Goal: Transaction & Acquisition: Book appointment/travel/reservation

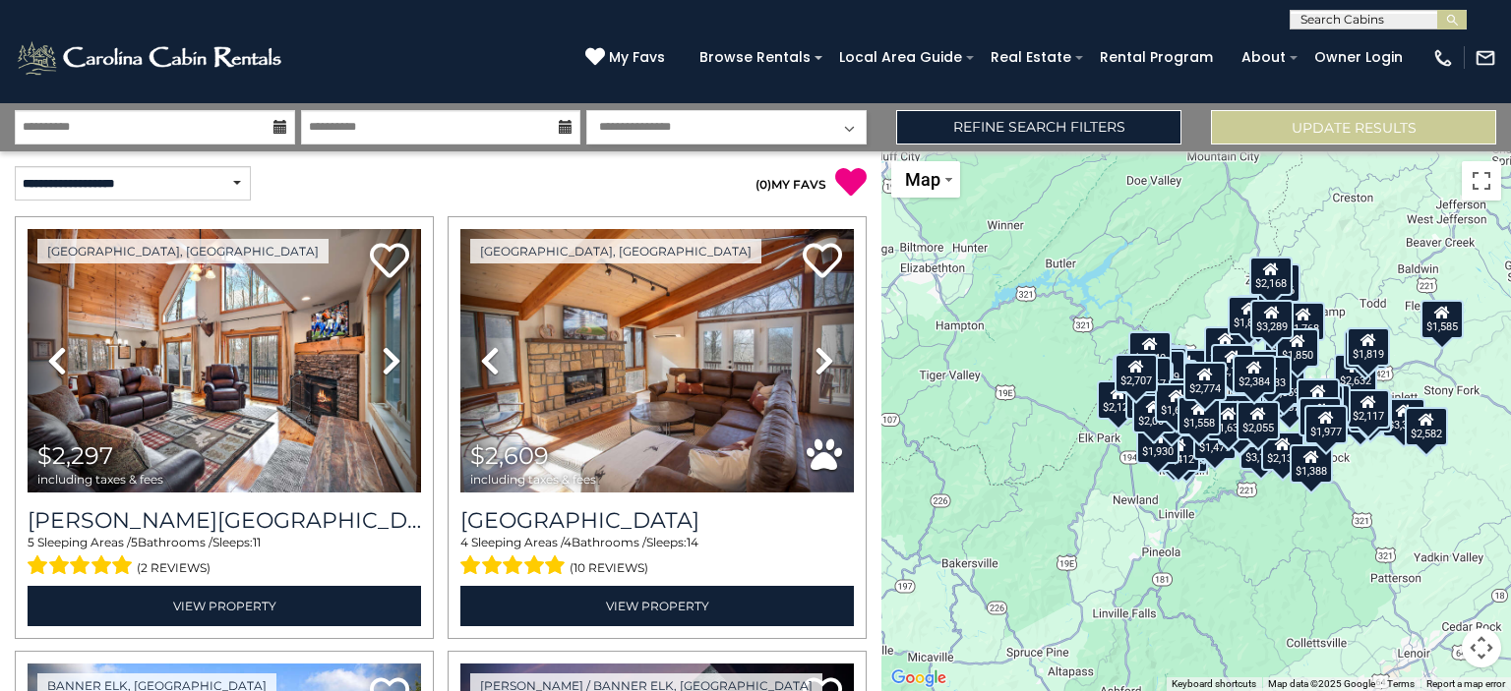
select select "*********"
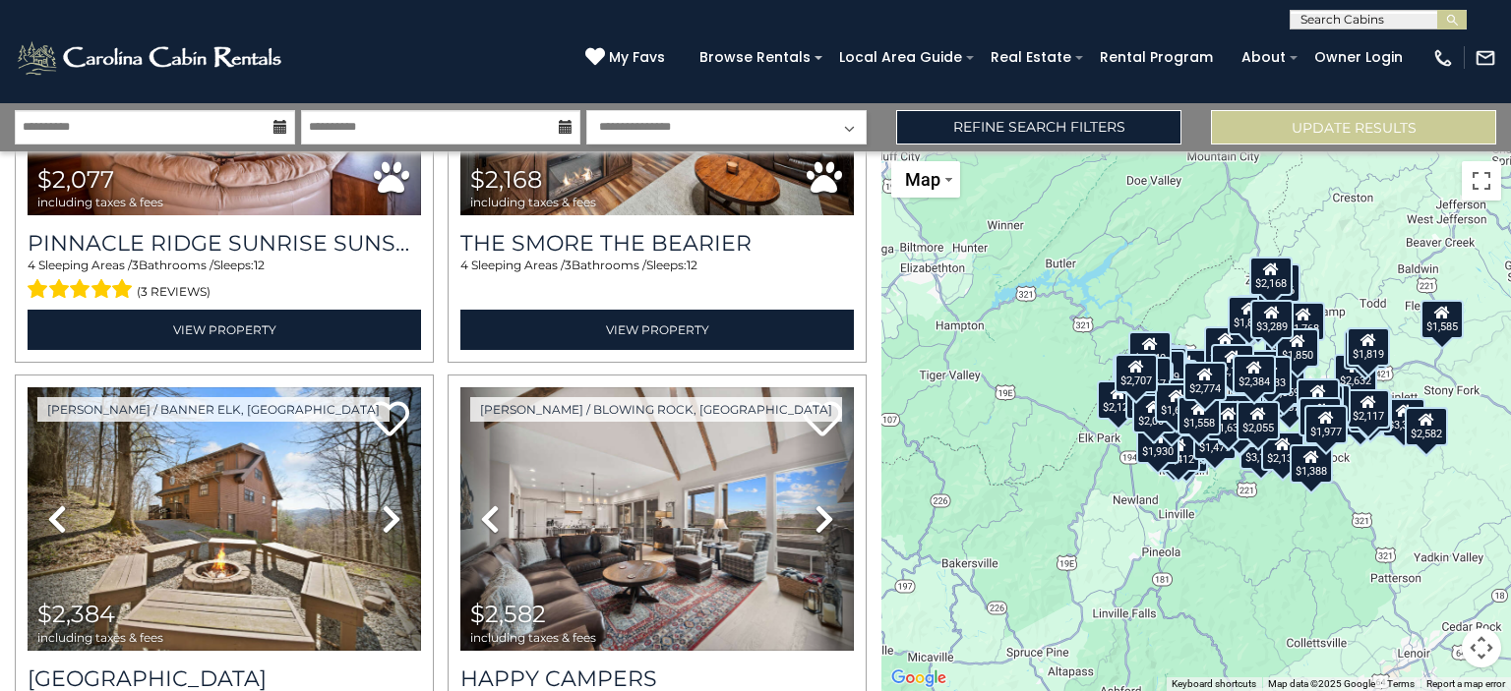
scroll to position [16209, 0]
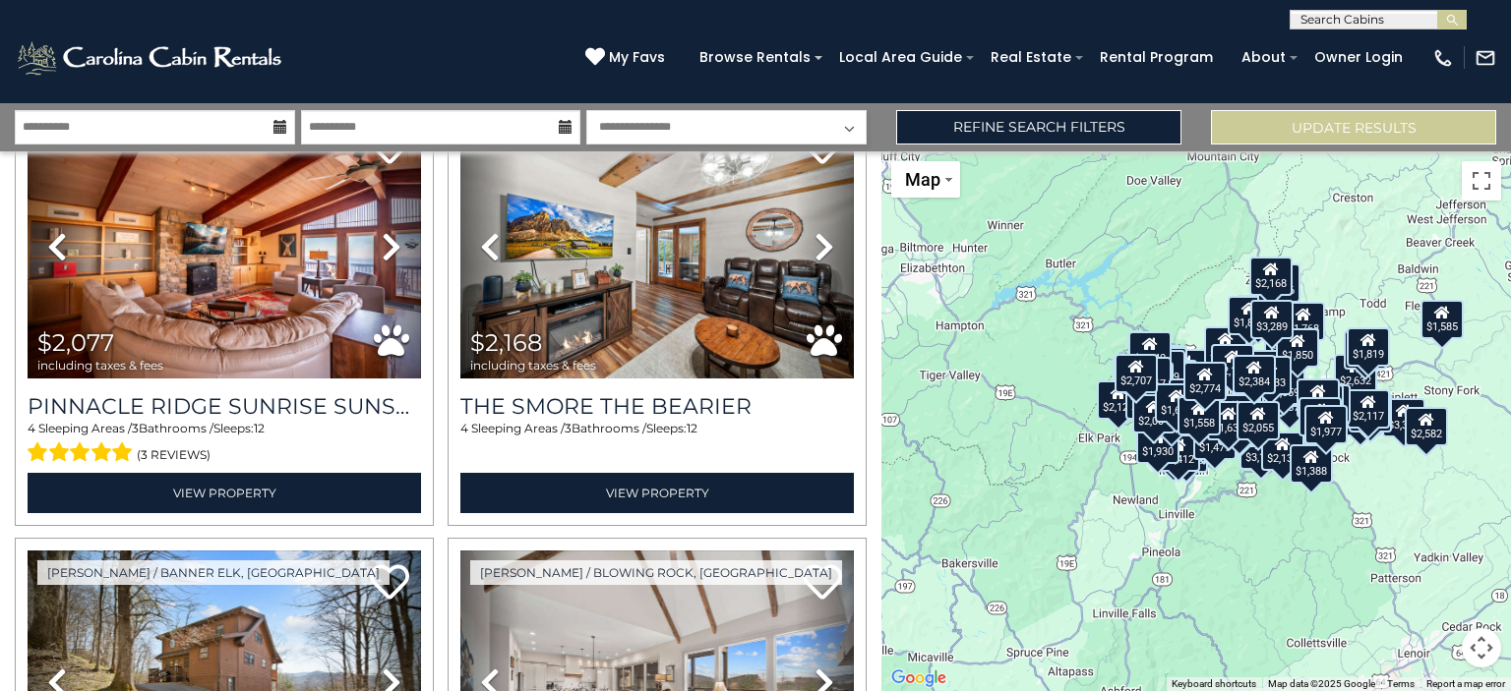
drag, startPoint x: 868, startPoint y: 640, endPoint x: 866, endPoint y: 598, distance: 42.4
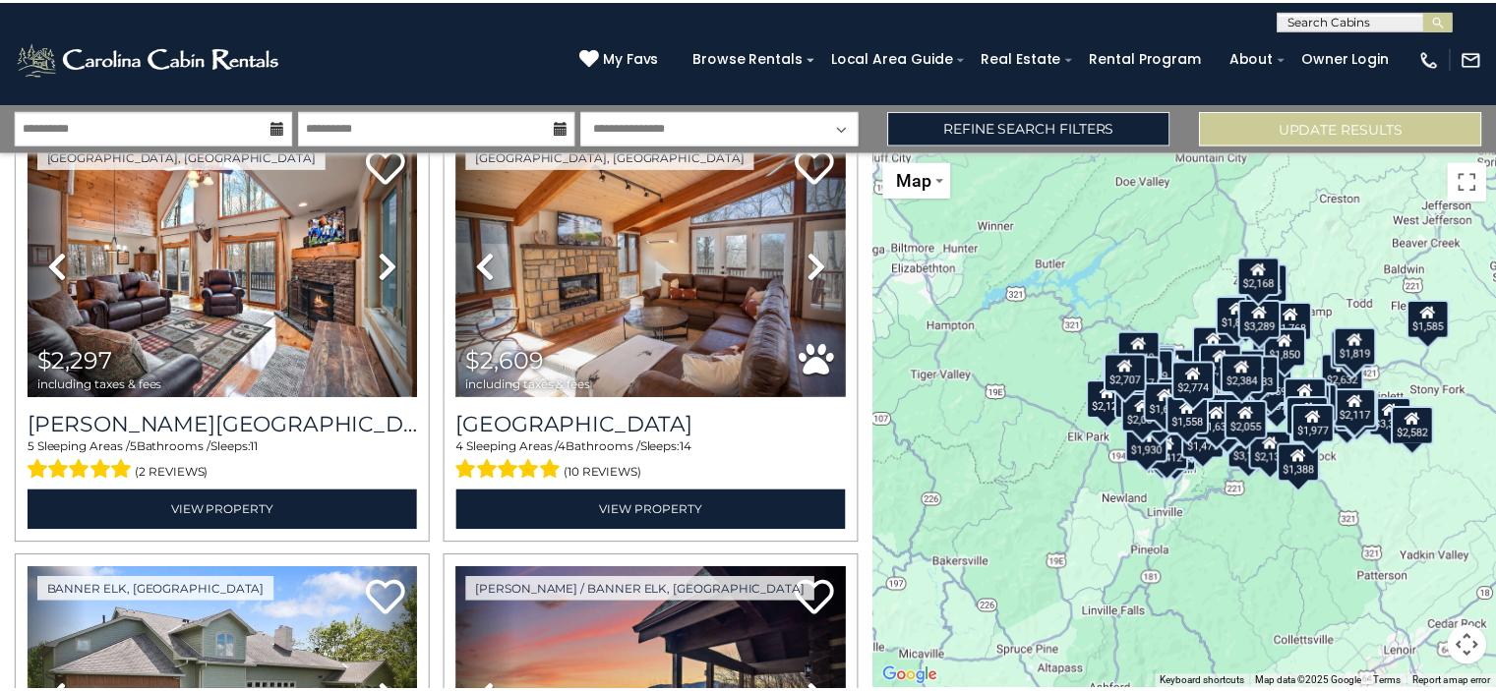
scroll to position [0, 0]
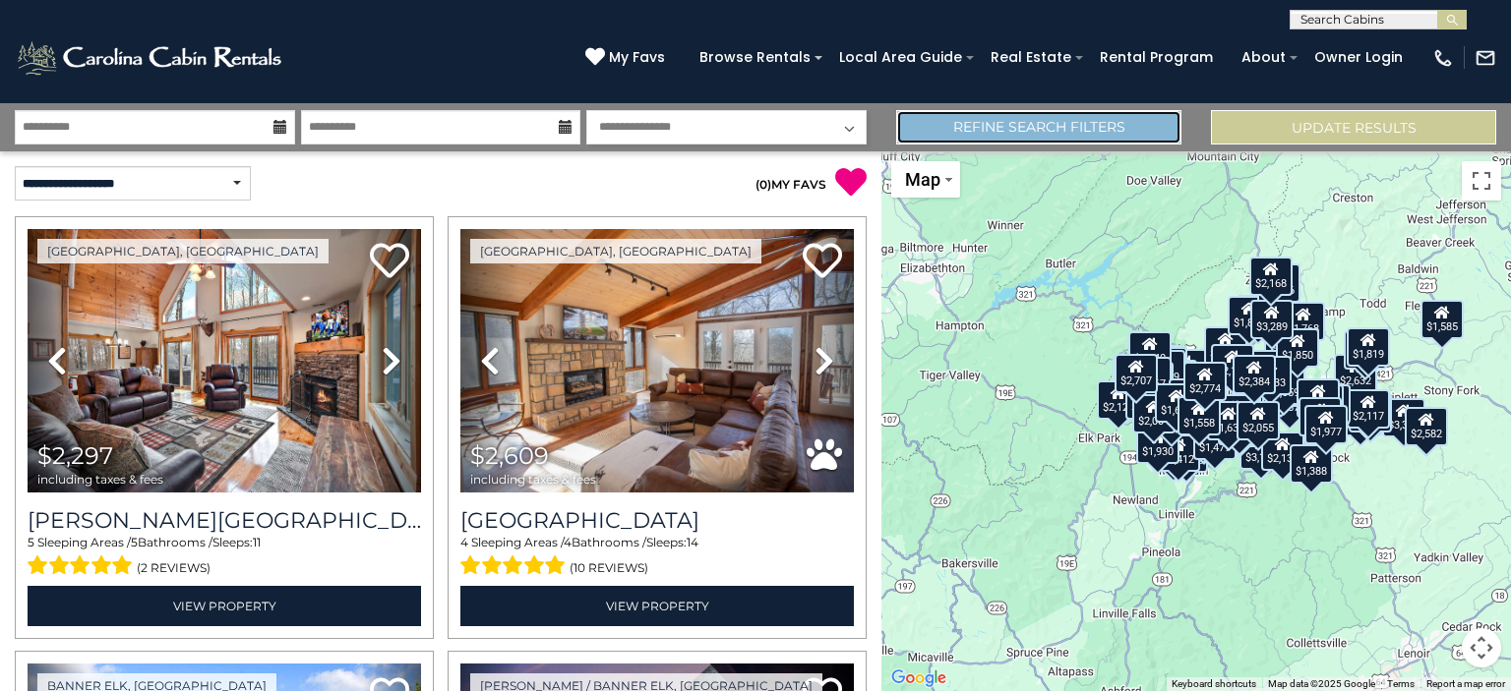
click at [997, 132] on link "Refine Search Filters" at bounding box center [1038, 127] width 285 height 34
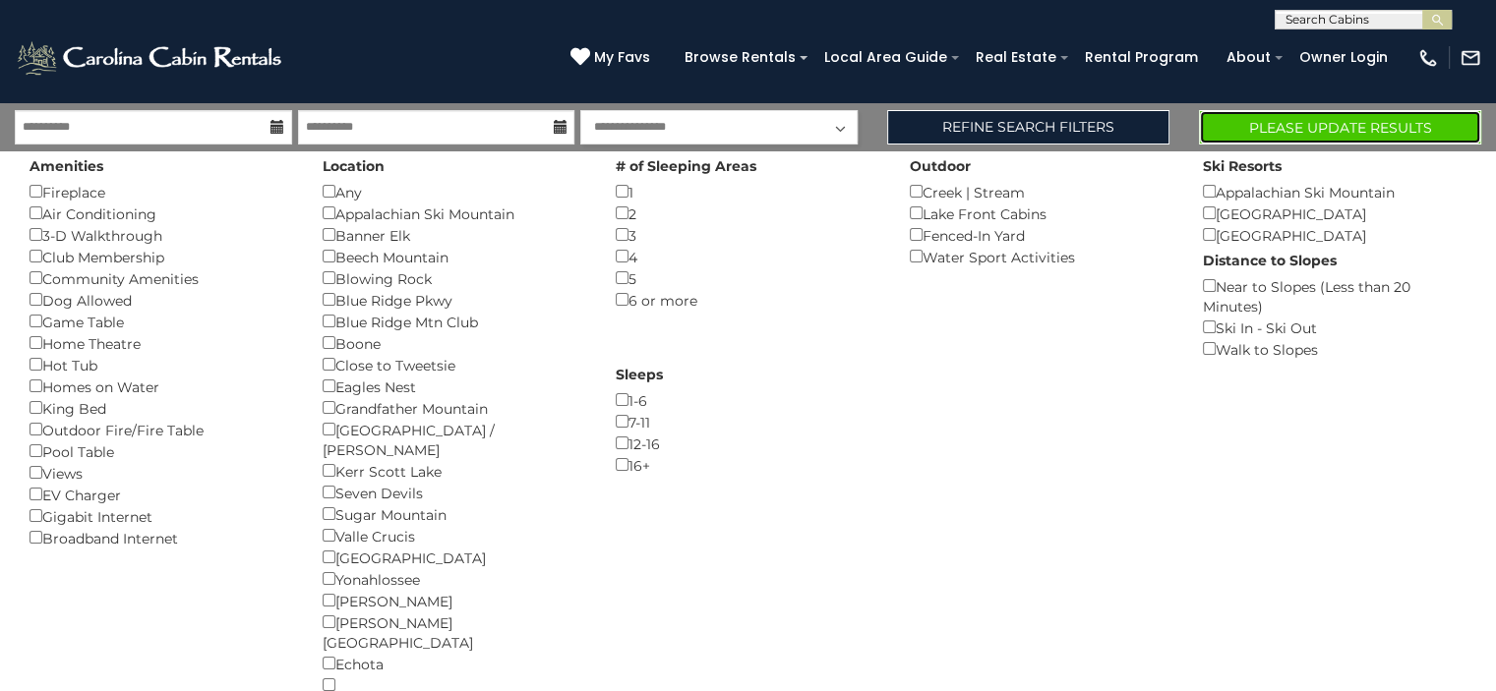
click at [1259, 121] on button "Please Update Results" at bounding box center [1340, 127] width 282 height 34
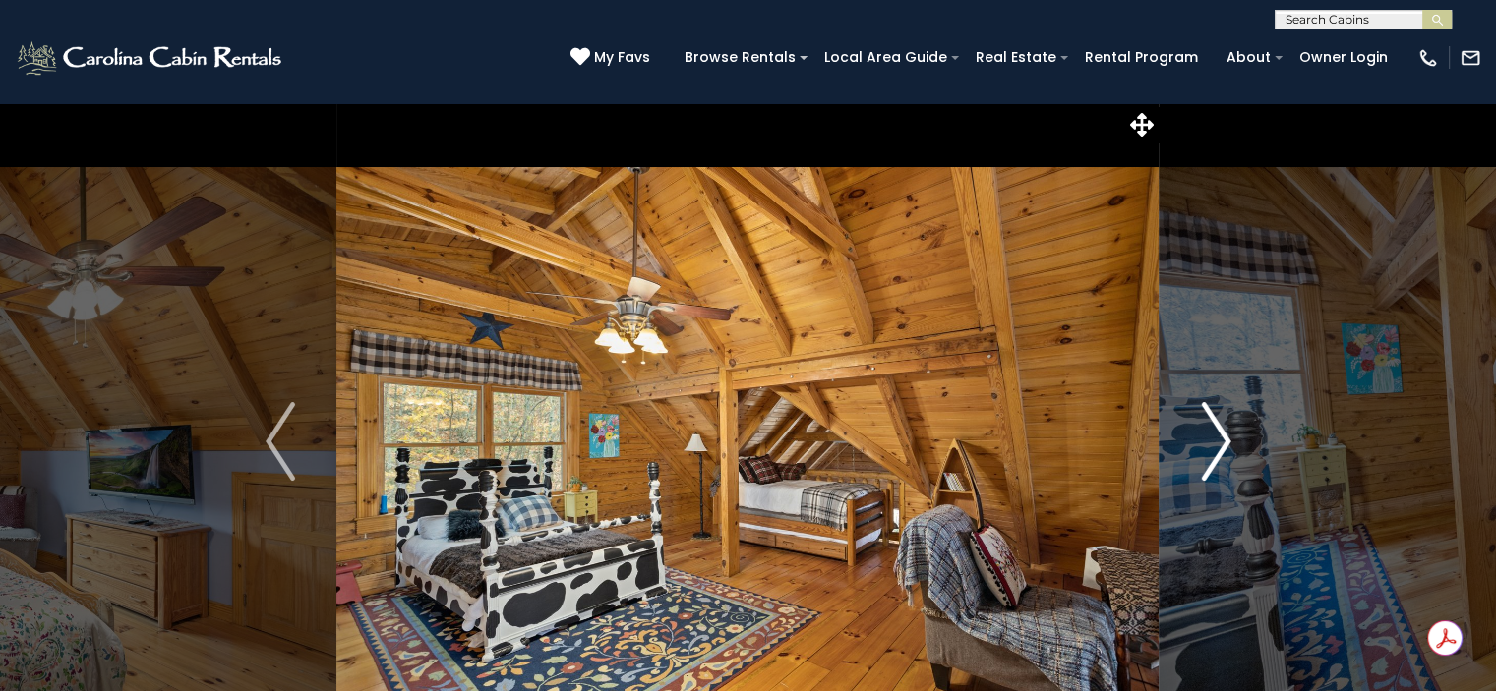
click at [1213, 443] on img "Next" at bounding box center [1216, 441] width 30 height 79
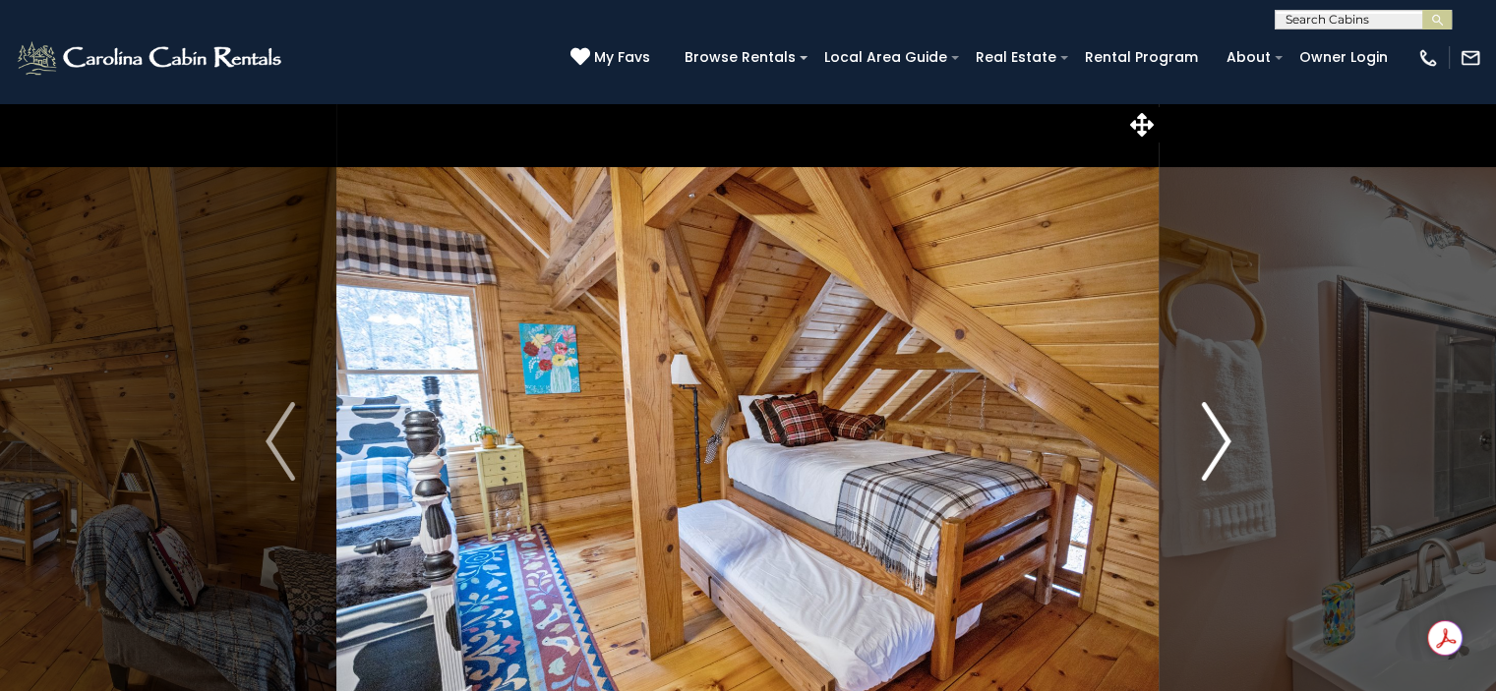
click at [1213, 443] on img "Next" at bounding box center [1216, 441] width 30 height 79
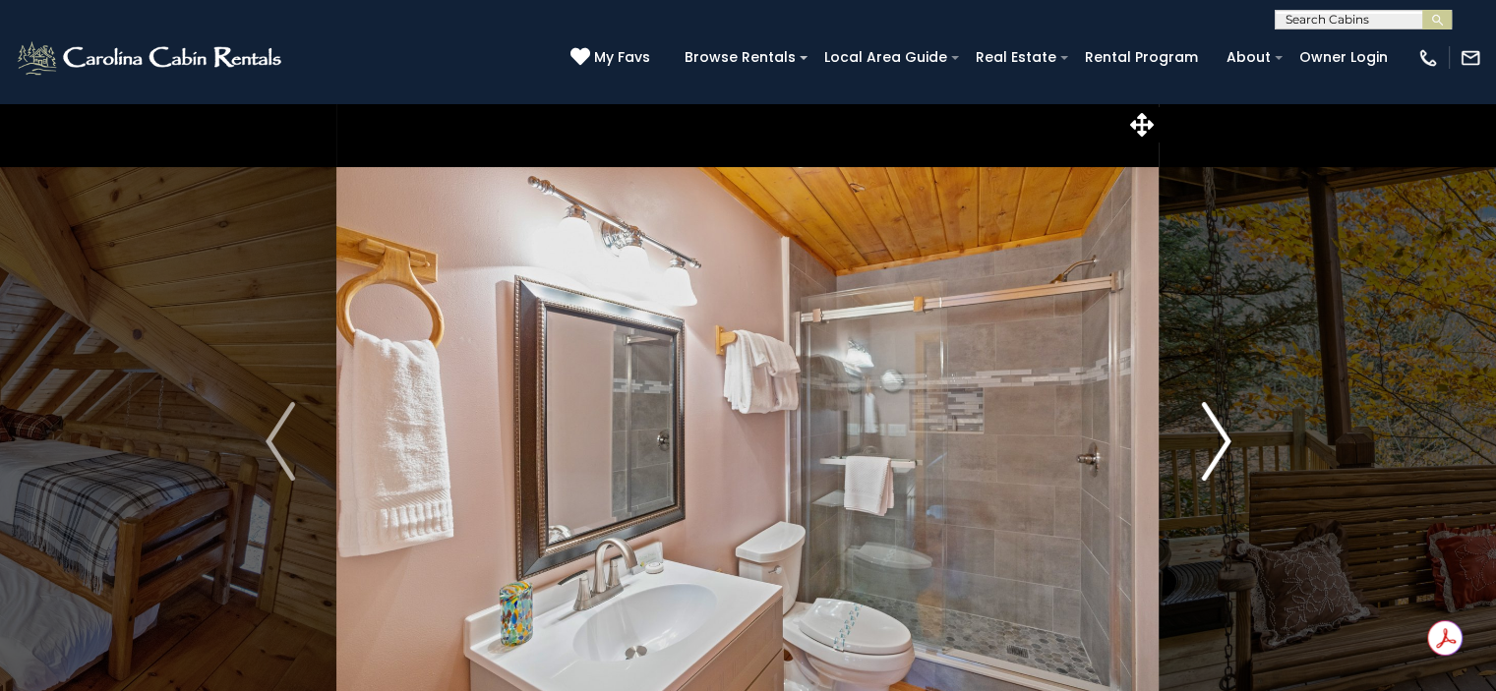
click at [1213, 443] on img "Next" at bounding box center [1216, 441] width 30 height 79
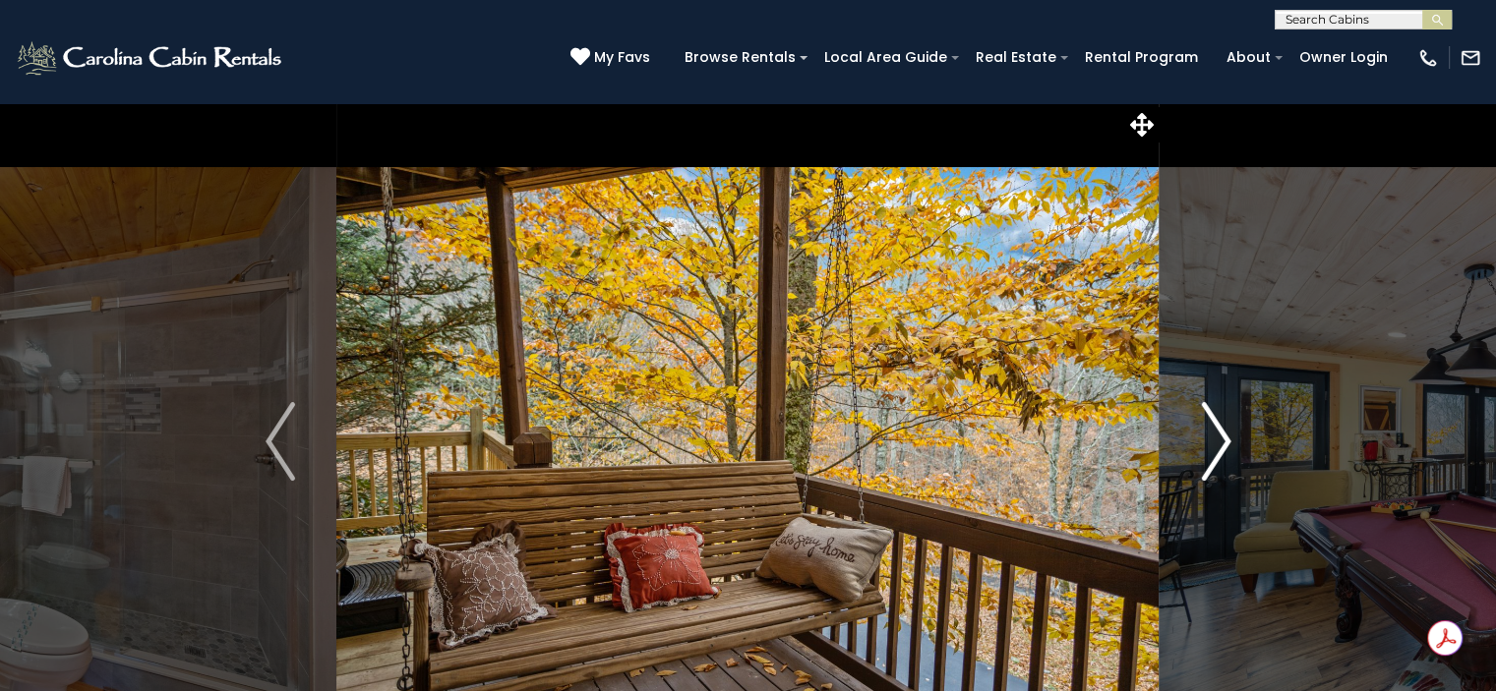
click at [1213, 443] on img "Next" at bounding box center [1216, 441] width 30 height 79
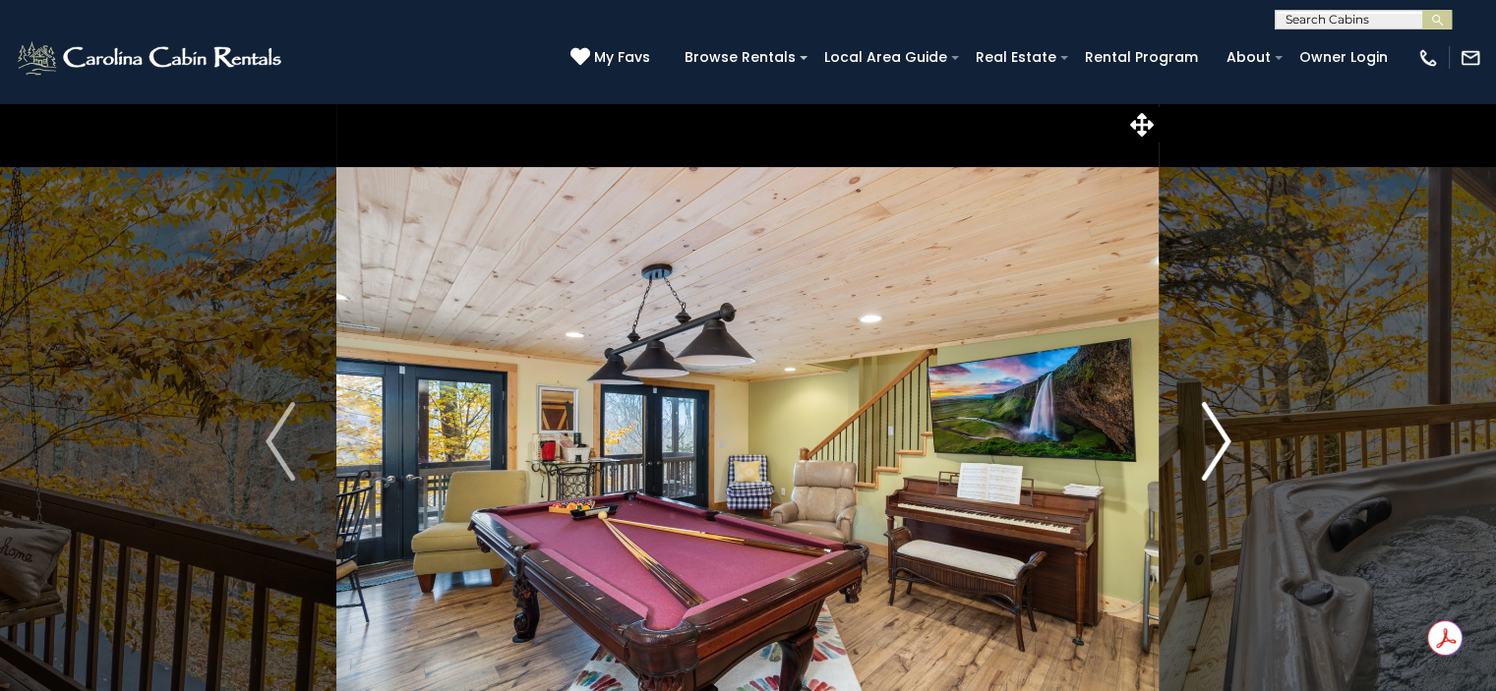
click at [1213, 443] on img "Next" at bounding box center [1216, 441] width 30 height 79
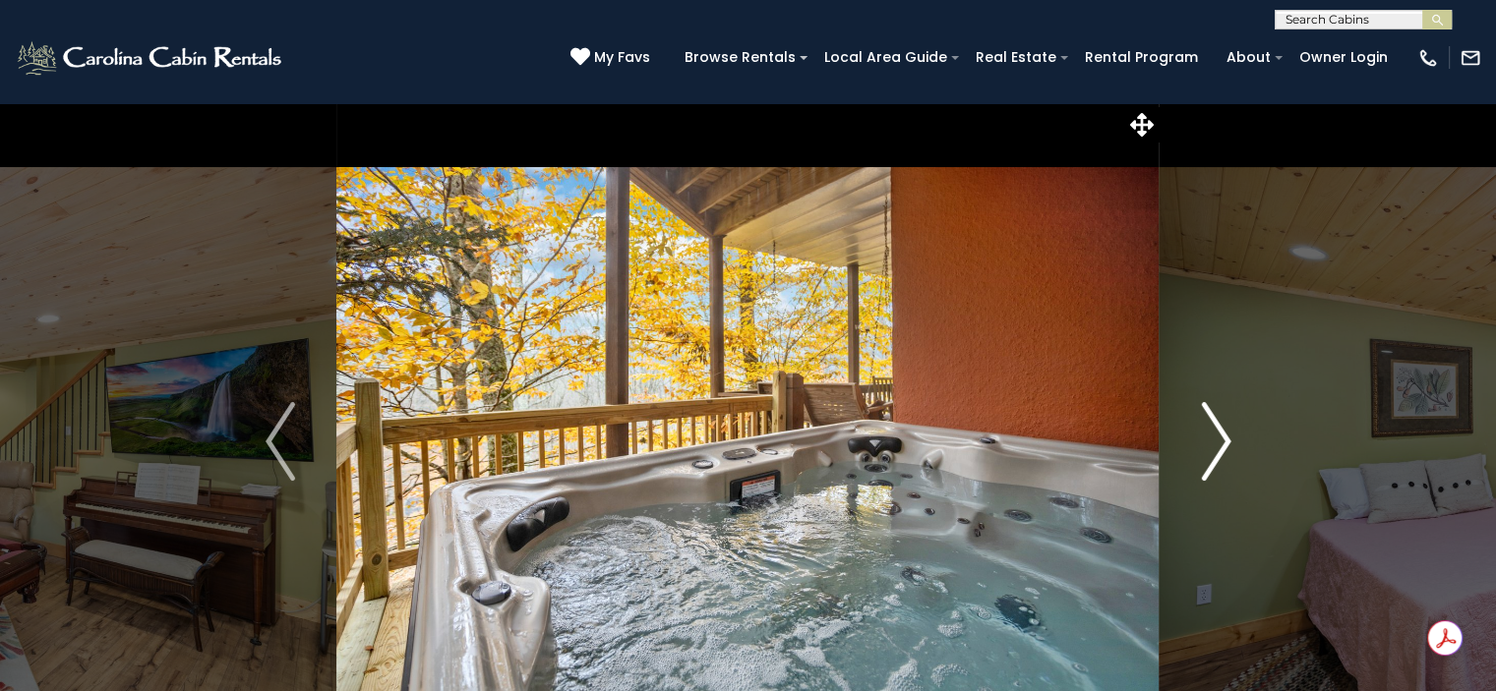
click at [1213, 443] on img "Next" at bounding box center [1216, 441] width 30 height 79
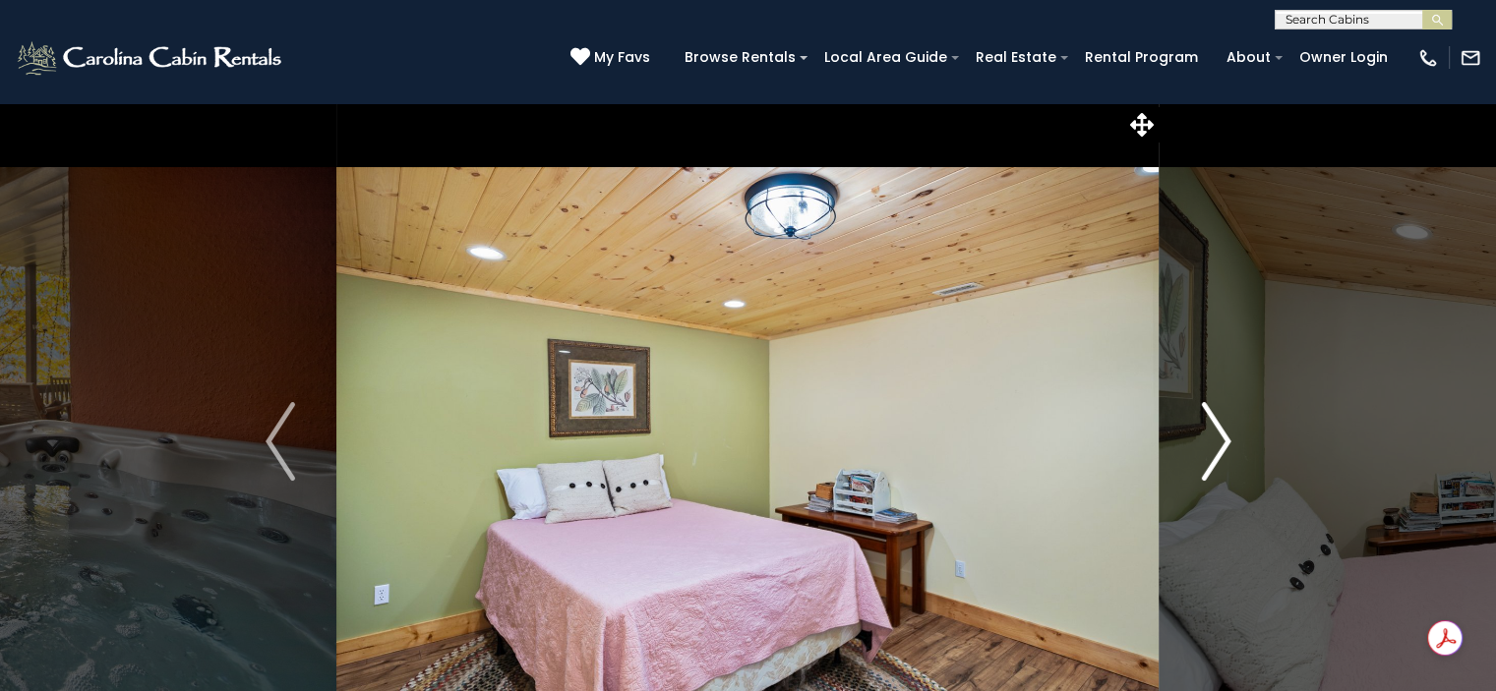
click at [1213, 443] on img "Next" at bounding box center [1216, 441] width 30 height 79
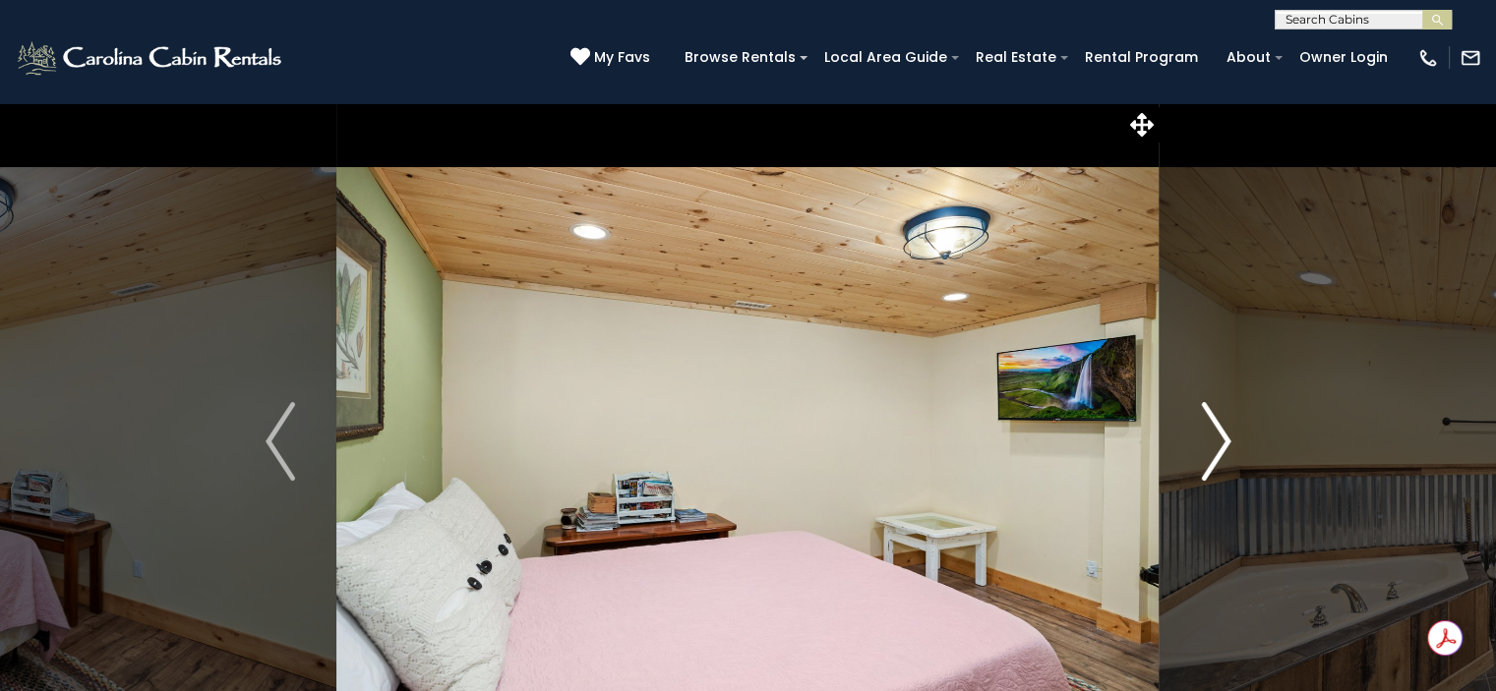
click at [1213, 443] on img "Next" at bounding box center [1216, 441] width 30 height 79
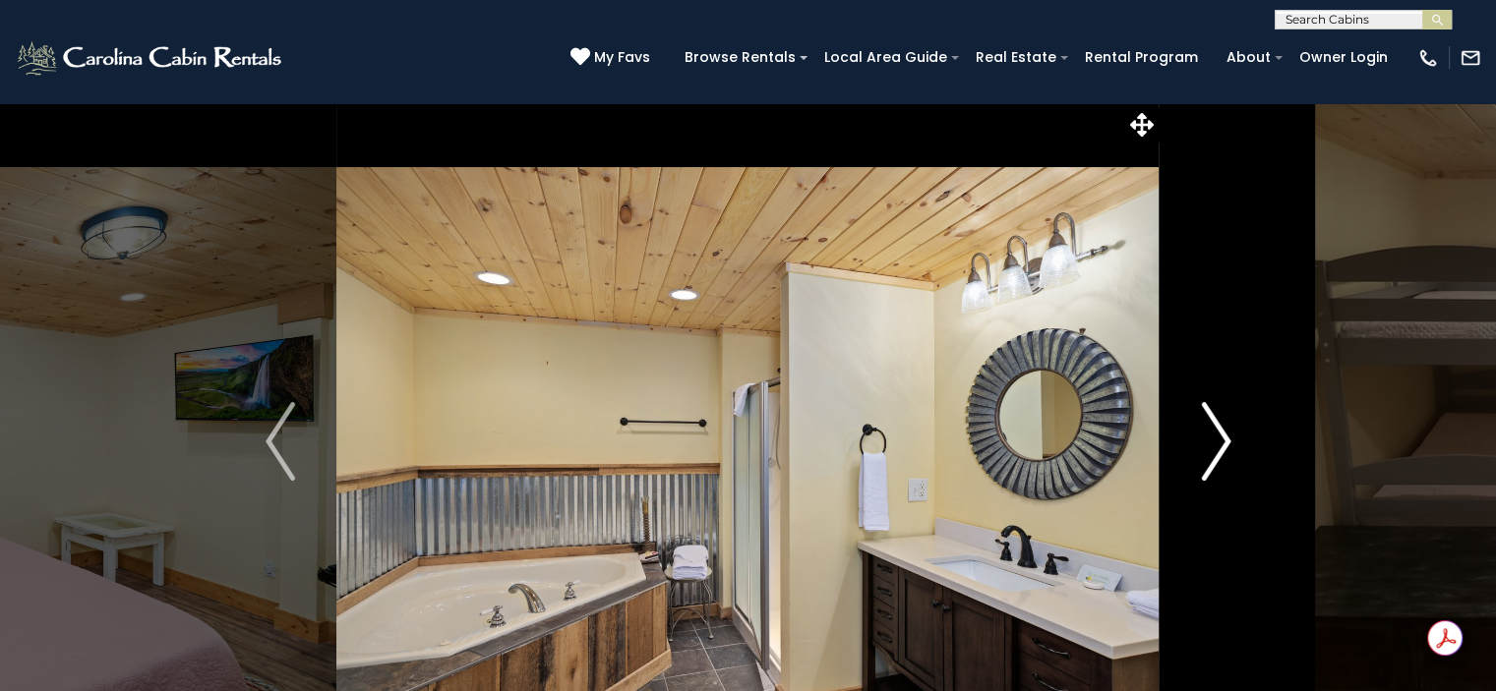
click at [1213, 443] on img "Next" at bounding box center [1216, 441] width 30 height 79
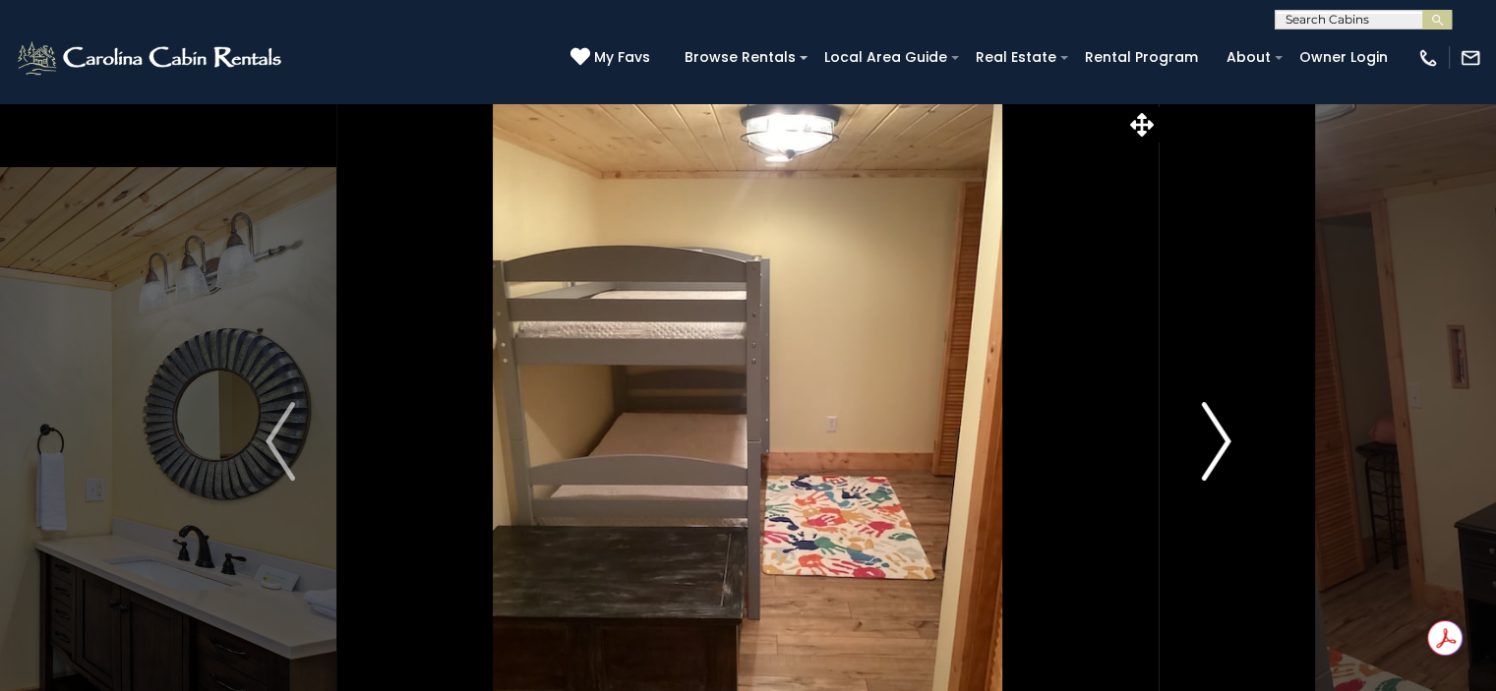
click at [1213, 443] on img "Next" at bounding box center [1216, 441] width 30 height 79
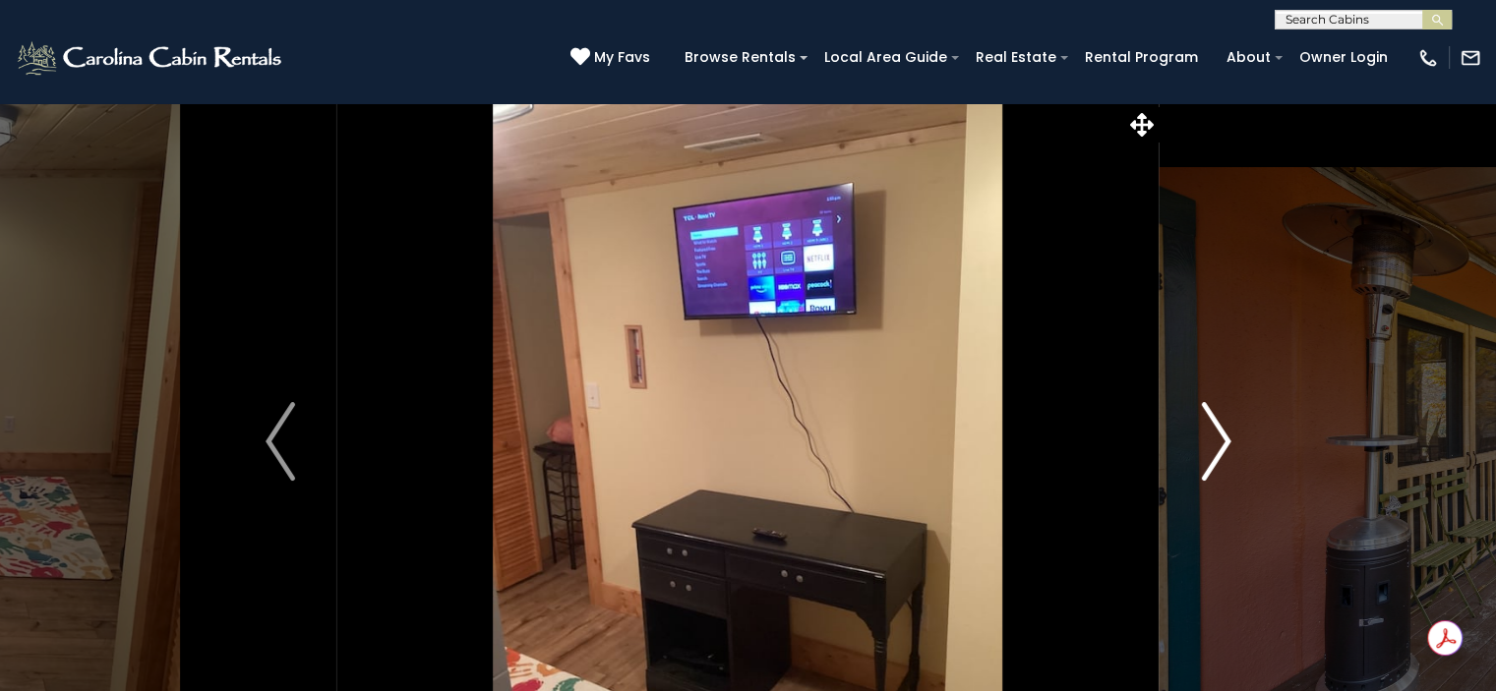
click at [1213, 443] on img "Next" at bounding box center [1216, 441] width 30 height 79
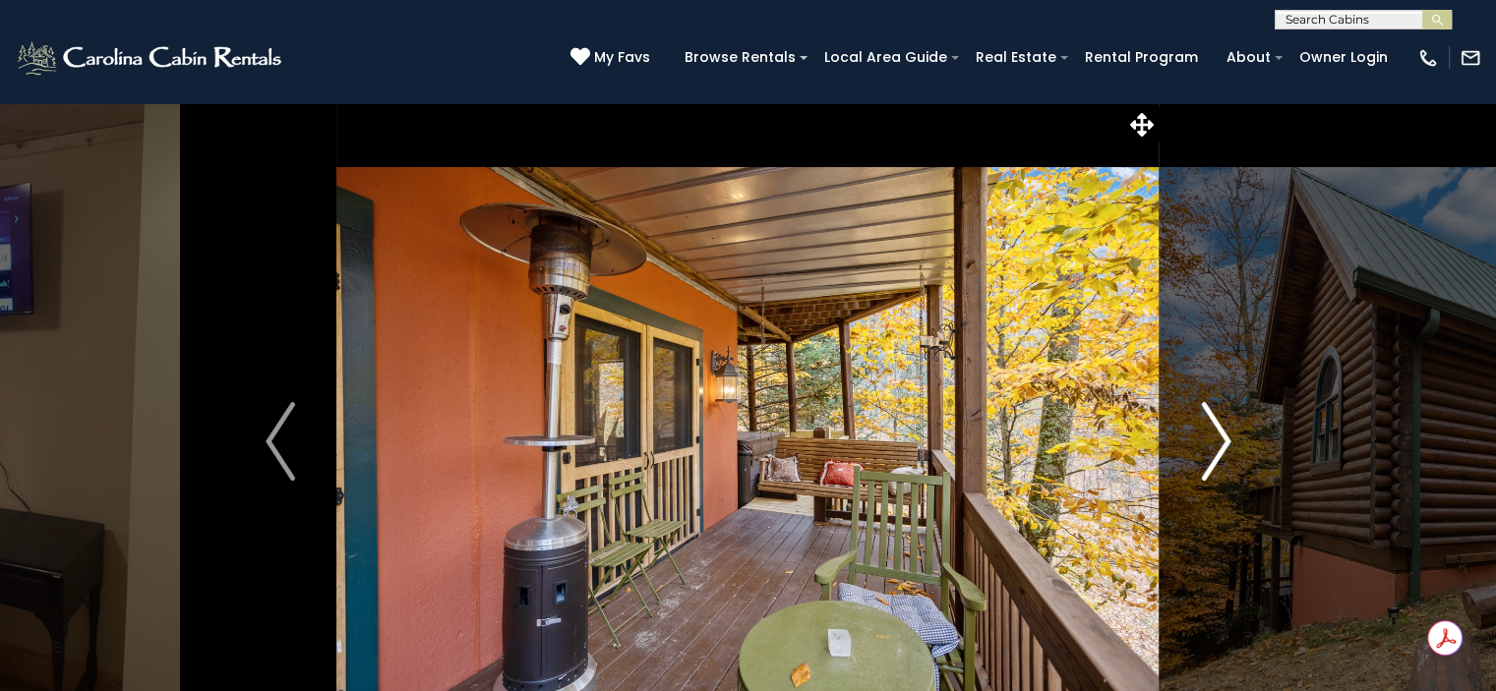
click at [1213, 443] on img "Next" at bounding box center [1216, 441] width 30 height 79
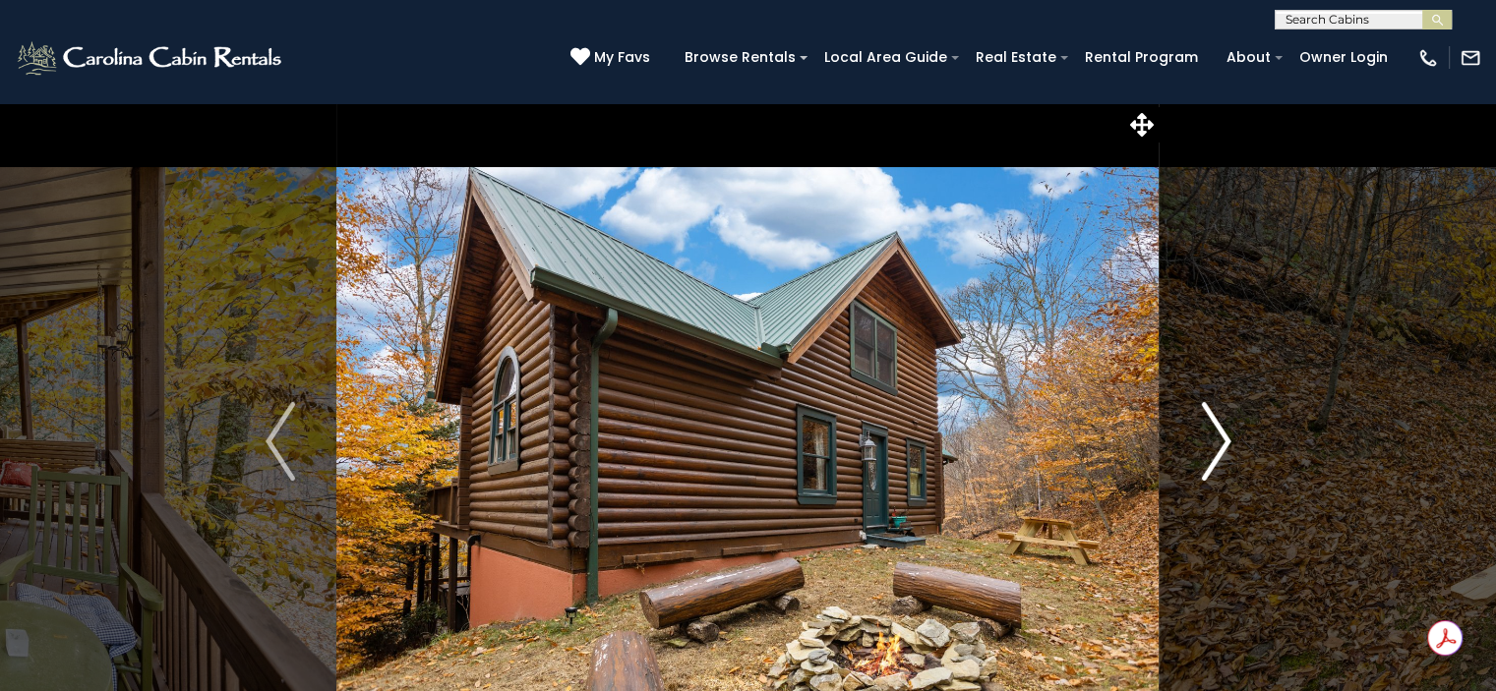
click at [1213, 443] on img "Next" at bounding box center [1216, 441] width 30 height 79
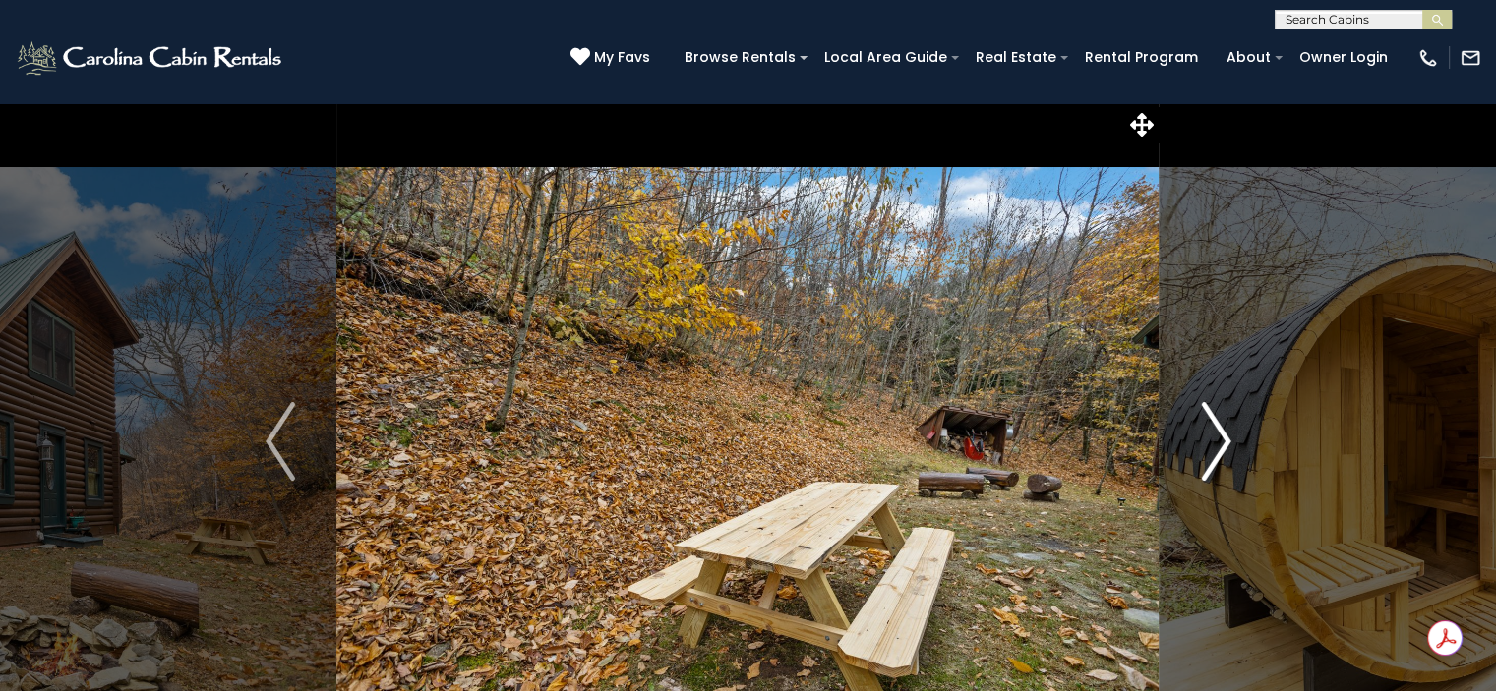
click at [1213, 443] on img "Next" at bounding box center [1216, 441] width 30 height 79
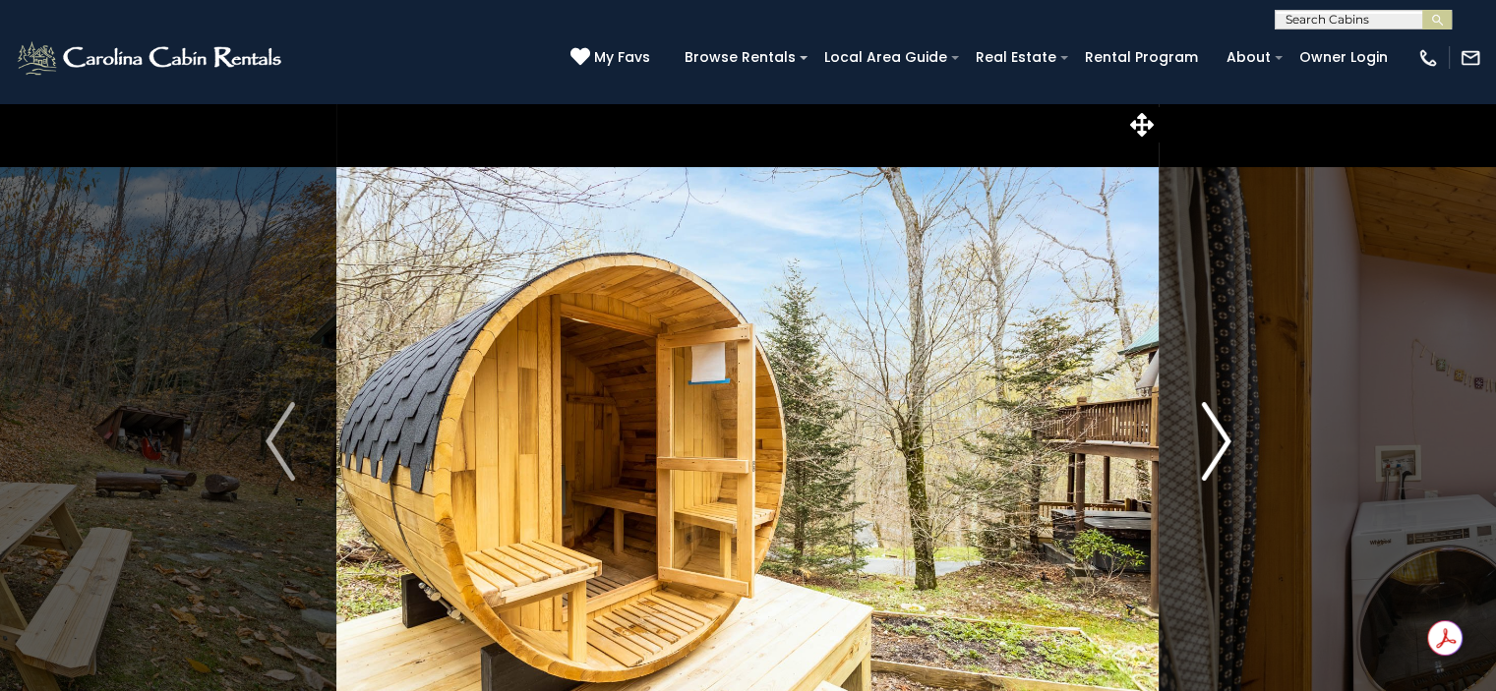
click at [1213, 443] on img "Next" at bounding box center [1216, 441] width 30 height 79
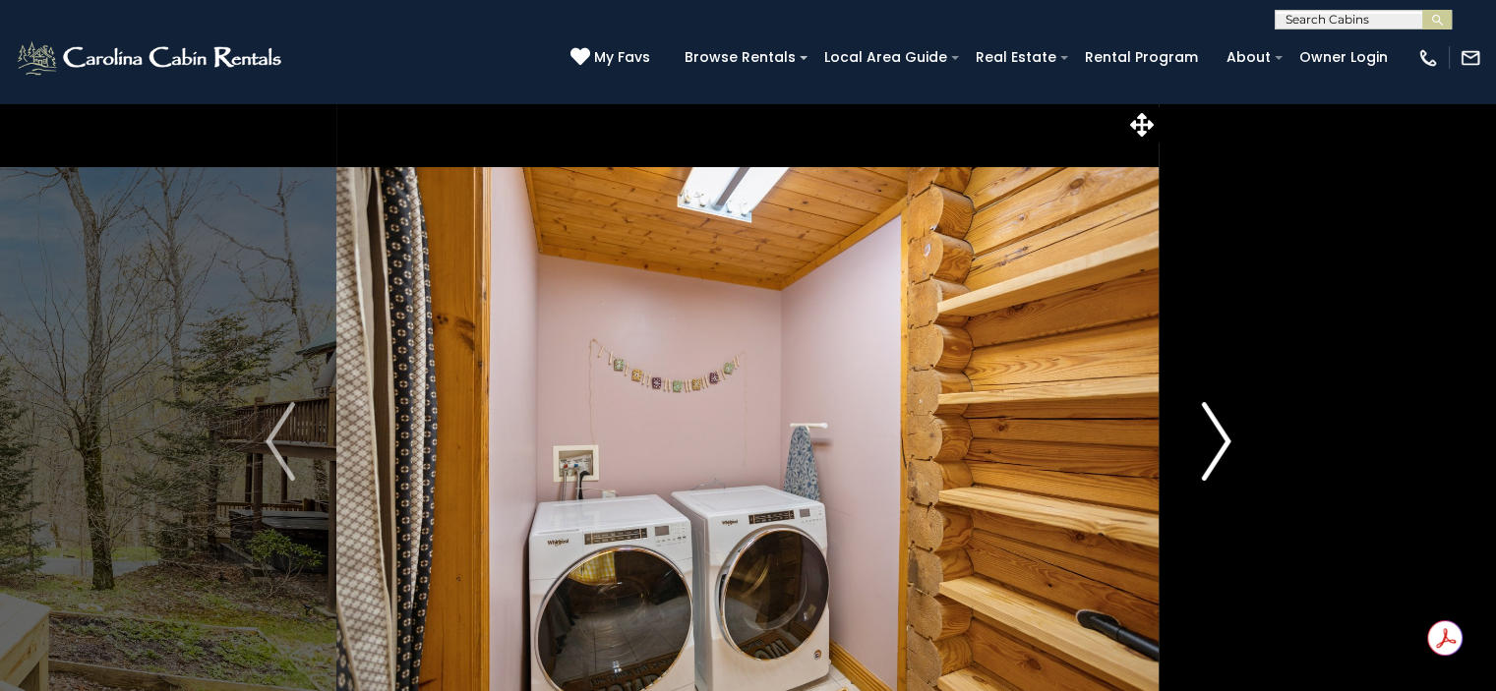
click at [1213, 443] on img "Next" at bounding box center [1216, 441] width 30 height 79
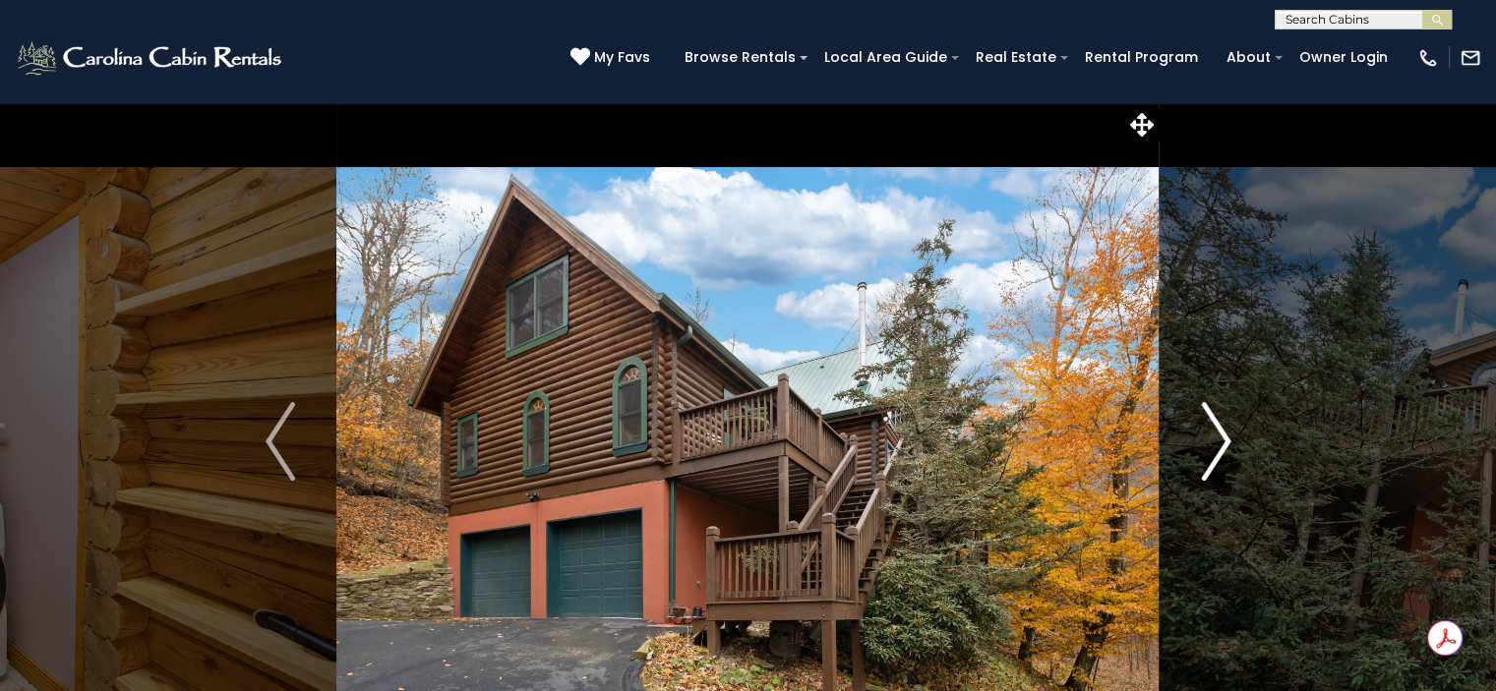
click at [1213, 443] on img "Next" at bounding box center [1216, 441] width 30 height 79
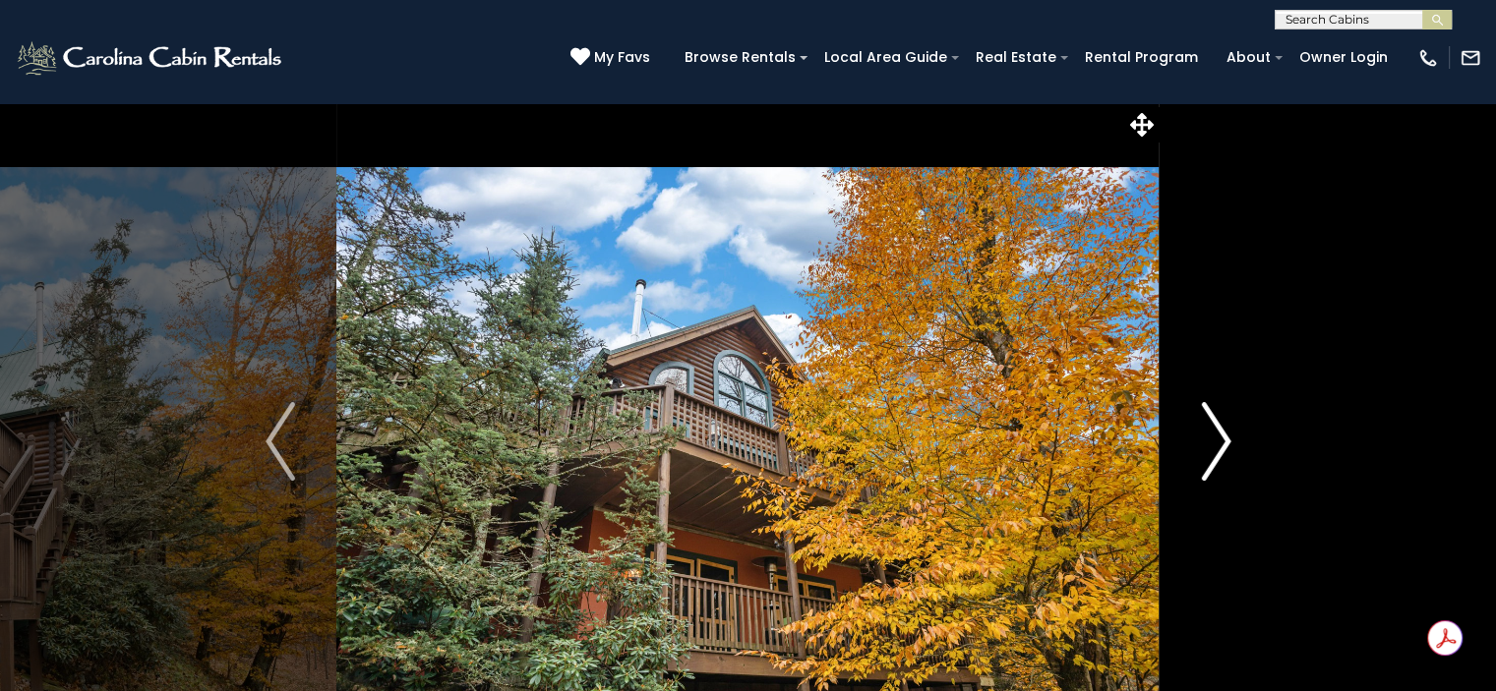
click at [1213, 443] on img "Next" at bounding box center [1216, 441] width 30 height 79
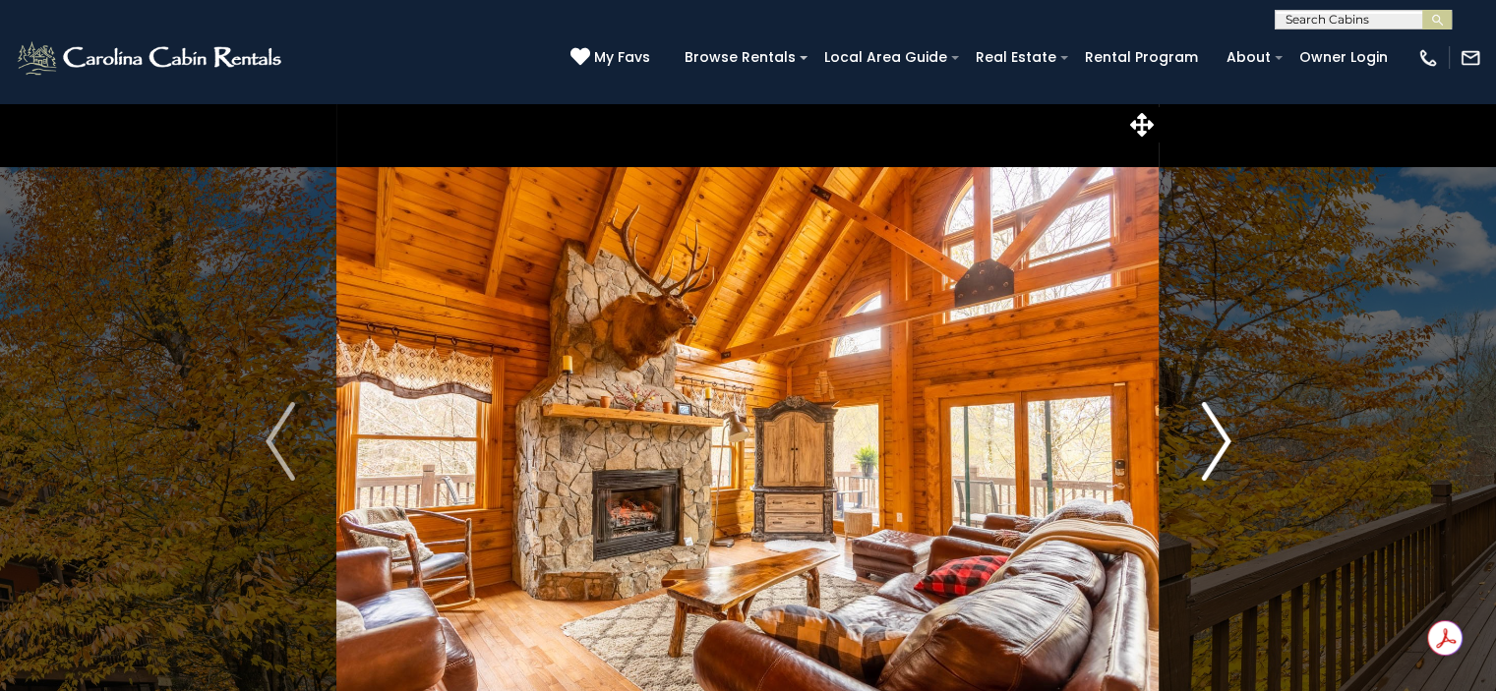
click at [1213, 443] on img "Next" at bounding box center [1216, 441] width 30 height 79
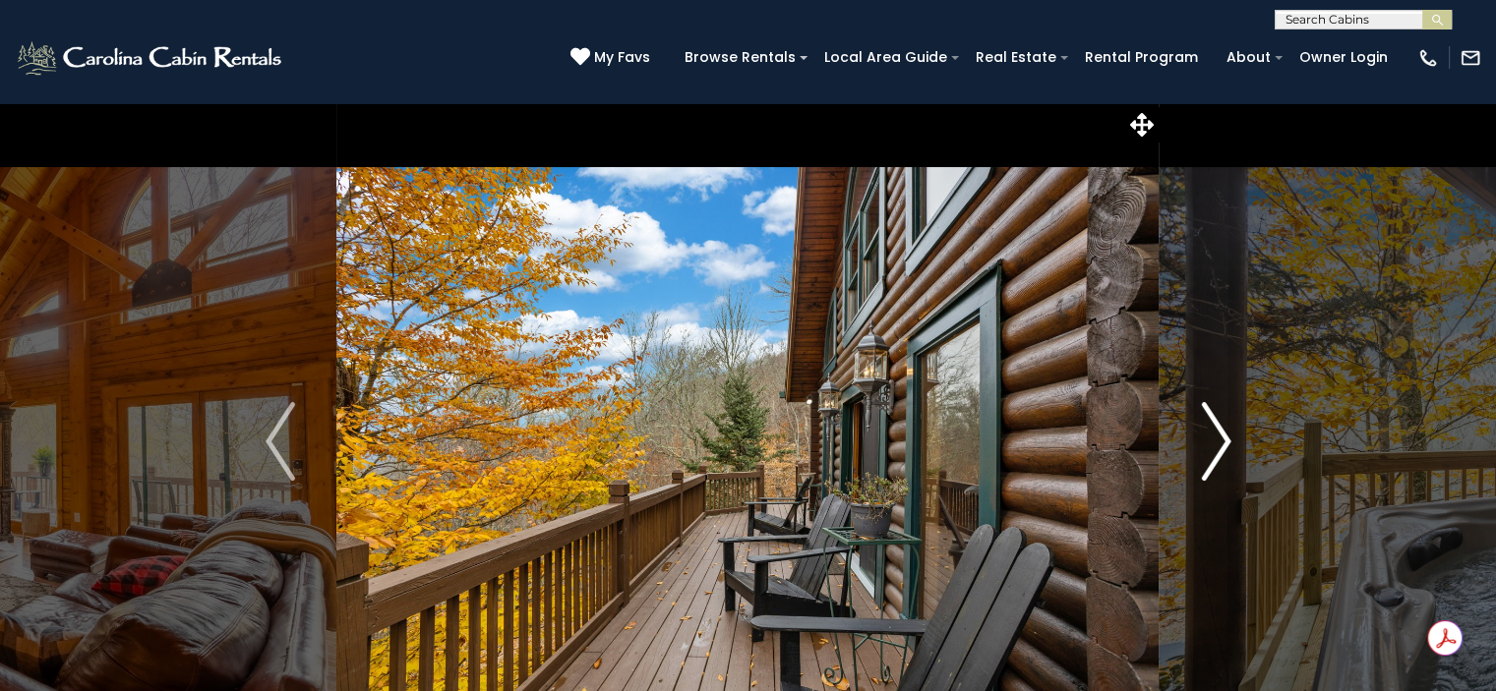
click at [1213, 443] on img "Next" at bounding box center [1216, 441] width 30 height 79
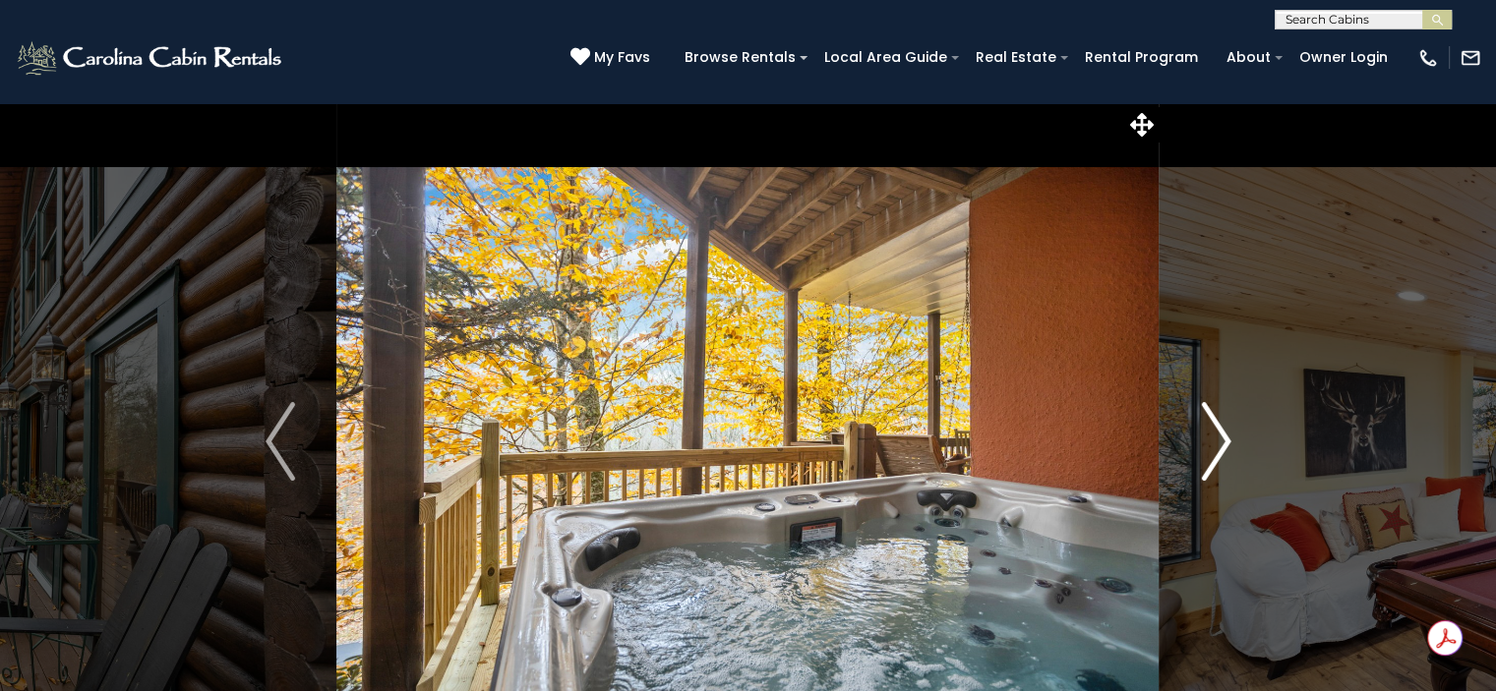
click at [1213, 443] on img "Next" at bounding box center [1216, 441] width 30 height 79
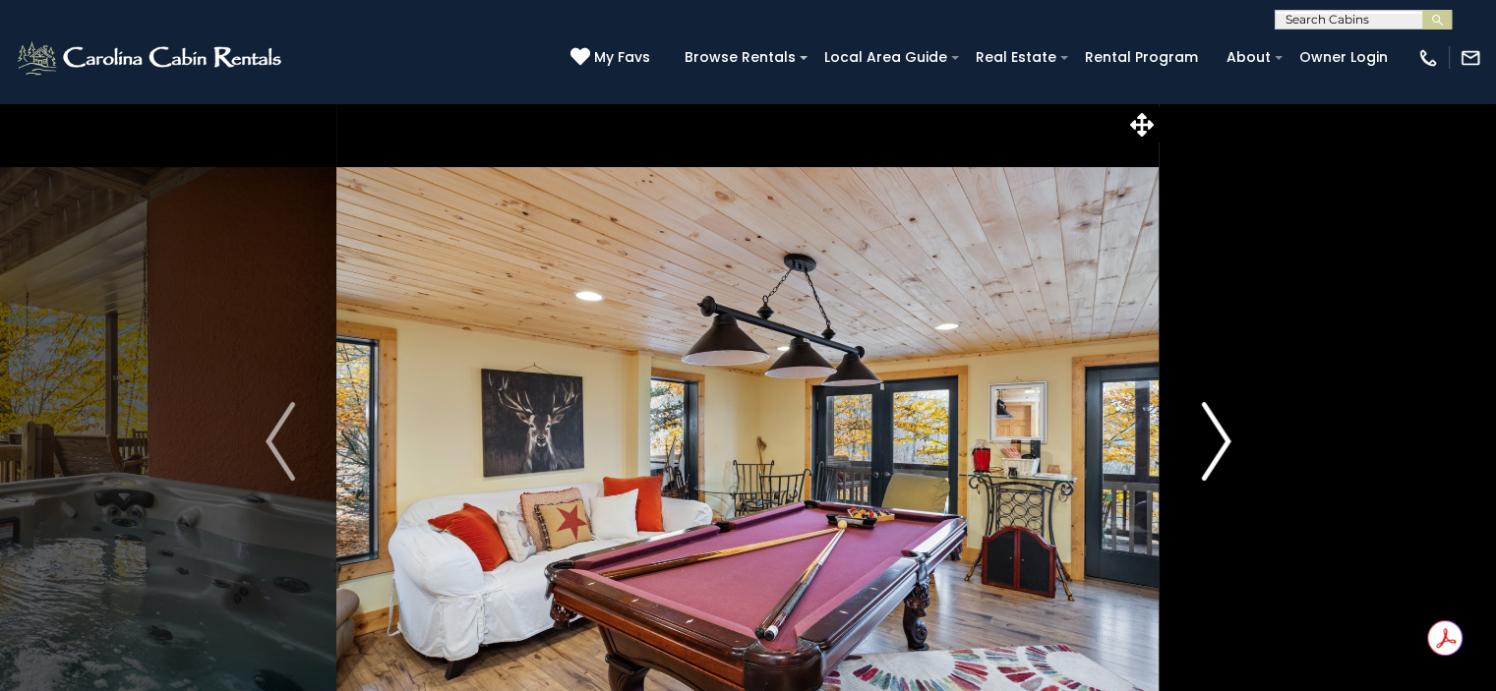
click at [1213, 443] on img "Next" at bounding box center [1216, 441] width 30 height 79
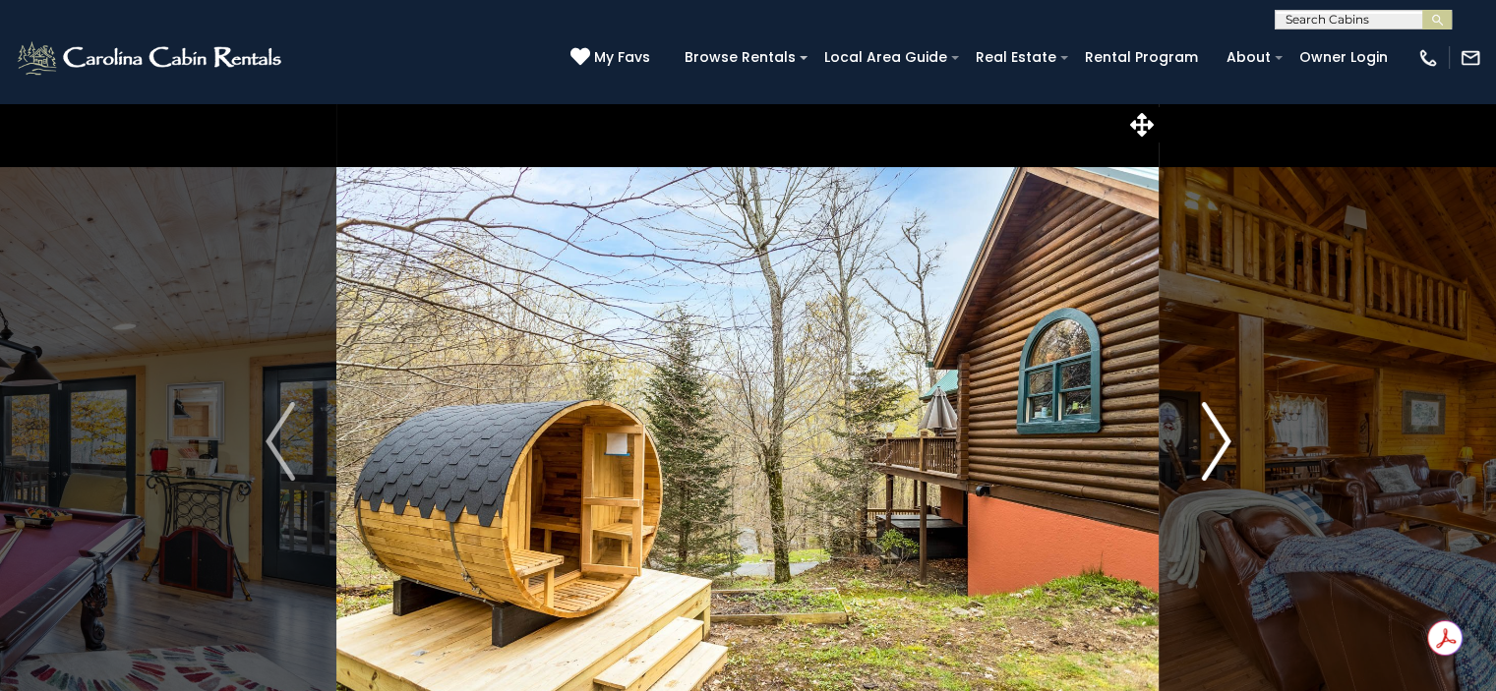
click at [1213, 443] on img "Next" at bounding box center [1216, 441] width 30 height 79
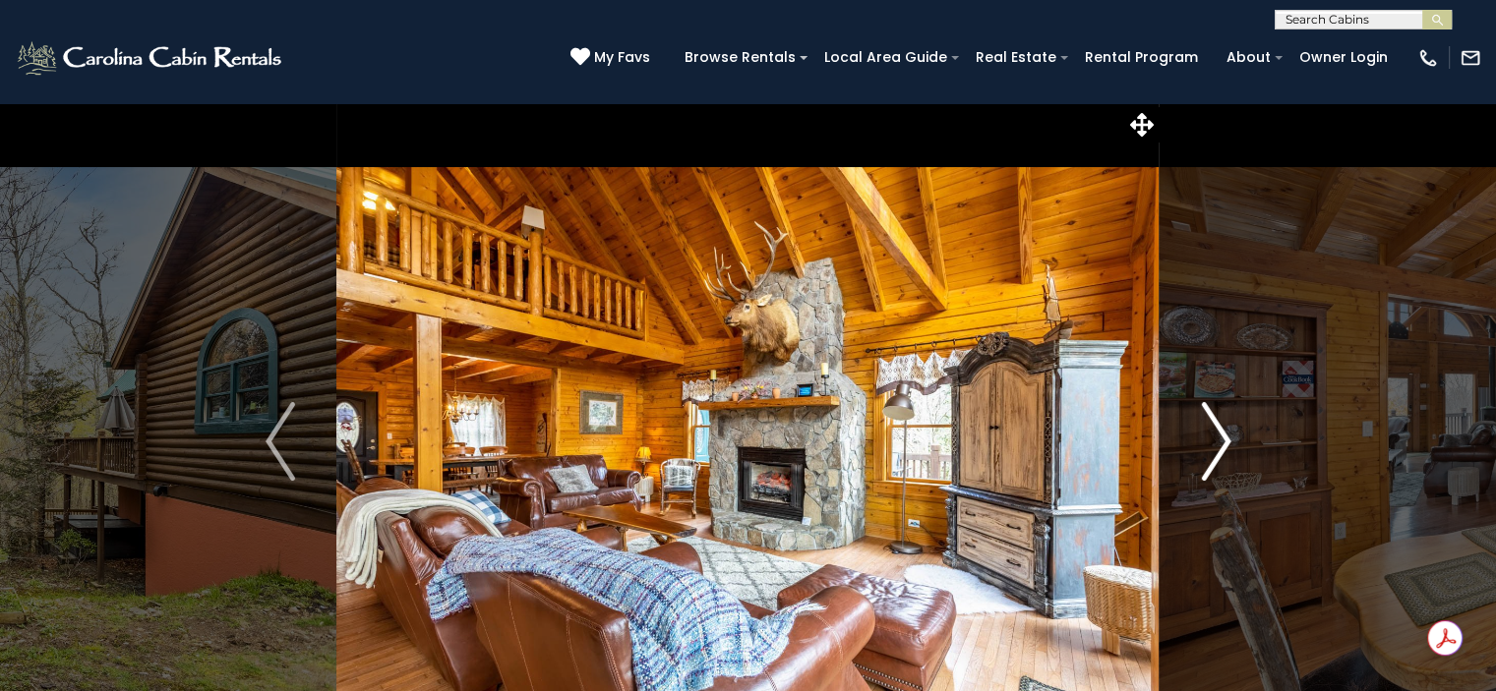
click at [1213, 443] on img "Next" at bounding box center [1216, 441] width 30 height 79
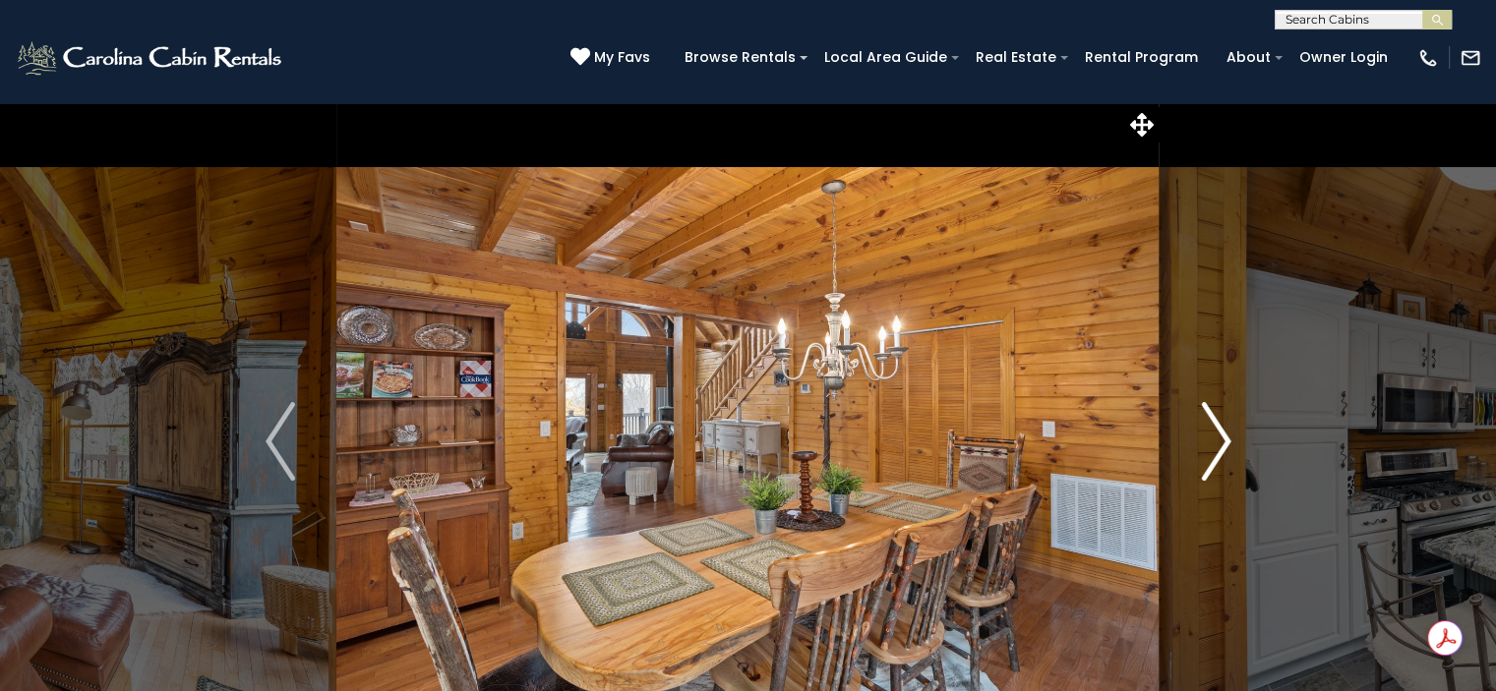
click at [1213, 443] on img "Next" at bounding box center [1216, 441] width 30 height 79
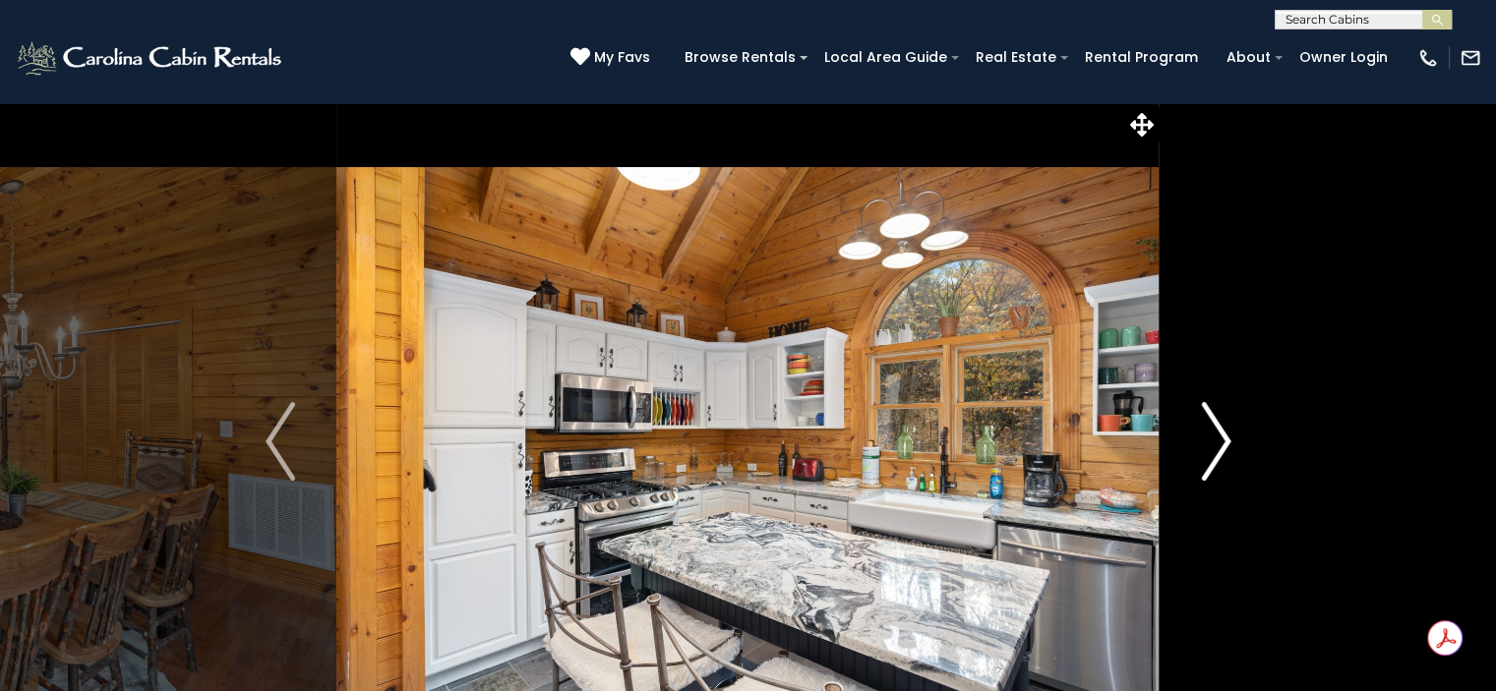
click at [1213, 443] on img "Next" at bounding box center [1216, 441] width 30 height 79
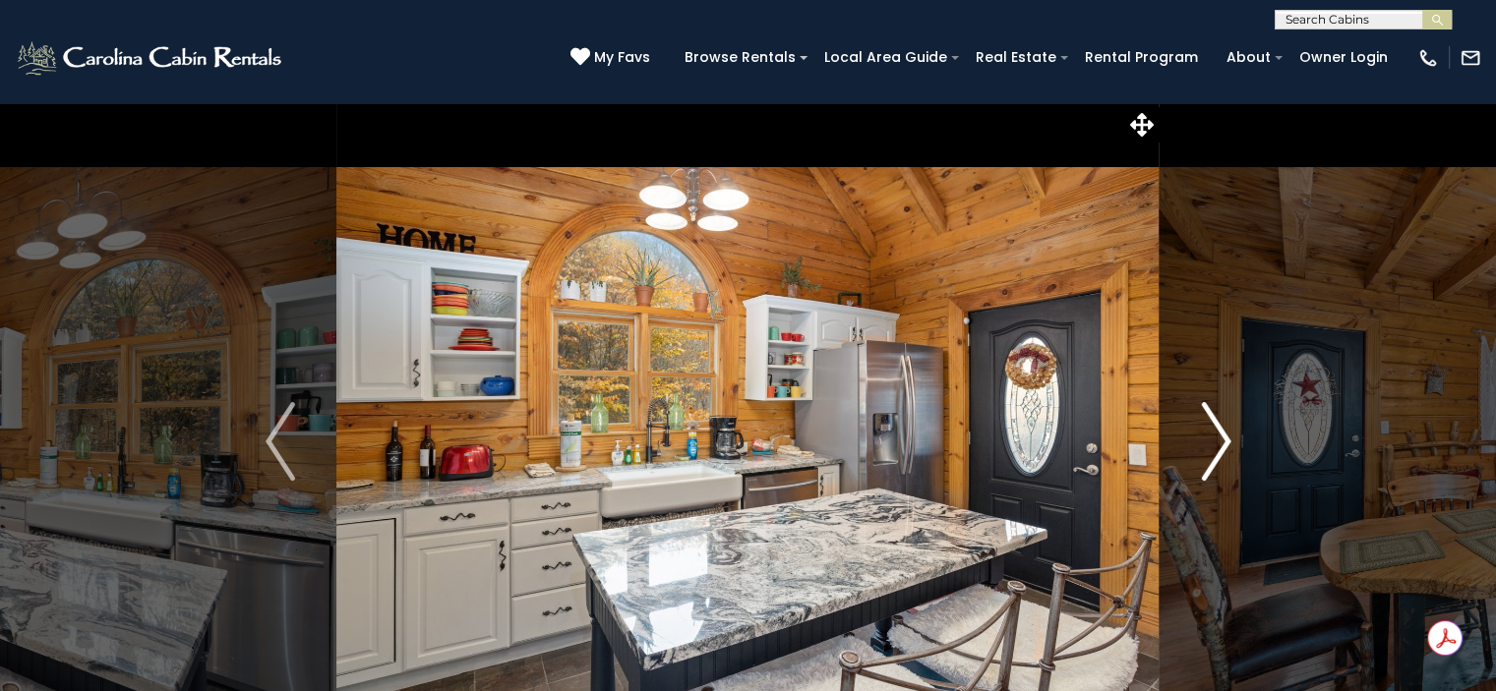
click at [1213, 443] on img "Next" at bounding box center [1216, 441] width 30 height 79
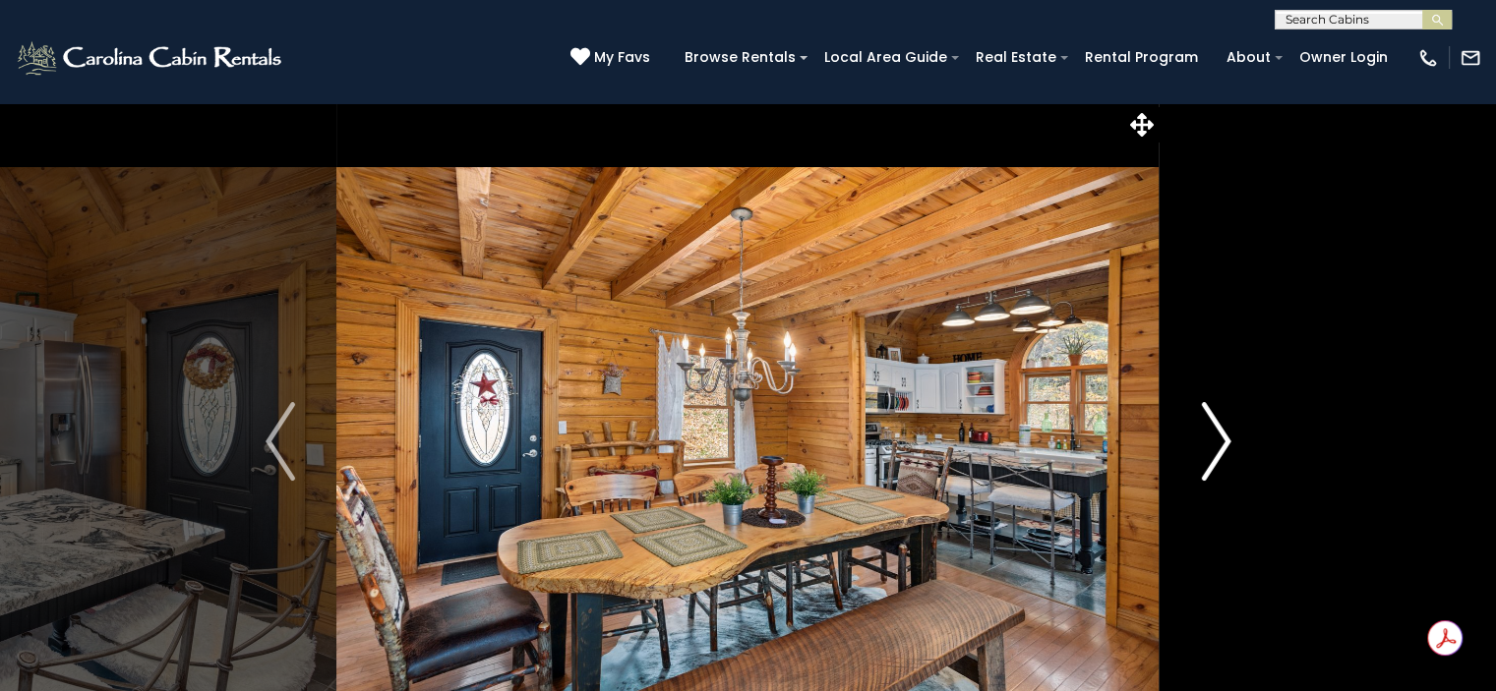
click at [1213, 443] on img "Next" at bounding box center [1216, 441] width 30 height 79
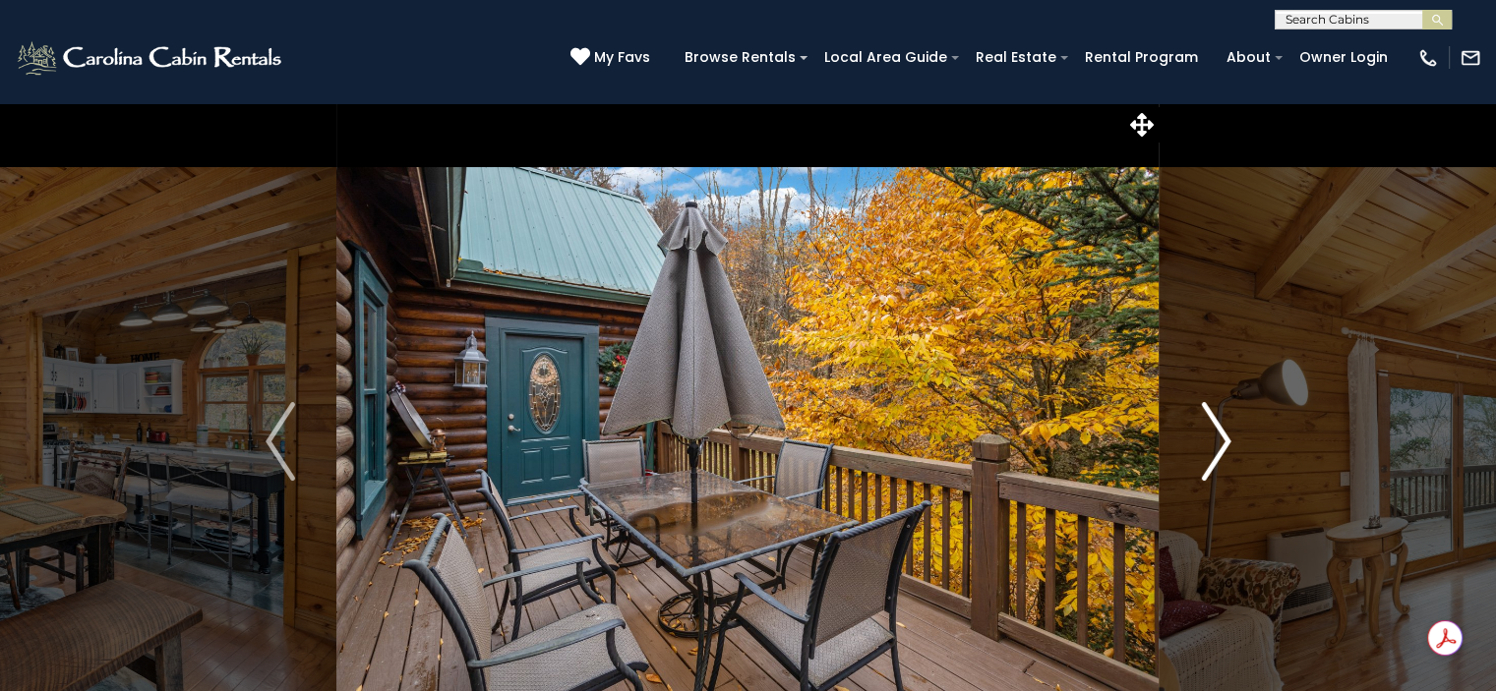
click at [1213, 443] on img "Next" at bounding box center [1216, 441] width 30 height 79
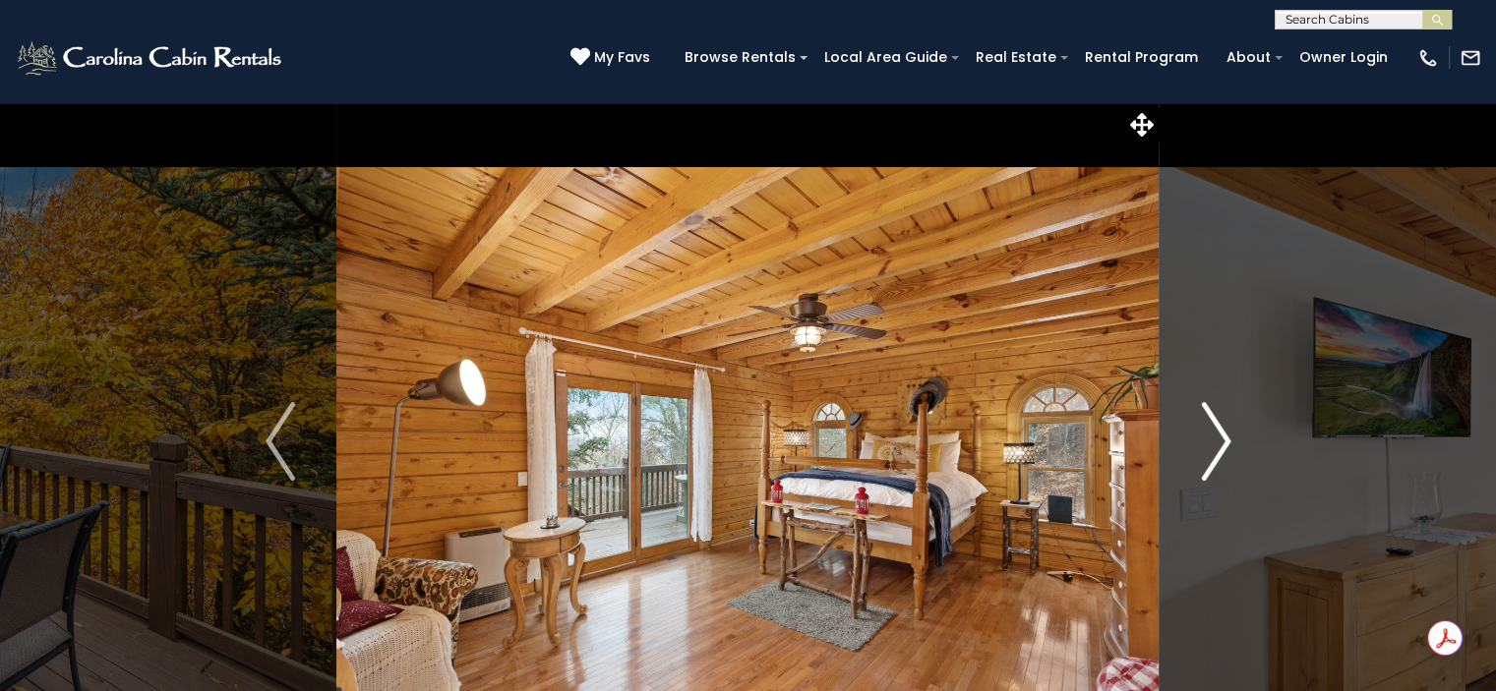
click at [1213, 443] on img "Next" at bounding box center [1216, 441] width 30 height 79
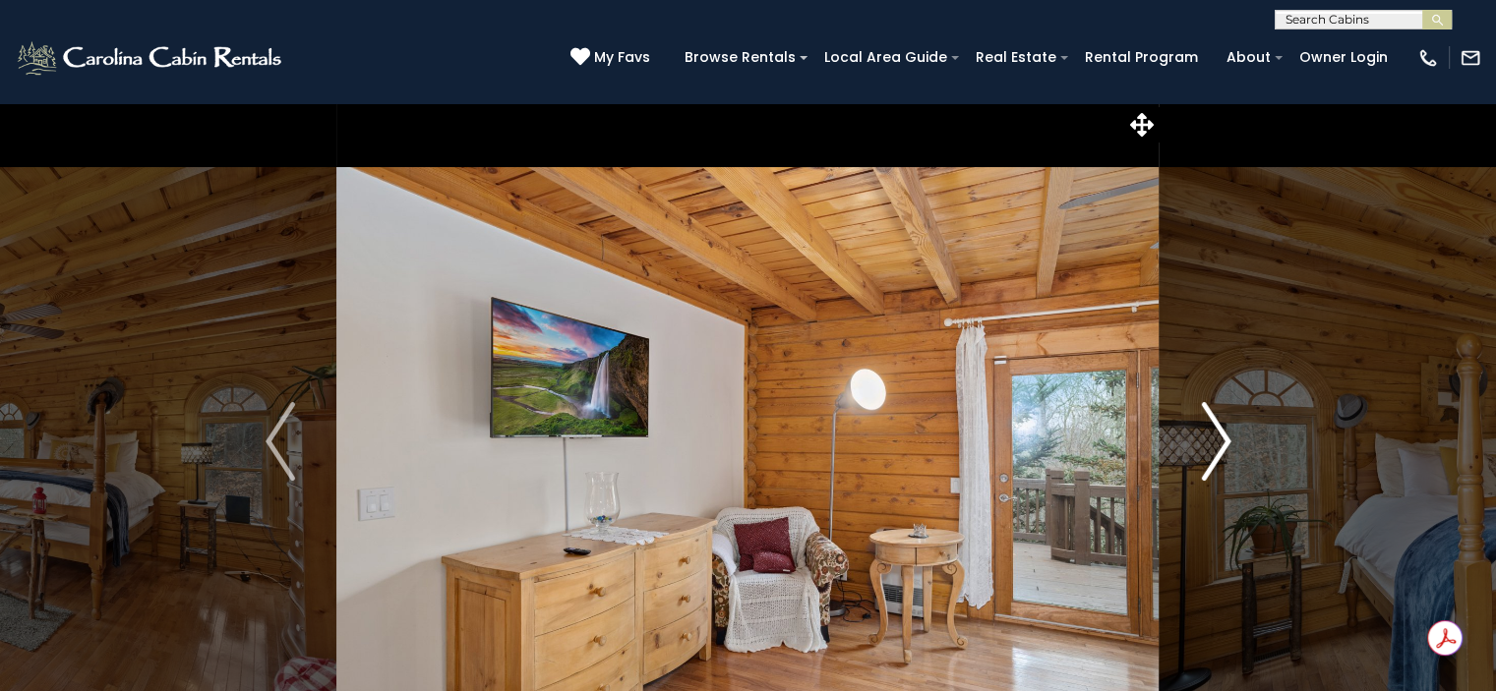
click at [1213, 443] on img "Next" at bounding box center [1216, 441] width 30 height 79
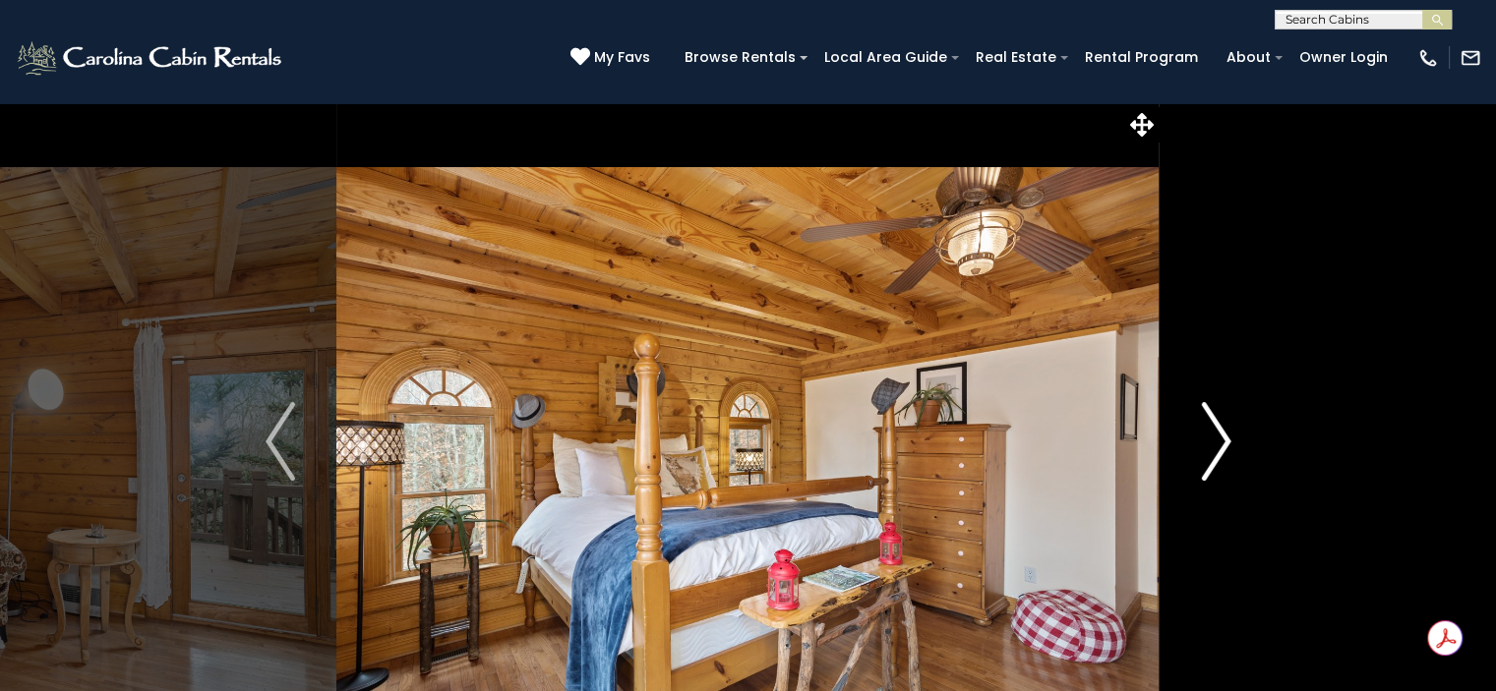
click at [1213, 443] on img "Next" at bounding box center [1216, 441] width 30 height 79
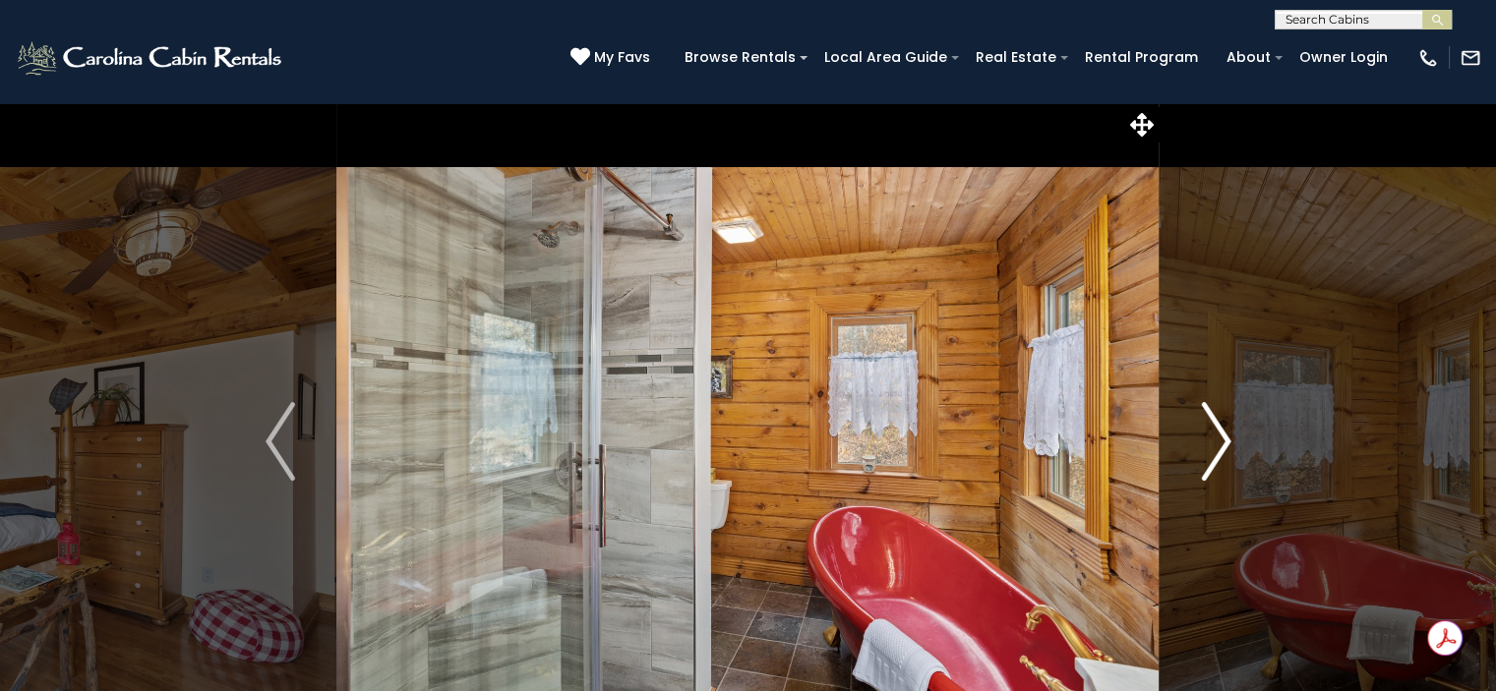
click at [1213, 443] on img "Next" at bounding box center [1216, 441] width 30 height 79
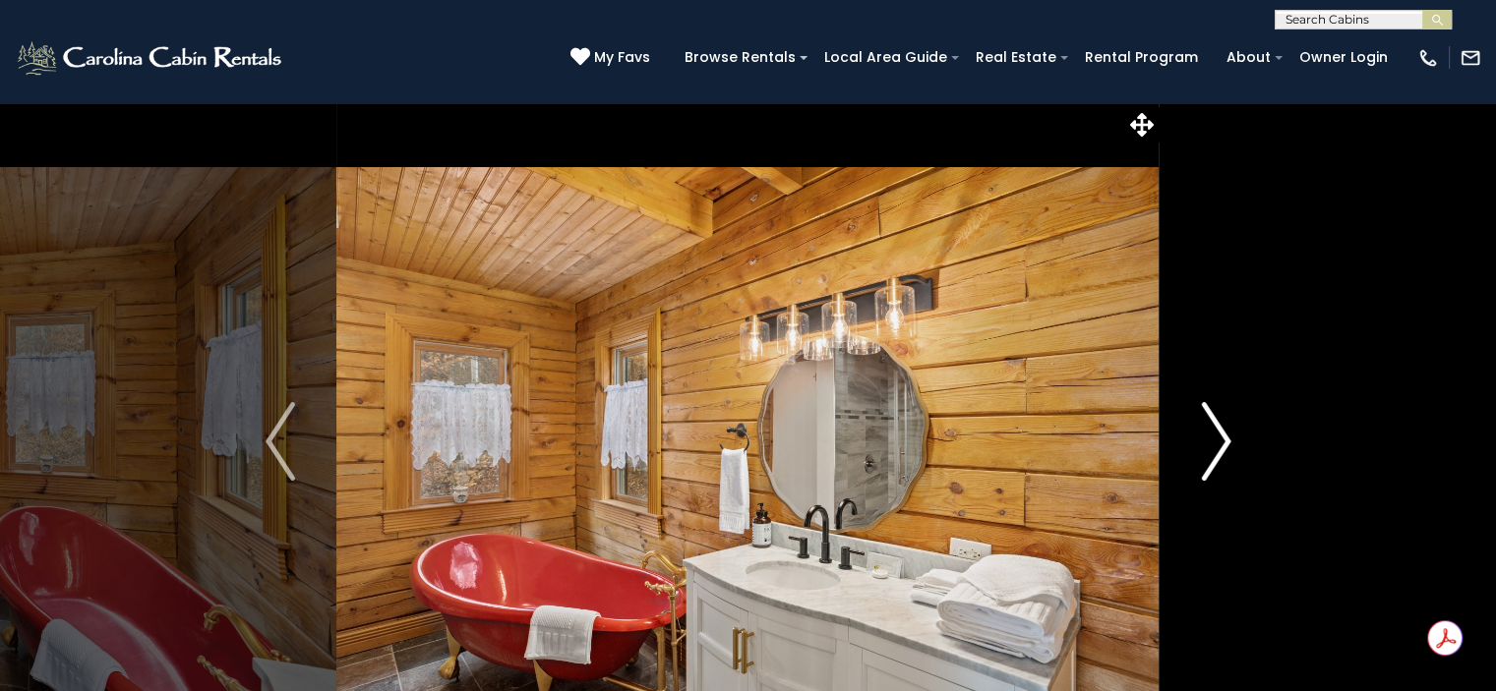
click at [1213, 443] on img "Next" at bounding box center [1216, 441] width 30 height 79
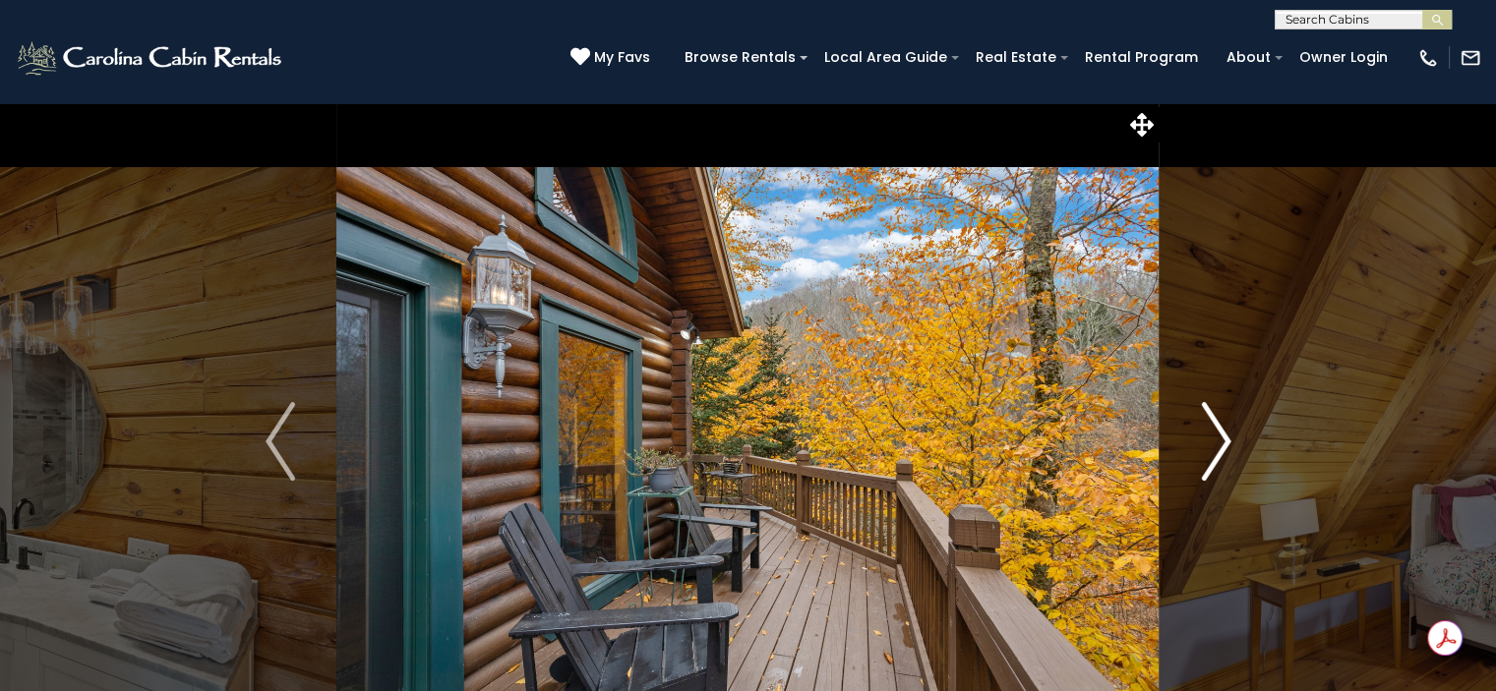
click at [1213, 443] on img "Next" at bounding box center [1216, 441] width 30 height 79
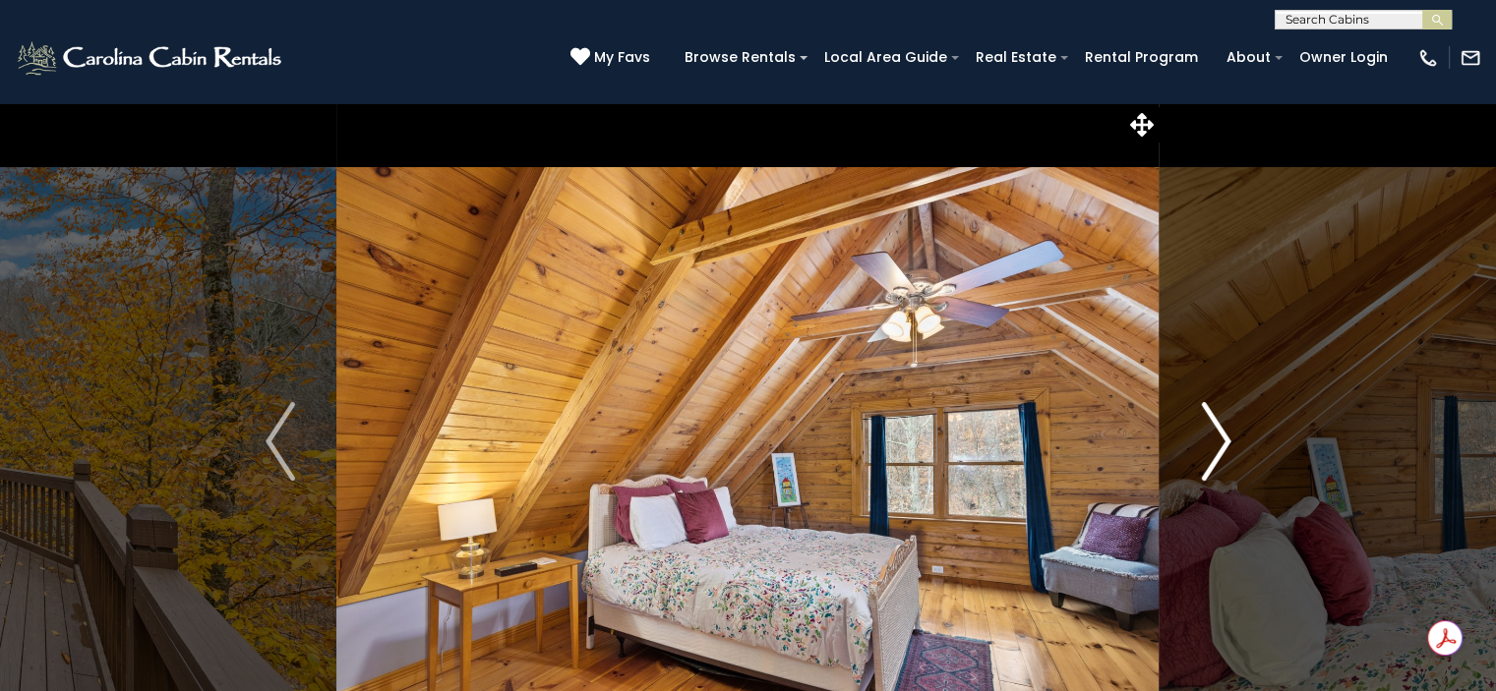
click at [1213, 443] on img "Next" at bounding box center [1216, 441] width 30 height 79
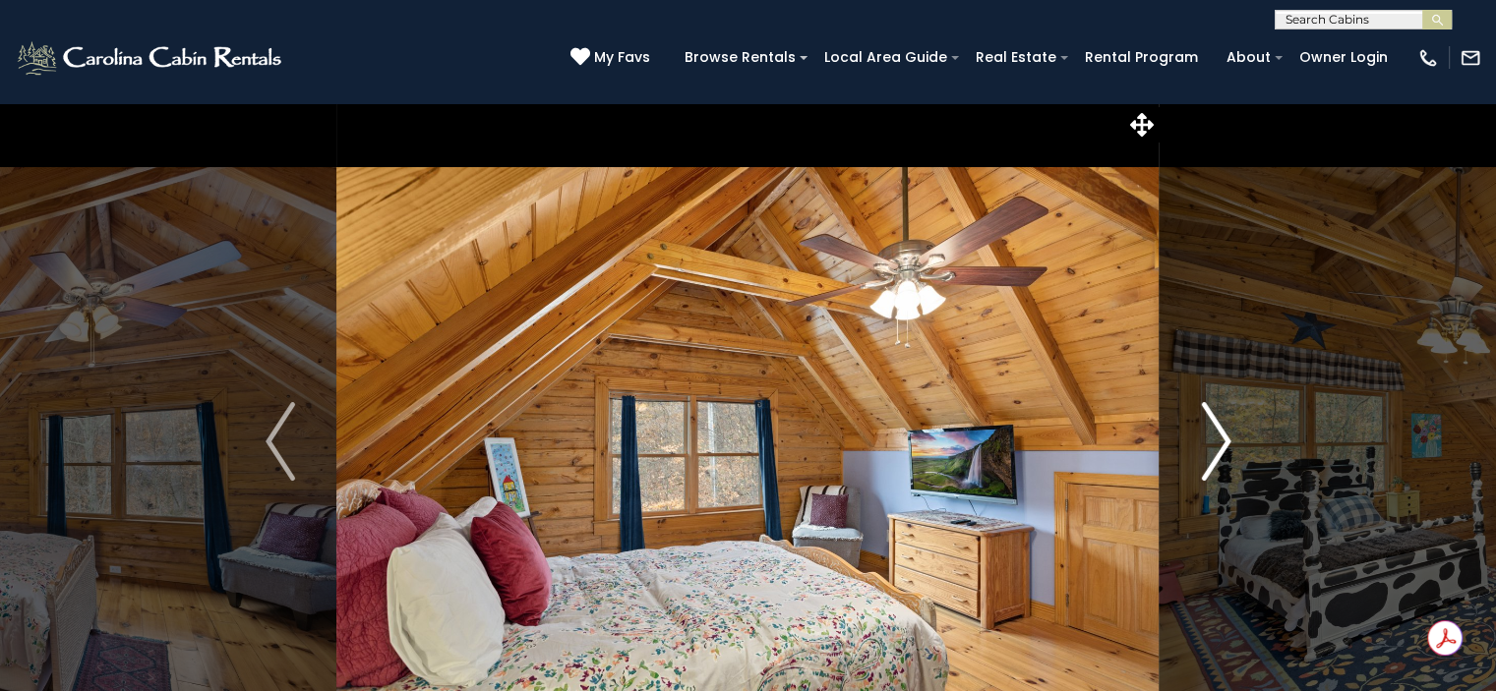
click at [1213, 443] on img "Next" at bounding box center [1216, 441] width 30 height 79
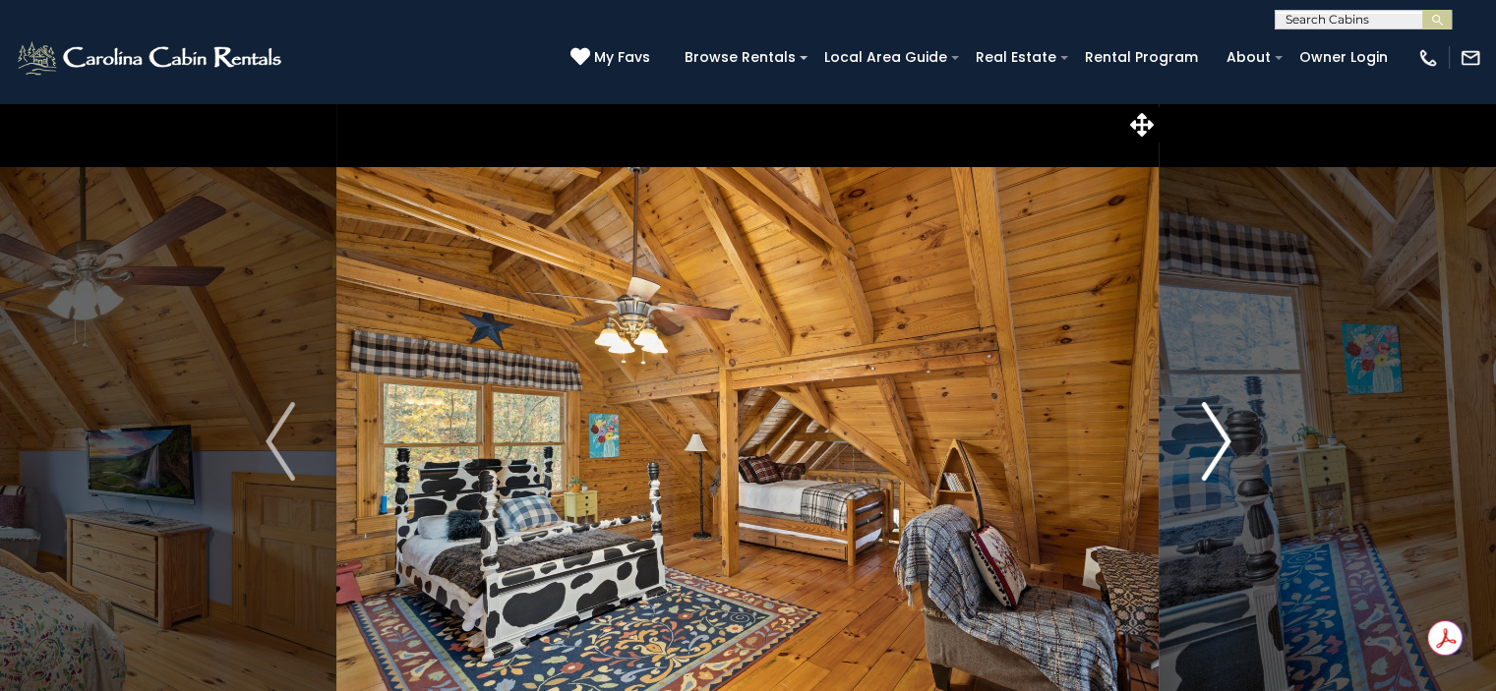
click at [1213, 443] on img "Next" at bounding box center [1216, 441] width 30 height 79
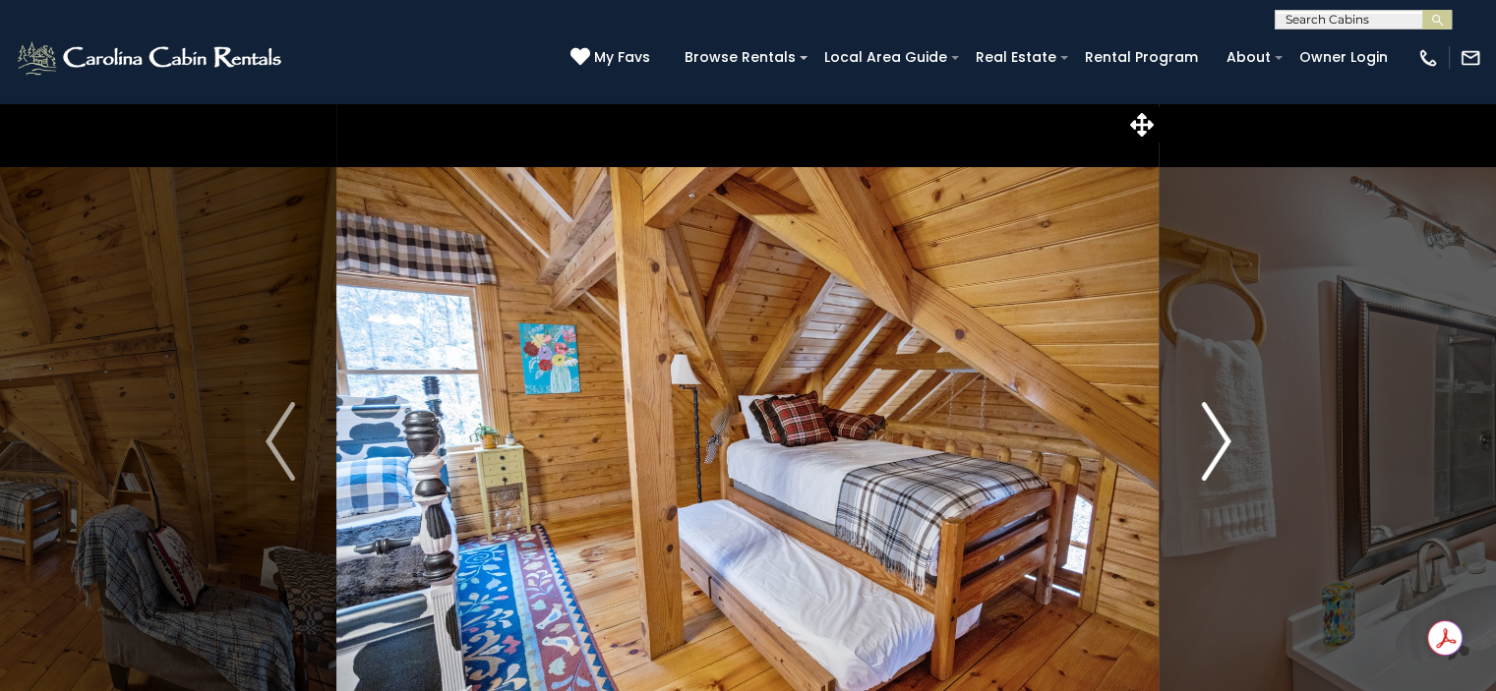
click at [1213, 443] on img "Next" at bounding box center [1216, 441] width 30 height 79
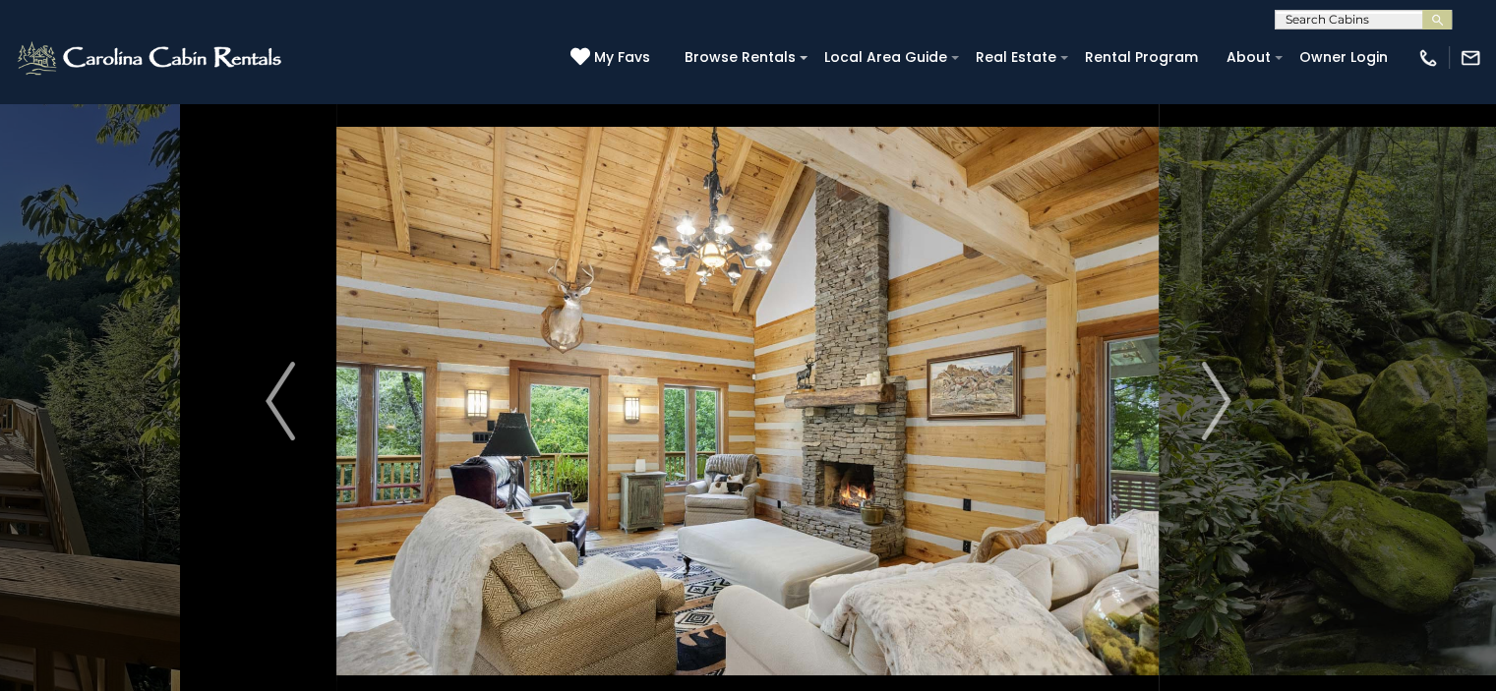
scroll to position [32, 0]
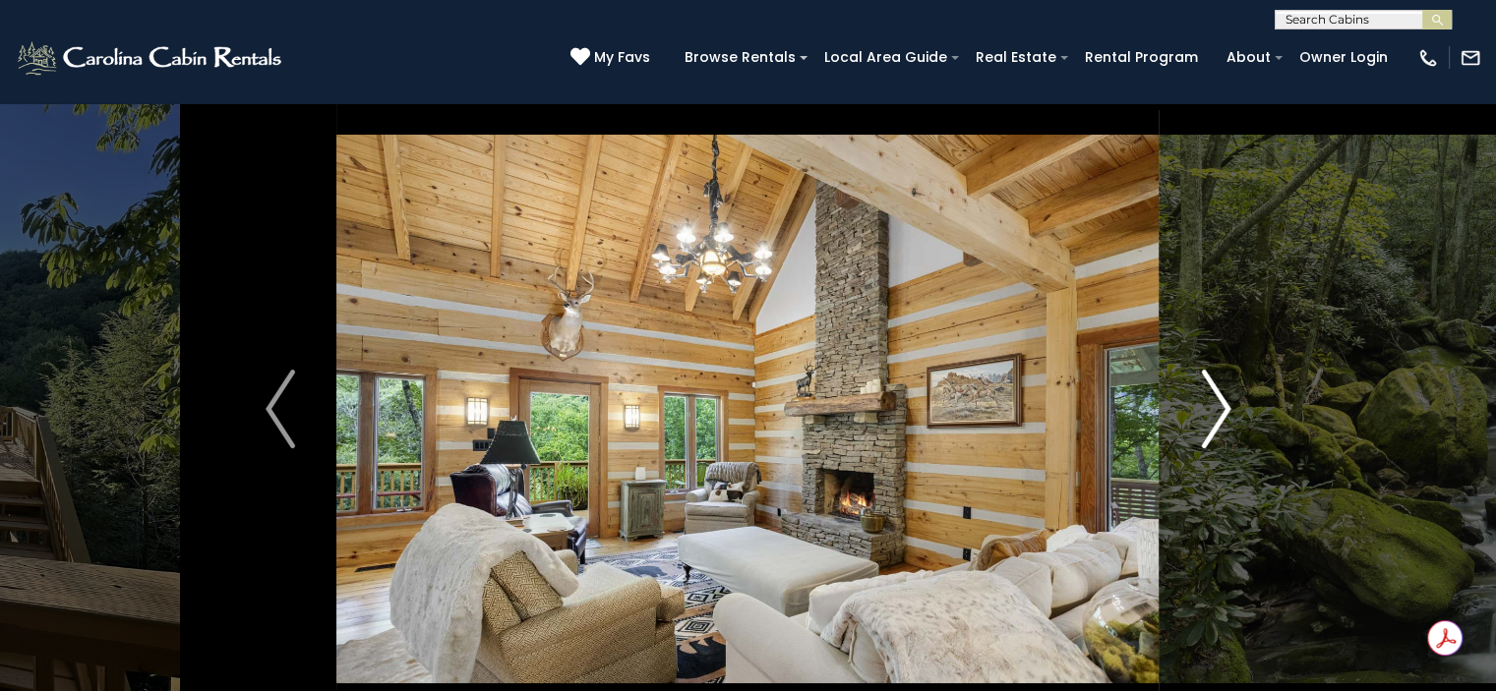
click at [1209, 401] on img "Next" at bounding box center [1216, 409] width 30 height 79
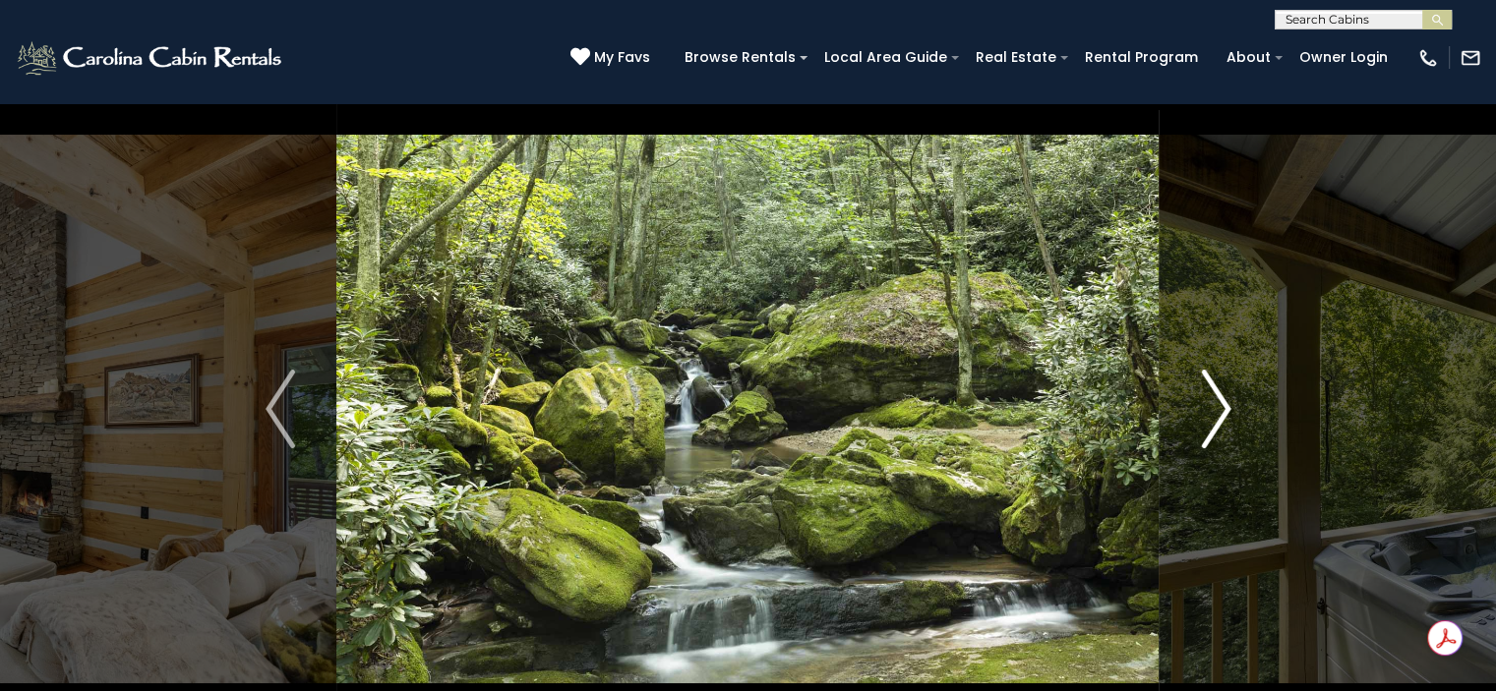
click at [1209, 401] on img "Next" at bounding box center [1216, 409] width 30 height 79
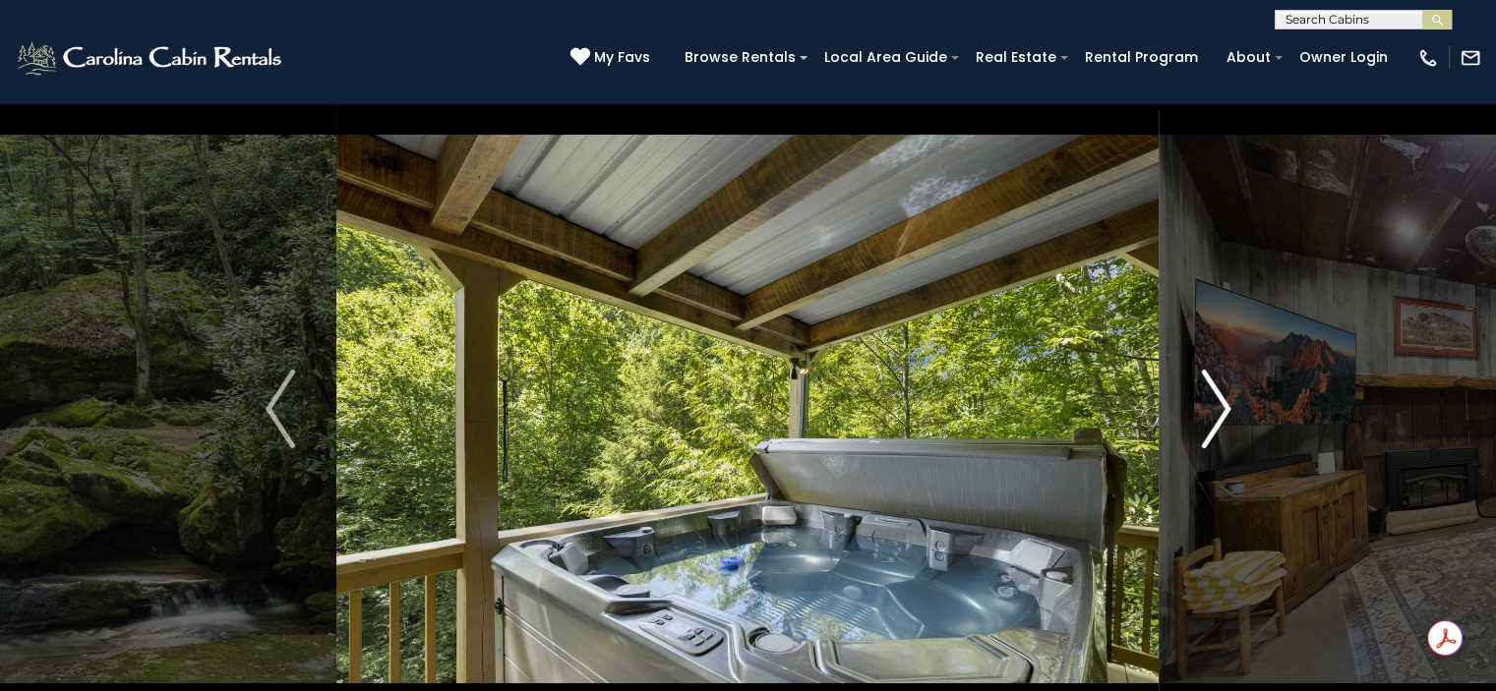
click at [1209, 401] on img "Next" at bounding box center [1216, 409] width 30 height 79
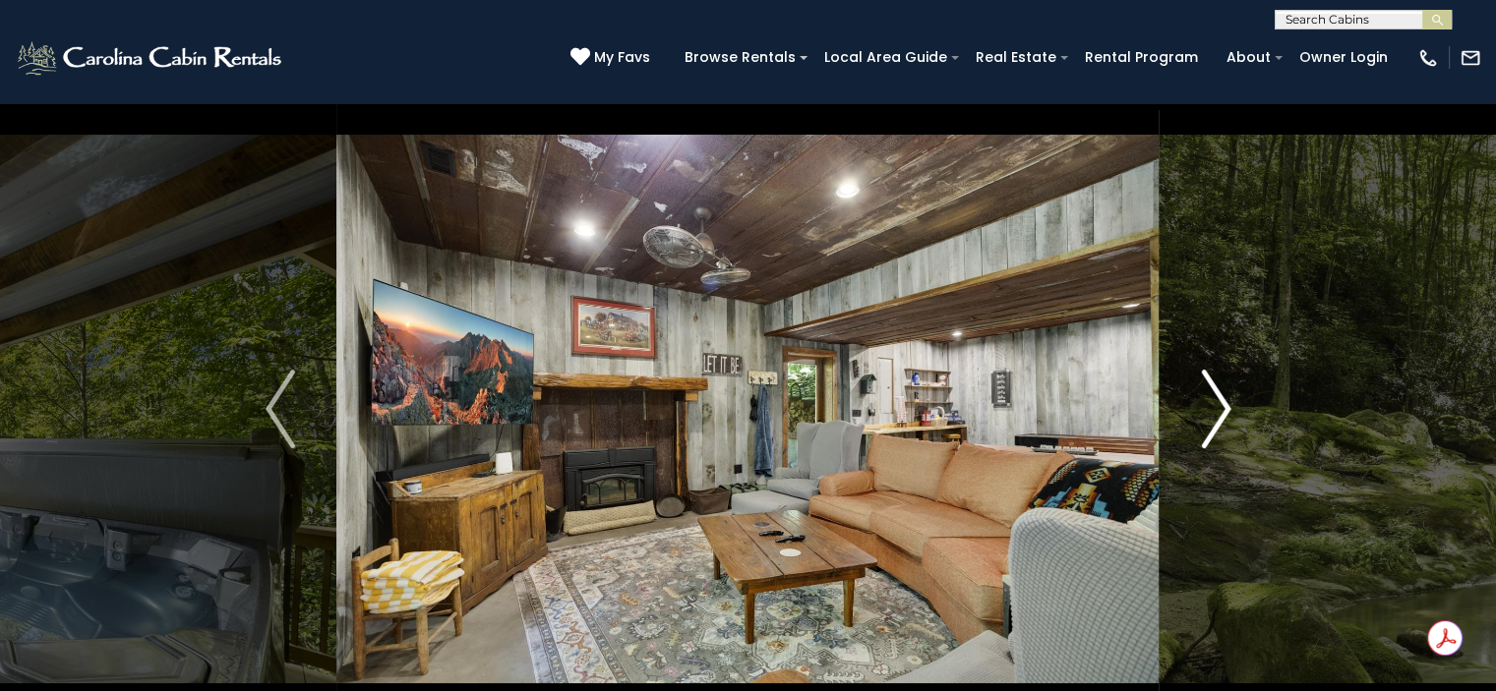
click at [1209, 401] on img "Next" at bounding box center [1216, 409] width 30 height 79
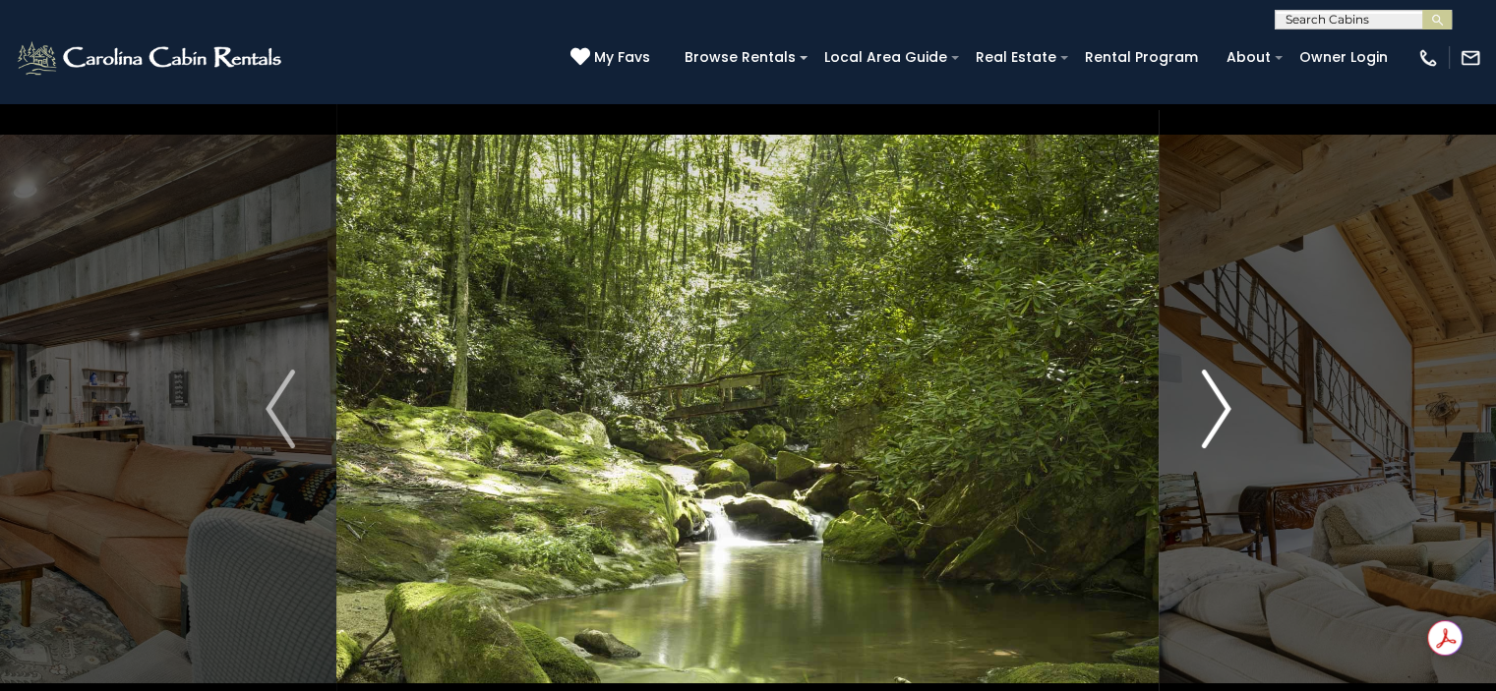
click at [1209, 401] on img "Next" at bounding box center [1216, 409] width 30 height 79
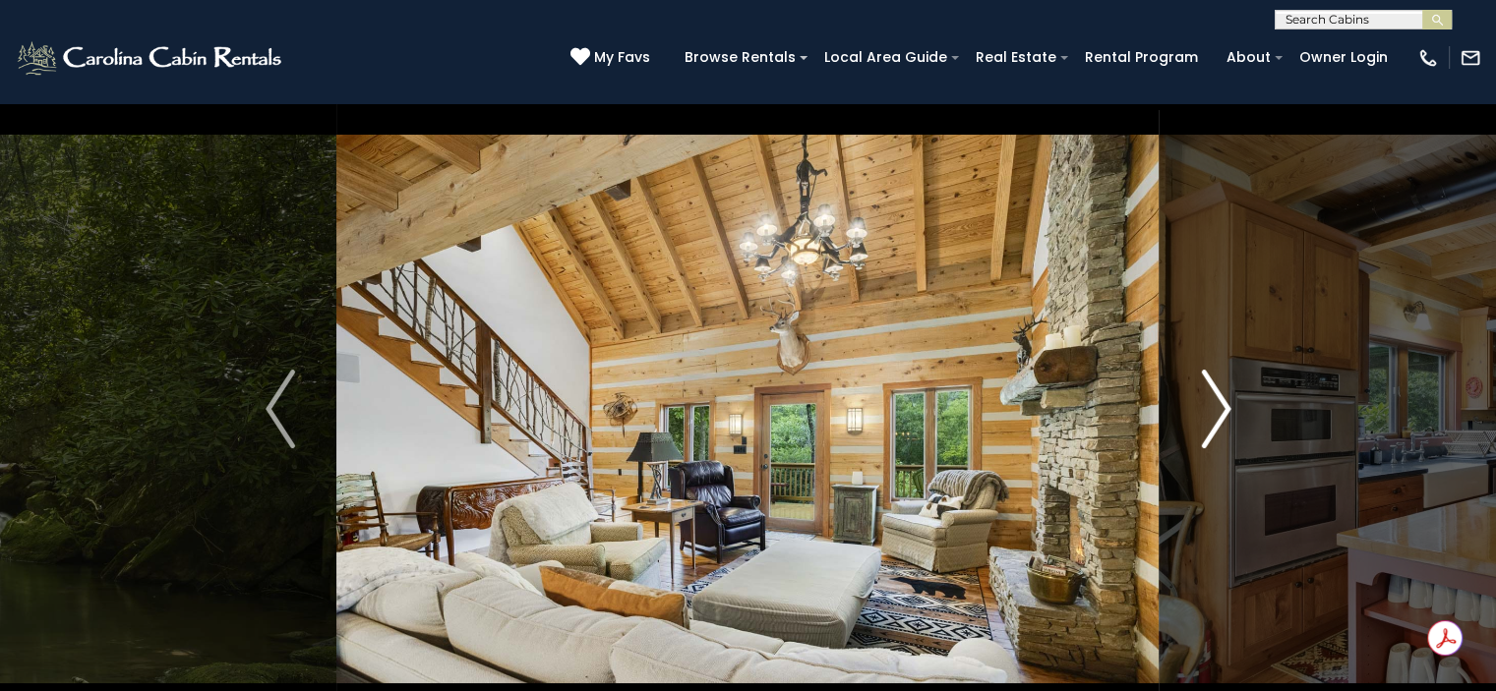
click at [1209, 401] on img "Next" at bounding box center [1216, 409] width 30 height 79
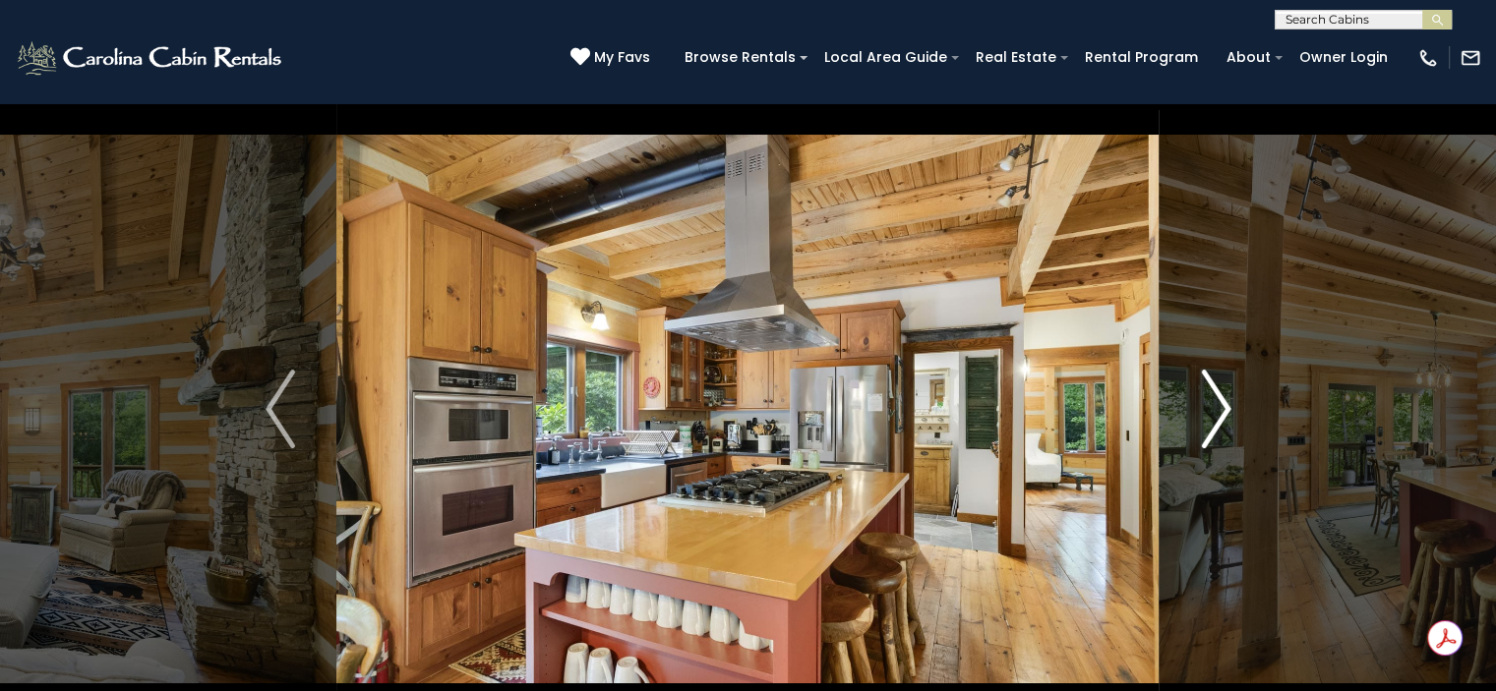
click at [1209, 401] on img "Next" at bounding box center [1216, 409] width 30 height 79
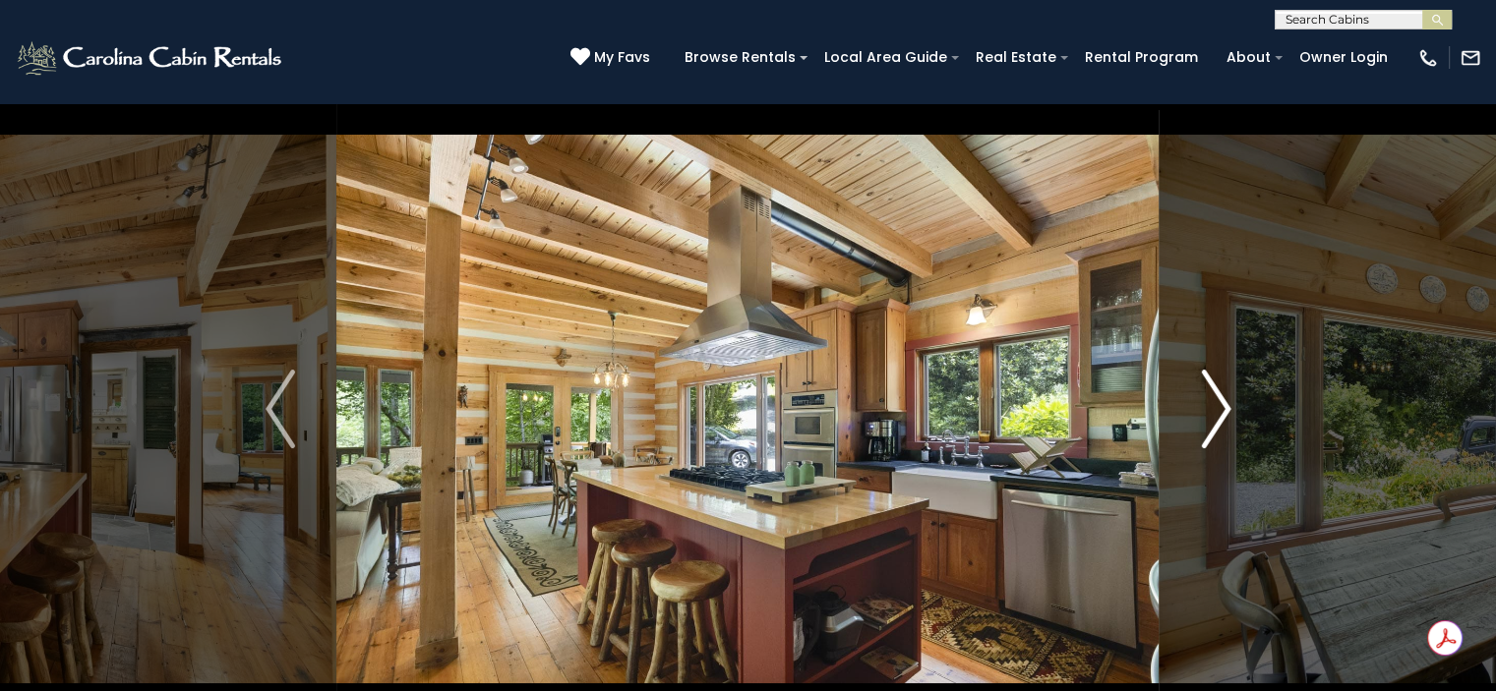
click at [1209, 401] on img "Next" at bounding box center [1216, 409] width 30 height 79
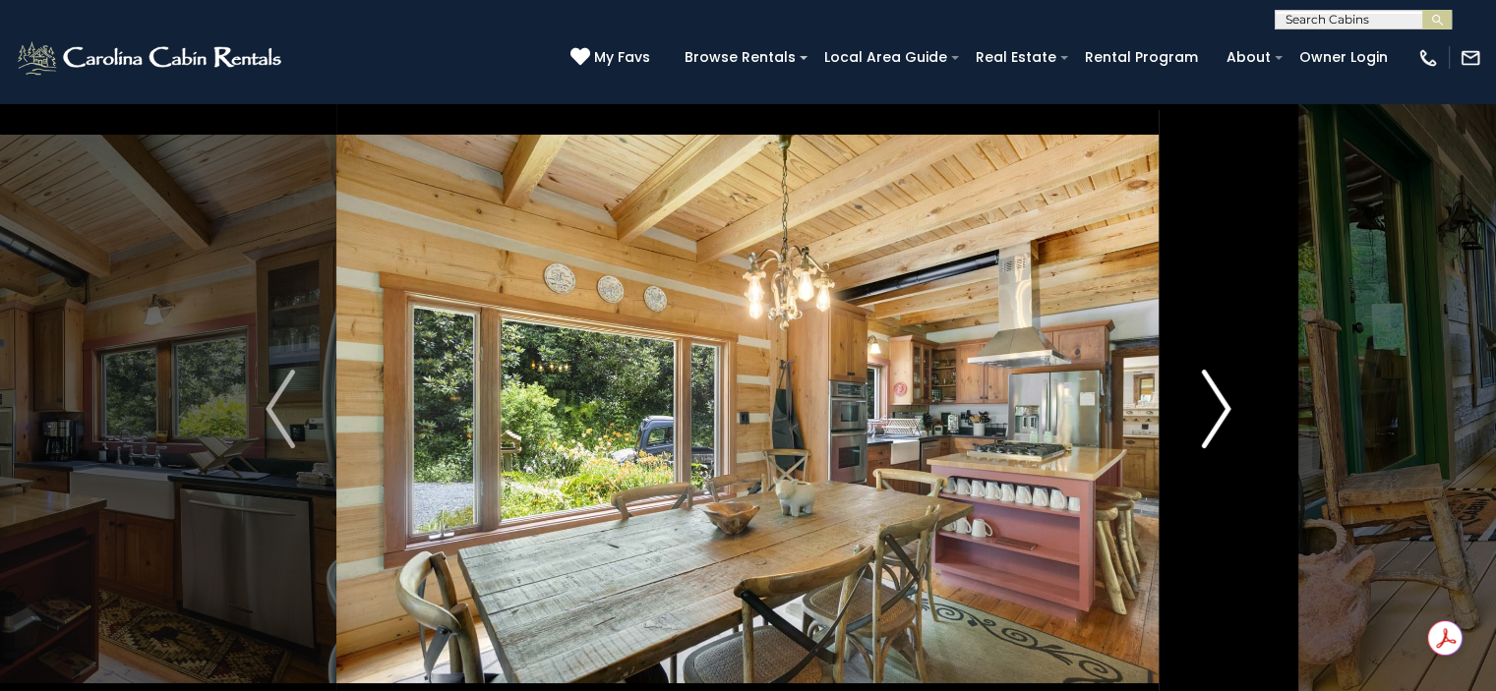
click at [1209, 401] on img "Next" at bounding box center [1216, 409] width 30 height 79
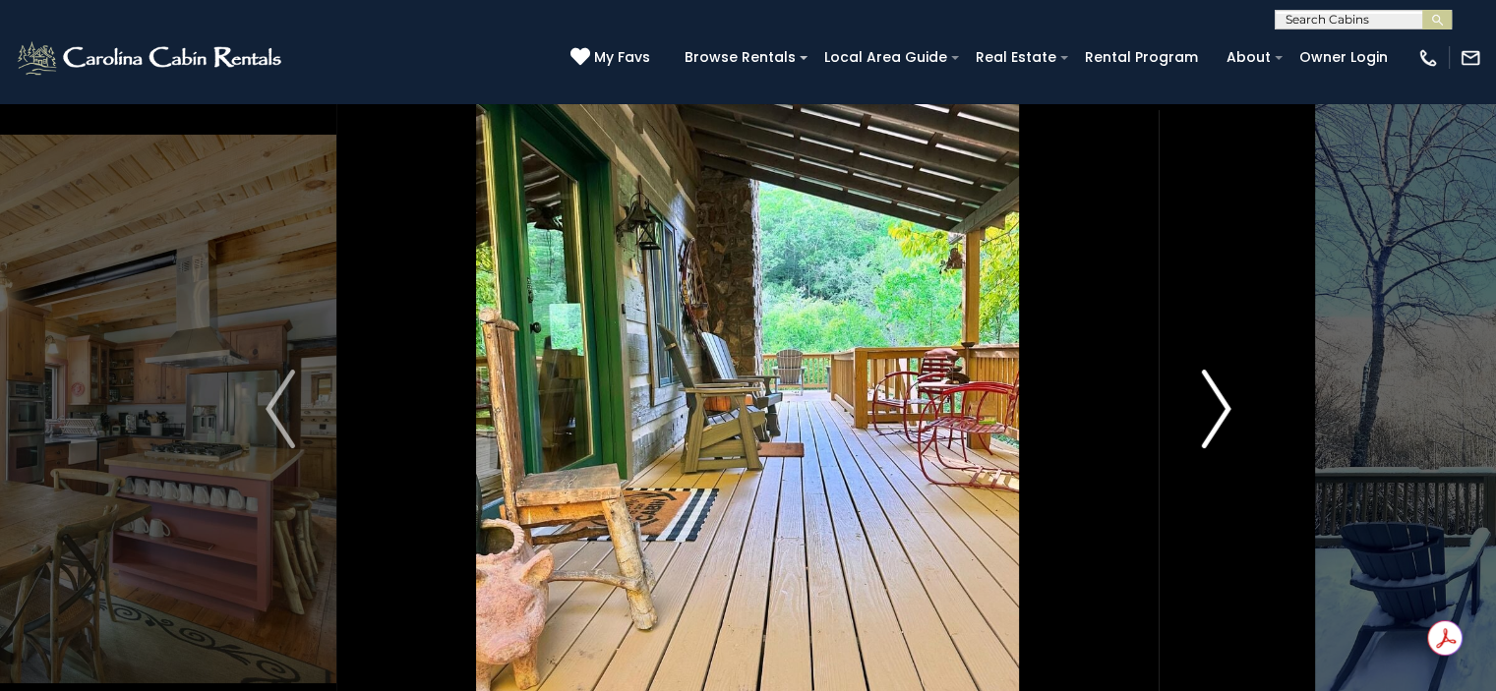
click at [1209, 401] on img "Next" at bounding box center [1216, 409] width 30 height 79
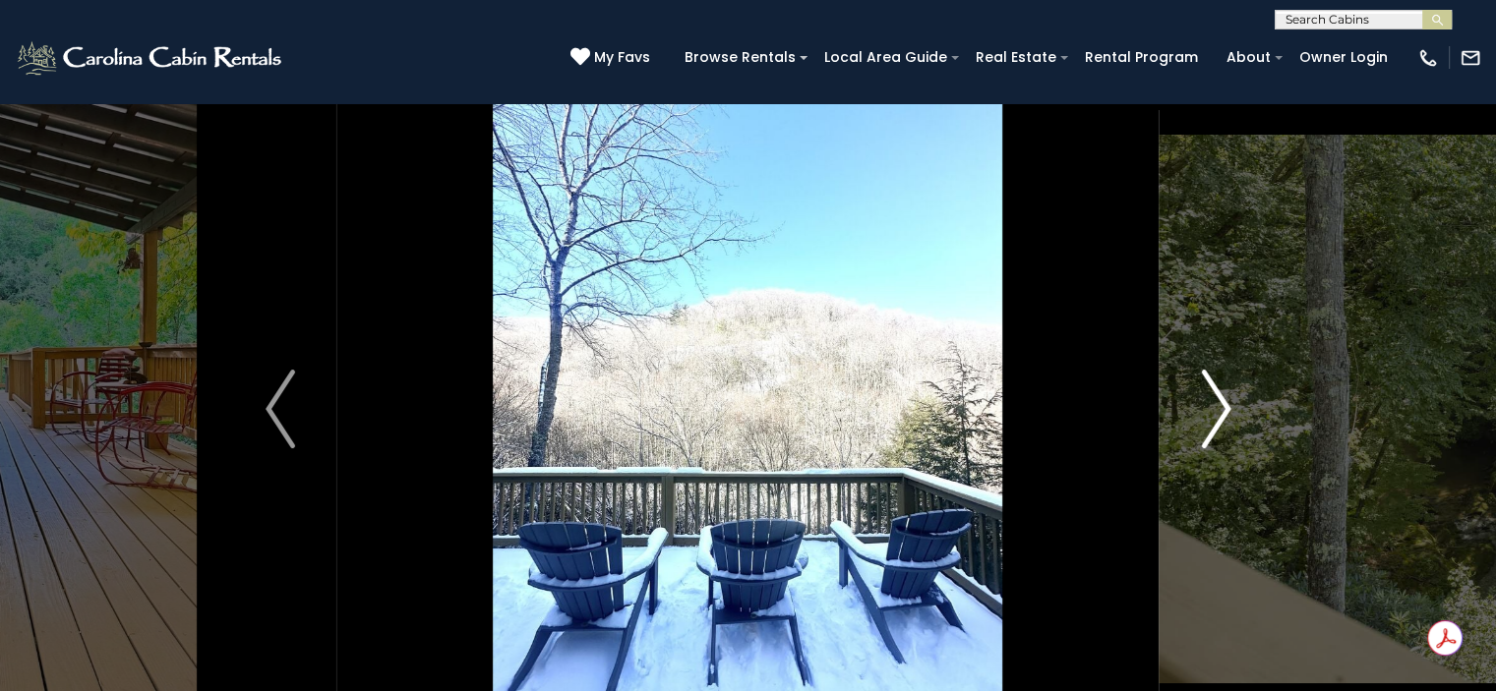
click at [1209, 401] on img "Next" at bounding box center [1216, 409] width 30 height 79
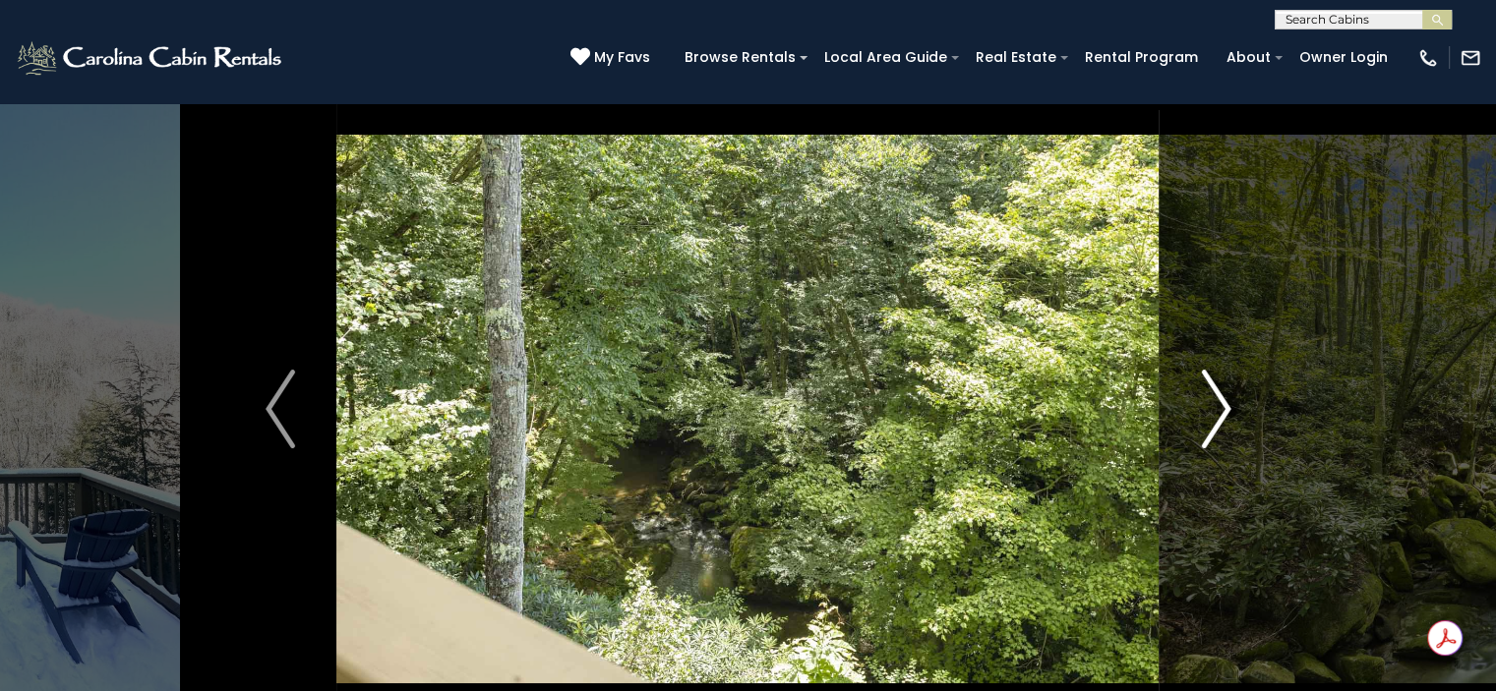
click at [1209, 401] on img "Next" at bounding box center [1216, 409] width 30 height 79
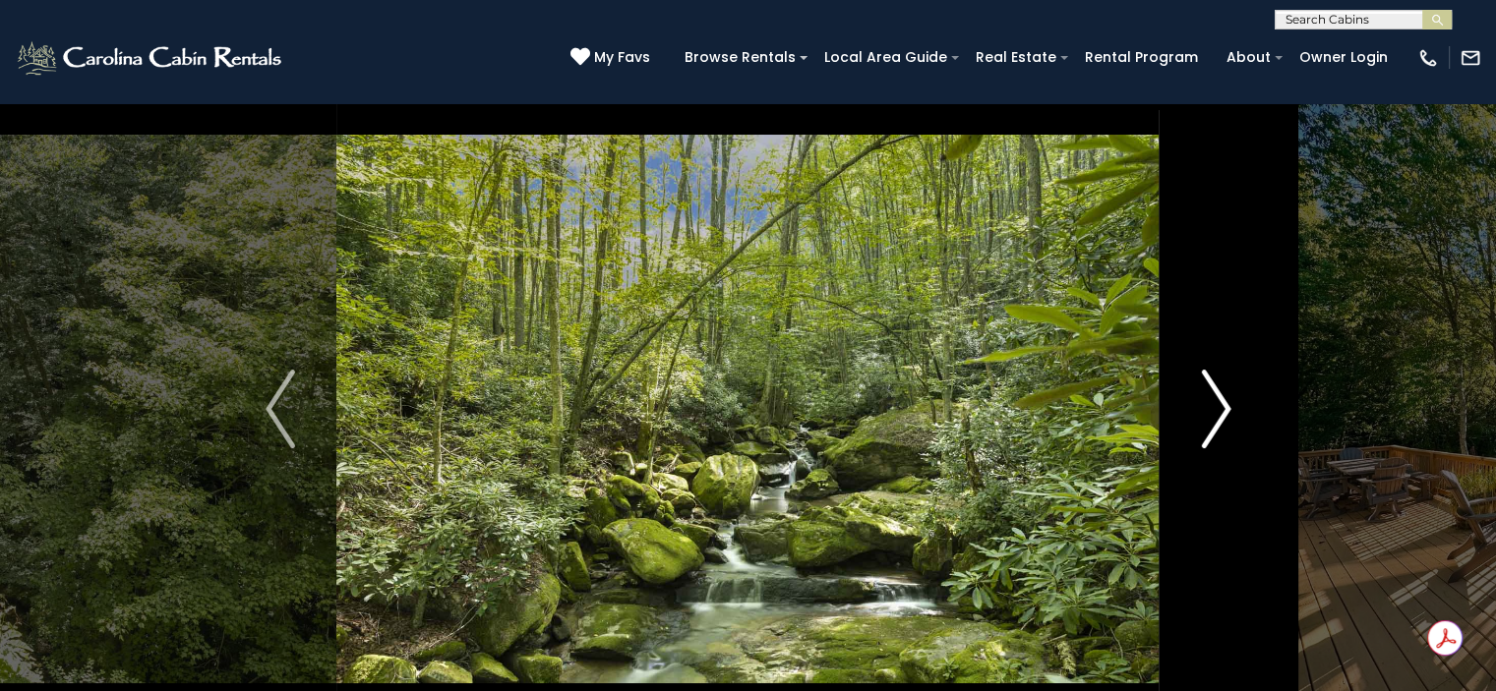
click at [1209, 401] on img "Next" at bounding box center [1216, 409] width 30 height 79
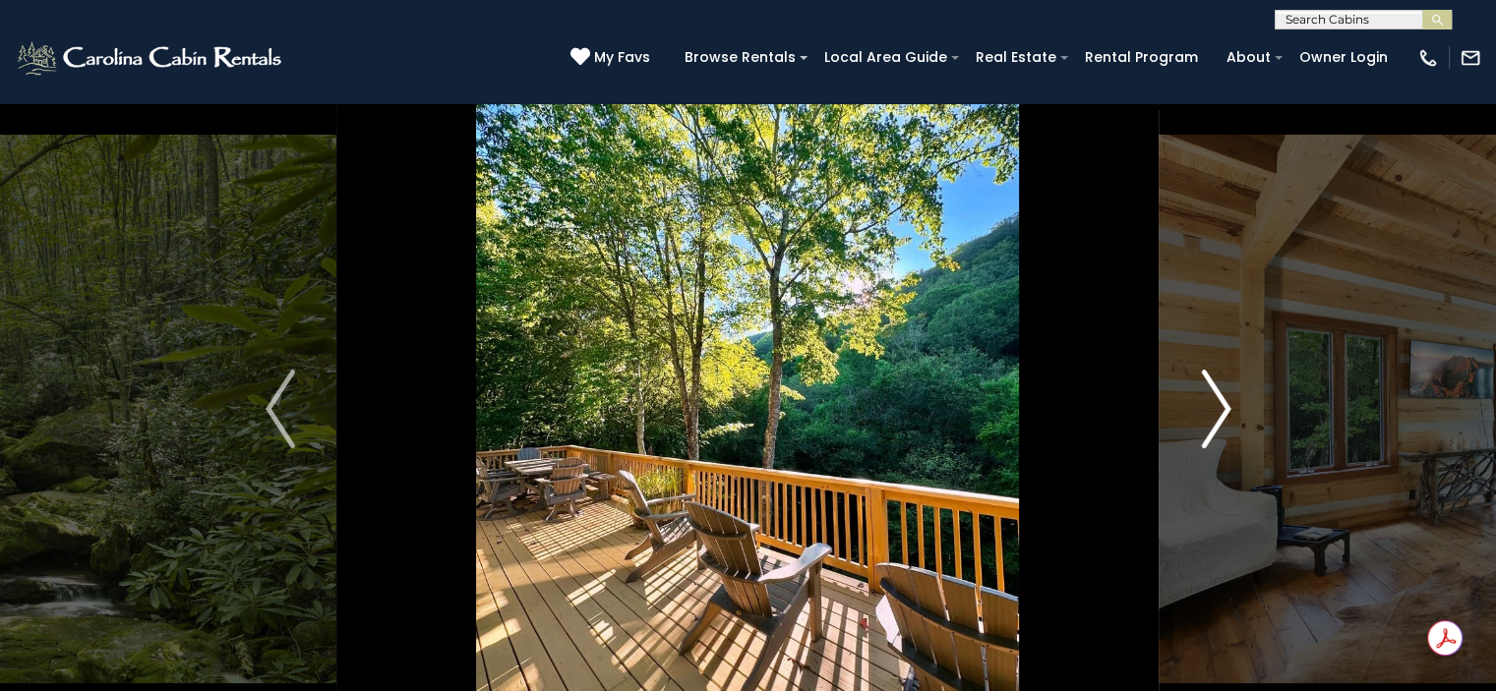
click at [1209, 401] on img "Next" at bounding box center [1216, 409] width 30 height 79
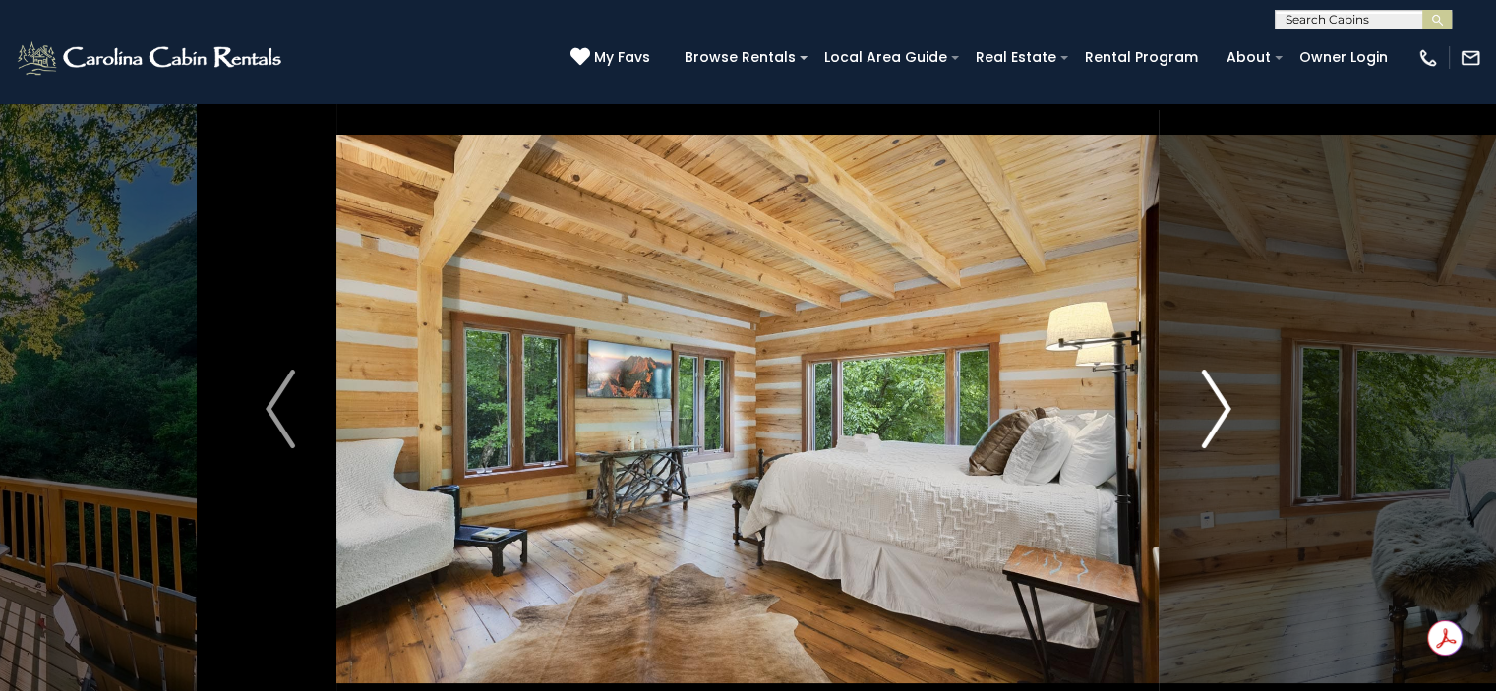
click at [1209, 401] on img "Next" at bounding box center [1216, 409] width 30 height 79
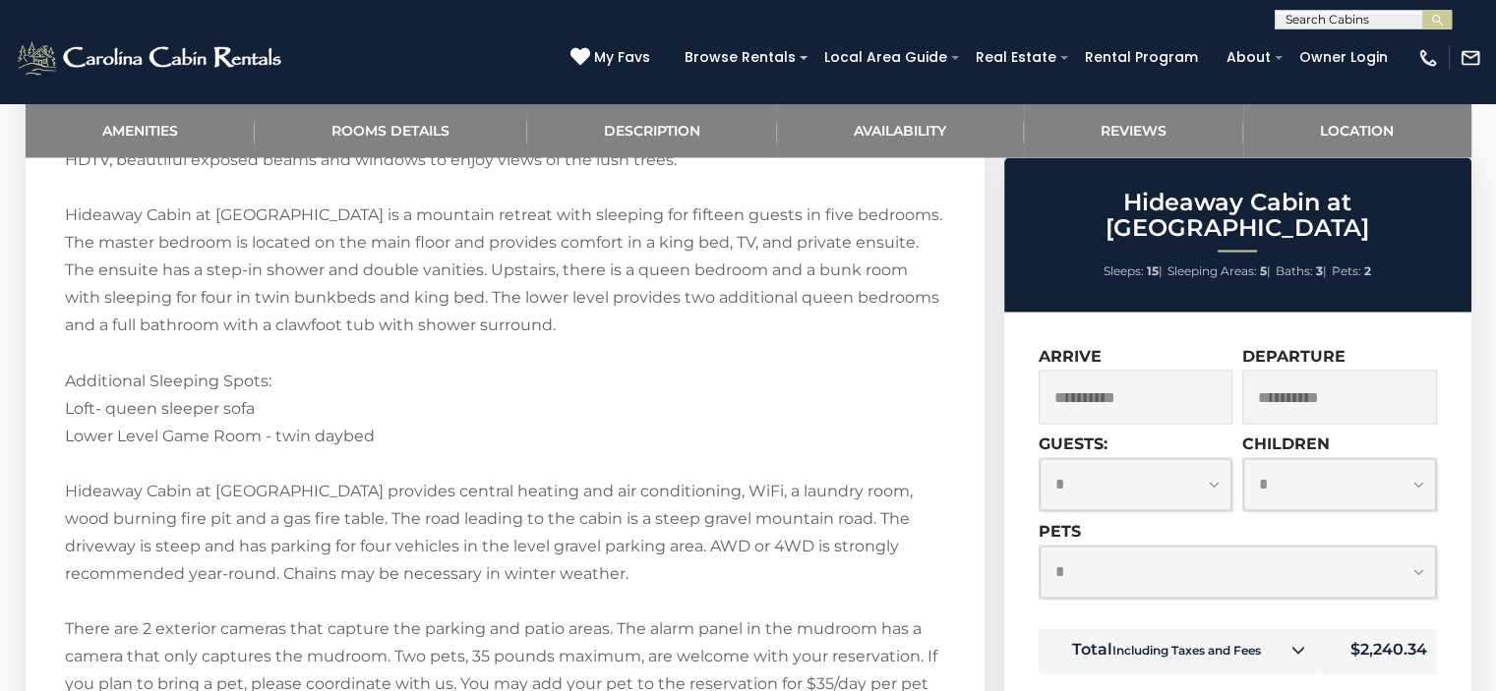
scroll to position [1432, 0]
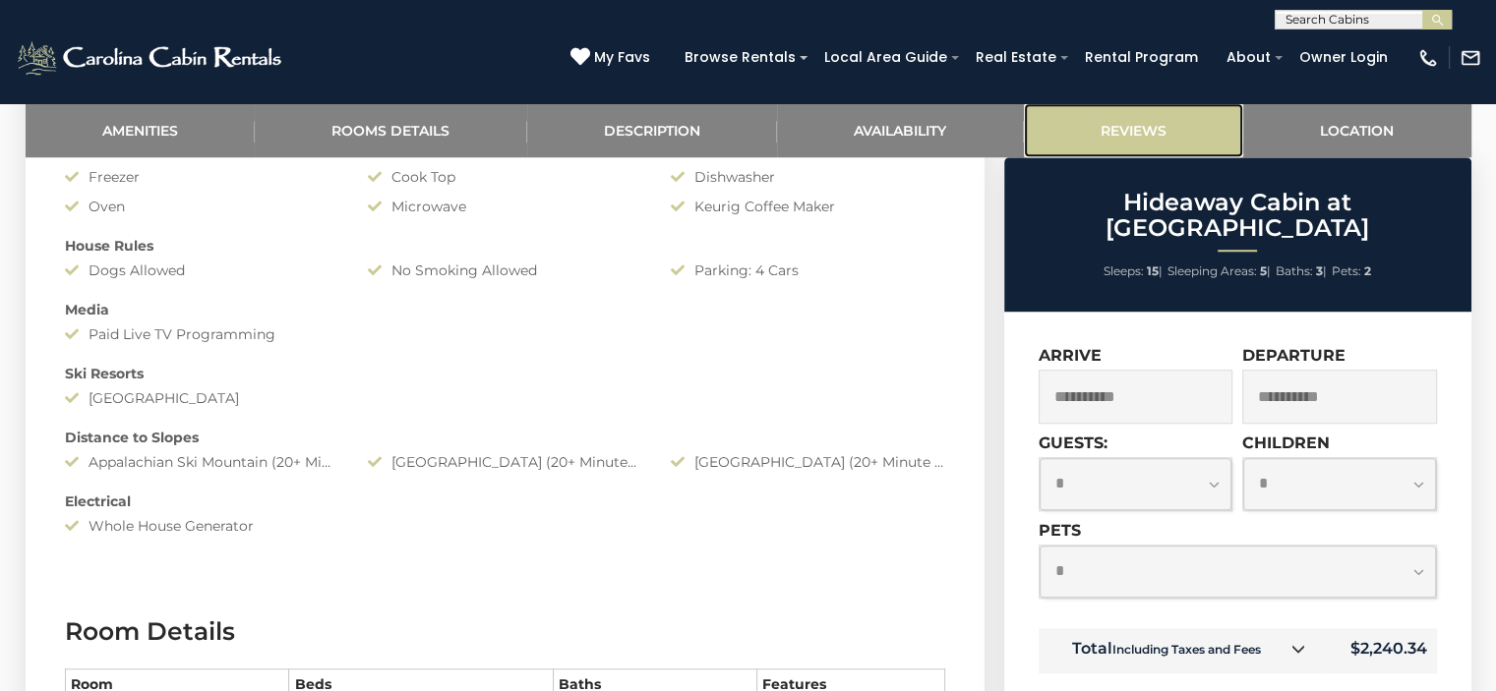
click at [1152, 129] on link "Reviews" at bounding box center [1134, 130] width 220 height 54
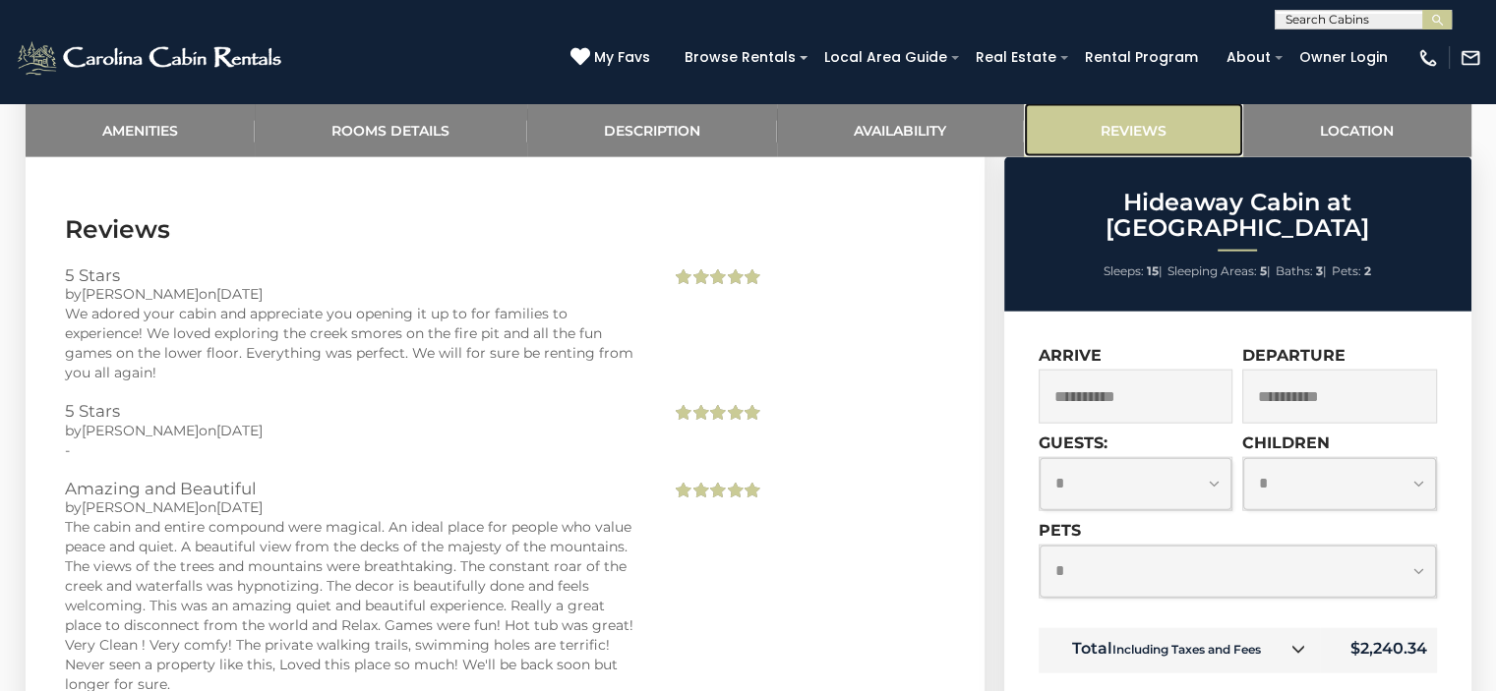
scroll to position [4486, 0]
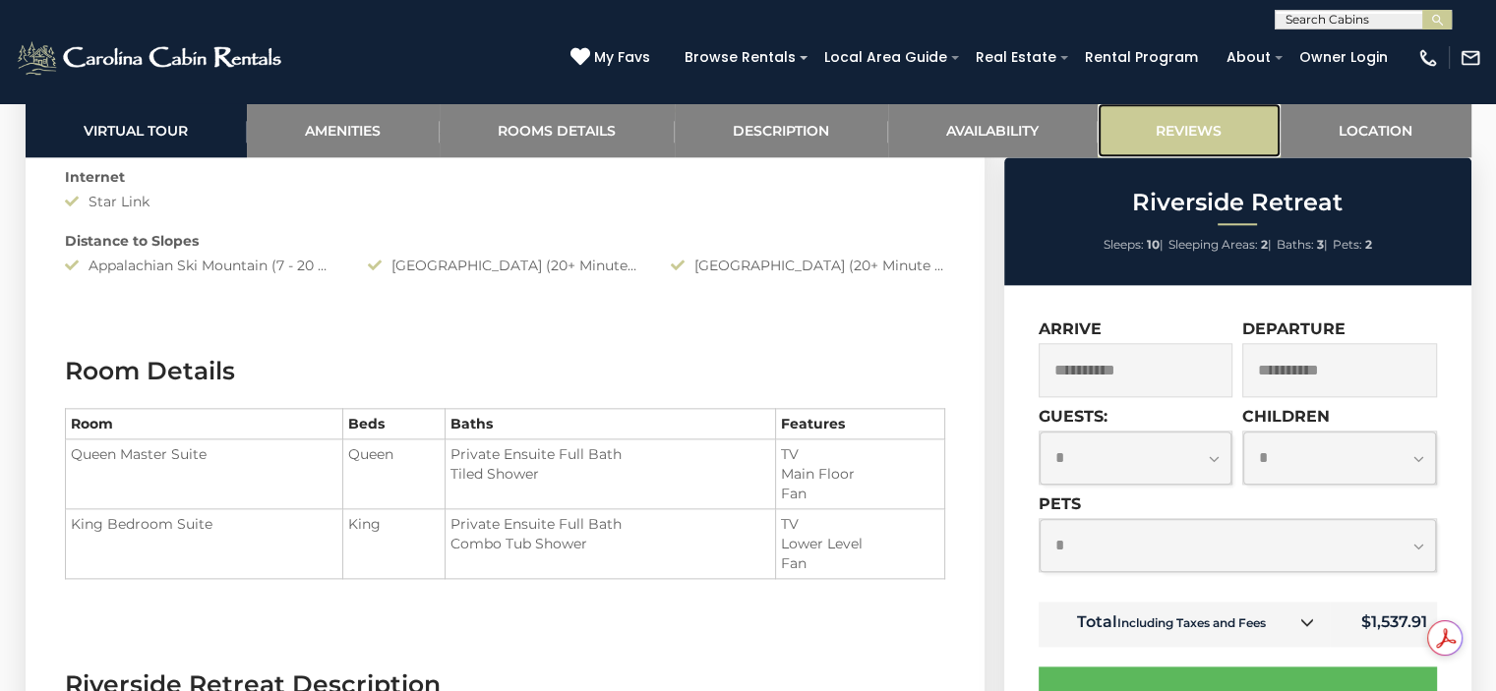
click at [1185, 128] on link "Reviews" at bounding box center [1189, 130] width 183 height 54
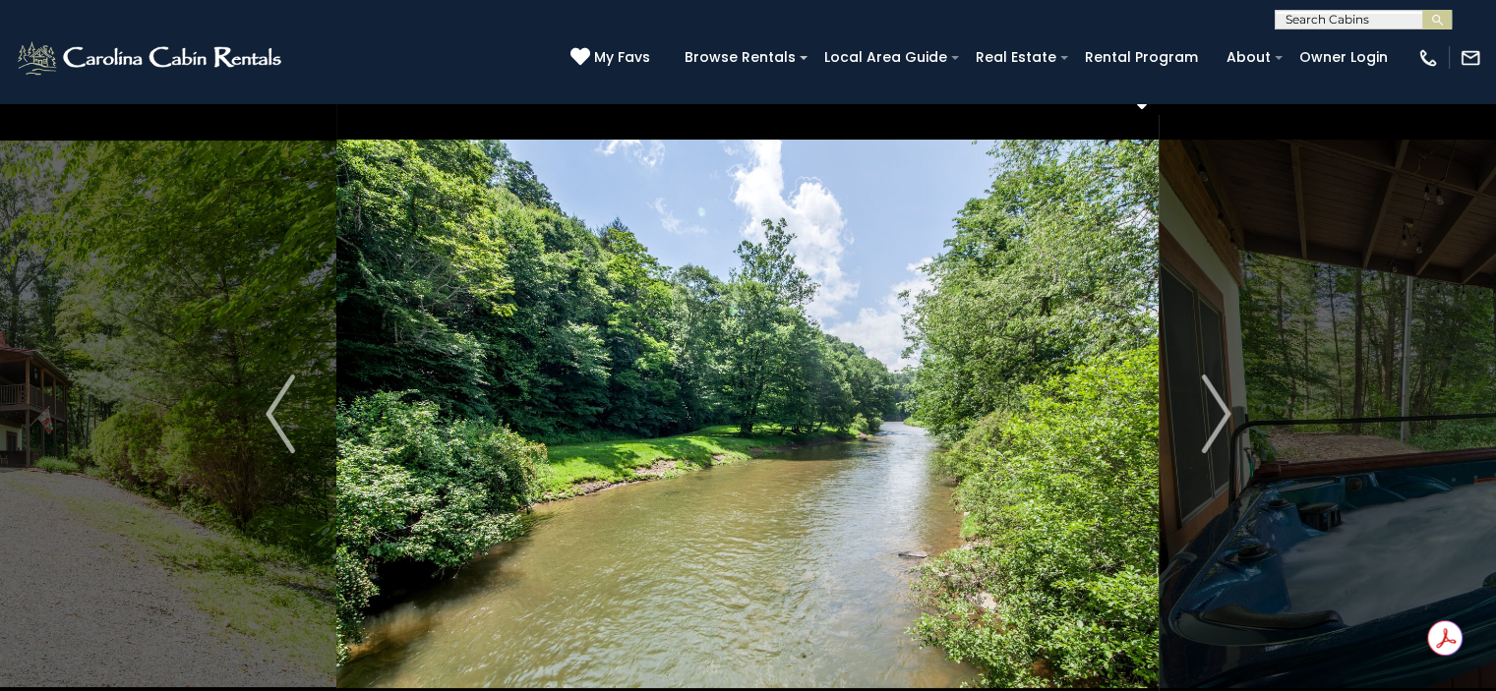
scroll to position [51, 0]
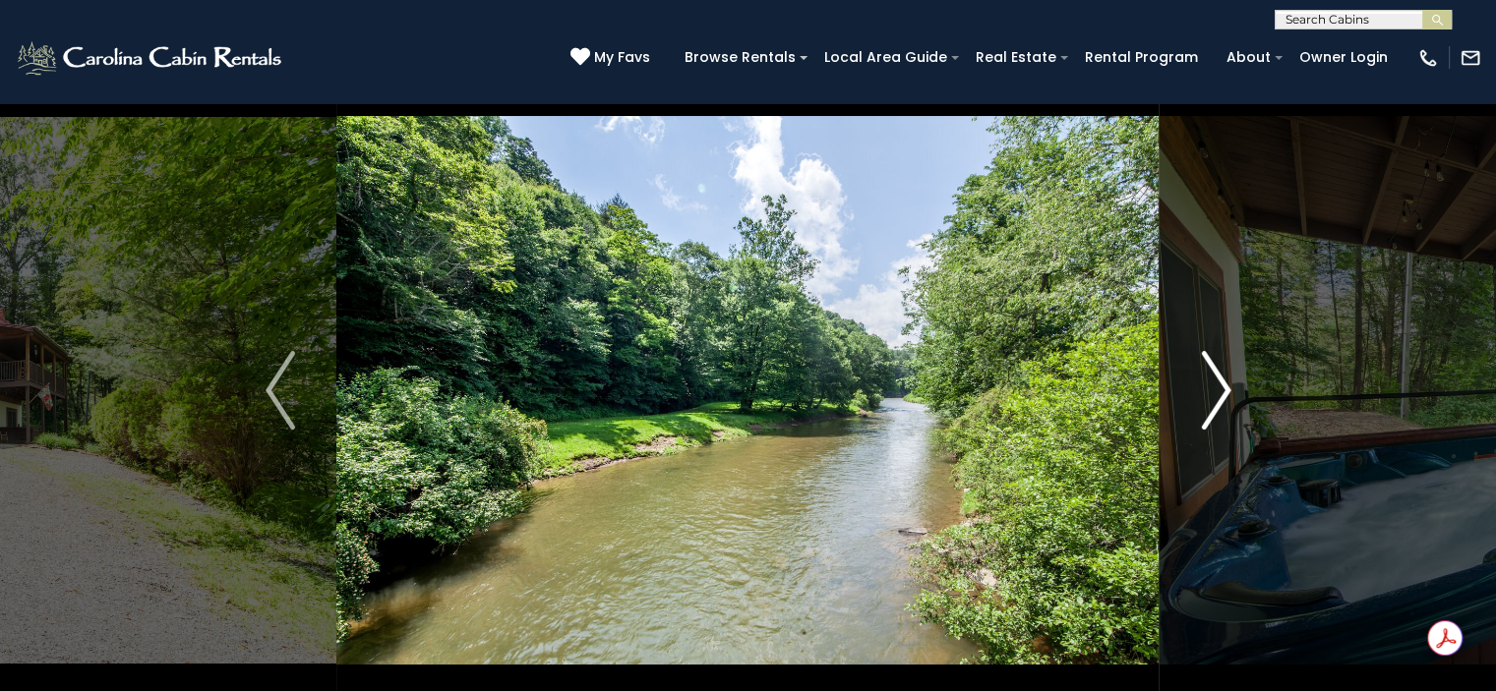
click at [1216, 402] on img "Next" at bounding box center [1216, 390] width 30 height 79
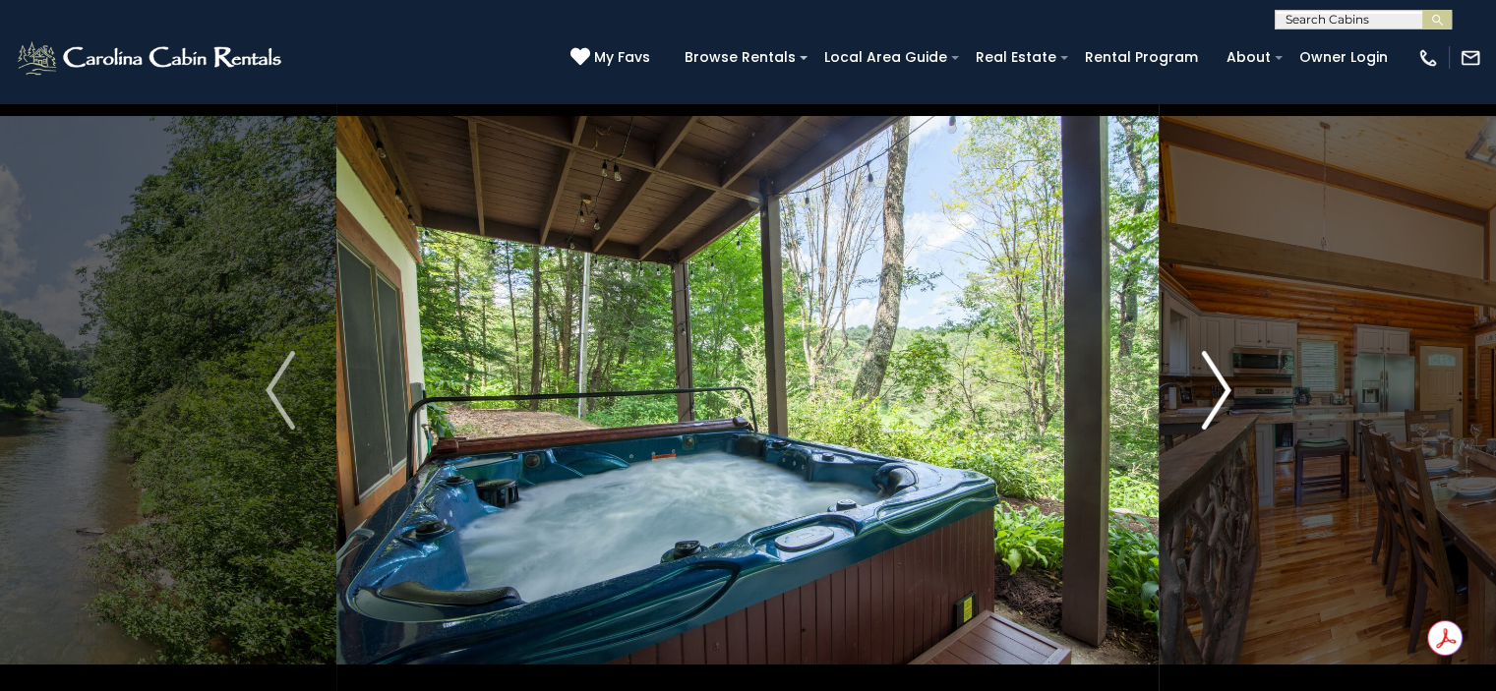
click at [1216, 402] on img "Next" at bounding box center [1216, 390] width 30 height 79
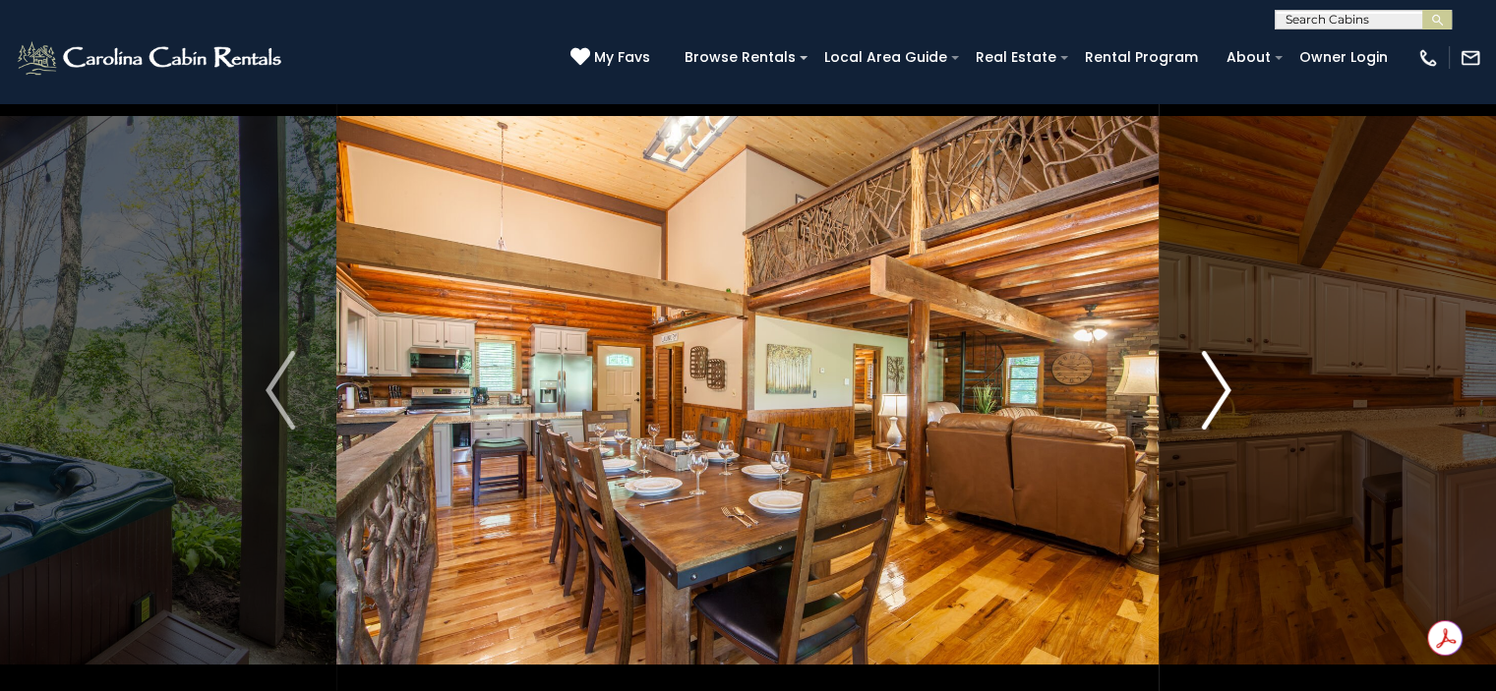
click at [1216, 402] on img "Next" at bounding box center [1216, 390] width 30 height 79
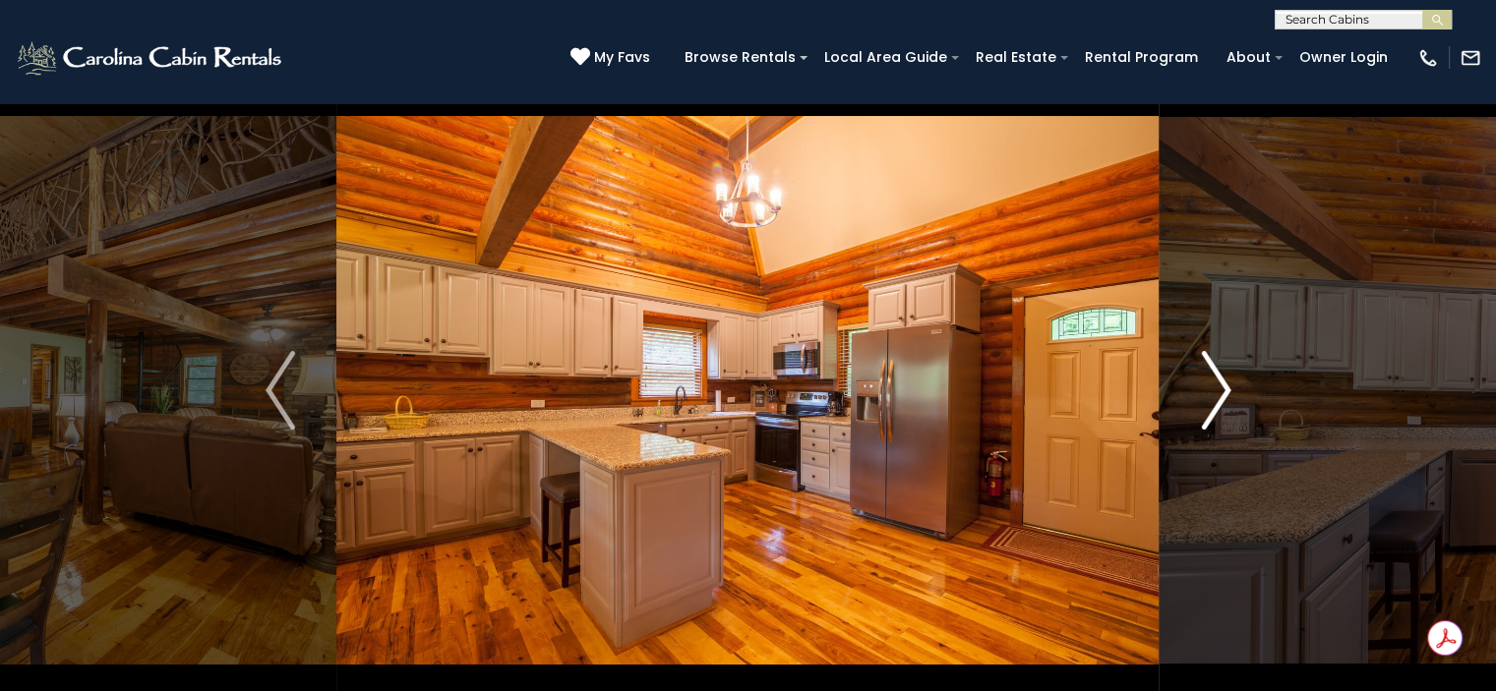
click at [1216, 402] on img "Next" at bounding box center [1216, 390] width 30 height 79
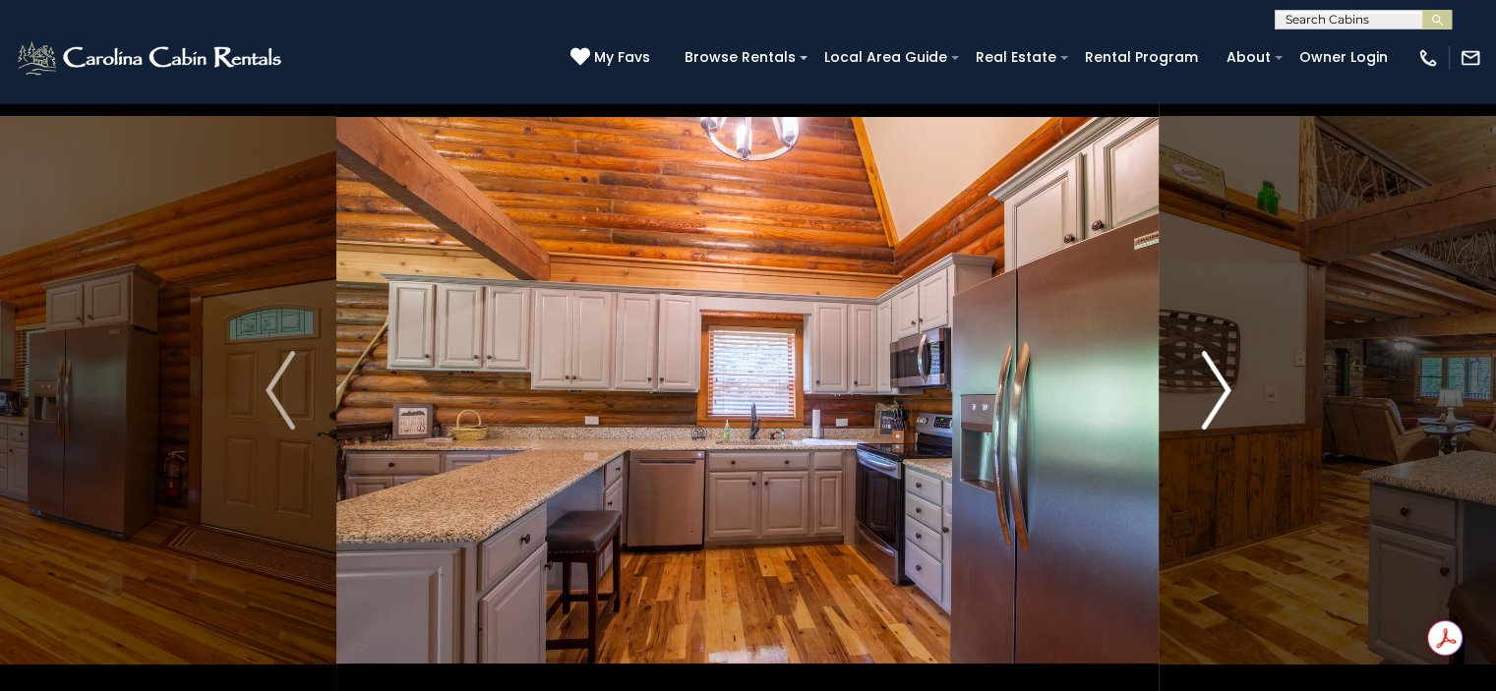
click at [1216, 402] on img "Next" at bounding box center [1216, 390] width 30 height 79
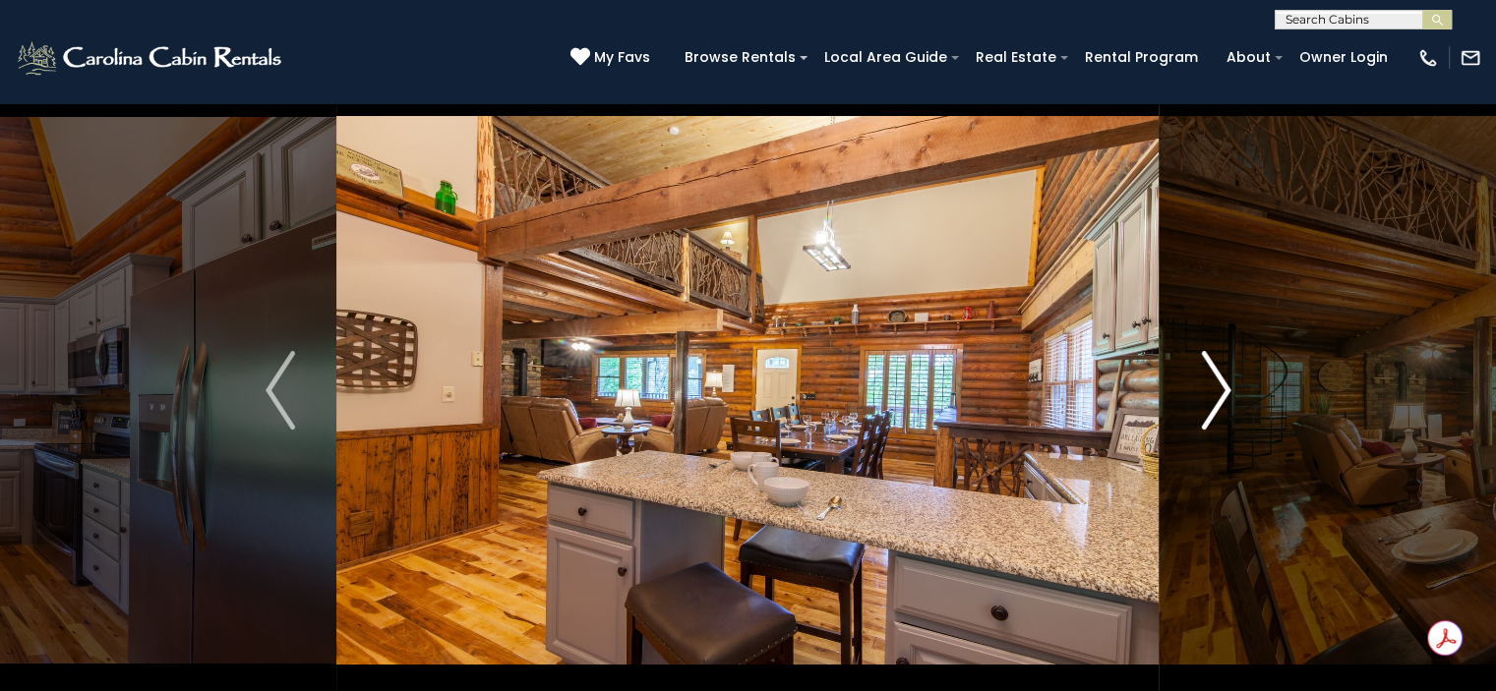
click at [1216, 402] on img "Next" at bounding box center [1216, 390] width 30 height 79
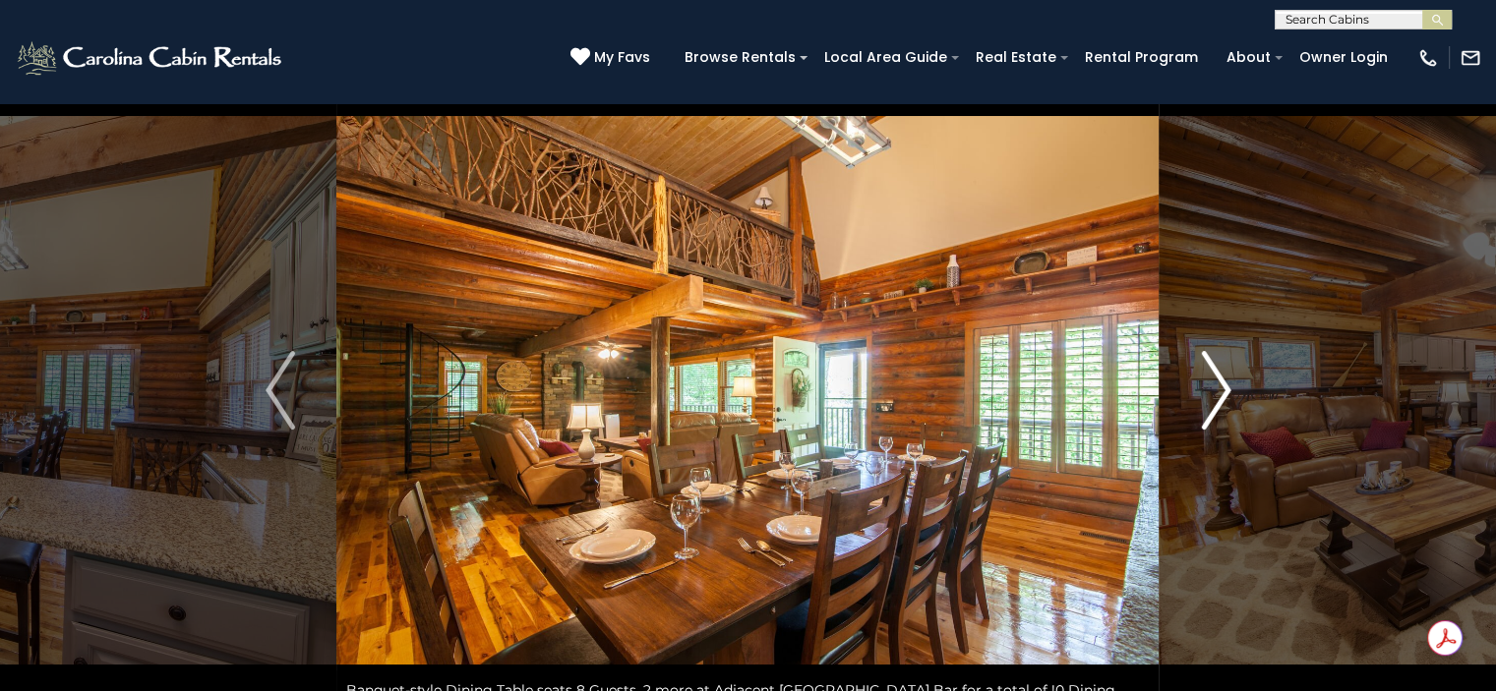
click at [1216, 402] on img "Next" at bounding box center [1216, 390] width 30 height 79
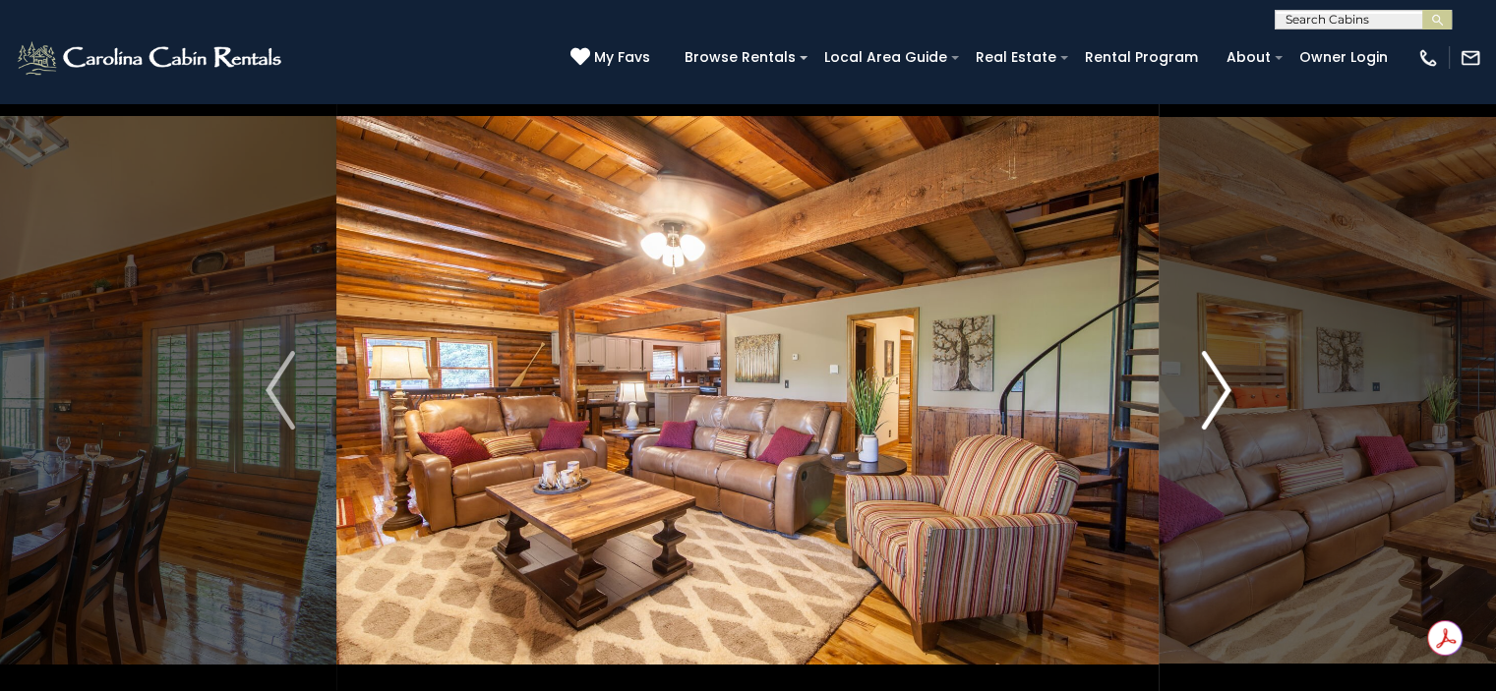
click at [1216, 402] on img "Next" at bounding box center [1216, 390] width 30 height 79
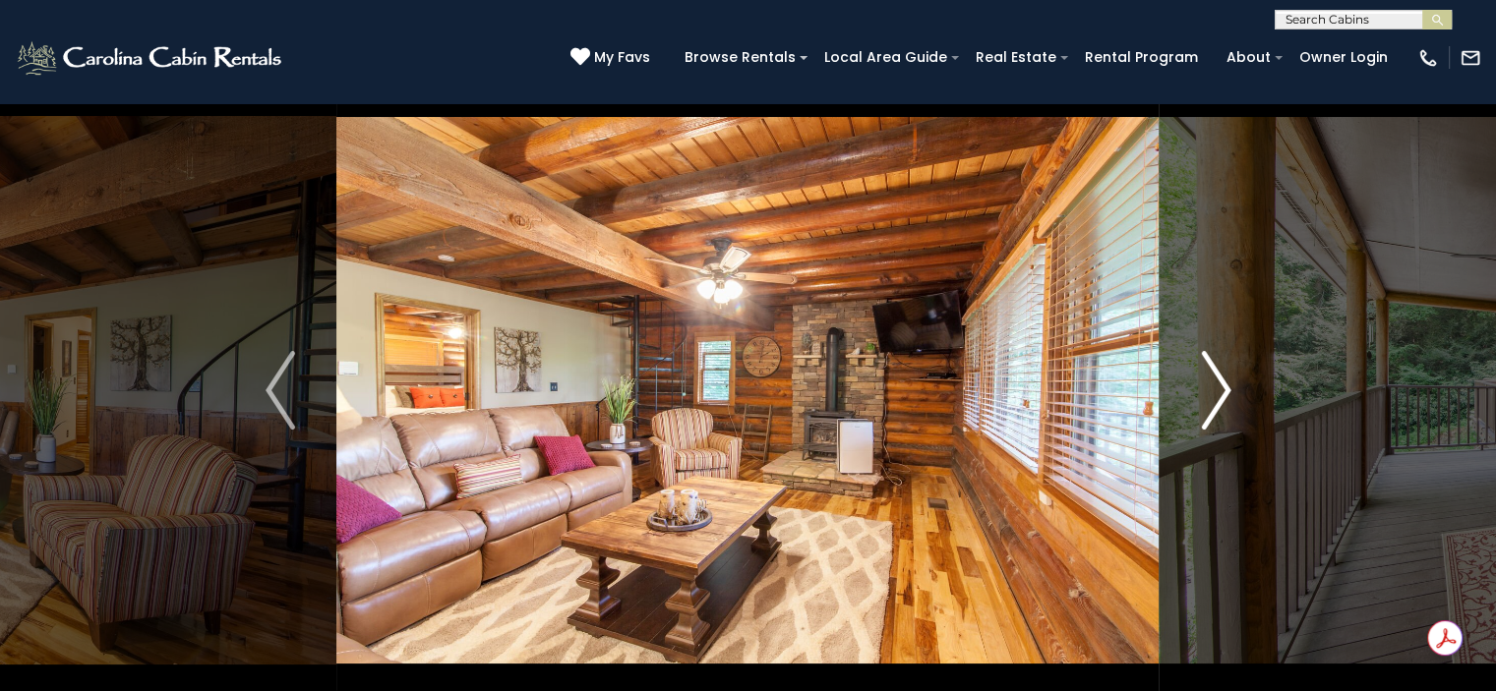
click at [1216, 402] on img "Next" at bounding box center [1216, 390] width 30 height 79
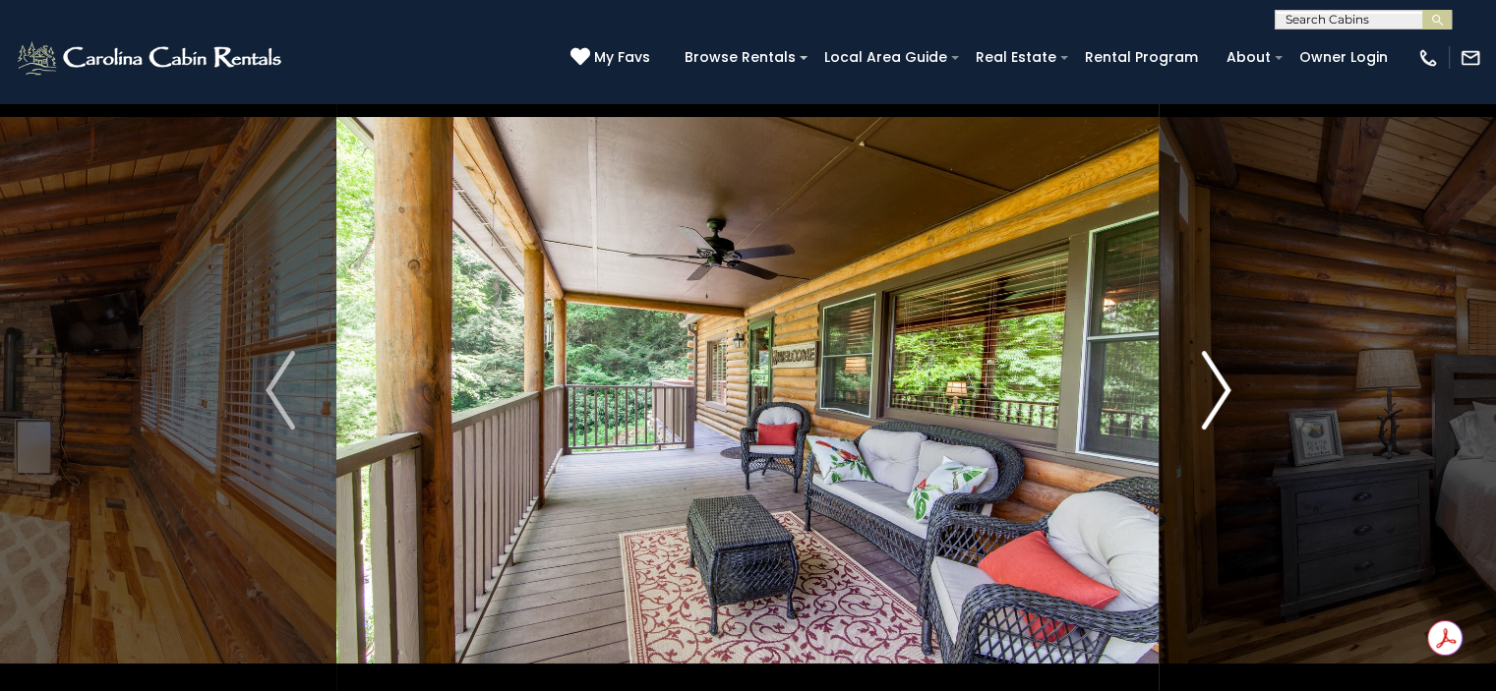
click at [1216, 402] on img "Next" at bounding box center [1216, 390] width 30 height 79
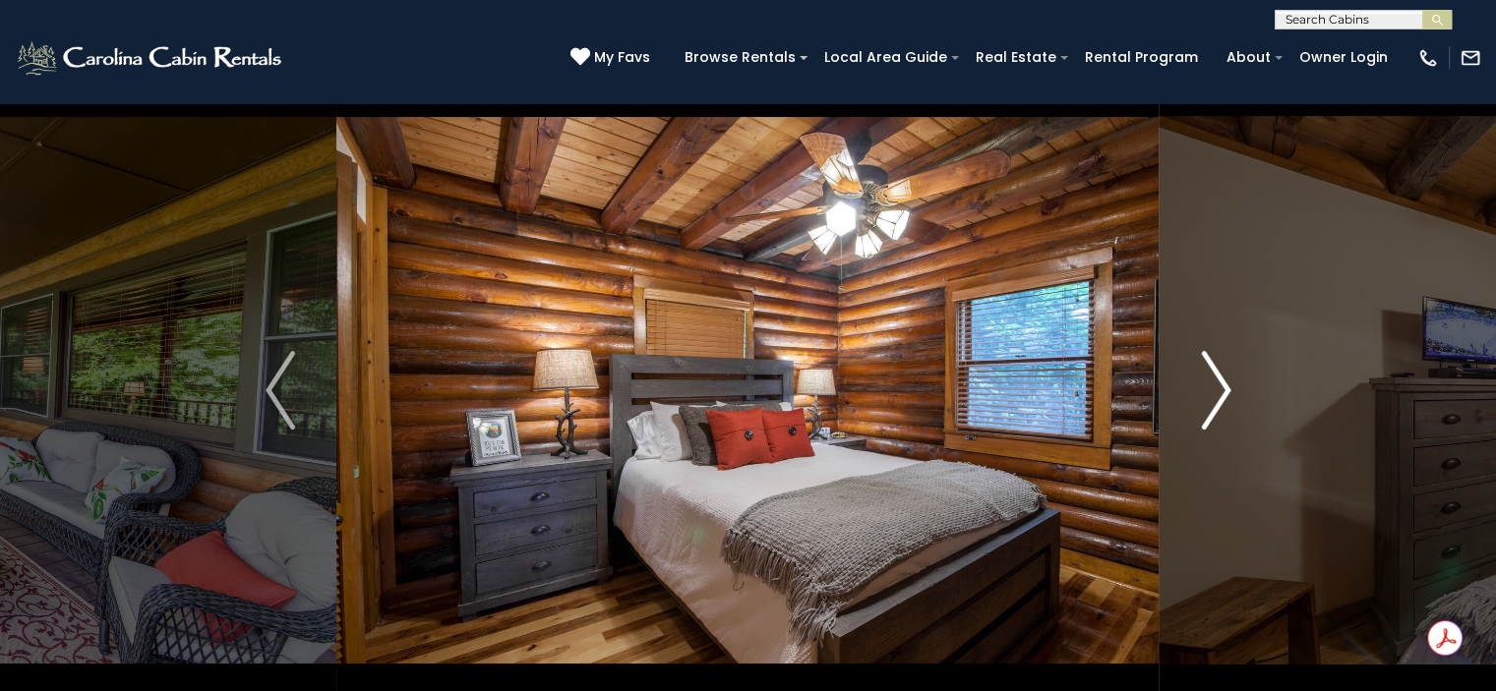
click at [1216, 402] on img "Next" at bounding box center [1216, 390] width 30 height 79
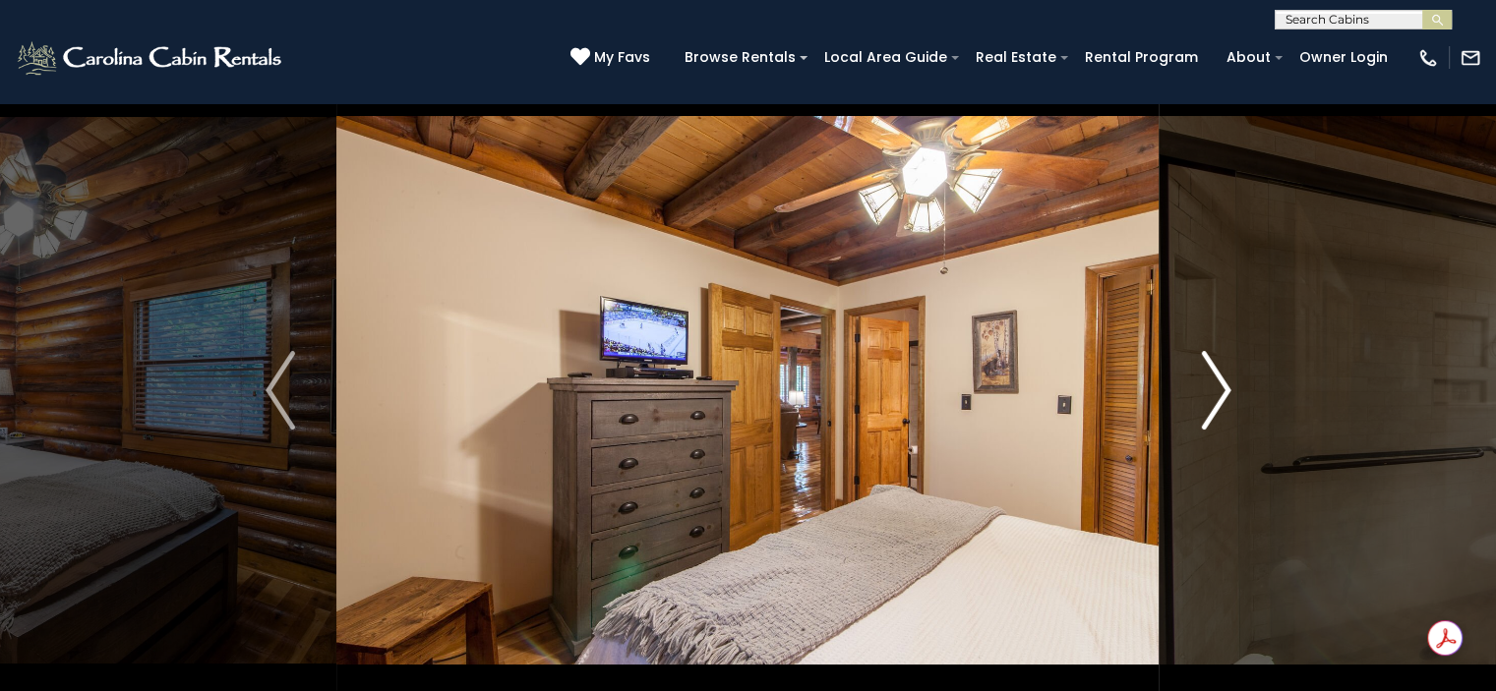
click at [1216, 402] on img "Next" at bounding box center [1216, 390] width 30 height 79
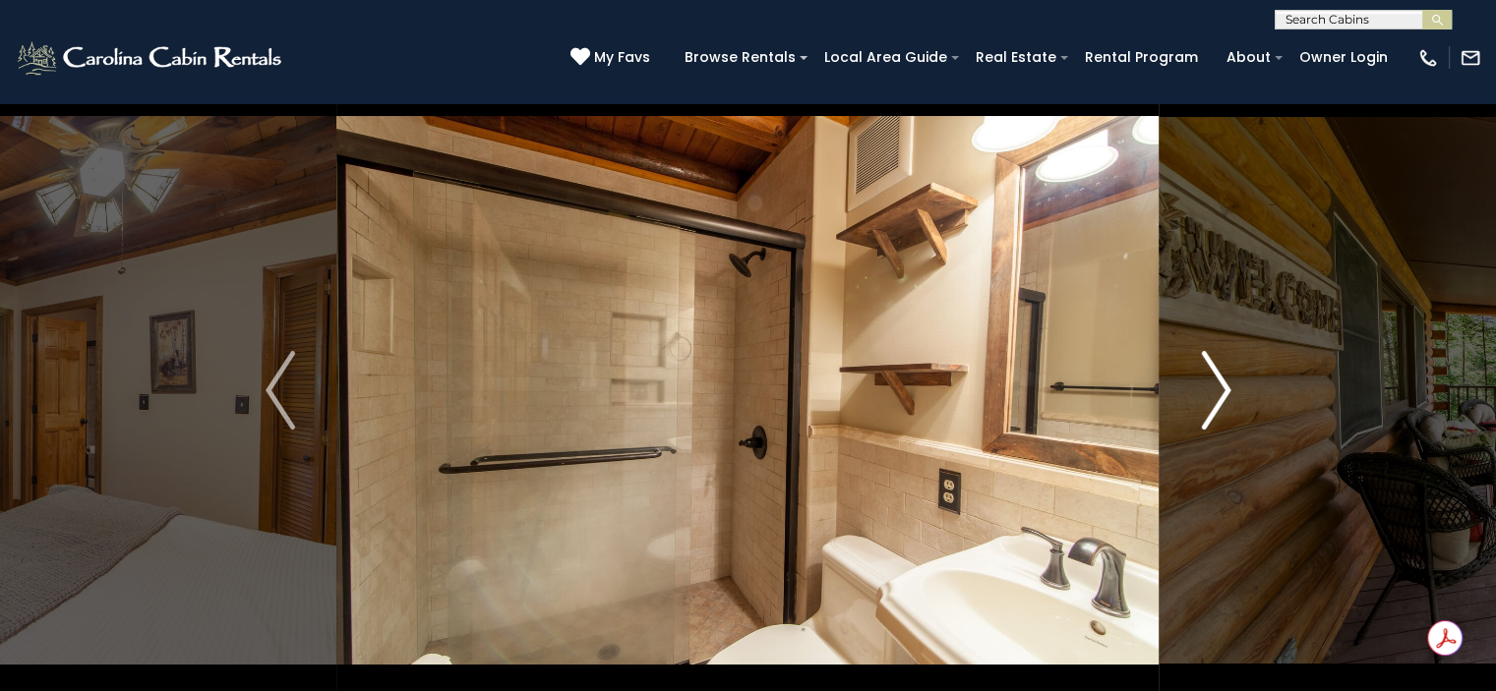
click at [1216, 402] on img "Next" at bounding box center [1216, 390] width 30 height 79
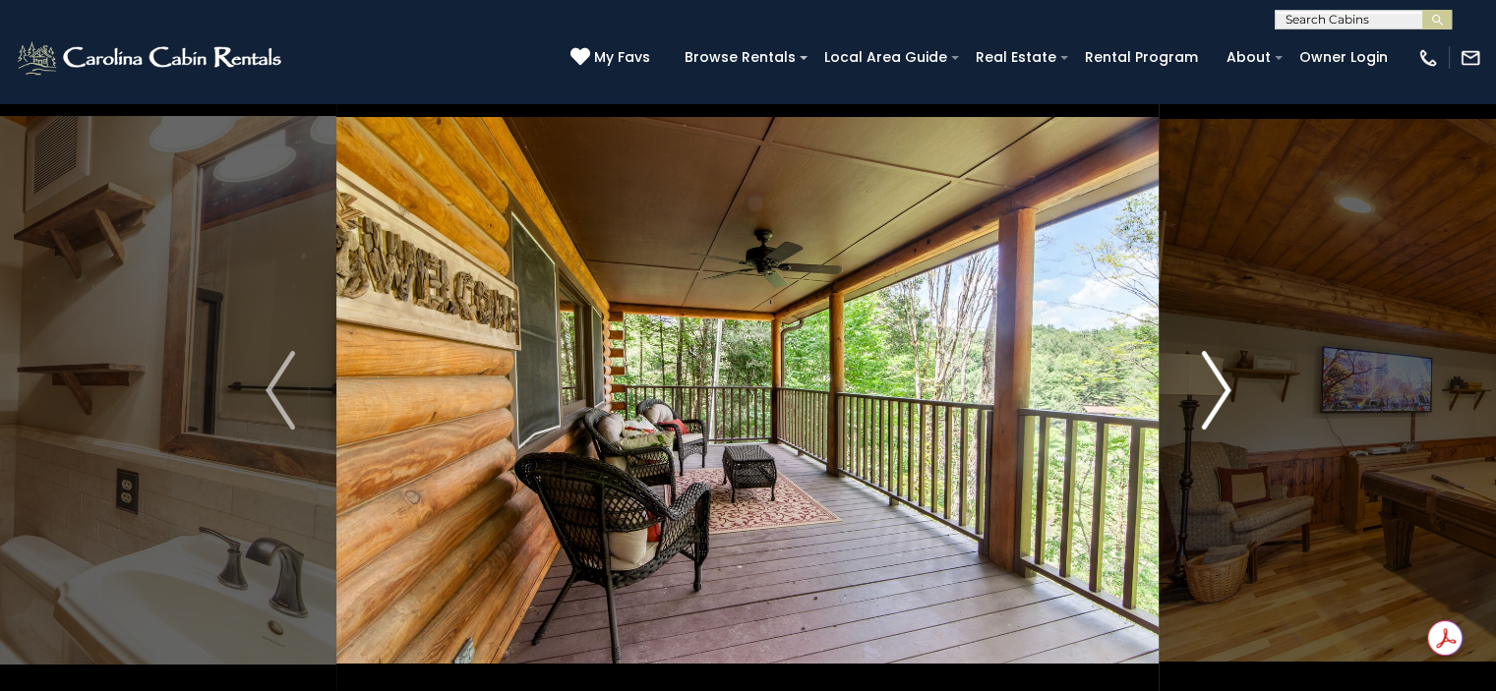
click at [1216, 402] on img "Next" at bounding box center [1216, 390] width 30 height 79
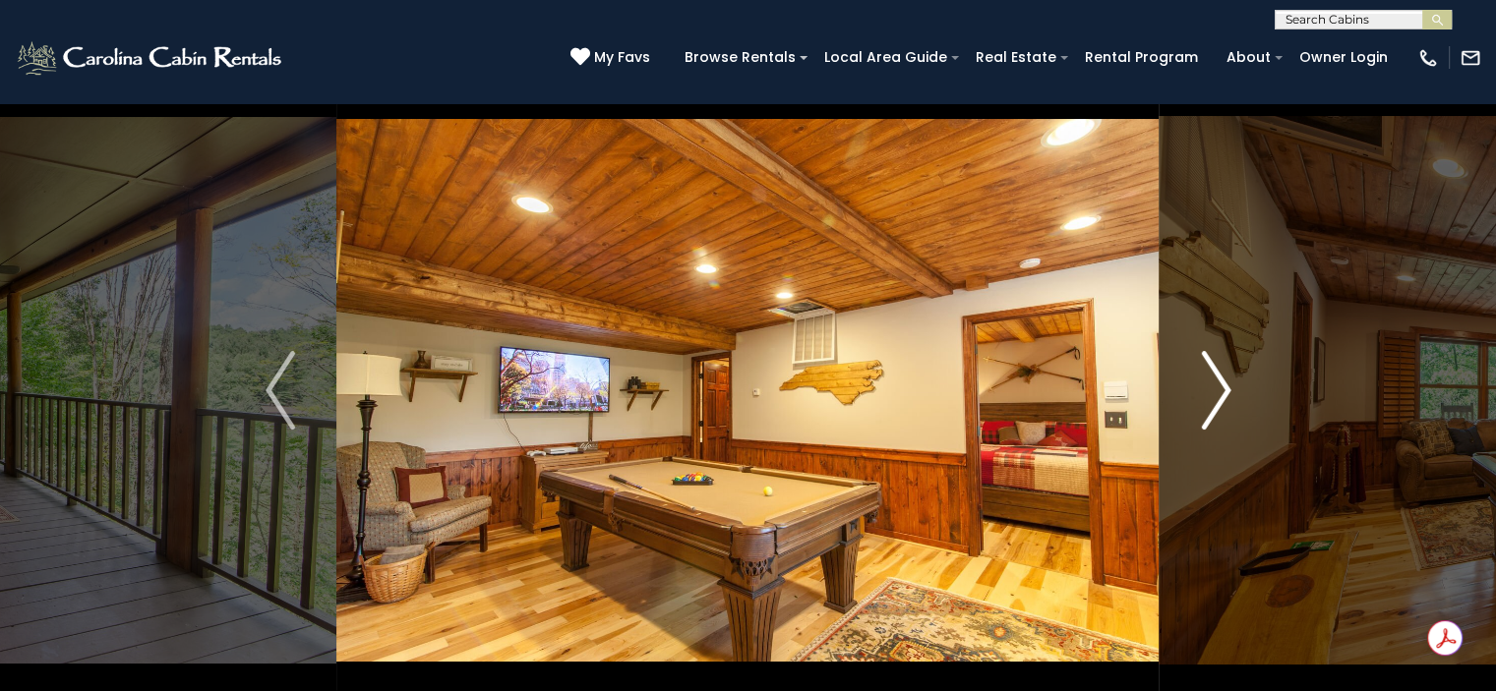
click at [1216, 402] on img "Next" at bounding box center [1216, 390] width 30 height 79
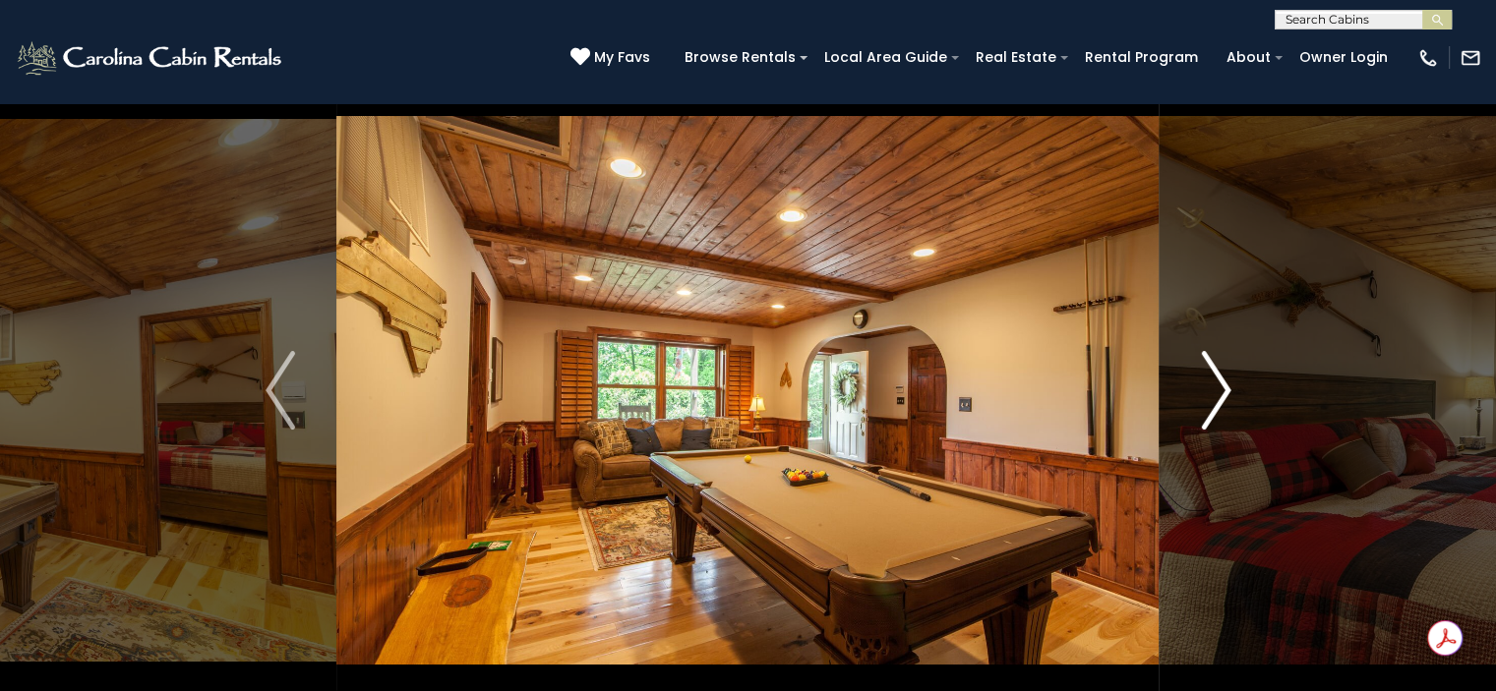
click at [1216, 402] on img "Next" at bounding box center [1216, 390] width 30 height 79
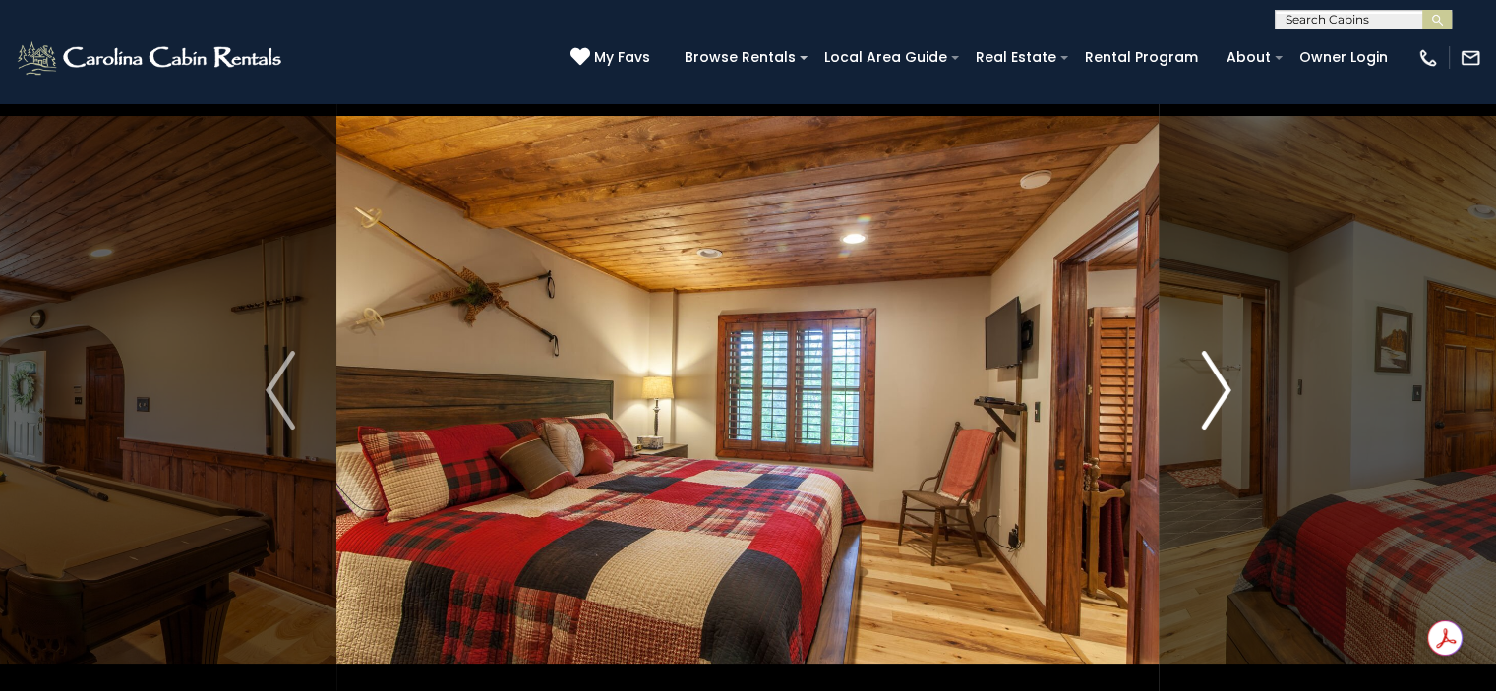
click at [1216, 402] on img "Next" at bounding box center [1216, 390] width 30 height 79
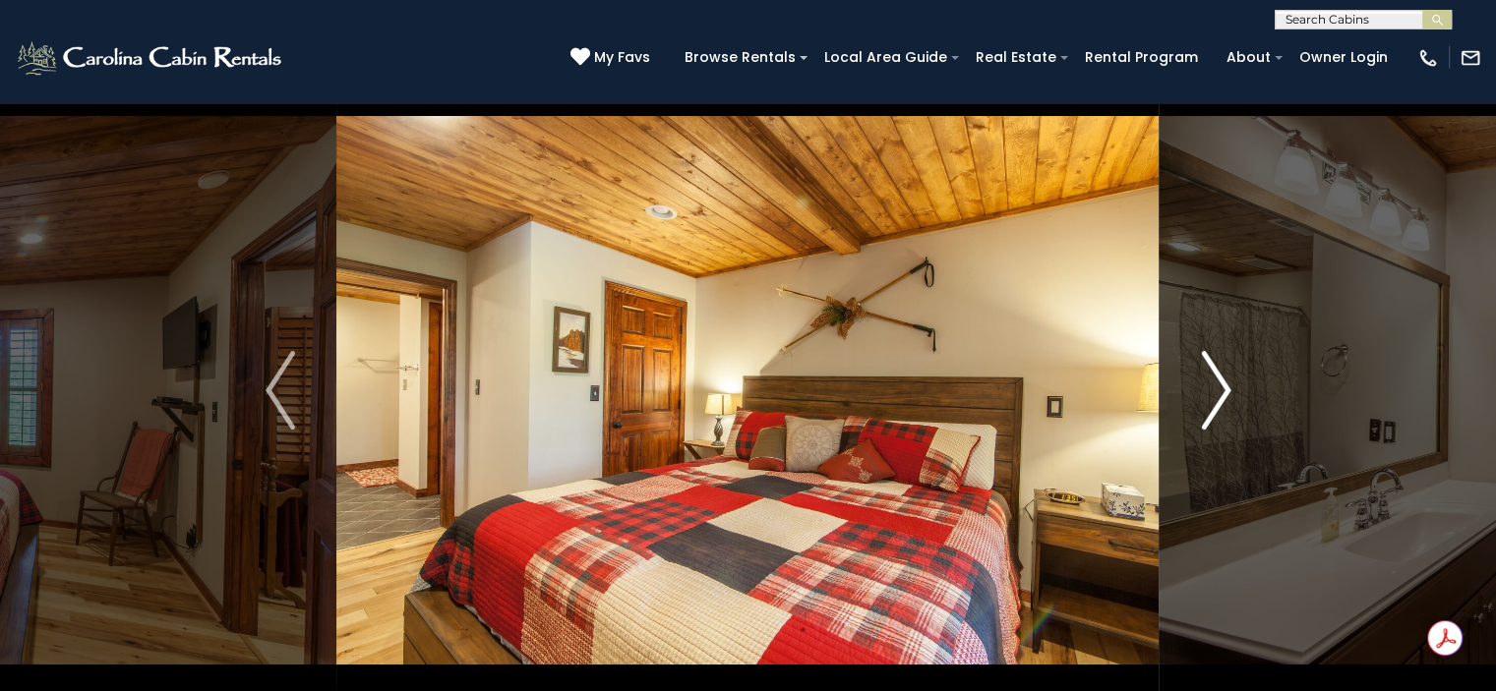
click at [1216, 402] on img "Next" at bounding box center [1216, 390] width 30 height 79
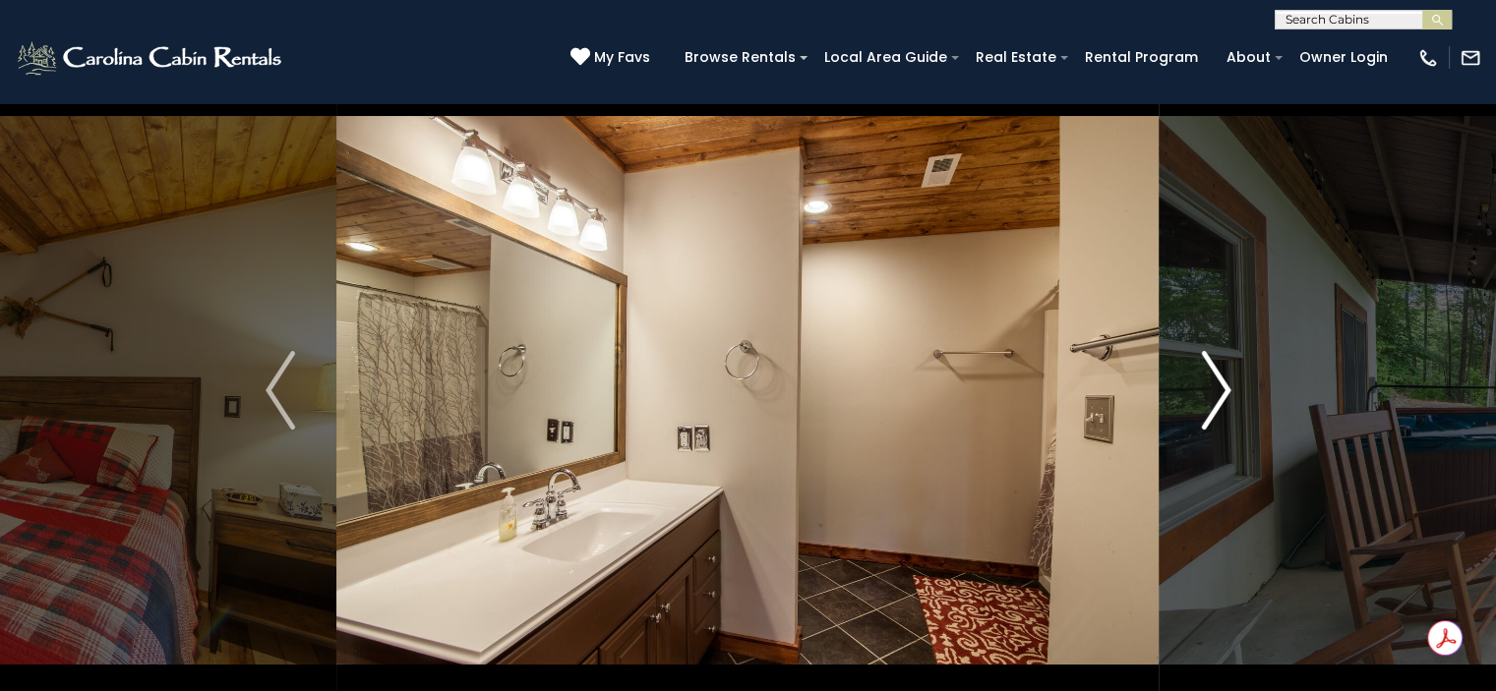
click at [1216, 402] on img "Next" at bounding box center [1216, 390] width 30 height 79
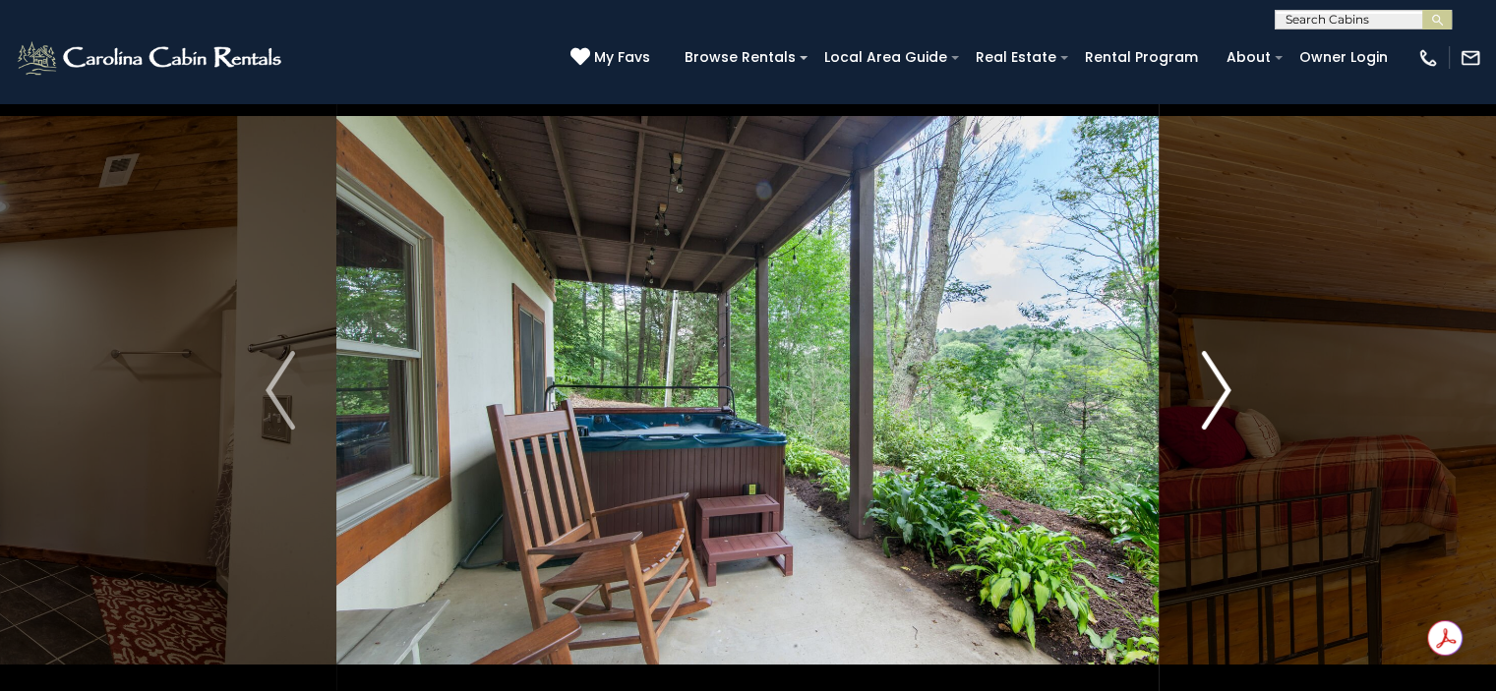
click at [1216, 402] on img "Next" at bounding box center [1216, 390] width 30 height 79
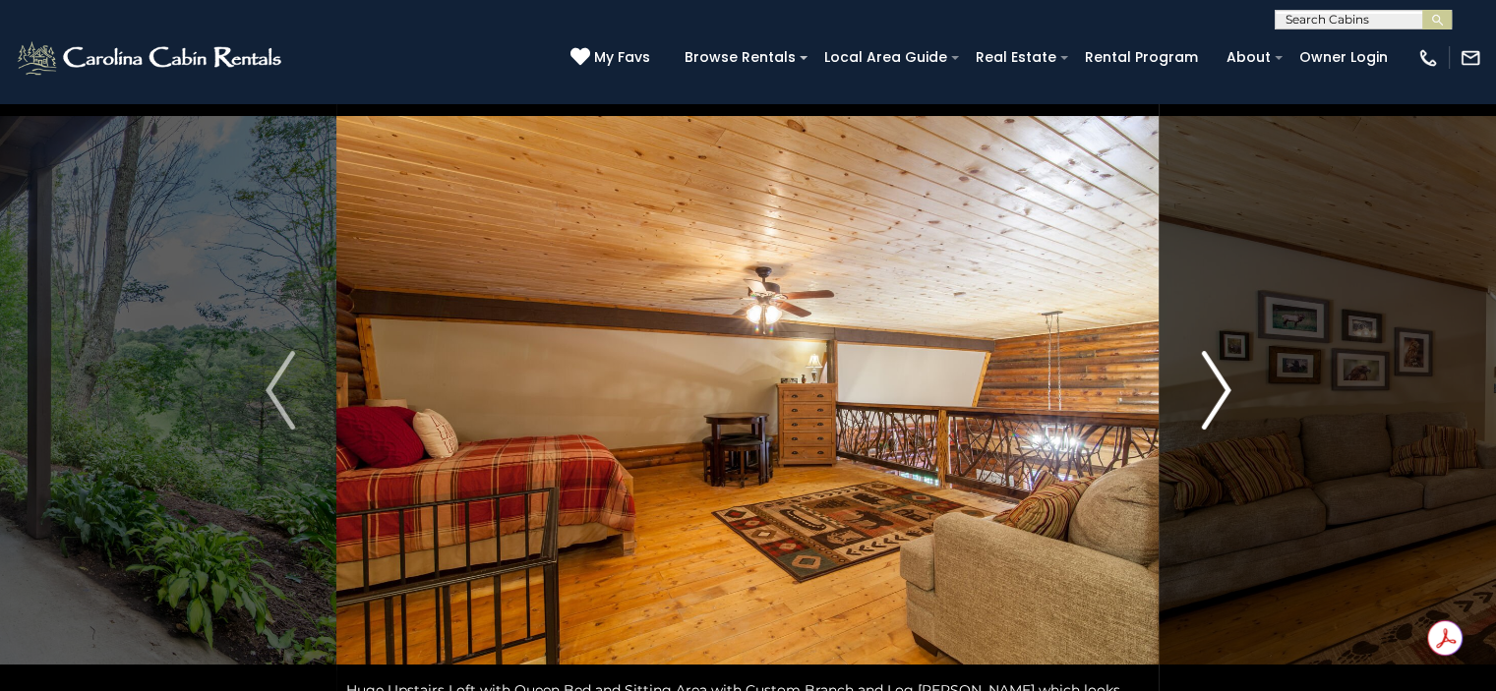
click at [1216, 402] on img "Next" at bounding box center [1216, 390] width 30 height 79
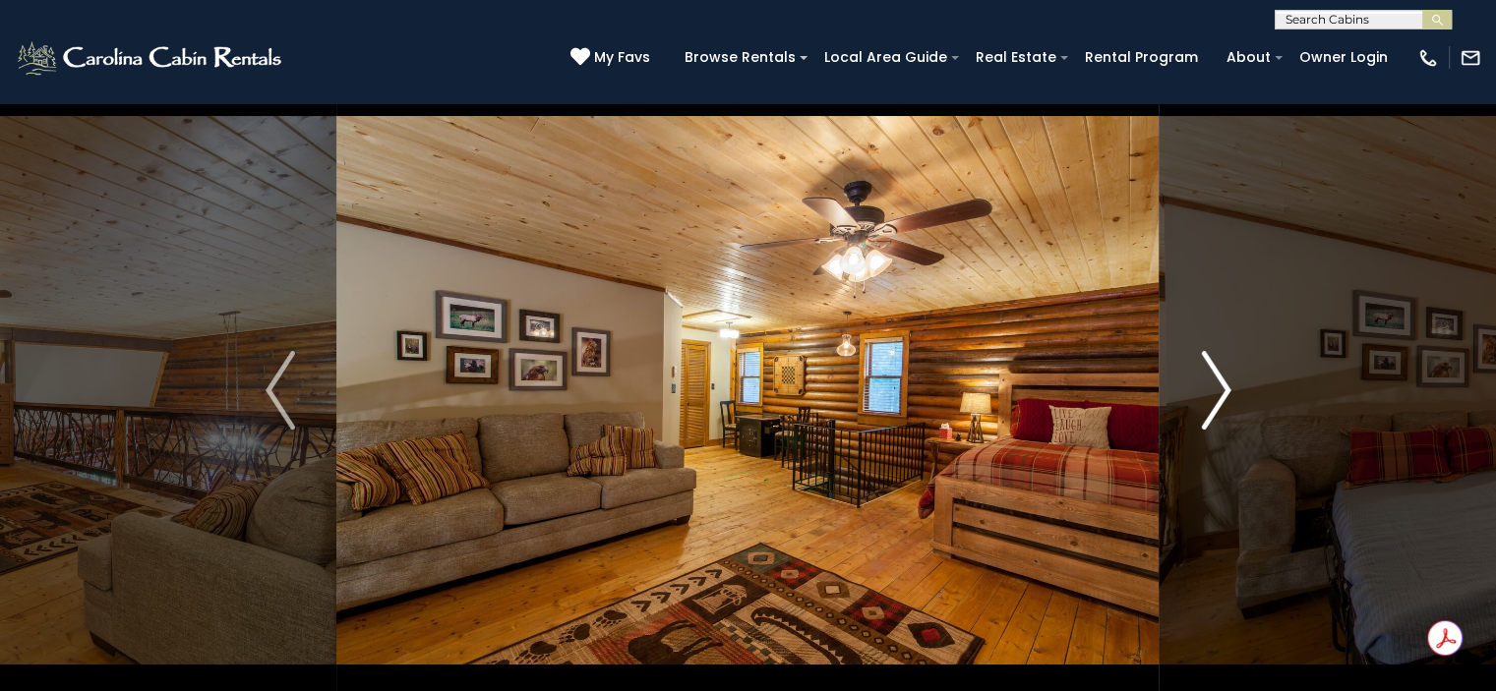
click at [1216, 402] on img "Next" at bounding box center [1216, 390] width 30 height 79
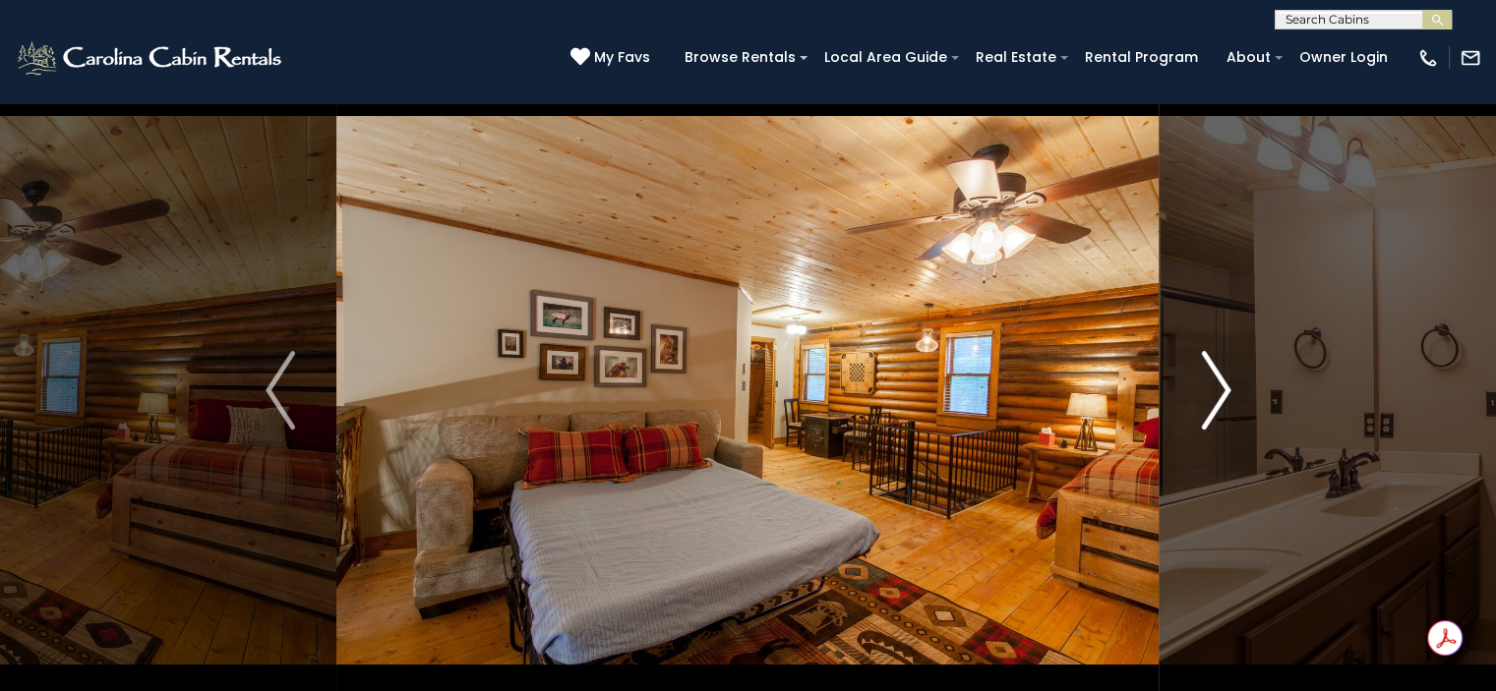
click at [1216, 402] on img "Next" at bounding box center [1216, 390] width 30 height 79
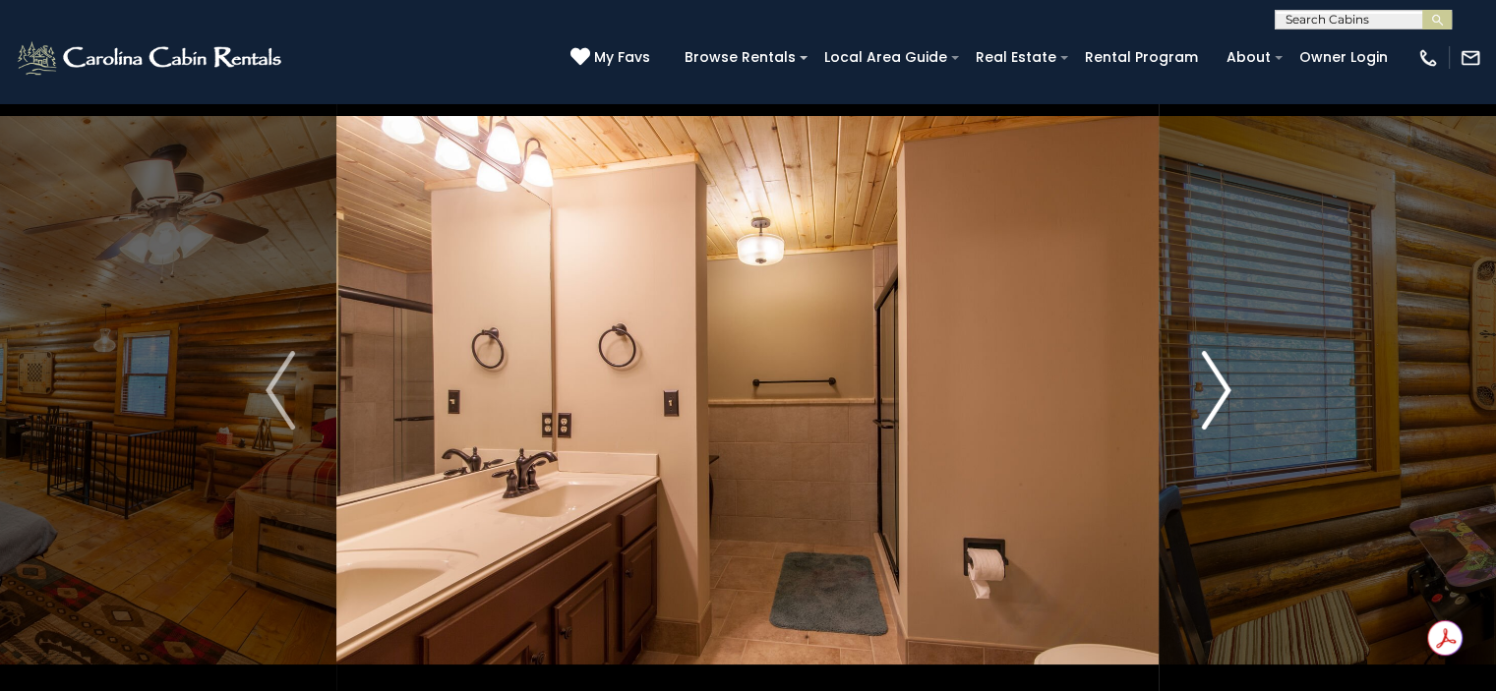
click at [1216, 402] on img "Next" at bounding box center [1216, 390] width 30 height 79
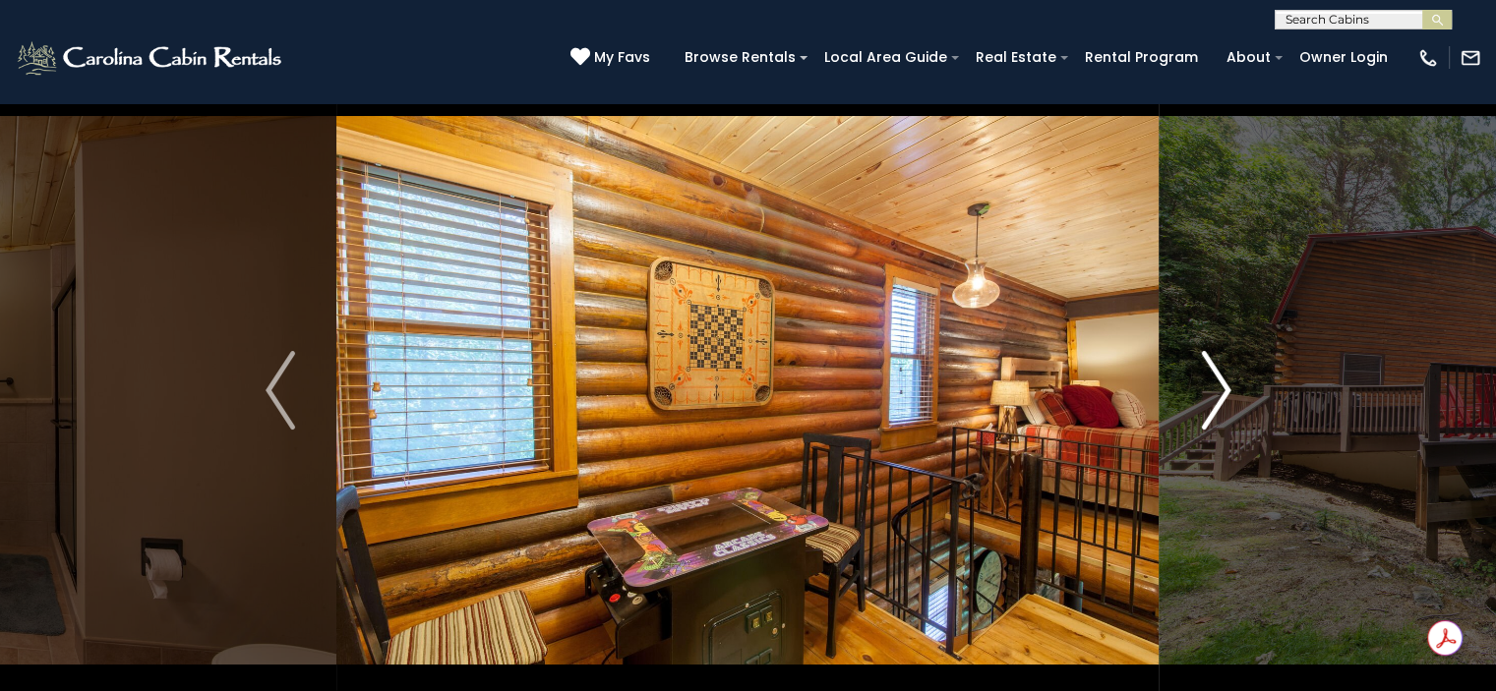
click at [1216, 402] on img "Next" at bounding box center [1216, 390] width 30 height 79
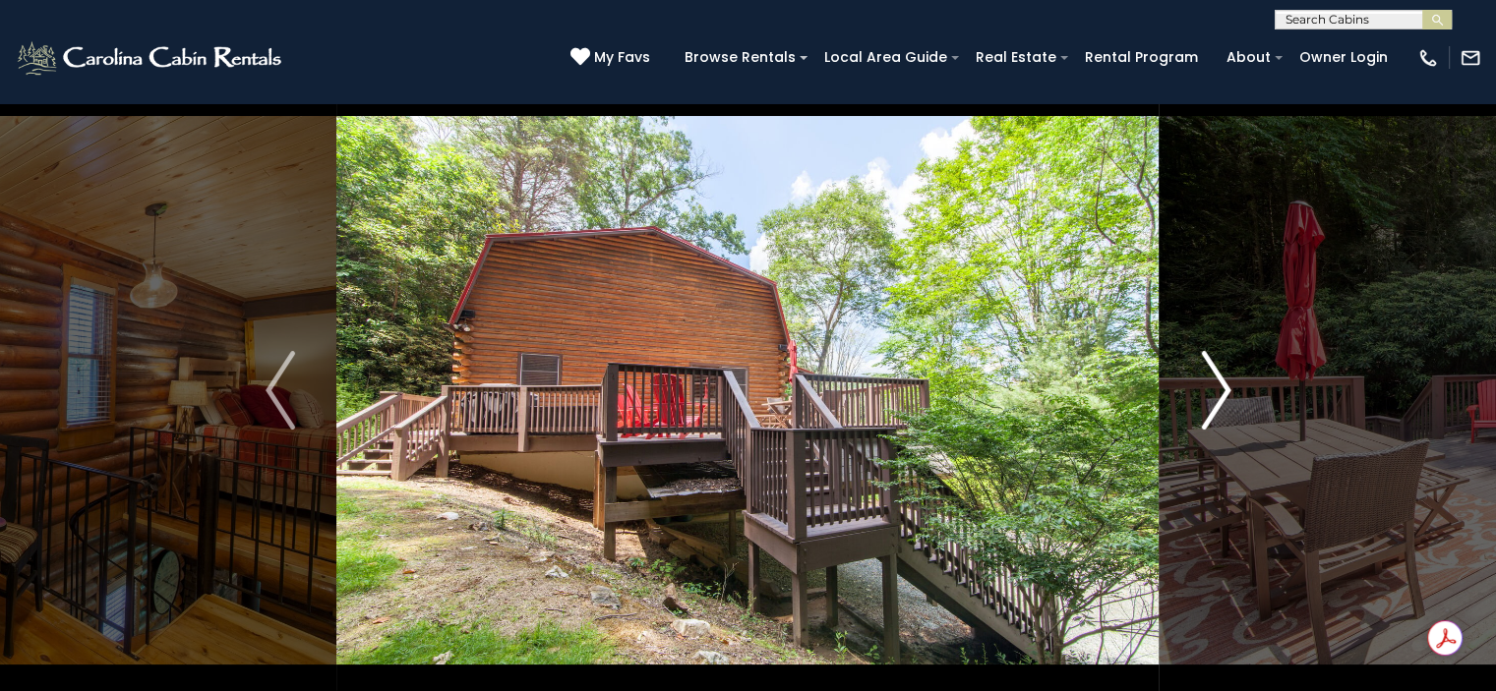
click at [1216, 402] on img "Next" at bounding box center [1216, 390] width 30 height 79
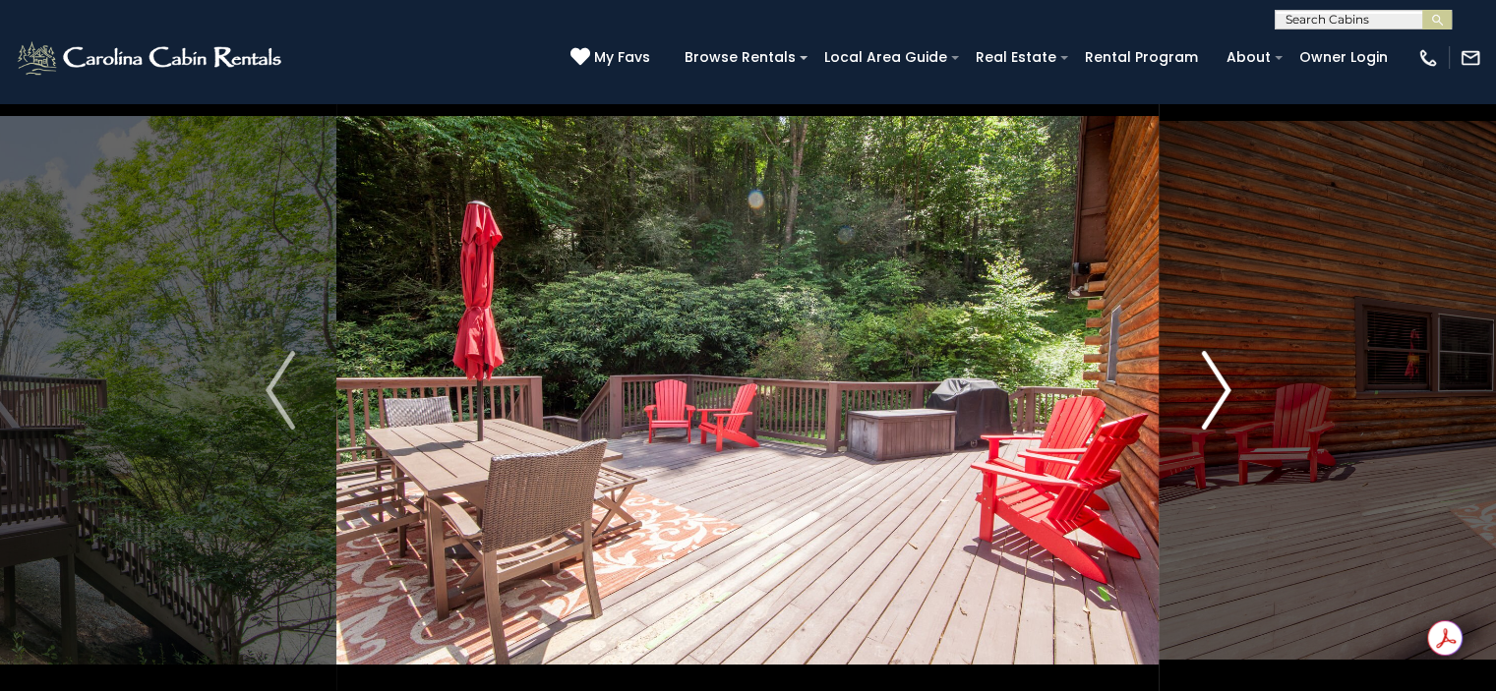
click at [1216, 402] on img "Next" at bounding box center [1216, 390] width 30 height 79
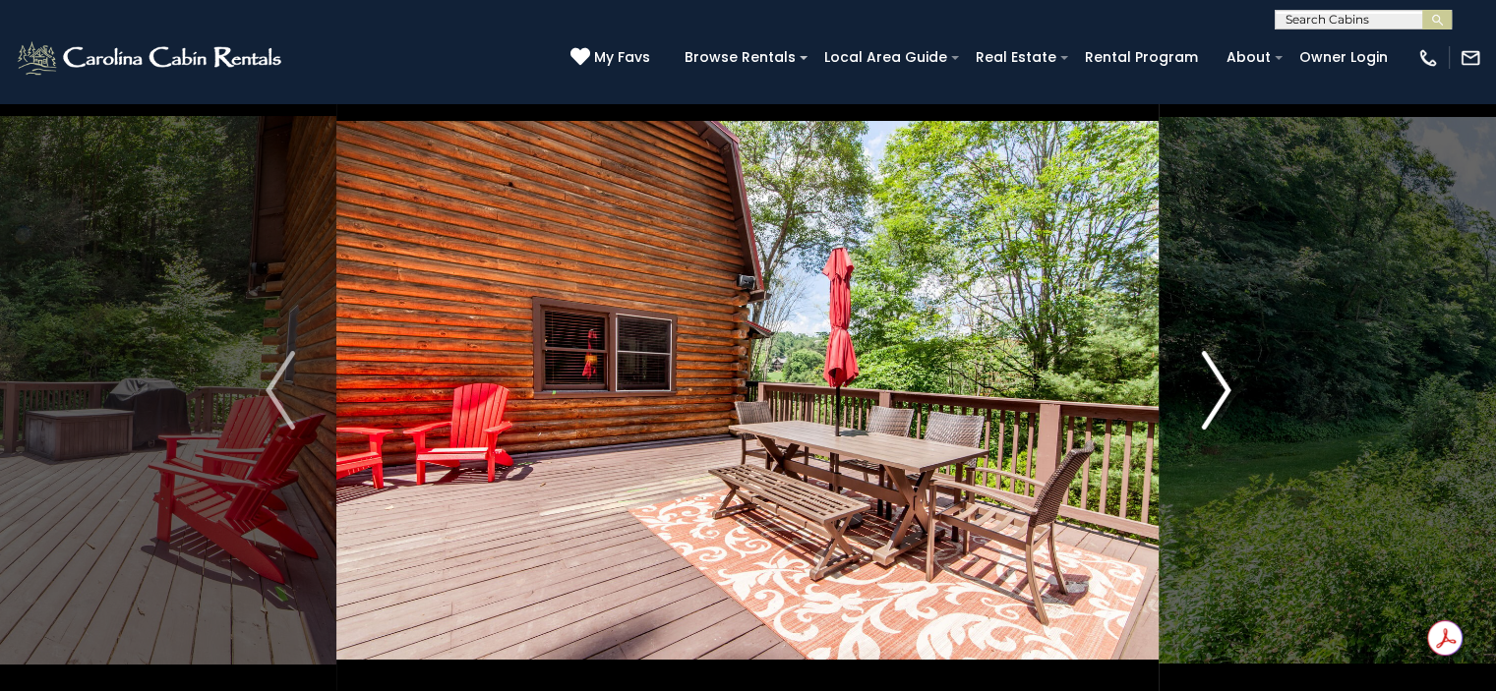
click at [1216, 402] on img "Next" at bounding box center [1216, 390] width 30 height 79
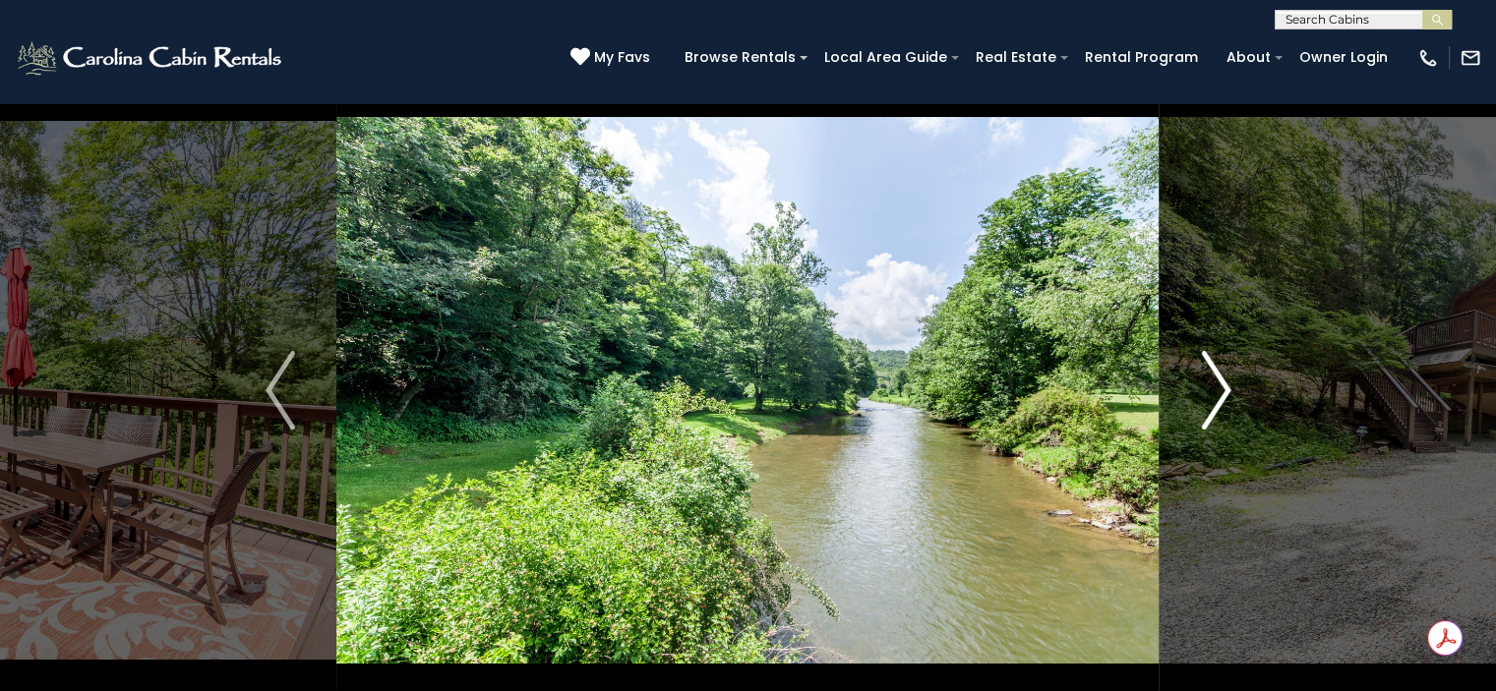
click at [1216, 402] on img "Next" at bounding box center [1216, 390] width 30 height 79
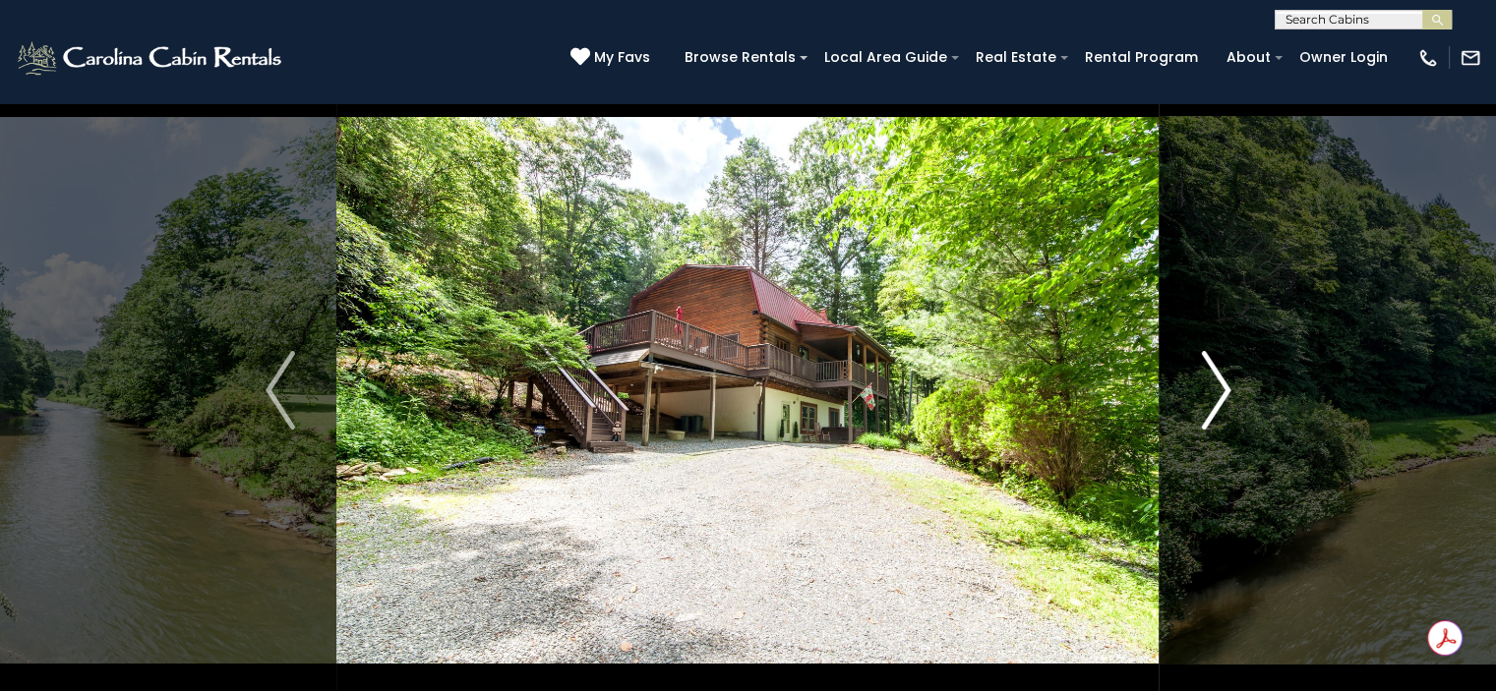
click at [1216, 402] on img "Next" at bounding box center [1216, 390] width 30 height 79
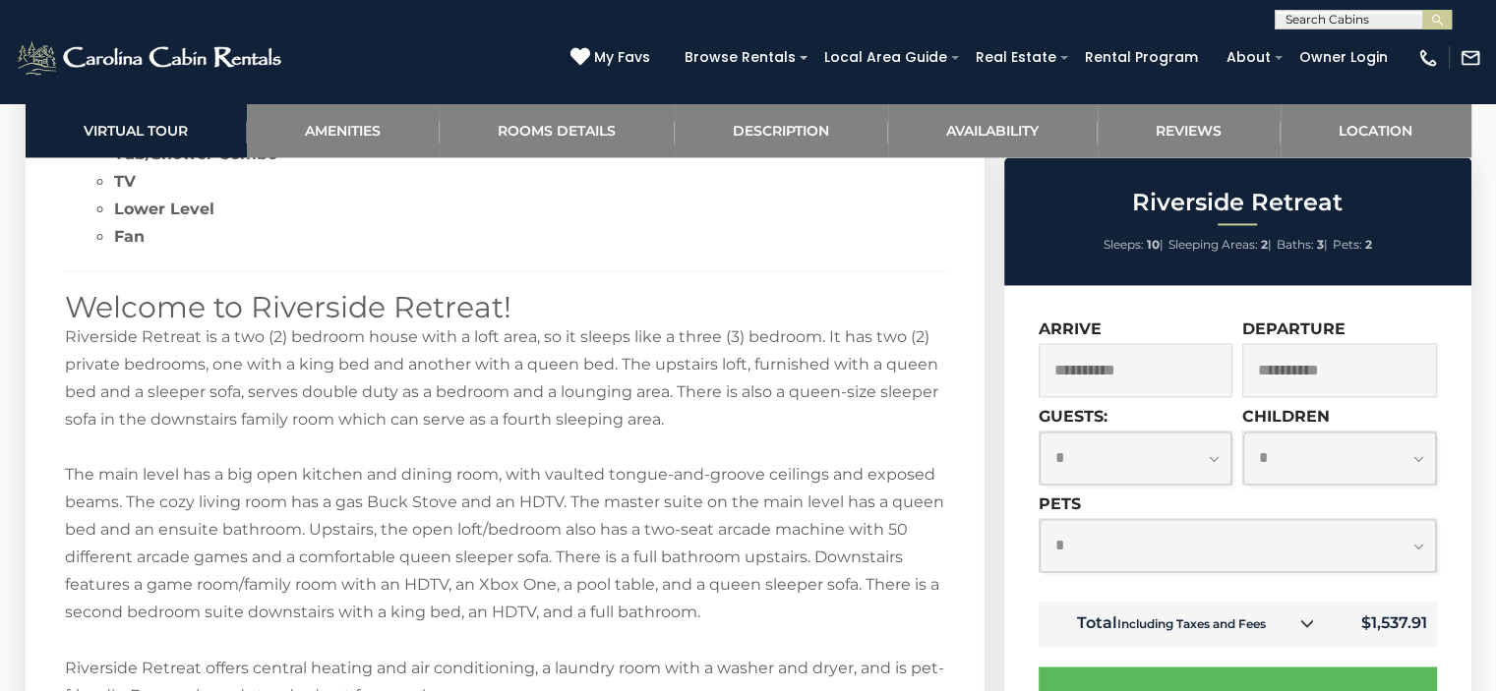
scroll to position [3152, 0]
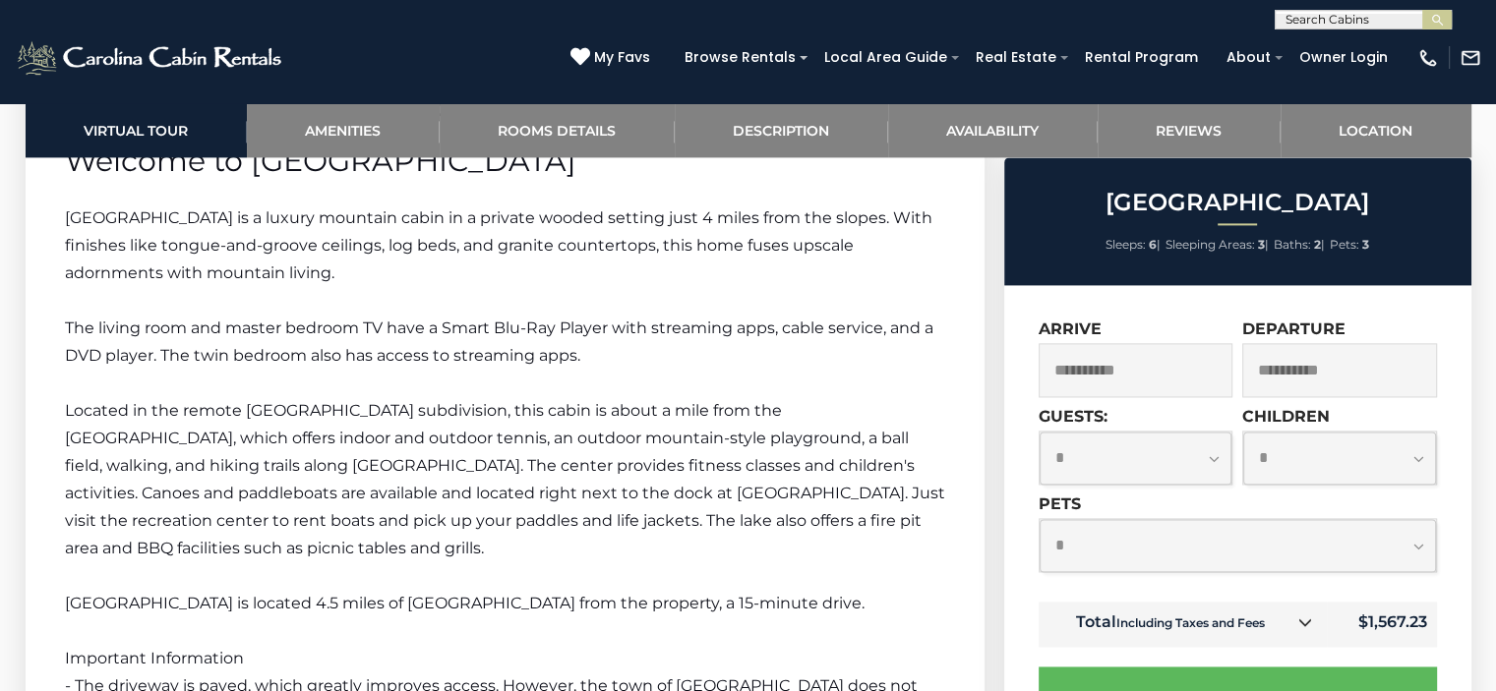
scroll to position [2785, 0]
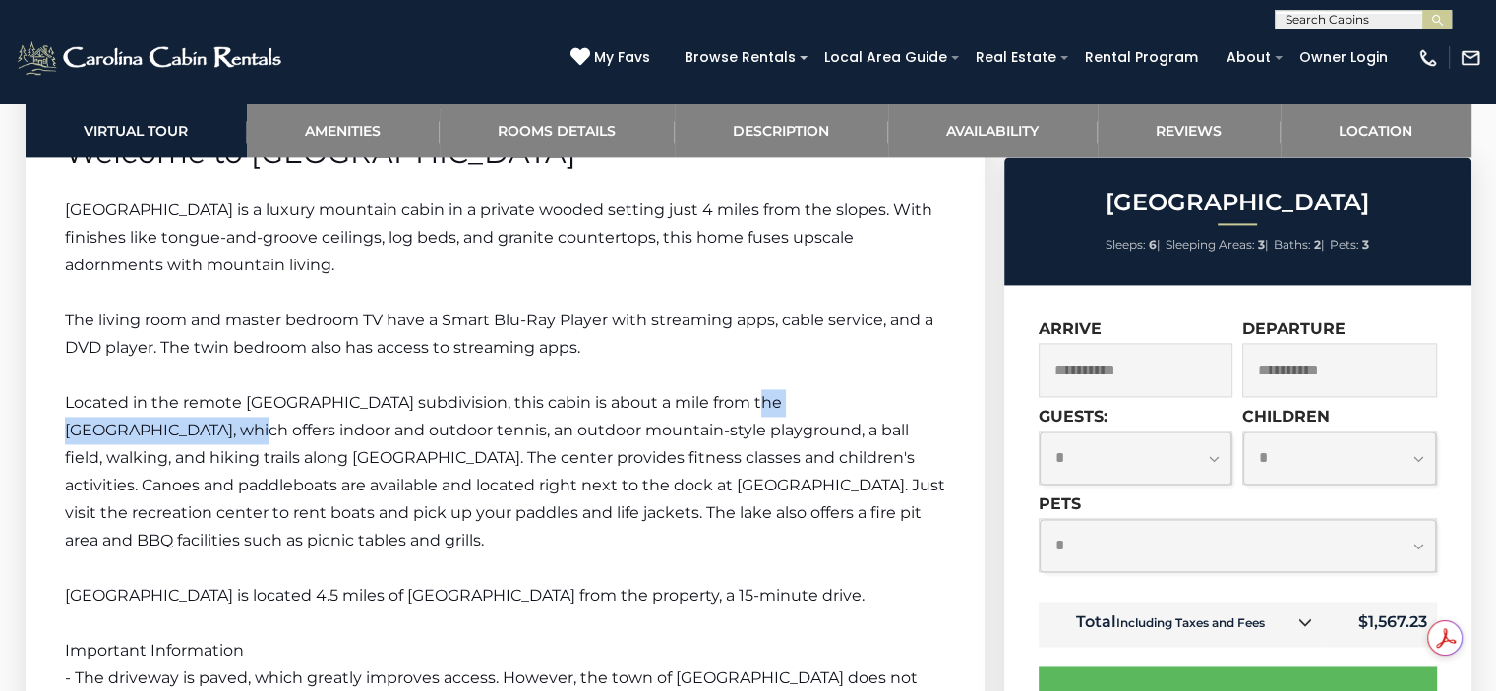
drag, startPoint x: 117, startPoint y: 424, endPoint x: 728, endPoint y: 399, distance: 611.3
click at [728, 399] on span "Located in the remote Chestnut Falls subdivision, this cabin is about a mile fr…" at bounding box center [505, 471] width 880 height 156
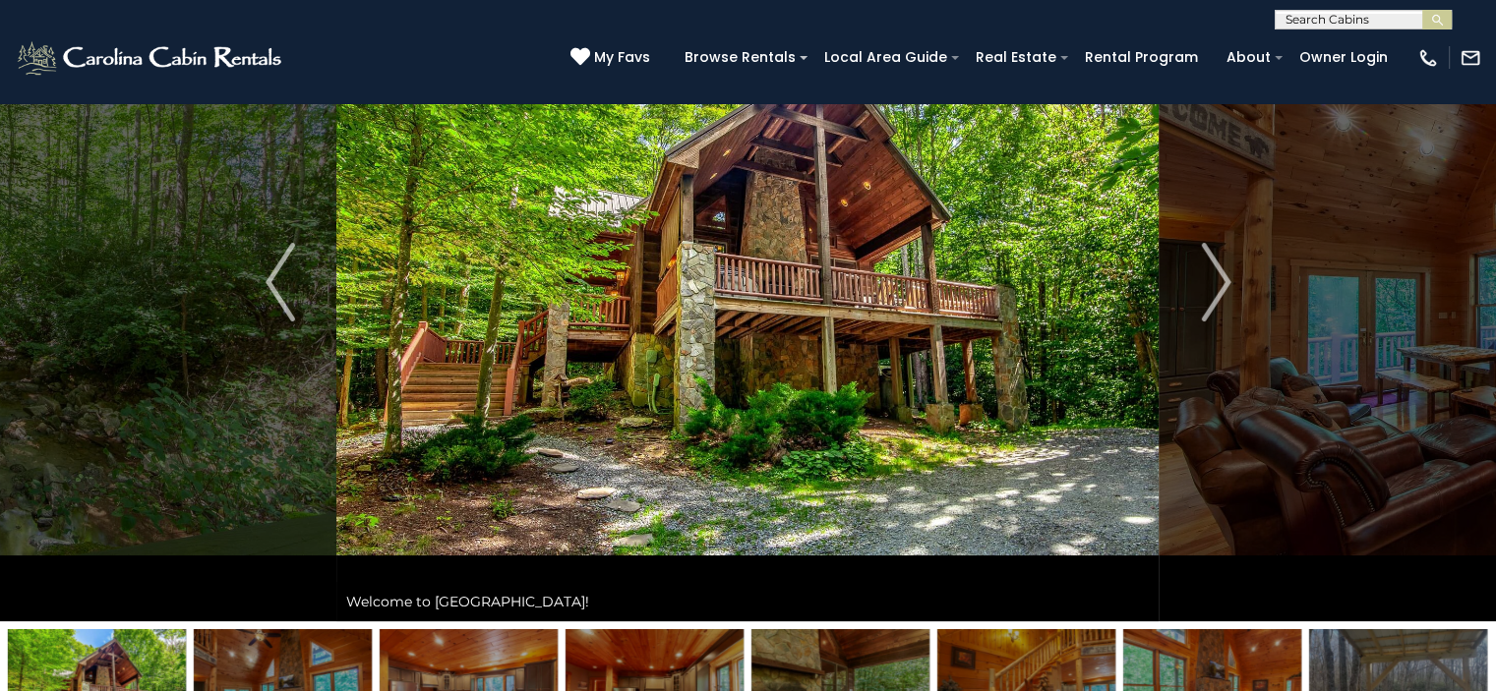
scroll to position [24, 0]
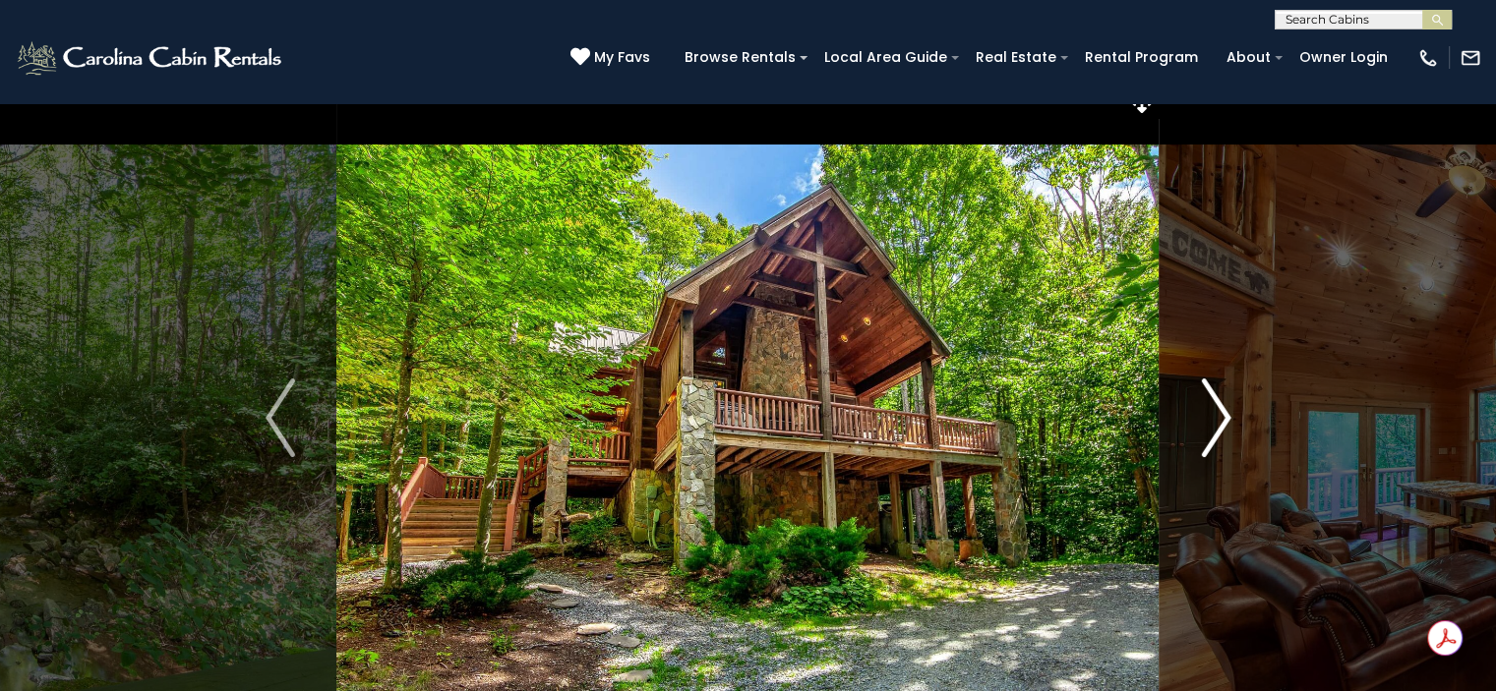
click at [1221, 427] on img "Next" at bounding box center [1216, 418] width 30 height 79
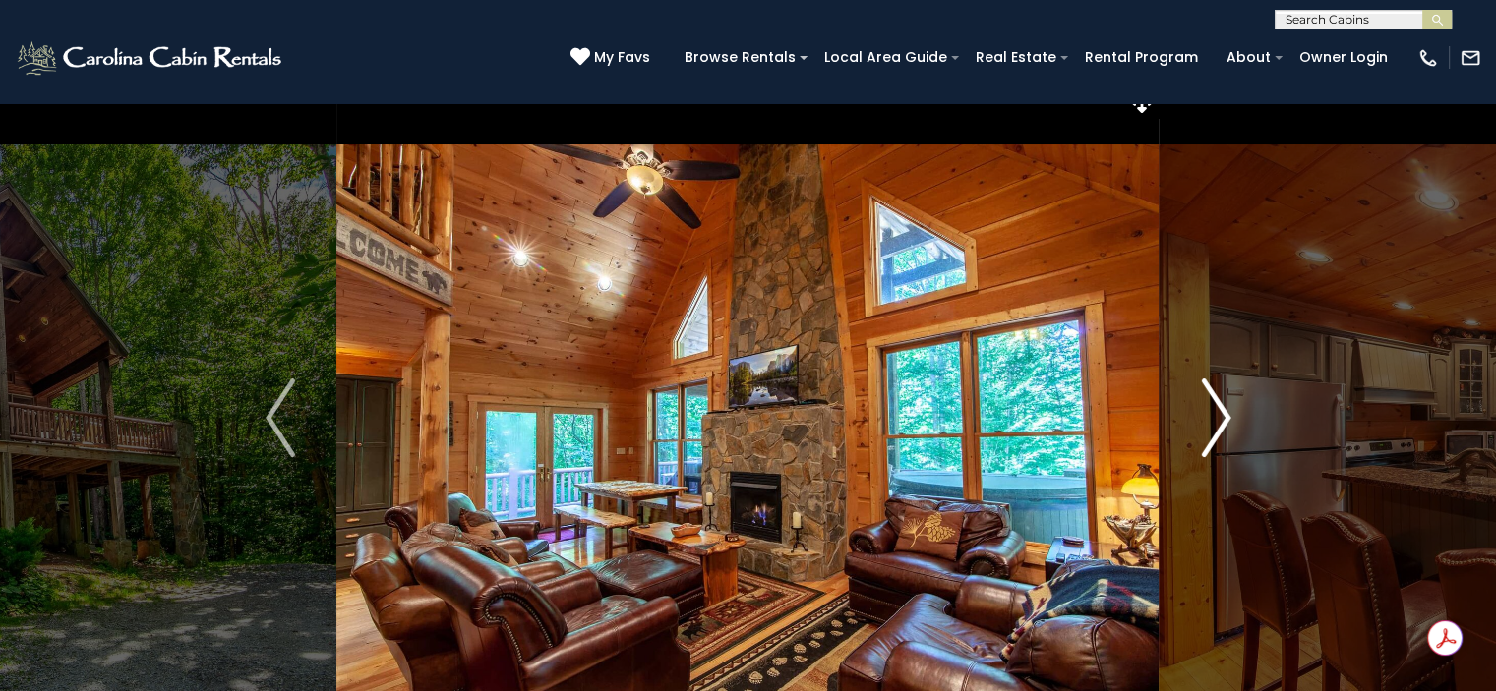
click at [1221, 427] on img "Next" at bounding box center [1216, 418] width 30 height 79
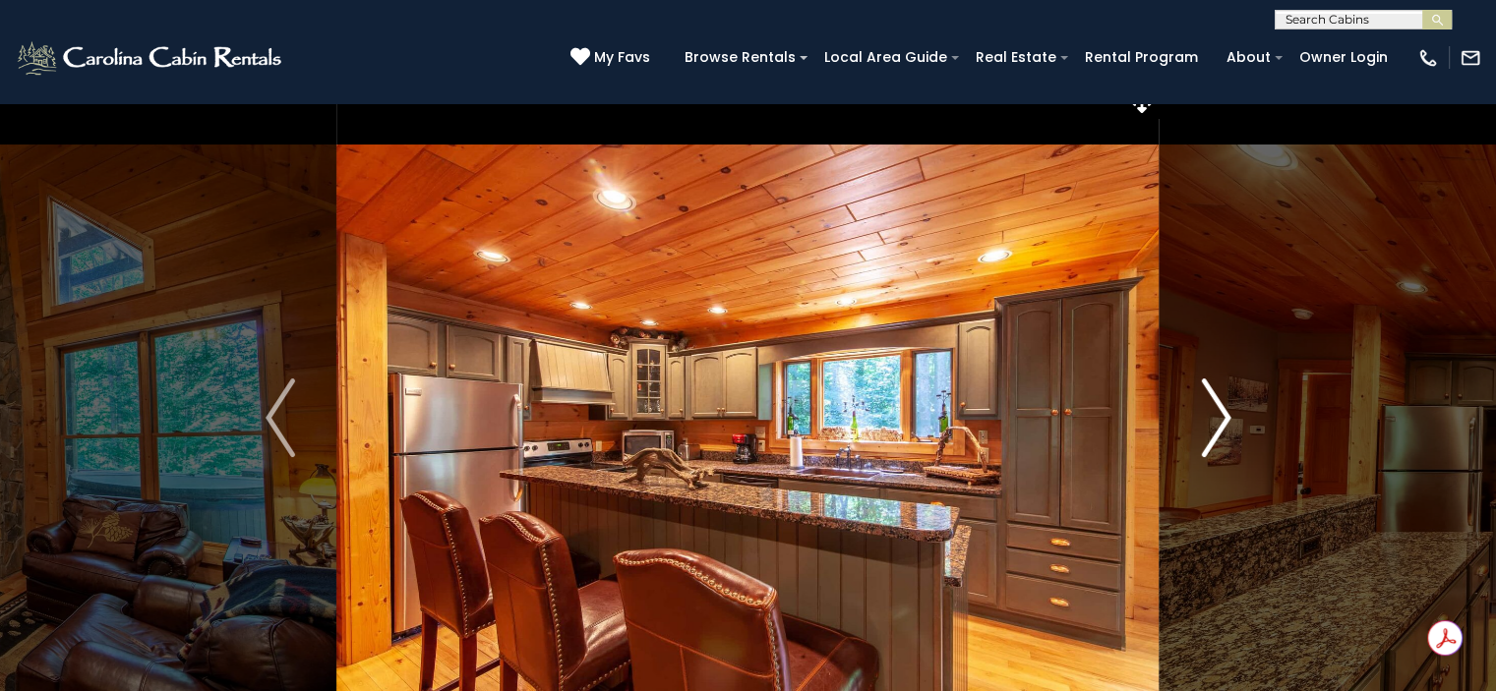
click at [1221, 427] on img "Next" at bounding box center [1216, 418] width 30 height 79
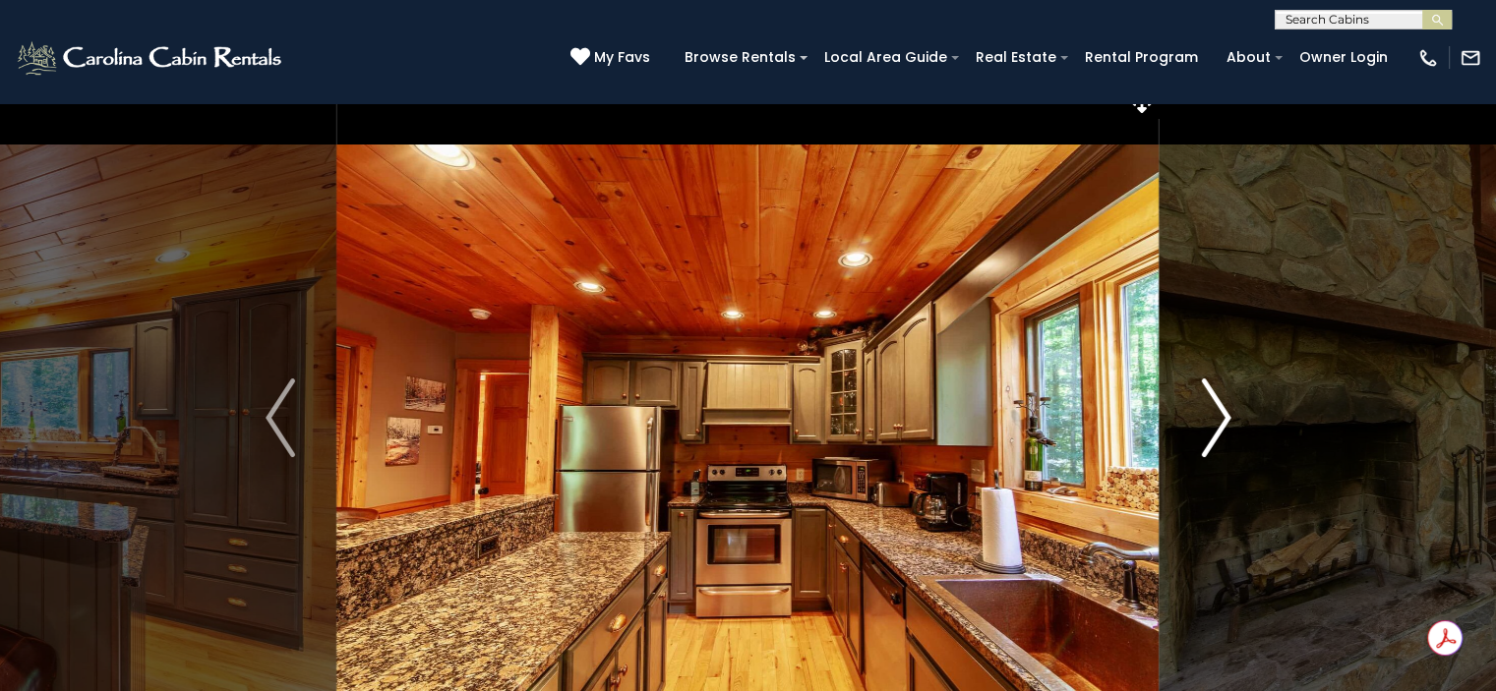
click at [1221, 427] on img "Next" at bounding box center [1216, 418] width 30 height 79
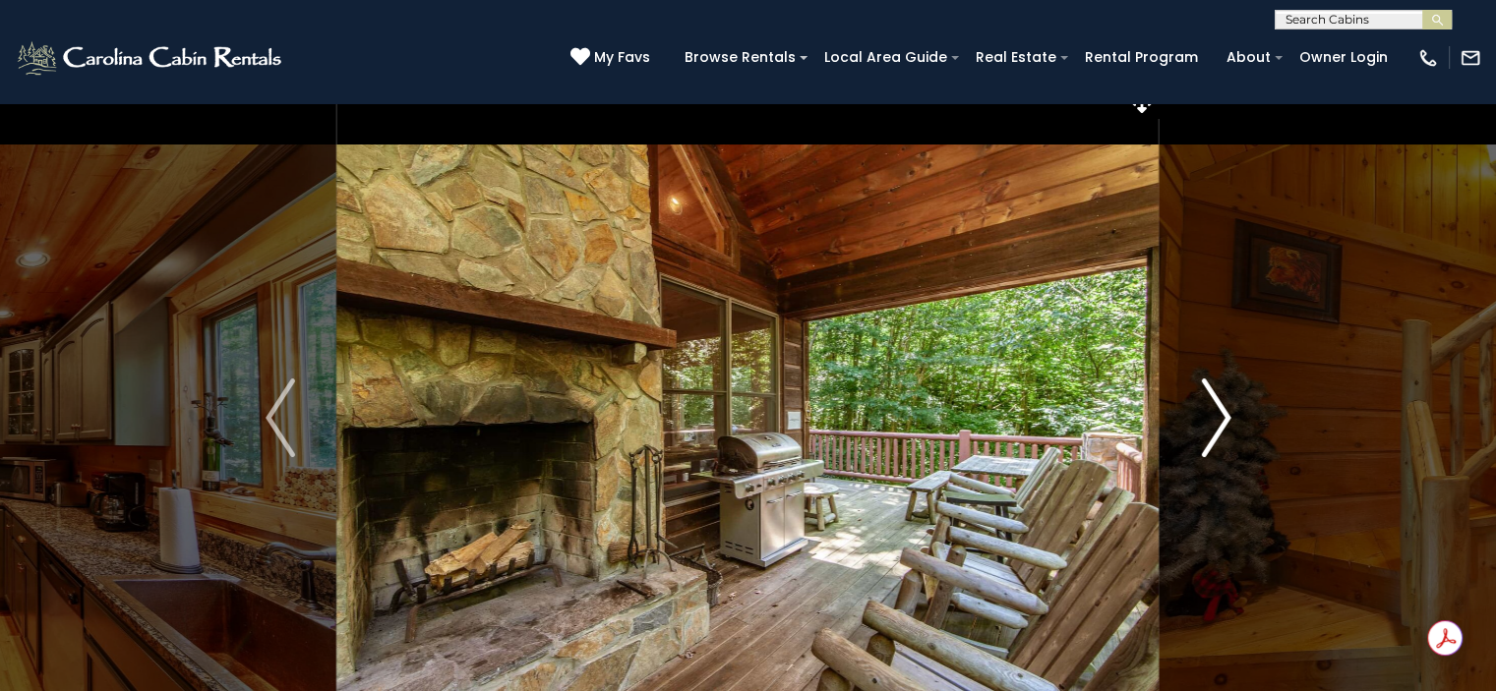
click at [1221, 427] on img "Next" at bounding box center [1216, 418] width 30 height 79
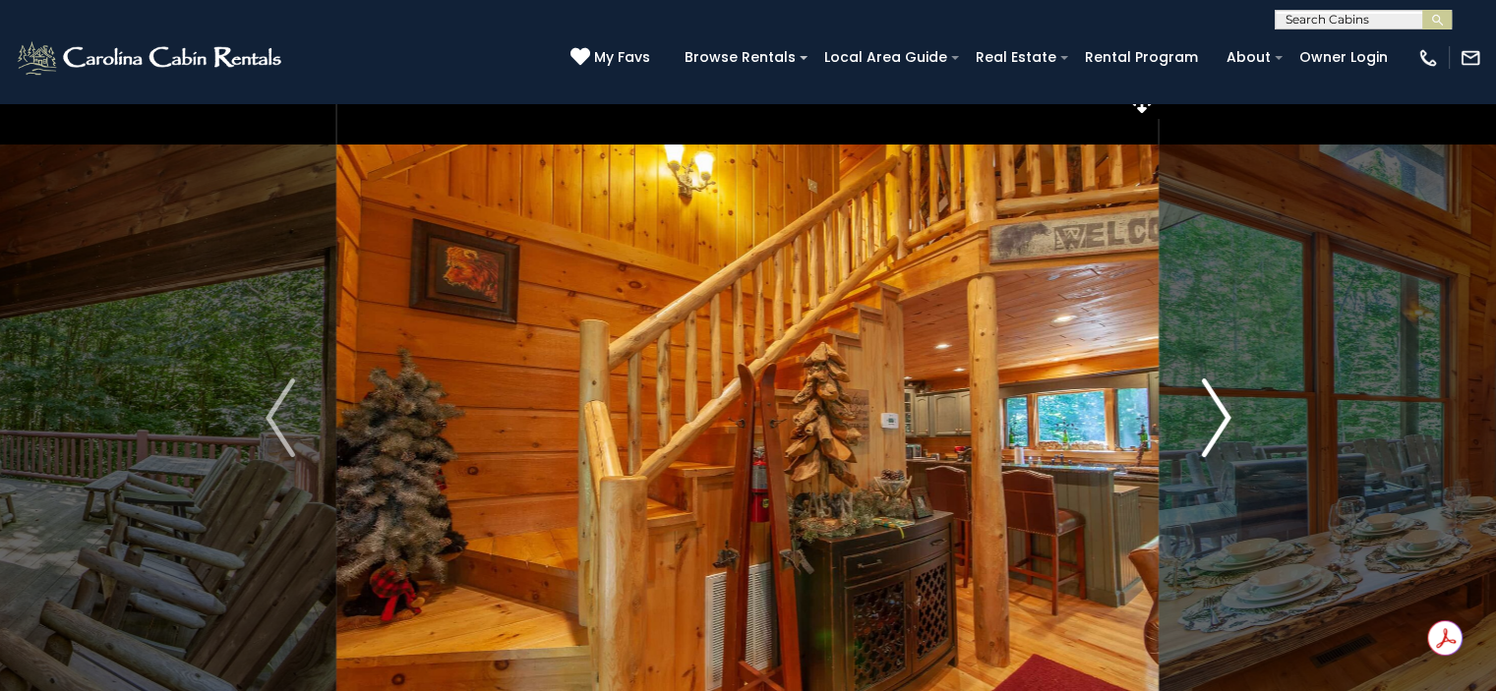
click at [1221, 427] on img "Next" at bounding box center [1216, 418] width 30 height 79
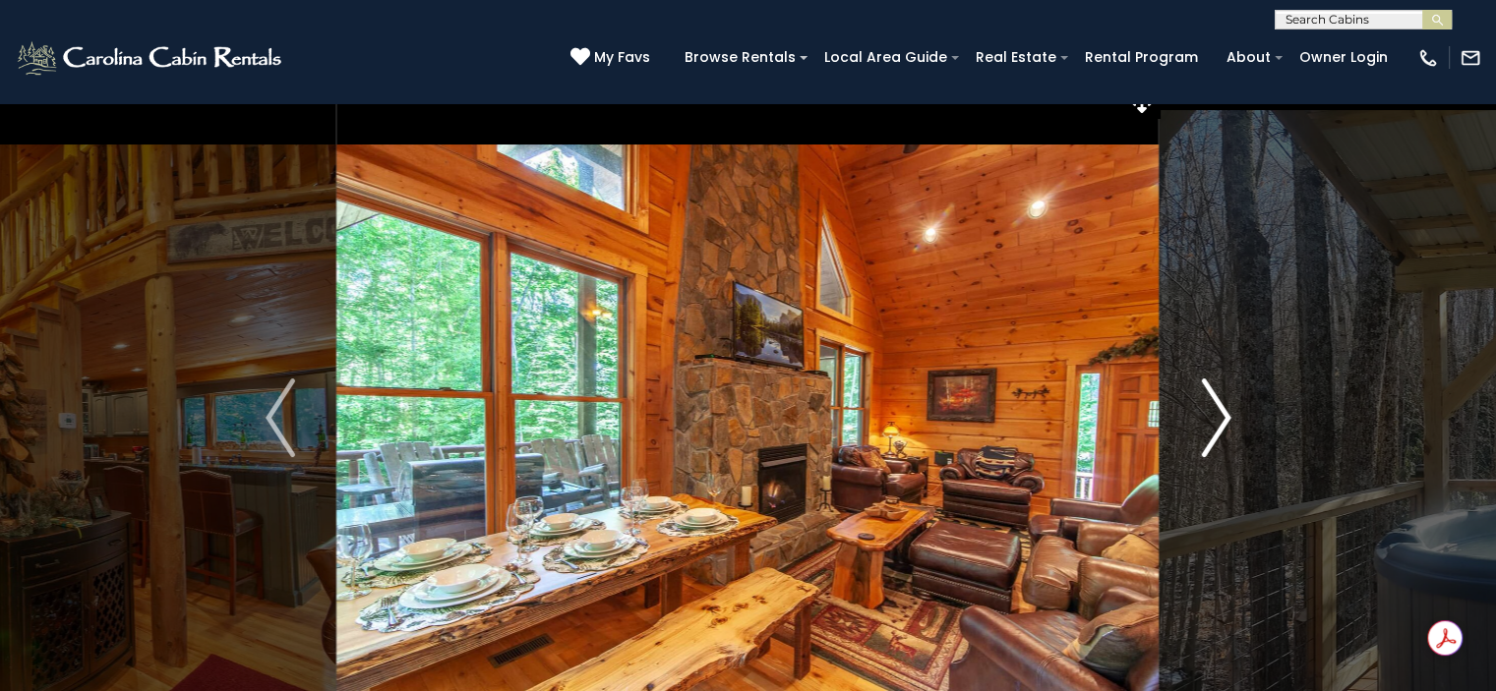
click at [1221, 427] on img "Next" at bounding box center [1216, 418] width 30 height 79
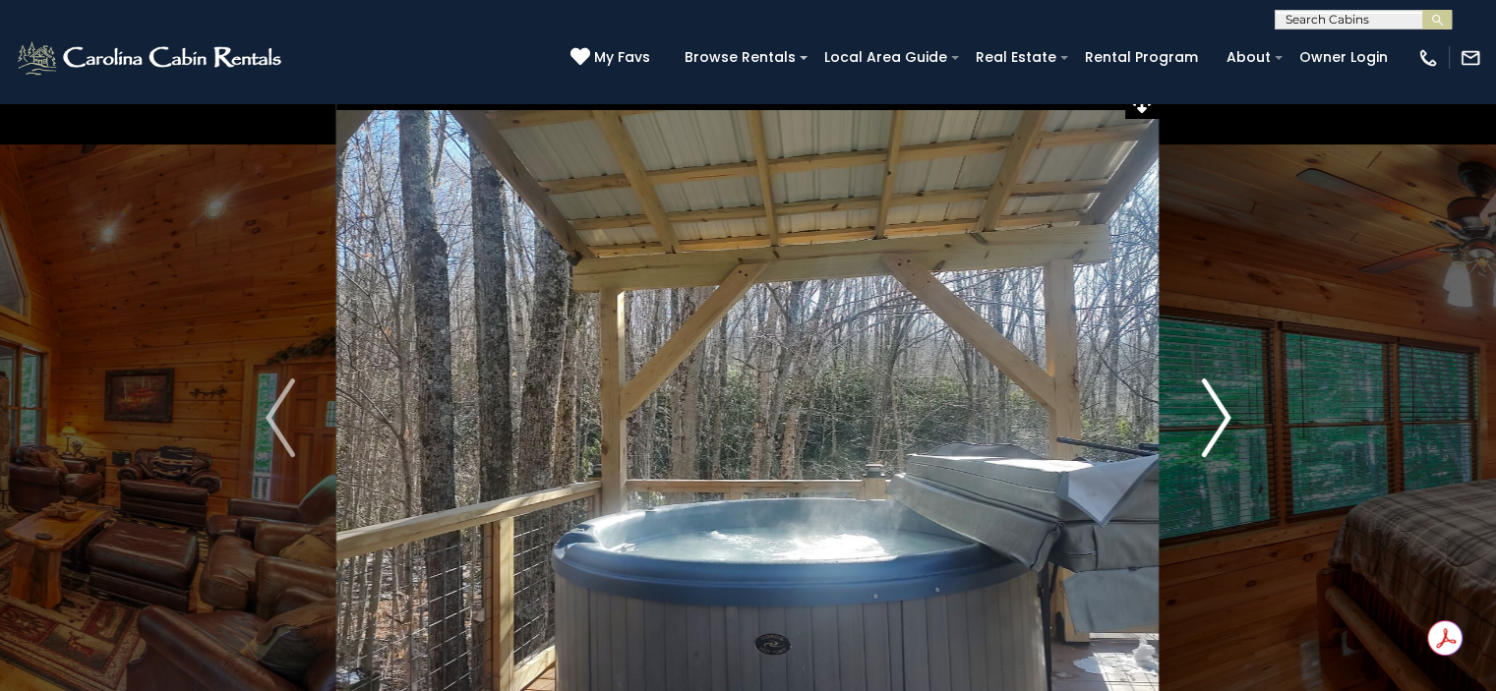
click at [1221, 427] on img "Next" at bounding box center [1216, 418] width 30 height 79
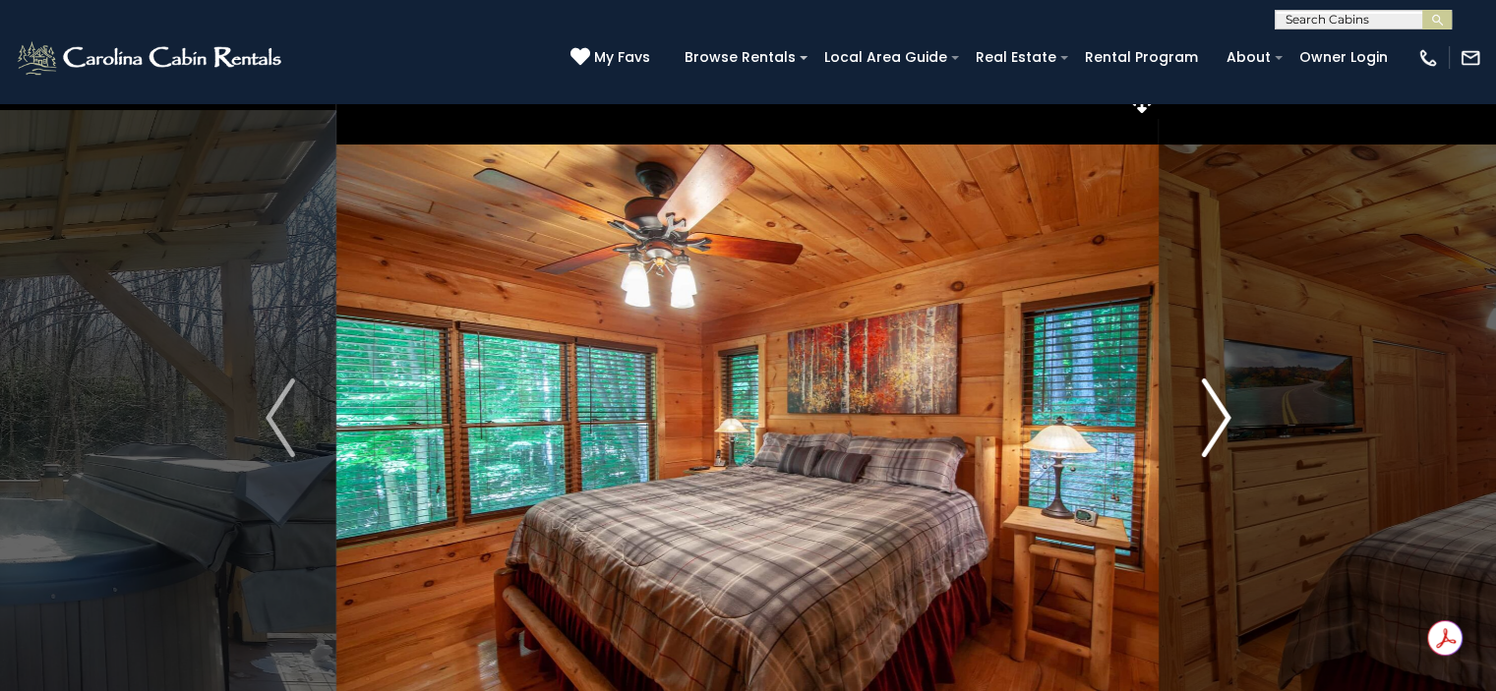
click at [1221, 427] on img "Next" at bounding box center [1216, 418] width 30 height 79
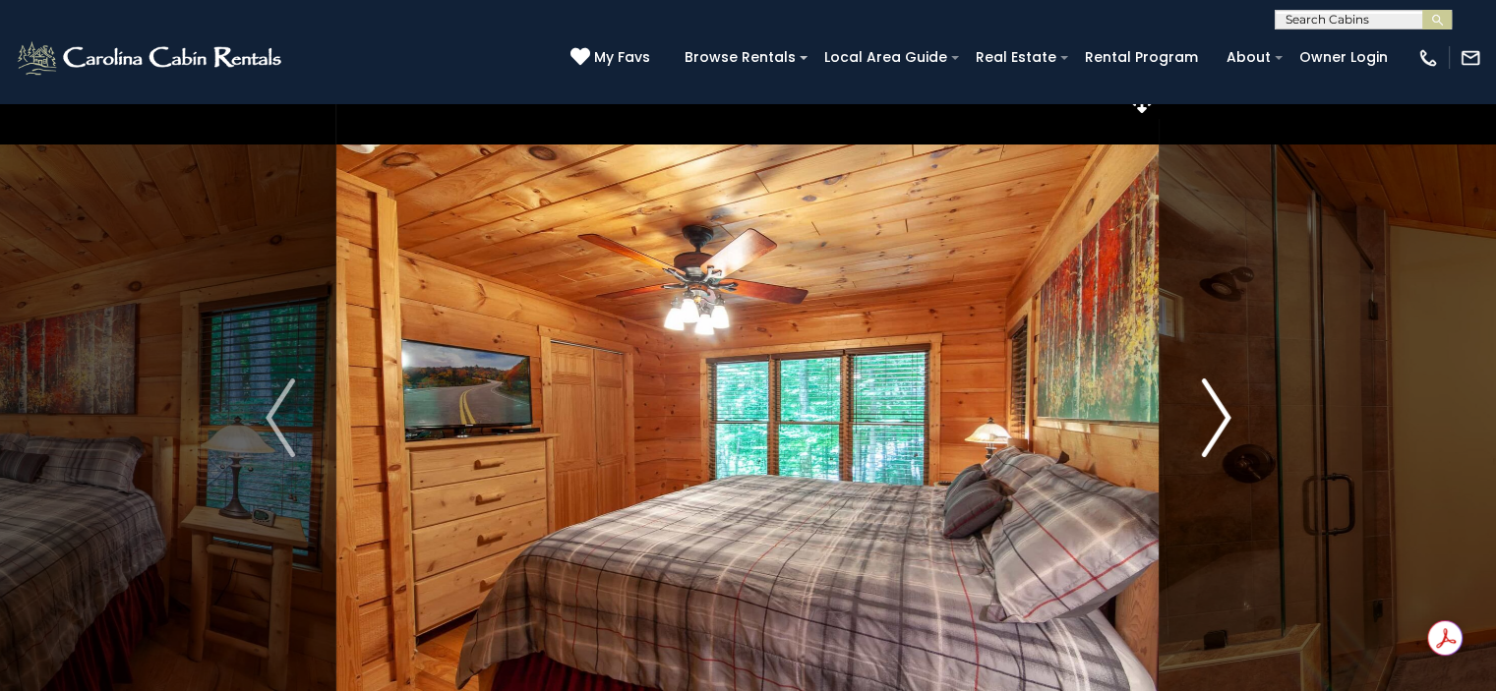
click at [1221, 427] on img "Next" at bounding box center [1216, 418] width 30 height 79
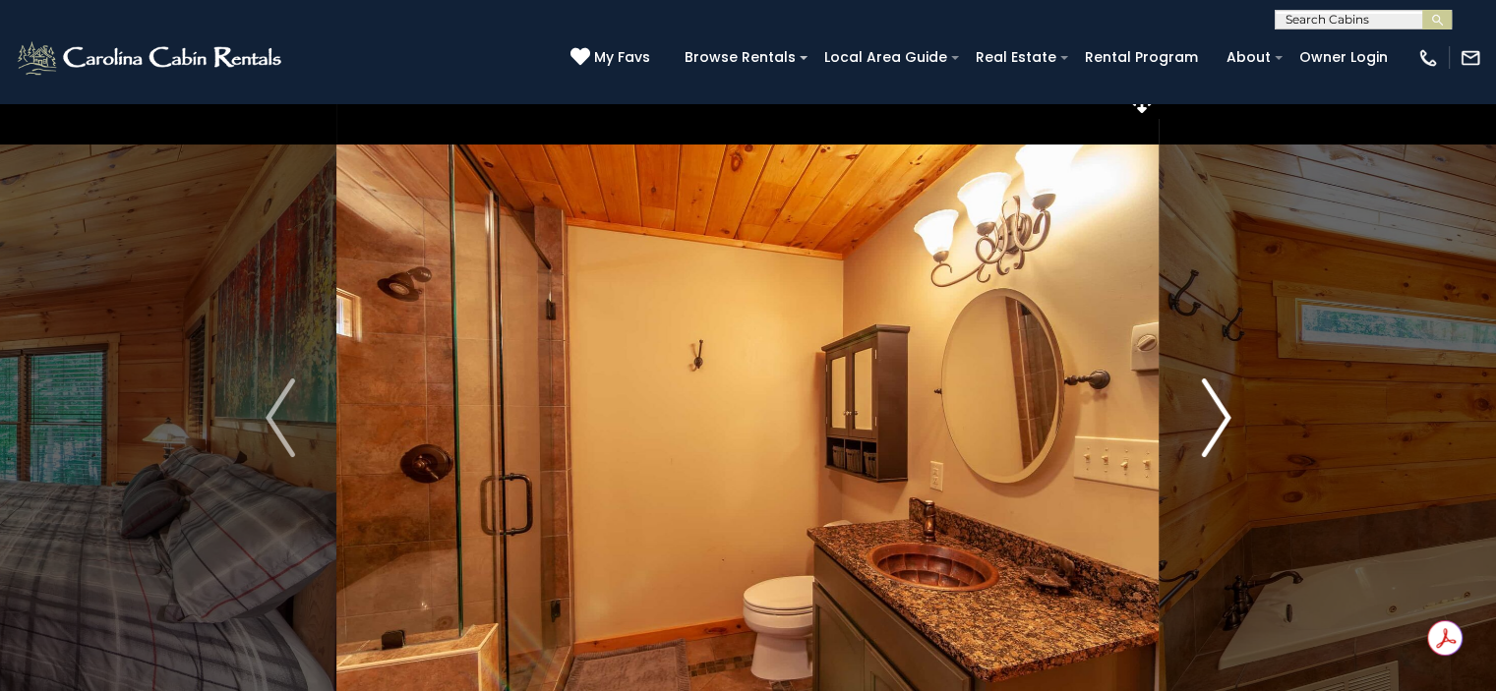
click at [1221, 427] on img "Next" at bounding box center [1216, 418] width 30 height 79
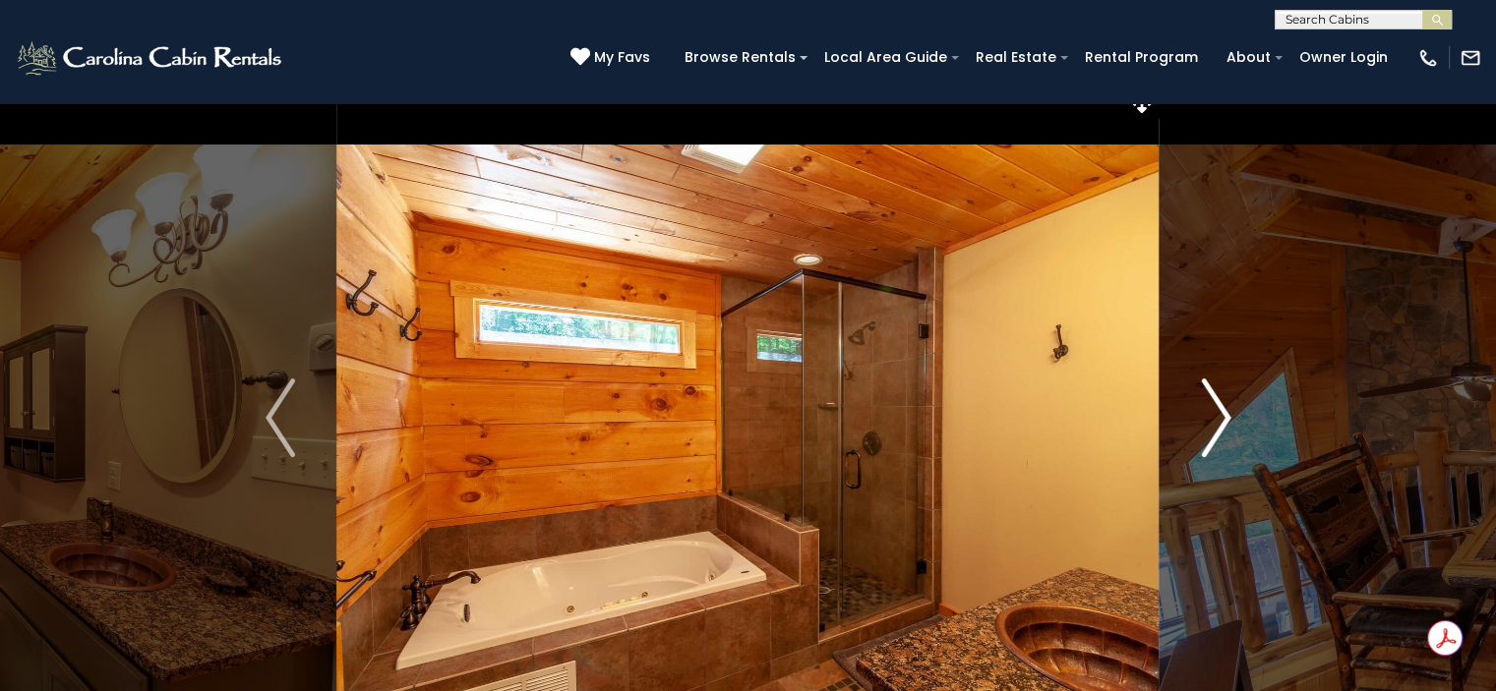
click at [1221, 427] on img "Next" at bounding box center [1216, 418] width 30 height 79
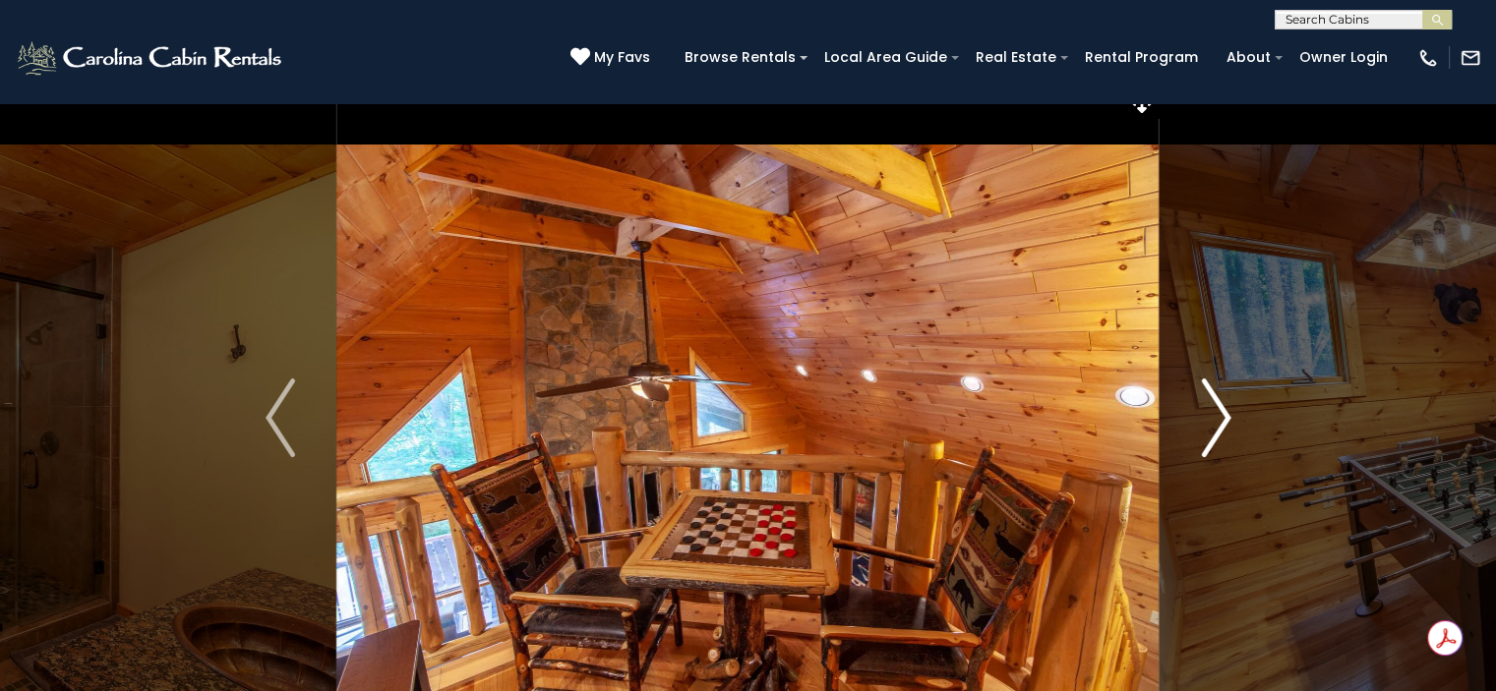
click at [1221, 427] on img "Next" at bounding box center [1216, 418] width 30 height 79
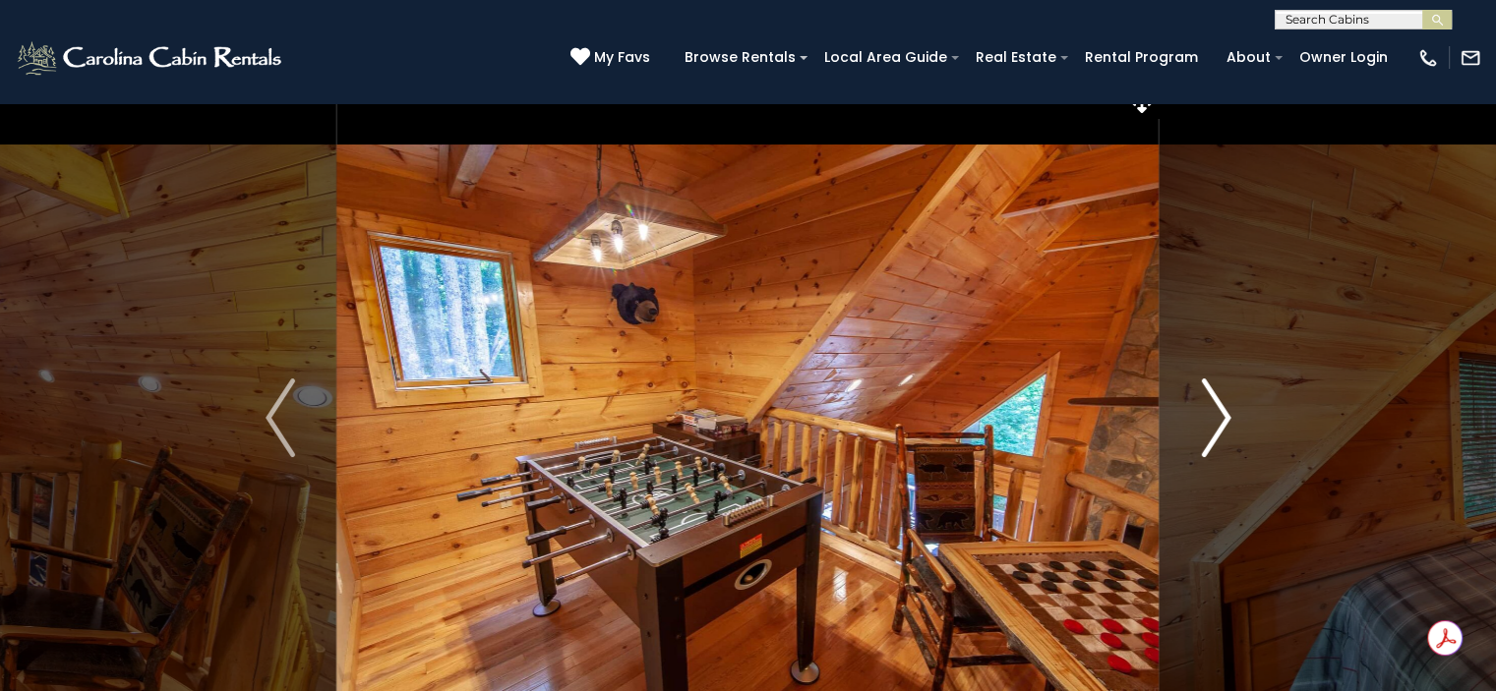
click at [1221, 427] on img "Next" at bounding box center [1216, 418] width 30 height 79
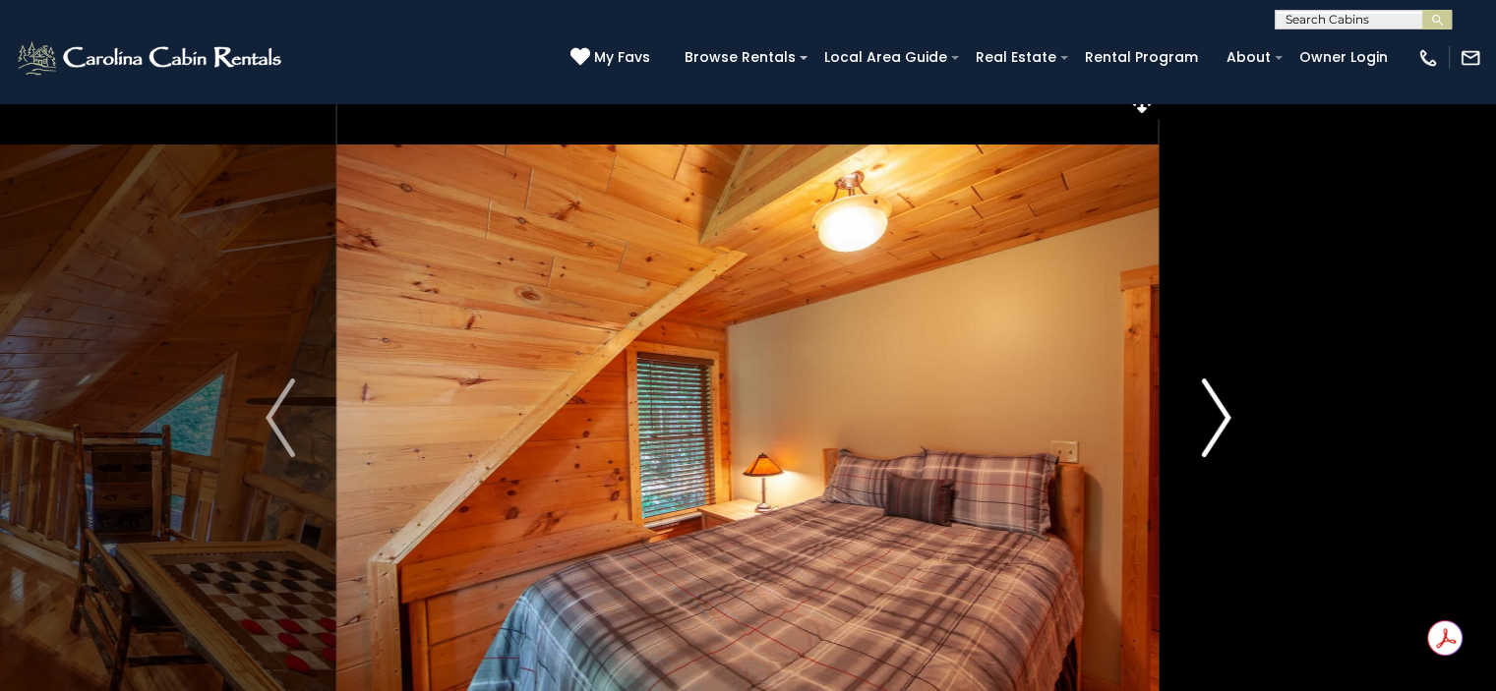
click at [1221, 427] on img "Next" at bounding box center [1216, 418] width 30 height 79
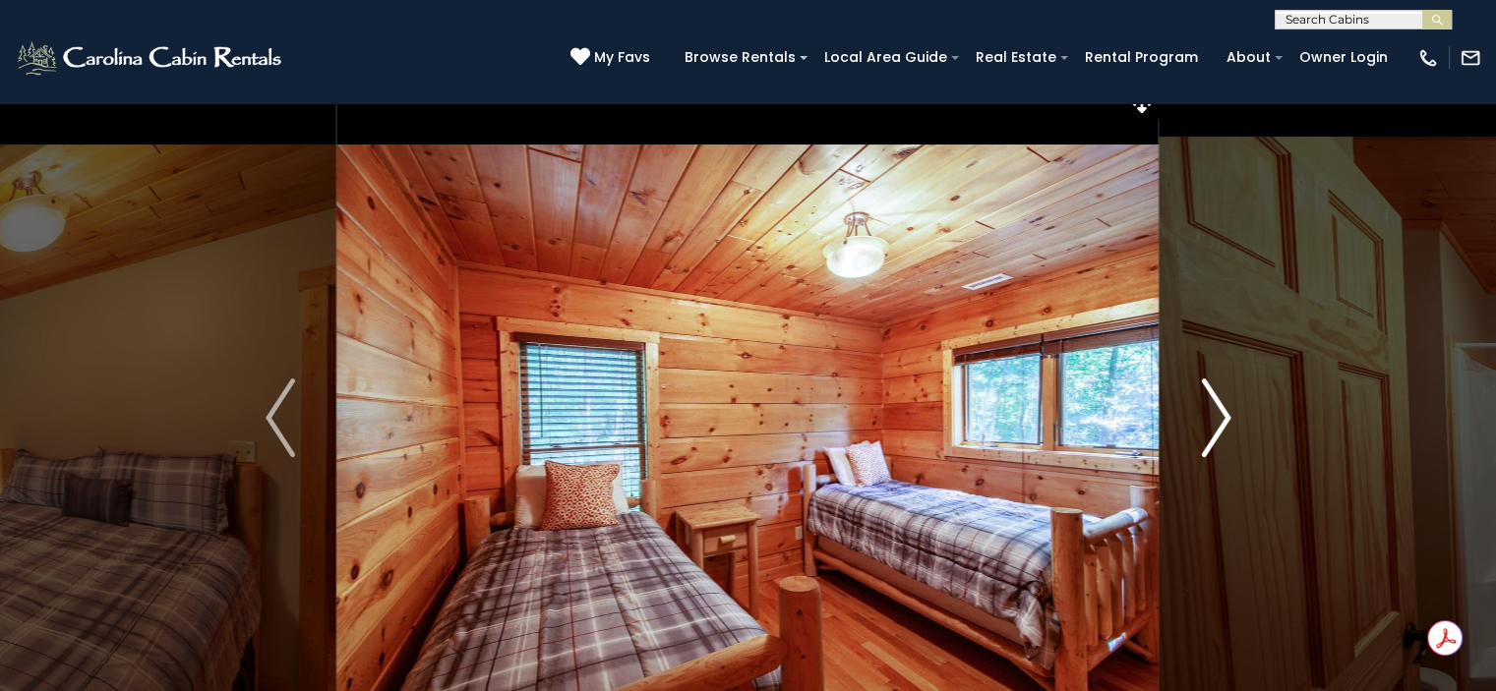
click at [1221, 427] on img "Next" at bounding box center [1216, 418] width 30 height 79
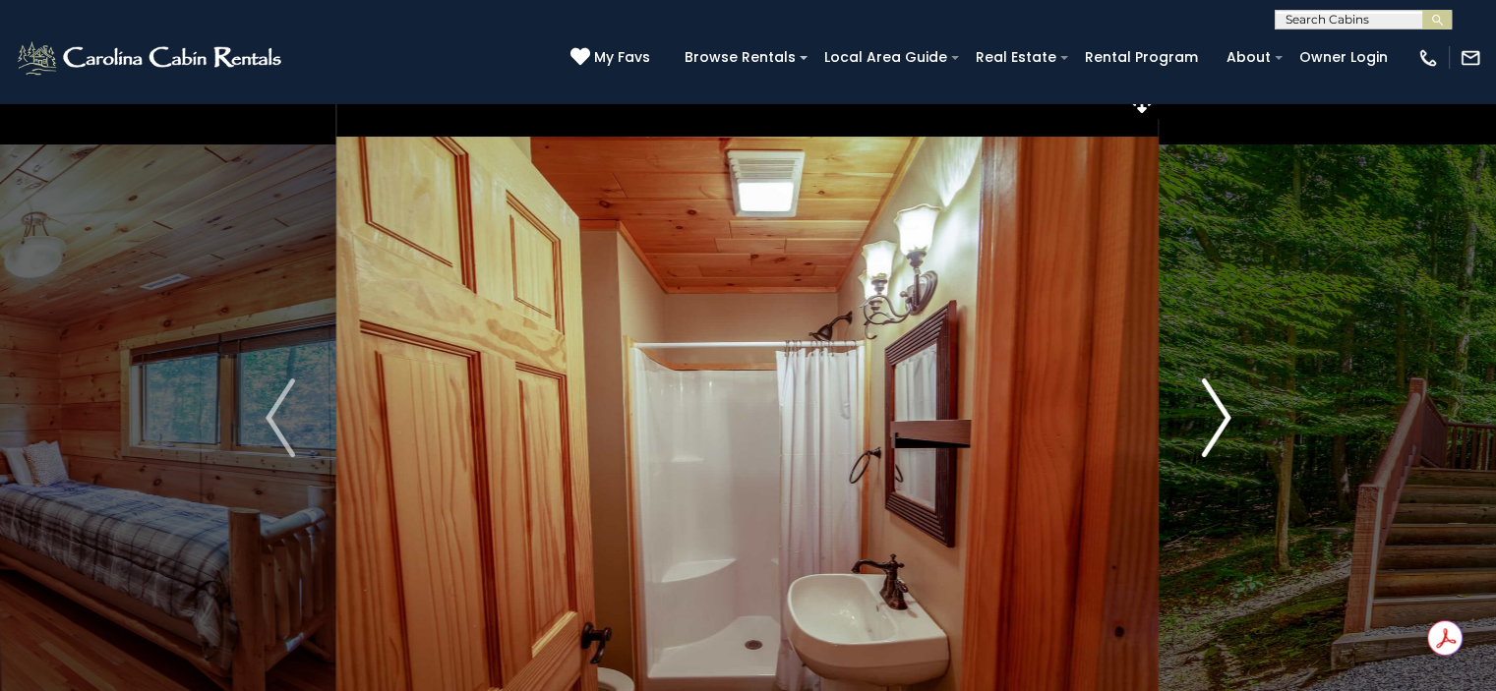
click at [1221, 427] on img "Next" at bounding box center [1216, 418] width 30 height 79
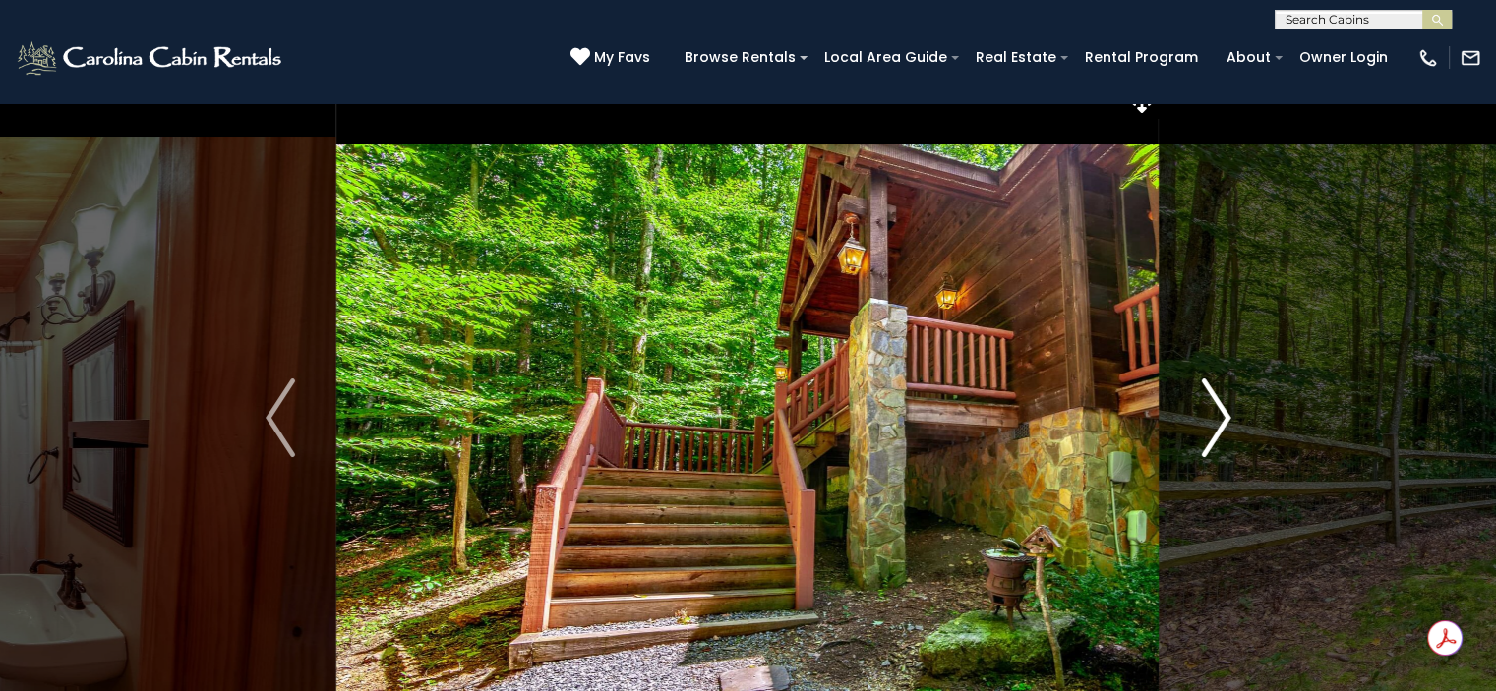
click at [1221, 427] on img "Next" at bounding box center [1216, 418] width 30 height 79
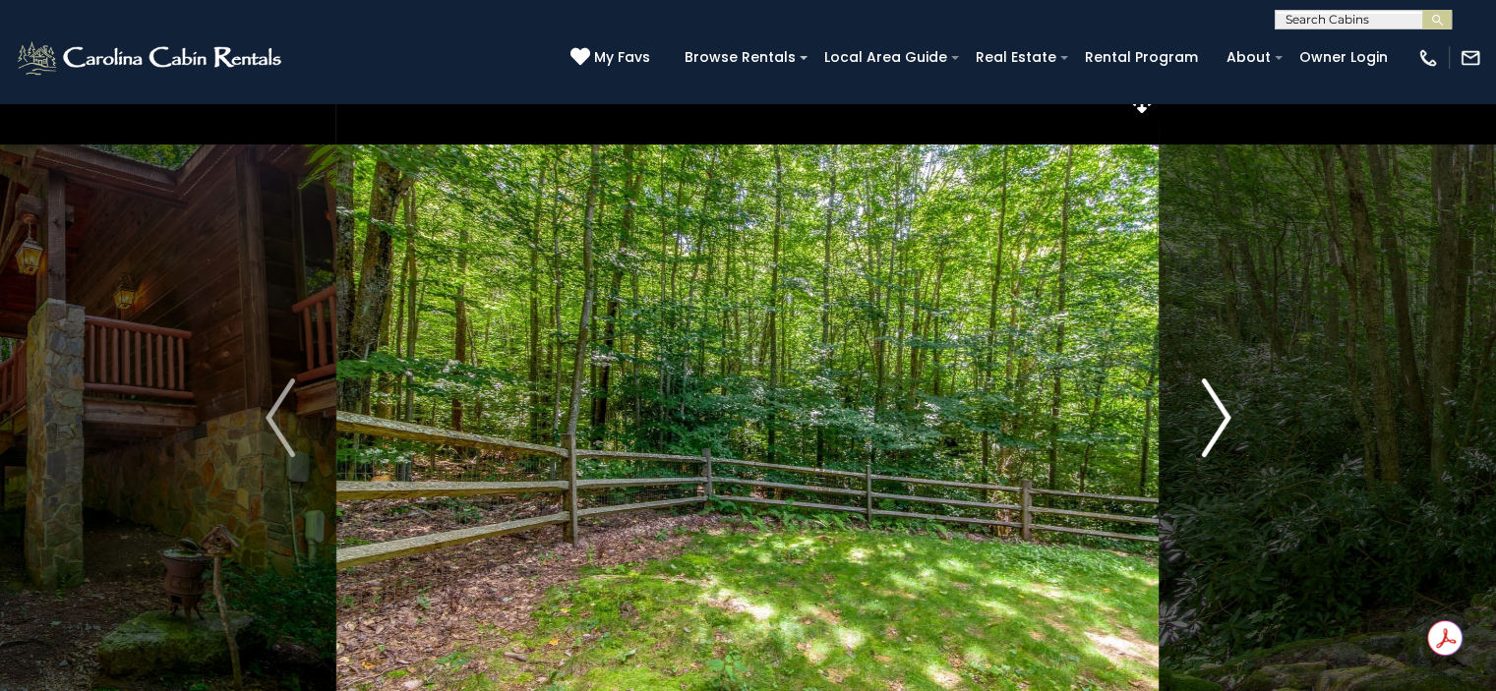
click at [1221, 427] on img "Next" at bounding box center [1216, 418] width 30 height 79
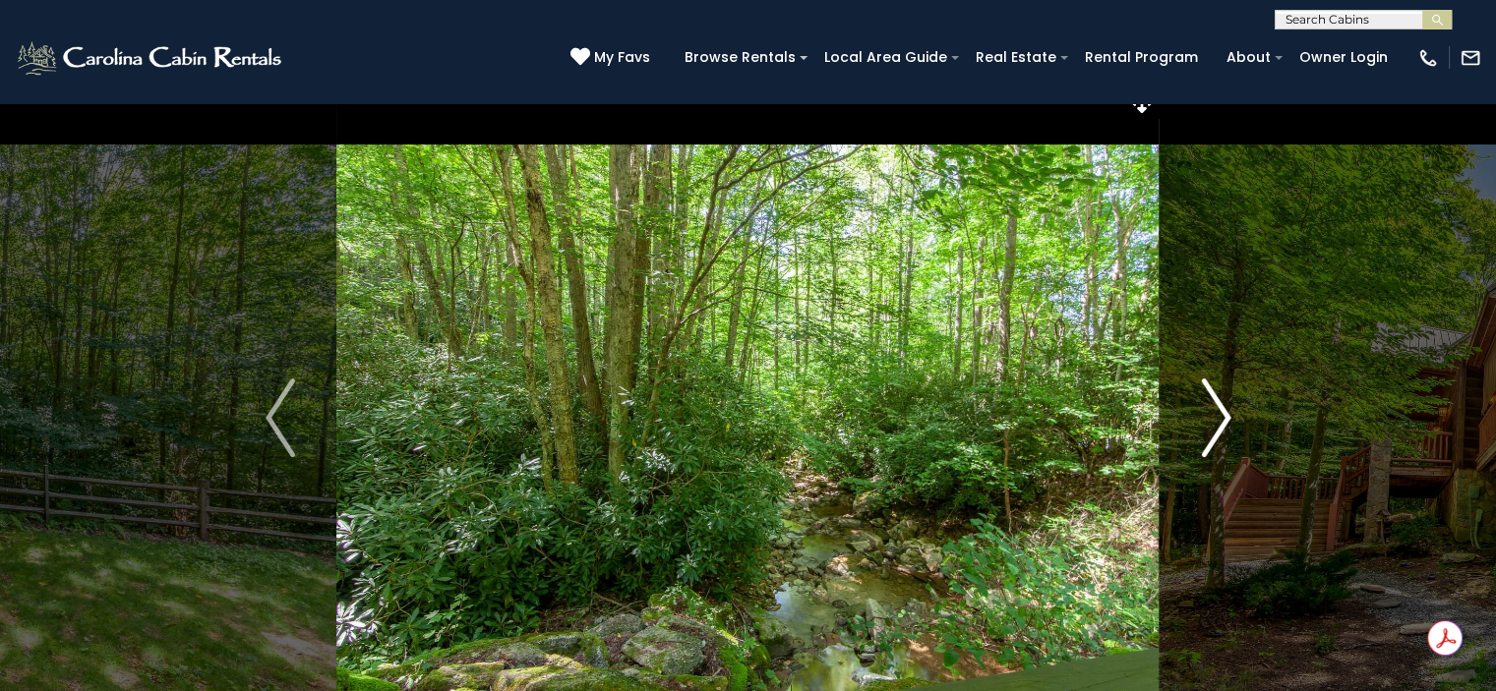
click at [1221, 427] on img "Next" at bounding box center [1216, 418] width 30 height 79
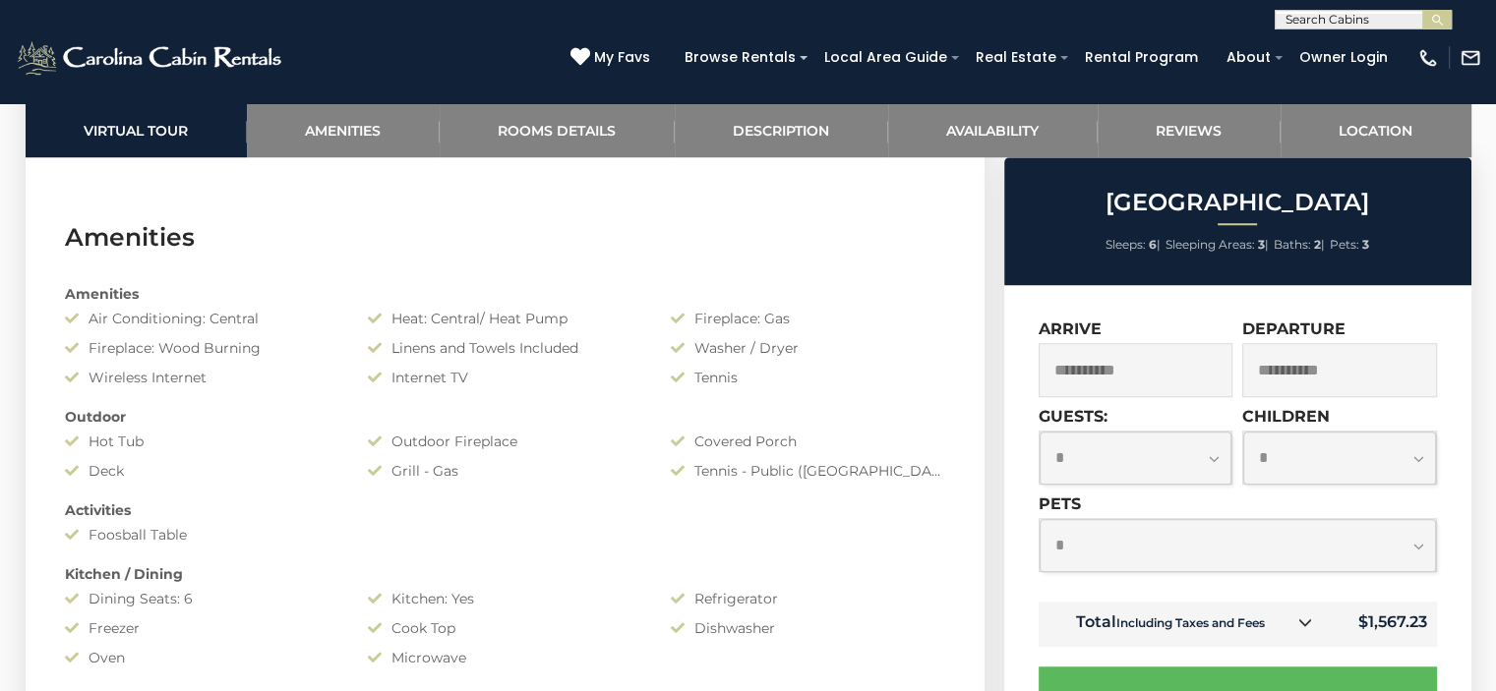
scroll to position [0, 0]
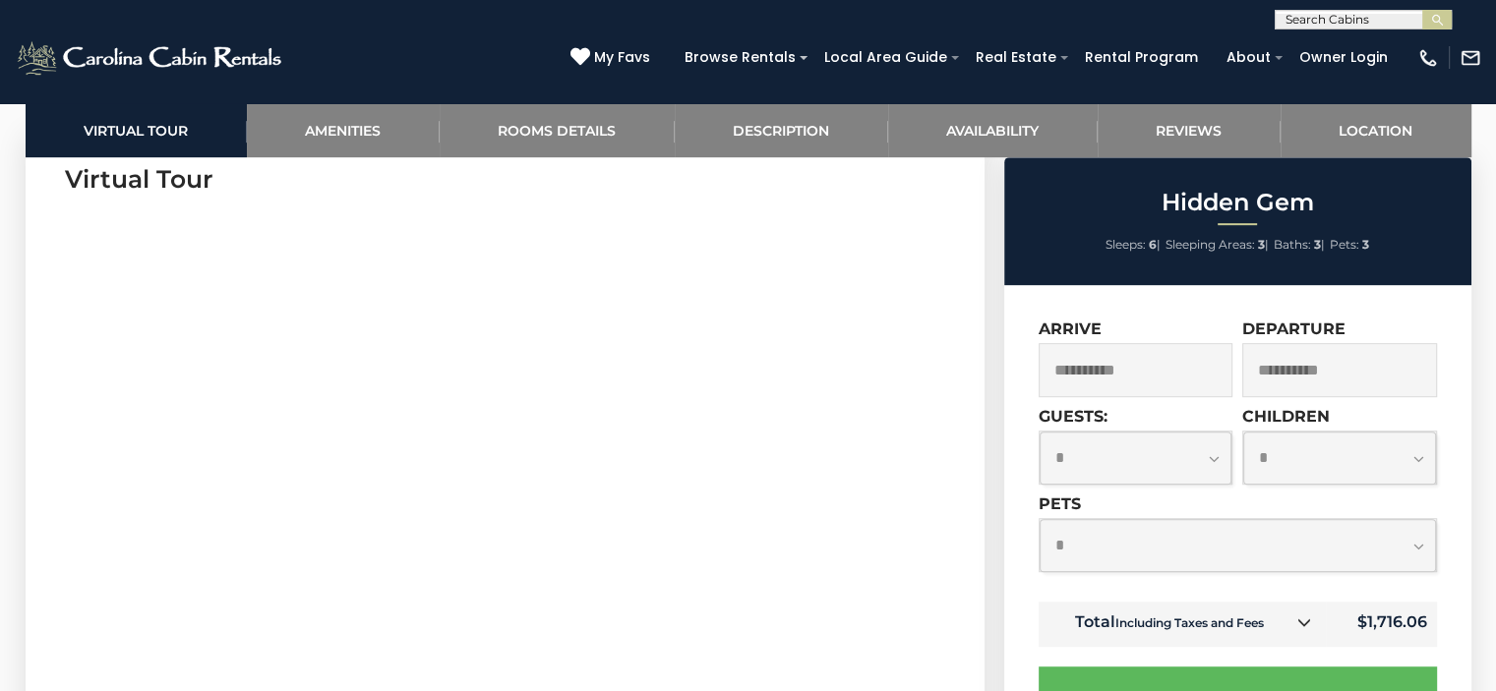
scroll to position [1045, 0]
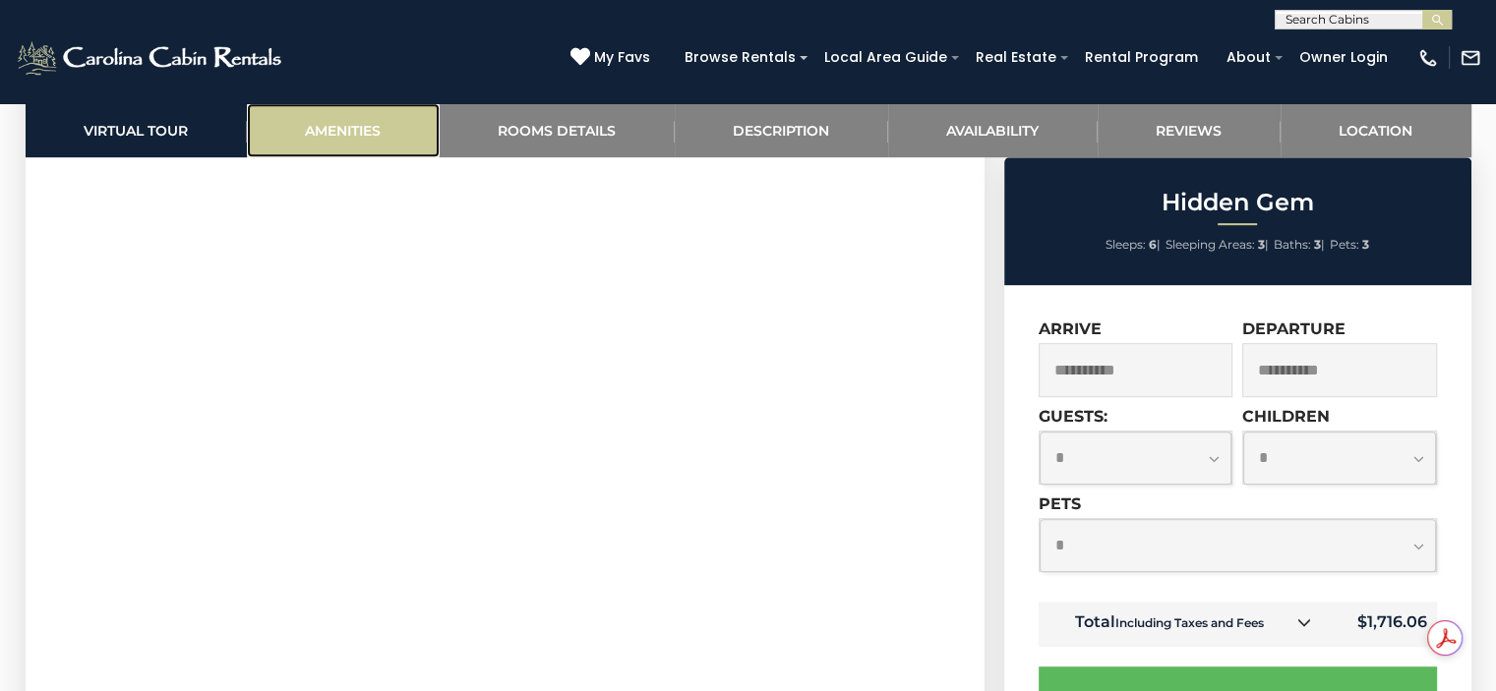
click at [387, 119] on link "Amenities" at bounding box center [343, 130] width 193 height 54
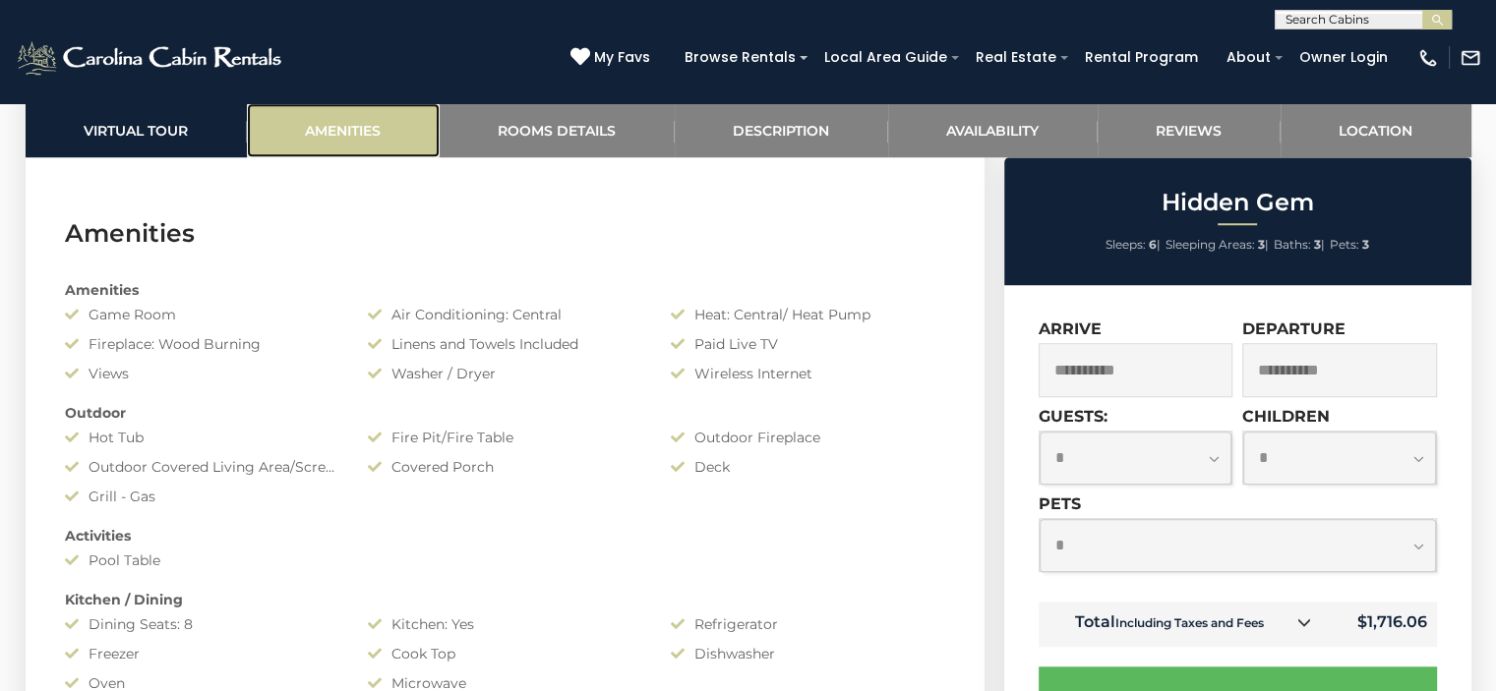
scroll to position [1563, 0]
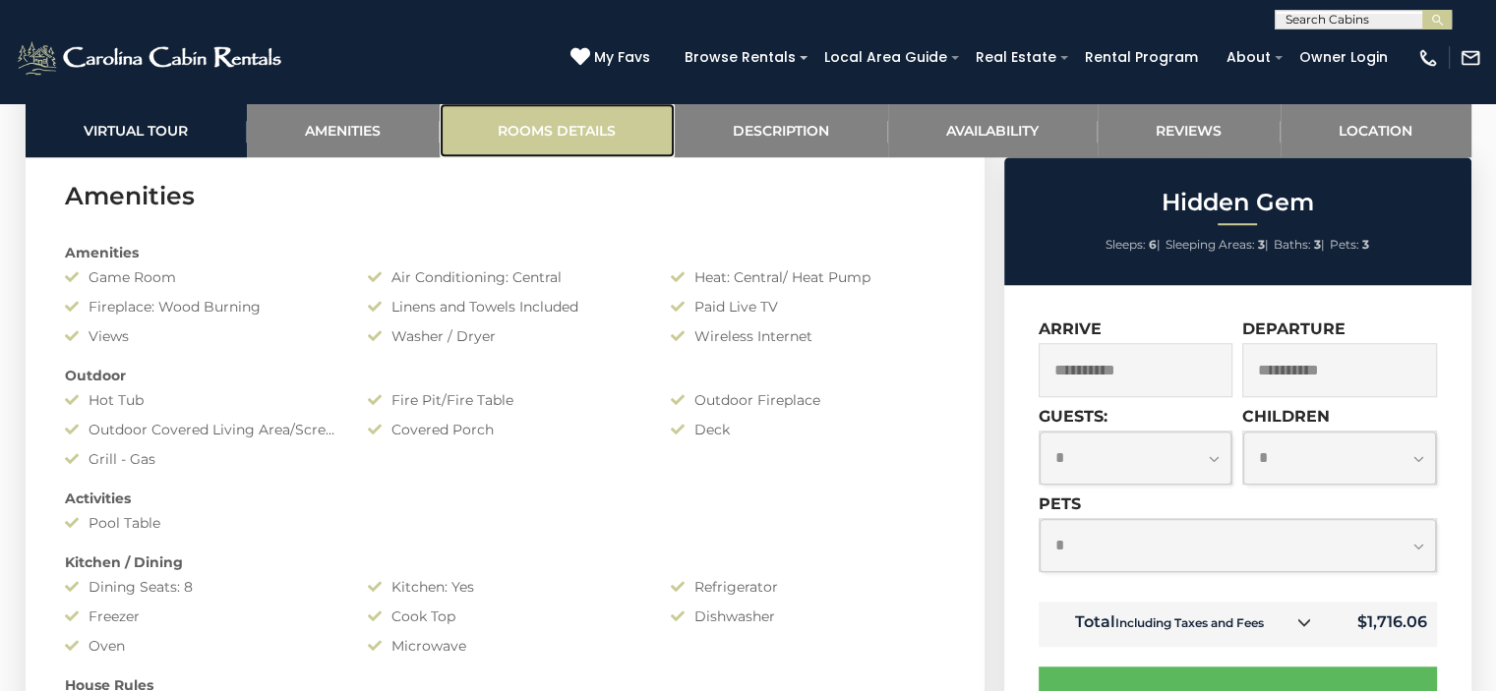
click at [613, 121] on link "Rooms Details" at bounding box center [557, 130] width 235 height 54
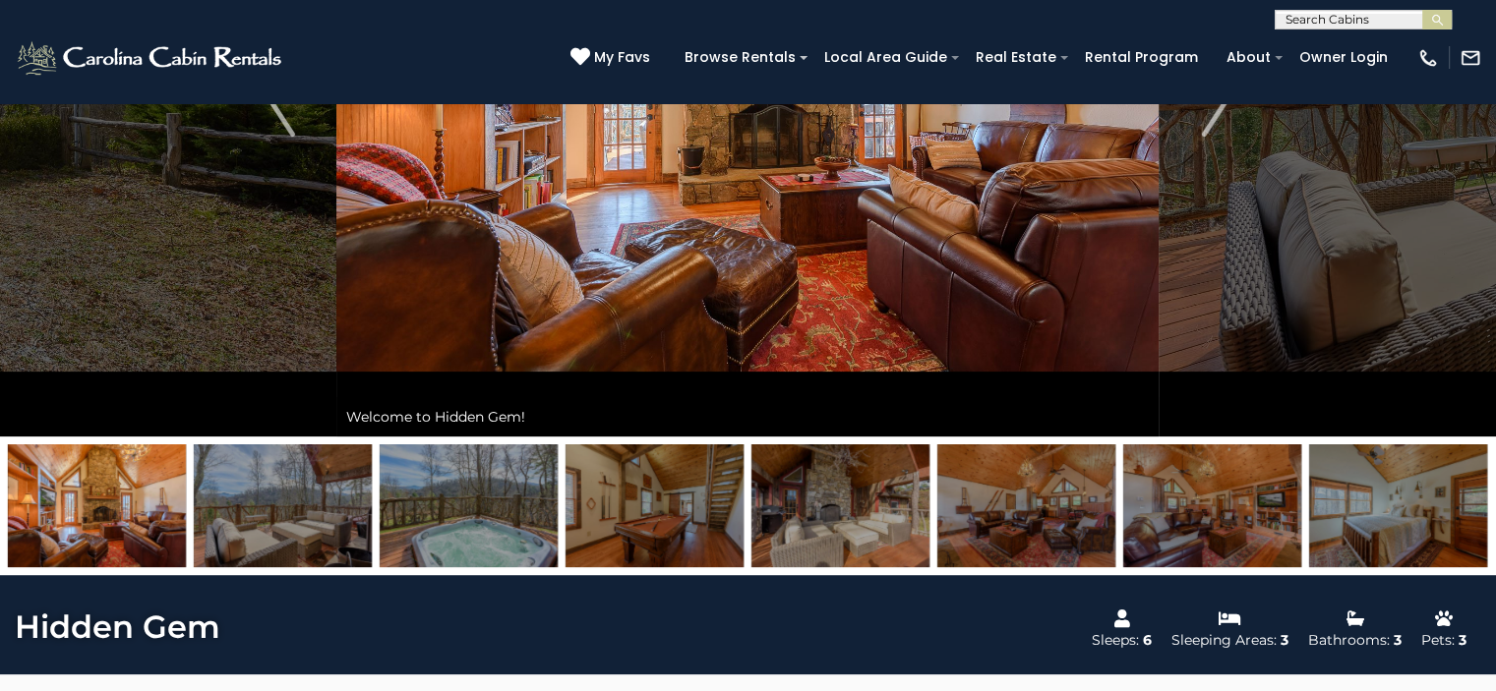
scroll to position [302, 0]
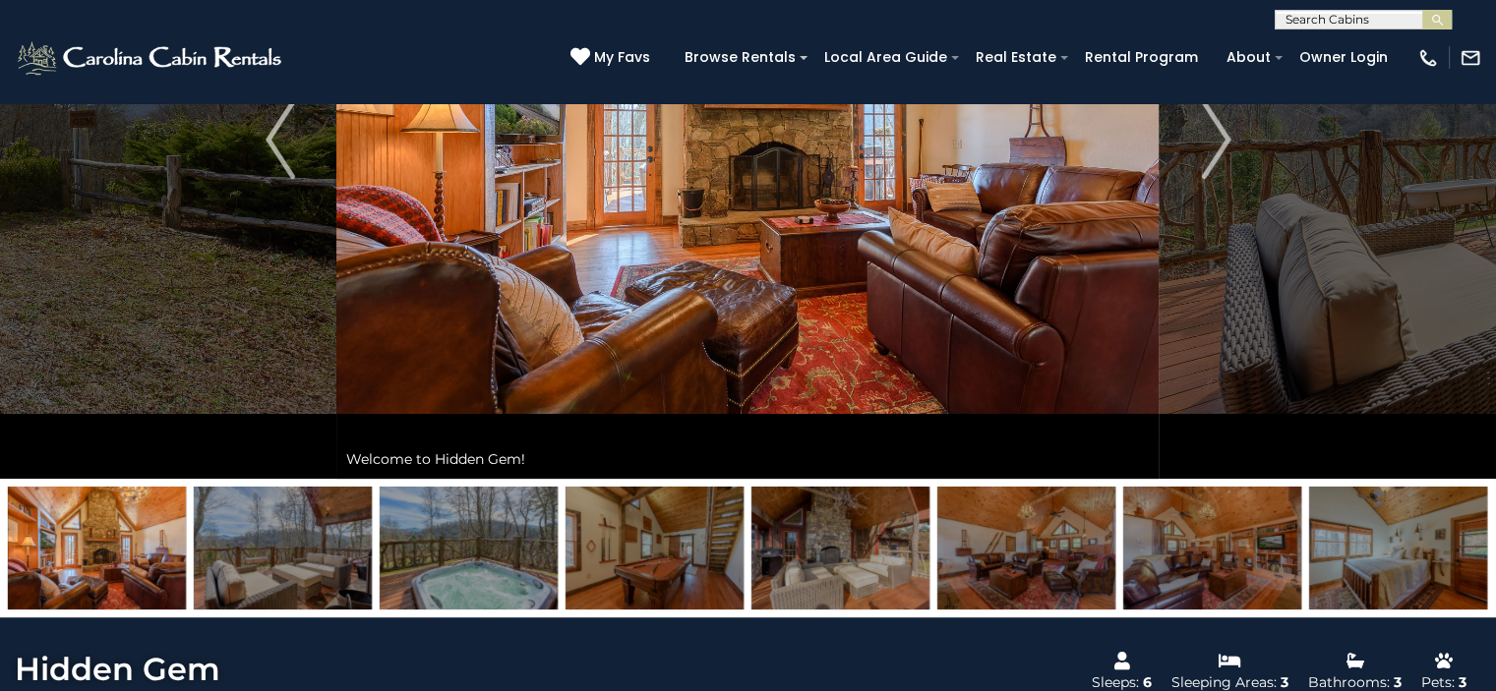
click at [888, 226] on img at bounding box center [747, 139] width 822 height 679
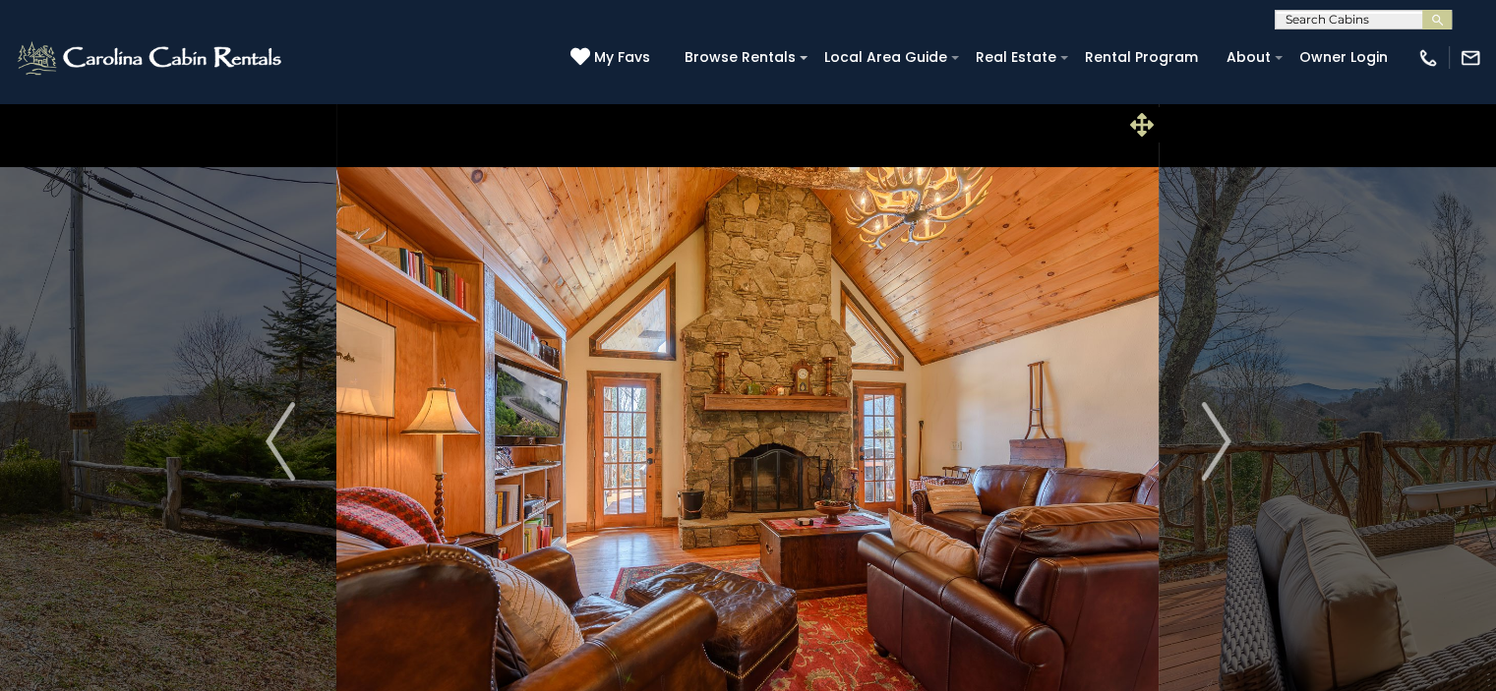
click at [1144, 120] on icon at bounding box center [1142, 125] width 24 height 24
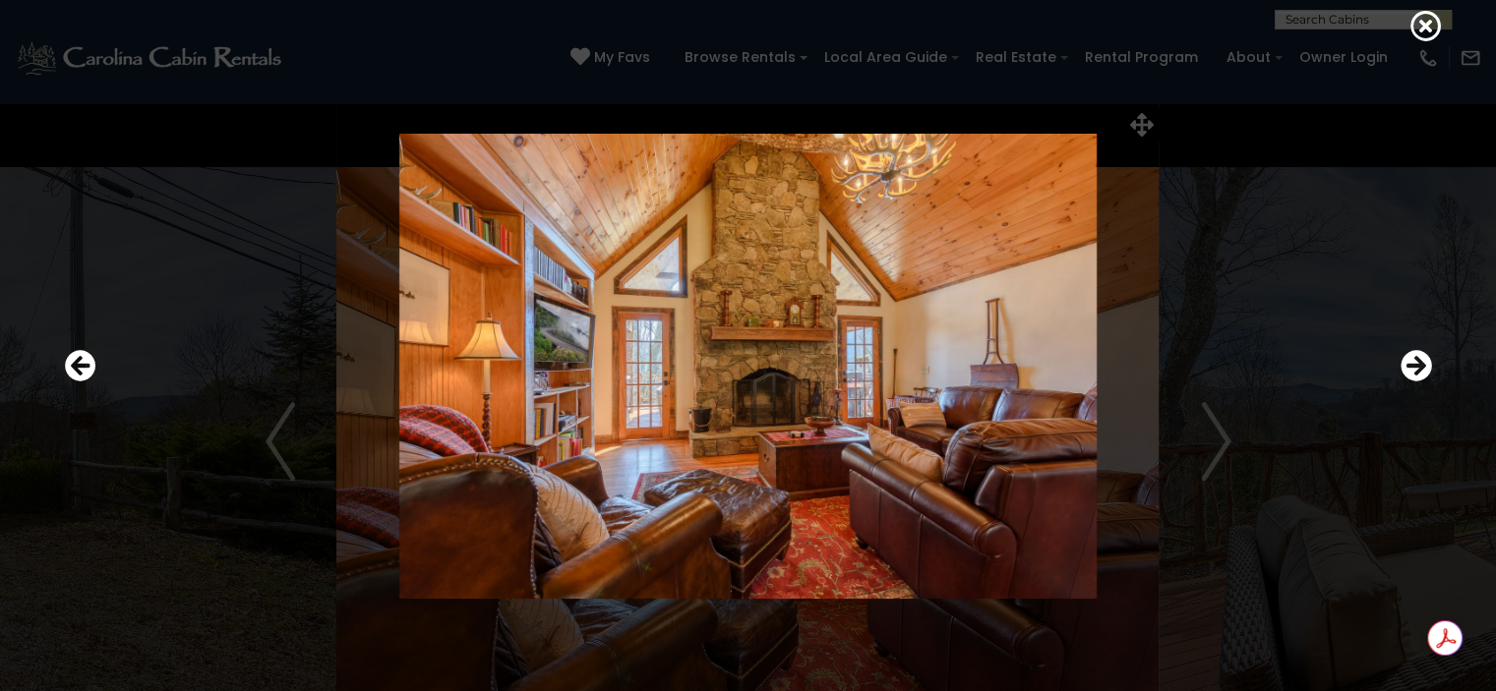
click at [1200, 456] on img at bounding box center [748, 366] width 1182 height 465
click at [1416, 365] on icon "Next" at bounding box center [1416, 365] width 31 height 31
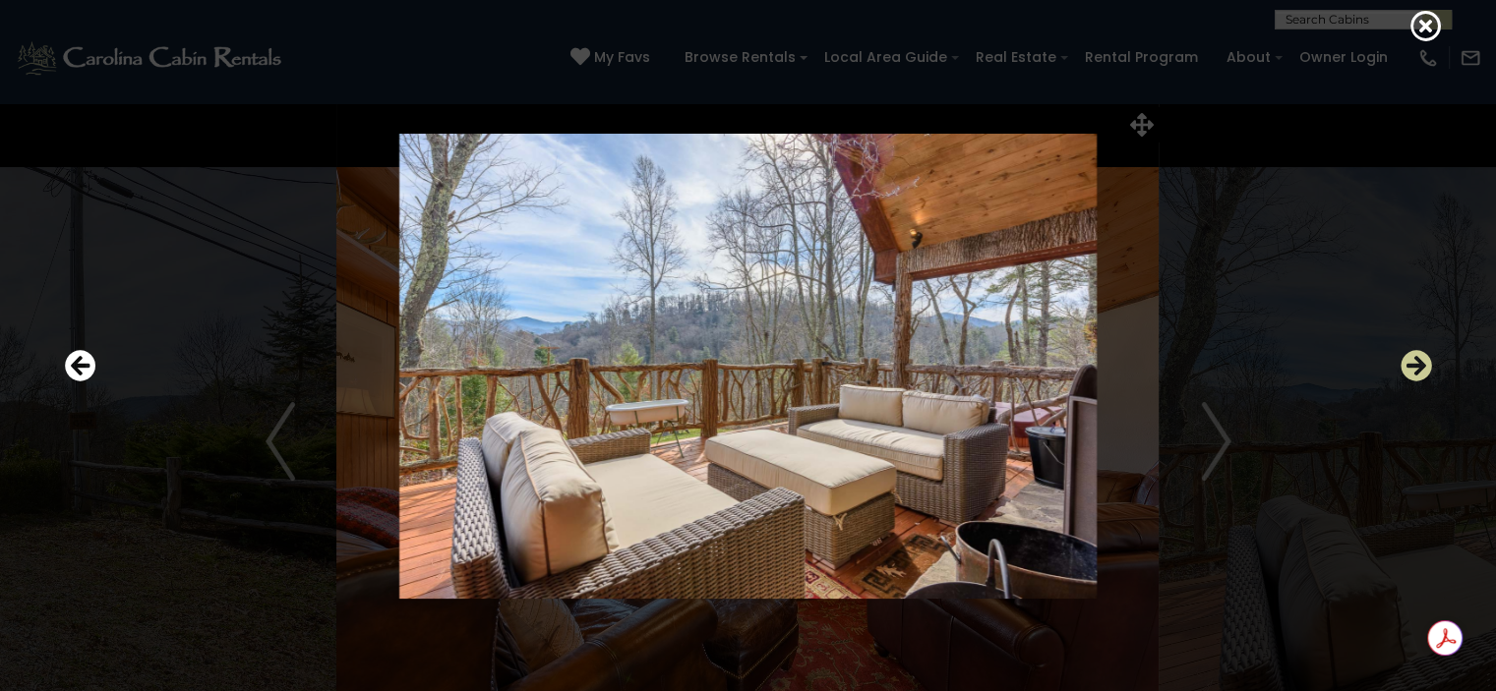
click at [1416, 365] on icon "Next" at bounding box center [1416, 365] width 31 height 31
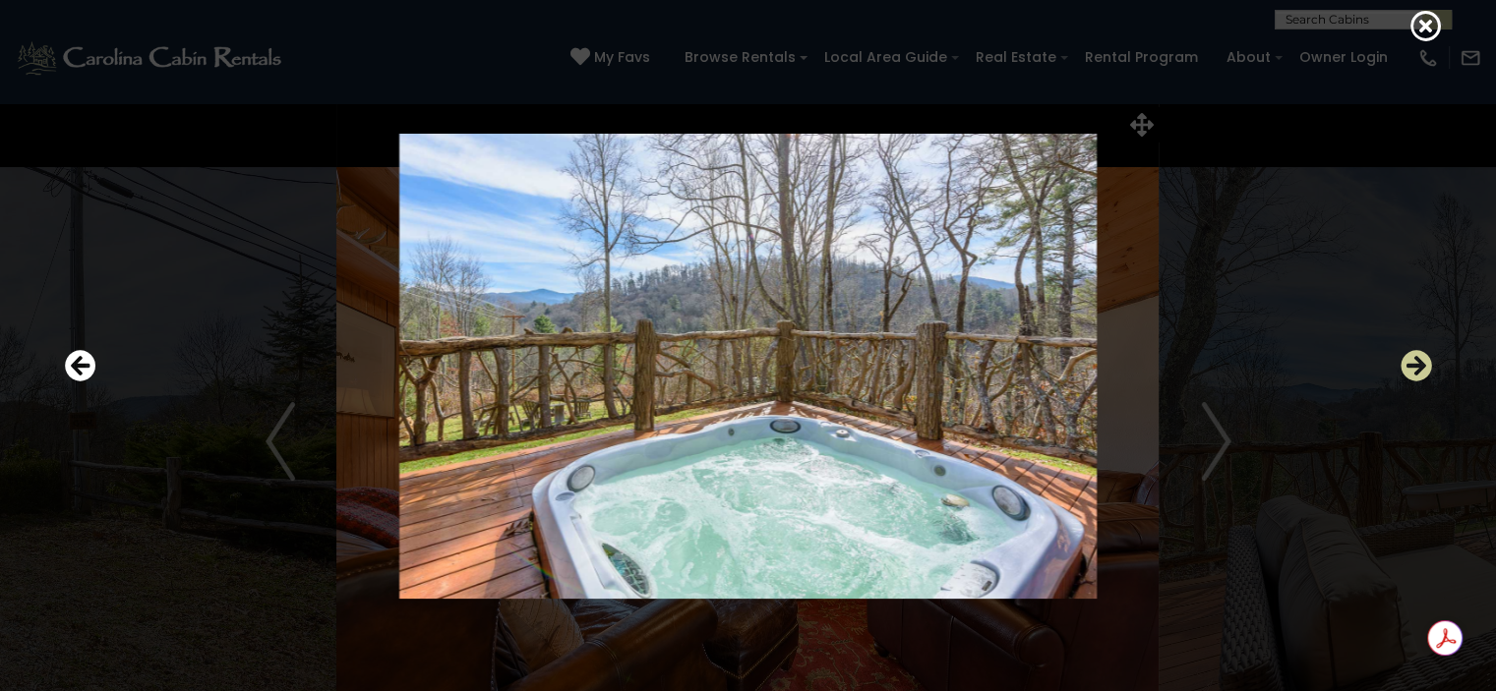
click at [1416, 365] on icon "Next" at bounding box center [1416, 365] width 31 height 31
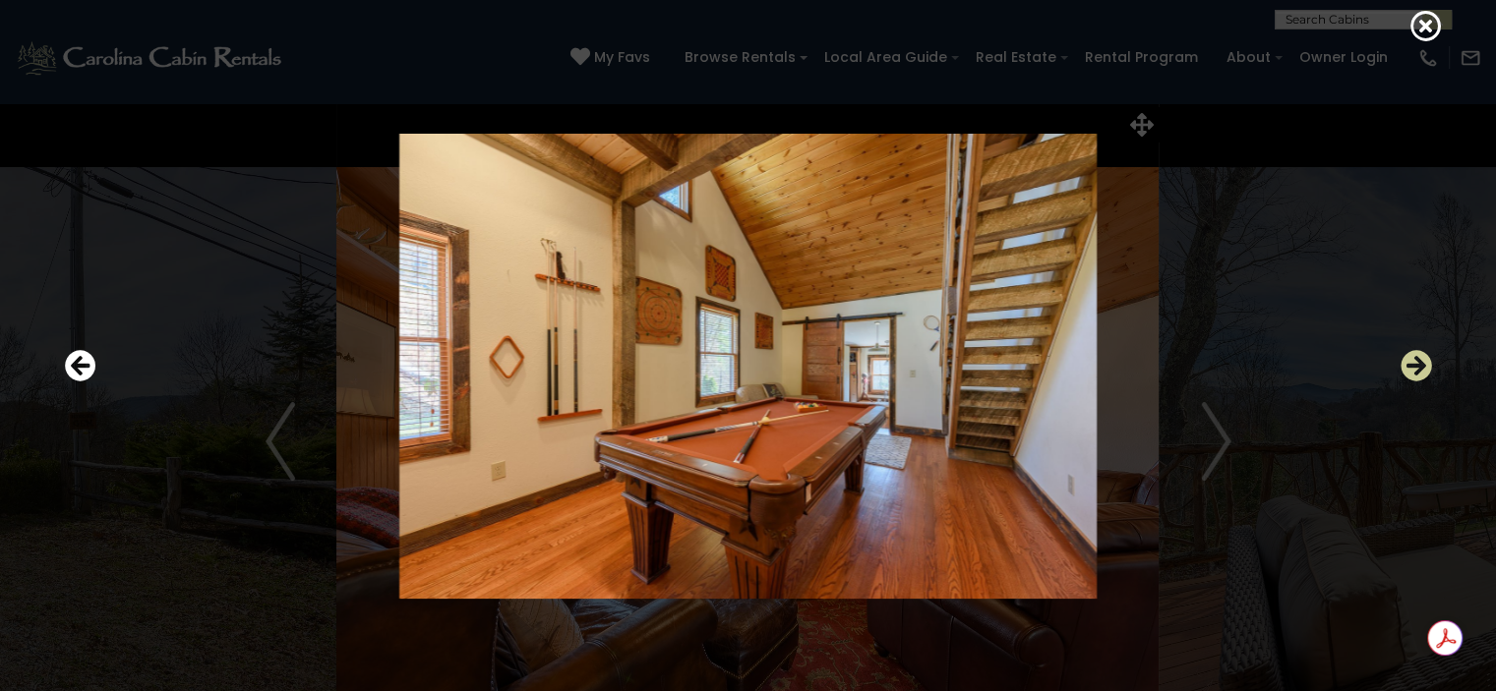
click at [1416, 365] on icon "Next" at bounding box center [1416, 365] width 31 height 31
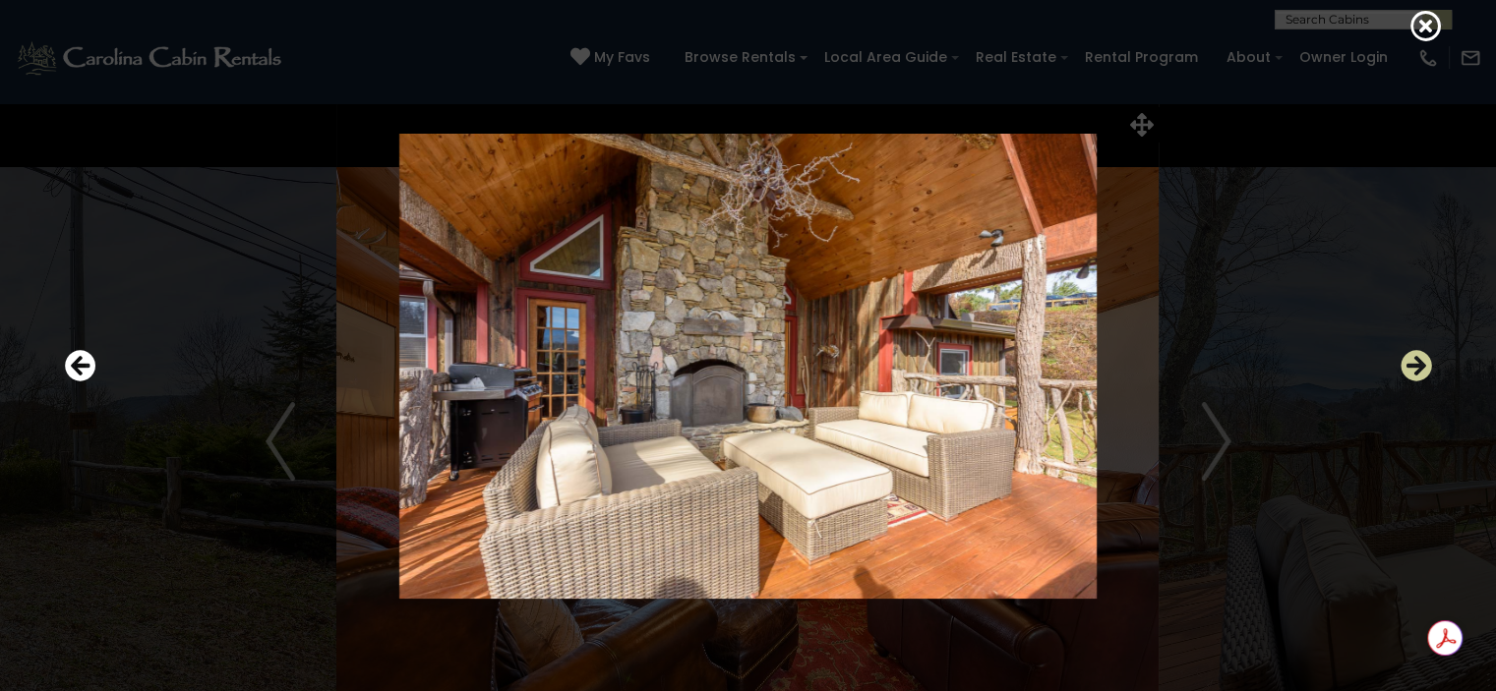
click at [1416, 365] on icon "Next" at bounding box center [1416, 365] width 31 height 31
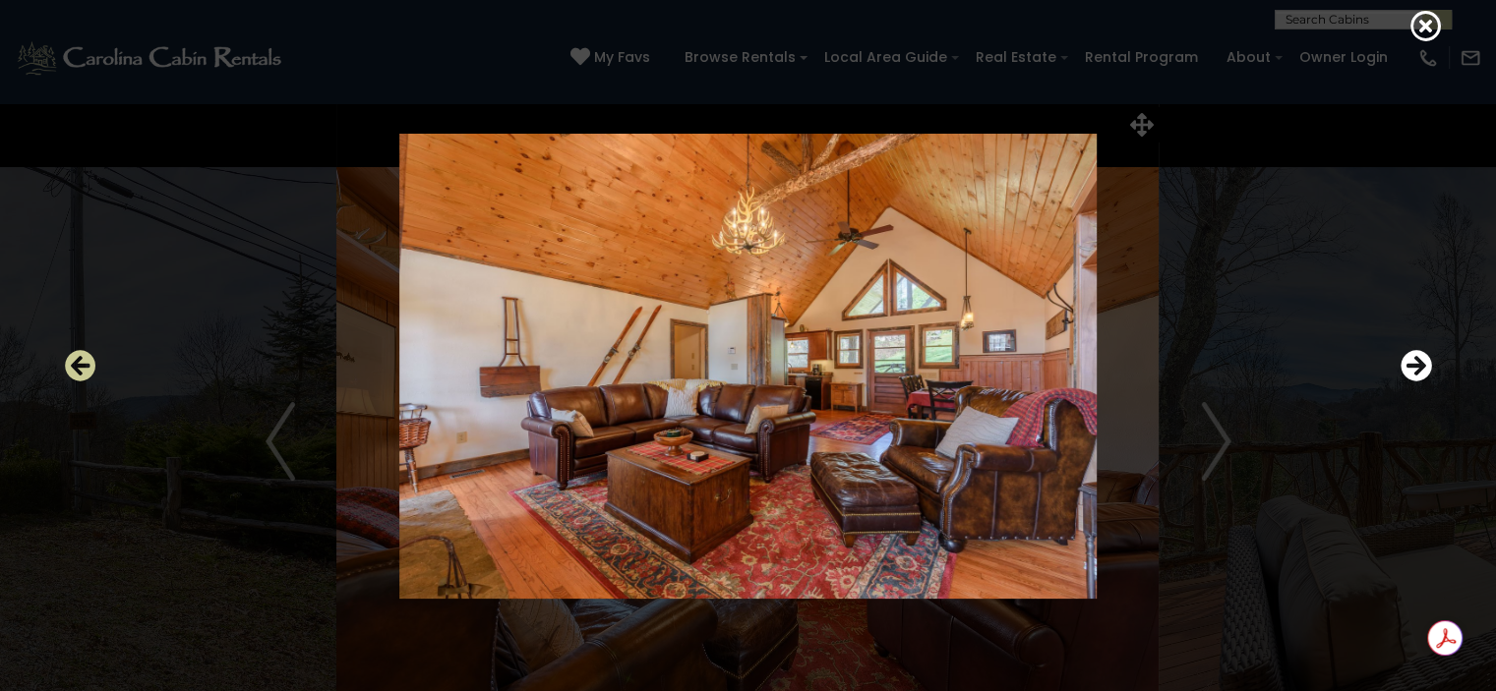
click at [87, 345] on button "Previous" at bounding box center [80, 366] width 31 height 45
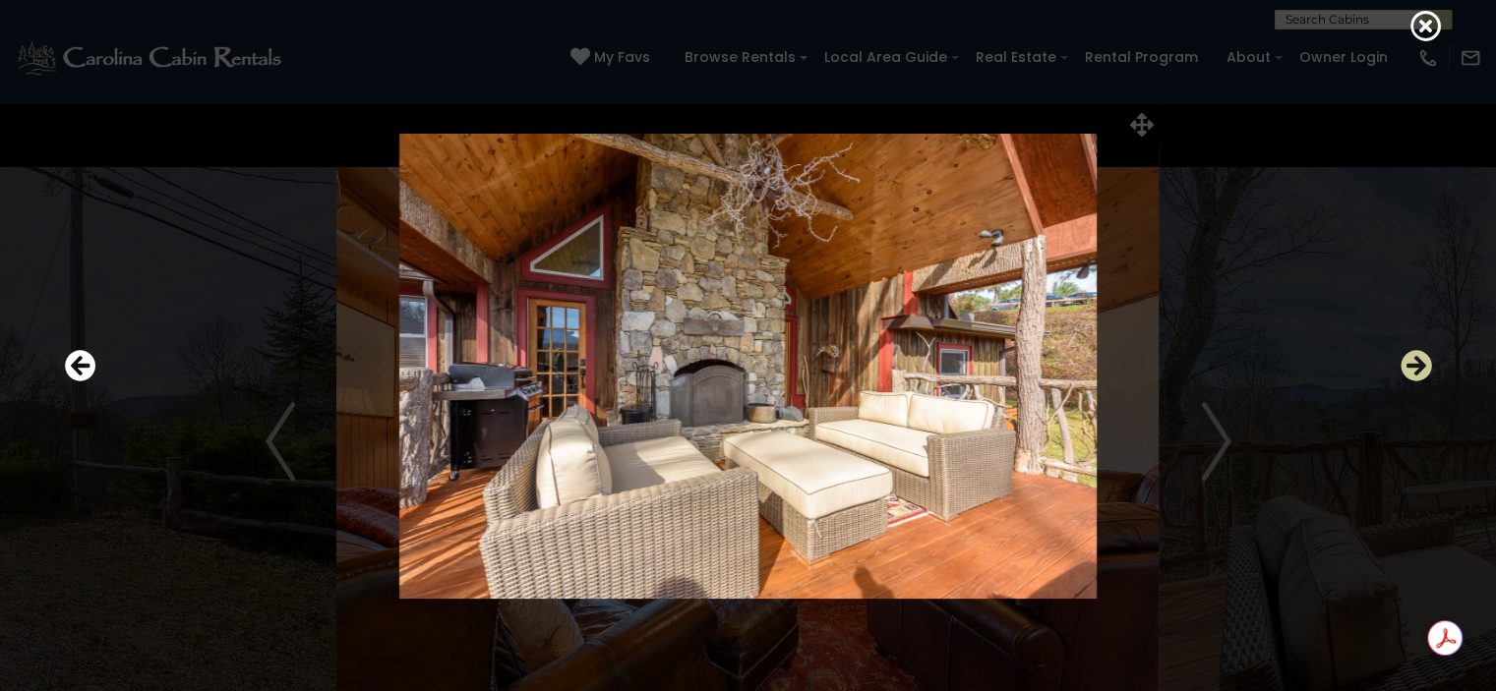
click at [1412, 371] on icon "Next" at bounding box center [1416, 365] width 31 height 31
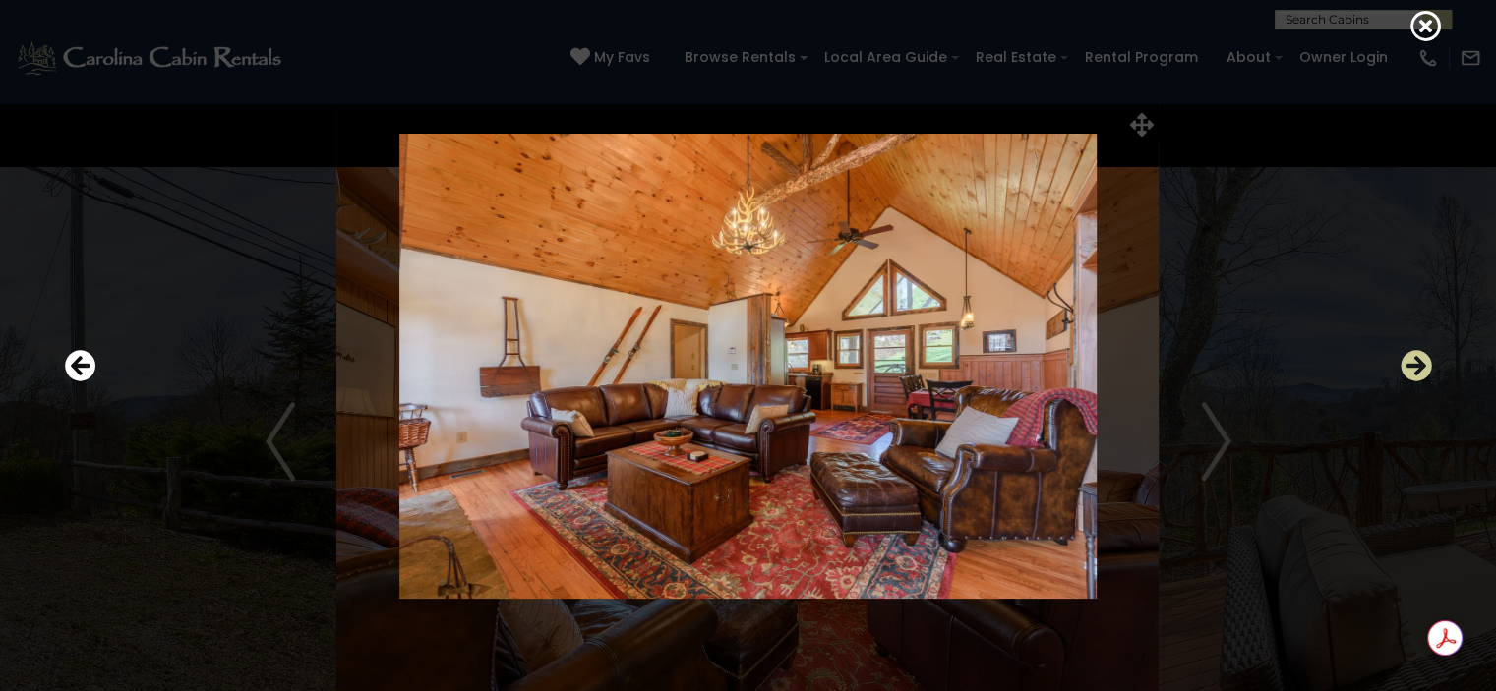
click at [1412, 371] on icon "Next" at bounding box center [1416, 365] width 31 height 31
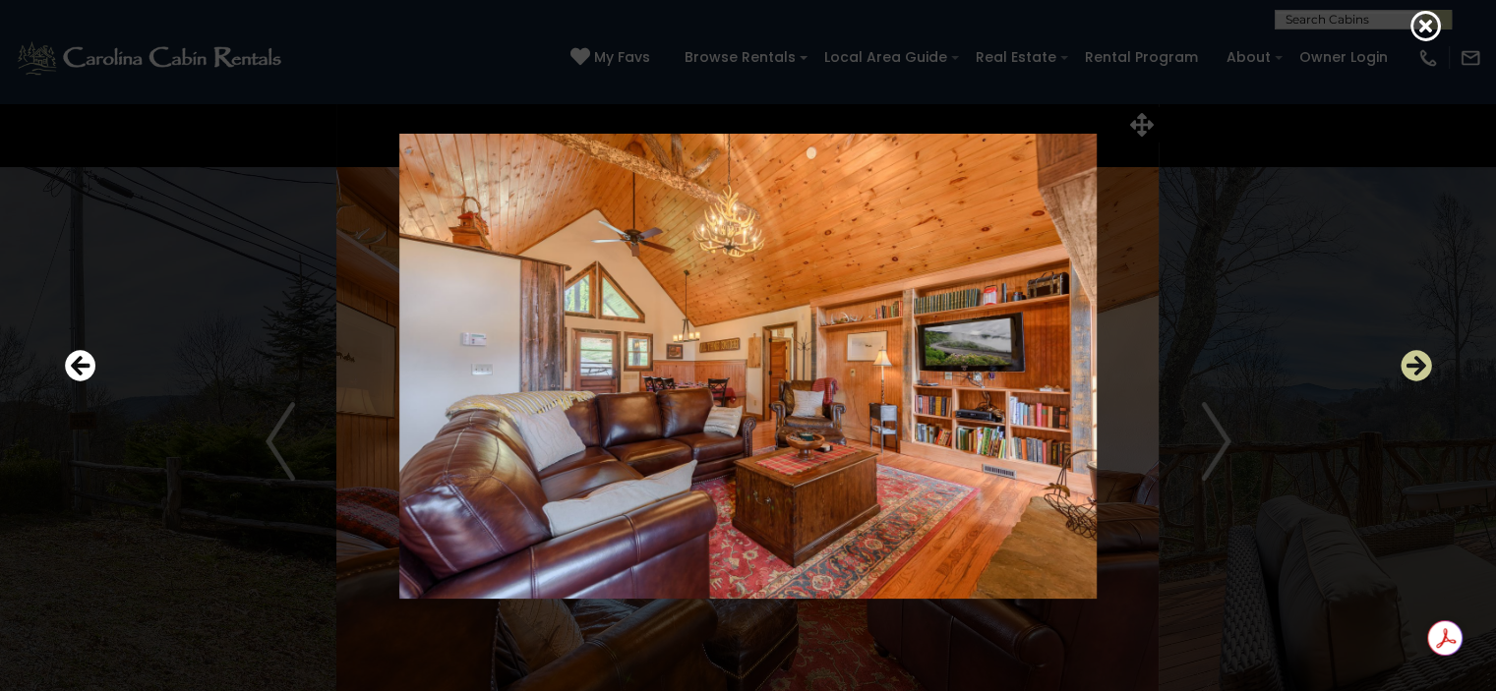
click at [1412, 371] on icon "Next" at bounding box center [1416, 365] width 31 height 31
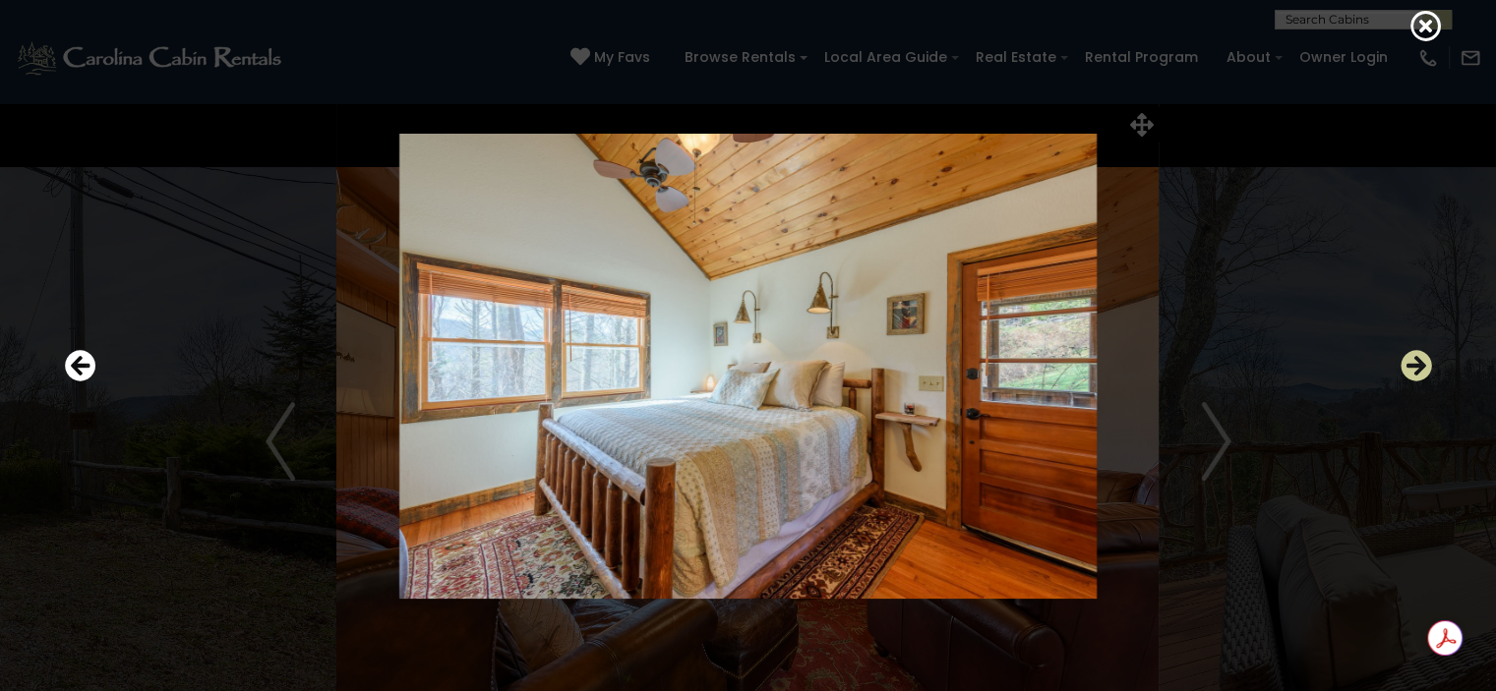
click at [1412, 371] on icon "Next" at bounding box center [1416, 365] width 31 height 31
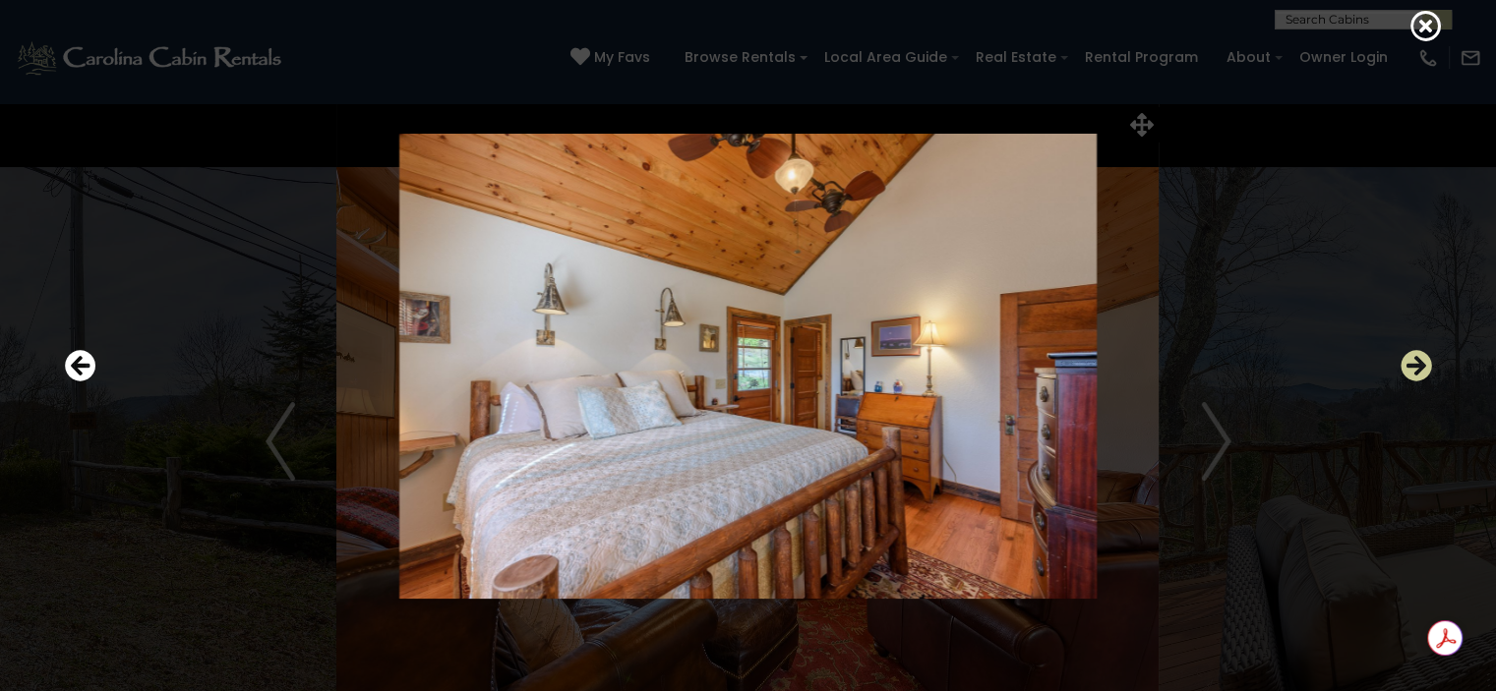
click at [1412, 371] on icon "Next" at bounding box center [1416, 365] width 31 height 31
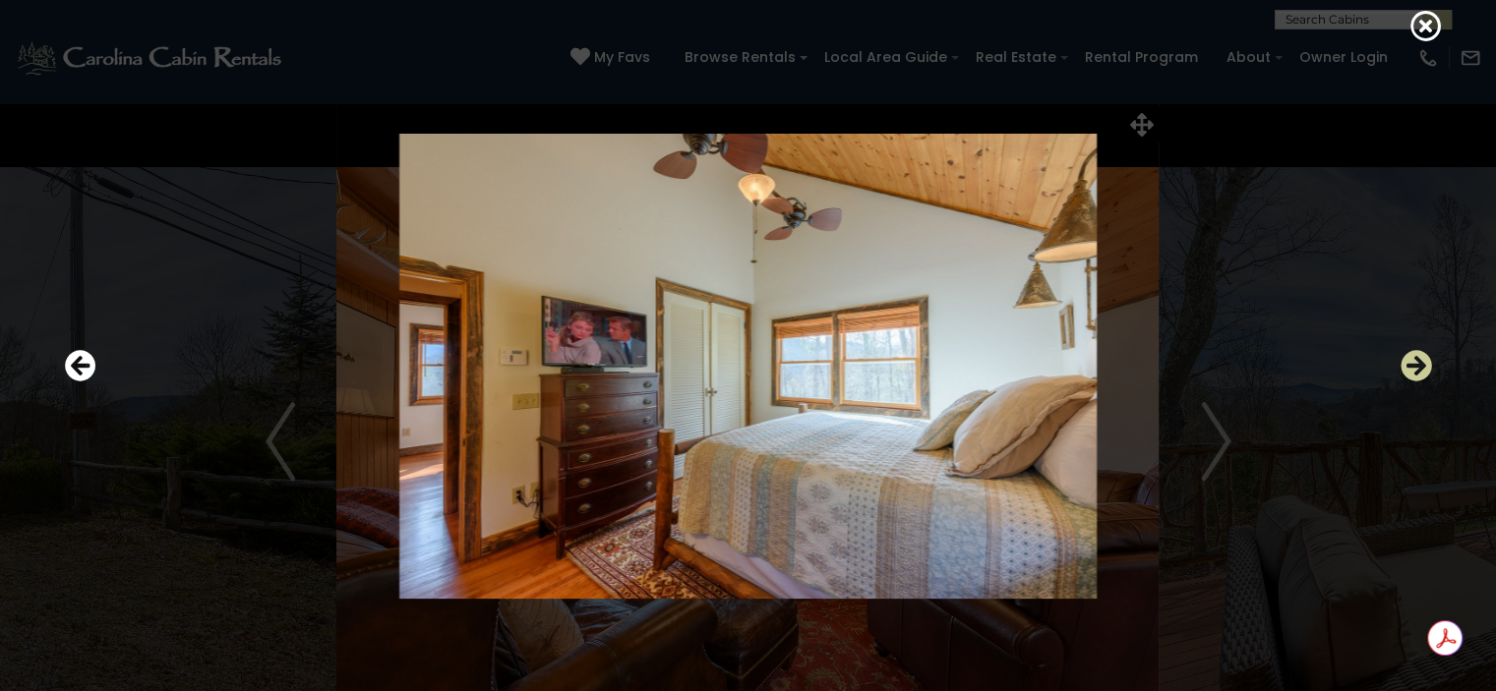
click at [1412, 371] on icon "Next" at bounding box center [1416, 365] width 31 height 31
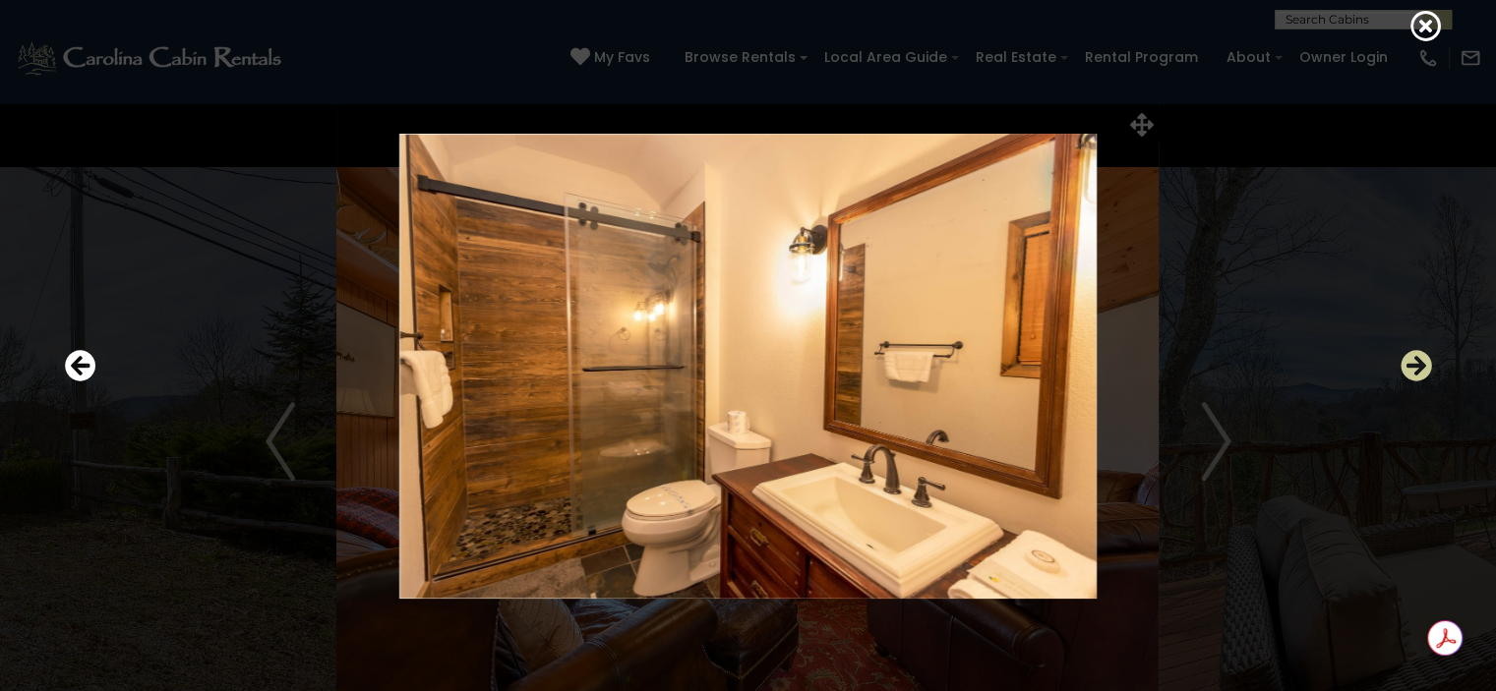
click at [1412, 371] on icon "Next" at bounding box center [1416, 365] width 31 height 31
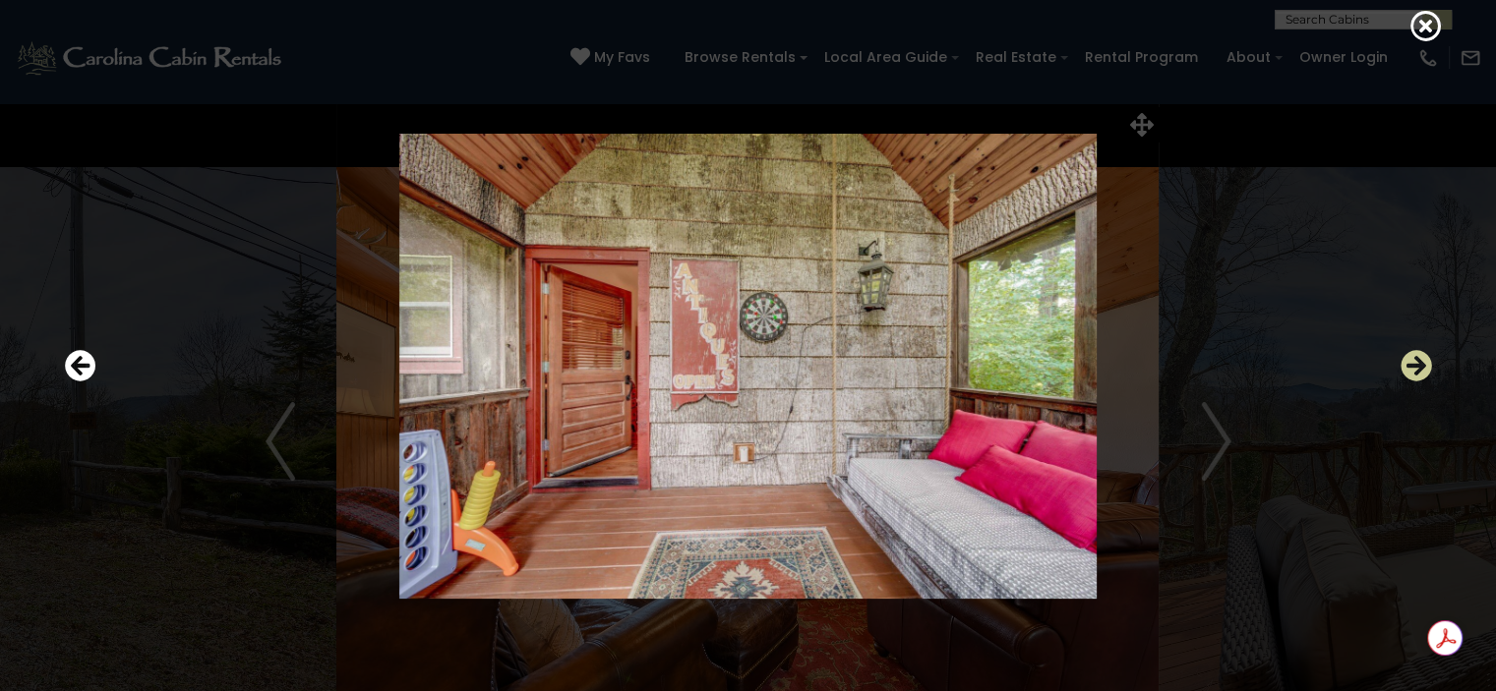
click at [1412, 371] on icon "Next" at bounding box center [1416, 365] width 31 height 31
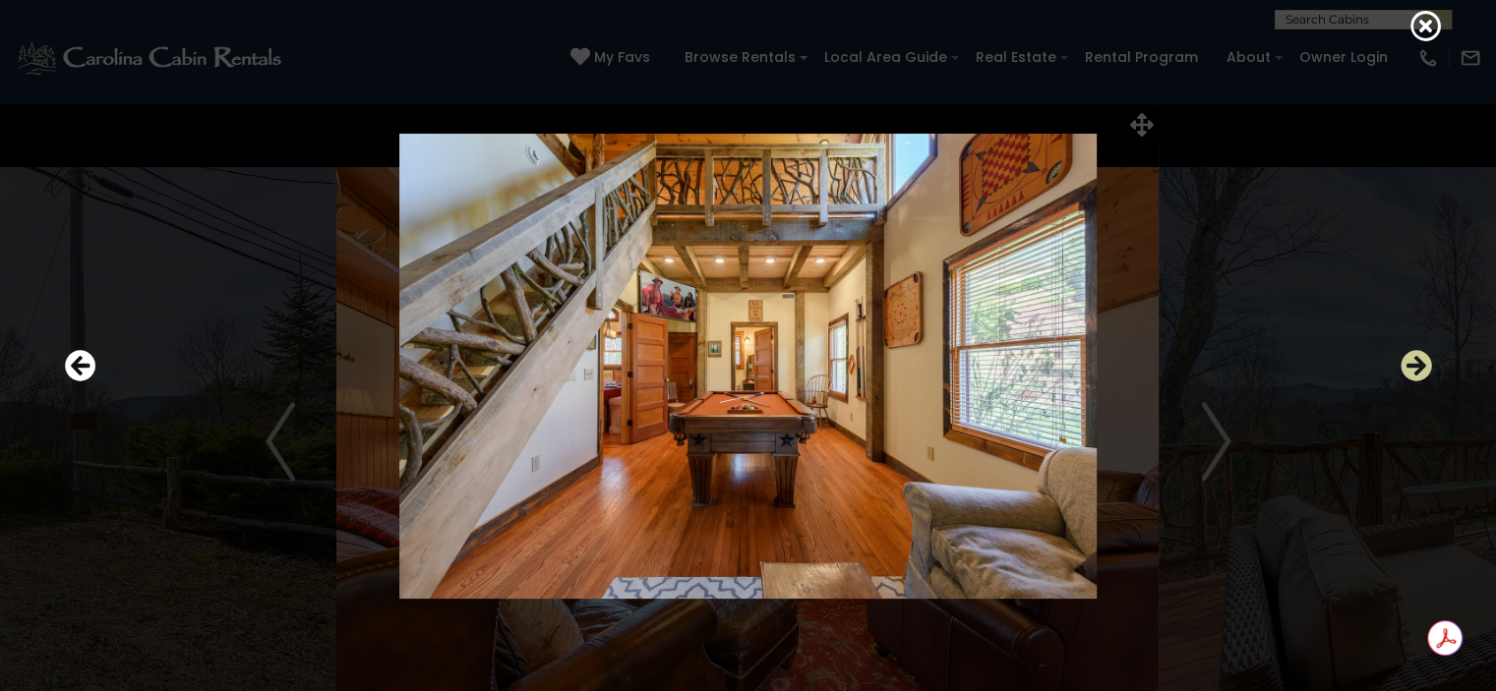
click at [1412, 371] on icon "Next" at bounding box center [1416, 365] width 31 height 31
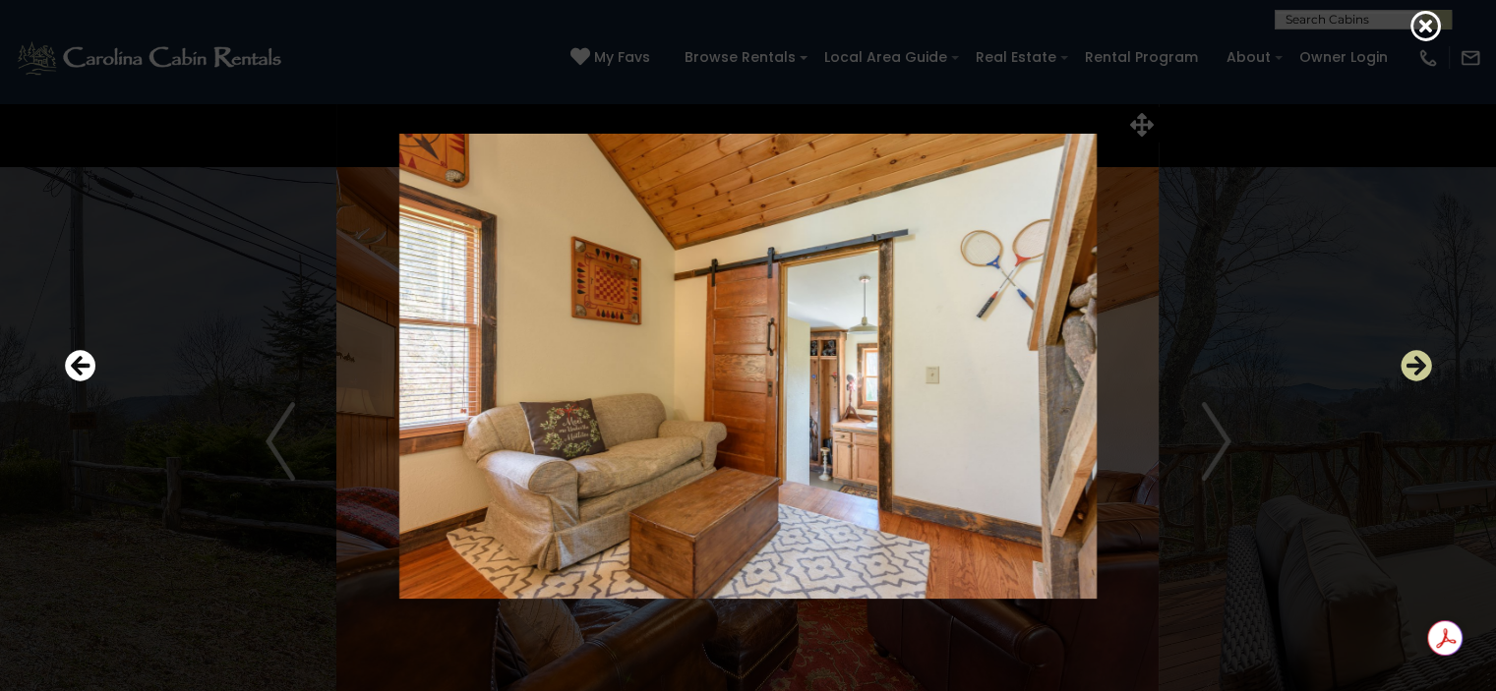
click at [1412, 371] on icon "Next" at bounding box center [1416, 365] width 31 height 31
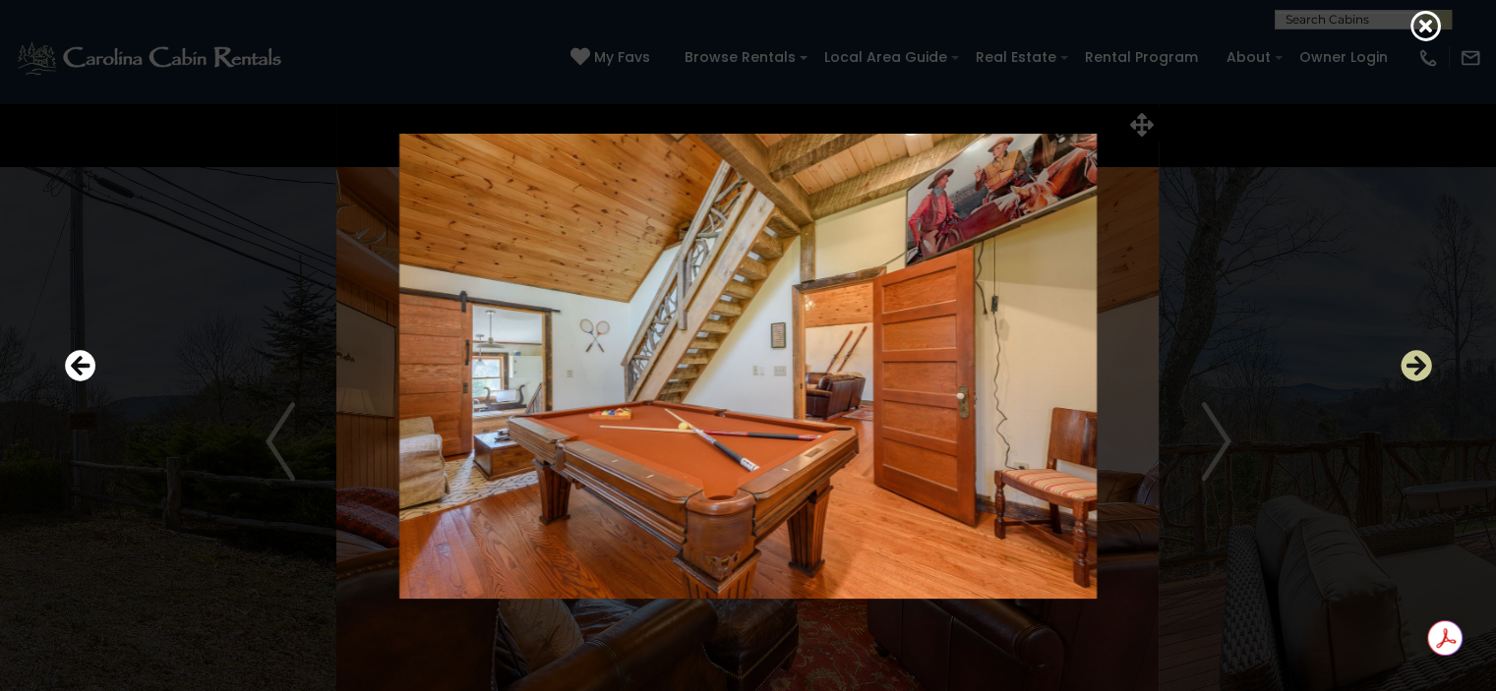
click at [1412, 371] on icon "Next" at bounding box center [1416, 365] width 31 height 31
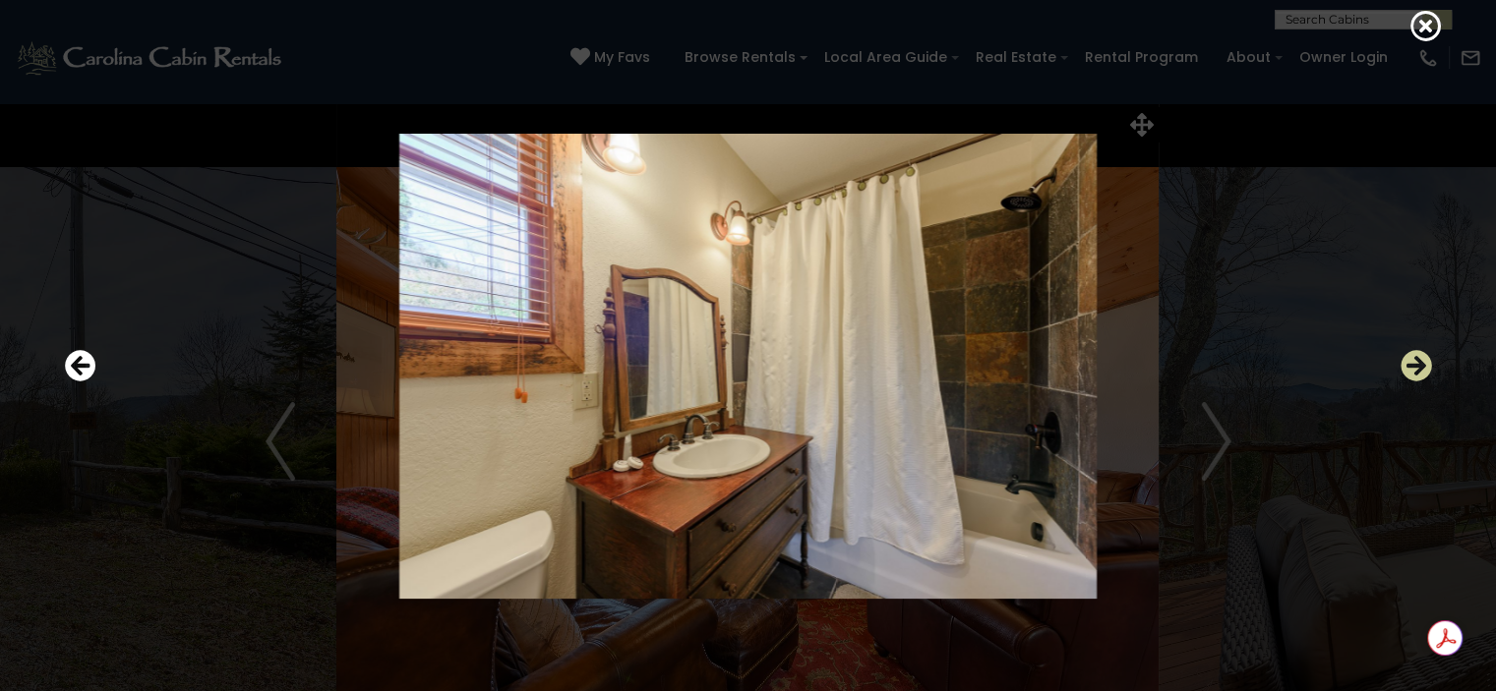
click at [1412, 371] on icon "Next" at bounding box center [1416, 365] width 31 height 31
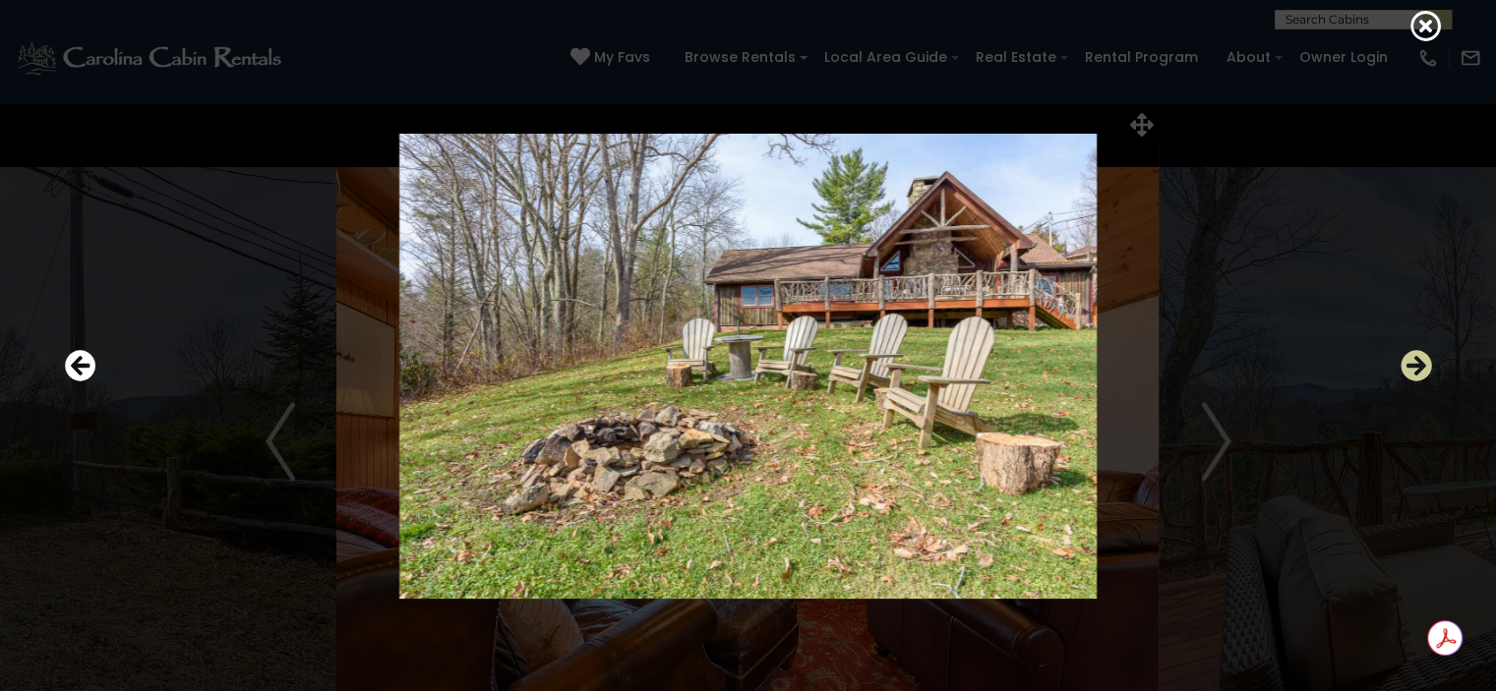
click at [1412, 371] on icon "Next" at bounding box center [1416, 365] width 31 height 31
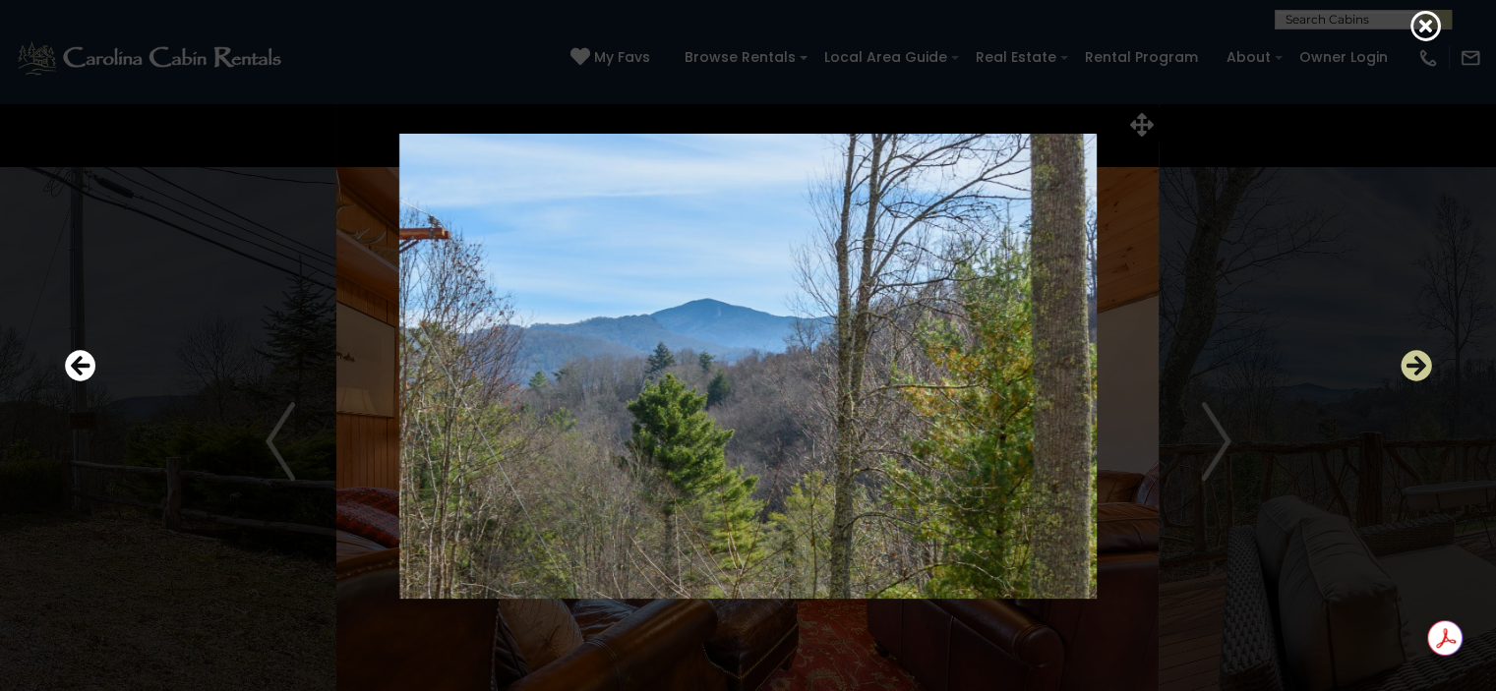
click at [1412, 371] on icon "Next" at bounding box center [1416, 365] width 31 height 31
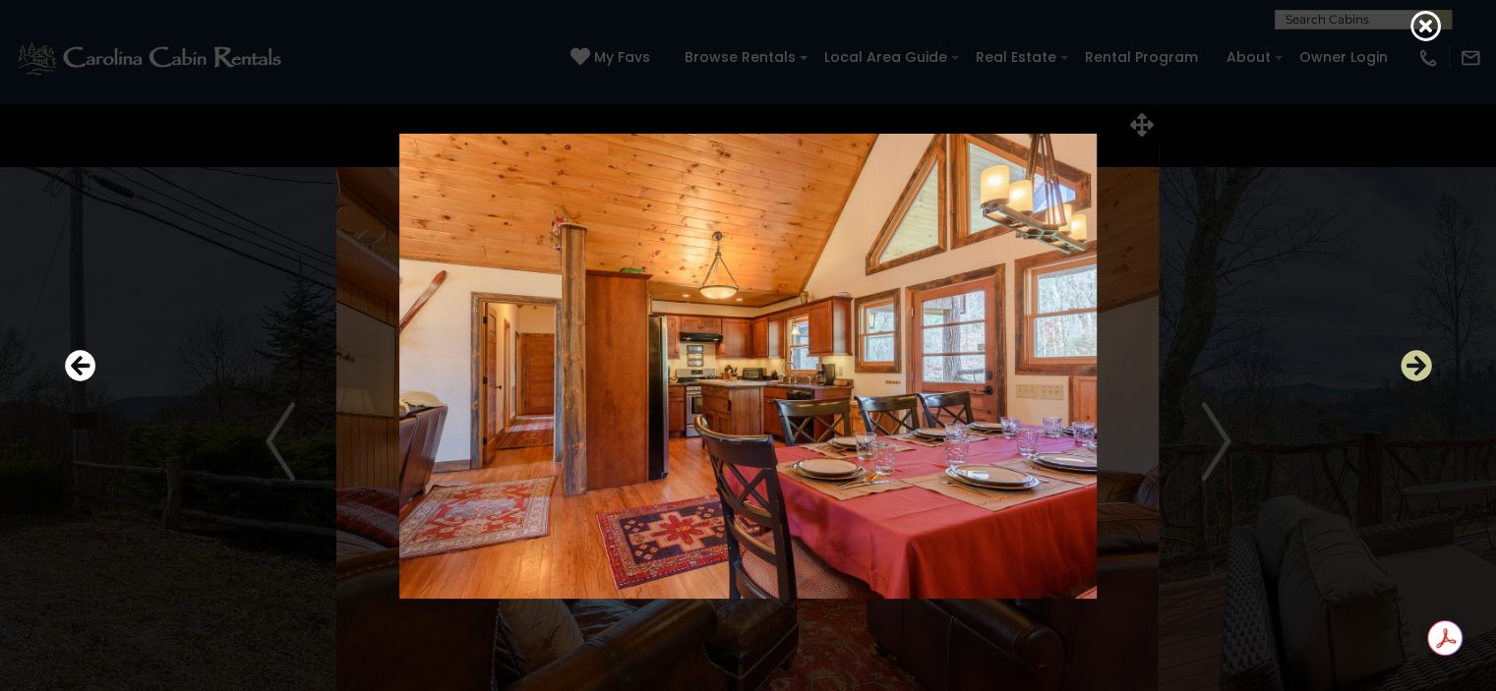
click at [1412, 371] on icon "Next" at bounding box center [1416, 365] width 31 height 31
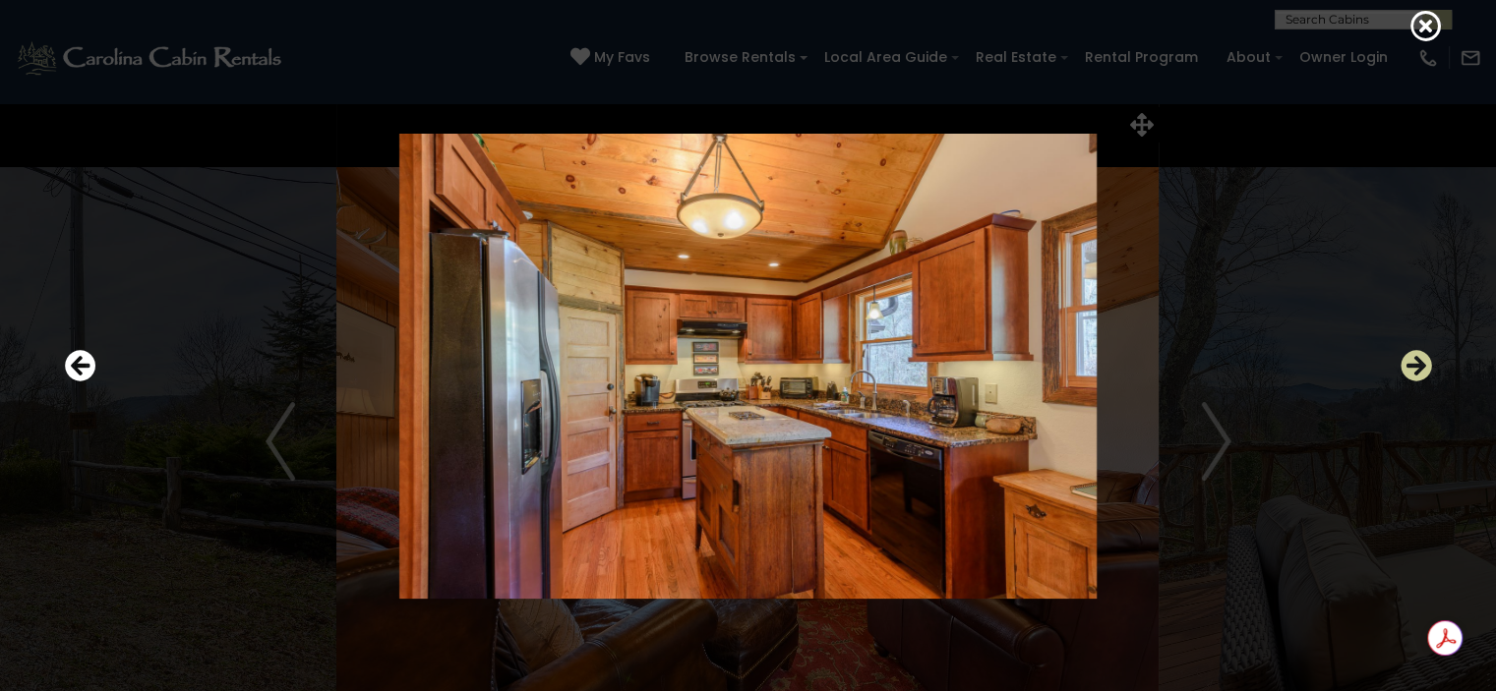
click at [1412, 371] on icon "Next" at bounding box center [1416, 365] width 31 height 31
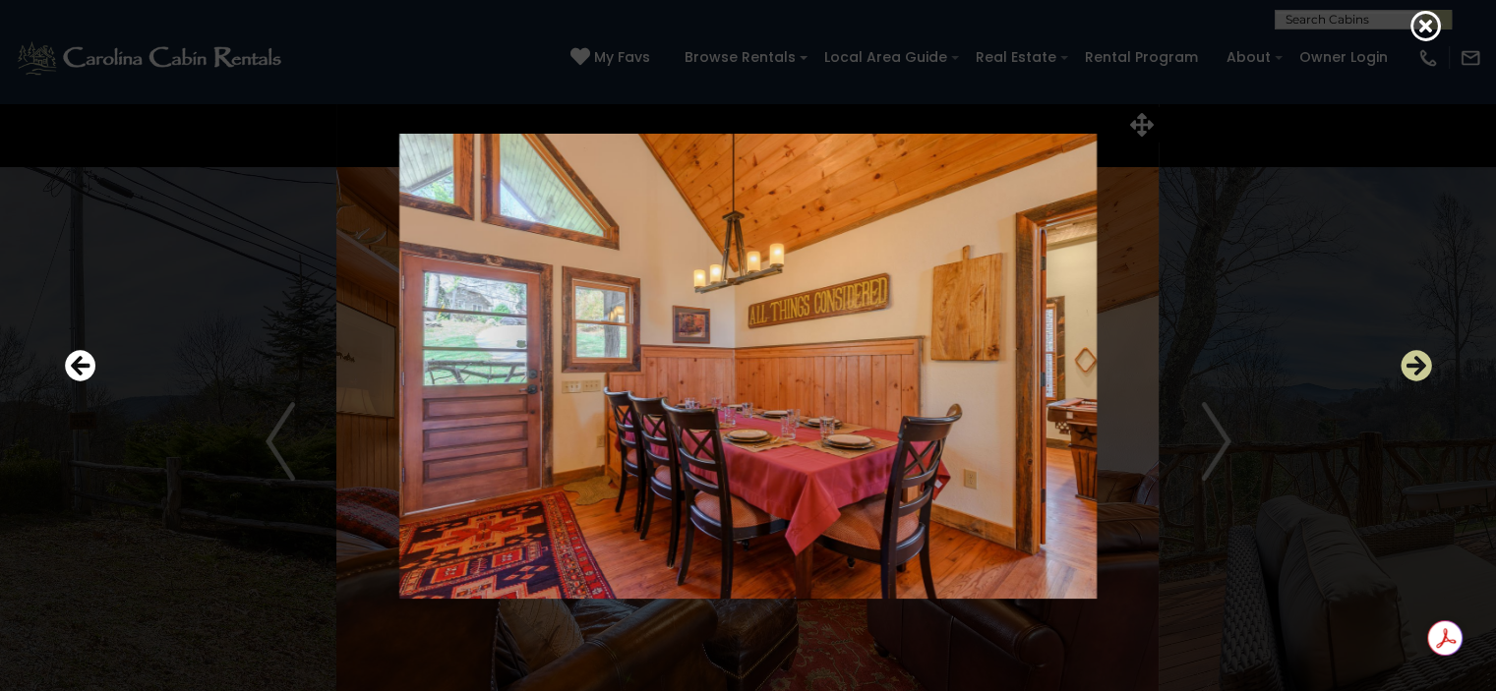
click at [1412, 371] on icon "Next" at bounding box center [1416, 365] width 31 height 31
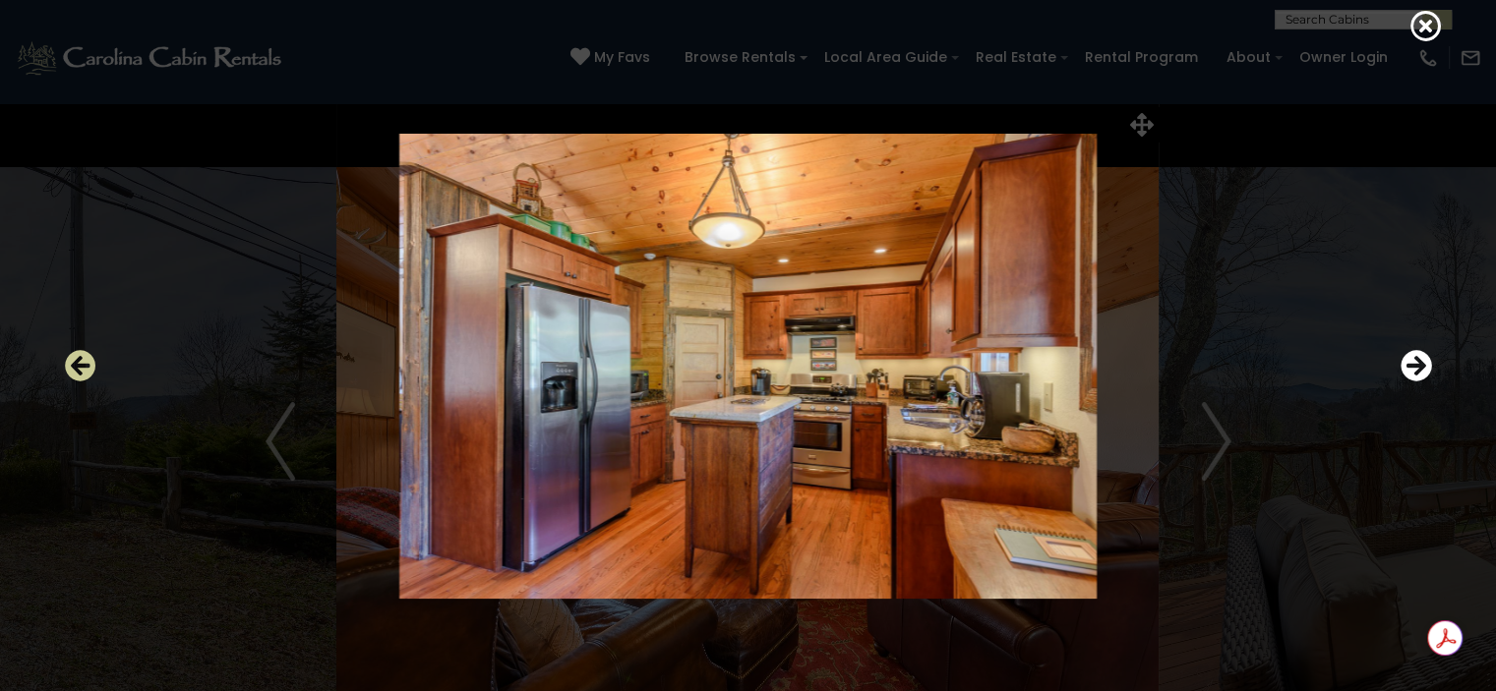
click at [83, 361] on icon "Previous" at bounding box center [80, 365] width 31 height 31
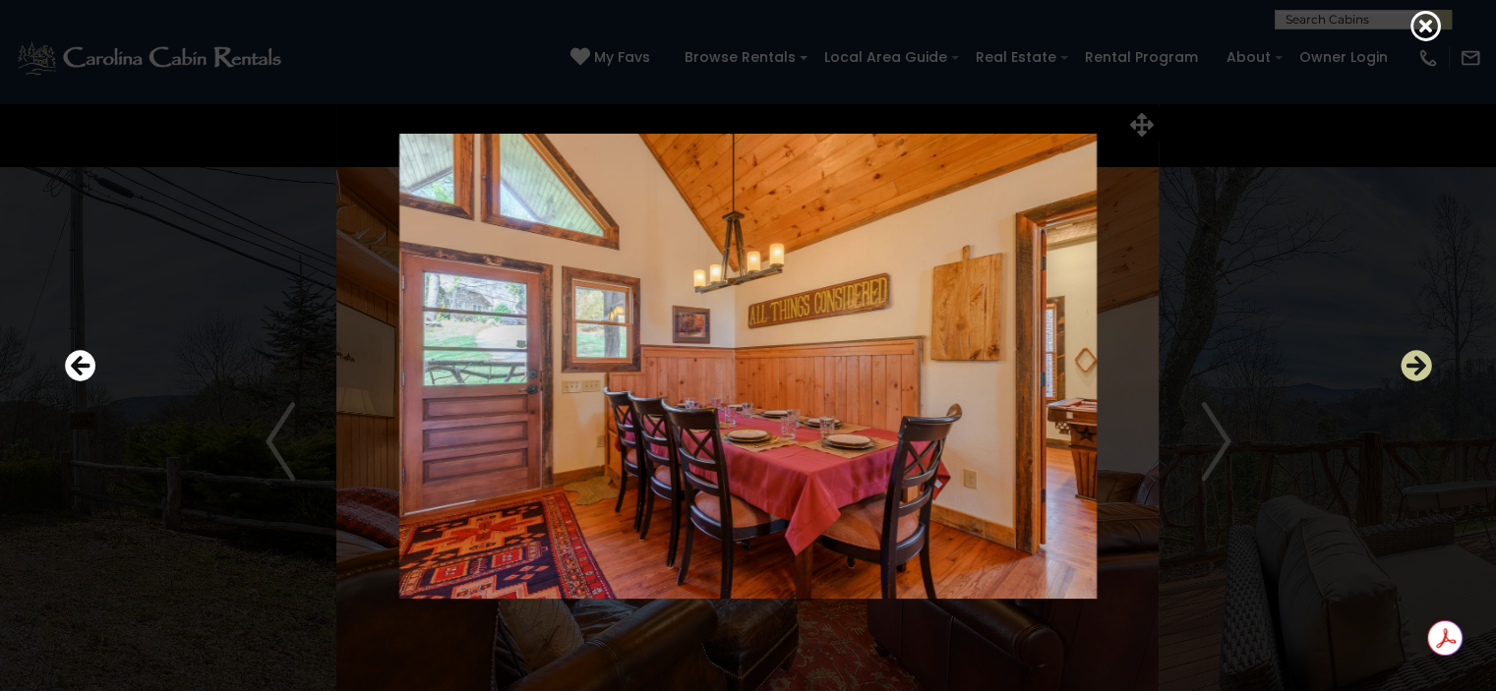
click at [1428, 370] on icon "Next" at bounding box center [1416, 365] width 31 height 31
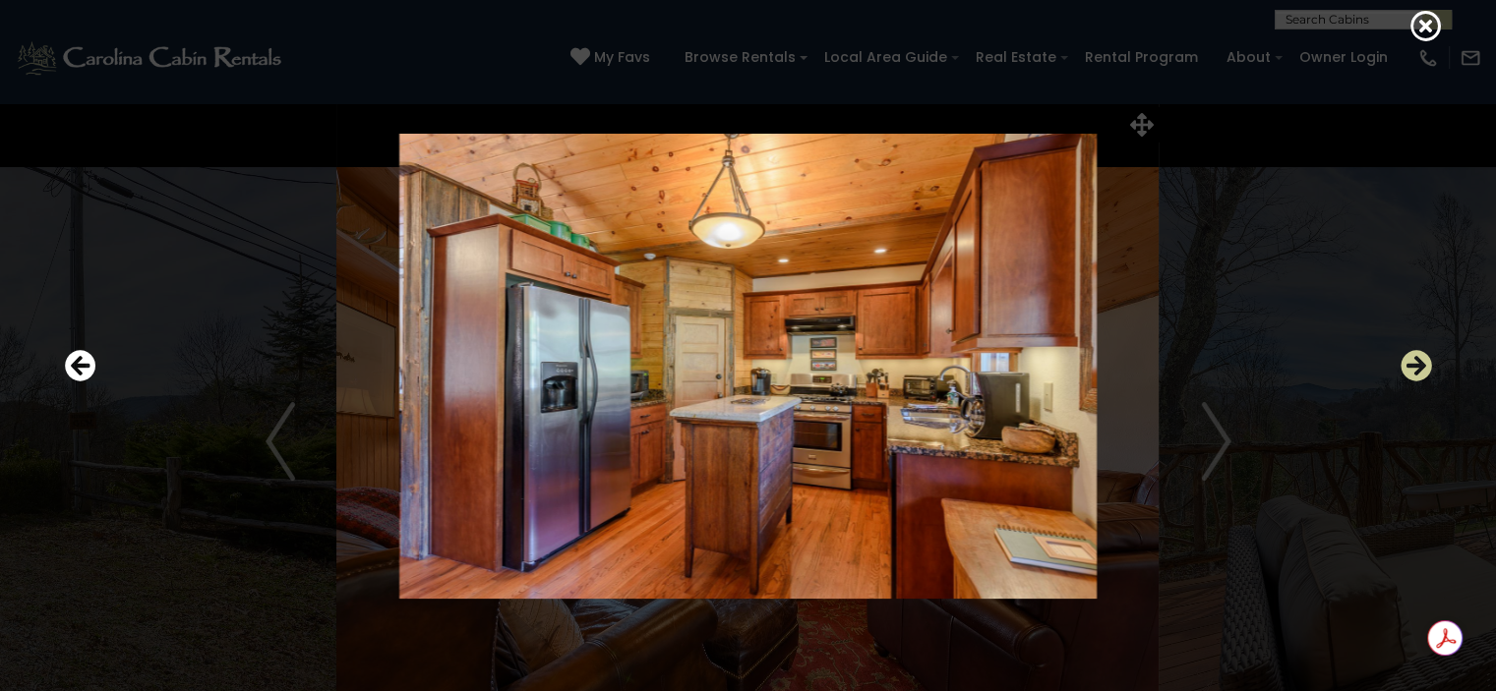
click at [1428, 370] on icon "Next" at bounding box center [1416, 365] width 31 height 31
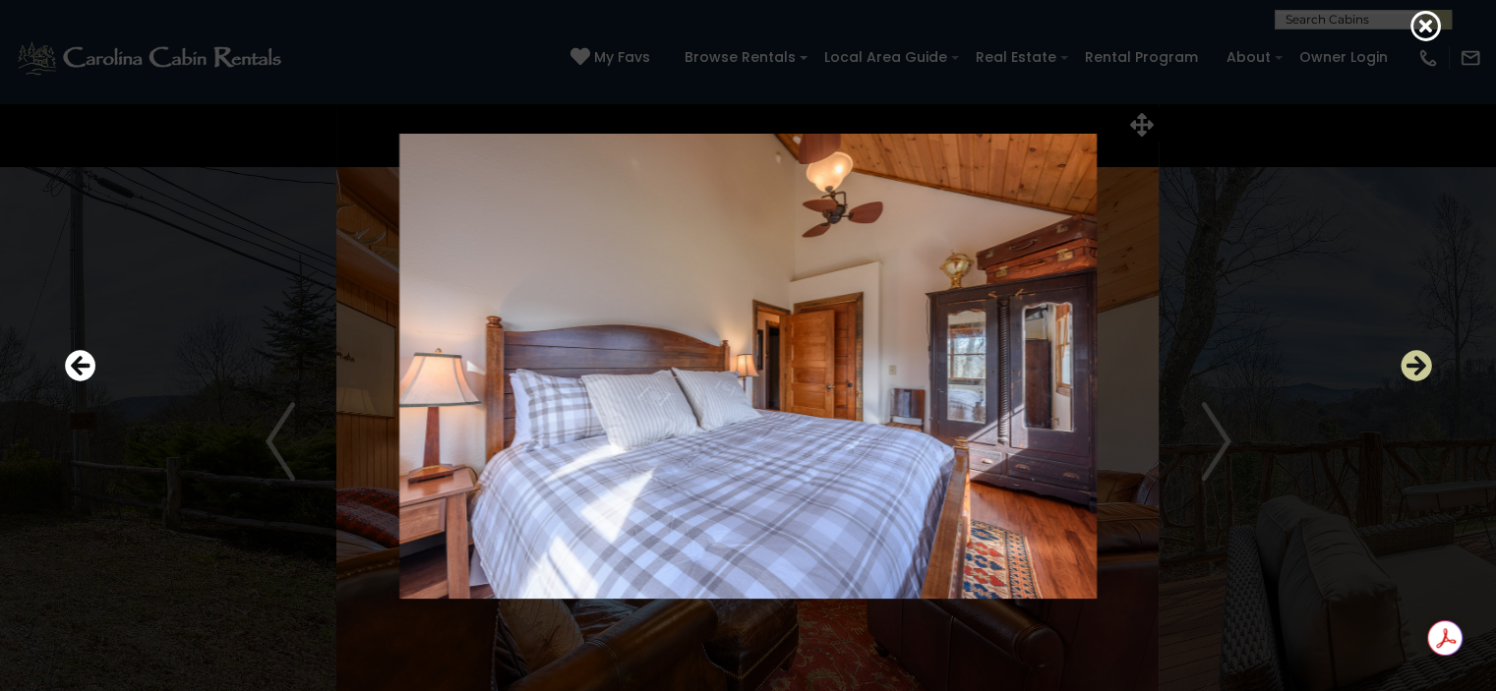
click at [1428, 370] on icon "Next" at bounding box center [1416, 365] width 31 height 31
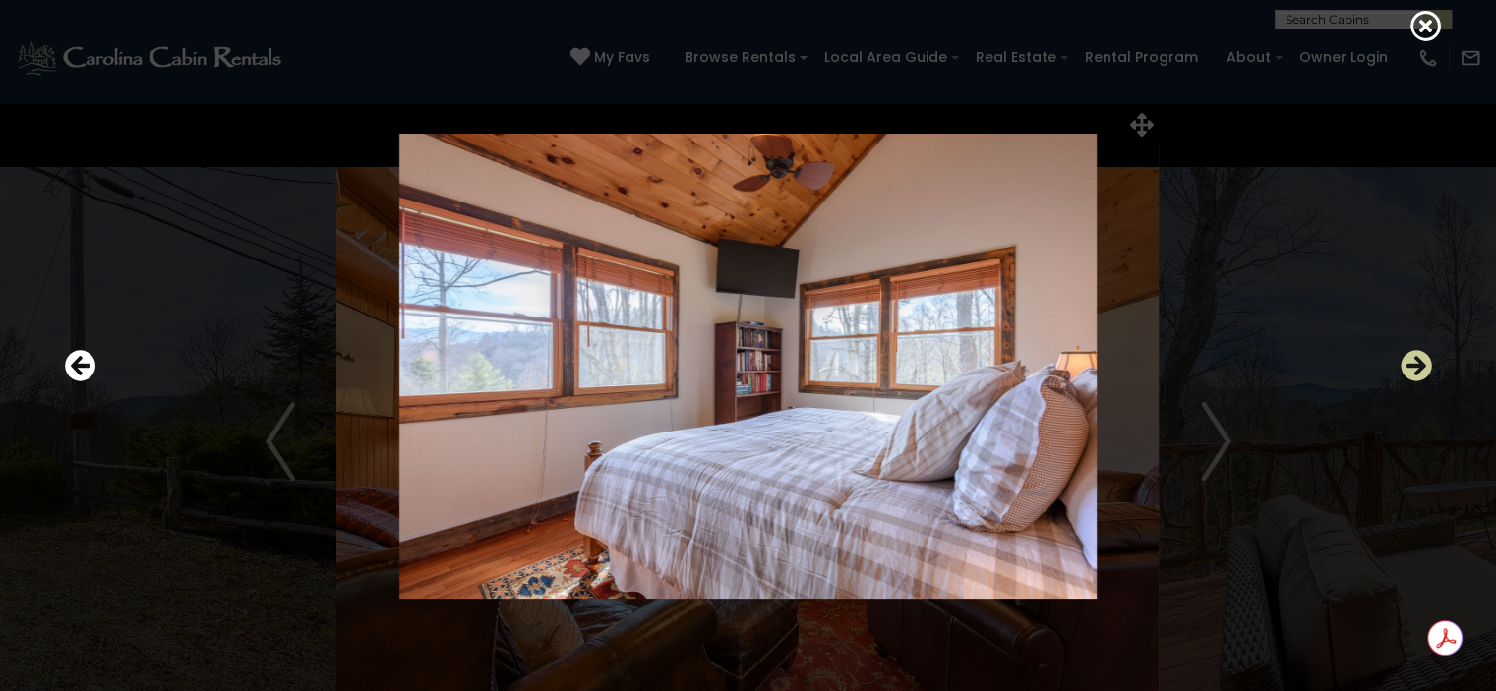
click at [1428, 370] on icon "Next" at bounding box center [1416, 365] width 31 height 31
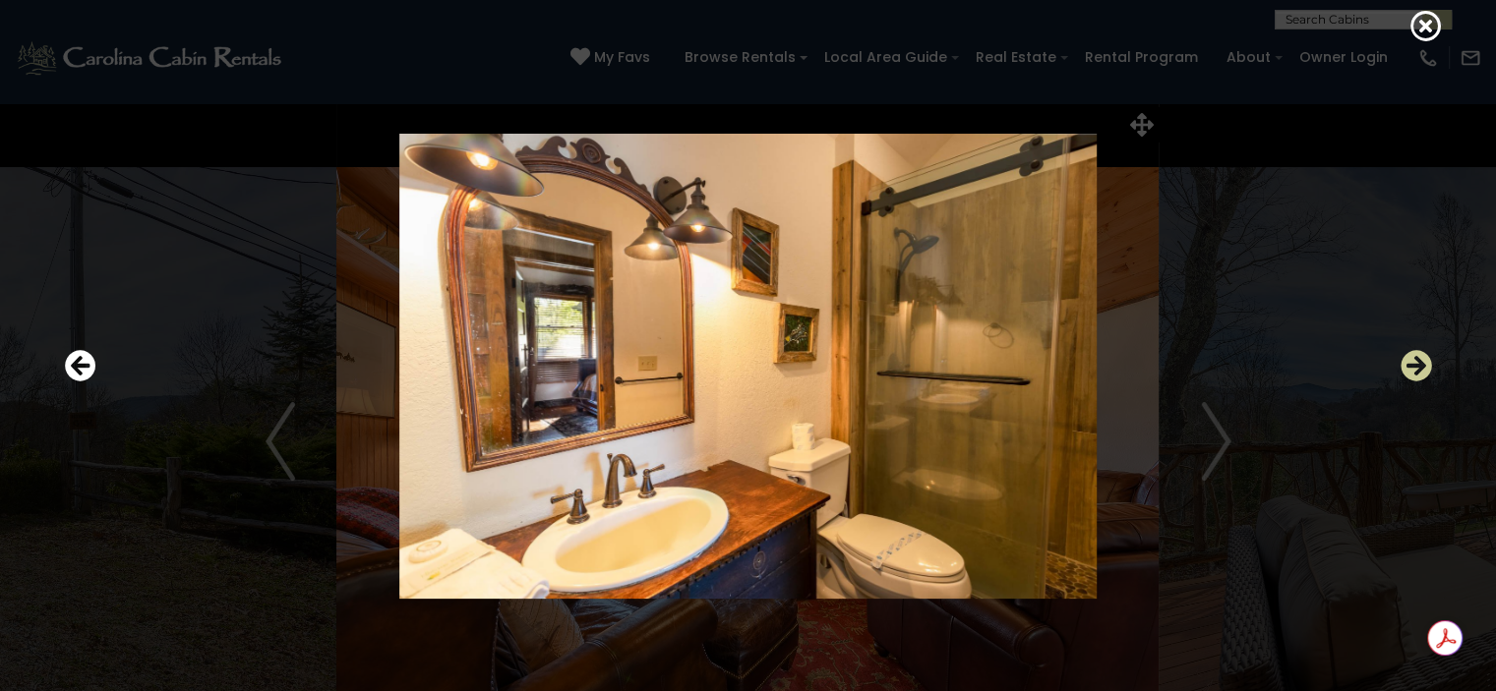
click at [1428, 370] on icon "Next" at bounding box center [1416, 365] width 31 height 31
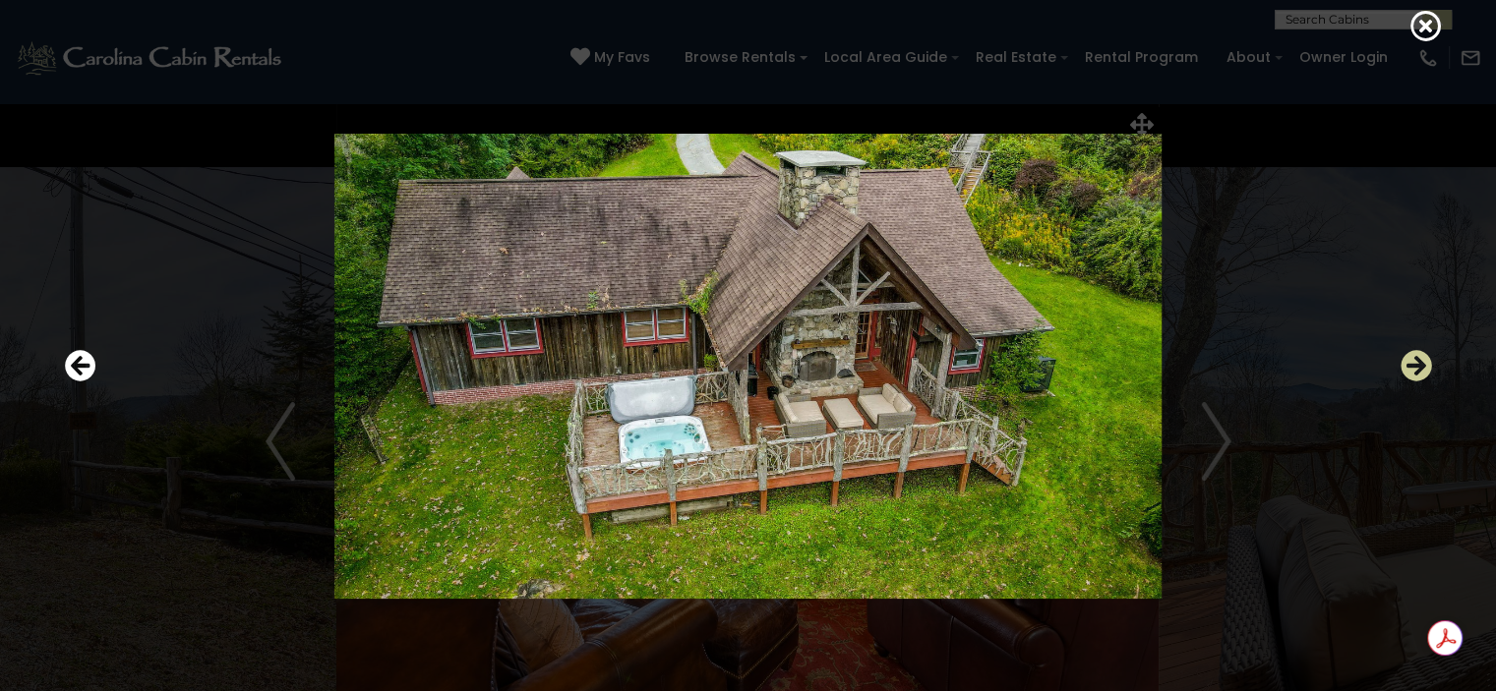
click at [1428, 370] on icon "Next" at bounding box center [1416, 365] width 31 height 31
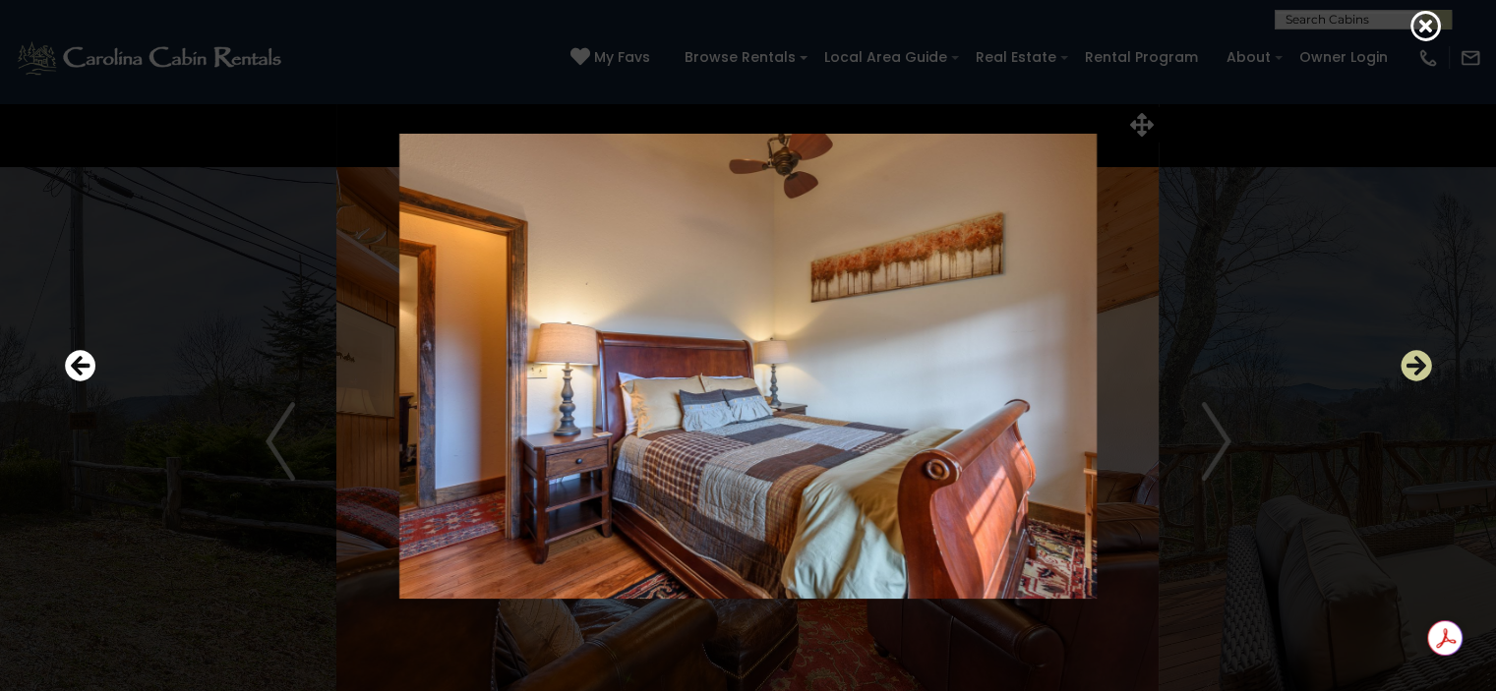
click at [1428, 370] on icon "Next" at bounding box center [1416, 365] width 31 height 31
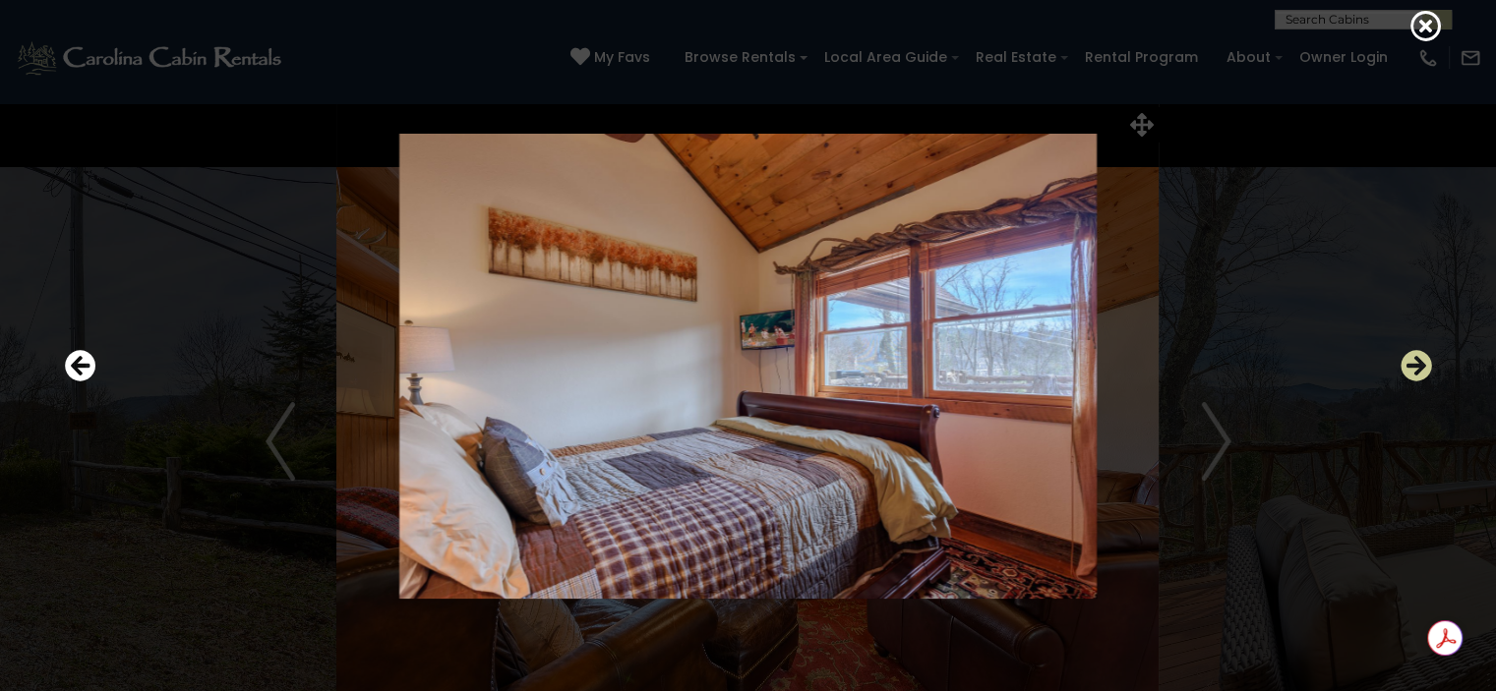
click at [1428, 370] on icon "Next" at bounding box center [1416, 365] width 31 height 31
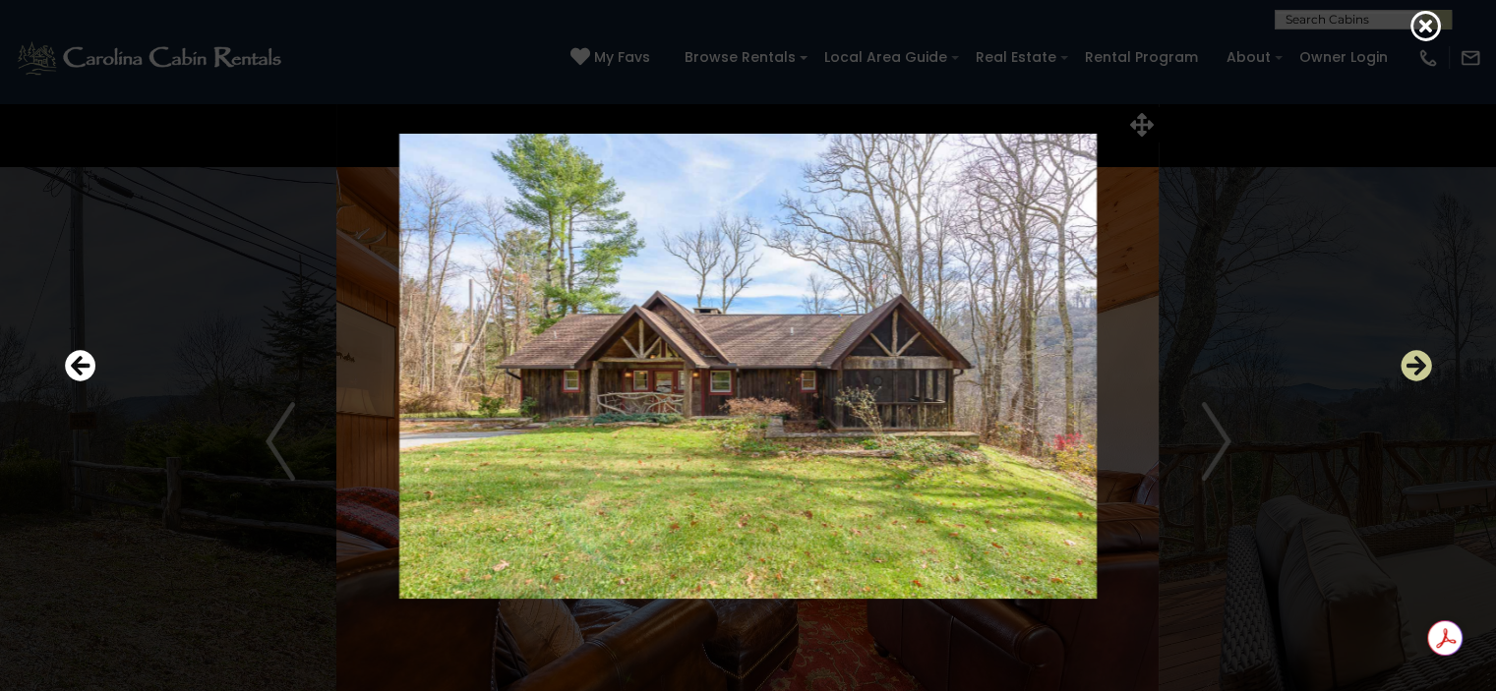
click at [1428, 370] on icon "Next" at bounding box center [1416, 365] width 31 height 31
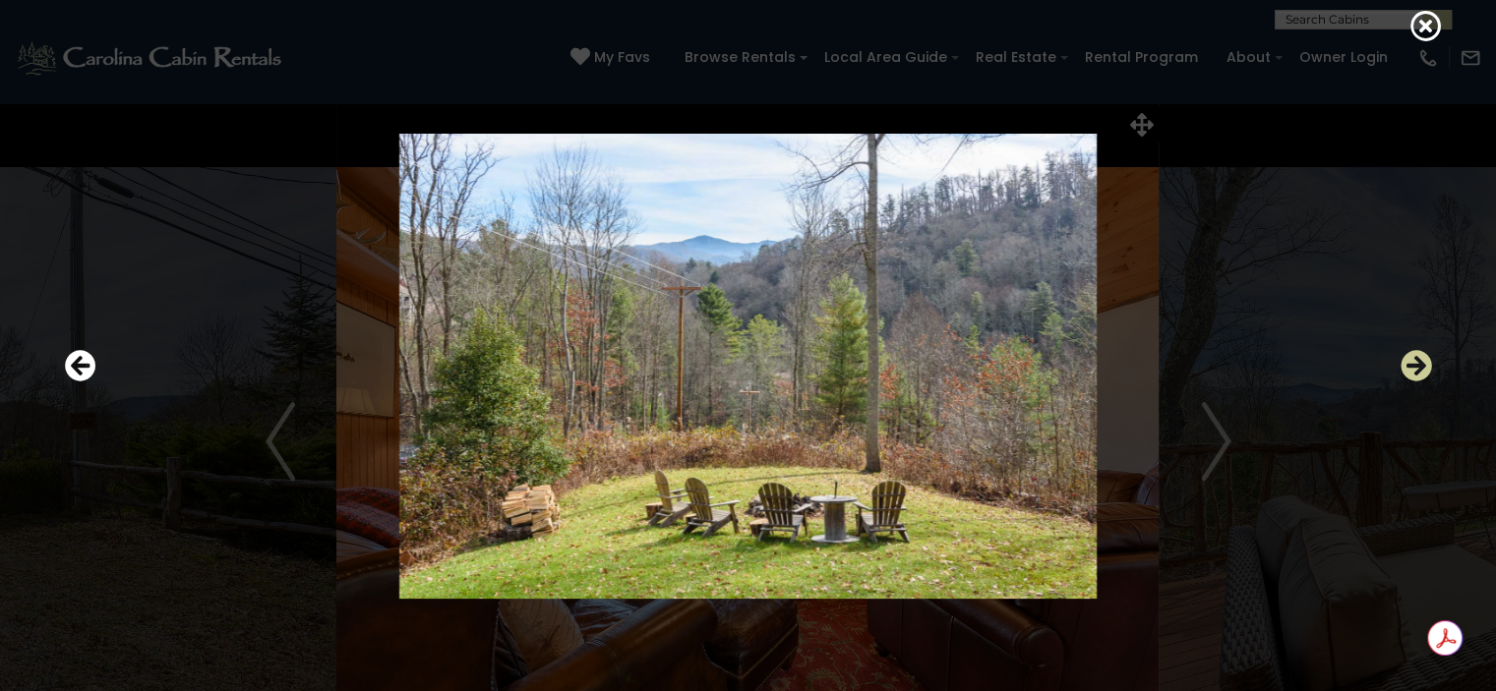
click at [1428, 370] on icon "Next" at bounding box center [1416, 365] width 31 height 31
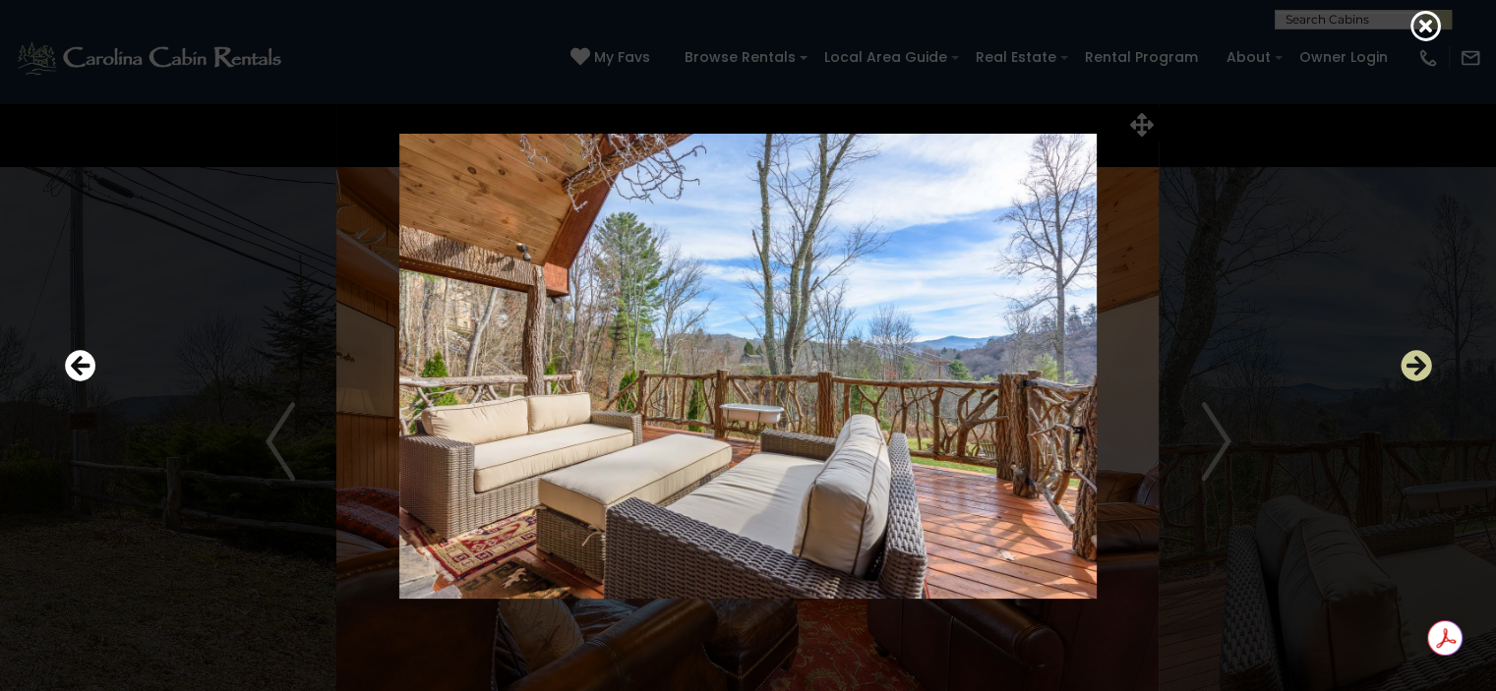
click at [1428, 370] on icon "Next" at bounding box center [1416, 365] width 31 height 31
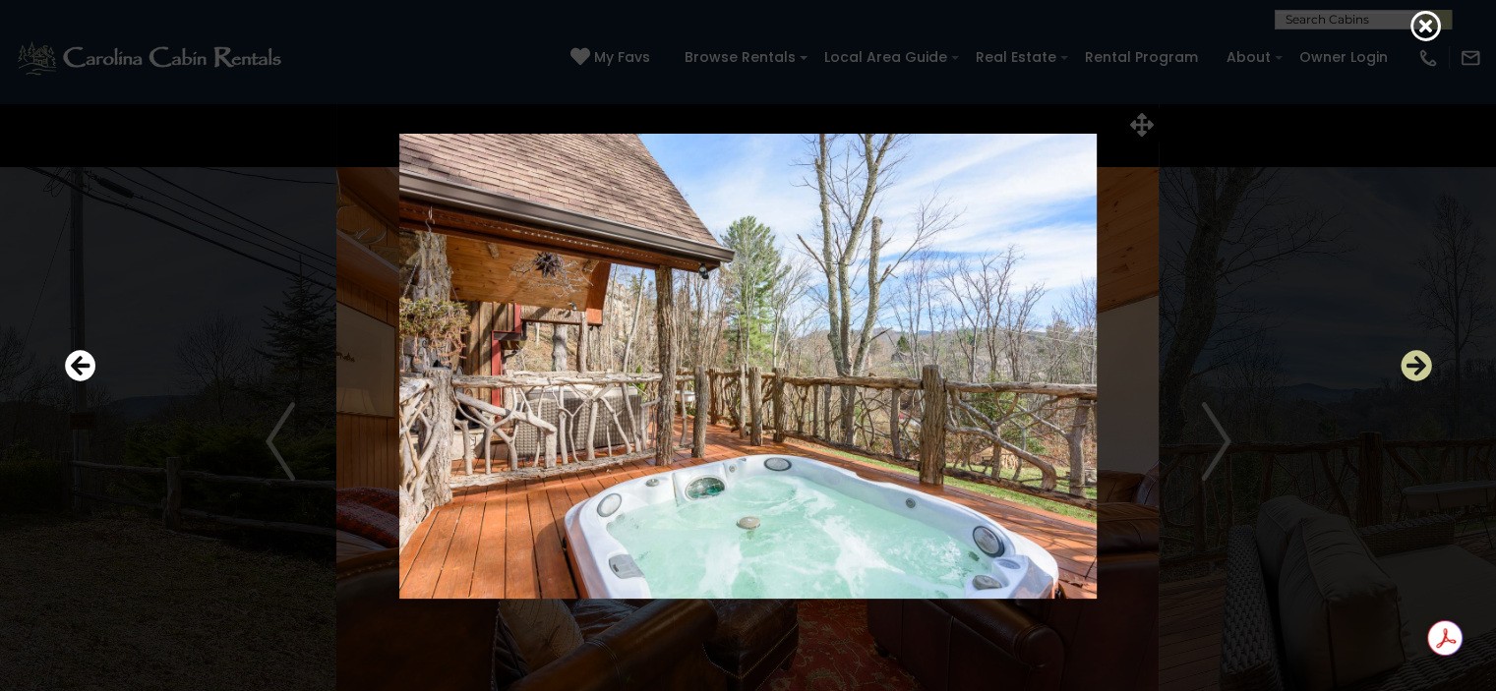
click at [1428, 370] on icon "Next" at bounding box center [1416, 365] width 31 height 31
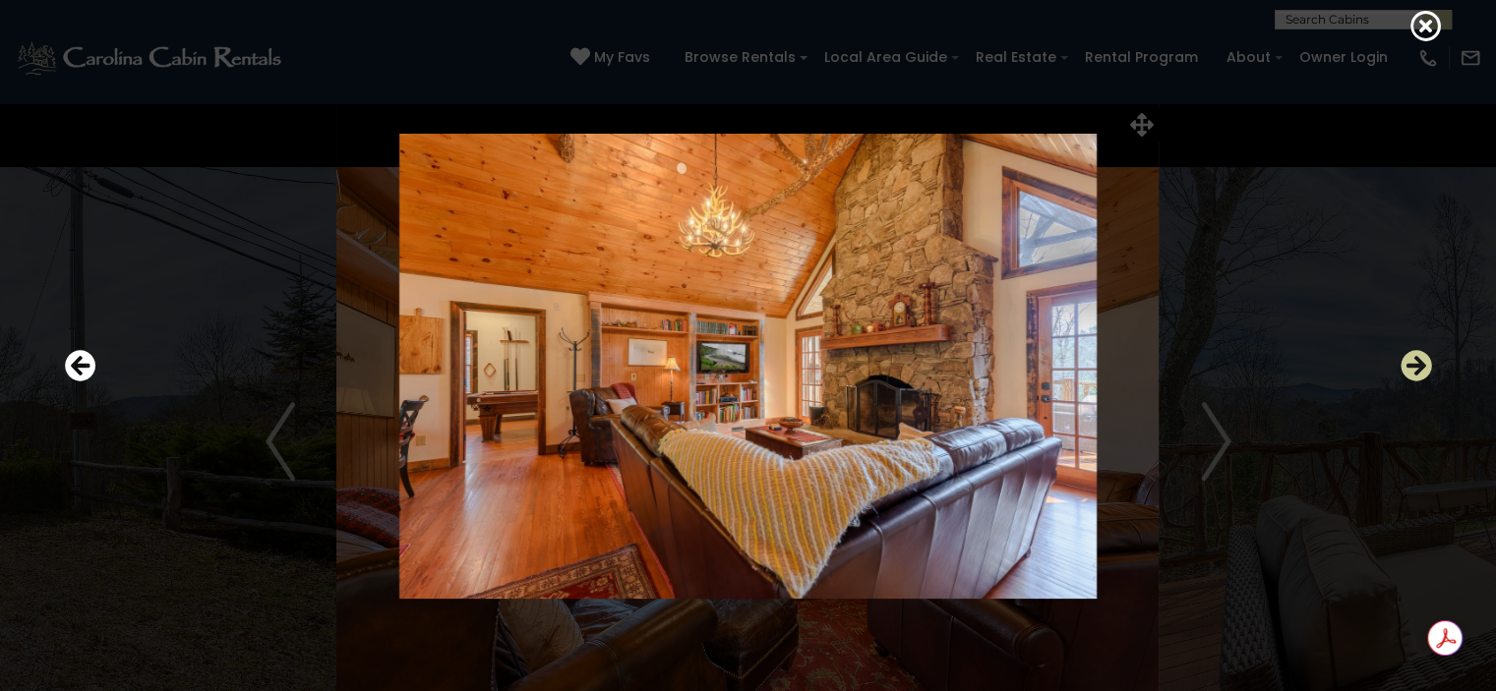
click at [1428, 370] on icon "Next" at bounding box center [1416, 365] width 31 height 31
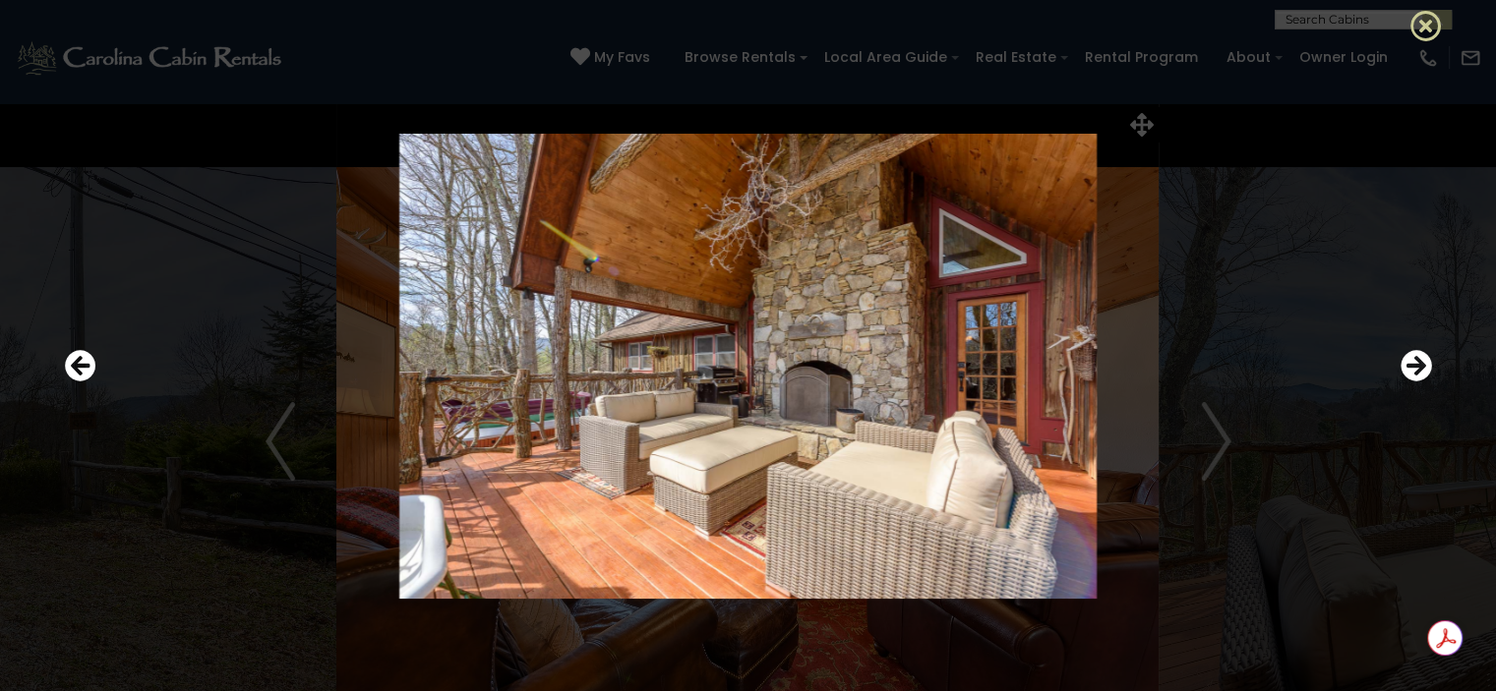
click at [1420, 29] on icon at bounding box center [1425, 25] width 31 height 31
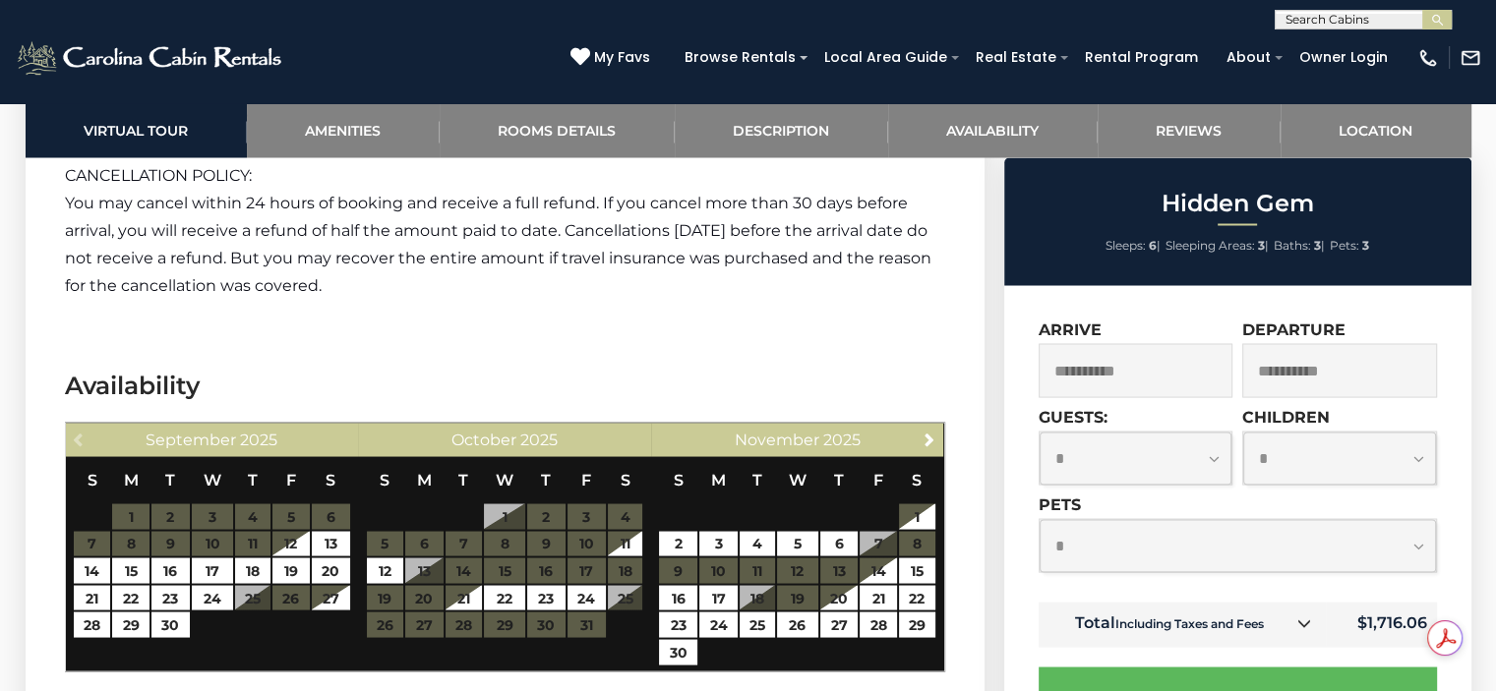
scroll to position [3616, 0]
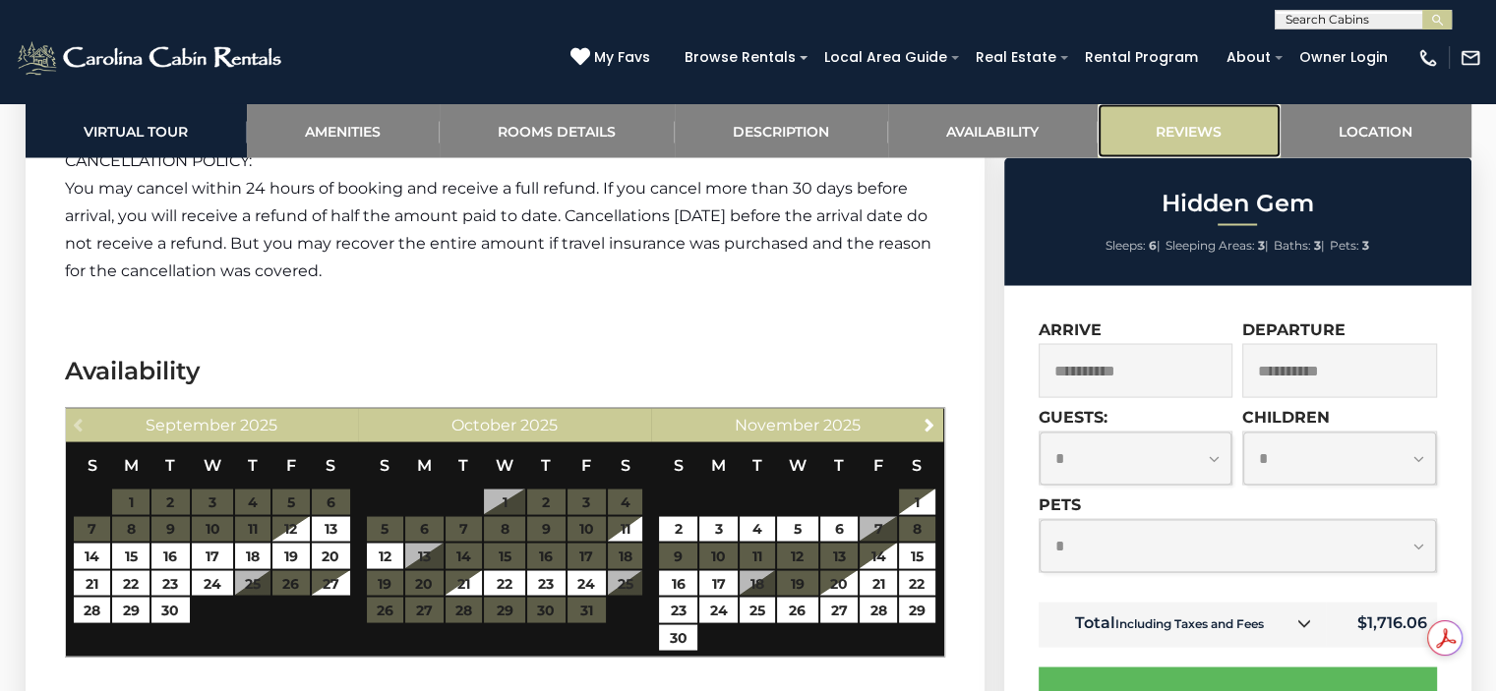
click at [1176, 131] on link "Reviews" at bounding box center [1189, 130] width 183 height 54
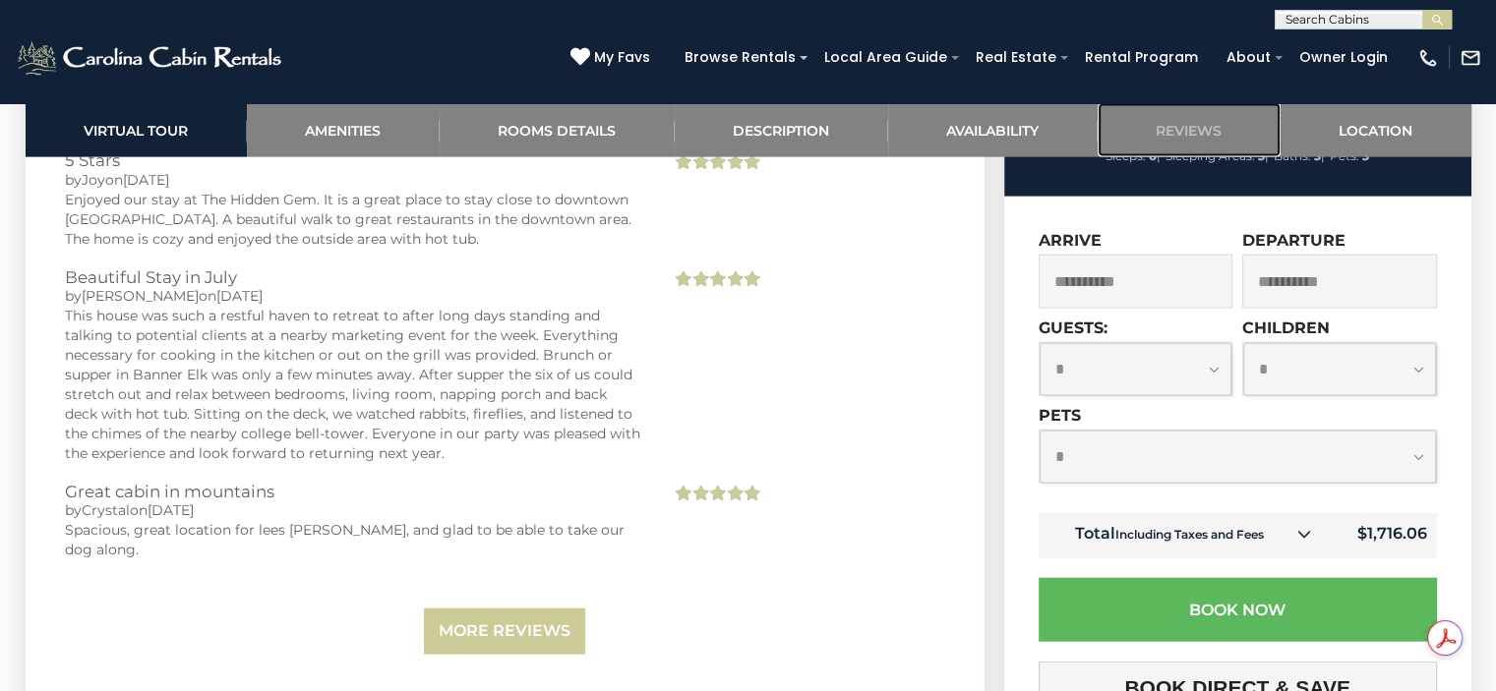
scroll to position [4395, 0]
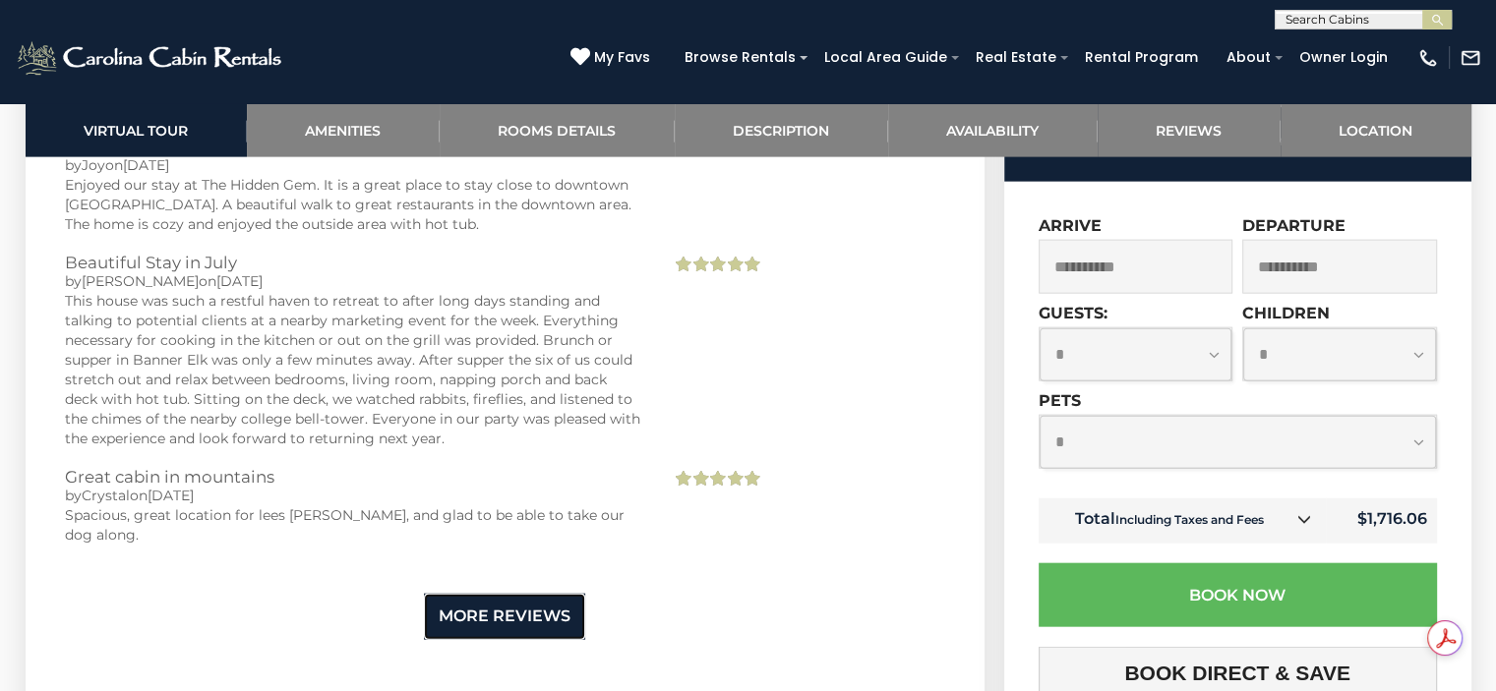
click at [531, 594] on link "More Reviews" at bounding box center [504, 617] width 161 height 46
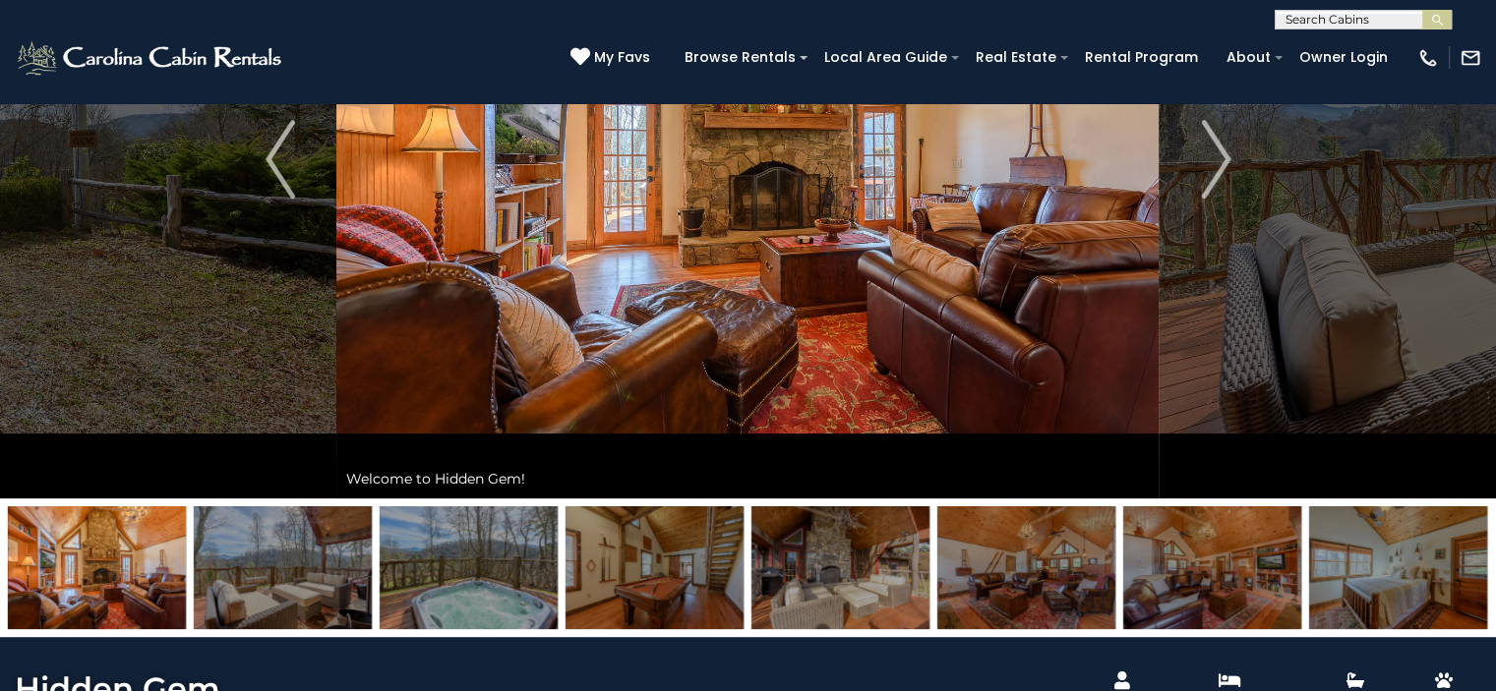
scroll to position [72, 0]
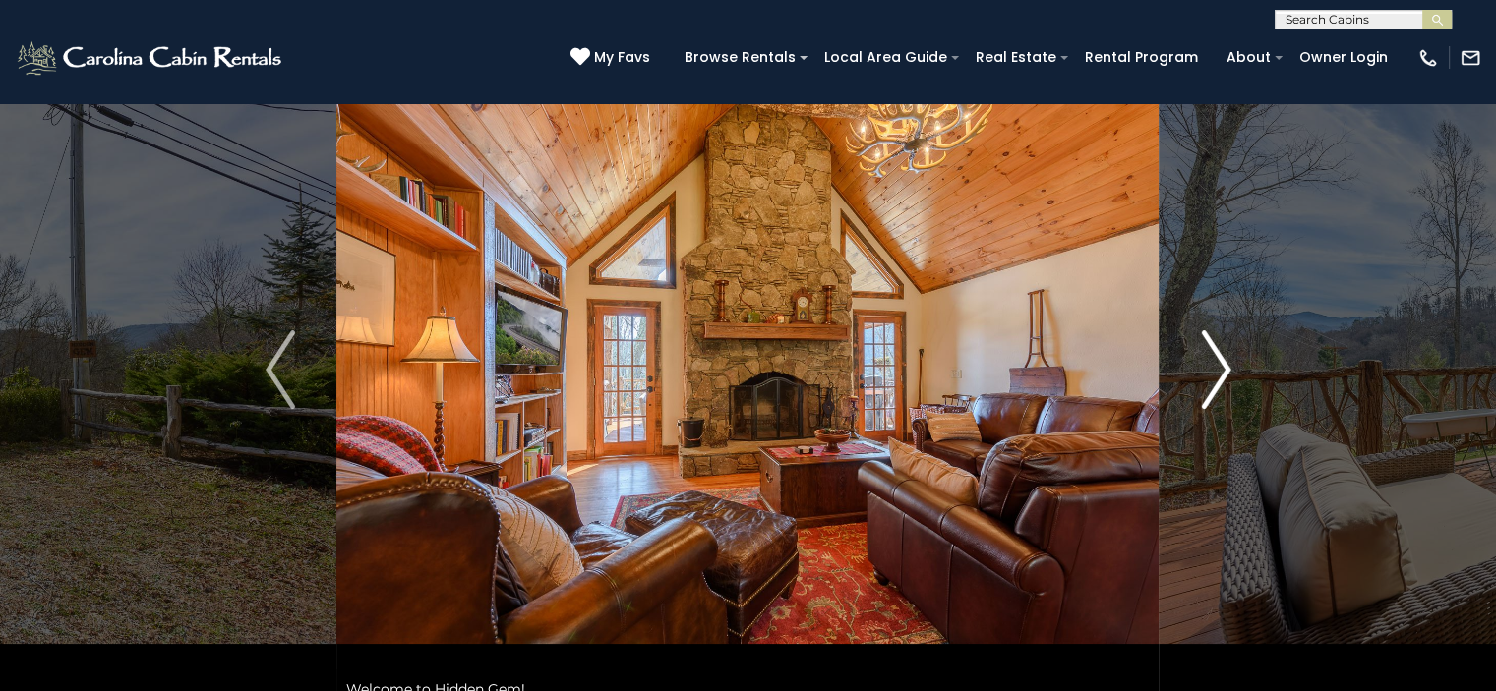
click at [1208, 392] on img "Next" at bounding box center [1216, 369] width 30 height 79
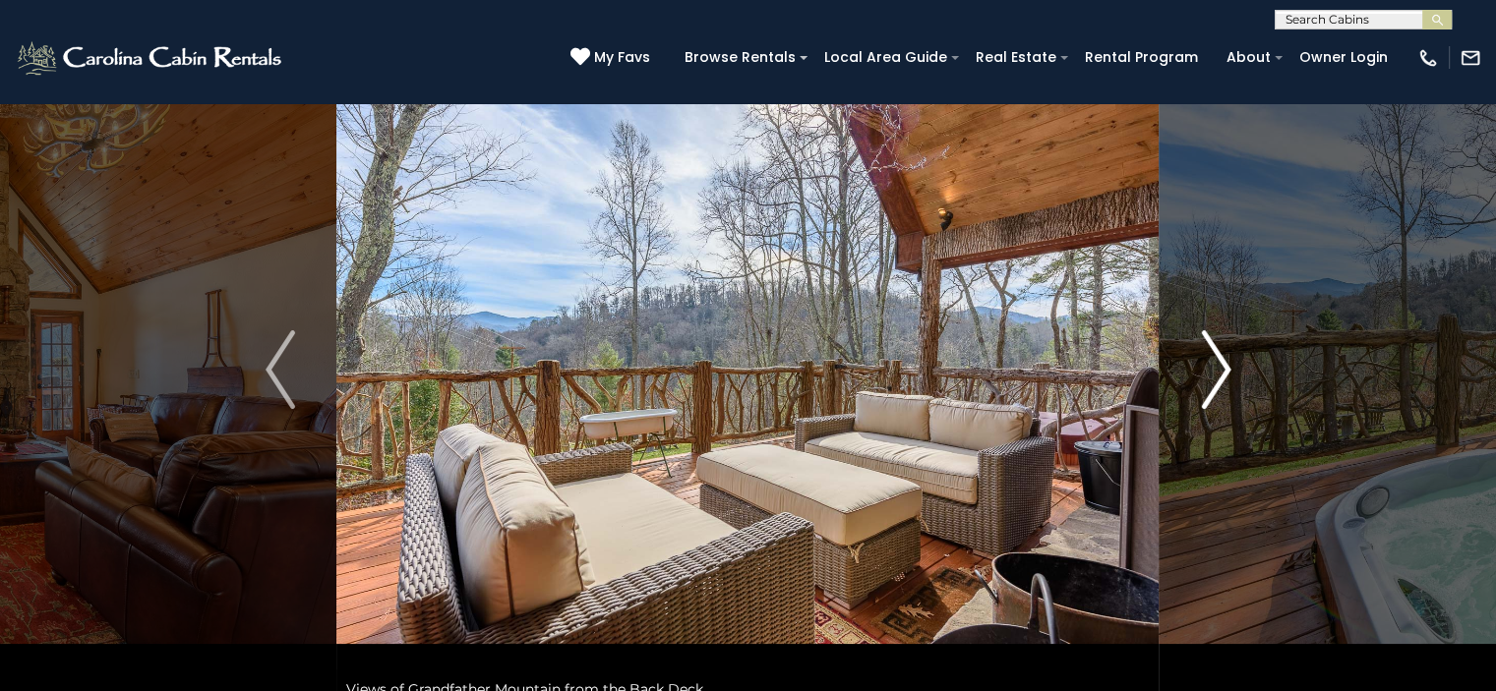
click at [1208, 392] on img "Next" at bounding box center [1216, 369] width 30 height 79
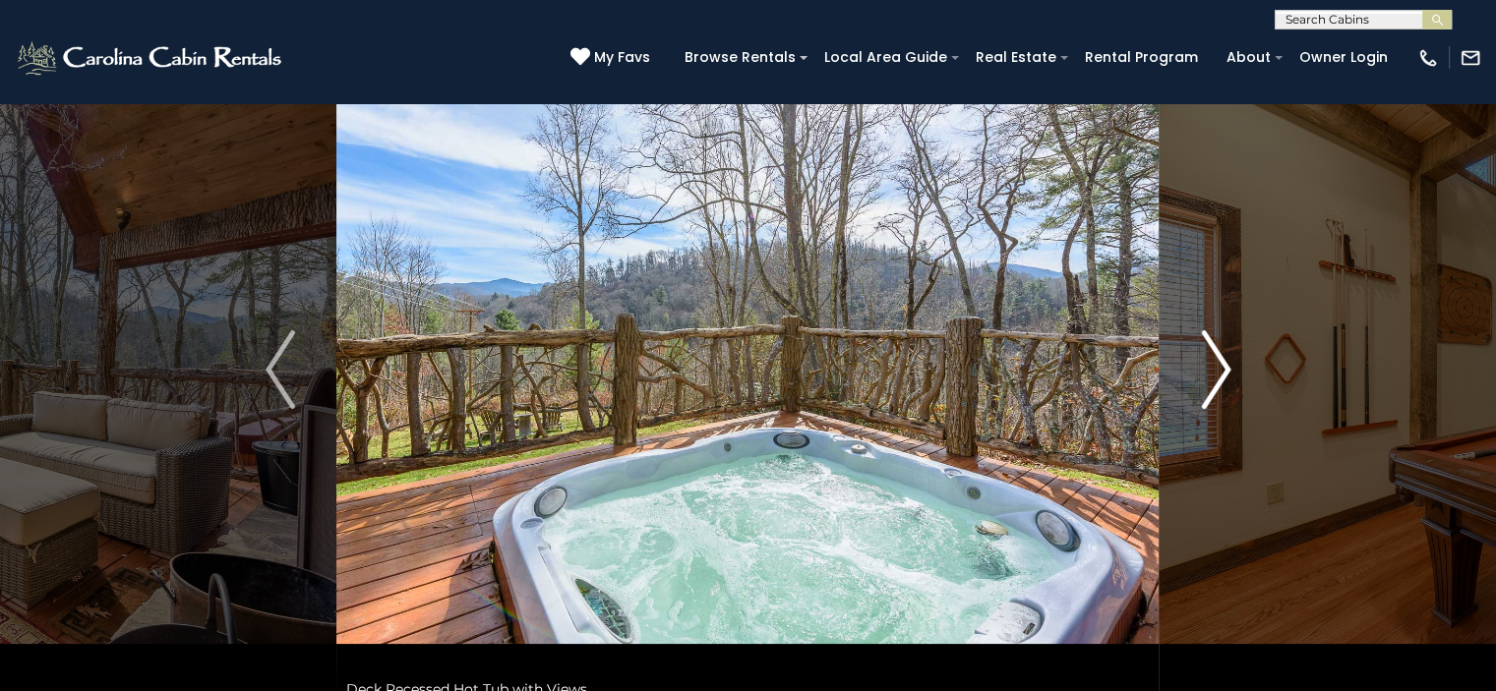
click at [1208, 392] on img "Next" at bounding box center [1216, 369] width 30 height 79
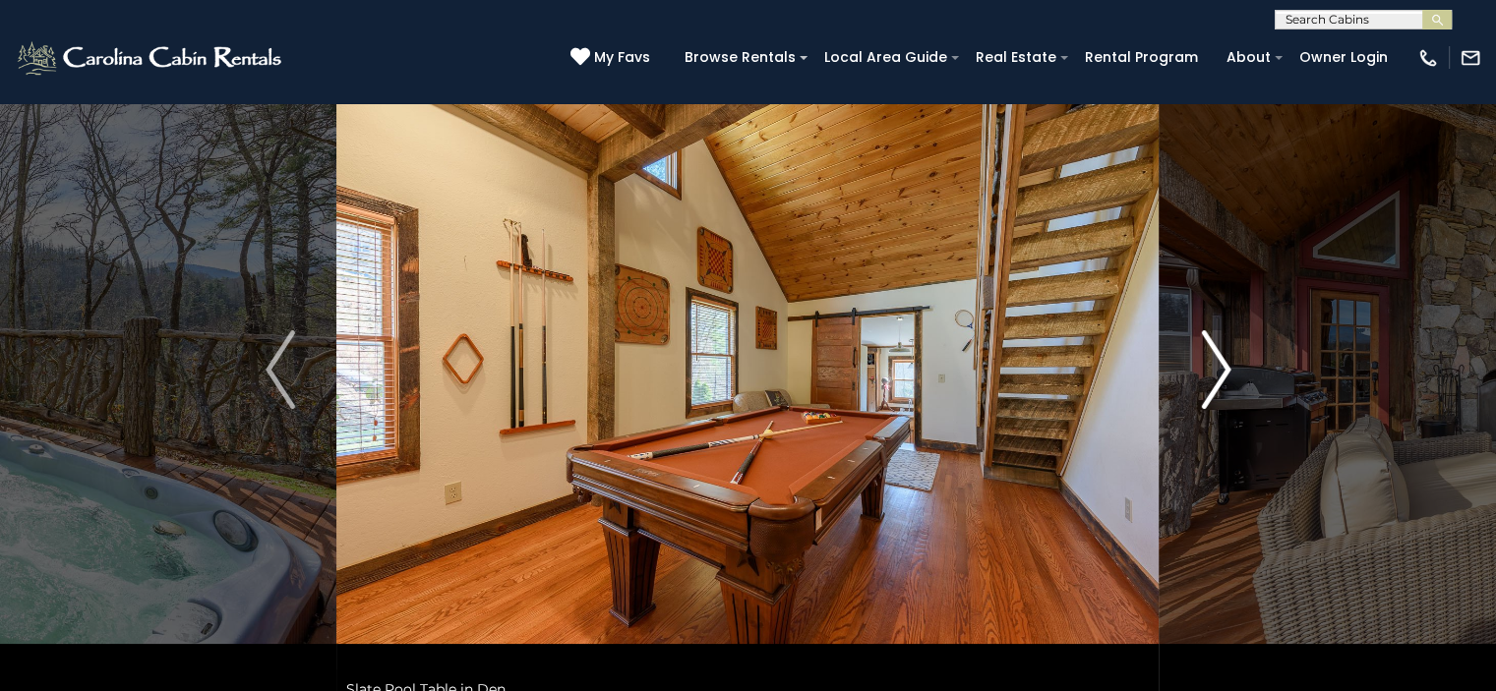
click at [1208, 392] on img "Next" at bounding box center [1216, 369] width 30 height 79
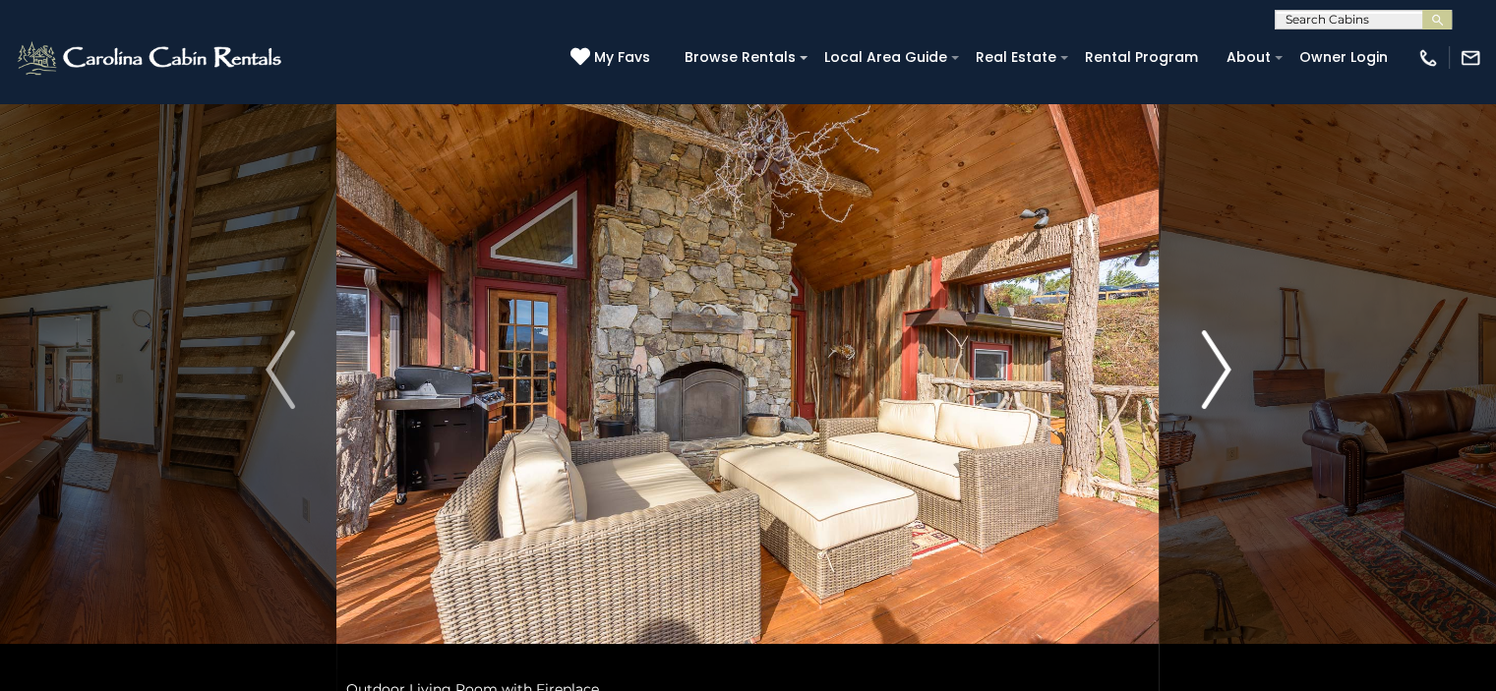
click at [1208, 391] on img "Next" at bounding box center [1216, 369] width 30 height 79
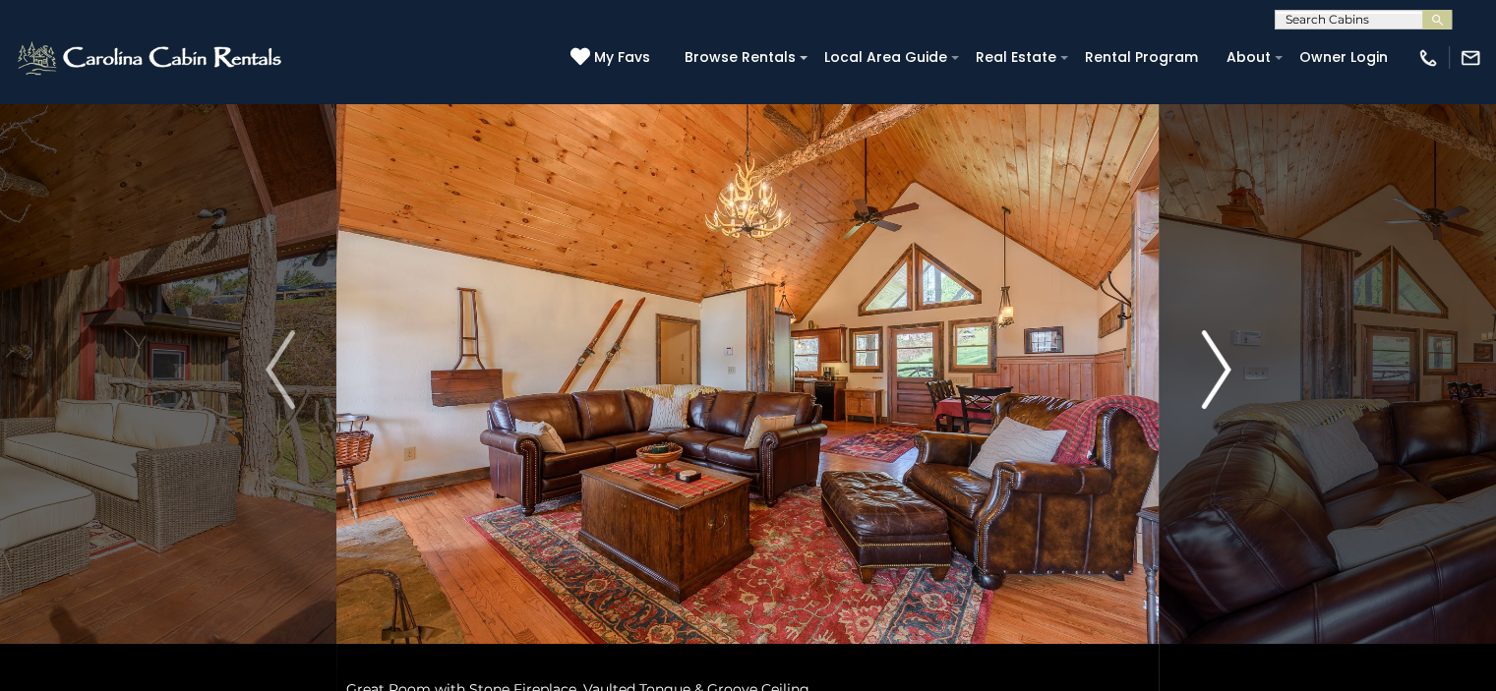
click at [1208, 391] on img "Next" at bounding box center [1216, 369] width 30 height 79
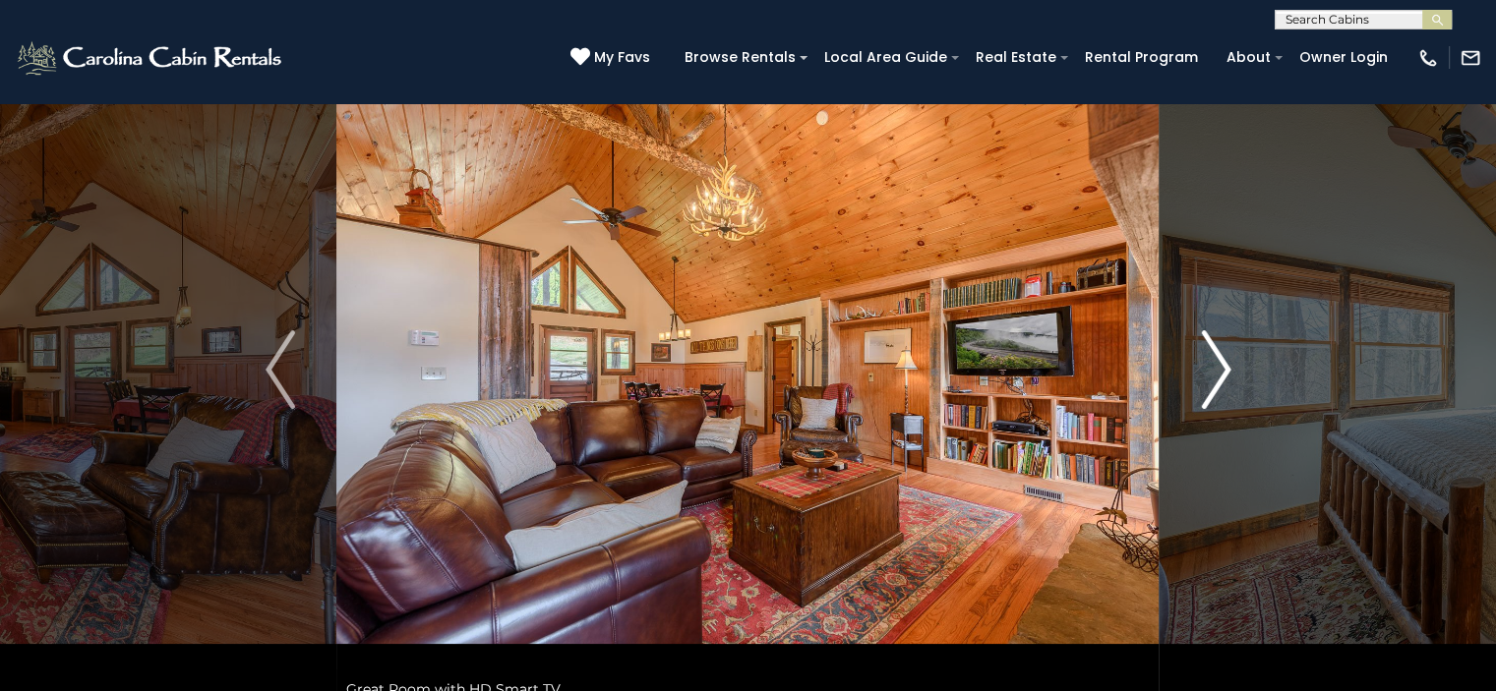
click at [1208, 391] on img "Next" at bounding box center [1216, 369] width 30 height 79
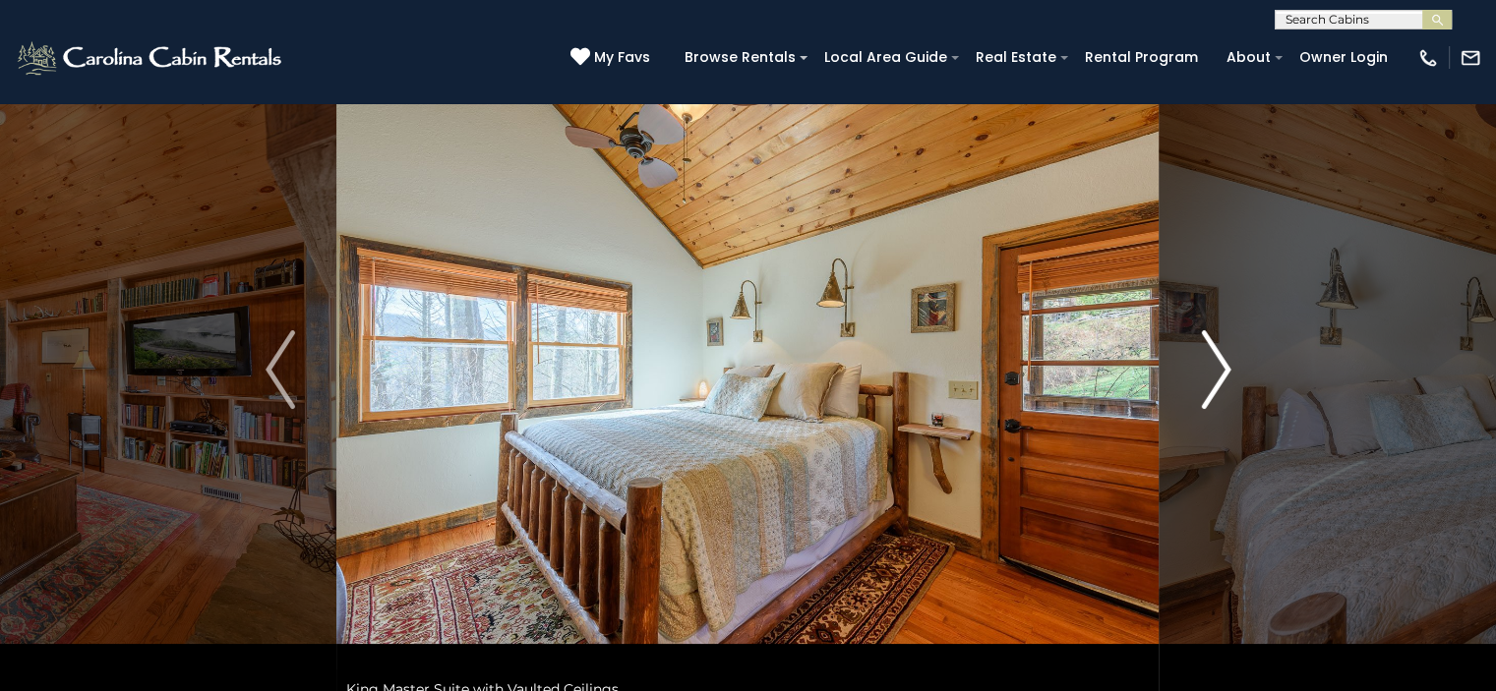
click at [1208, 391] on img "Next" at bounding box center [1216, 369] width 30 height 79
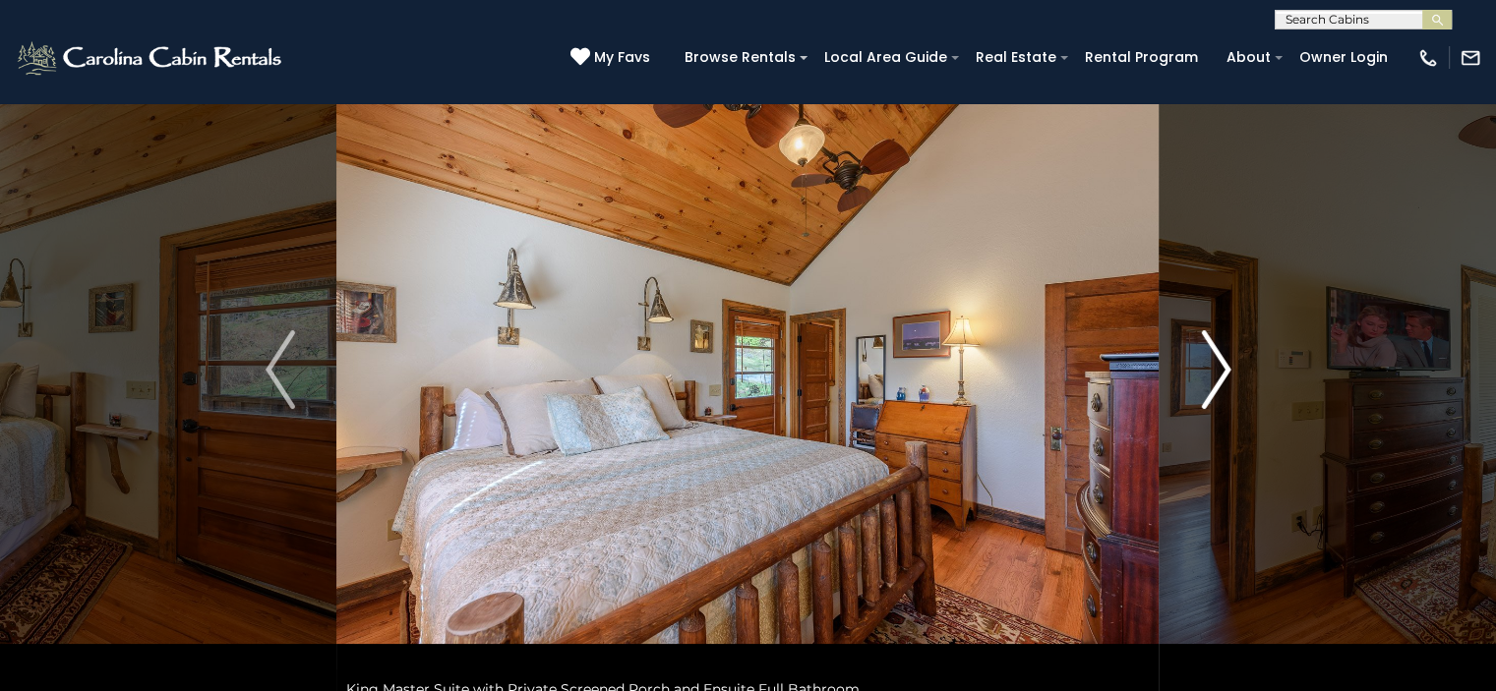
click at [1208, 391] on img "Next" at bounding box center [1216, 369] width 30 height 79
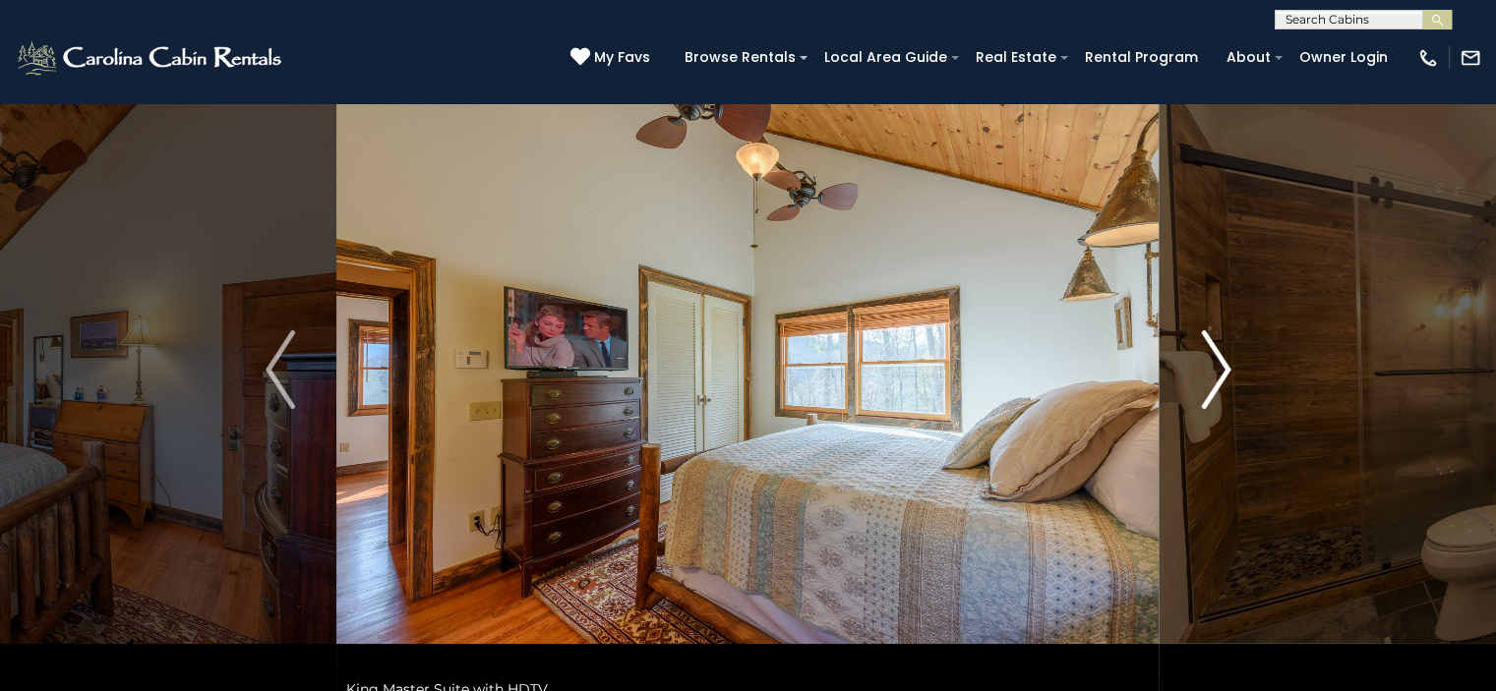
click at [1208, 391] on img "Next" at bounding box center [1216, 369] width 30 height 79
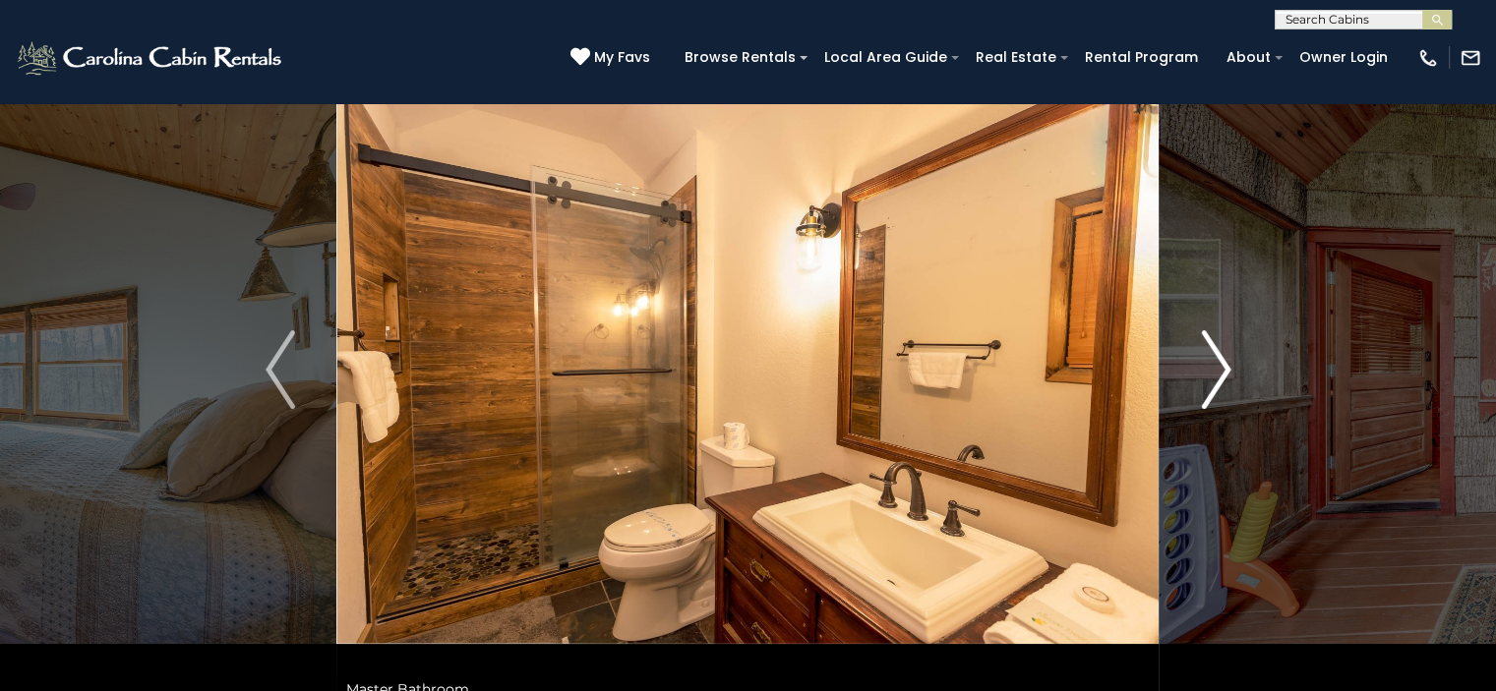
click at [1208, 391] on img "Next" at bounding box center [1216, 369] width 30 height 79
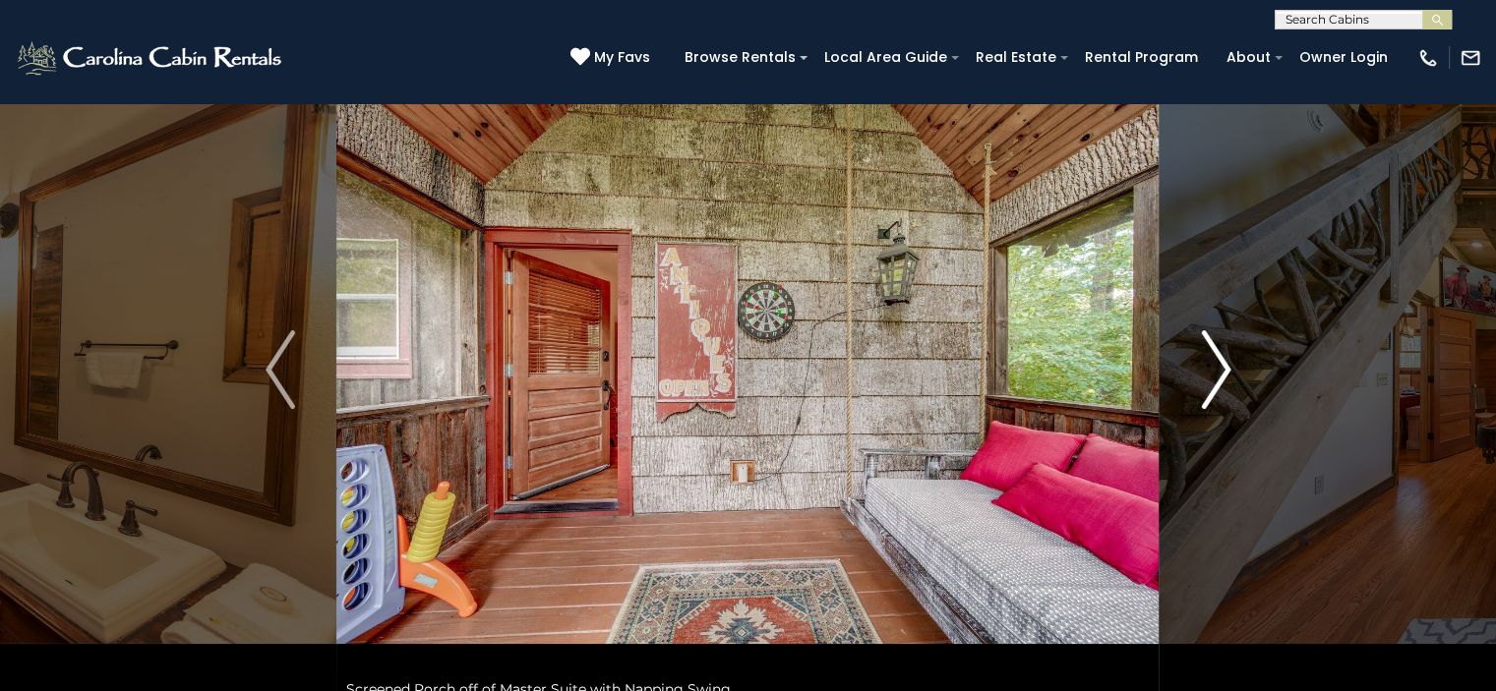
click at [1208, 391] on img "Next" at bounding box center [1216, 369] width 30 height 79
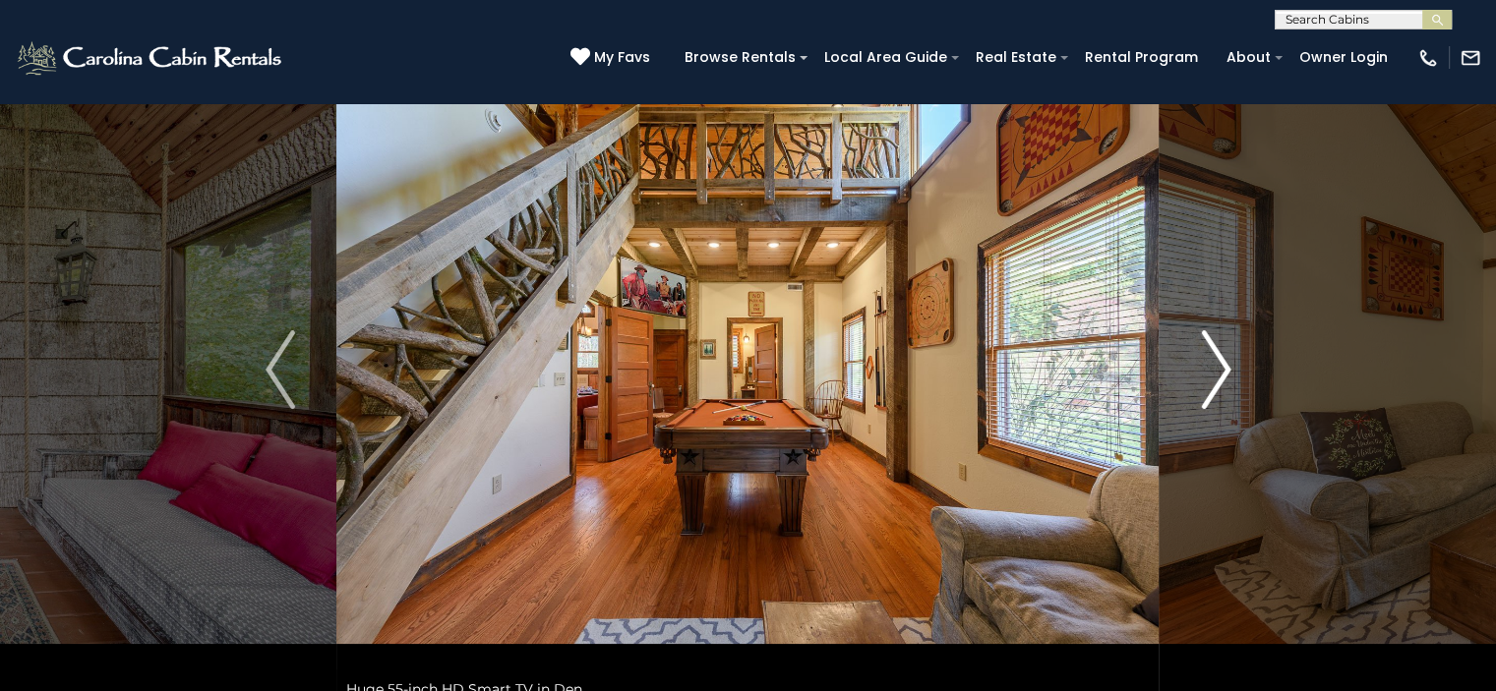
click at [1208, 391] on img "Next" at bounding box center [1216, 369] width 30 height 79
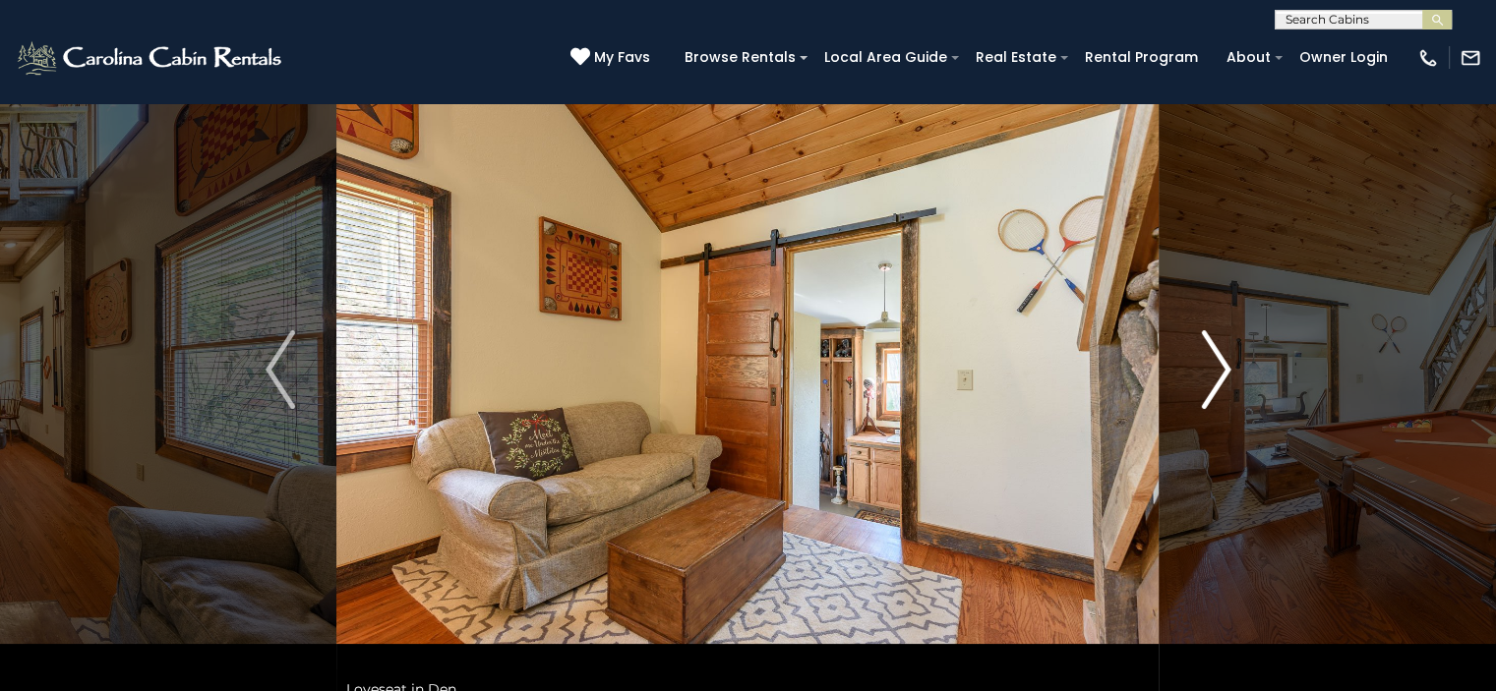
click at [1208, 391] on img "Next" at bounding box center [1216, 369] width 30 height 79
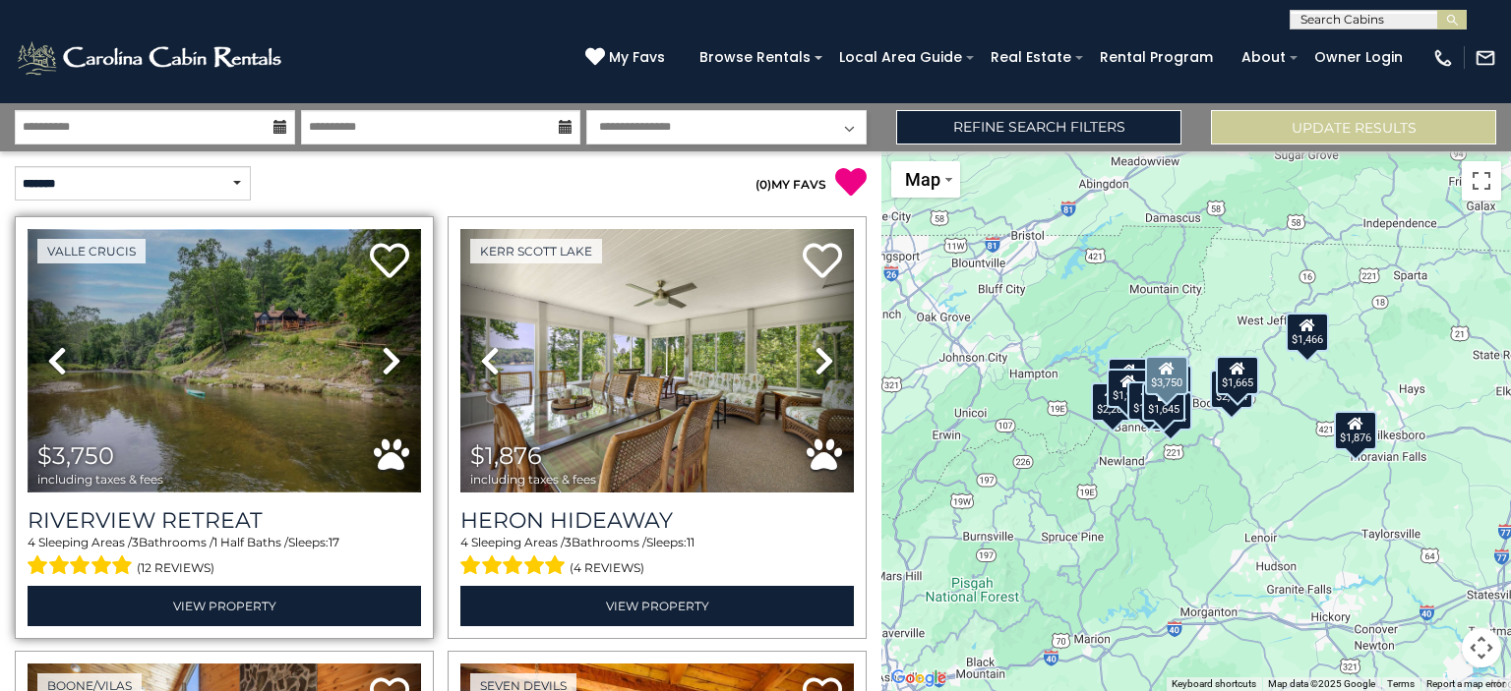
click at [240, 328] on img at bounding box center [224, 361] width 393 height 264
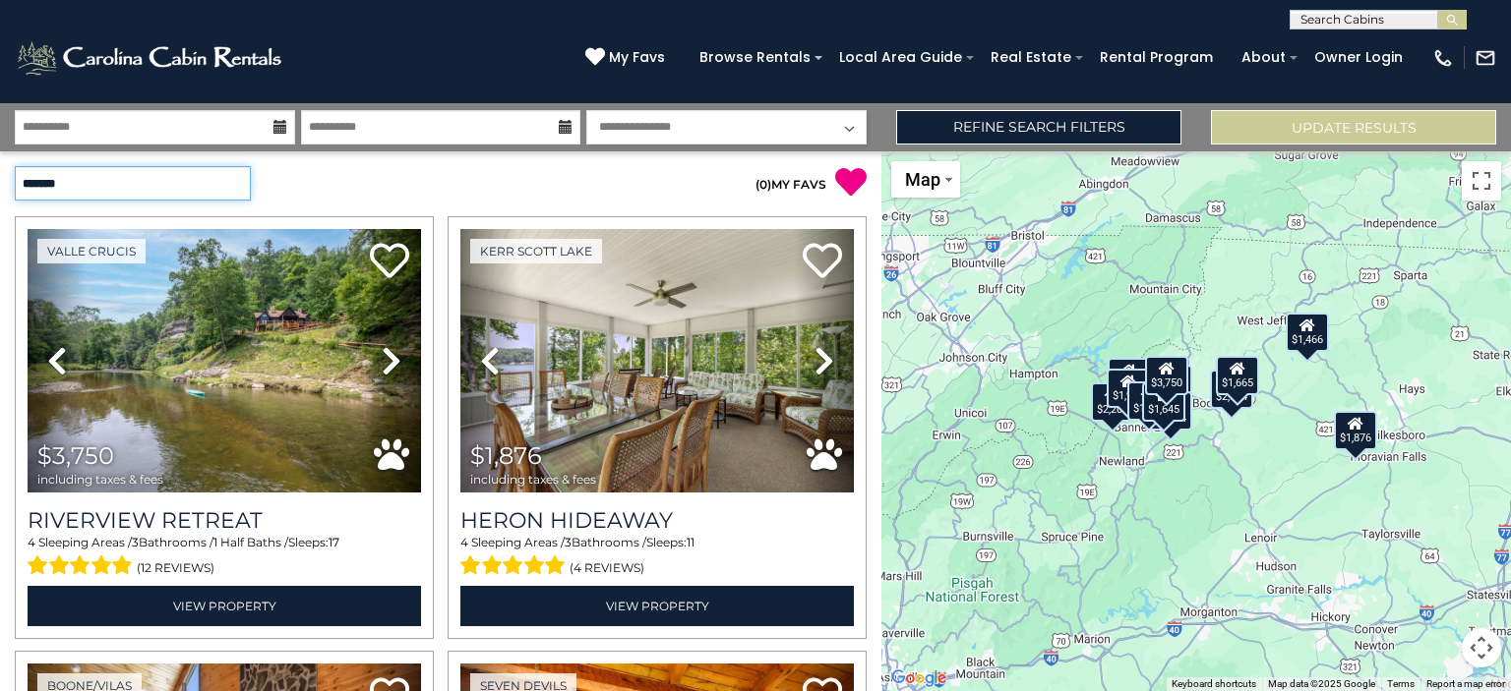
click at [169, 184] on select "**********" at bounding box center [133, 183] width 236 height 34
select select "*********"
click at [15, 166] on select "**********" at bounding box center [133, 183] width 236 height 34
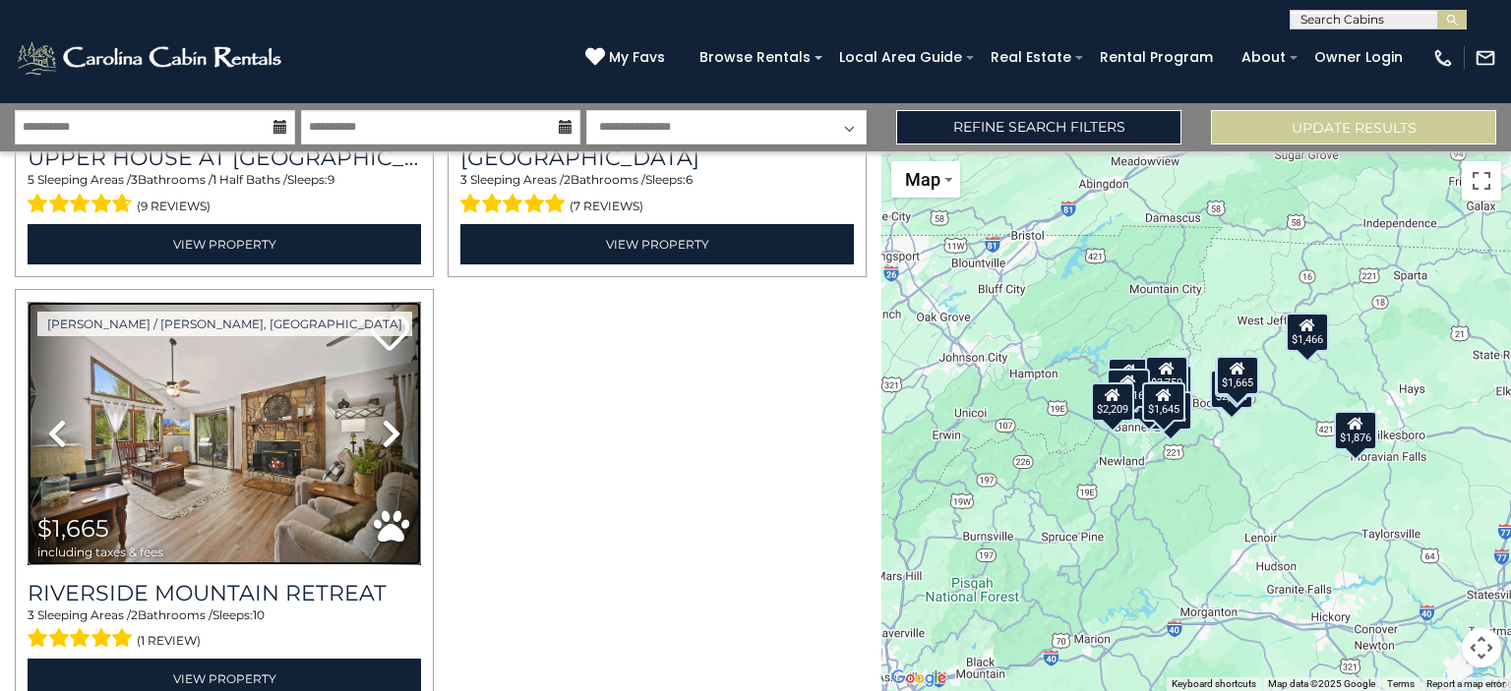
scroll to position [2614, 0]
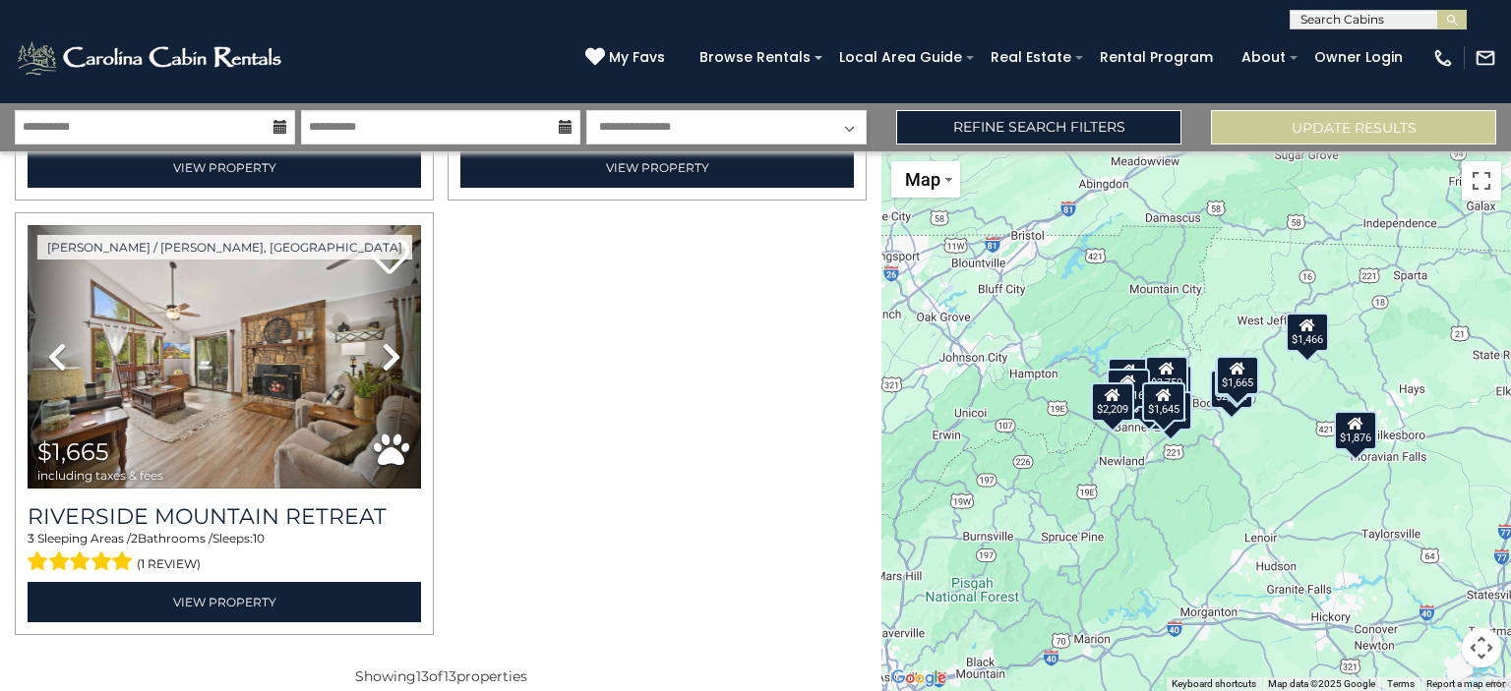
click at [1353, 438] on div "$1,876" at bounding box center [1355, 429] width 43 height 39
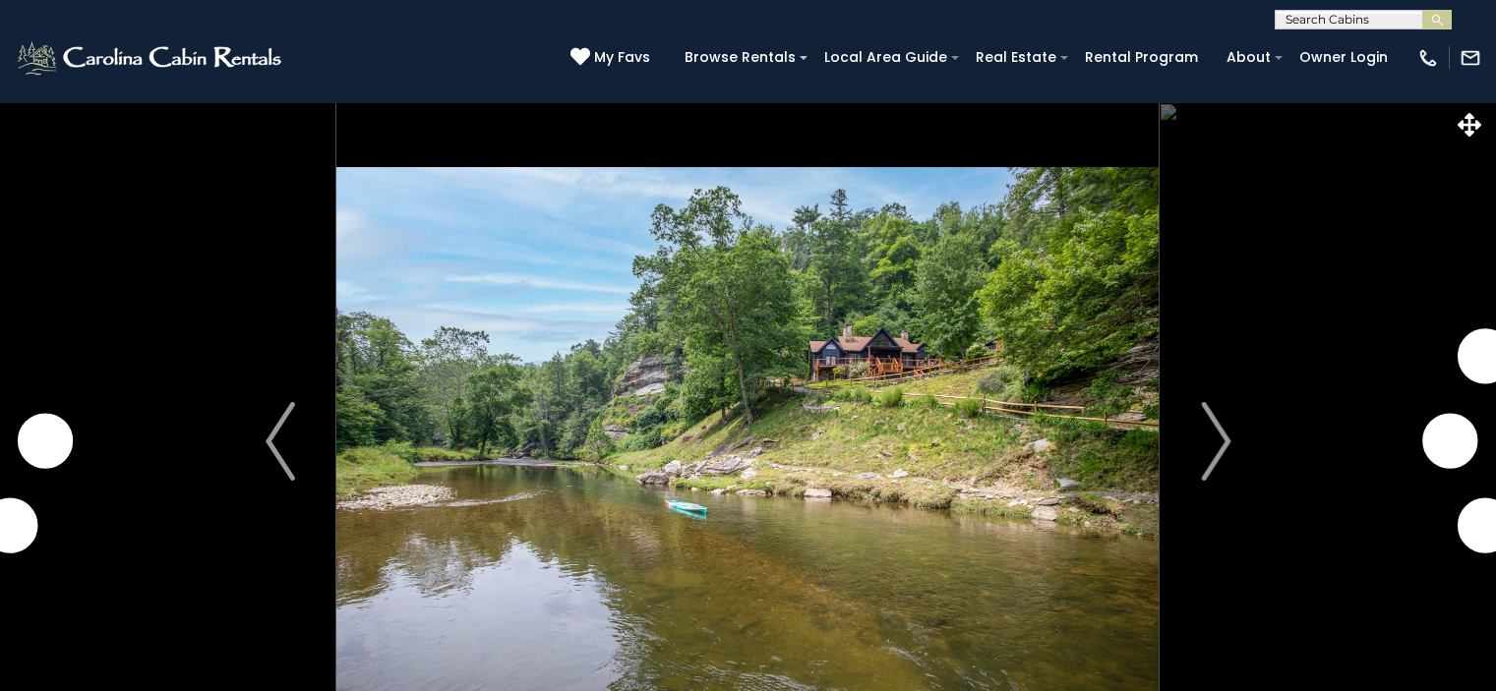
click at [1217, 444] on img "Next" at bounding box center [1216, 441] width 30 height 79
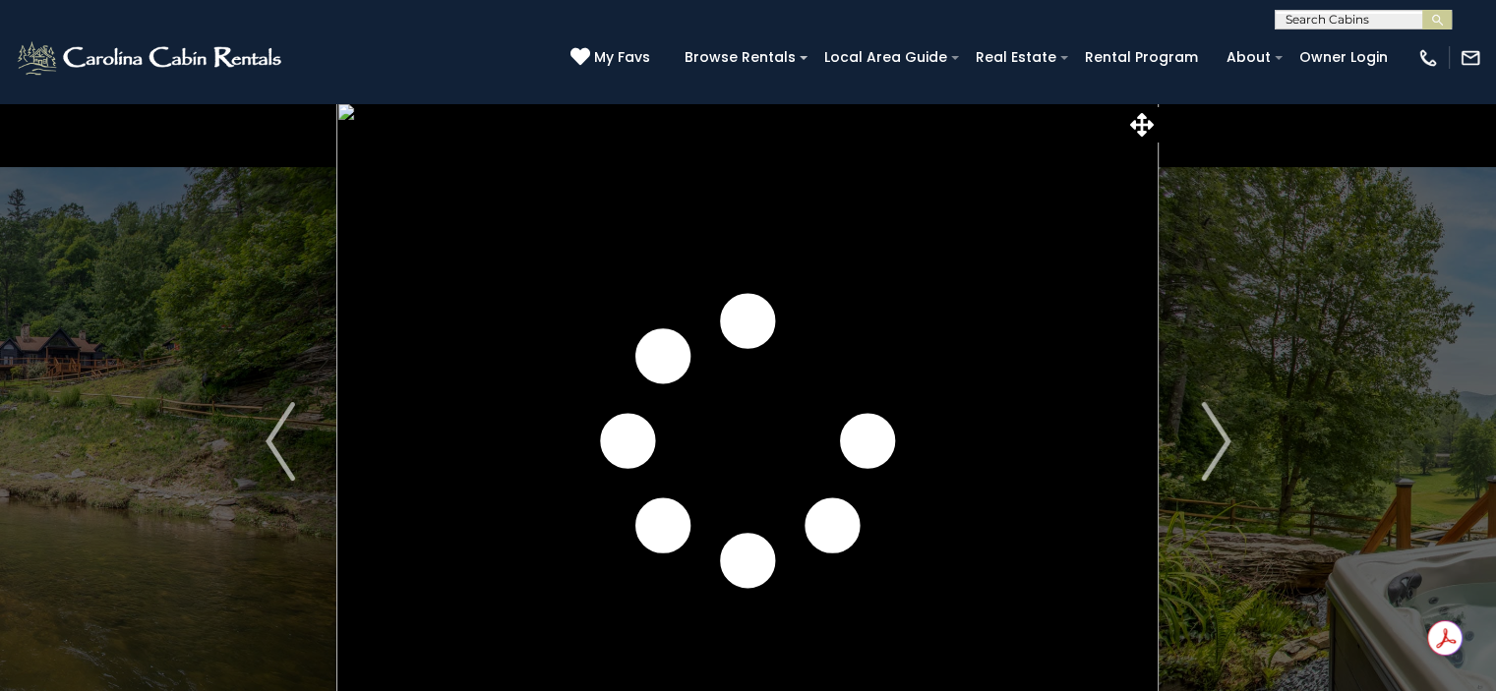
click at [1217, 444] on img "Next" at bounding box center [1216, 441] width 30 height 79
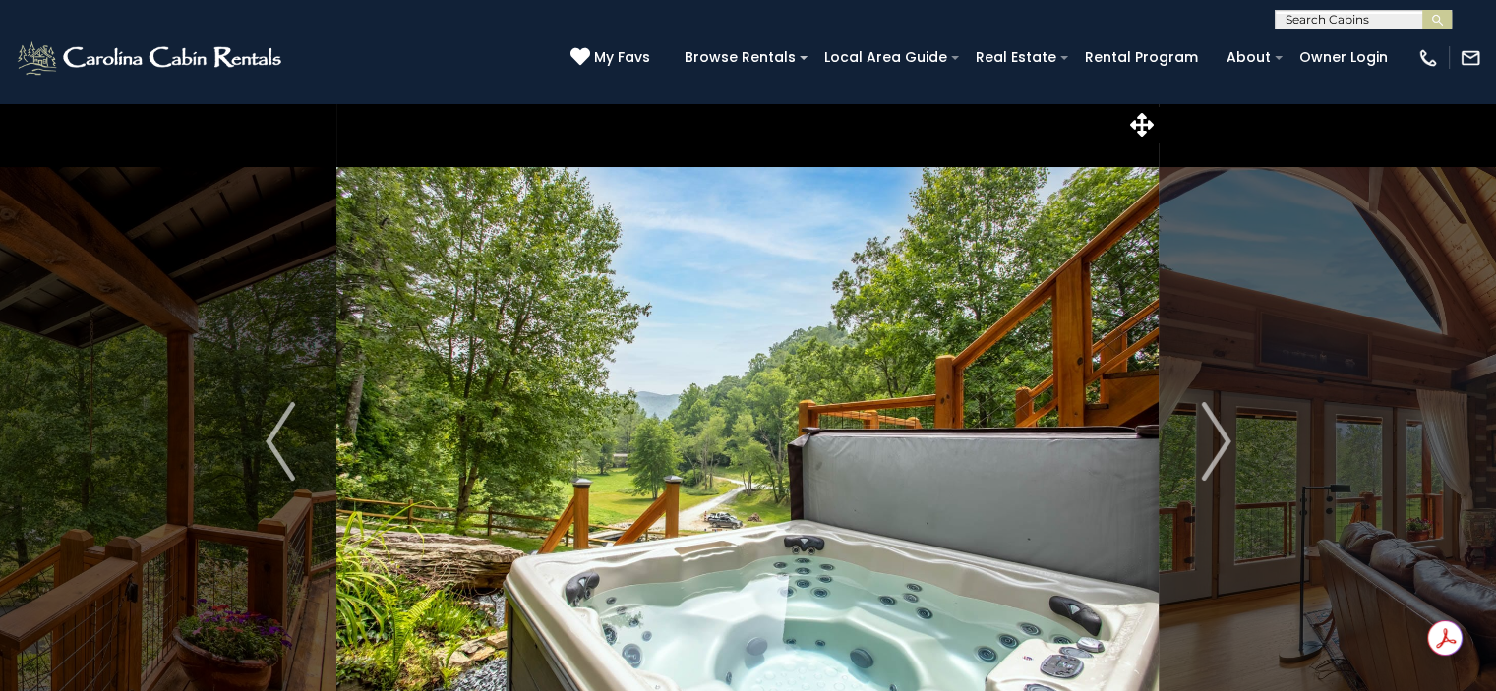
click at [1217, 444] on img "Next" at bounding box center [1216, 441] width 30 height 79
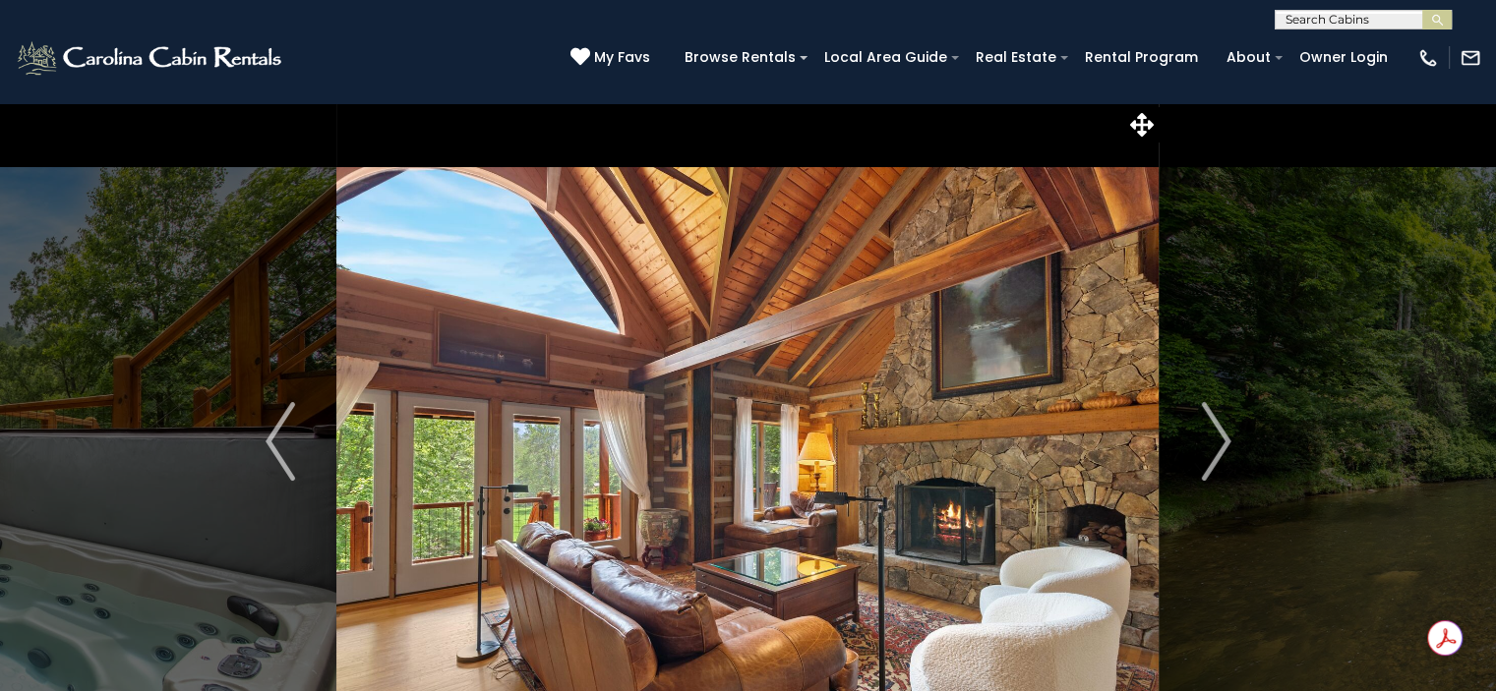
click at [1217, 444] on img "Next" at bounding box center [1216, 441] width 30 height 79
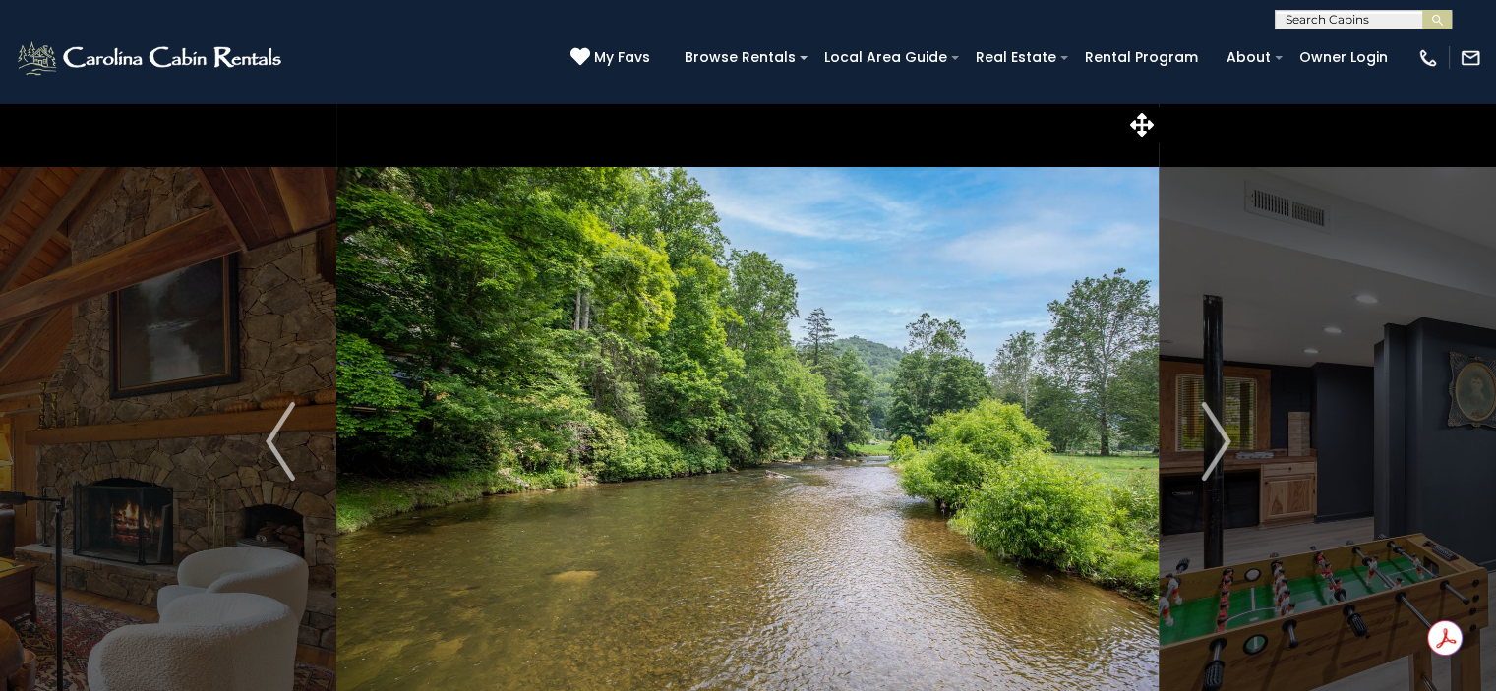
click at [1217, 444] on img "Next" at bounding box center [1216, 441] width 30 height 79
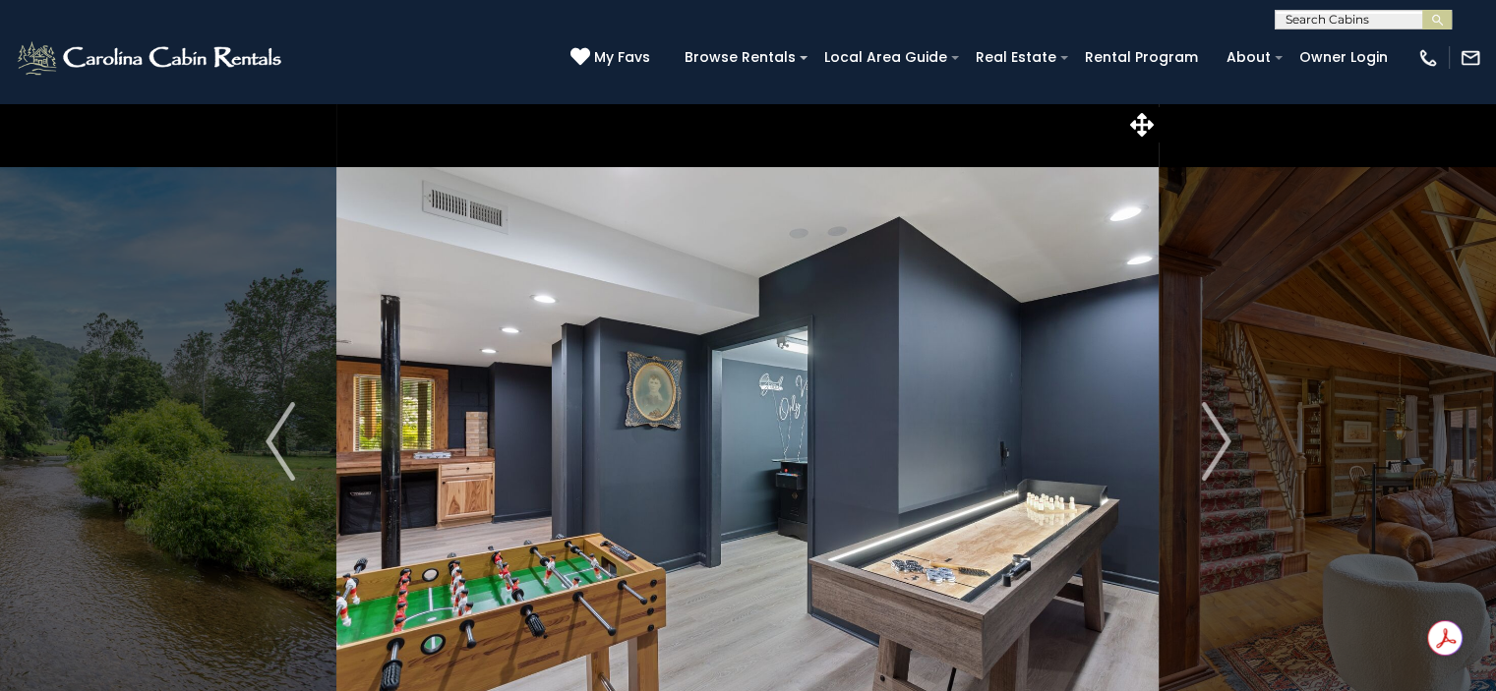
click at [1217, 444] on img "Next" at bounding box center [1216, 441] width 30 height 79
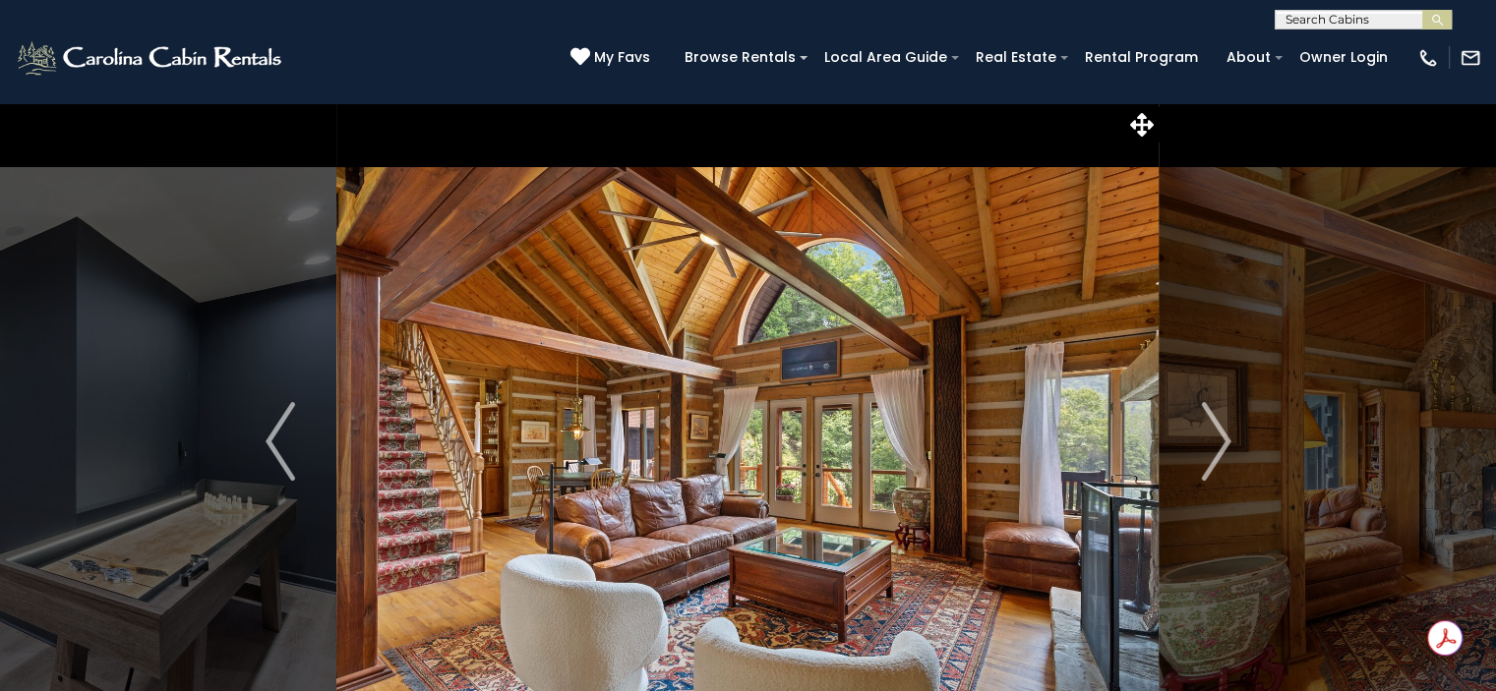
click at [1217, 444] on img "Next" at bounding box center [1216, 441] width 30 height 79
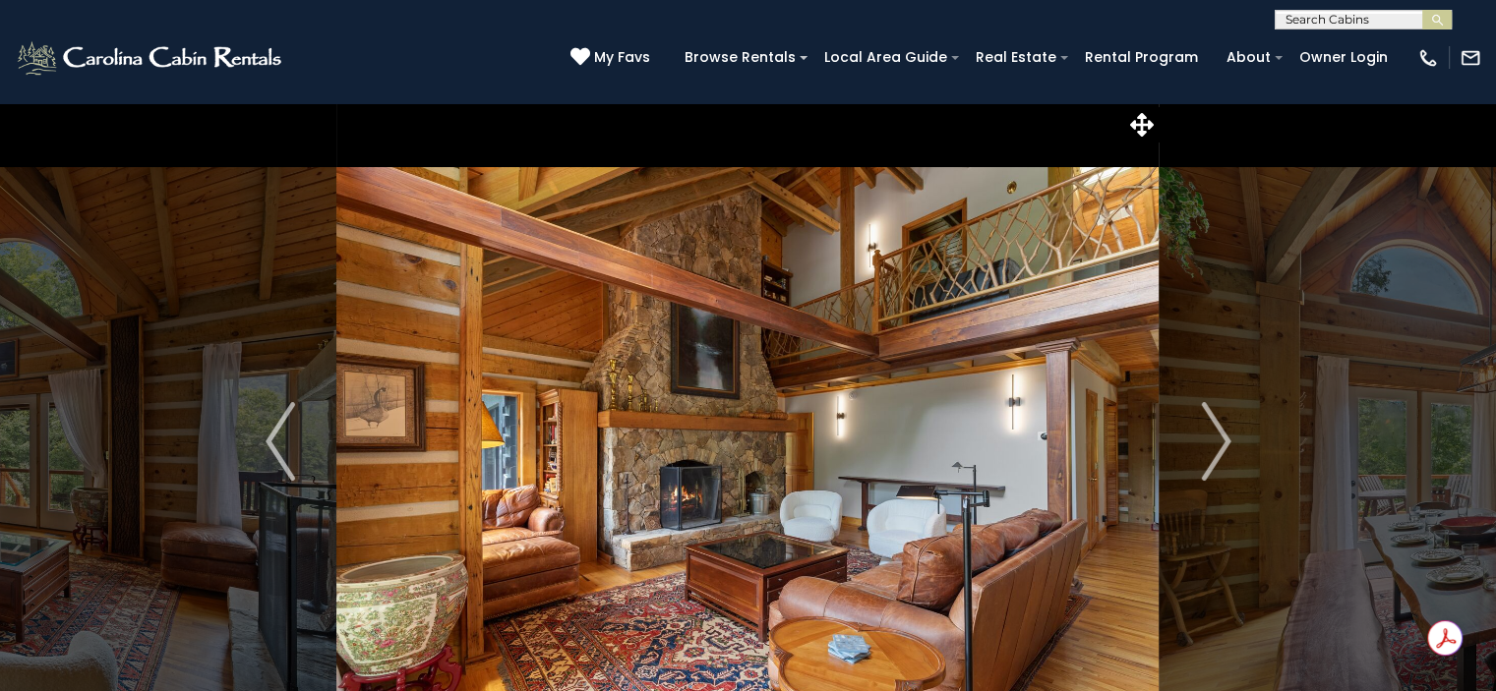
click at [1217, 444] on img "Next" at bounding box center [1216, 441] width 30 height 79
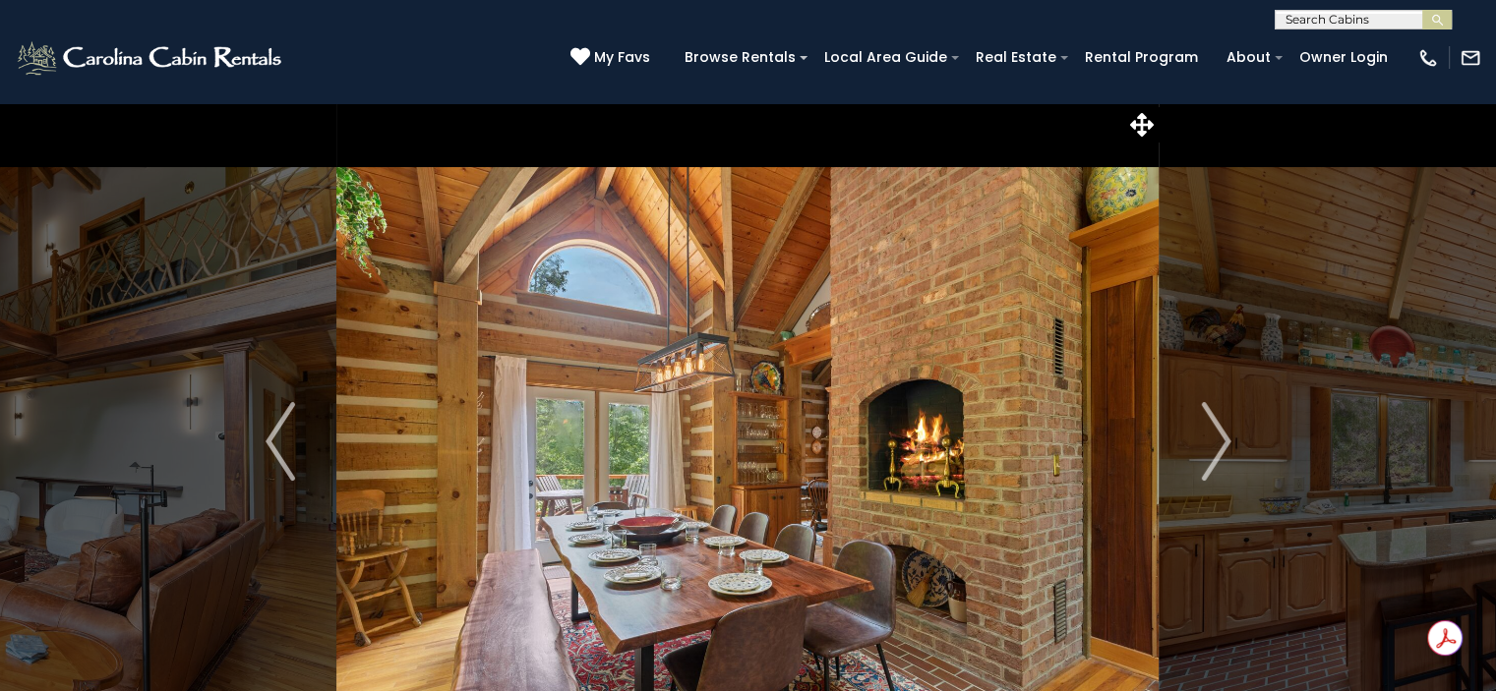
click at [1217, 444] on img "Next" at bounding box center [1216, 441] width 30 height 79
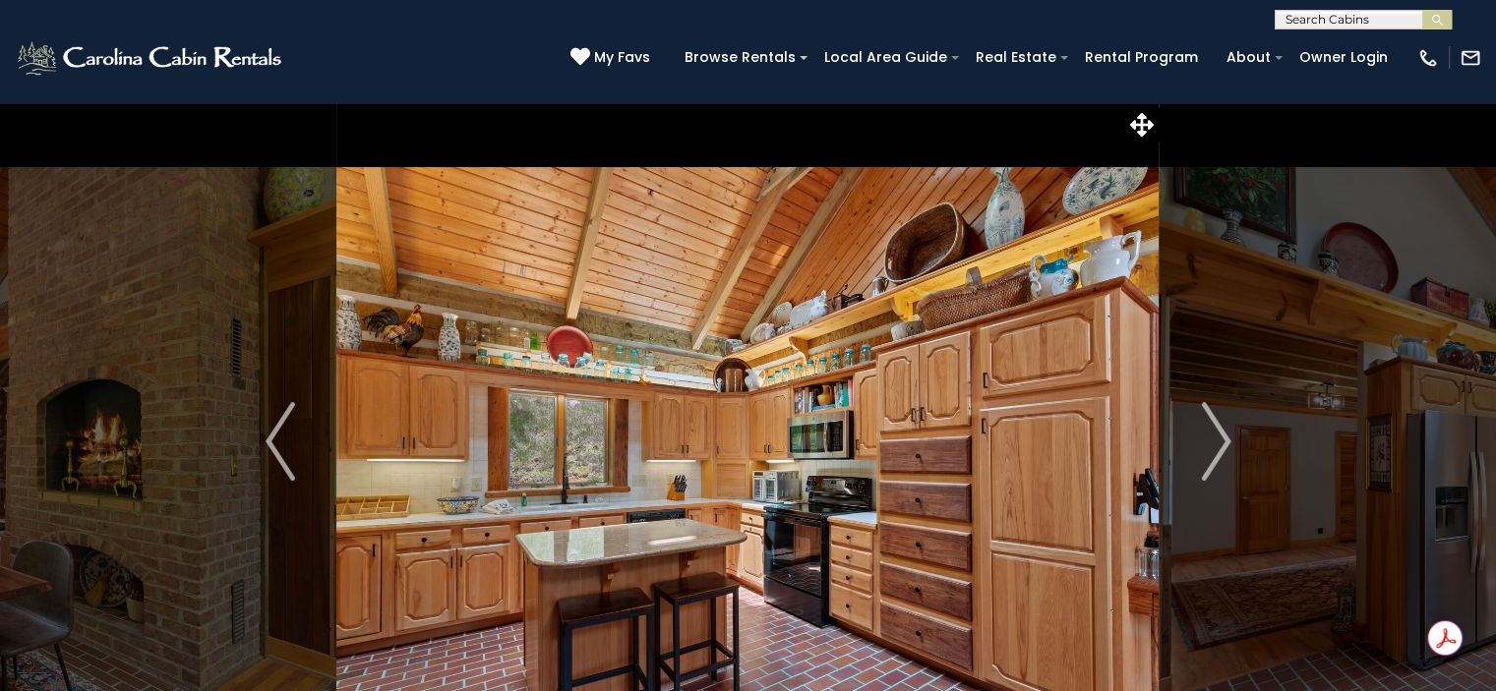
click at [1217, 444] on img "Next" at bounding box center [1216, 441] width 30 height 79
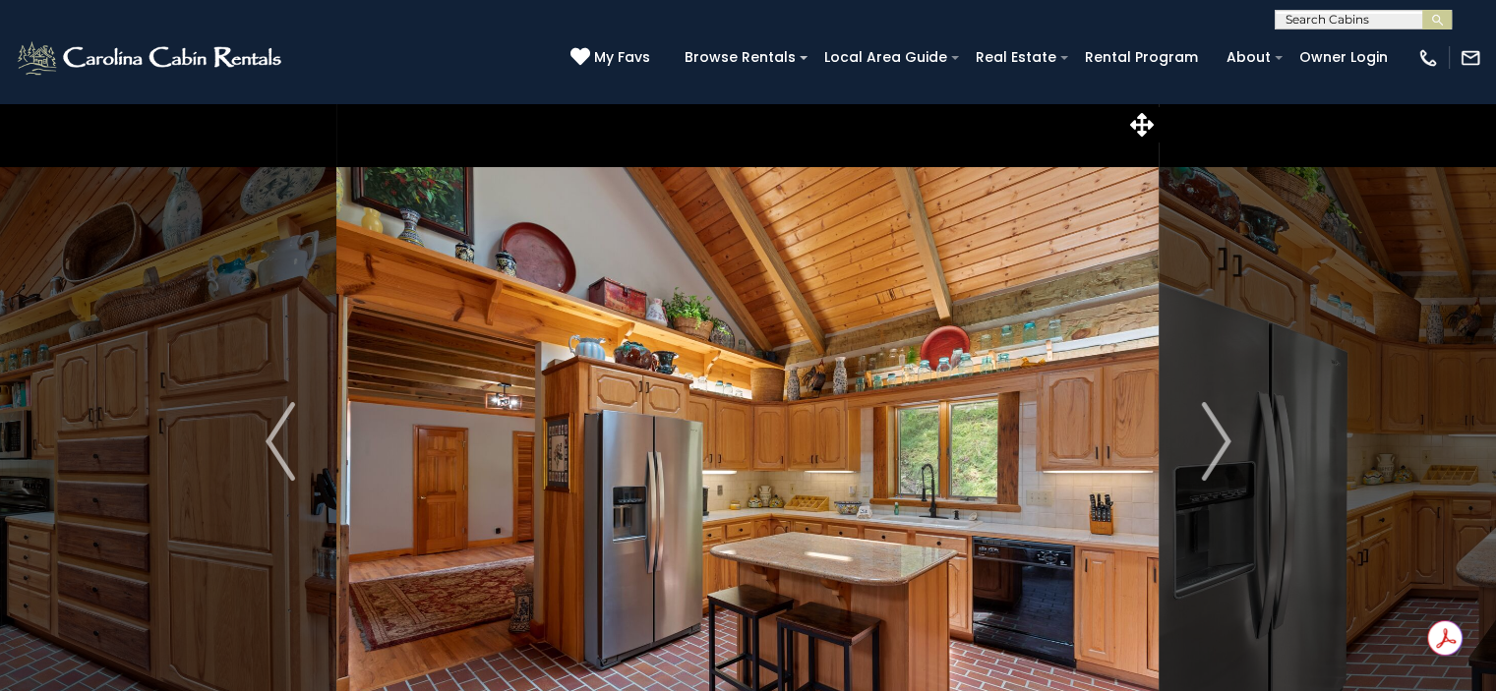
click at [1217, 444] on img "Next" at bounding box center [1216, 441] width 30 height 79
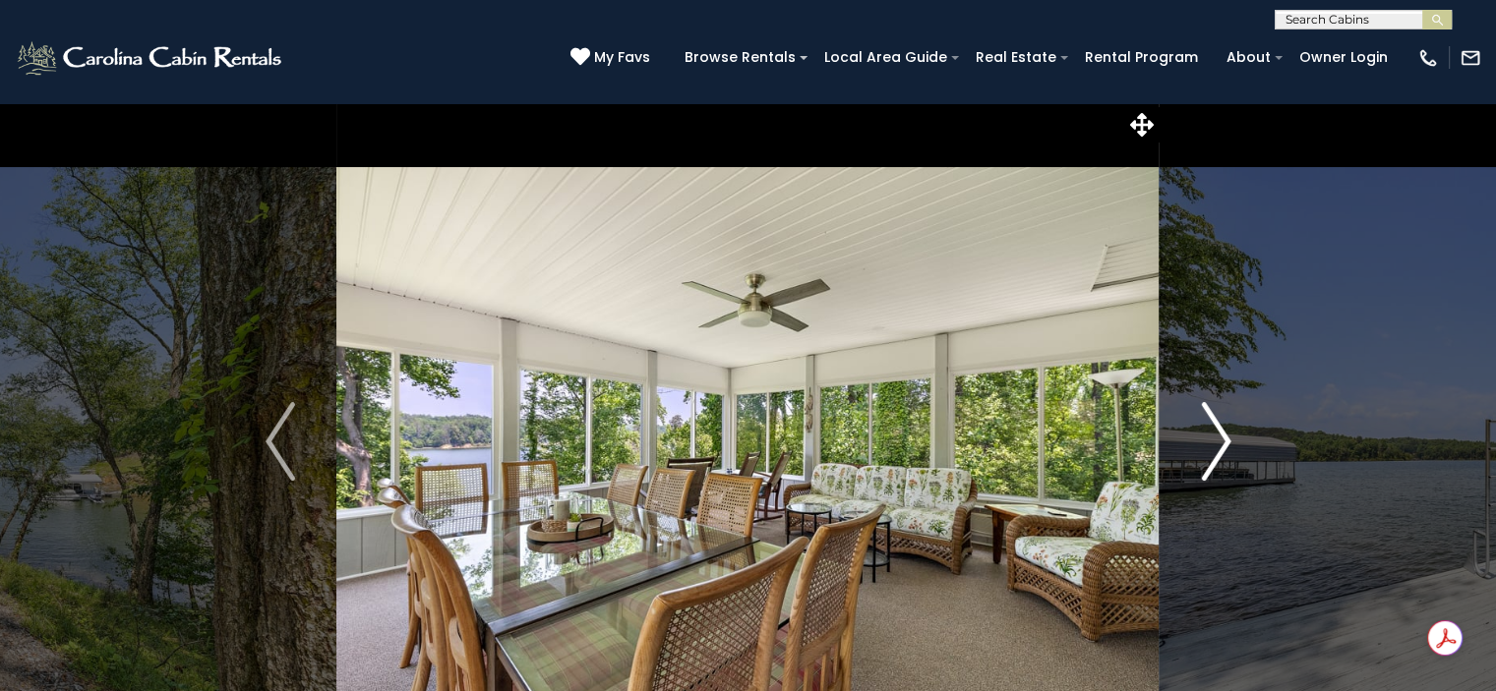
click at [1220, 440] on img "Next" at bounding box center [1216, 441] width 30 height 79
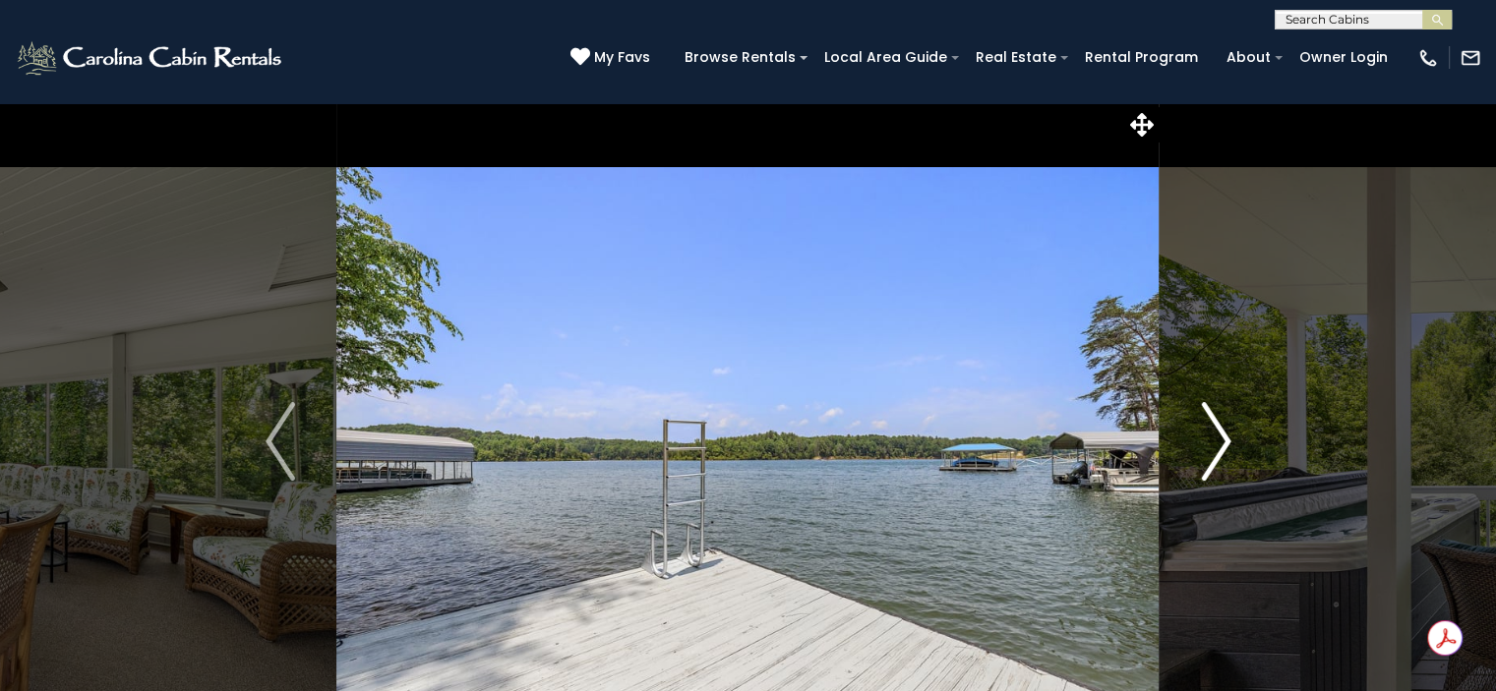
click at [1220, 440] on img "Next" at bounding box center [1216, 441] width 30 height 79
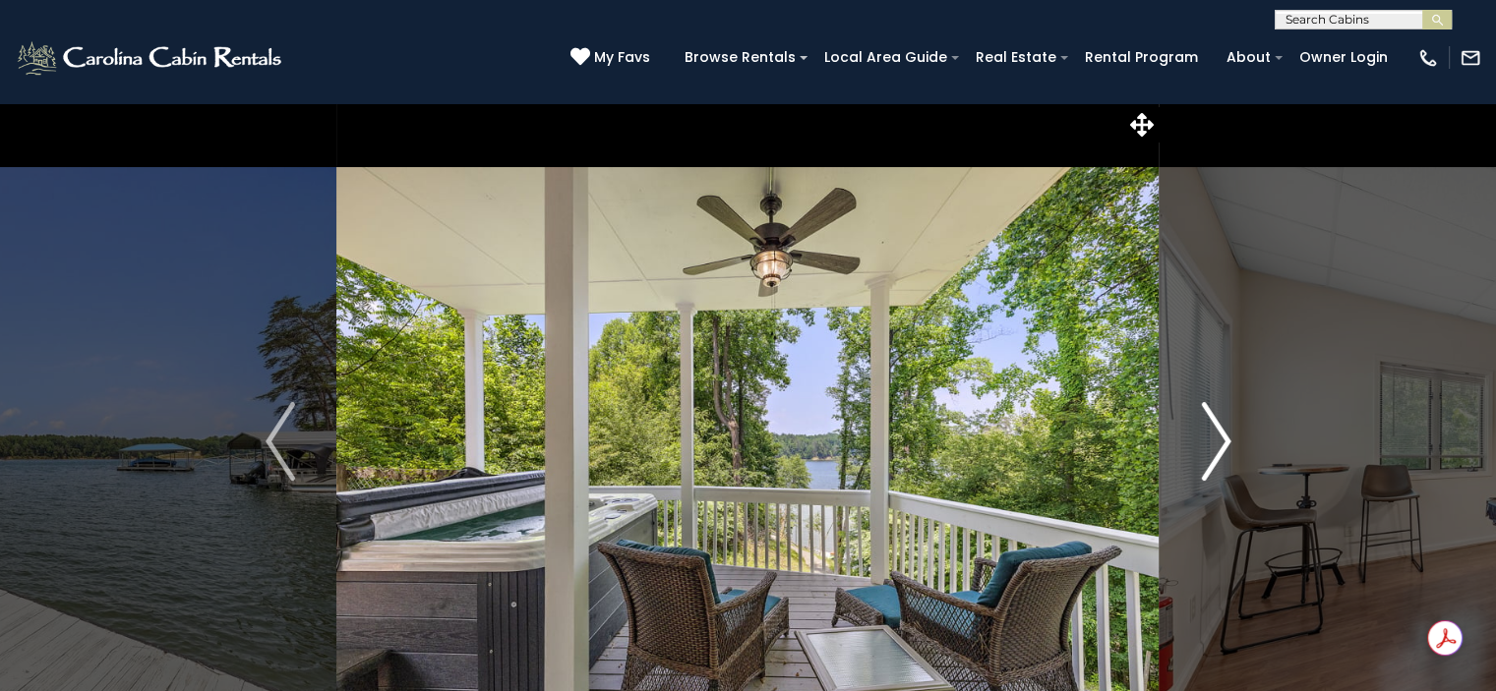
click at [1220, 440] on img "Next" at bounding box center [1216, 441] width 30 height 79
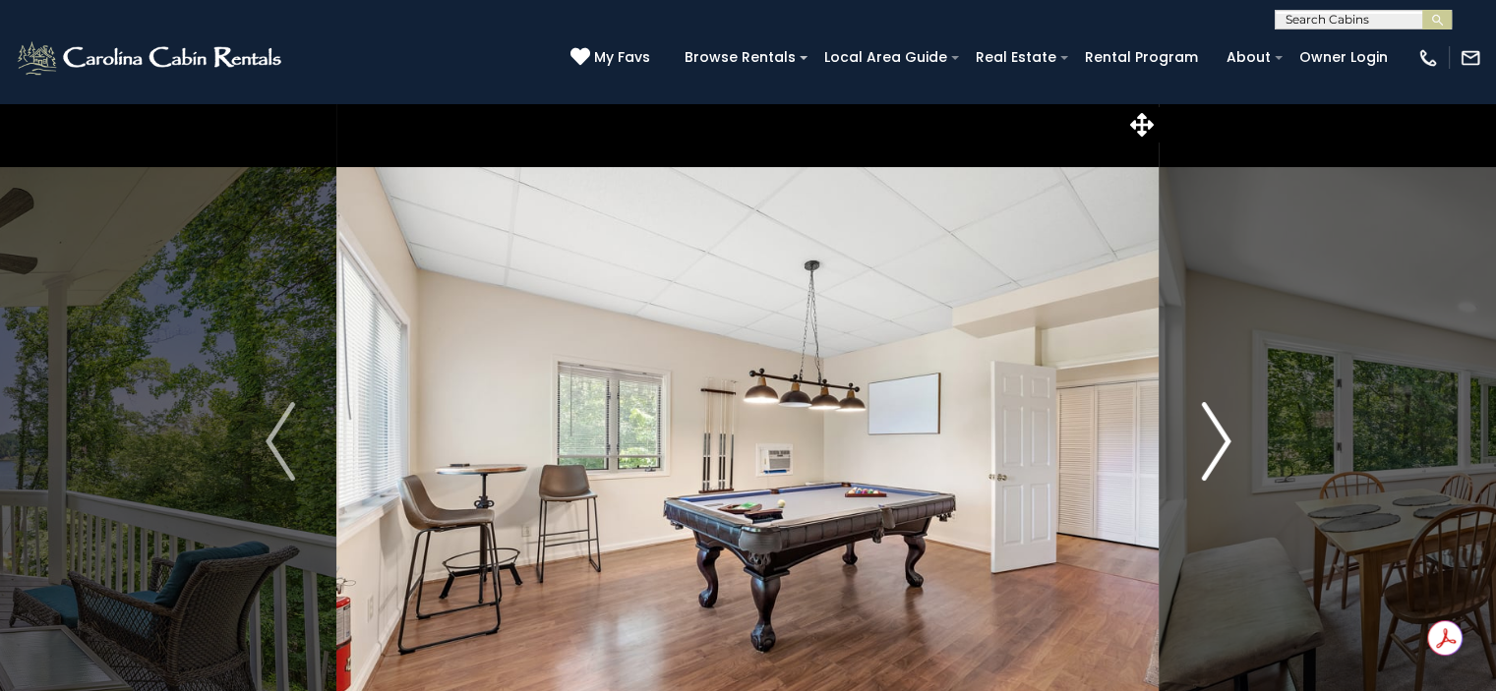
click at [1220, 440] on img "Next" at bounding box center [1216, 441] width 30 height 79
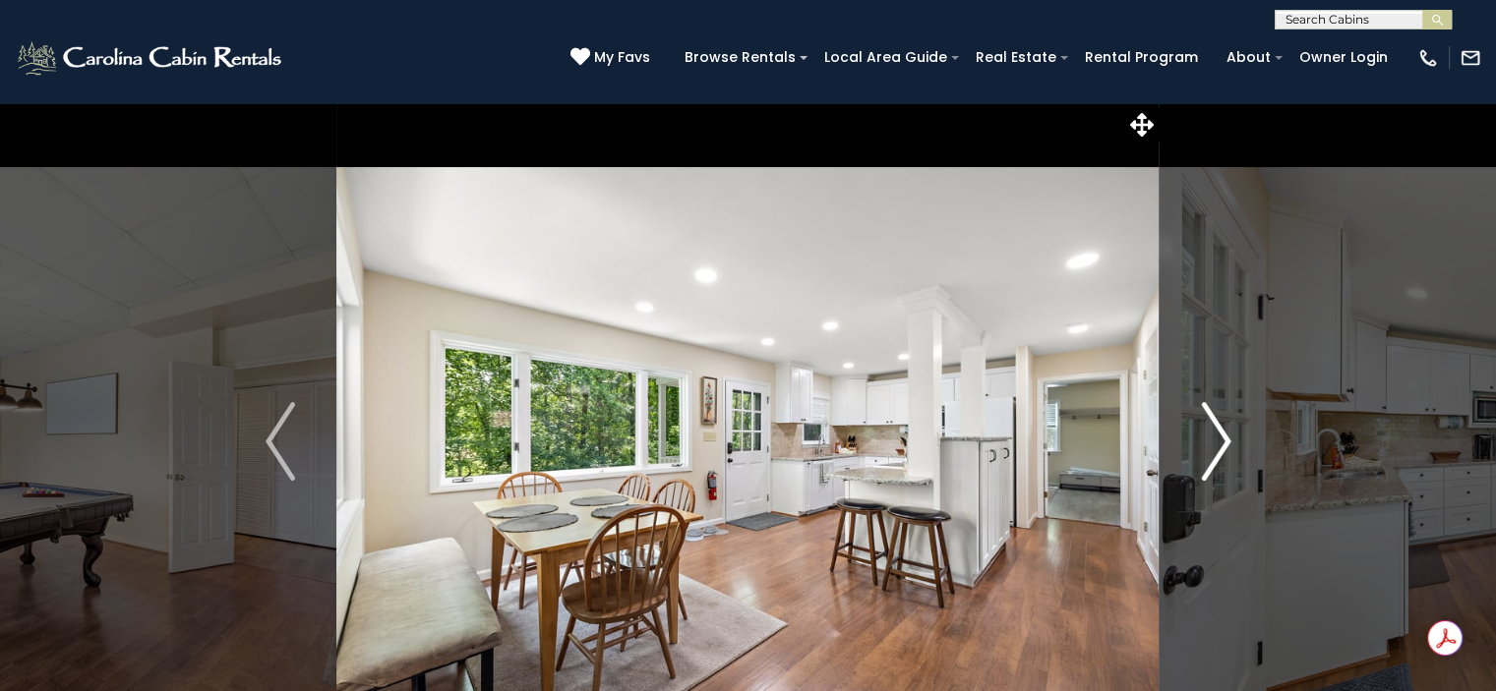
click at [1220, 440] on img "Next" at bounding box center [1216, 441] width 30 height 79
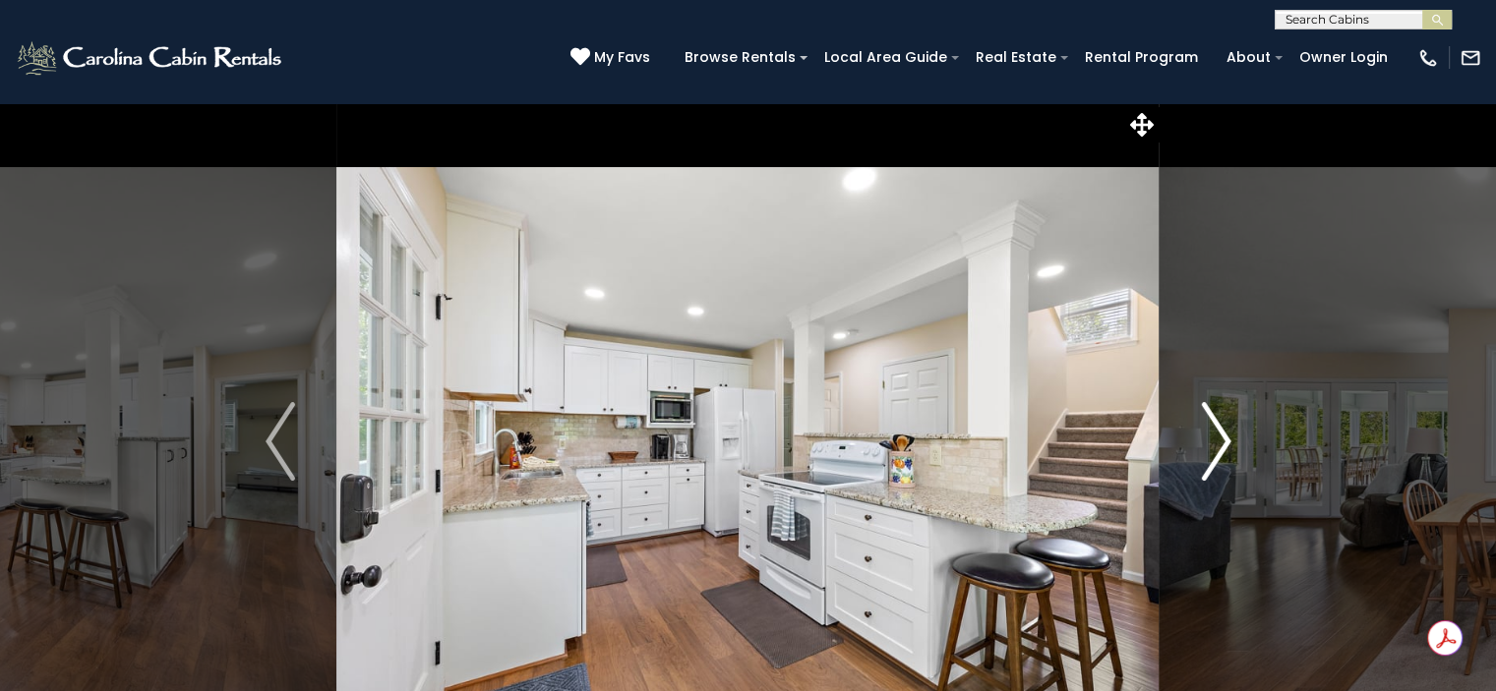
click at [1220, 440] on img "Next" at bounding box center [1216, 441] width 30 height 79
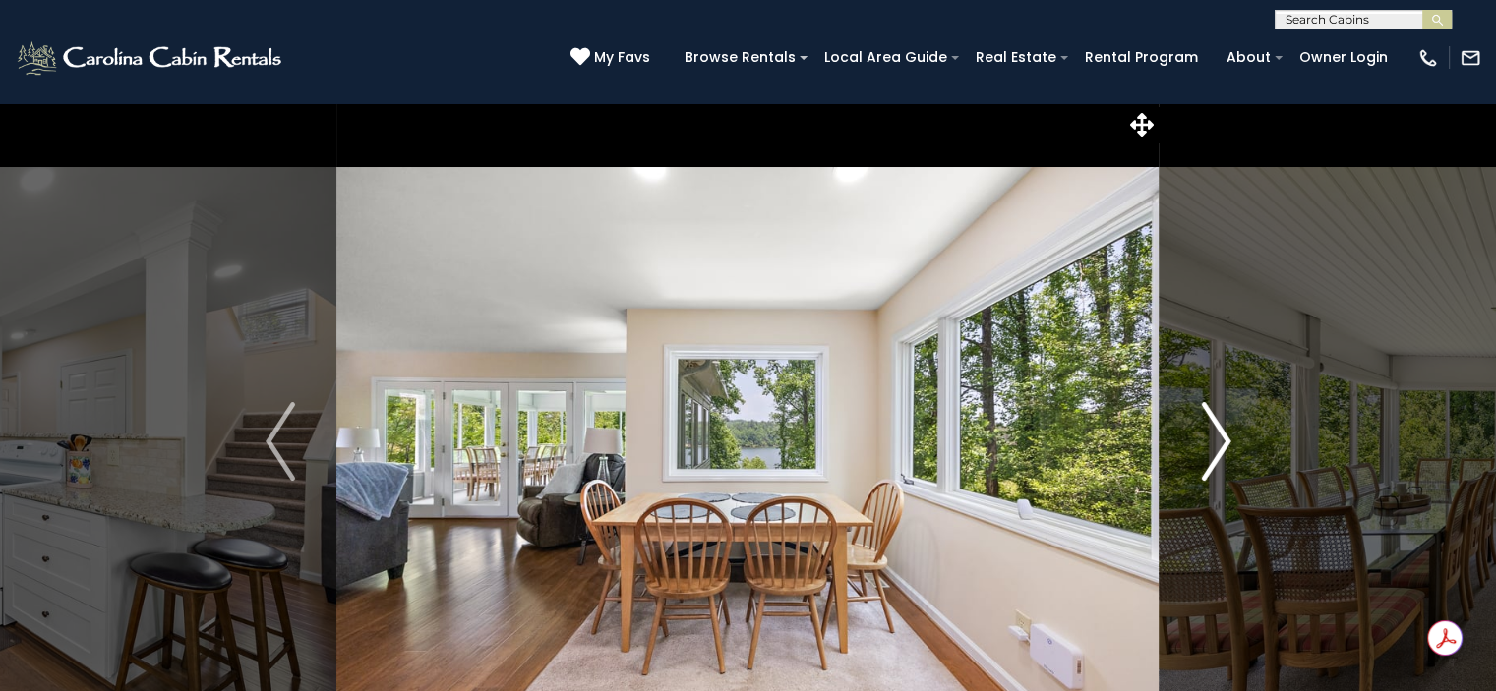
click at [1220, 440] on img "Next" at bounding box center [1216, 441] width 30 height 79
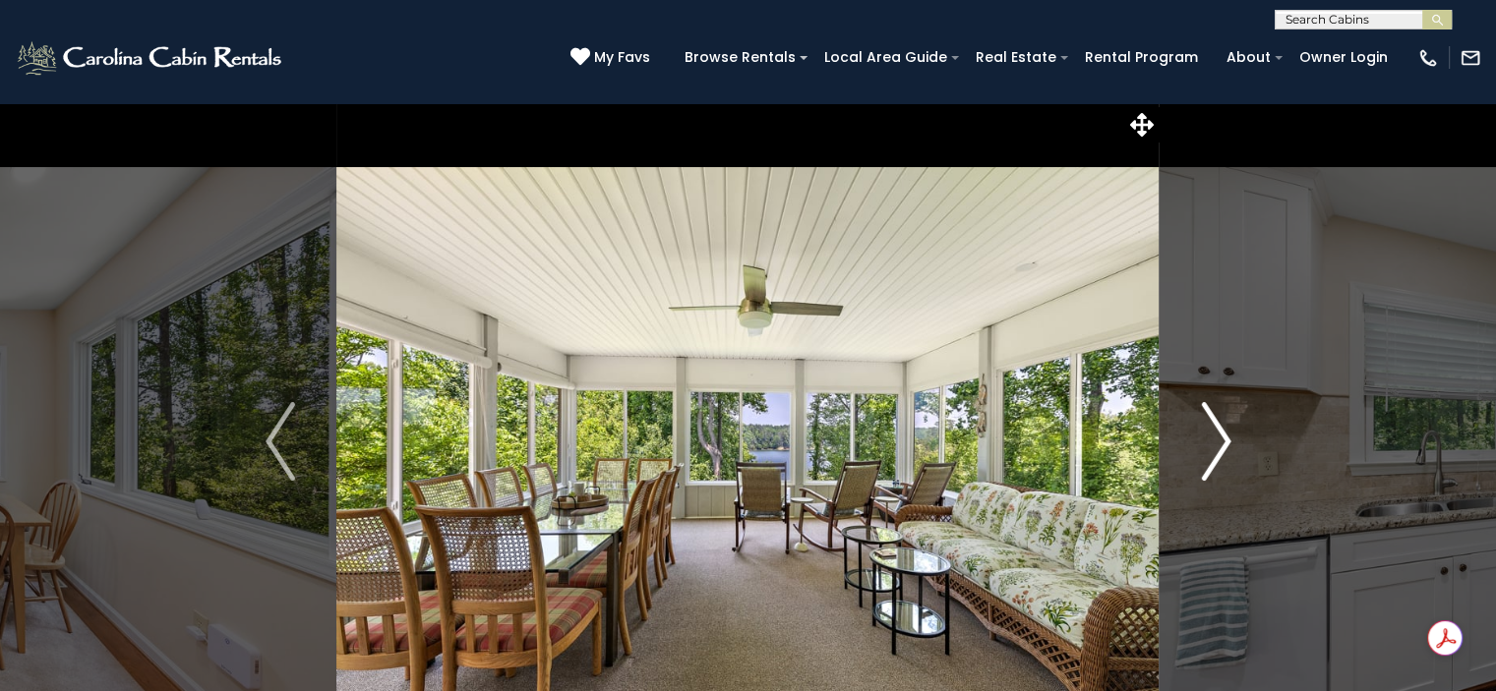
click at [1220, 440] on img "Next" at bounding box center [1216, 441] width 30 height 79
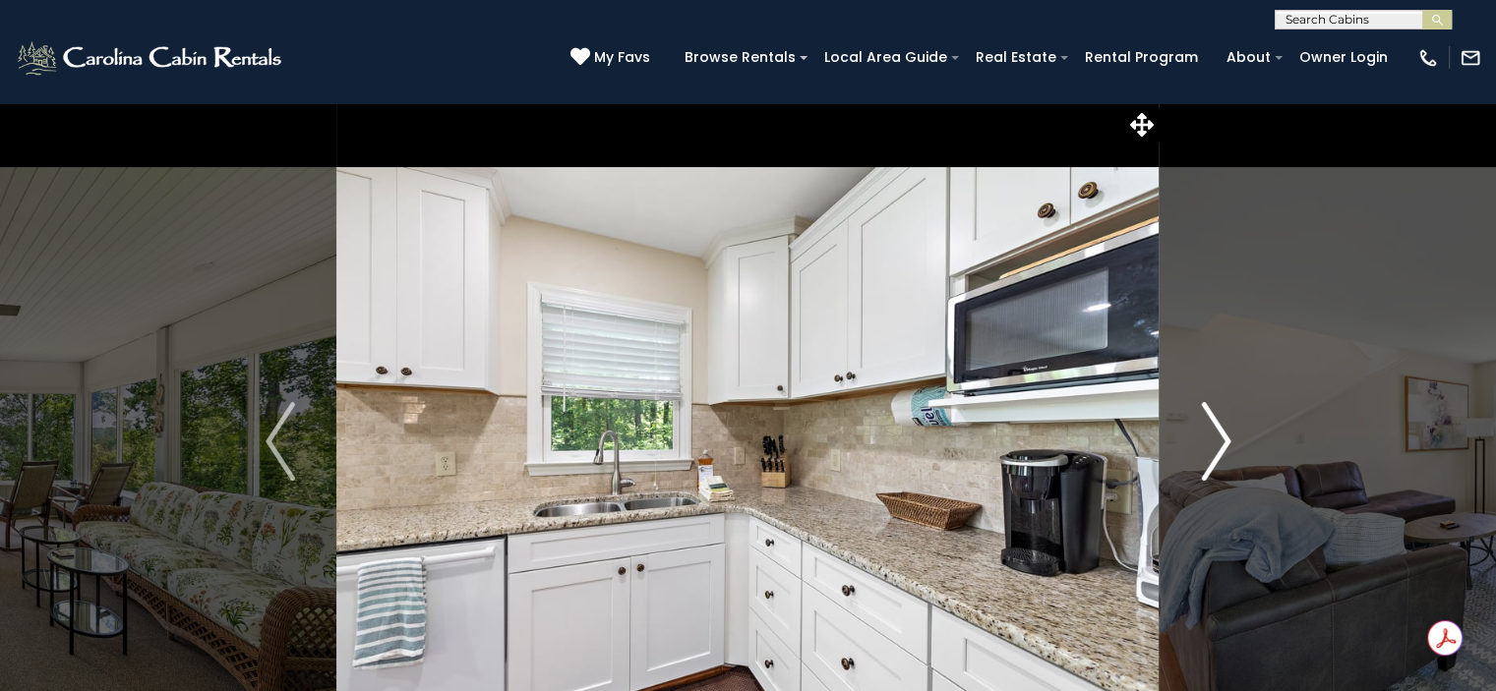
click at [1220, 440] on img "Next" at bounding box center [1216, 441] width 30 height 79
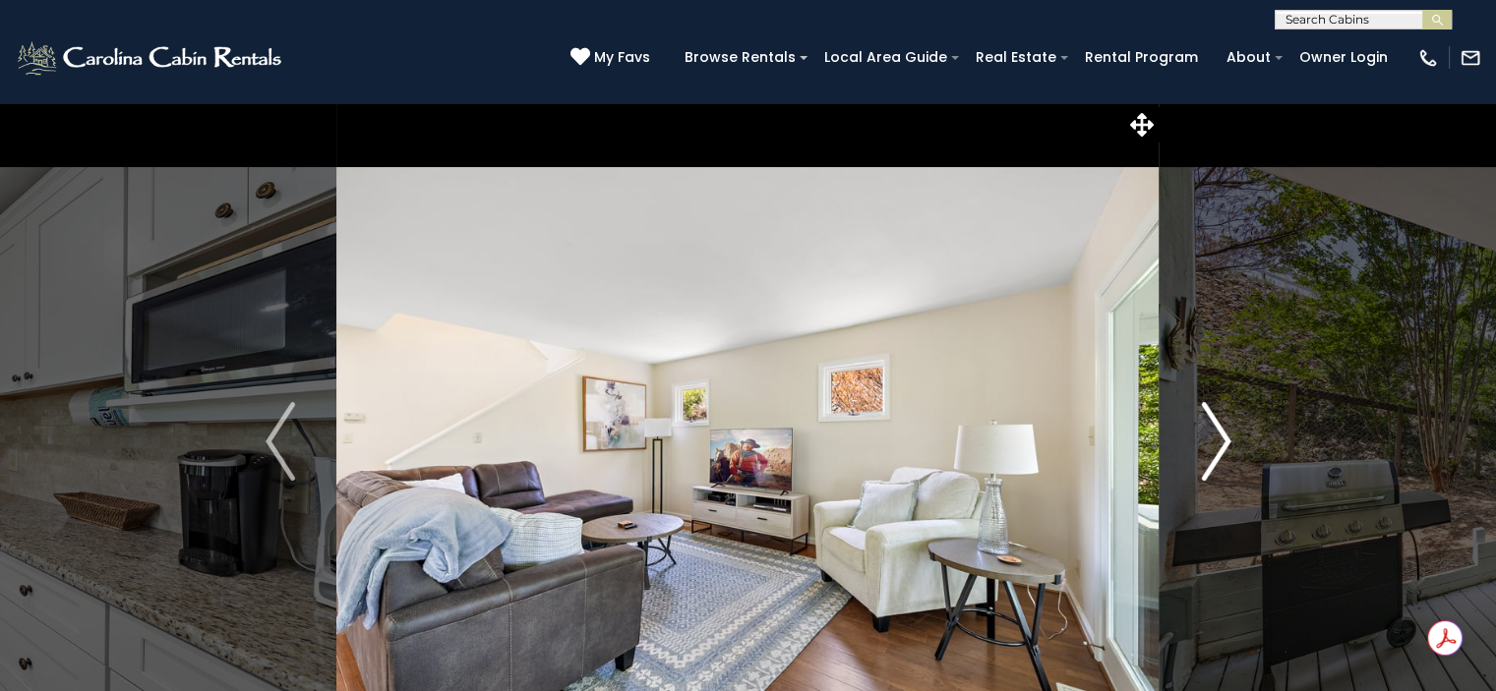
click at [1220, 440] on img "Next" at bounding box center [1216, 441] width 30 height 79
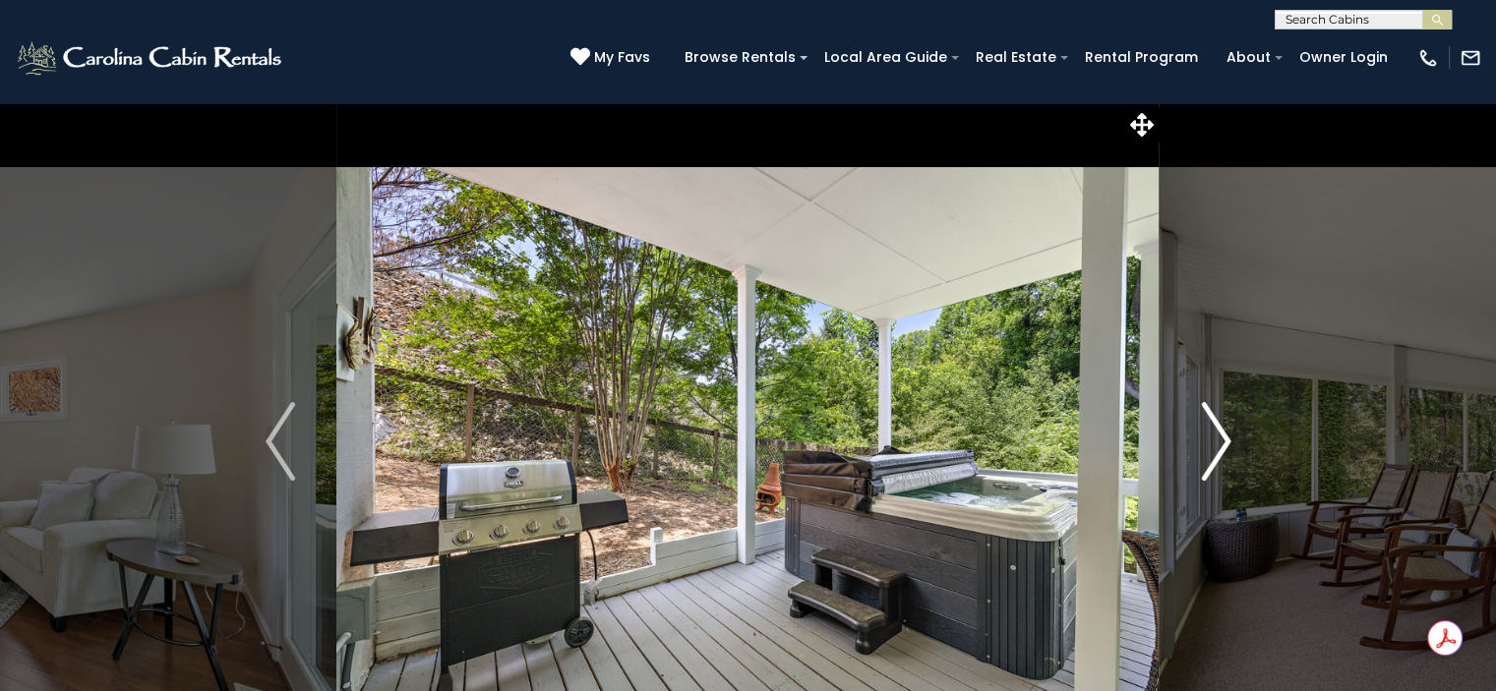
click at [1220, 440] on img "Next" at bounding box center [1216, 441] width 30 height 79
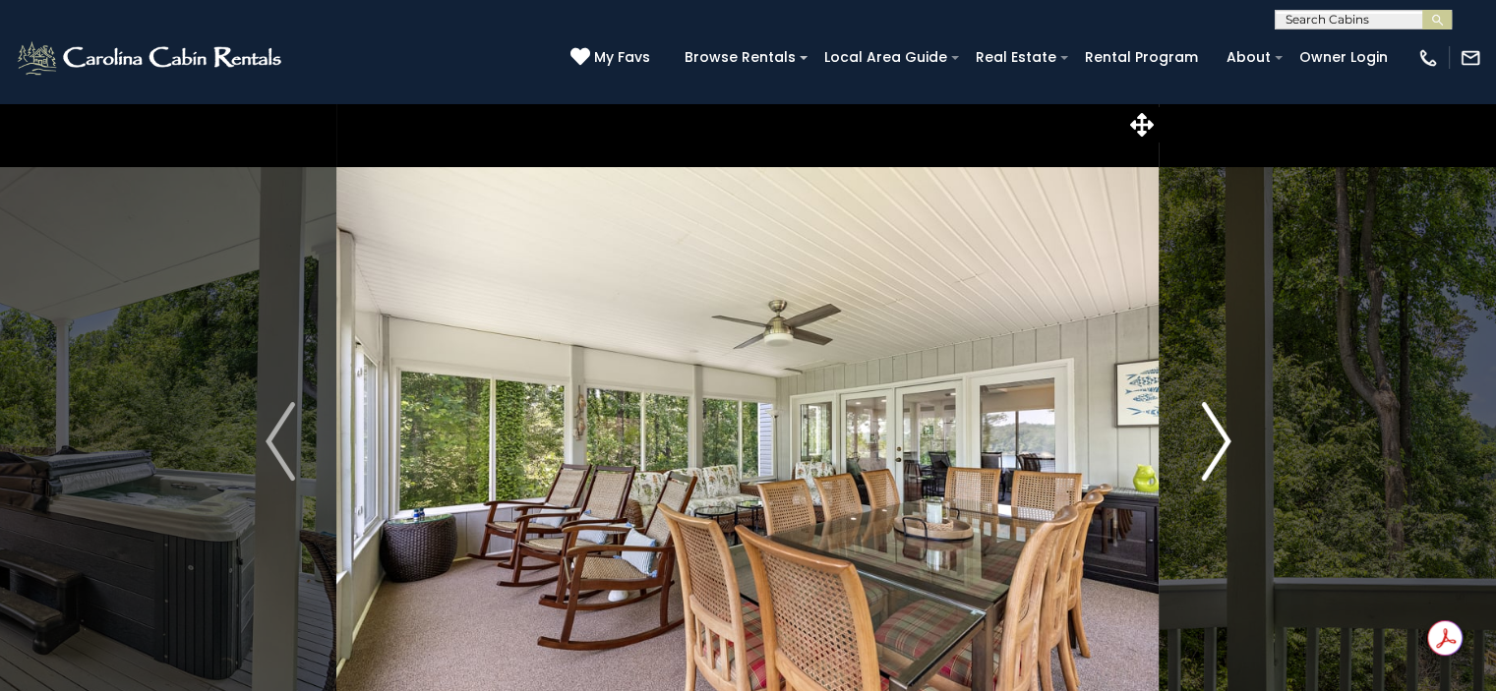
click at [1220, 440] on img "Next" at bounding box center [1216, 441] width 30 height 79
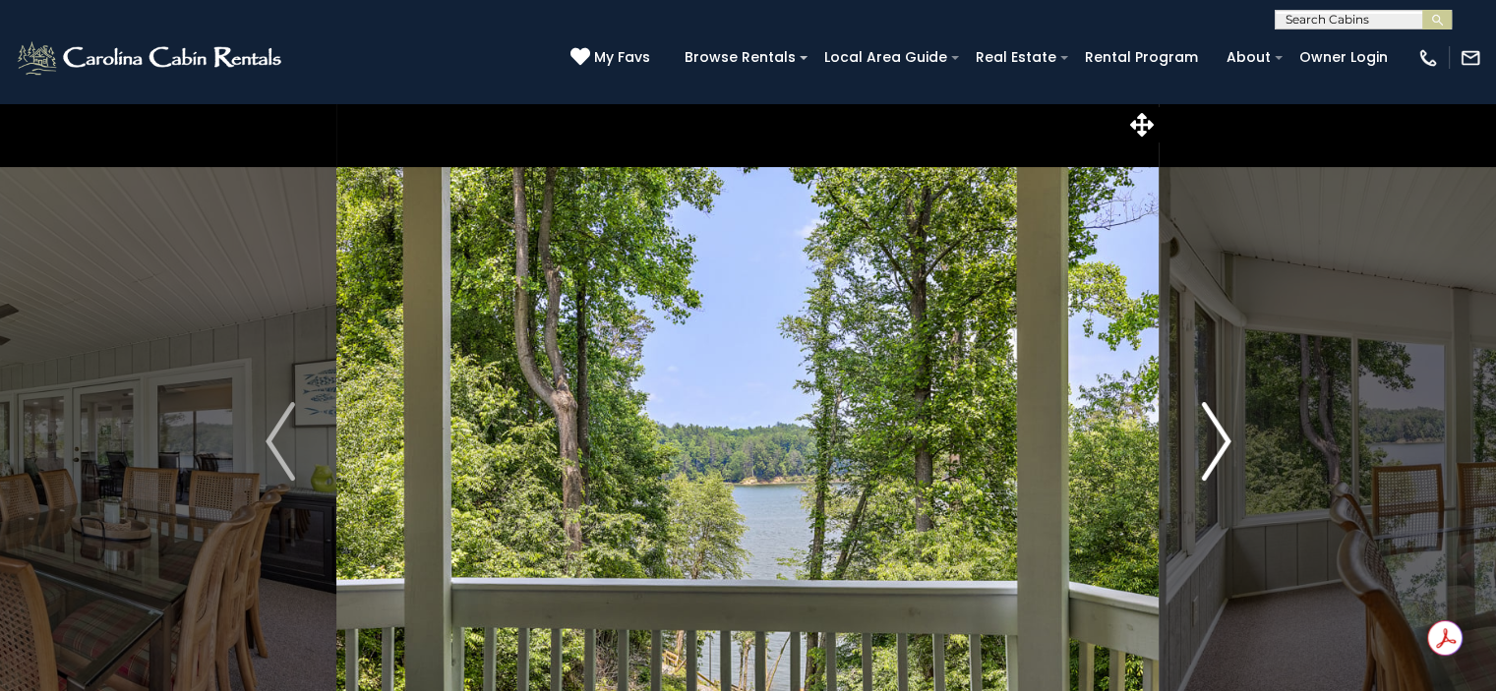
click at [1220, 440] on img "Next" at bounding box center [1216, 441] width 30 height 79
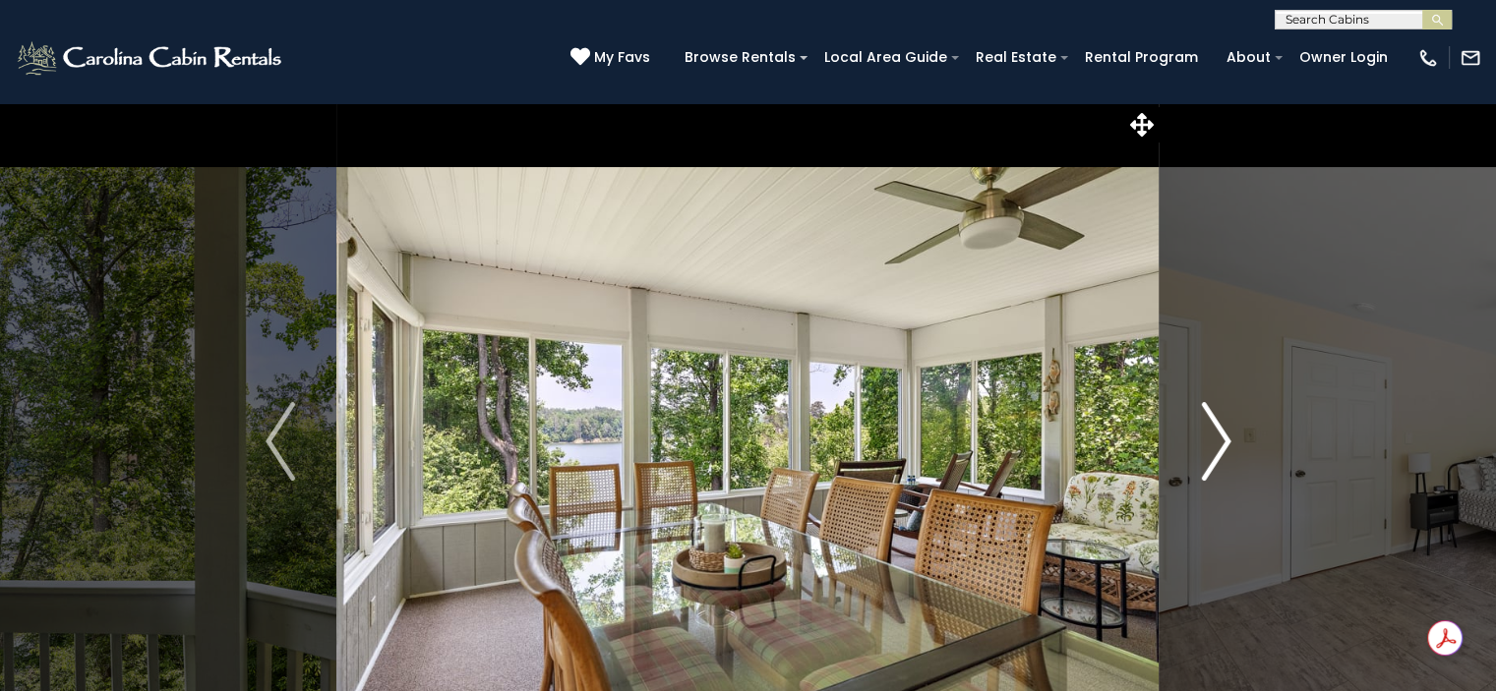
click at [1220, 440] on img "Next" at bounding box center [1216, 441] width 30 height 79
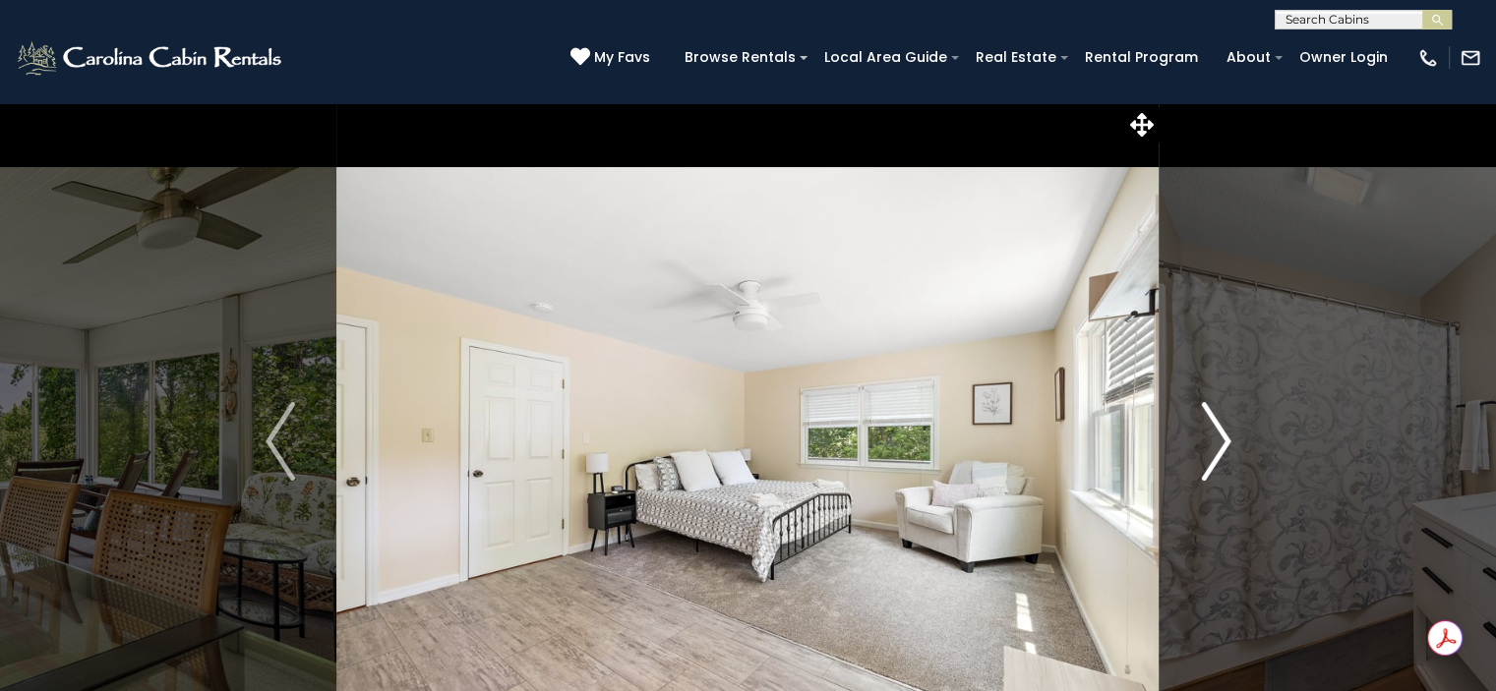
click at [1220, 440] on img "Next" at bounding box center [1216, 441] width 30 height 79
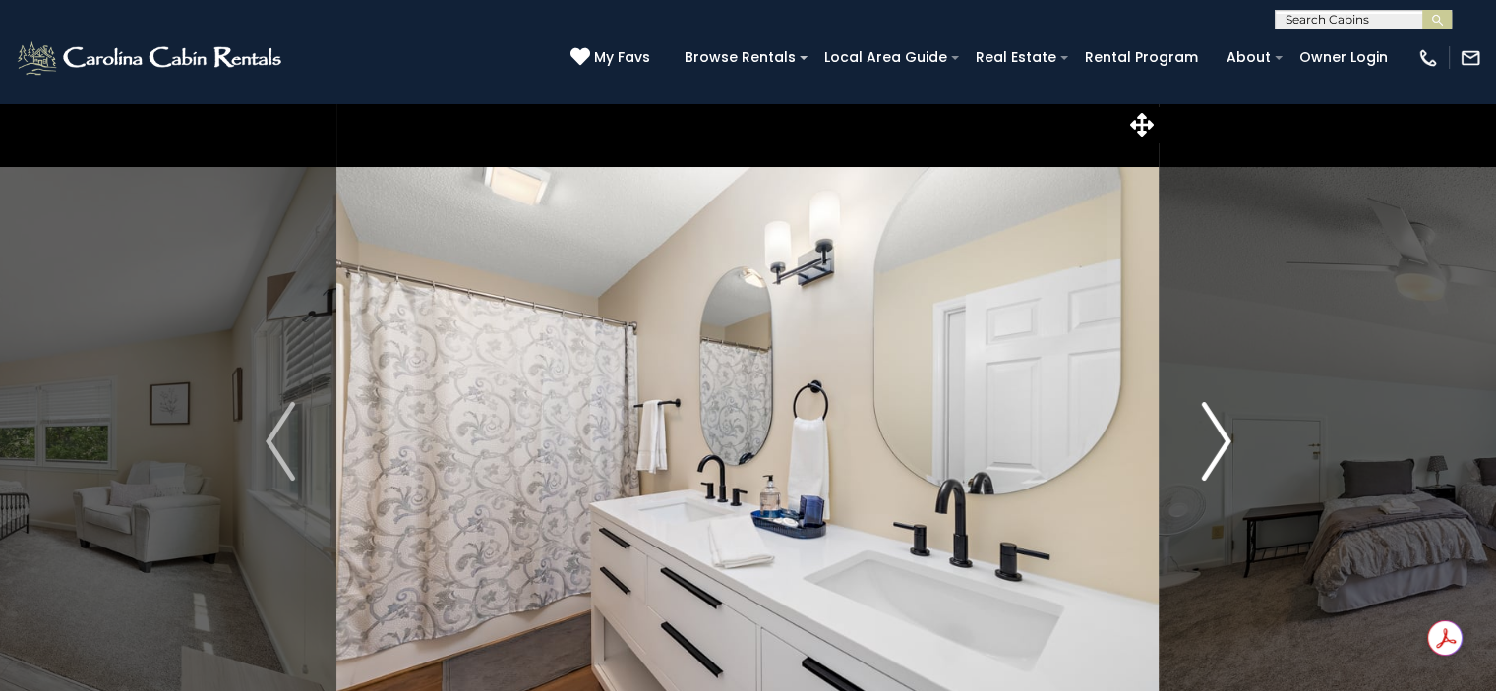
click at [1220, 440] on img "Next" at bounding box center [1216, 441] width 30 height 79
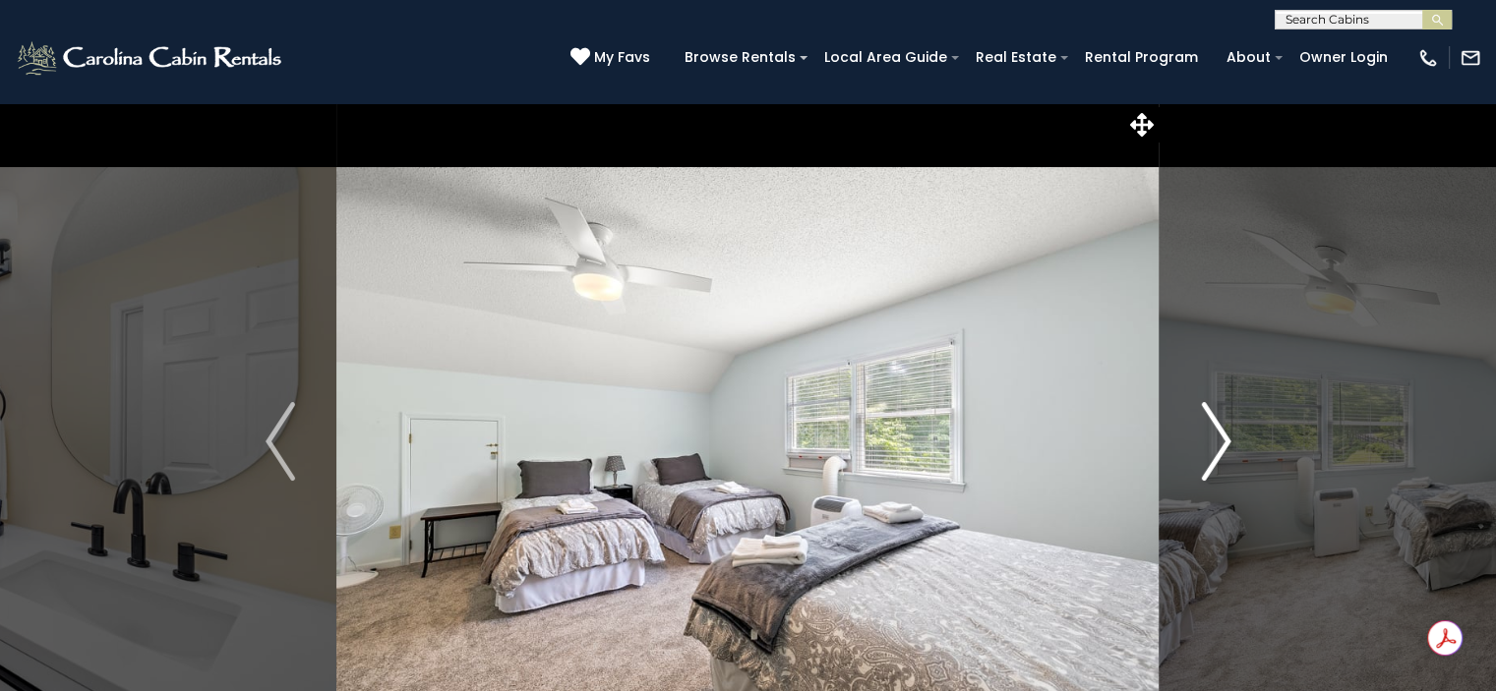
click at [1220, 440] on img "Next" at bounding box center [1216, 441] width 30 height 79
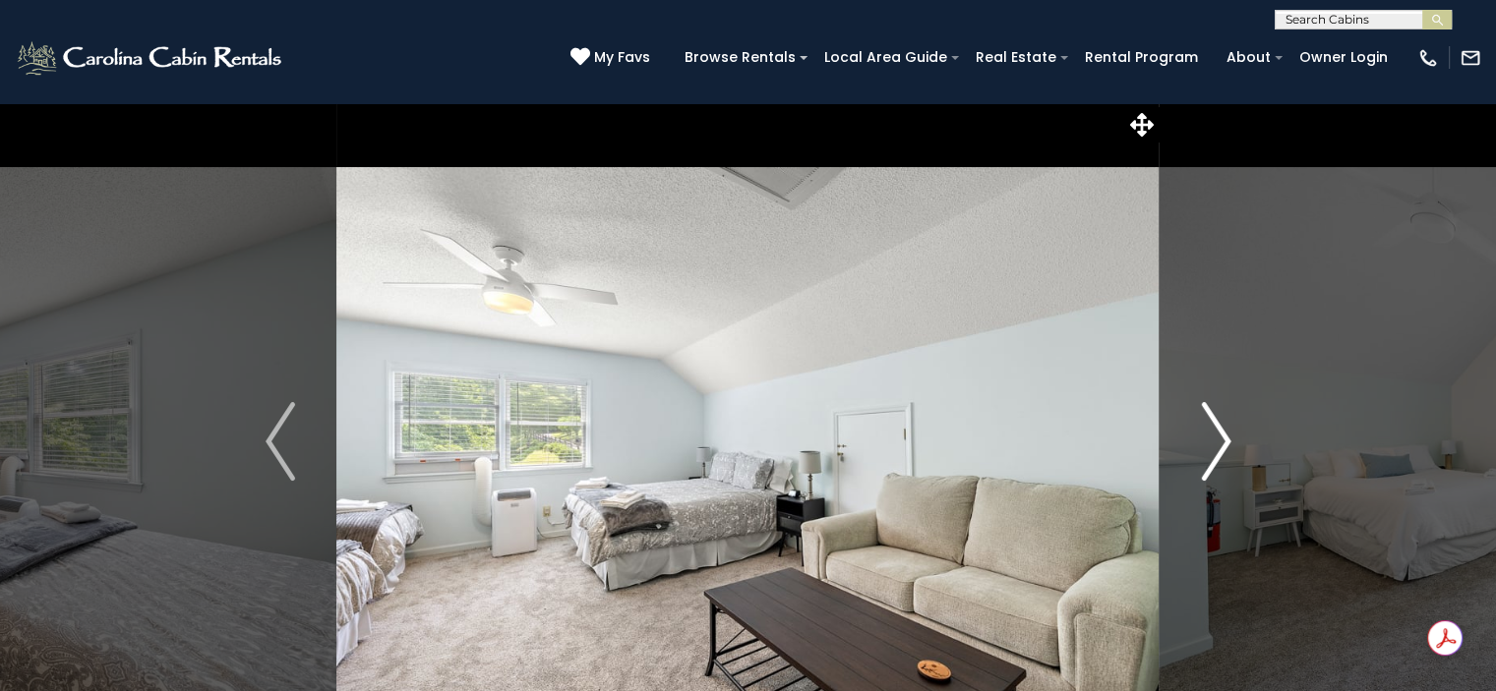
click at [1220, 440] on img "Next" at bounding box center [1216, 441] width 30 height 79
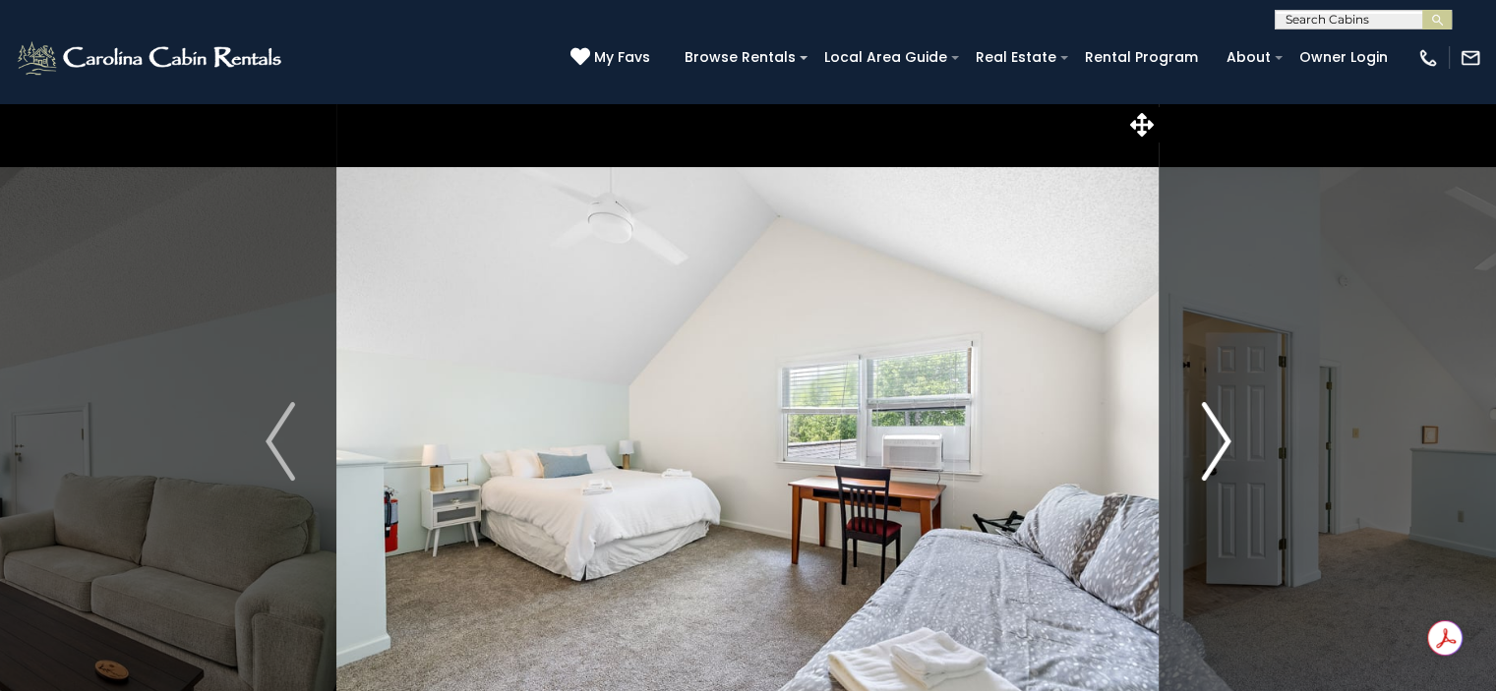
click at [1220, 440] on img "Next" at bounding box center [1216, 441] width 30 height 79
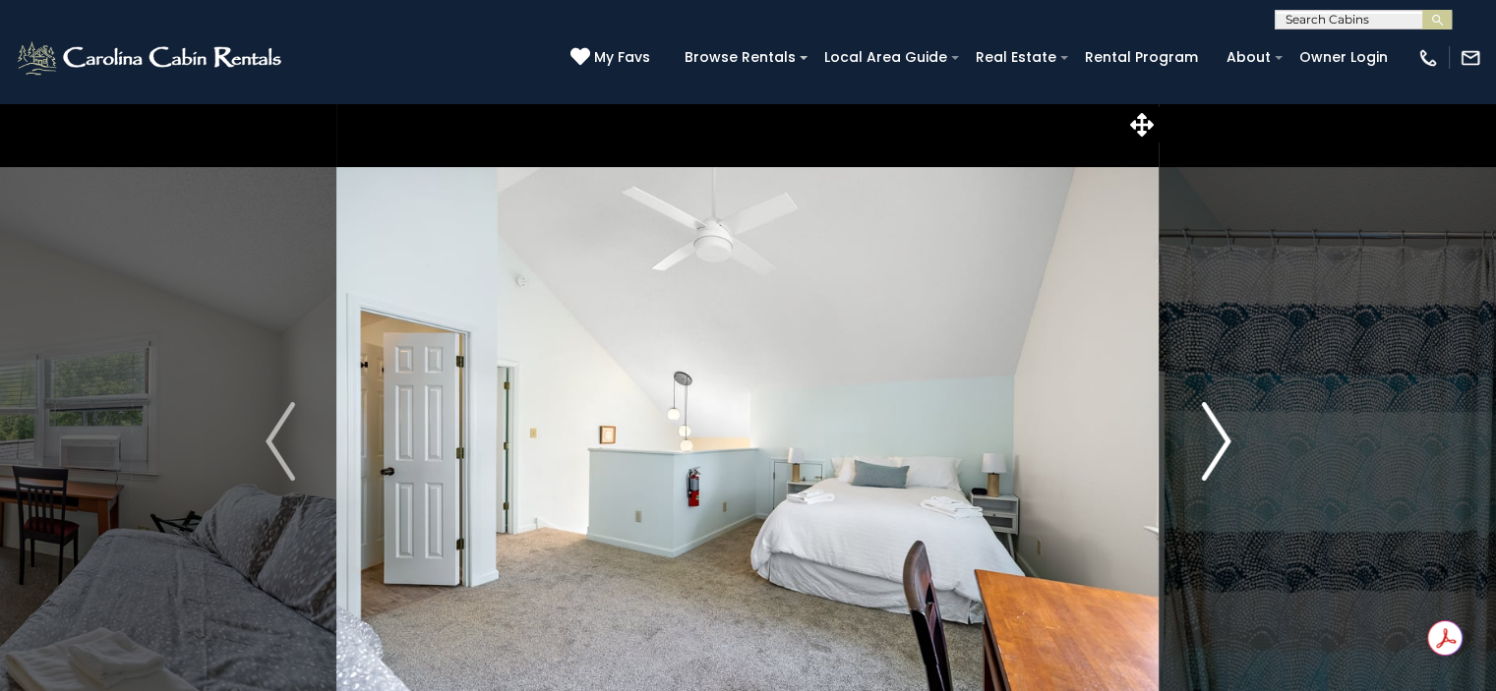
click at [1220, 440] on img "Next" at bounding box center [1216, 441] width 30 height 79
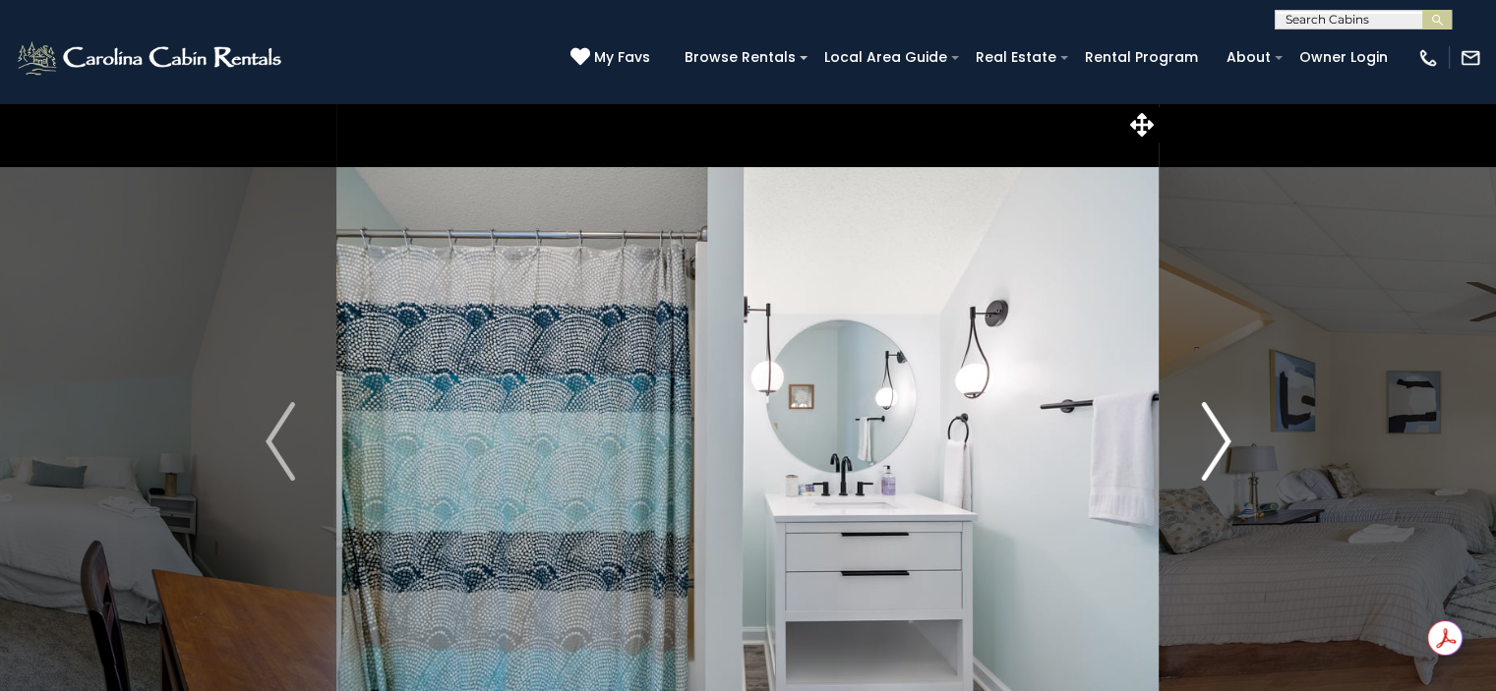
click at [1220, 440] on img "Next" at bounding box center [1216, 441] width 30 height 79
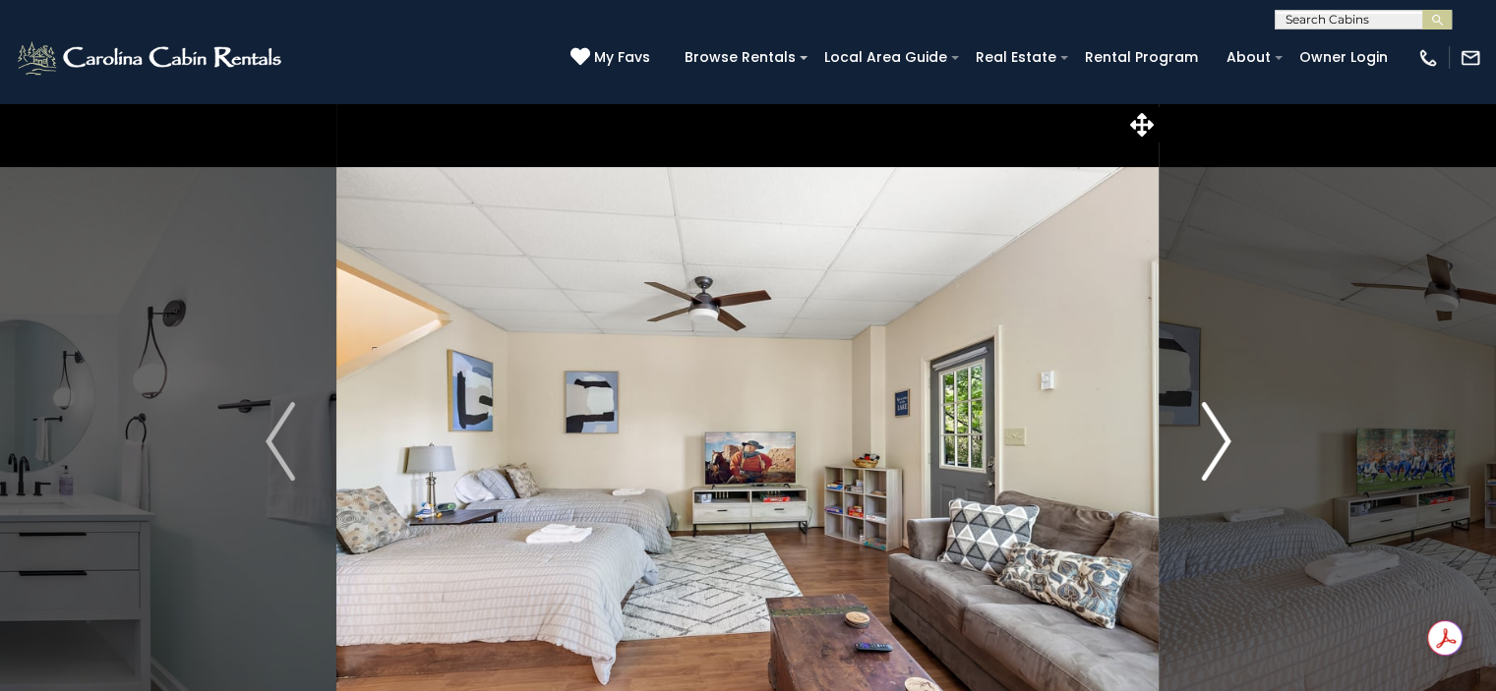
click at [1220, 440] on img "Next" at bounding box center [1216, 441] width 30 height 79
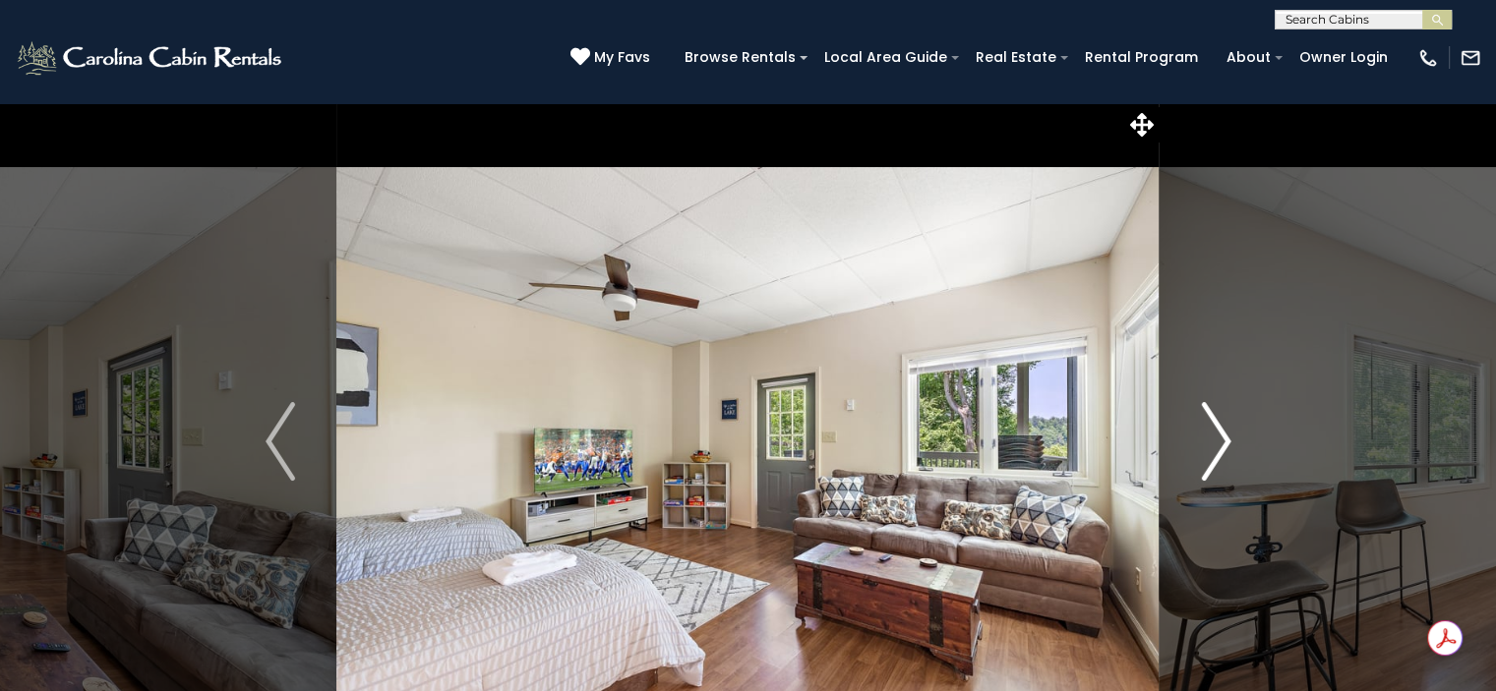
click at [1220, 440] on img "Next" at bounding box center [1216, 441] width 30 height 79
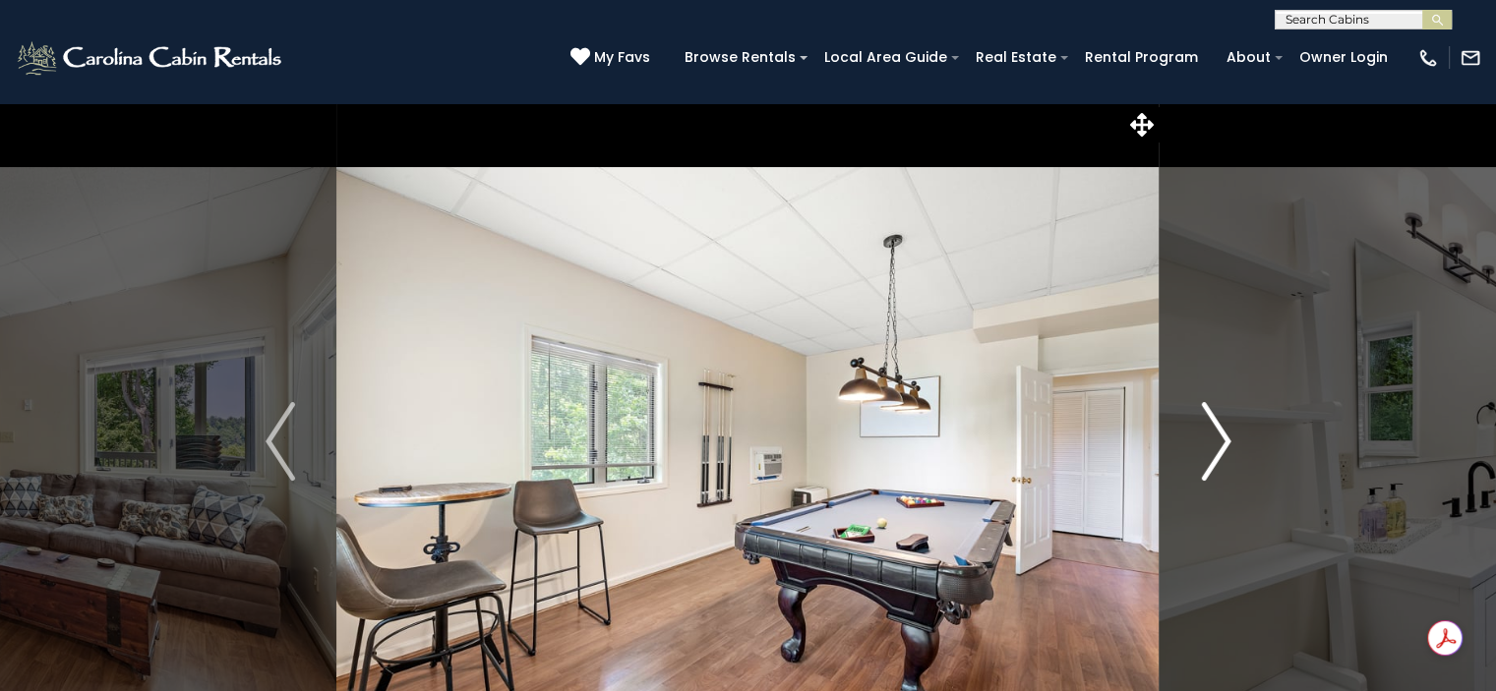
click at [1220, 440] on img "Next" at bounding box center [1216, 441] width 30 height 79
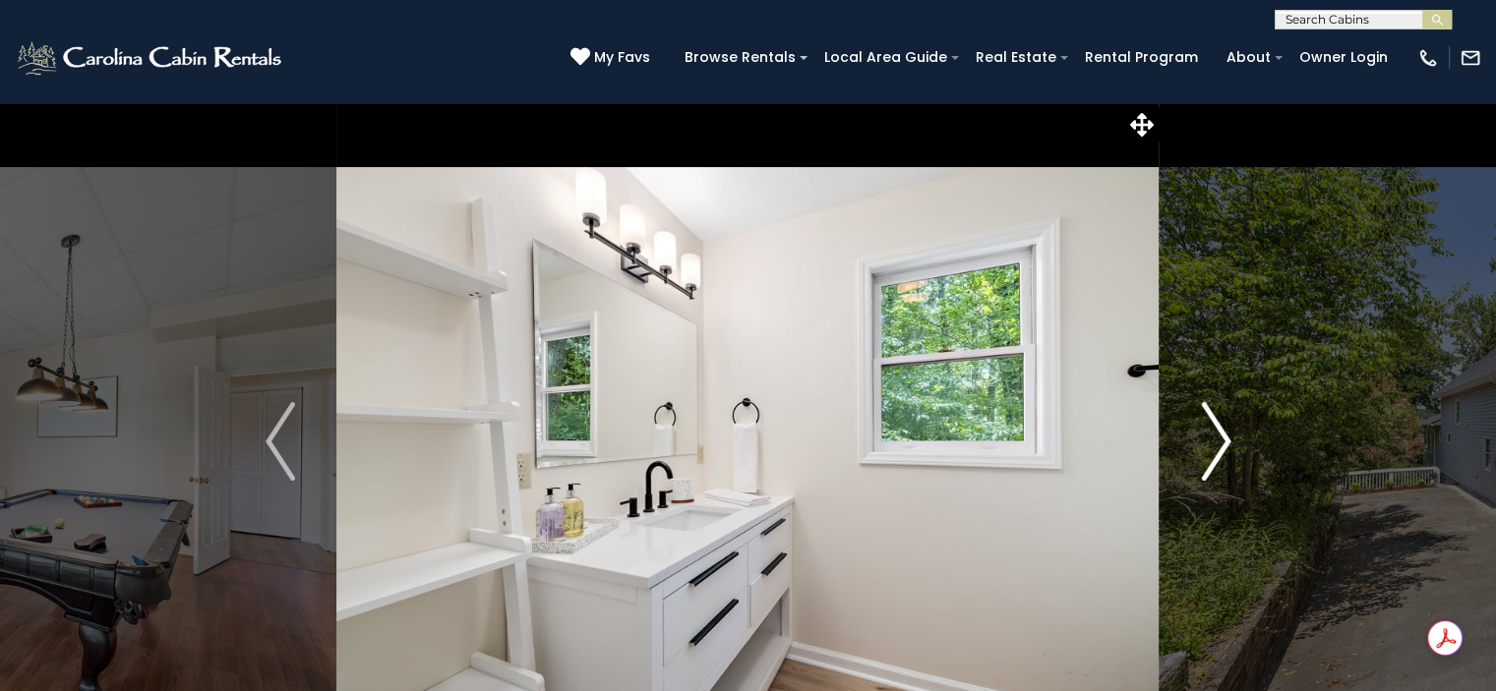
click at [1220, 440] on img "Next" at bounding box center [1216, 441] width 30 height 79
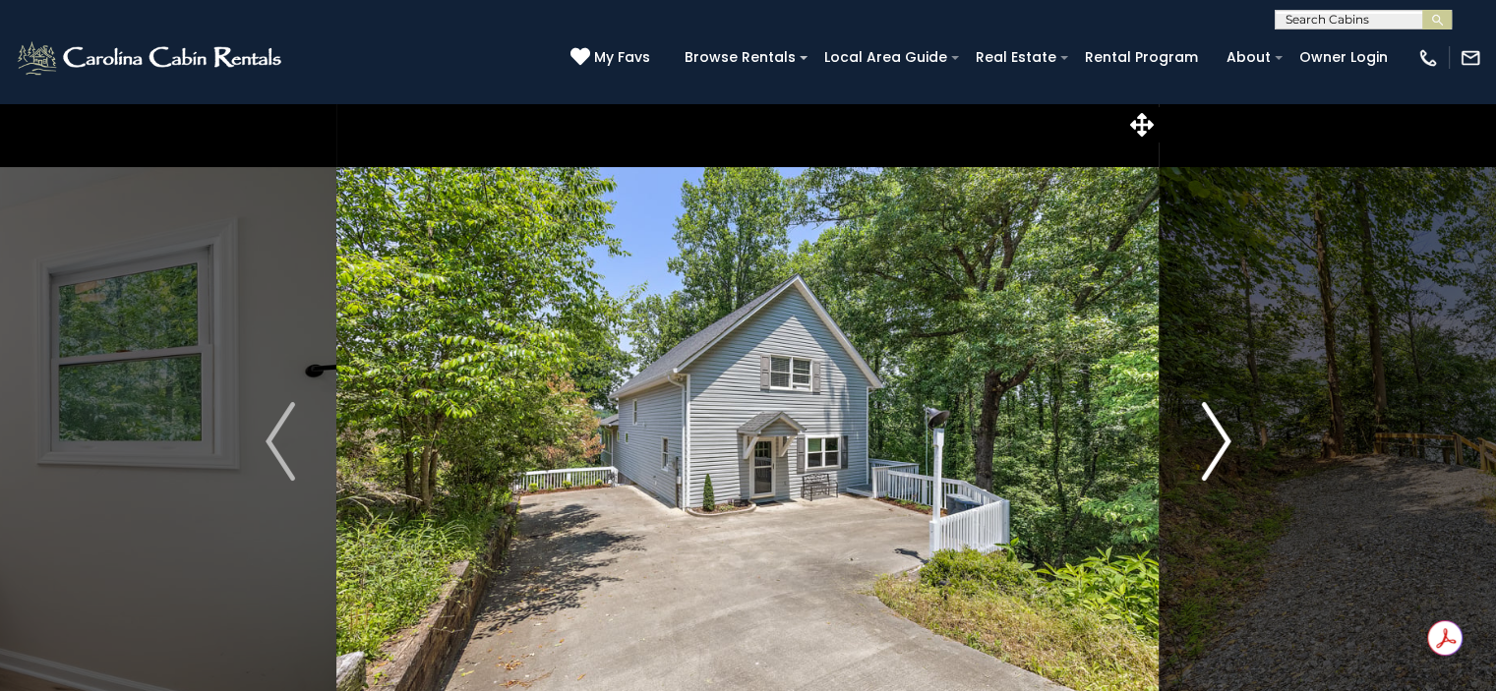
click at [1220, 440] on img "Next" at bounding box center [1216, 441] width 30 height 79
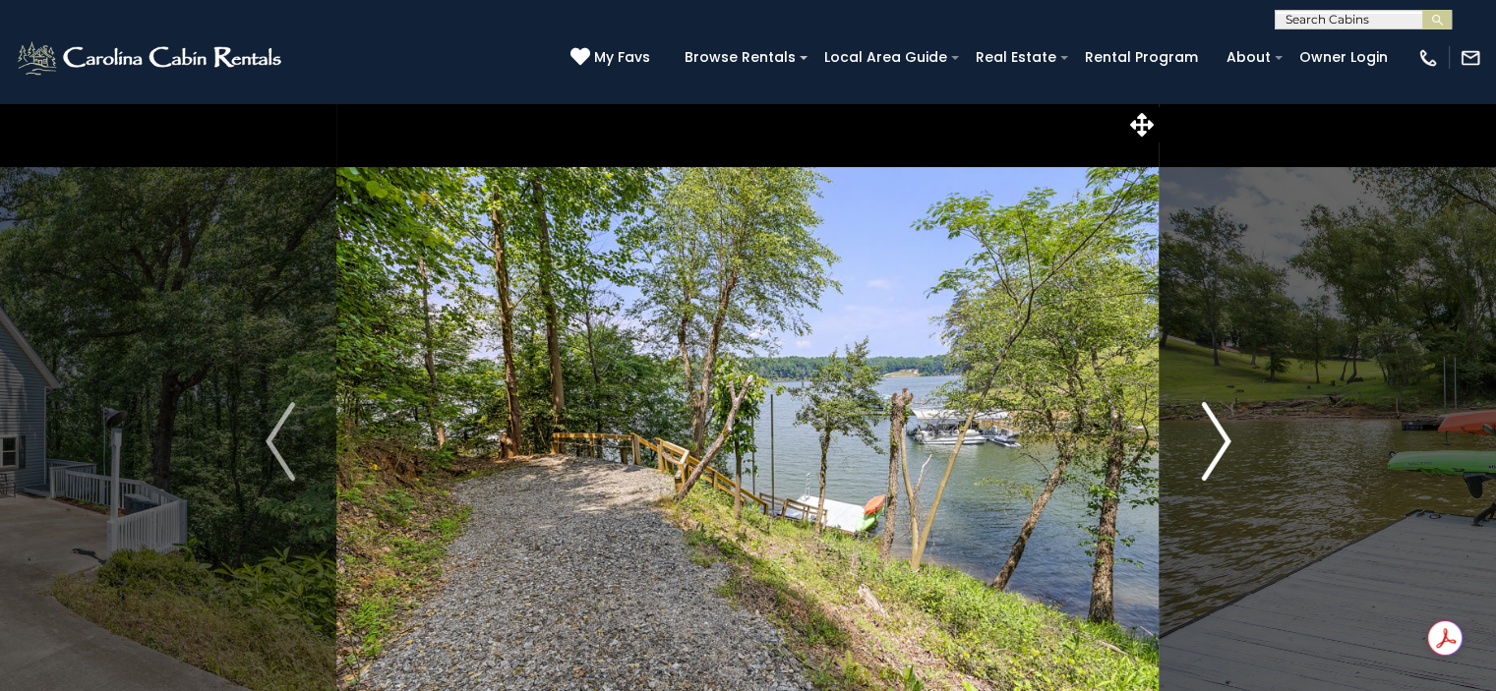
click at [1220, 440] on img "Next" at bounding box center [1216, 441] width 30 height 79
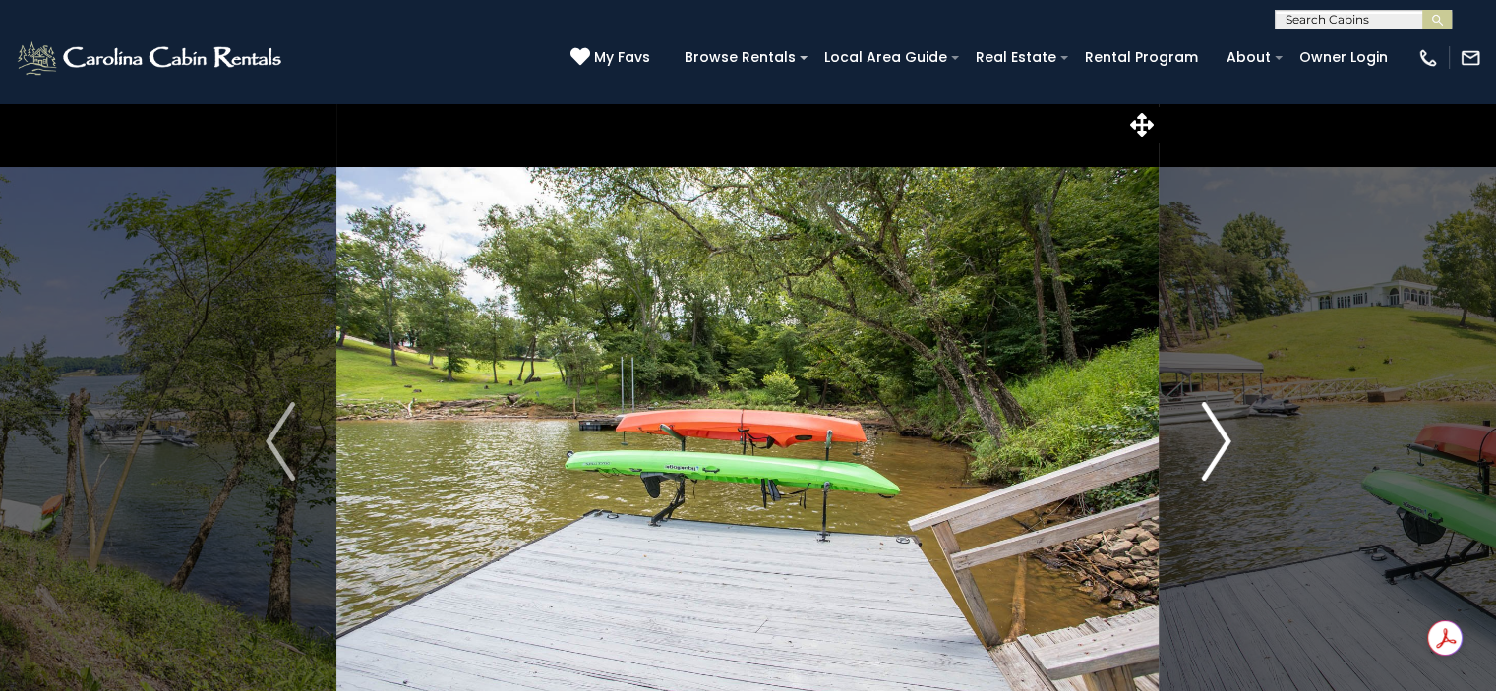
click at [1220, 440] on img "Next" at bounding box center [1216, 441] width 30 height 79
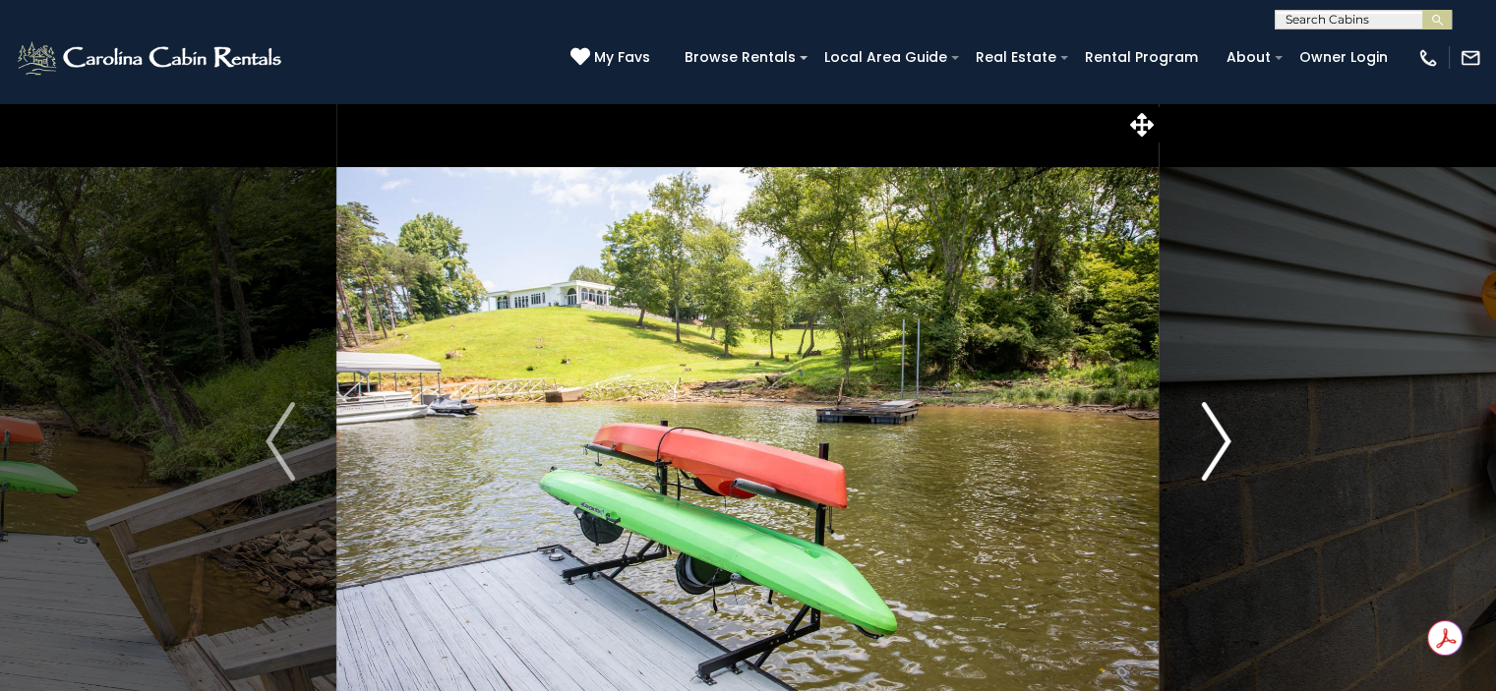
click at [1220, 440] on img "Next" at bounding box center [1216, 441] width 30 height 79
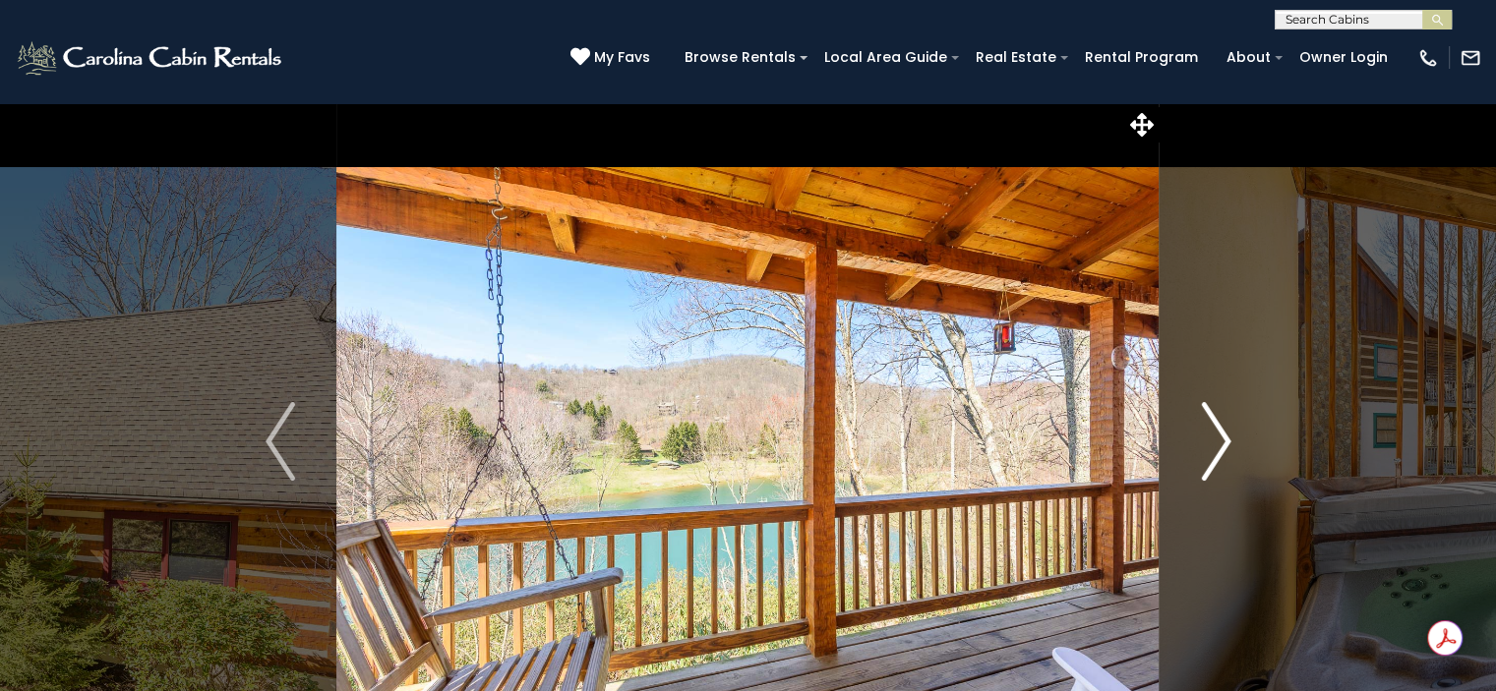
click at [1211, 448] on img "Next" at bounding box center [1216, 441] width 30 height 79
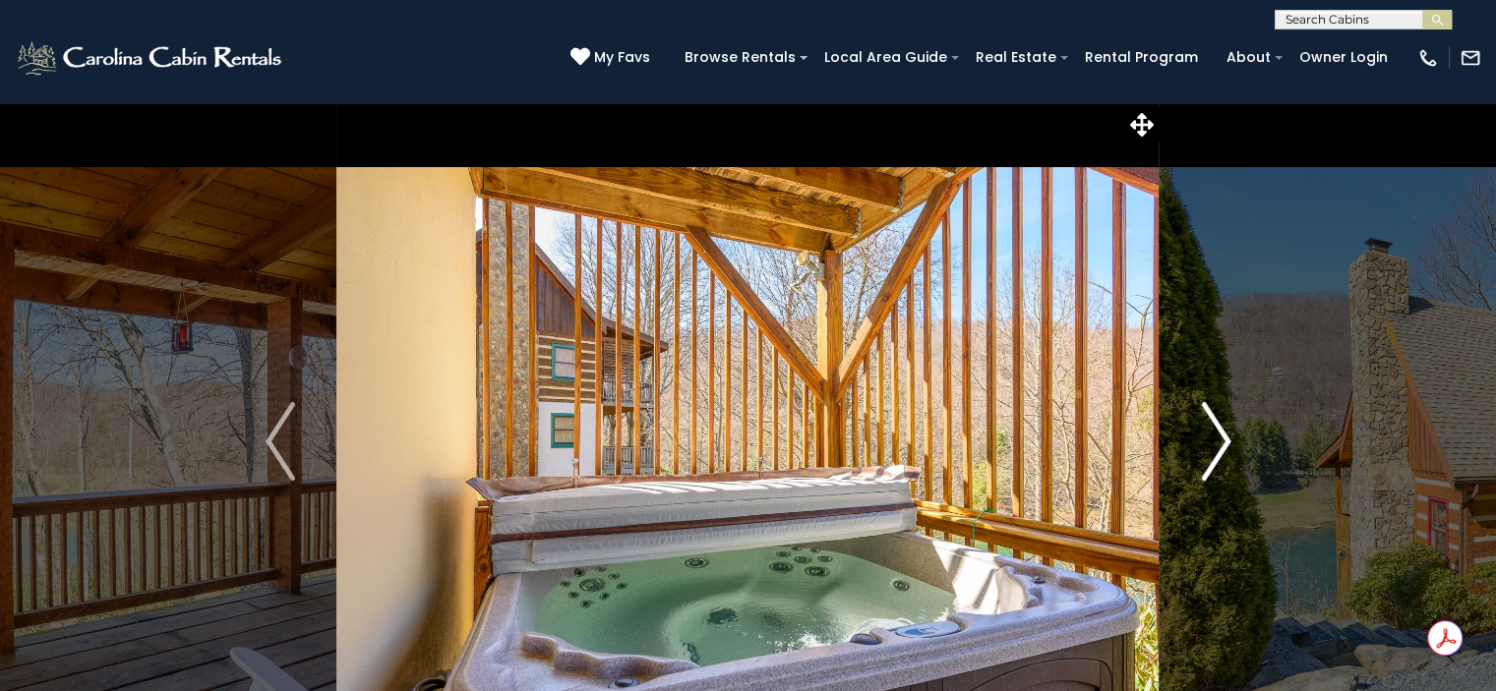
click at [1211, 448] on img "Next" at bounding box center [1216, 441] width 30 height 79
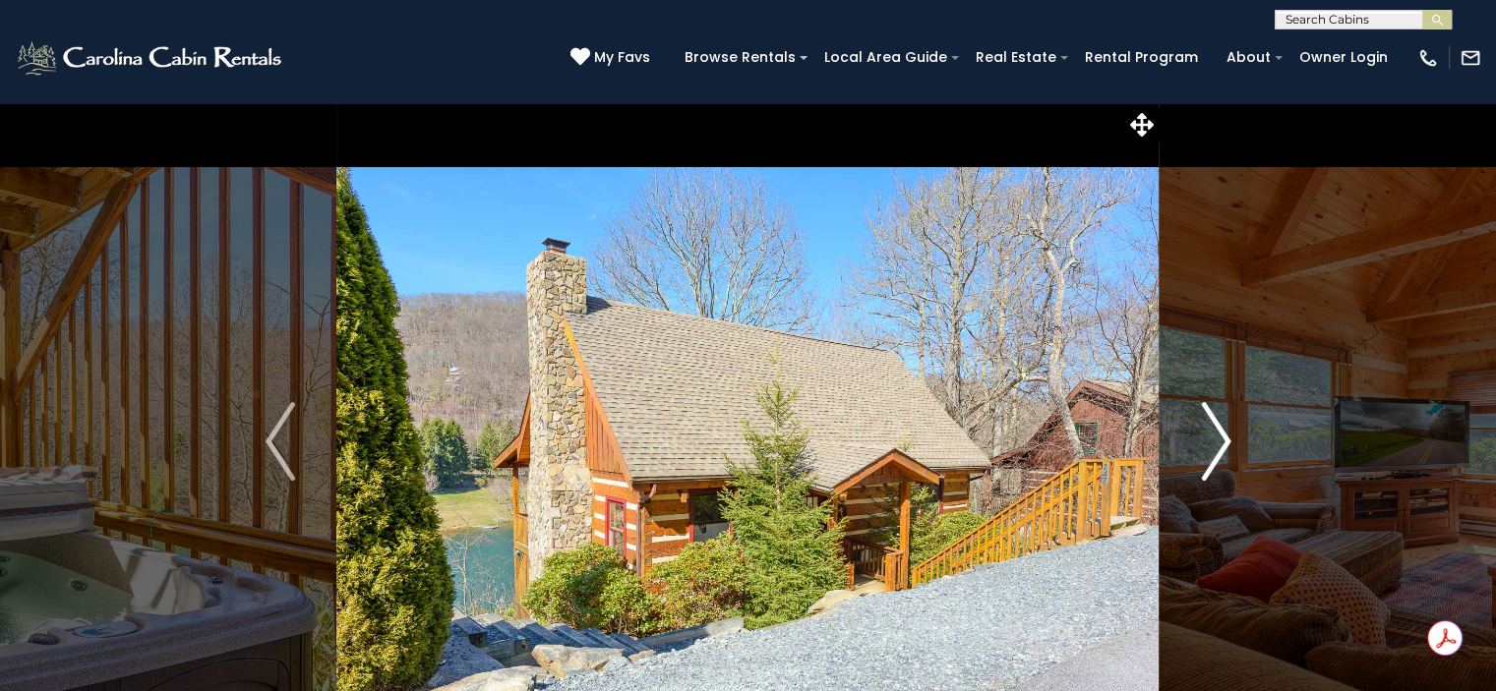
click at [1211, 448] on img "Next" at bounding box center [1216, 441] width 30 height 79
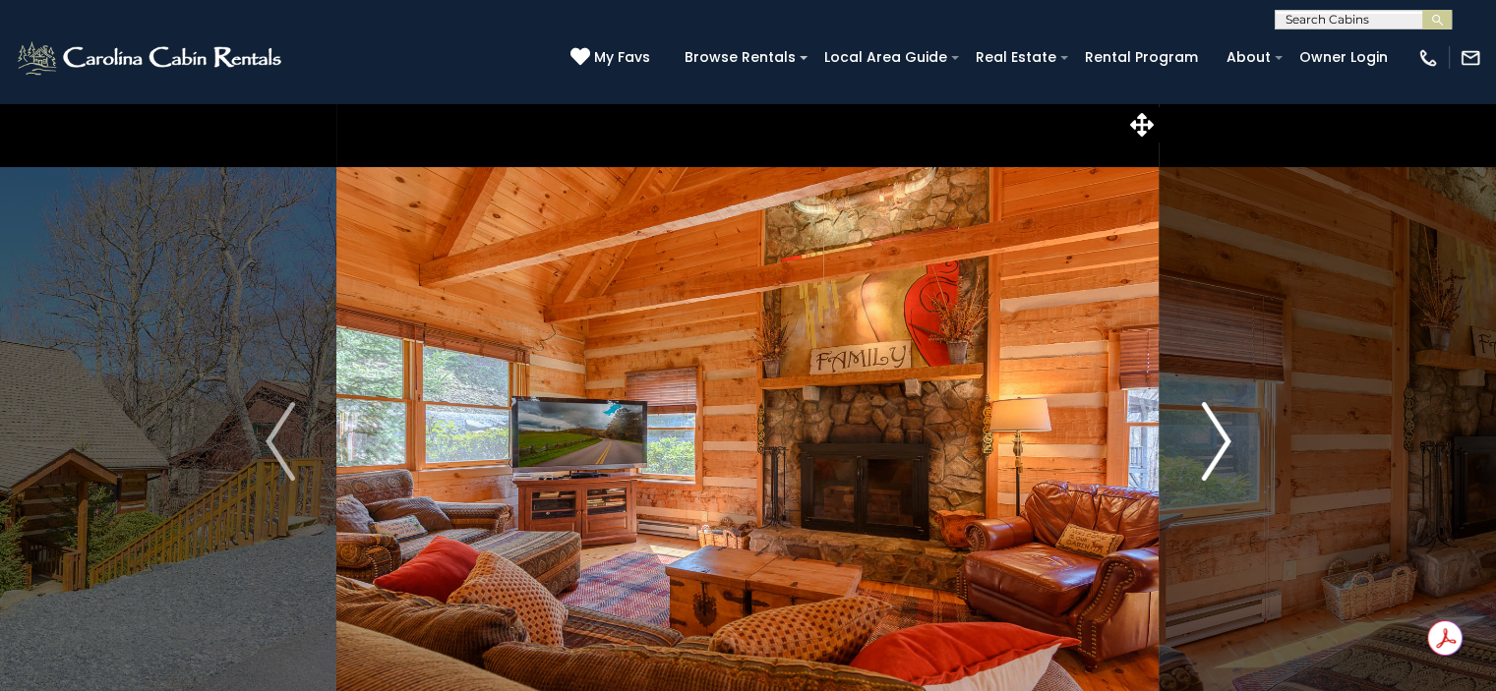
click at [1211, 448] on img "Next" at bounding box center [1216, 441] width 30 height 79
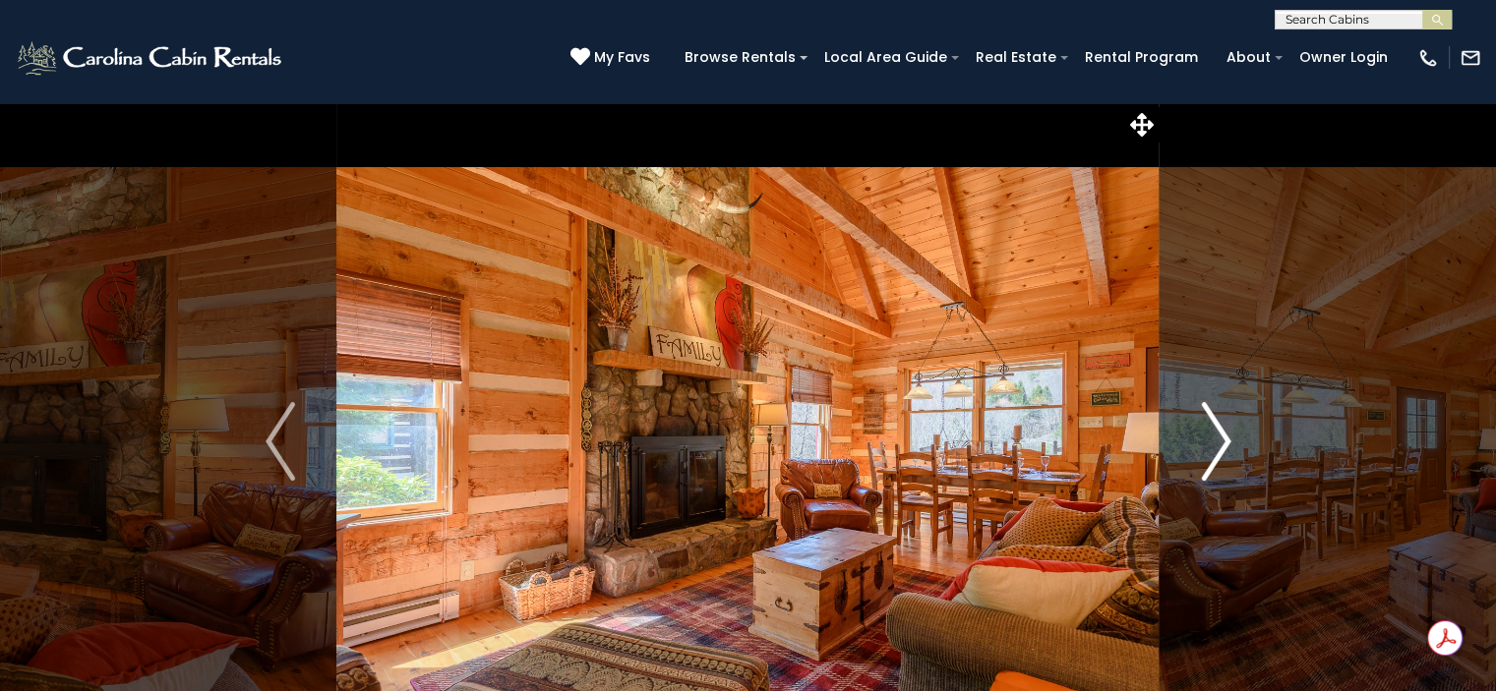
click at [1211, 448] on img "Next" at bounding box center [1216, 441] width 30 height 79
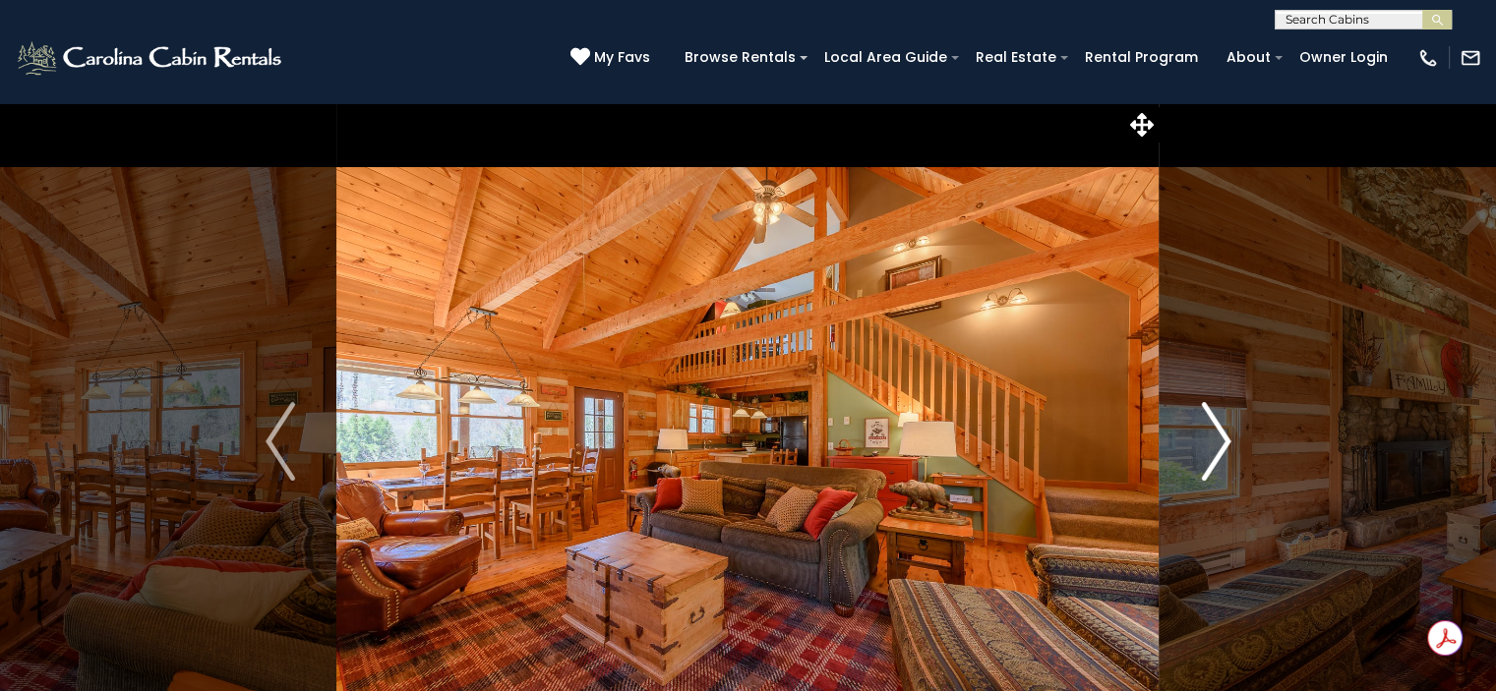
click at [1211, 448] on img "Next" at bounding box center [1216, 441] width 30 height 79
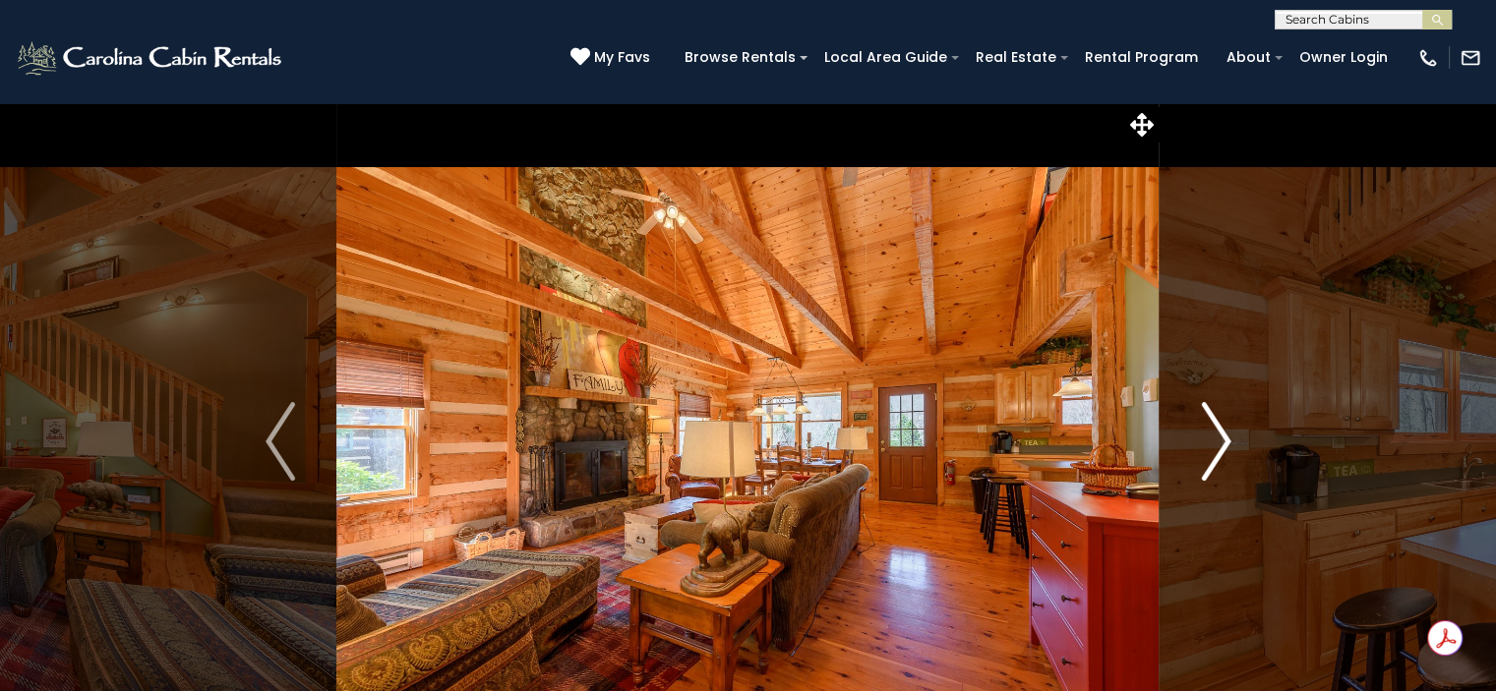
click at [1211, 448] on img "Next" at bounding box center [1216, 441] width 30 height 79
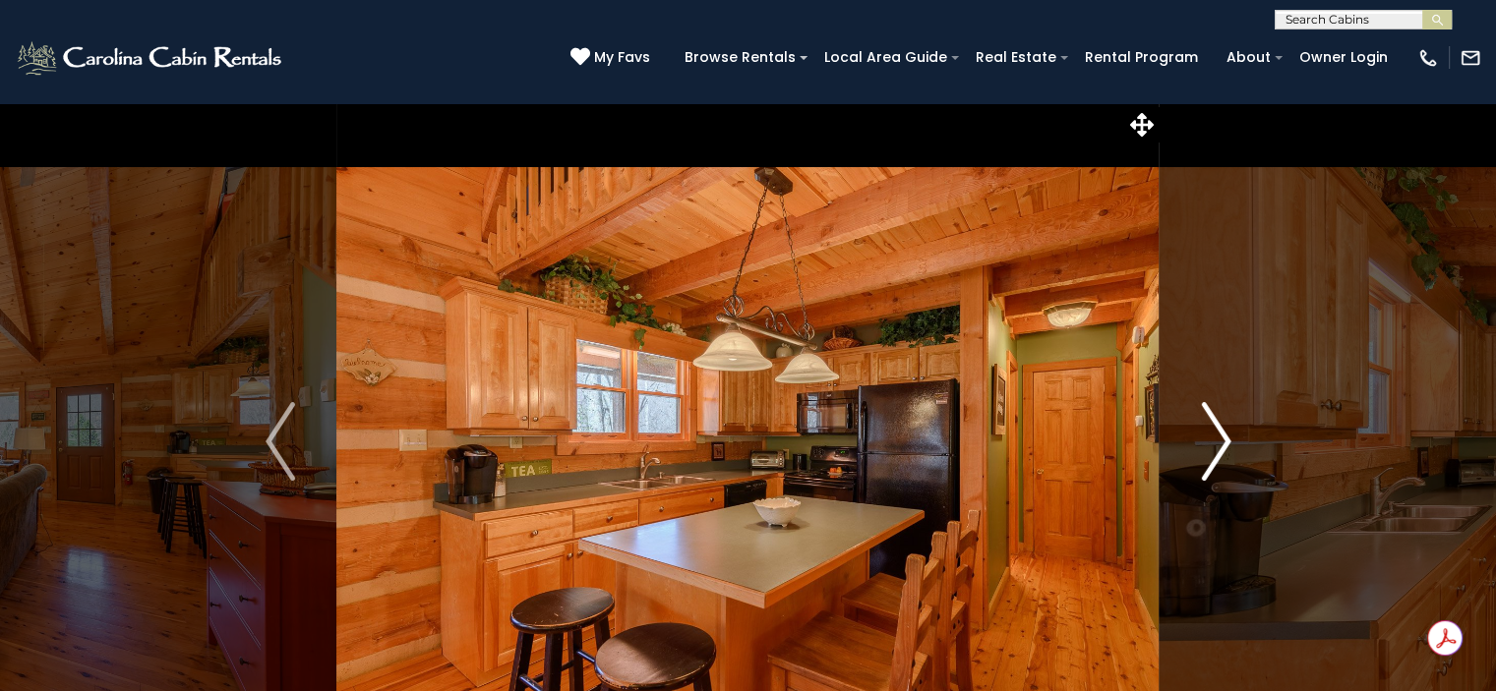
click at [1211, 448] on img "Next" at bounding box center [1216, 441] width 30 height 79
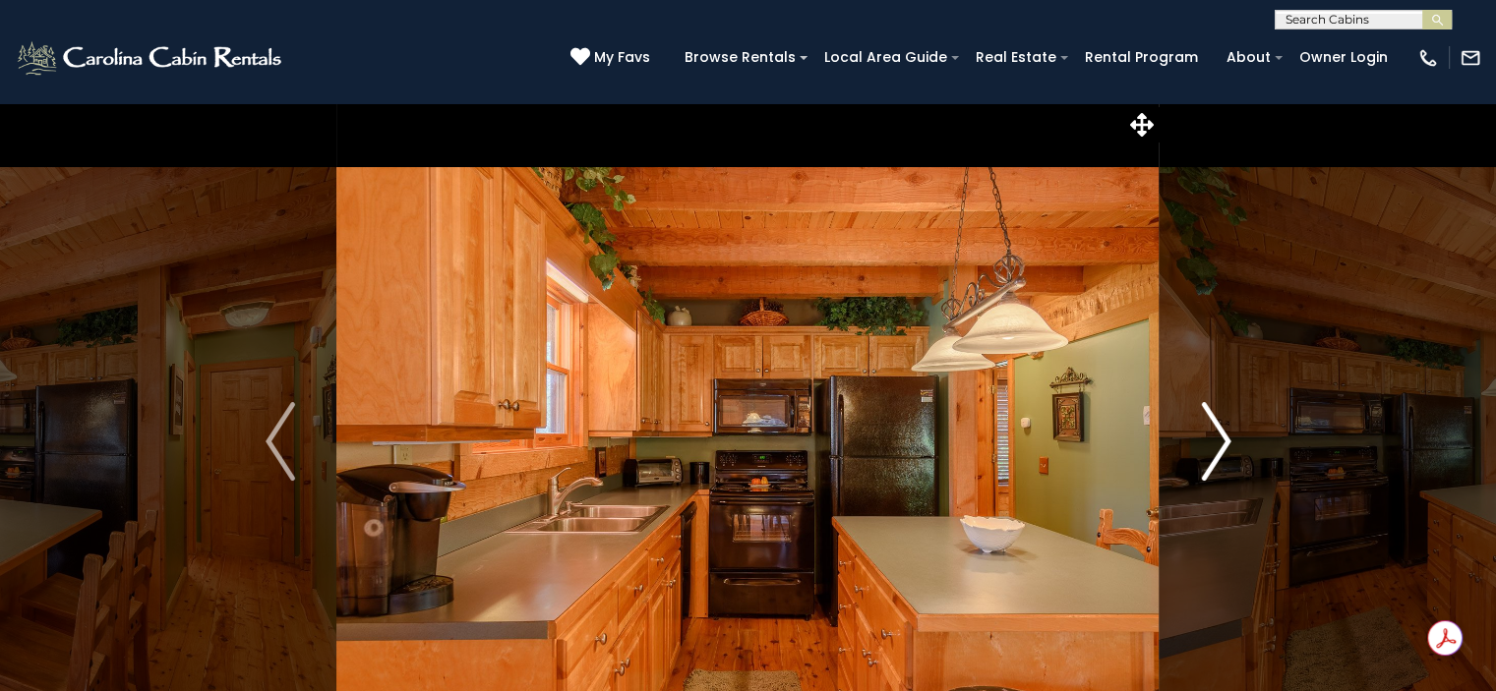
click at [1211, 448] on img "Next" at bounding box center [1216, 441] width 30 height 79
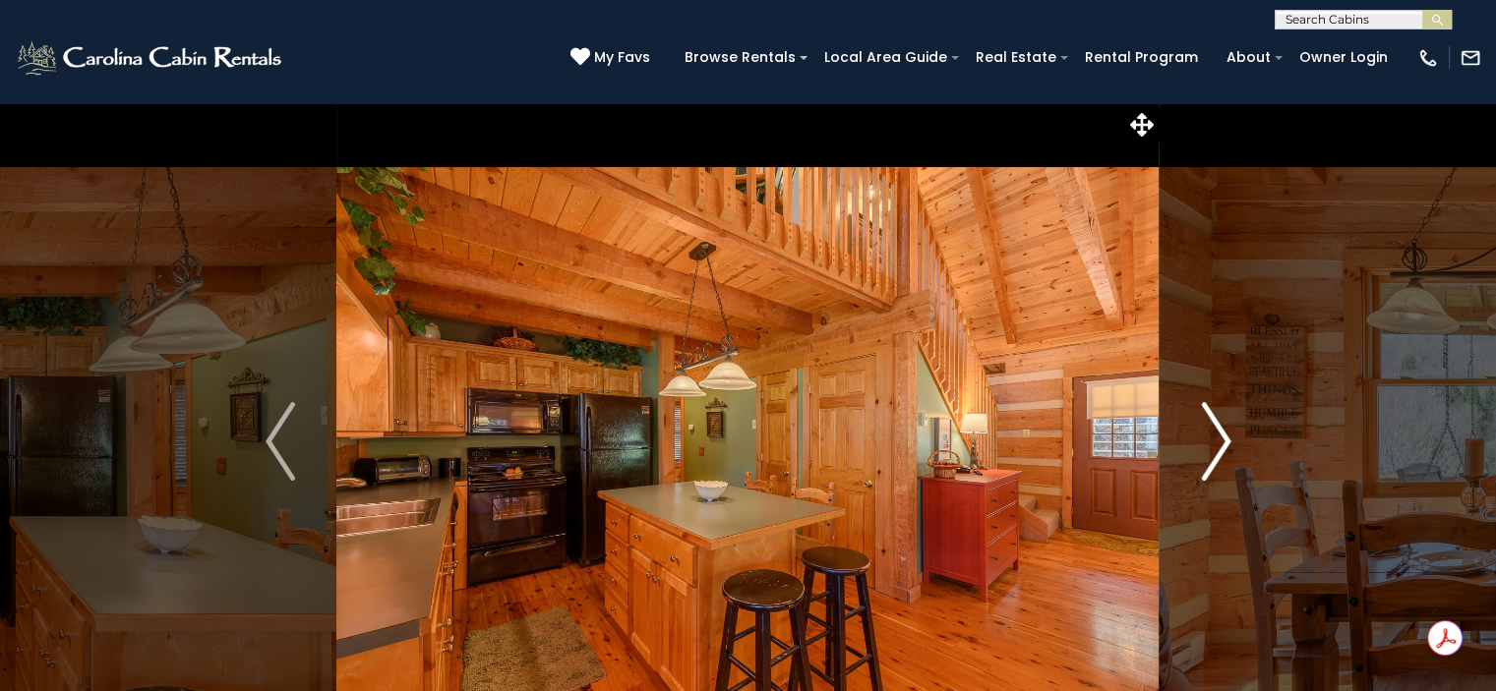
click at [1211, 448] on img "Next" at bounding box center [1216, 441] width 30 height 79
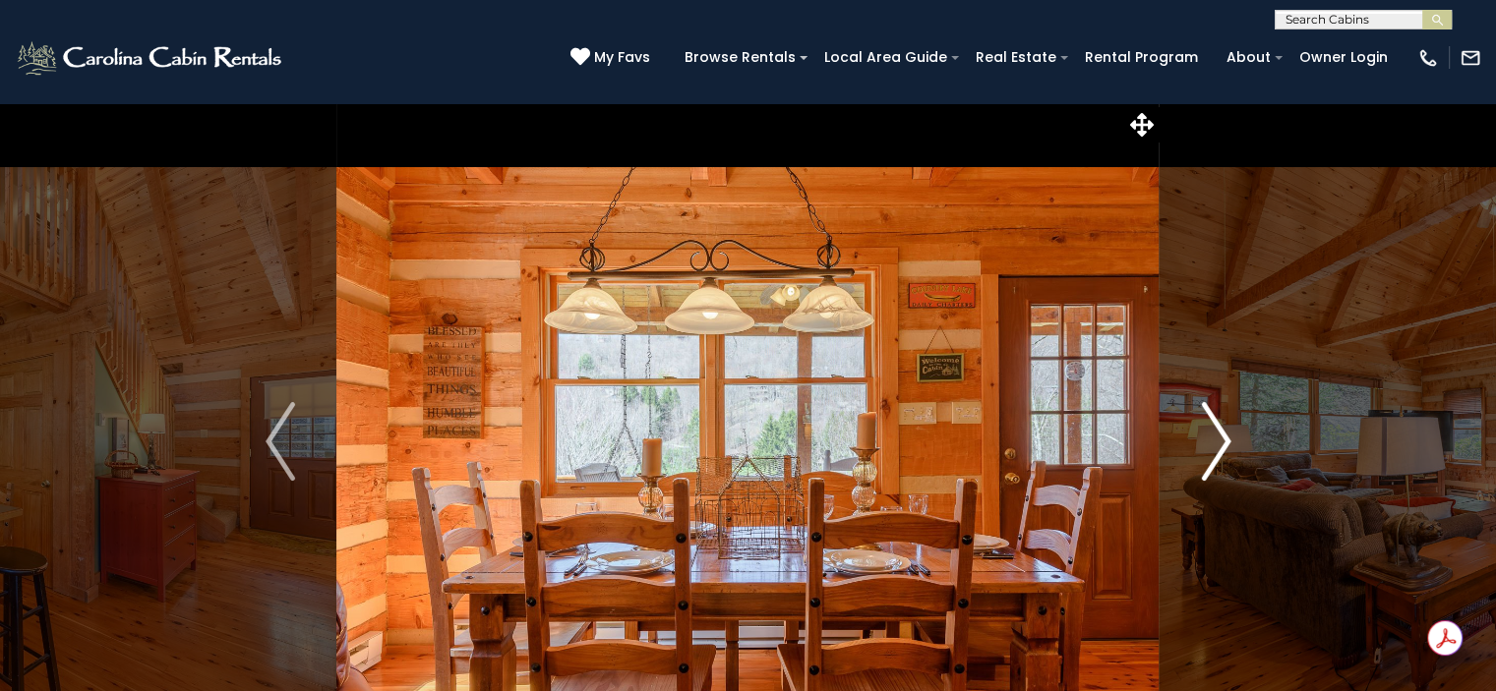
click at [1211, 448] on img "Next" at bounding box center [1216, 441] width 30 height 79
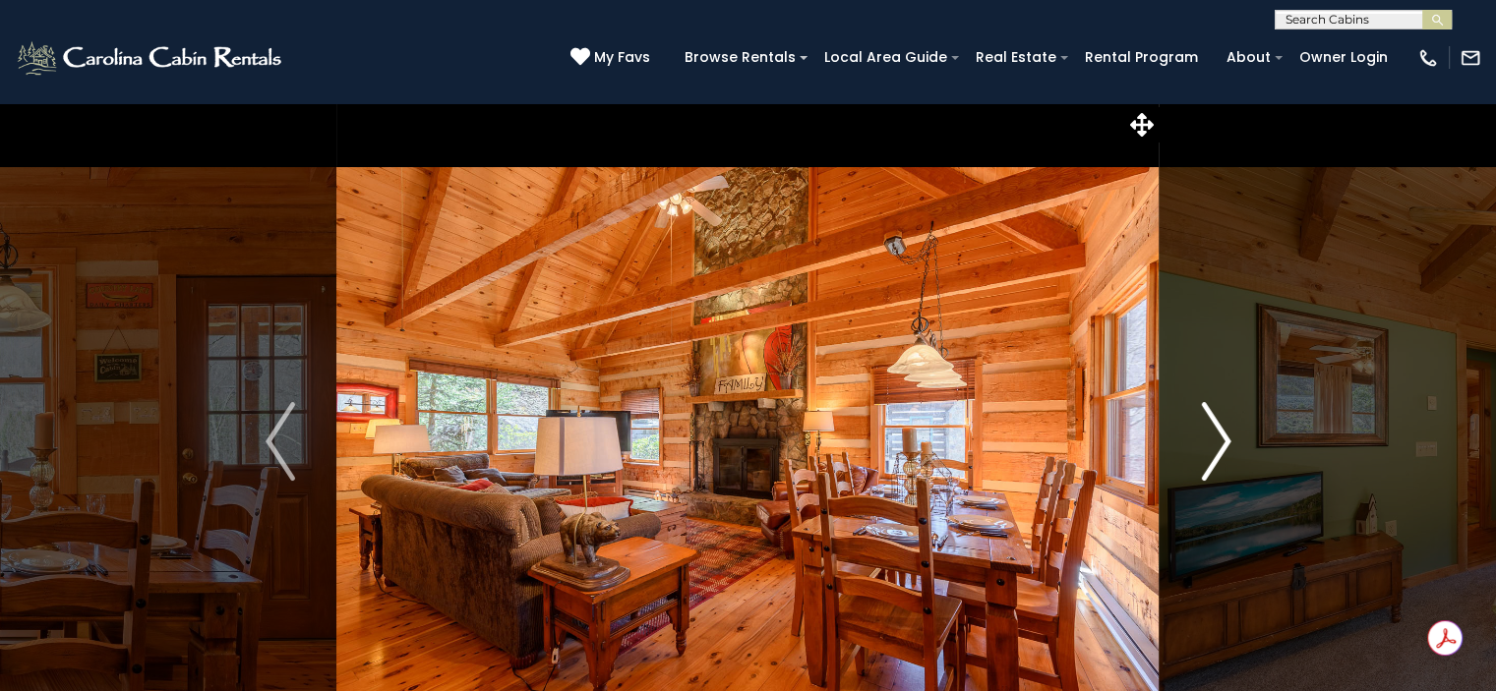
click at [1211, 448] on img "Next" at bounding box center [1216, 441] width 30 height 79
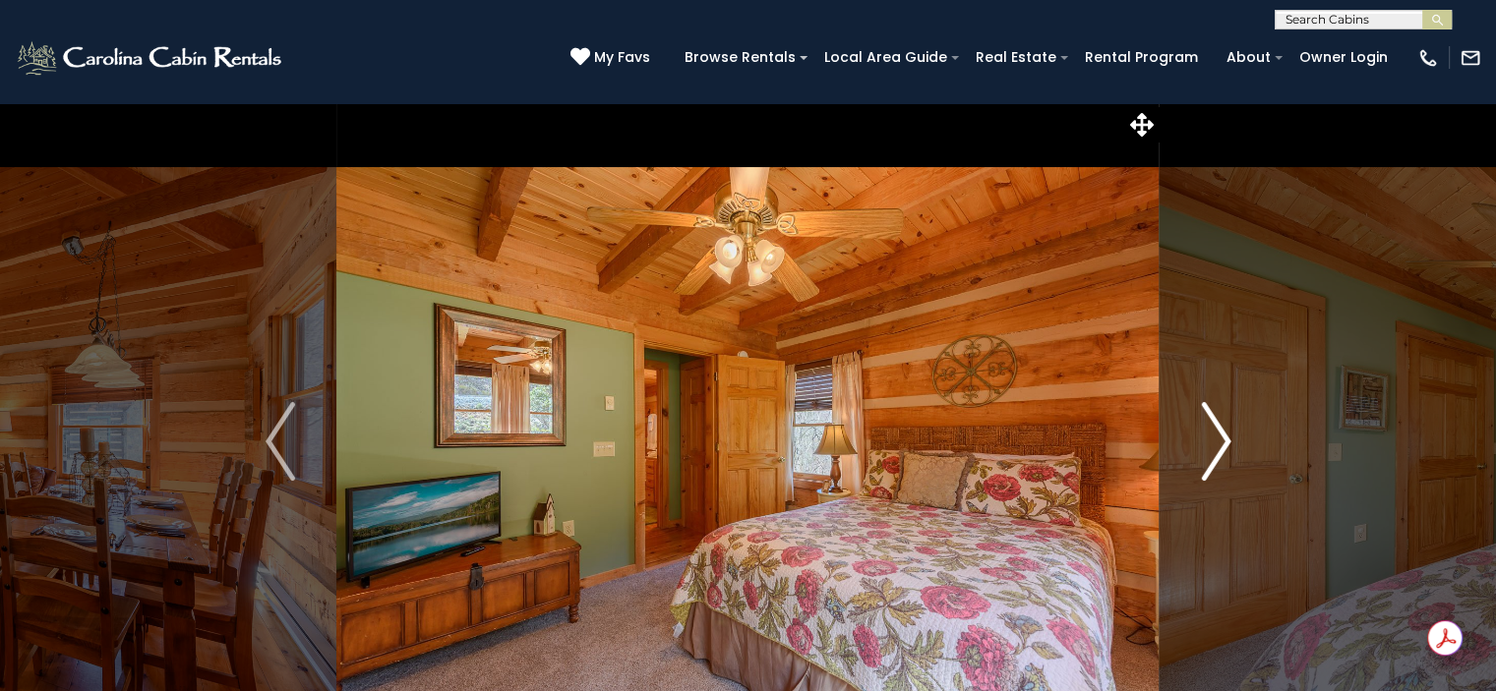
click at [1211, 448] on img "Next" at bounding box center [1216, 441] width 30 height 79
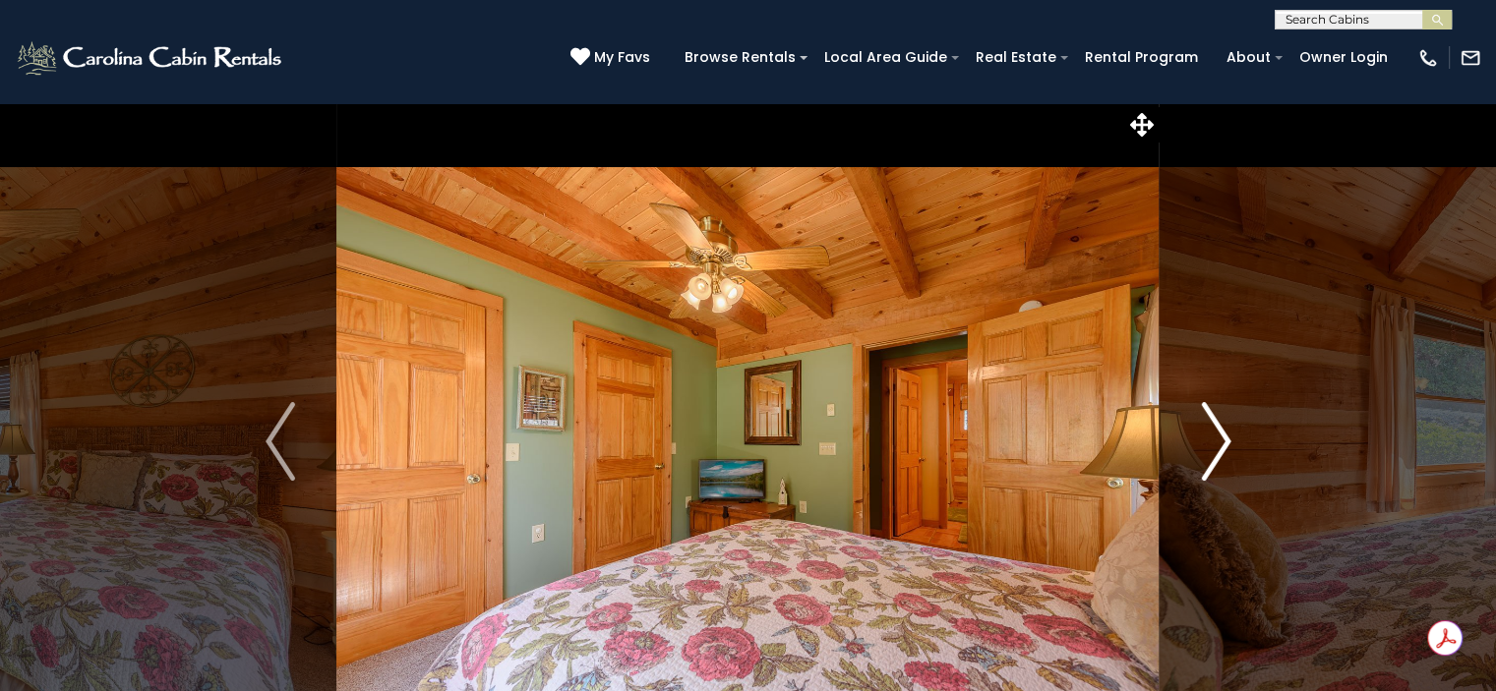
click at [1211, 448] on img "Next" at bounding box center [1216, 441] width 30 height 79
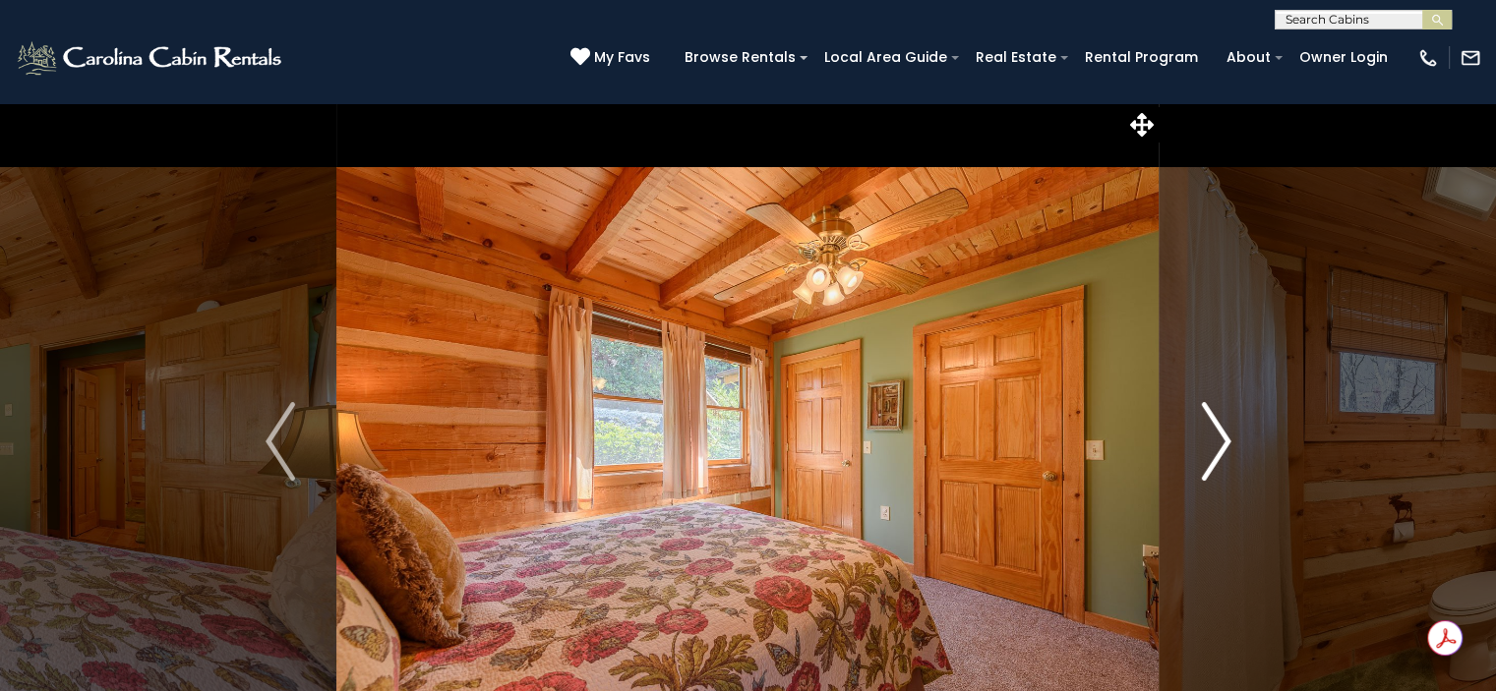
click at [1211, 448] on img "Next" at bounding box center [1216, 441] width 30 height 79
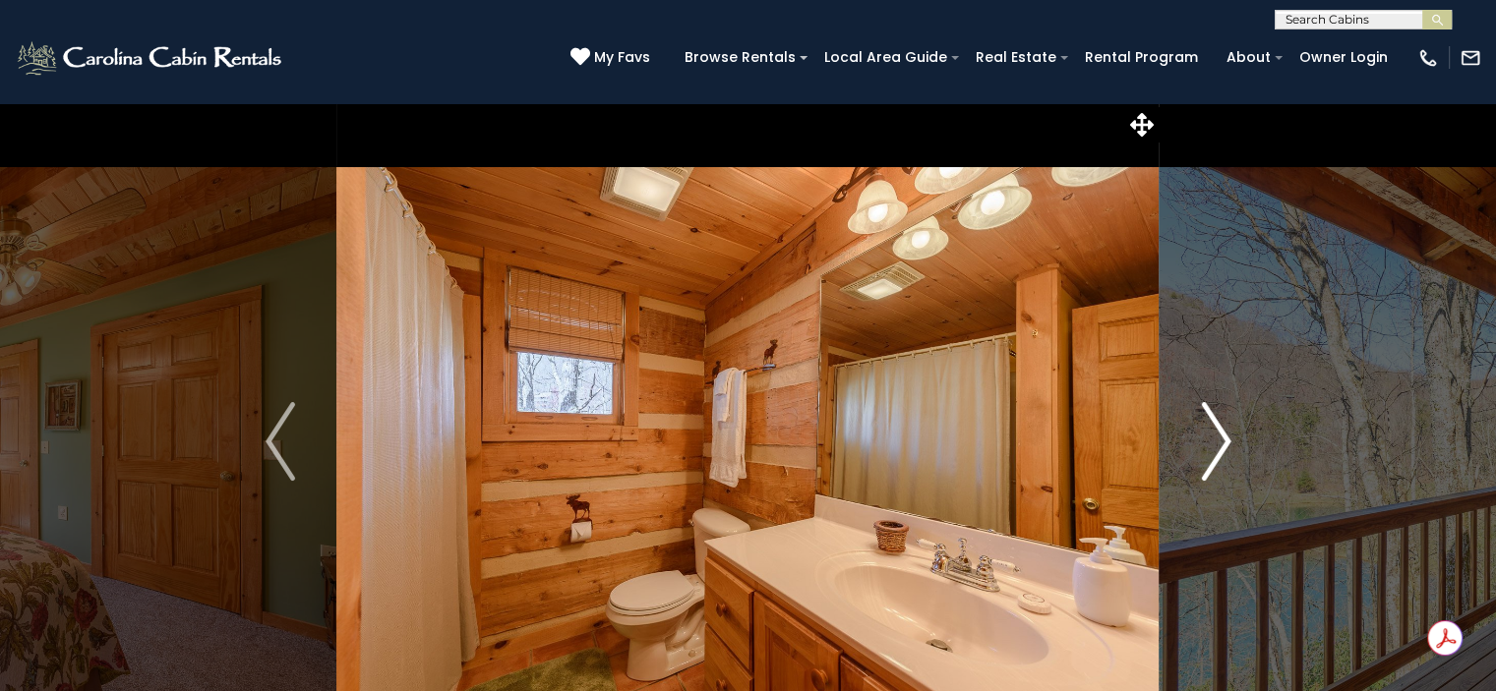
click at [1211, 448] on img "Next" at bounding box center [1216, 441] width 30 height 79
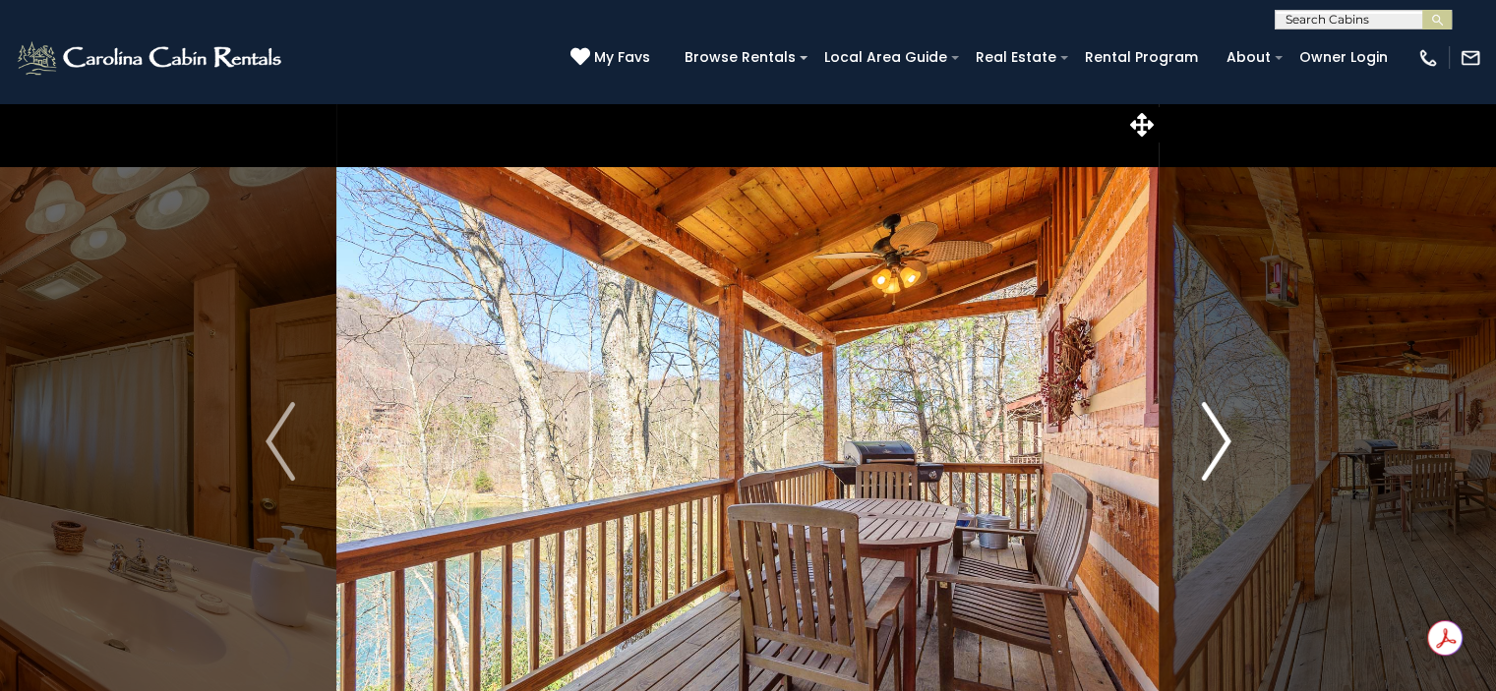
click at [1211, 448] on img "Next" at bounding box center [1216, 441] width 30 height 79
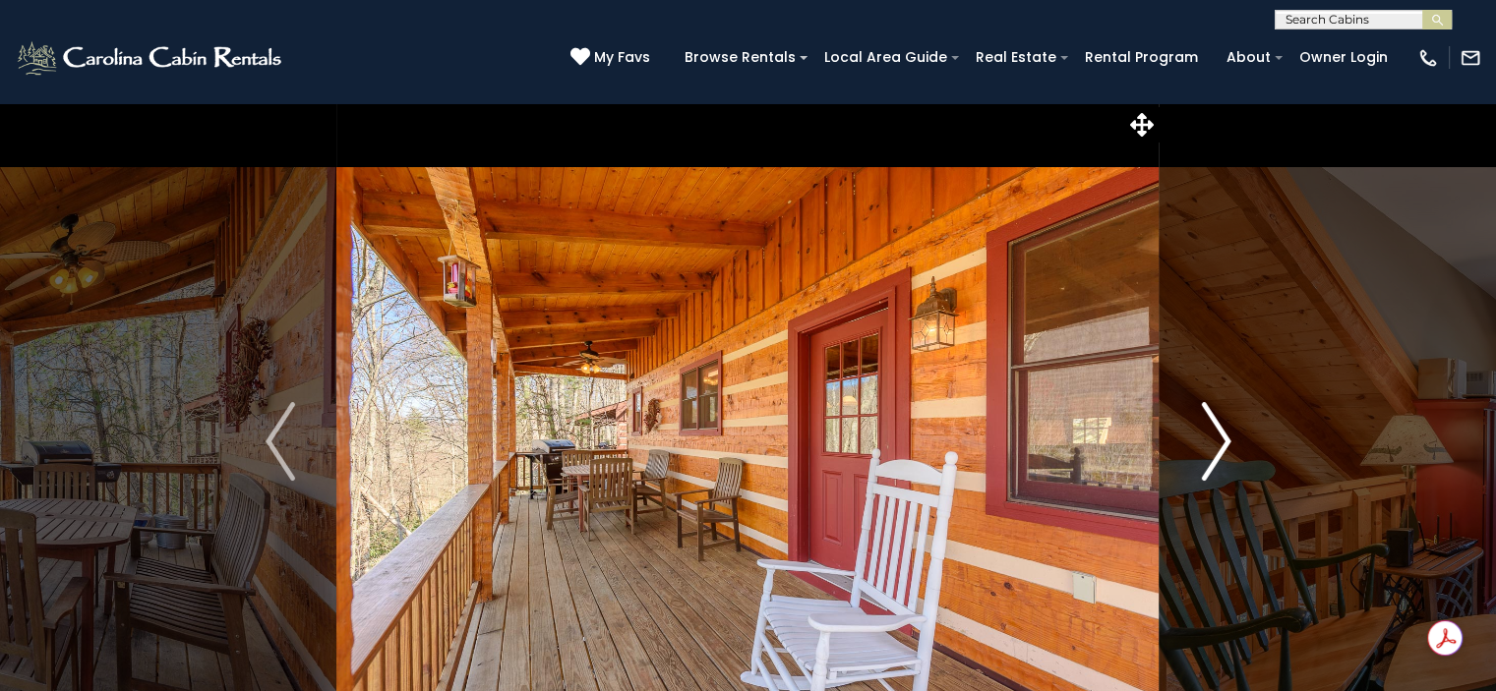
click at [1211, 448] on img "Next" at bounding box center [1216, 441] width 30 height 79
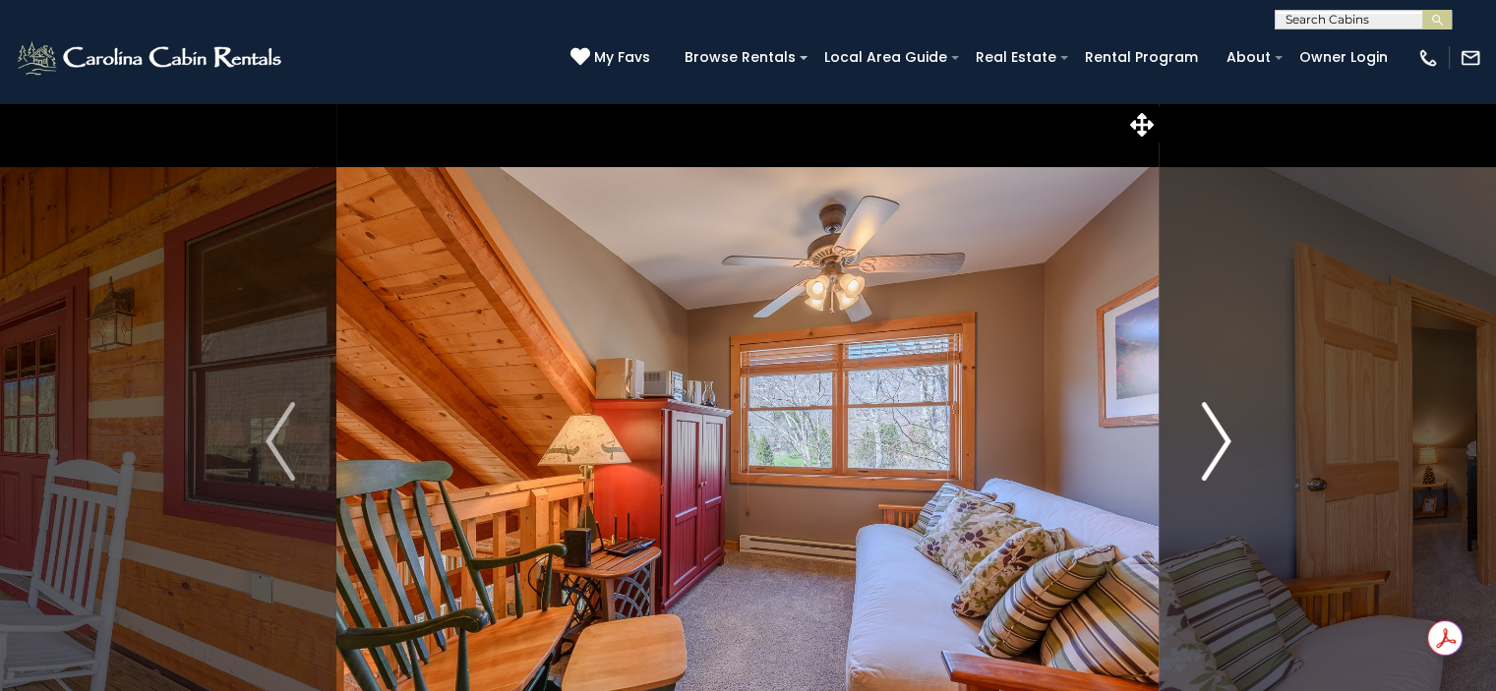
click at [1211, 448] on img "Next" at bounding box center [1216, 441] width 30 height 79
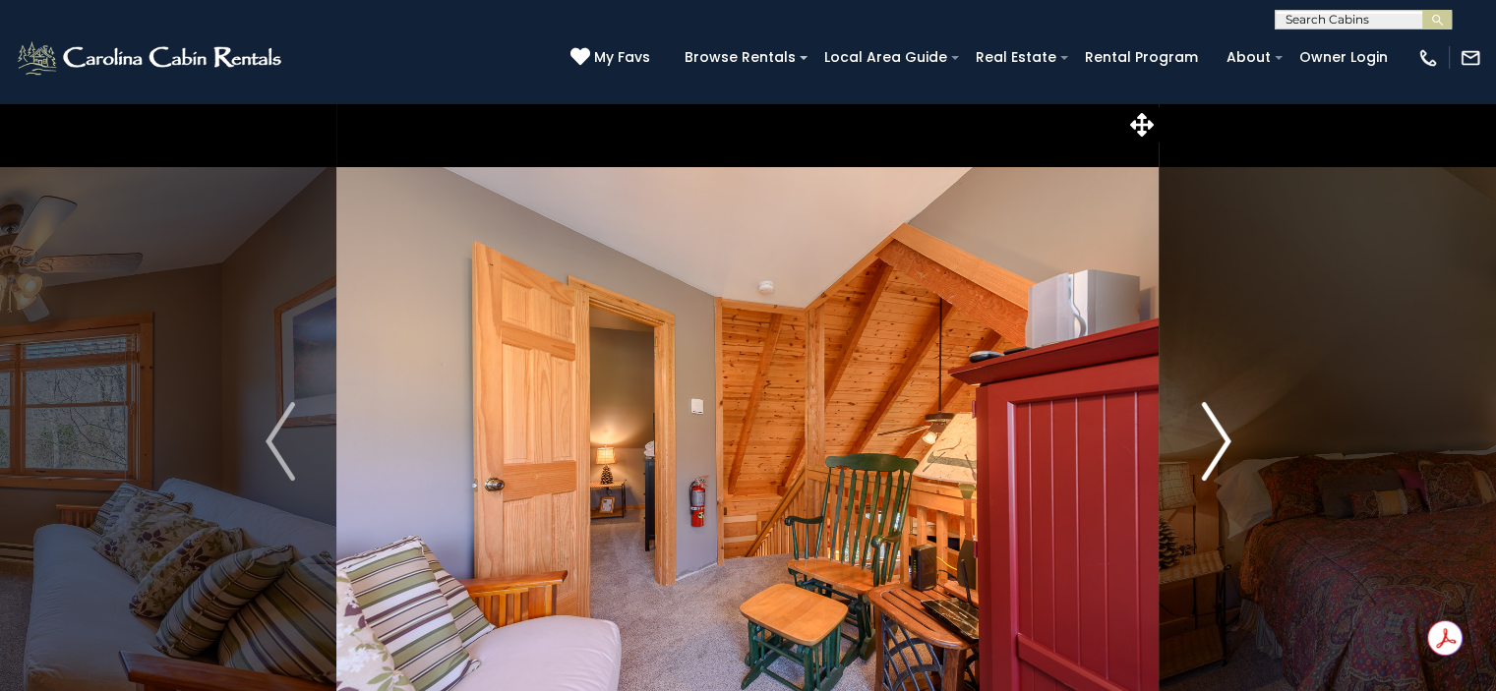
click at [1211, 448] on img "Next" at bounding box center [1216, 441] width 30 height 79
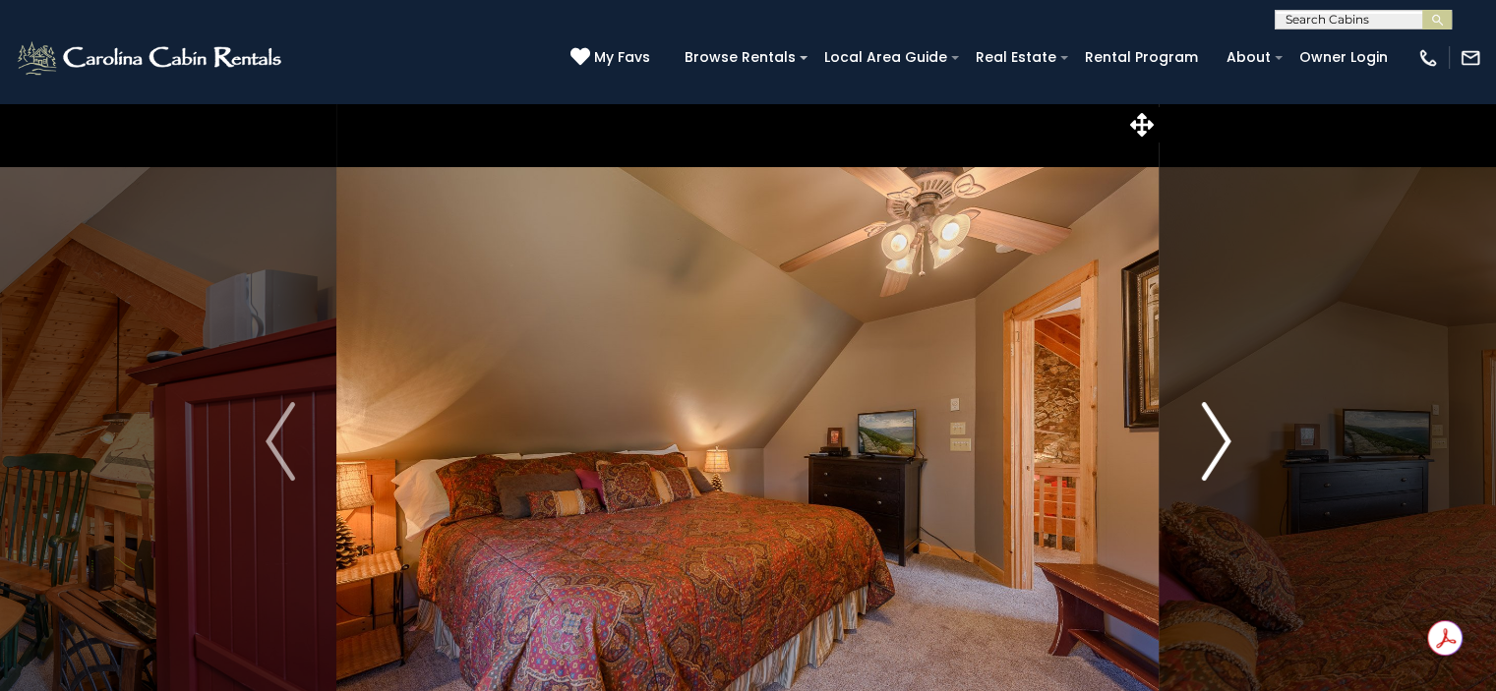
click at [1211, 448] on img "Next" at bounding box center [1216, 441] width 30 height 79
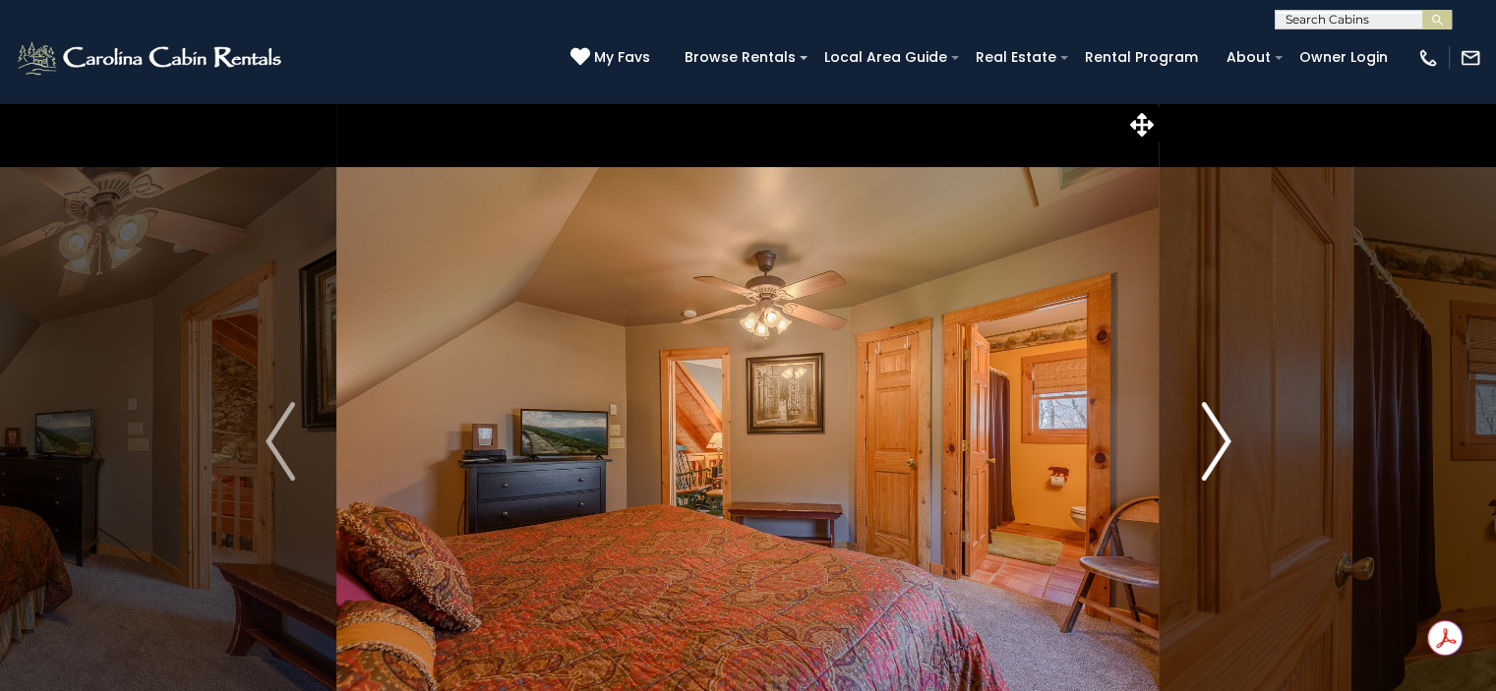
click at [1211, 448] on img "Next" at bounding box center [1216, 441] width 30 height 79
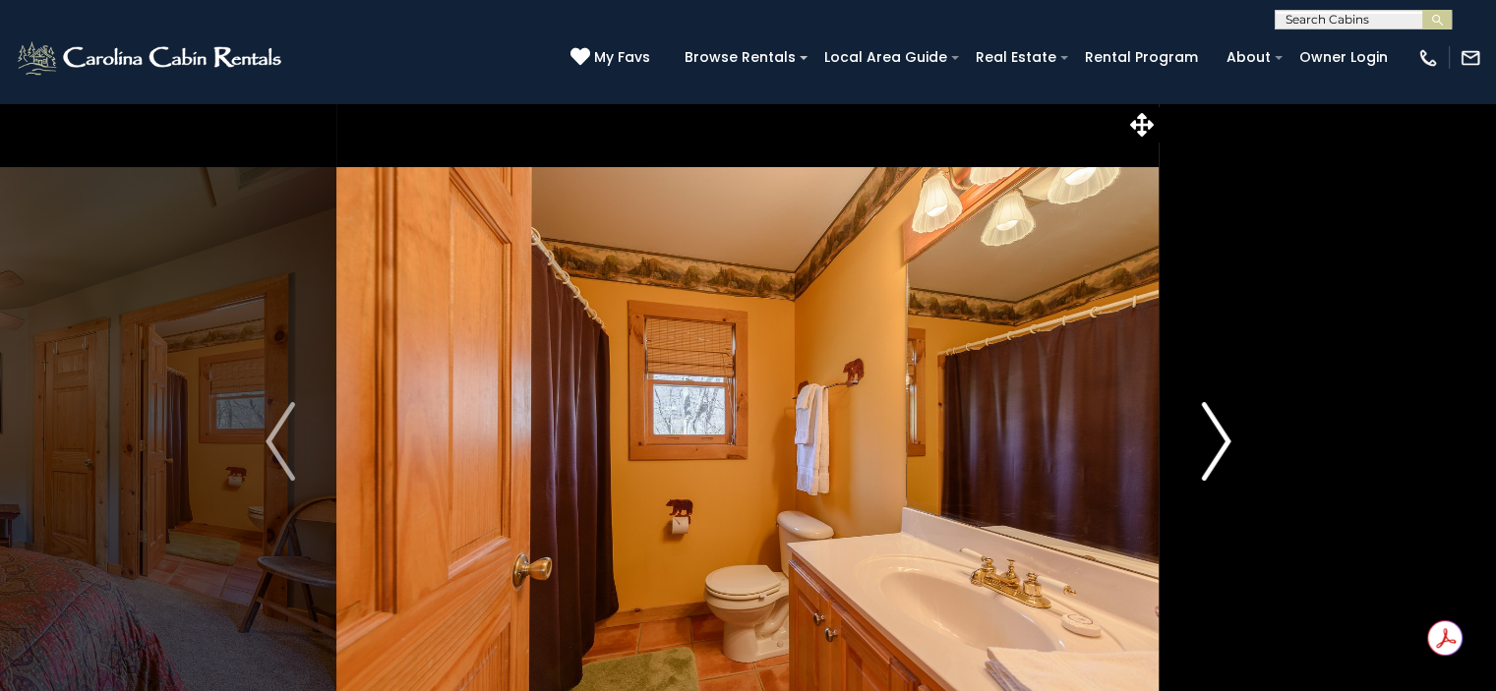
click at [1211, 448] on img "Next" at bounding box center [1216, 441] width 30 height 79
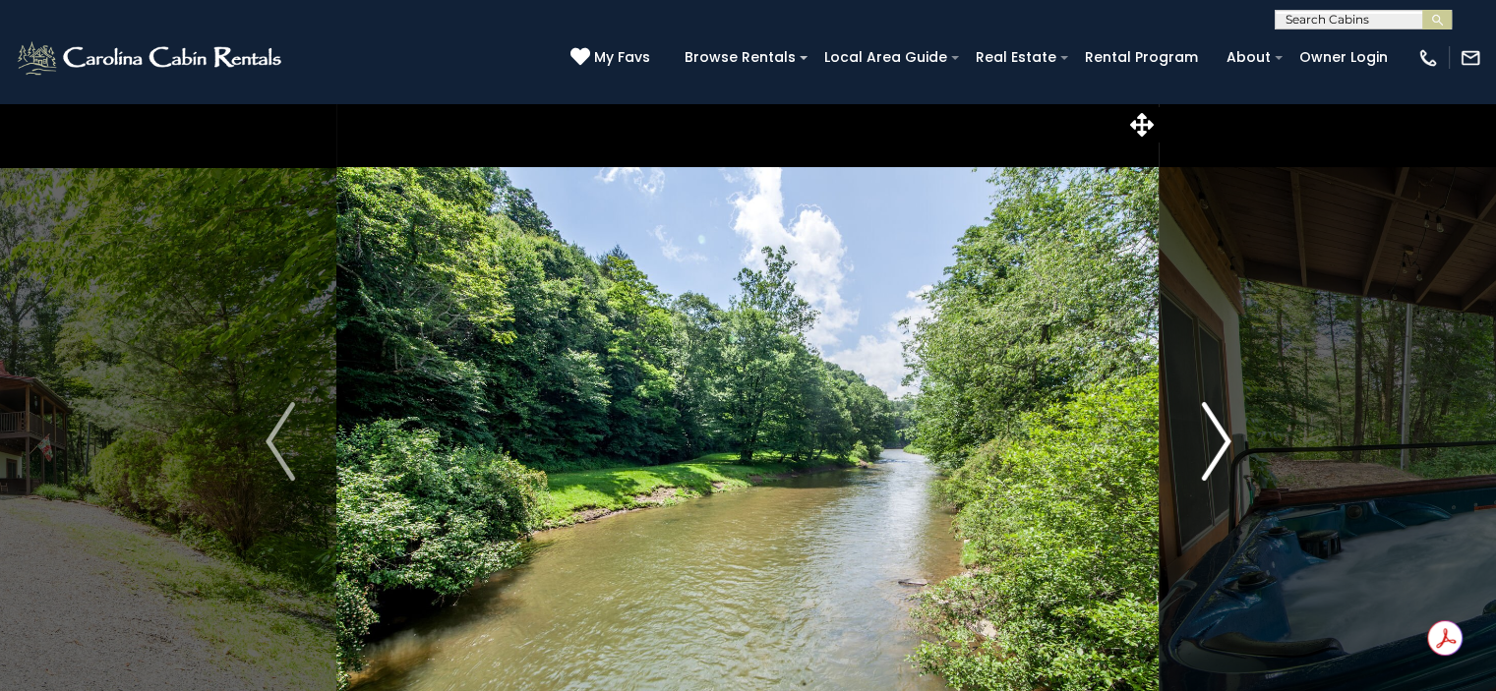
click at [1229, 447] on button "Next" at bounding box center [1216, 441] width 113 height 679
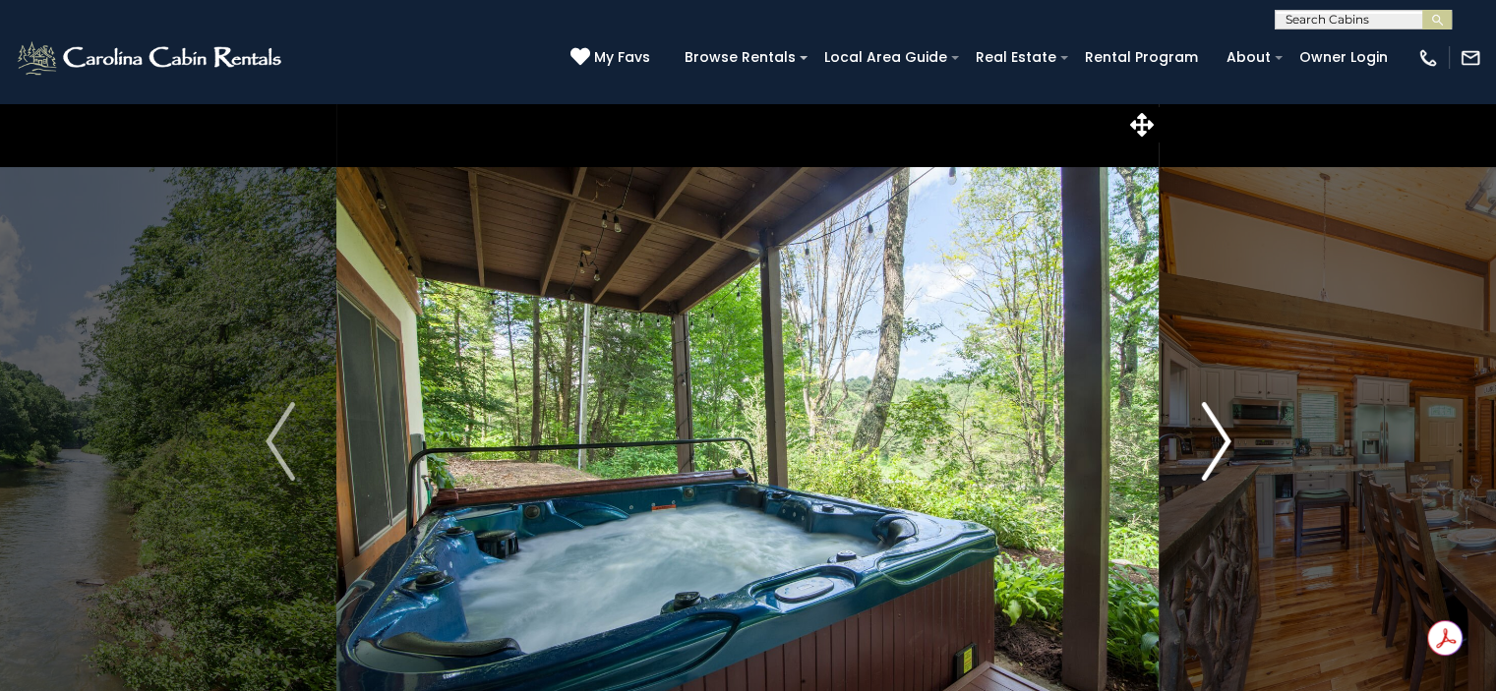
click at [1229, 447] on img "Next" at bounding box center [1216, 441] width 30 height 79
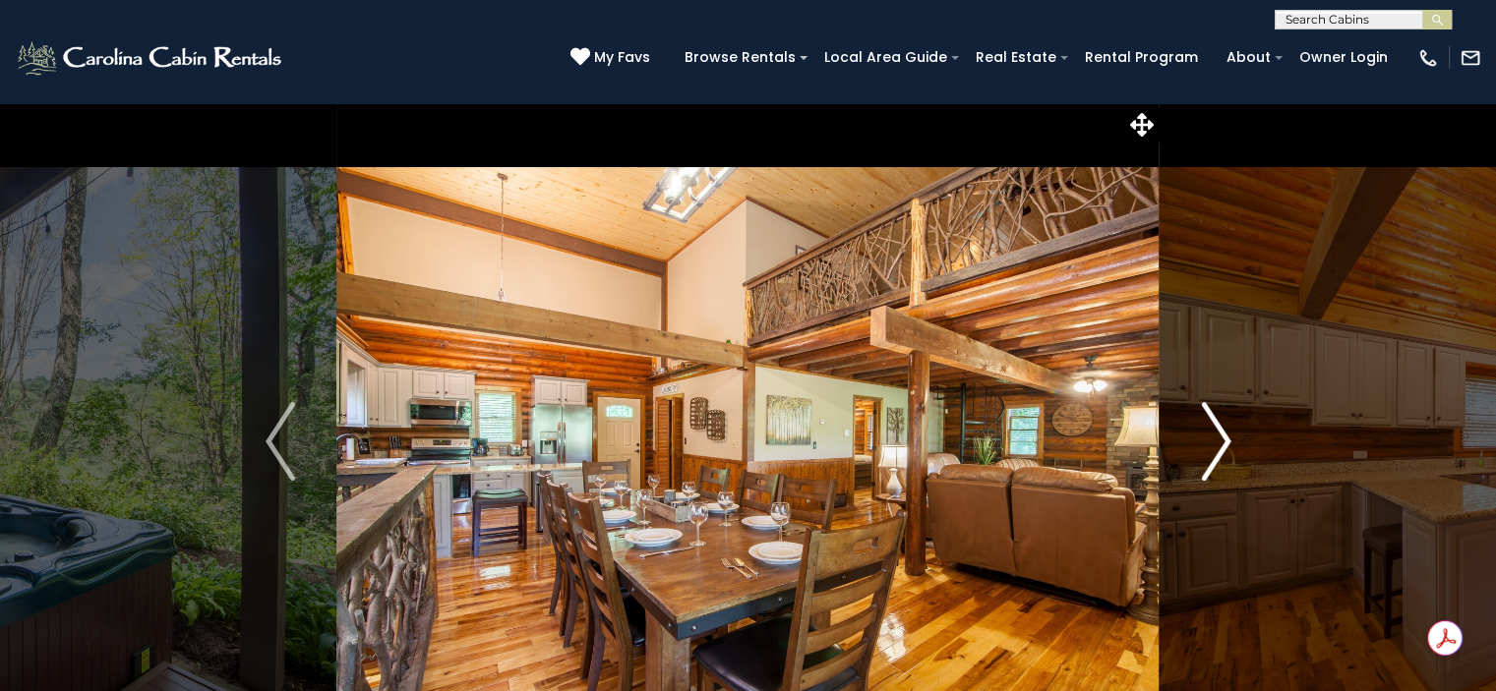
click at [1229, 447] on img "Next" at bounding box center [1216, 441] width 30 height 79
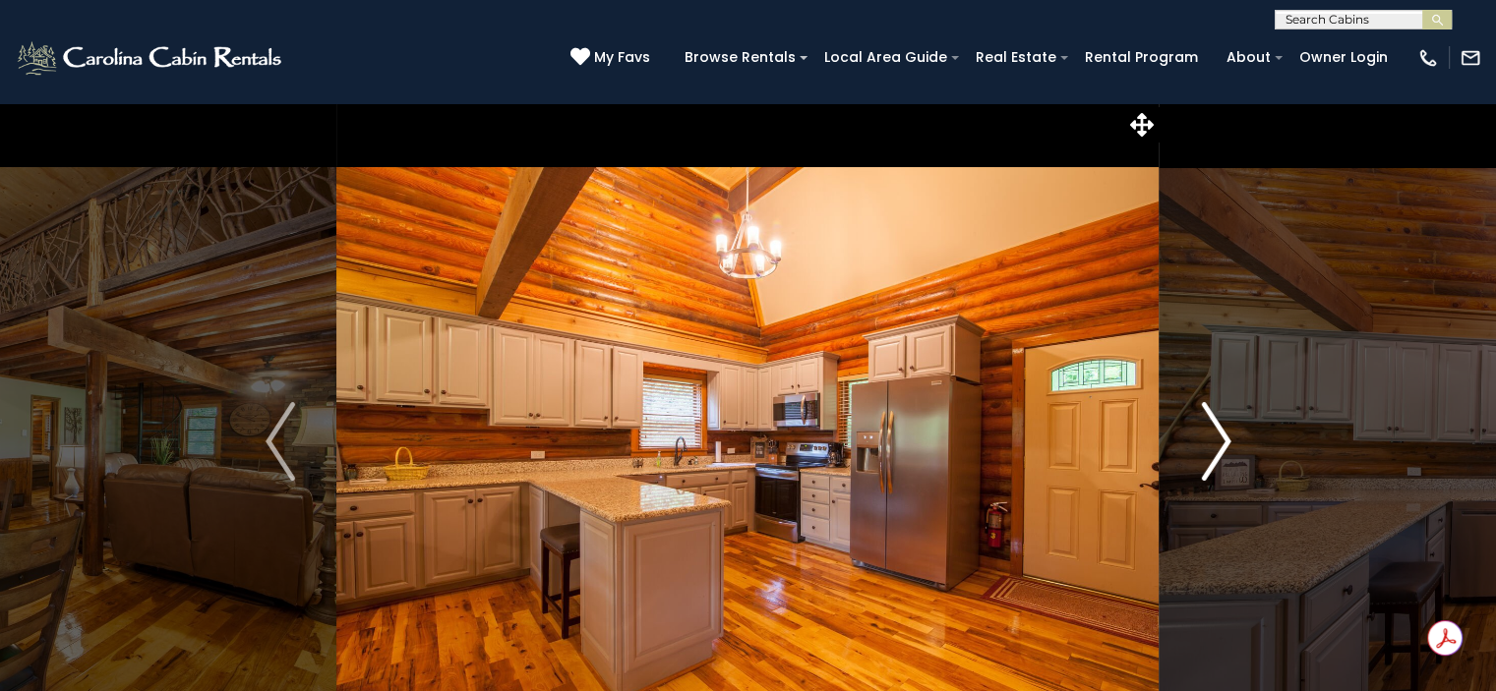
click at [1229, 447] on img "Next" at bounding box center [1216, 441] width 30 height 79
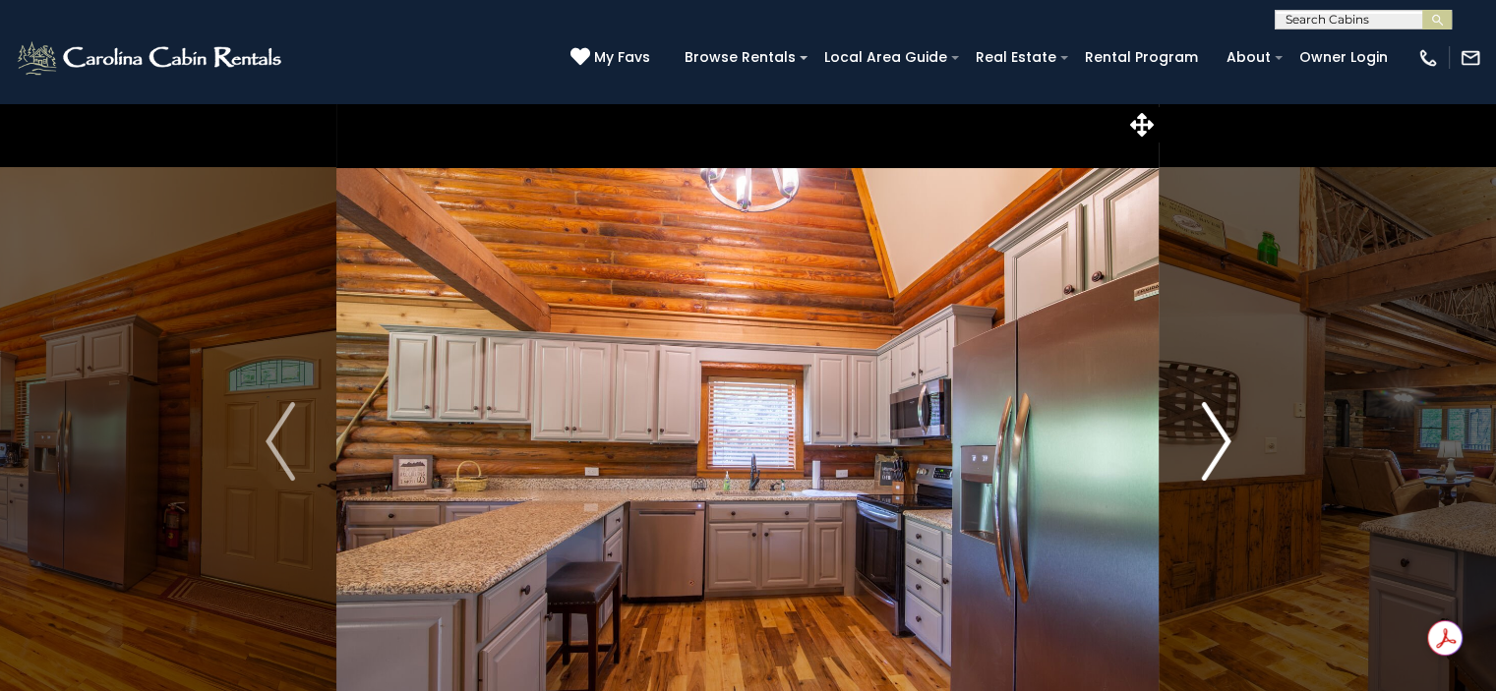
click at [1229, 447] on img "Next" at bounding box center [1216, 441] width 30 height 79
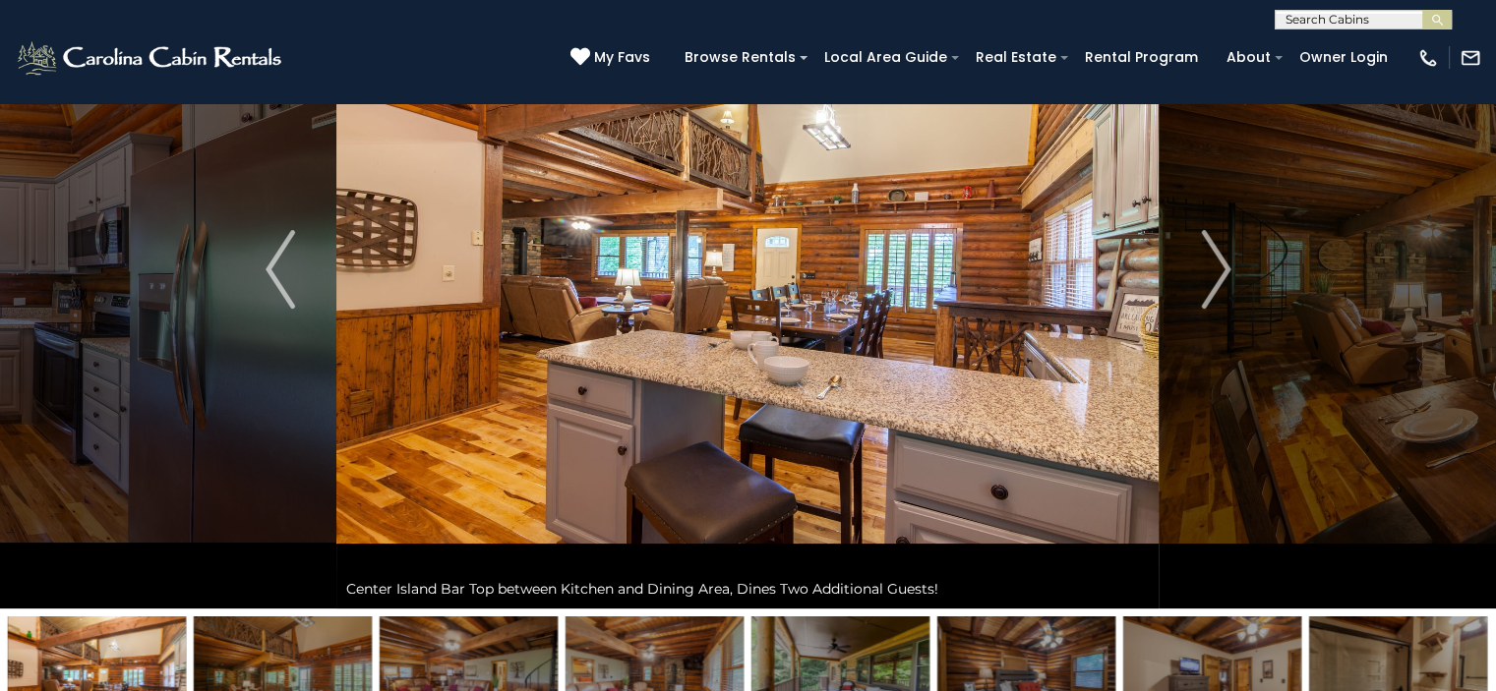
scroll to position [196, 0]
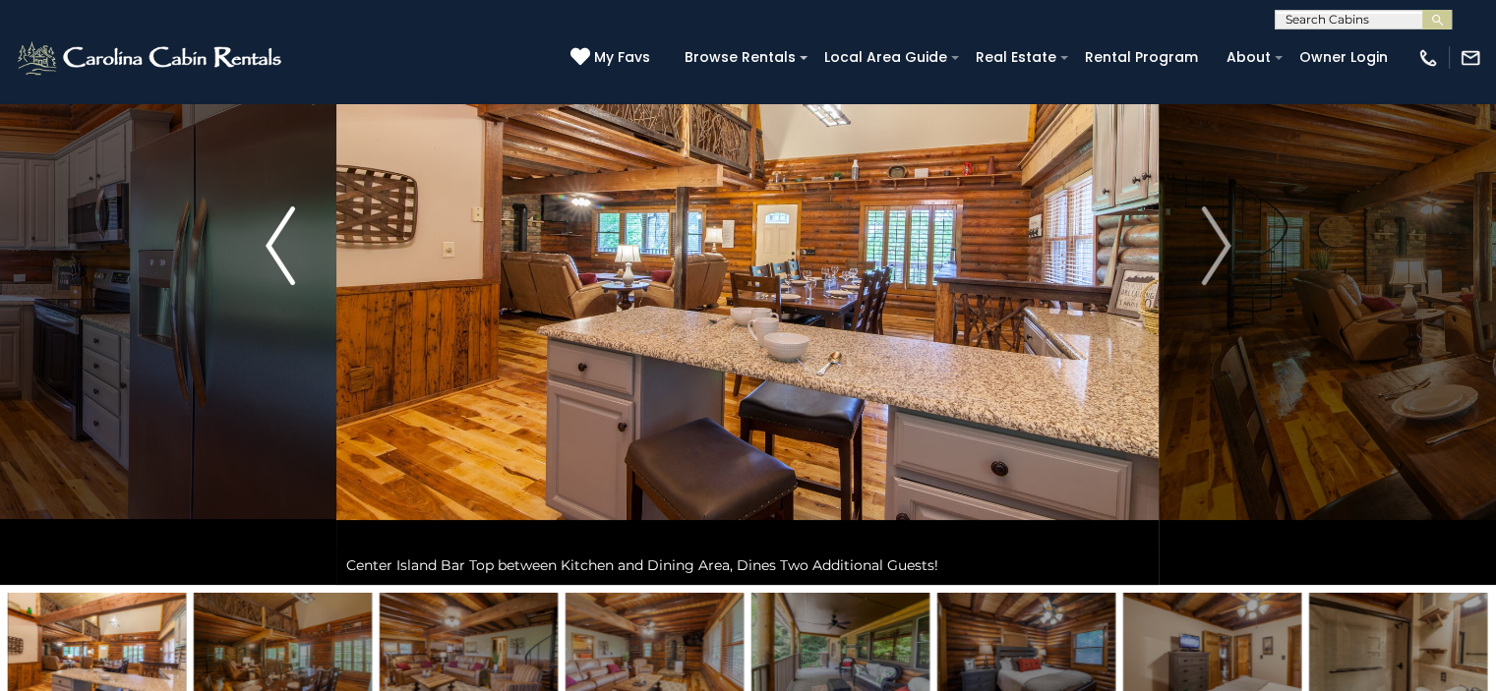
click at [282, 267] on img "Previous" at bounding box center [281, 246] width 30 height 79
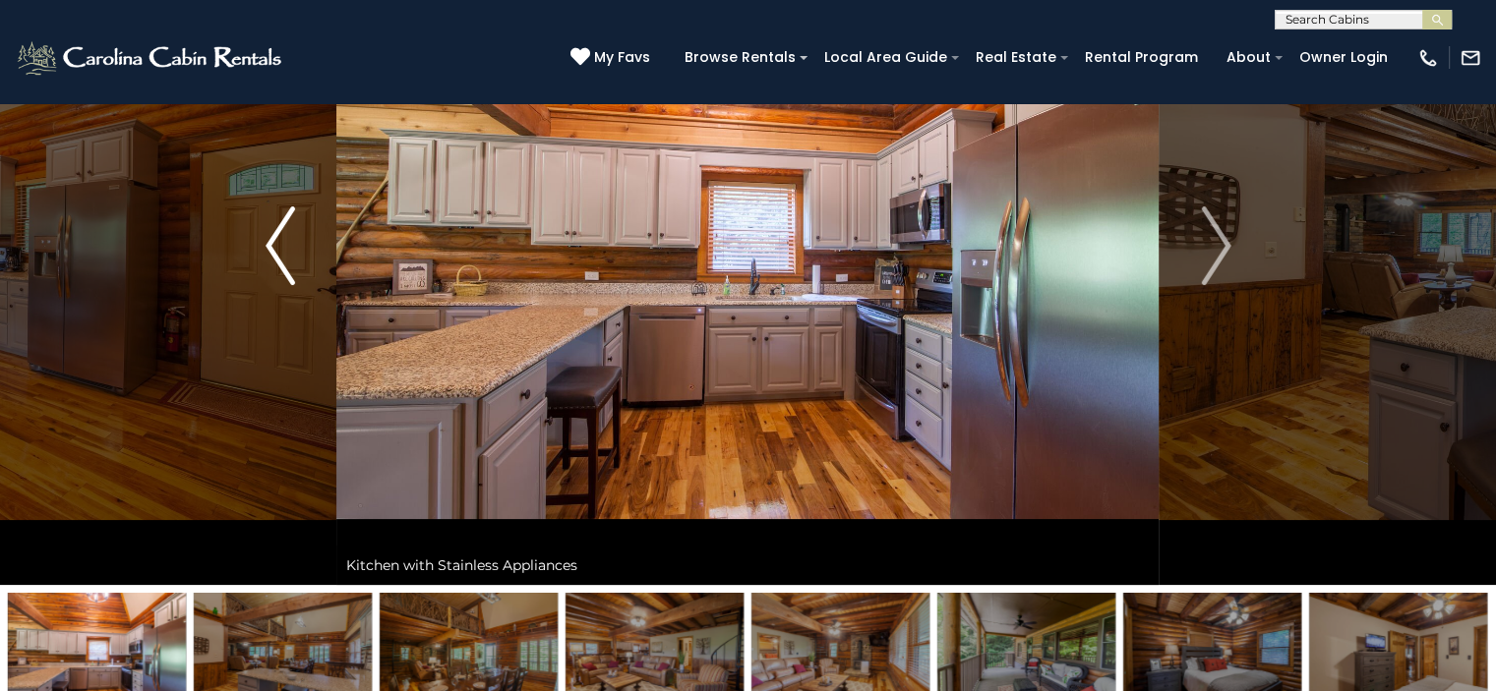
click at [282, 267] on img "Previous" at bounding box center [281, 246] width 30 height 79
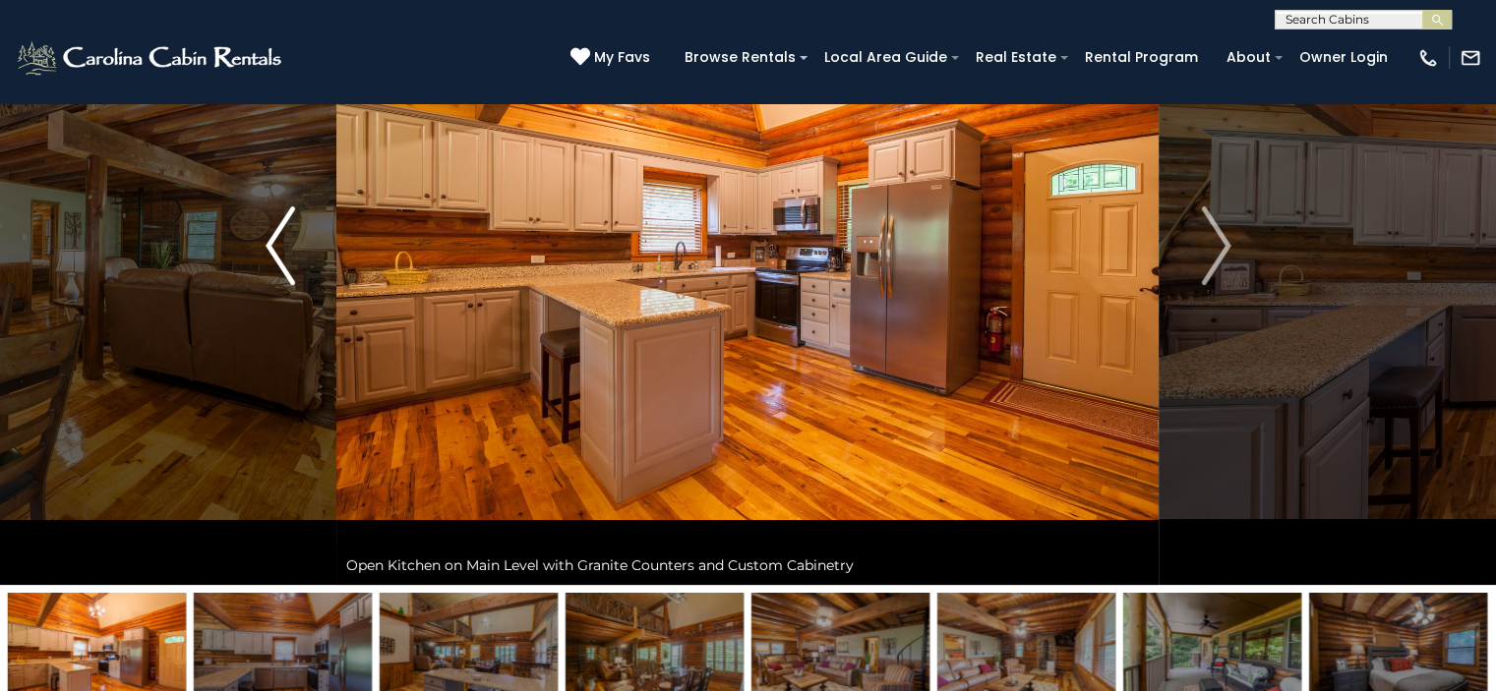
click at [282, 267] on img "Previous" at bounding box center [281, 246] width 30 height 79
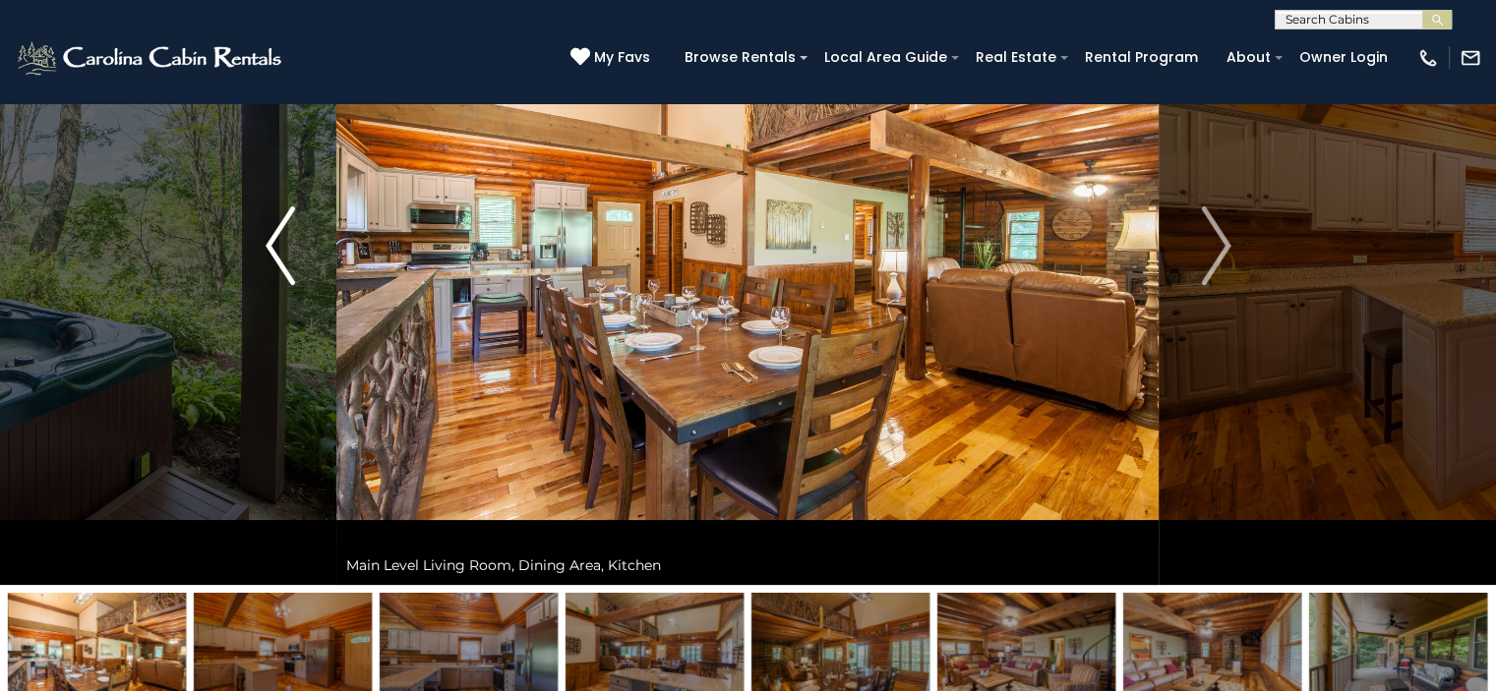
click at [282, 267] on img "Previous" at bounding box center [281, 246] width 30 height 79
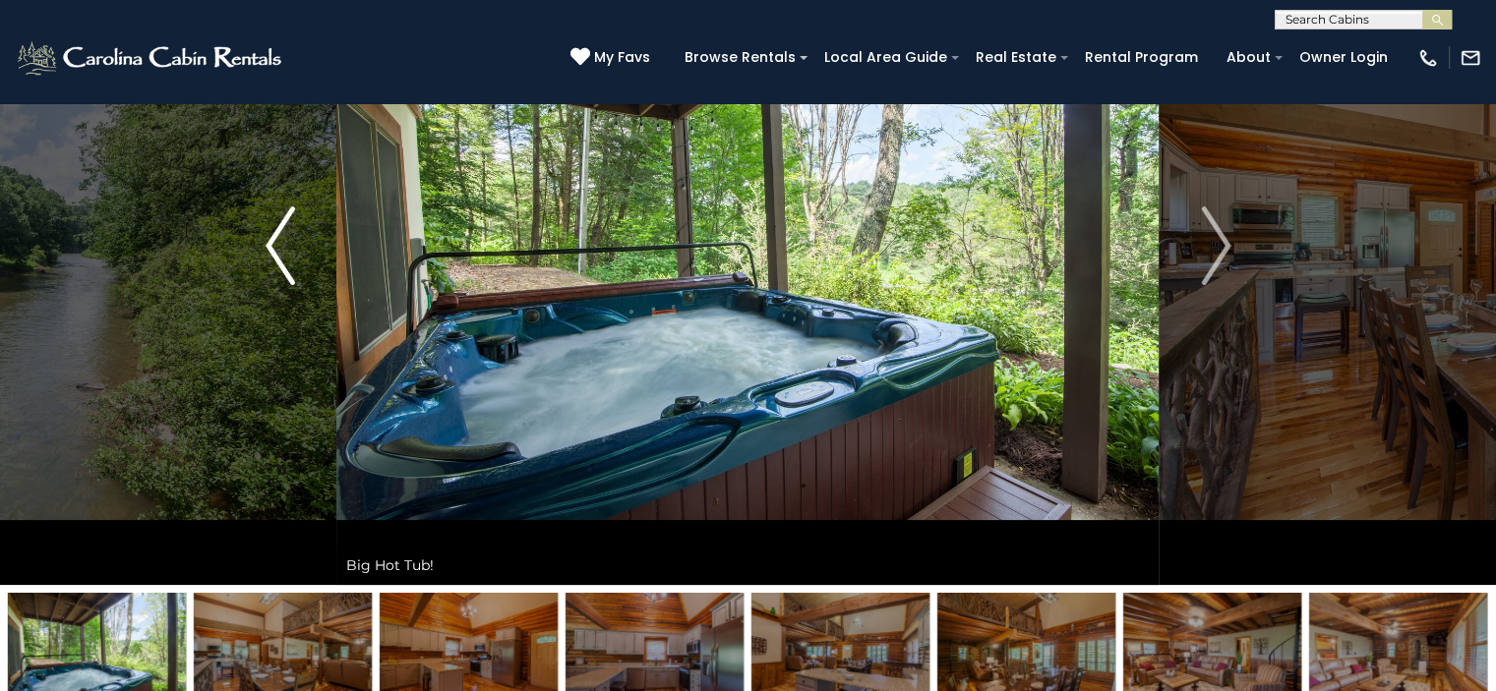
click at [282, 267] on img "Previous" at bounding box center [281, 246] width 30 height 79
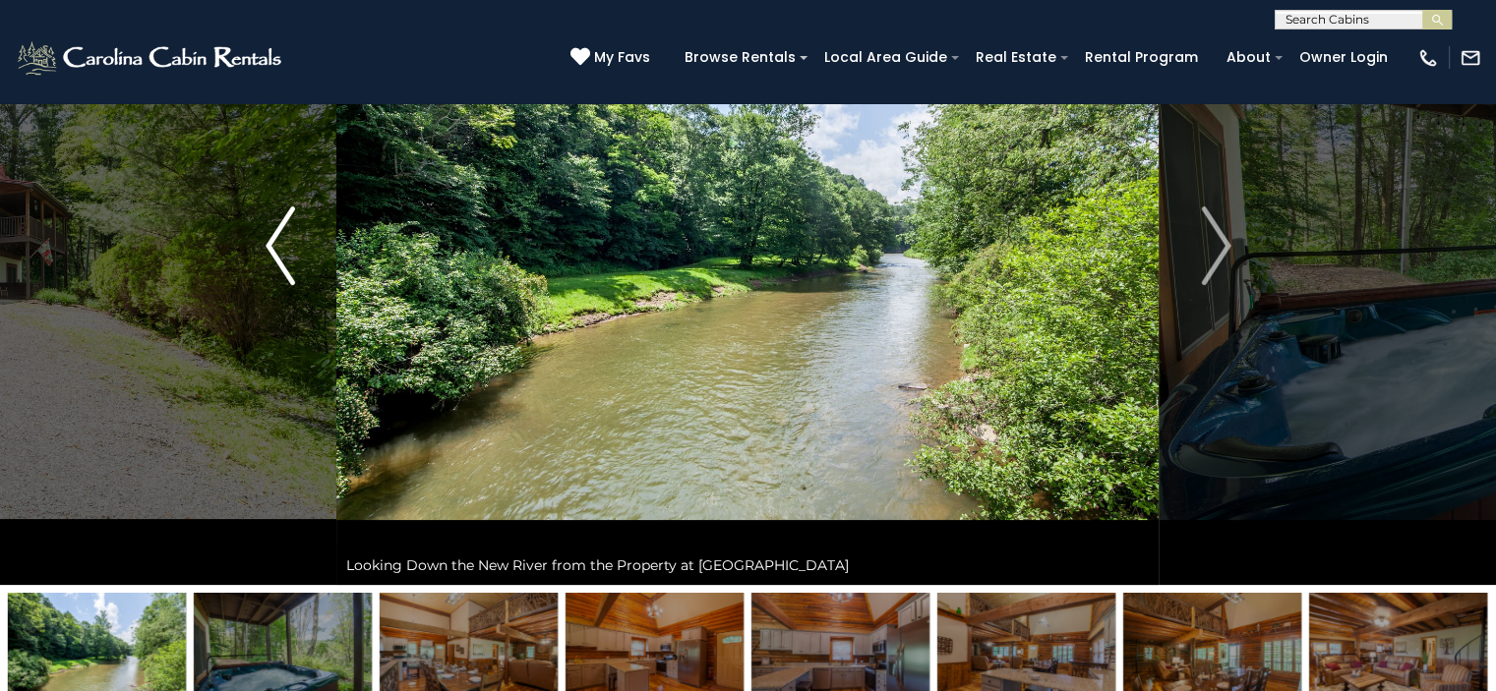
click at [282, 267] on img "Previous" at bounding box center [281, 246] width 30 height 79
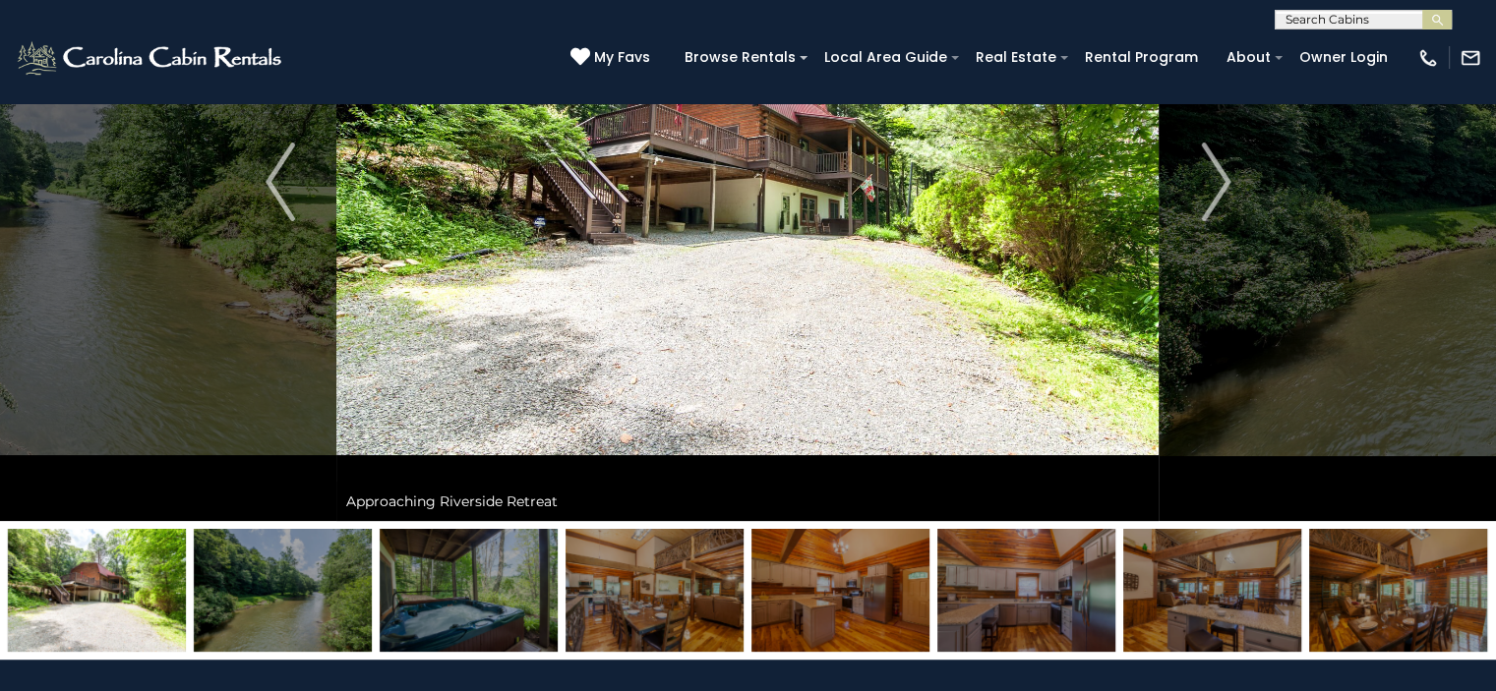
scroll to position [0, 0]
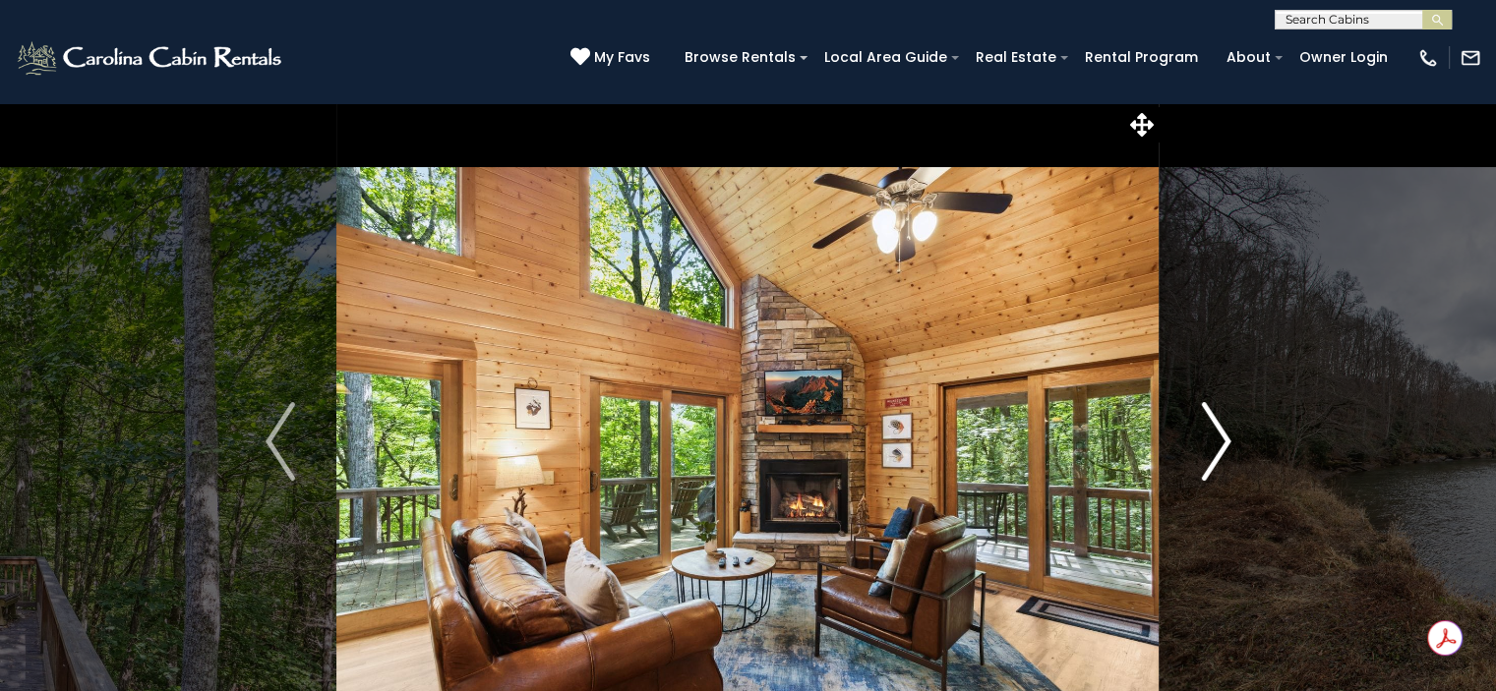
click at [1216, 446] on img "Next" at bounding box center [1216, 441] width 30 height 79
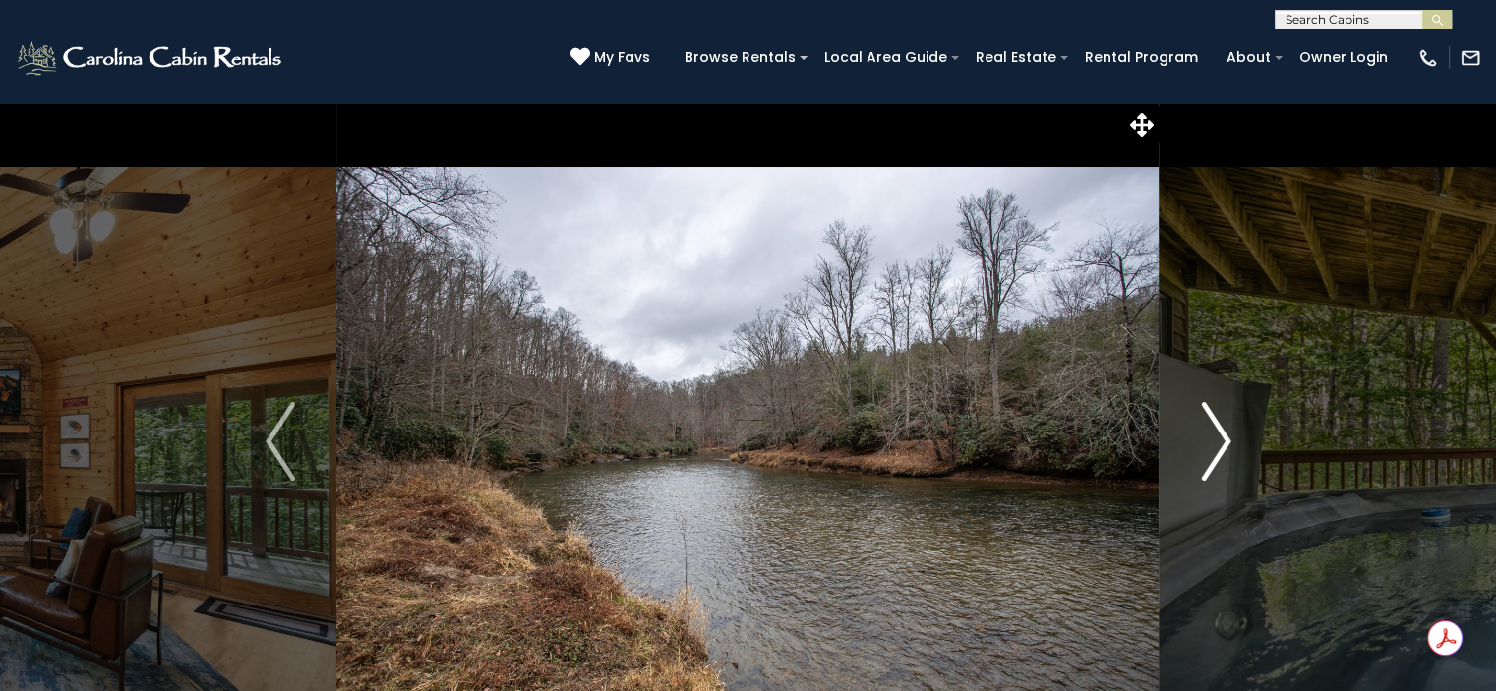
click at [1216, 446] on img "Next" at bounding box center [1216, 441] width 30 height 79
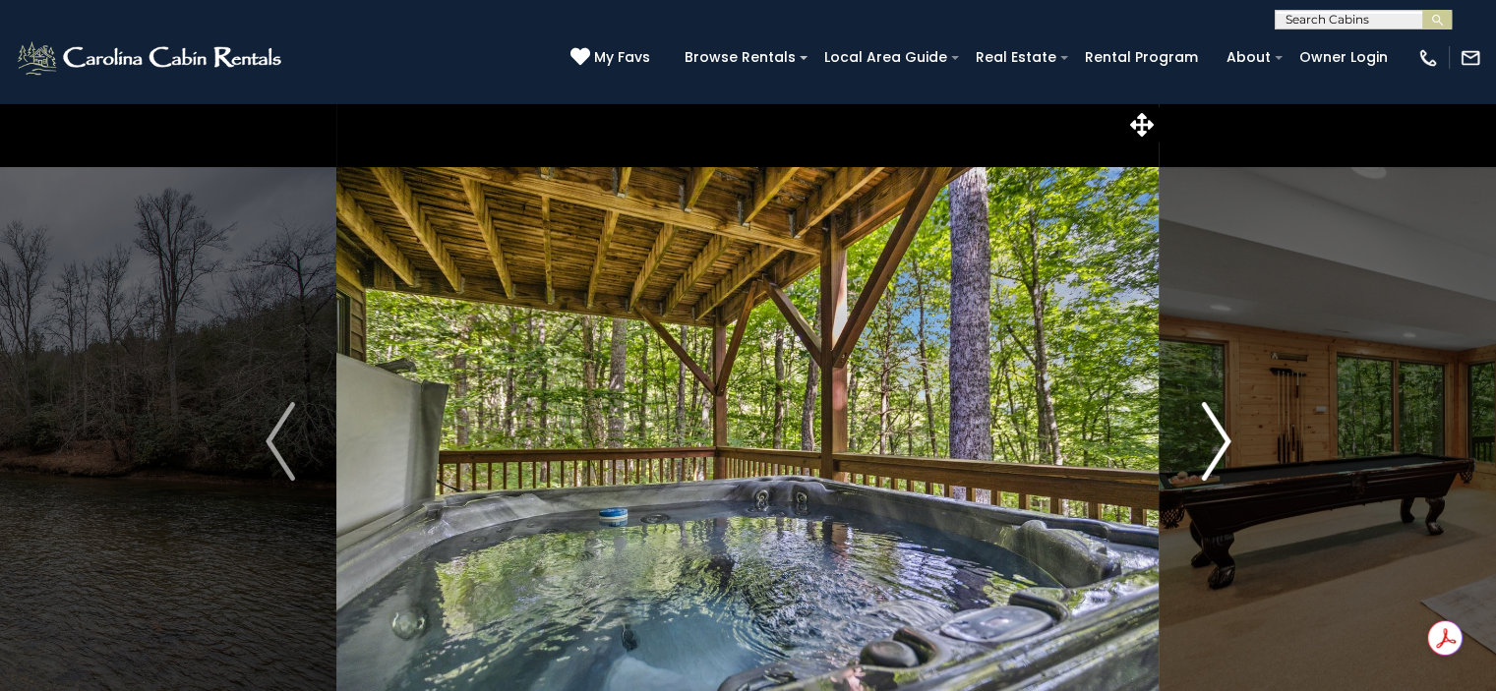
click at [1216, 446] on img "Next" at bounding box center [1216, 441] width 30 height 79
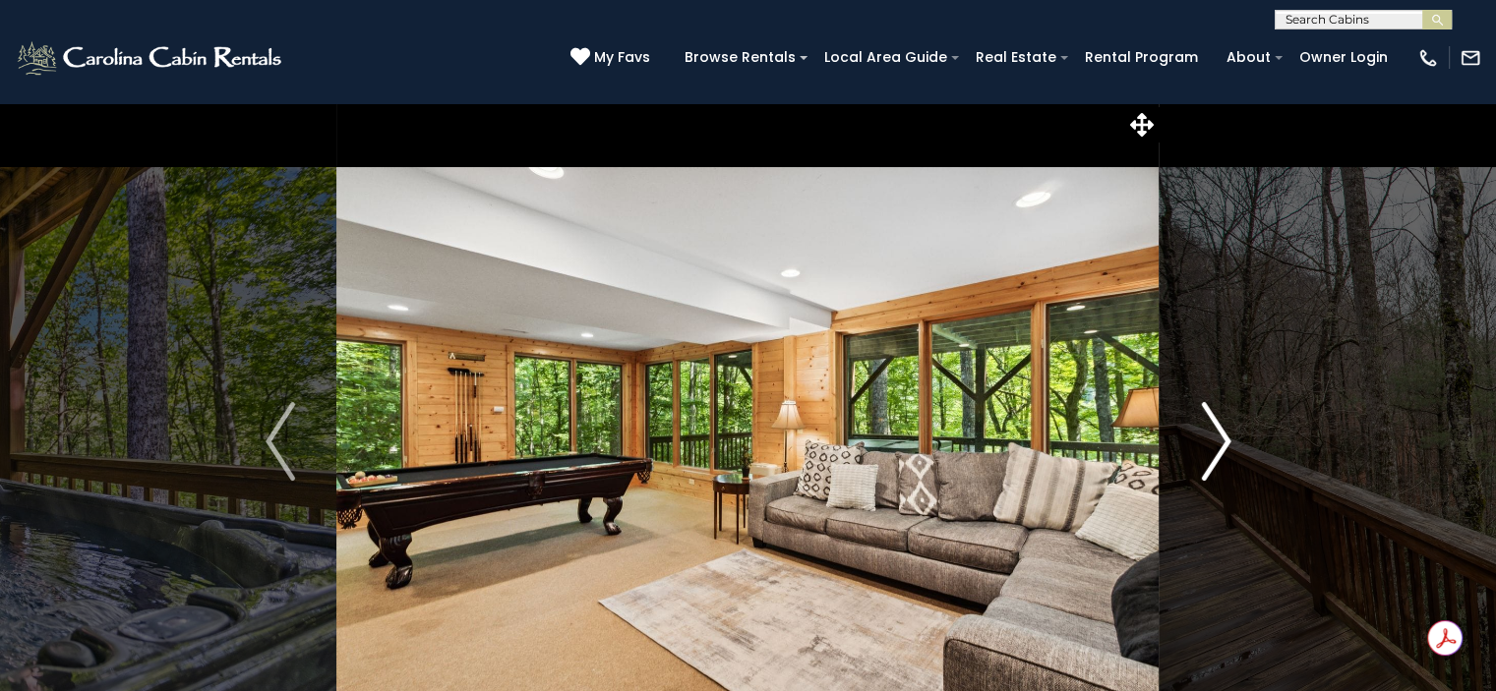
click at [1216, 446] on img "Next" at bounding box center [1216, 441] width 30 height 79
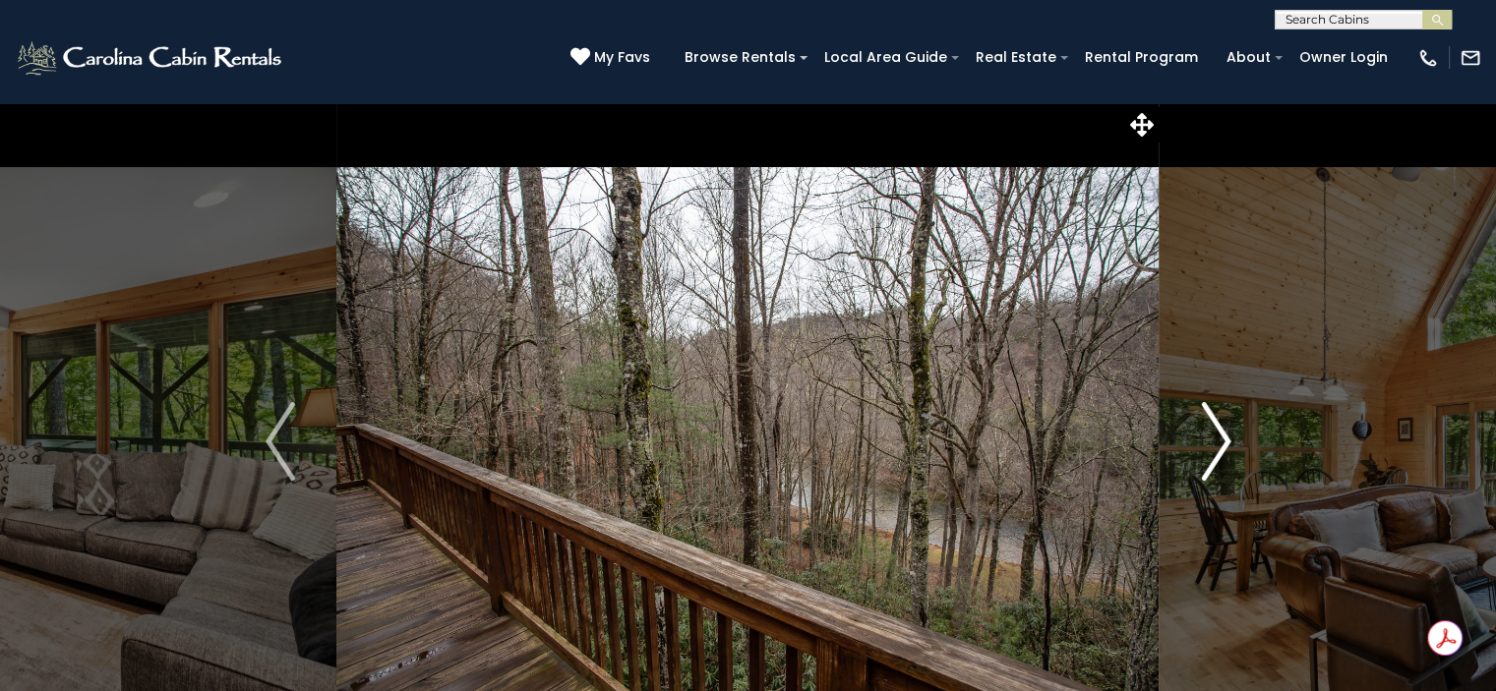
click at [1216, 446] on img "Next" at bounding box center [1216, 441] width 30 height 79
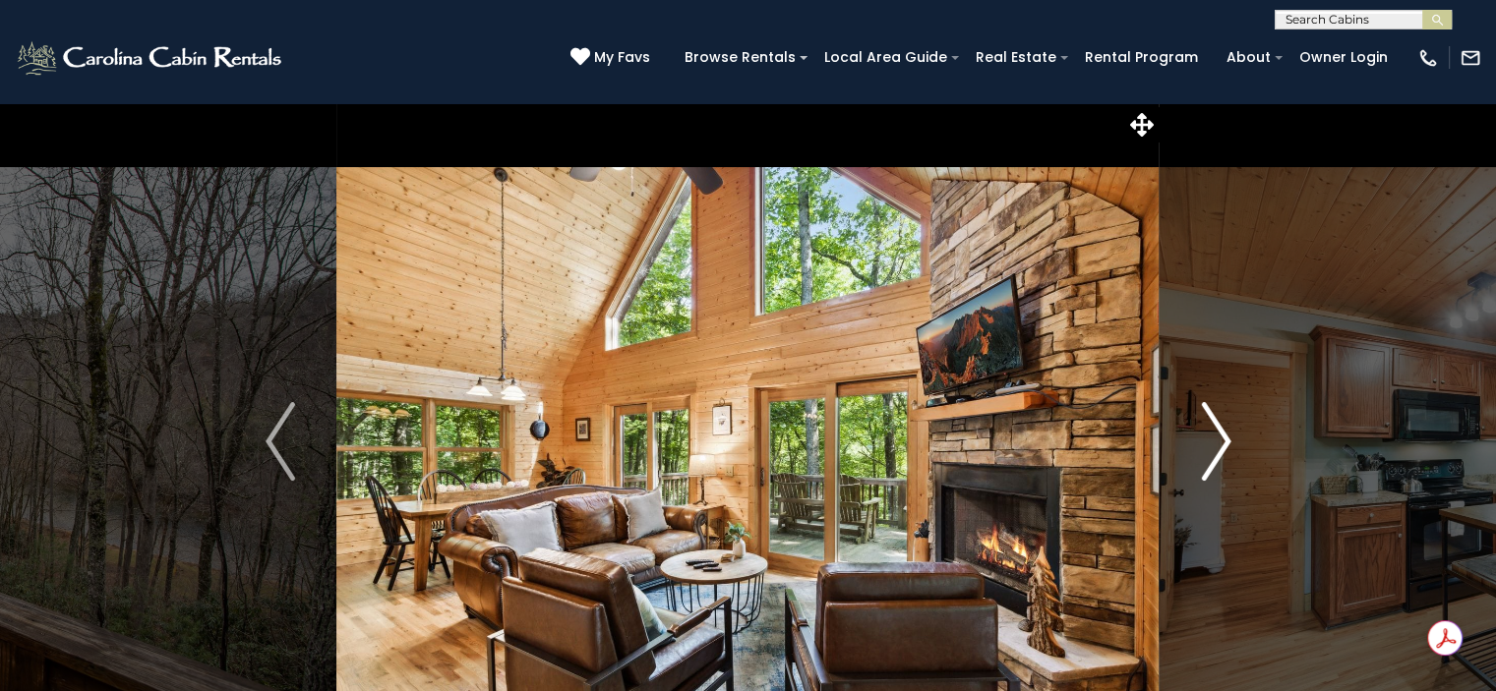
click at [1216, 446] on img "Next" at bounding box center [1216, 441] width 30 height 79
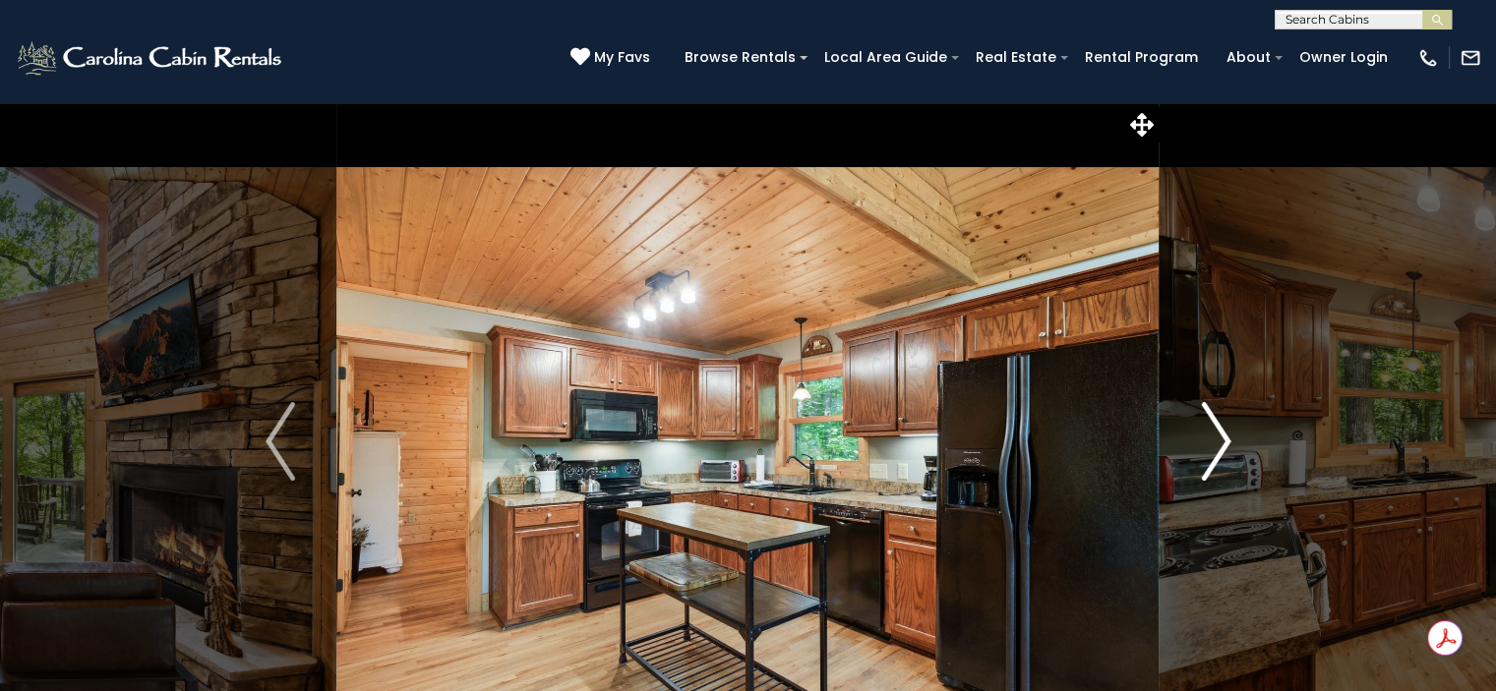
click at [1216, 446] on img "Next" at bounding box center [1216, 441] width 30 height 79
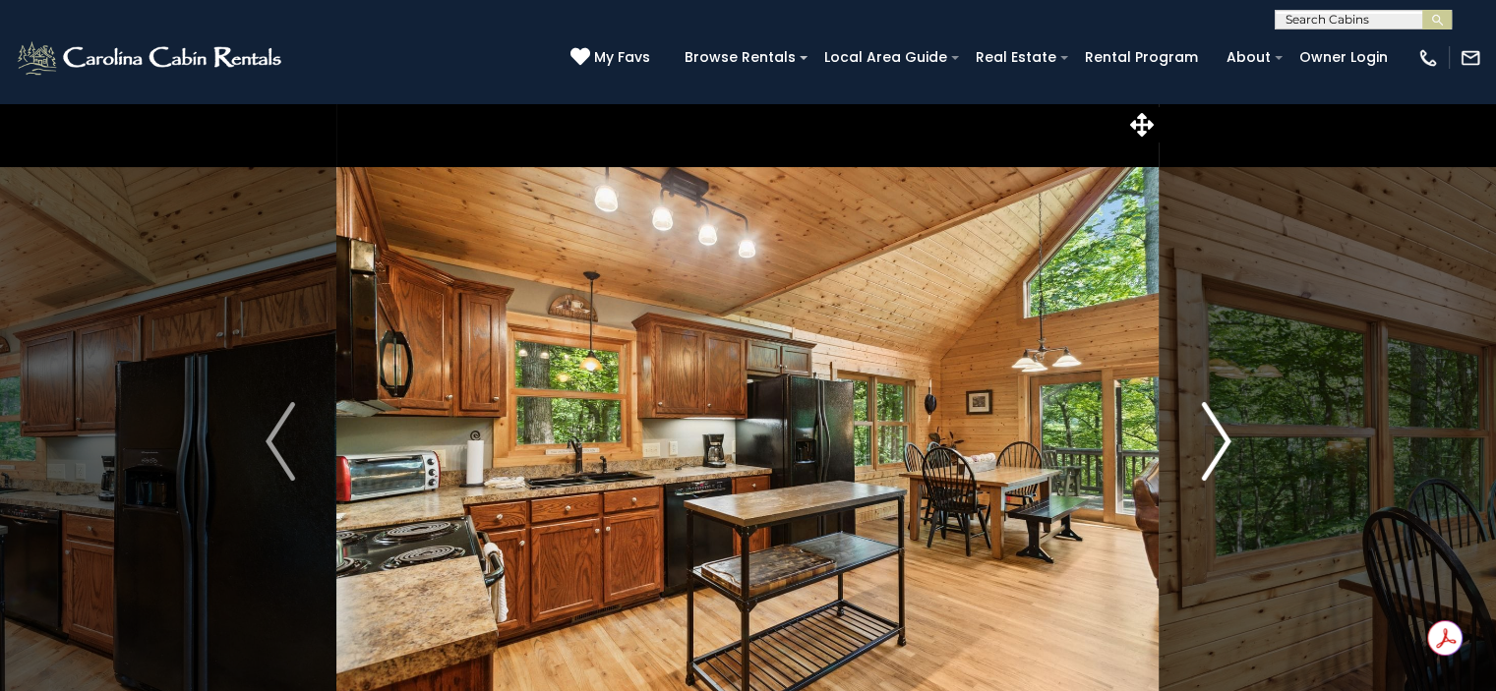
click at [1216, 446] on img "Next" at bounding box center [1216, 441] width 30 height 79
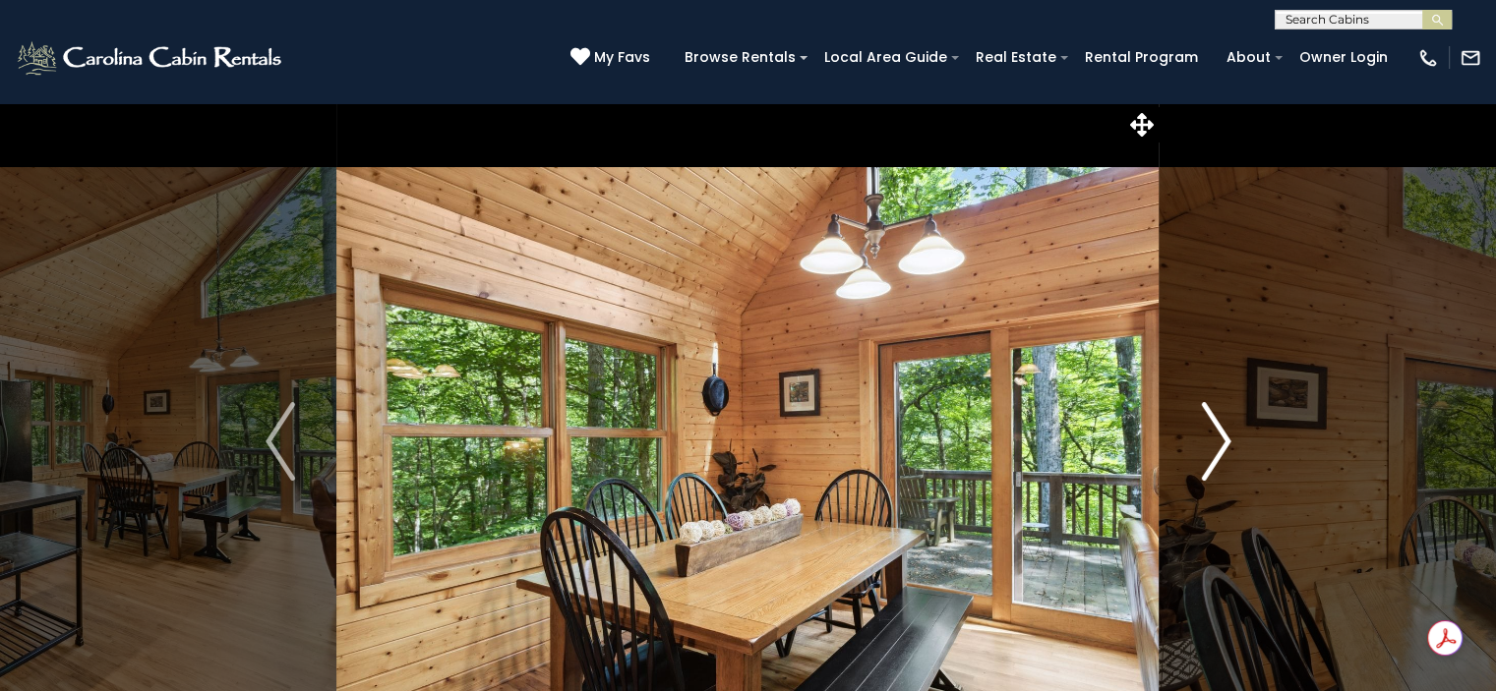
click at [1216, 446] on img "Next" at bounding box center [1216, 441] width 30 height 79
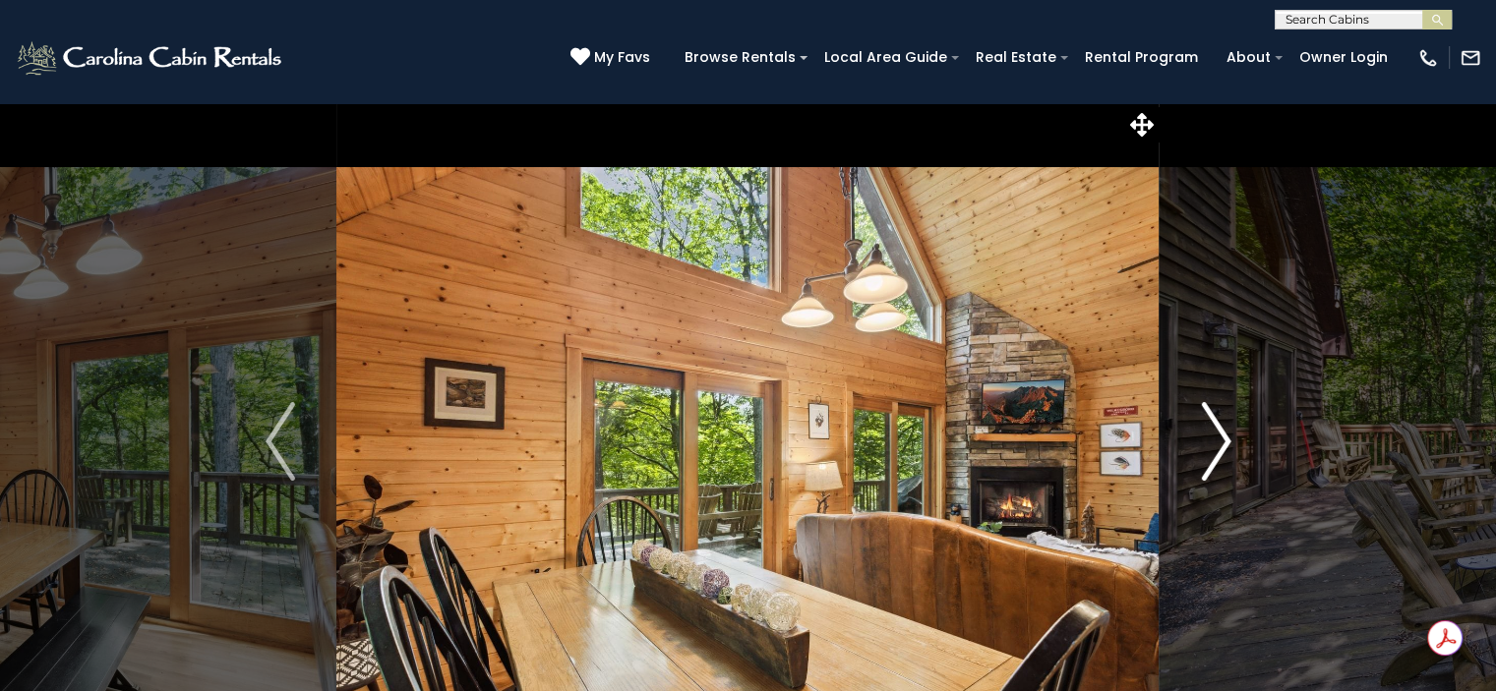
click at [1216, 446] on img "Next" at bounding box center [1216, 441] width 30 height 79
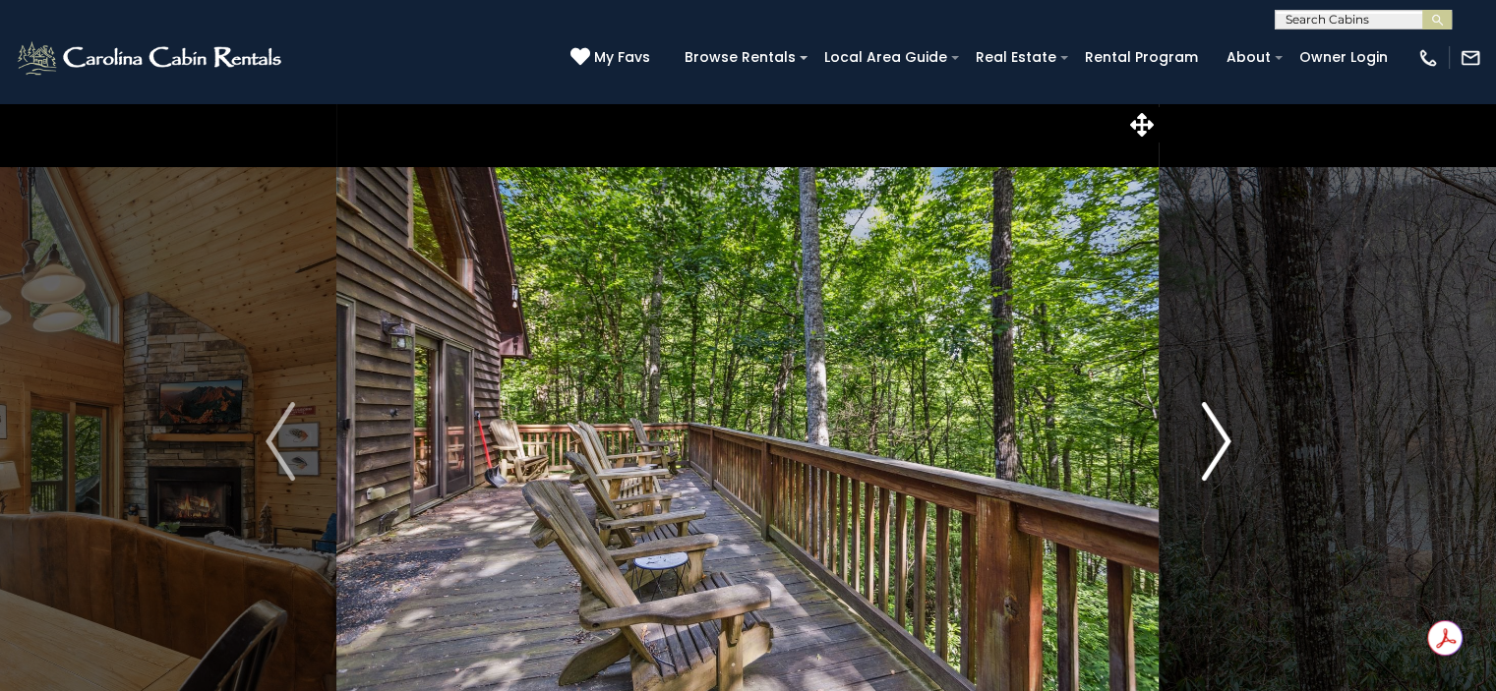
click at [1216, 446] on img "Next" at bounding box center [1216, 441] width 30 height 79
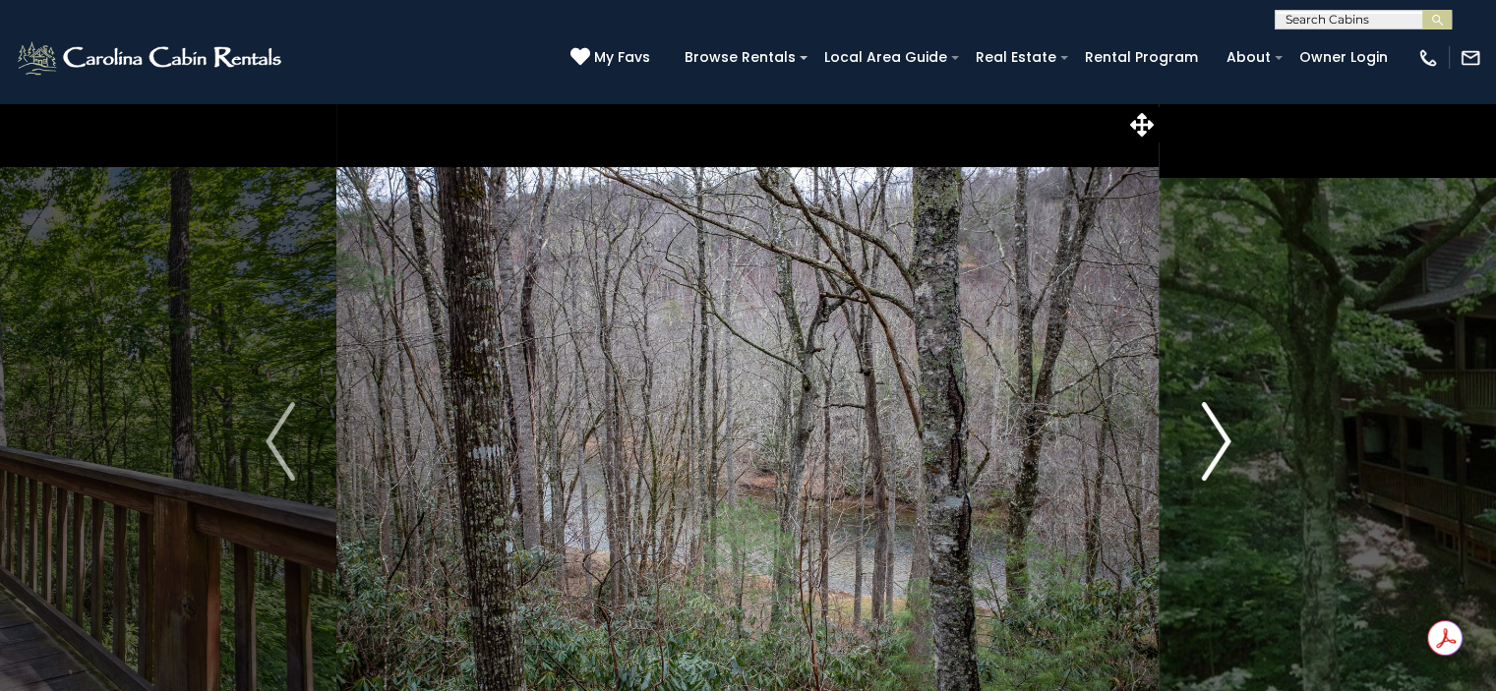
click at [1216, 446] on img "Next" at bounding box center [1216, 441] width 30 height 79
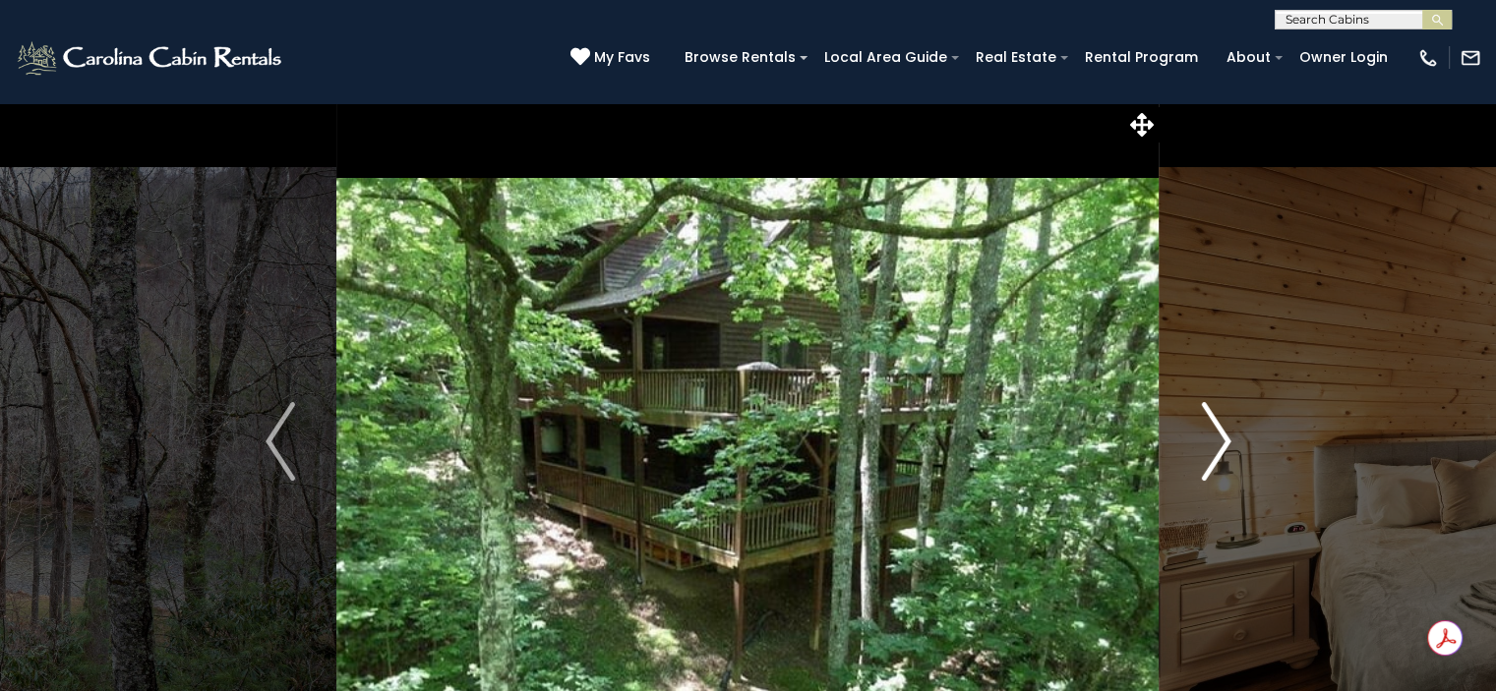
click at [1216, 446] on img "Next" at bounding box center [1216, 441] width 30 height 79
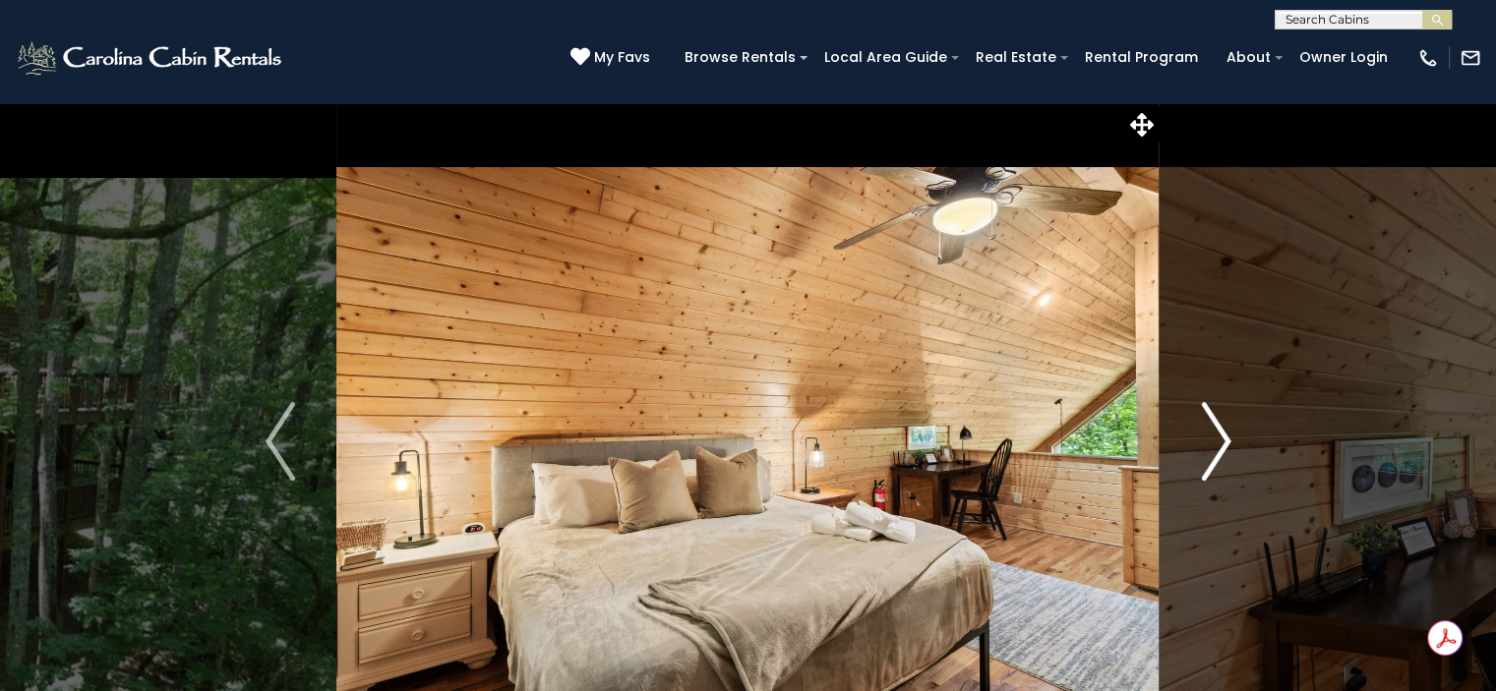
click at [1216, 446] on img "Next" at bounding box center [1216, 441] width 30 height 79
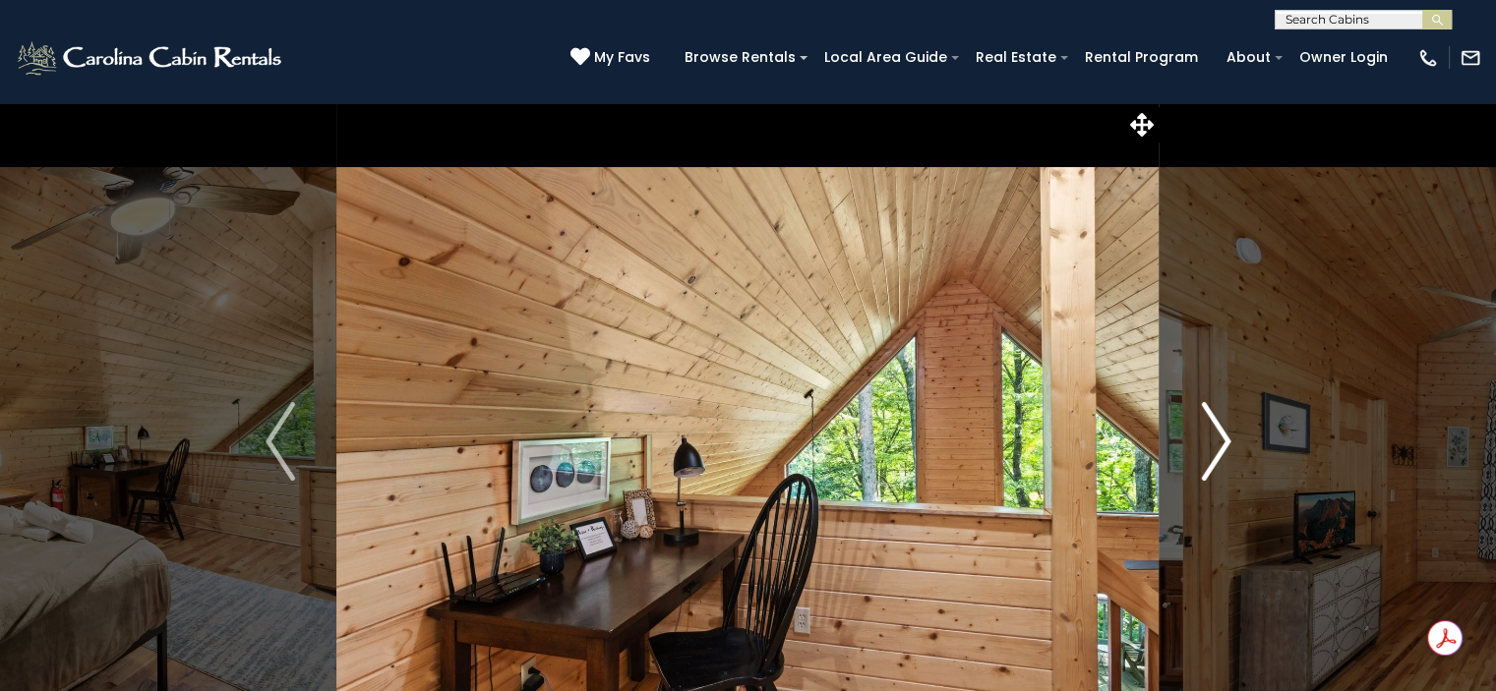
click at [1216, 446] on img "Next" at bounding box center [1216, 441] width 30 height 79
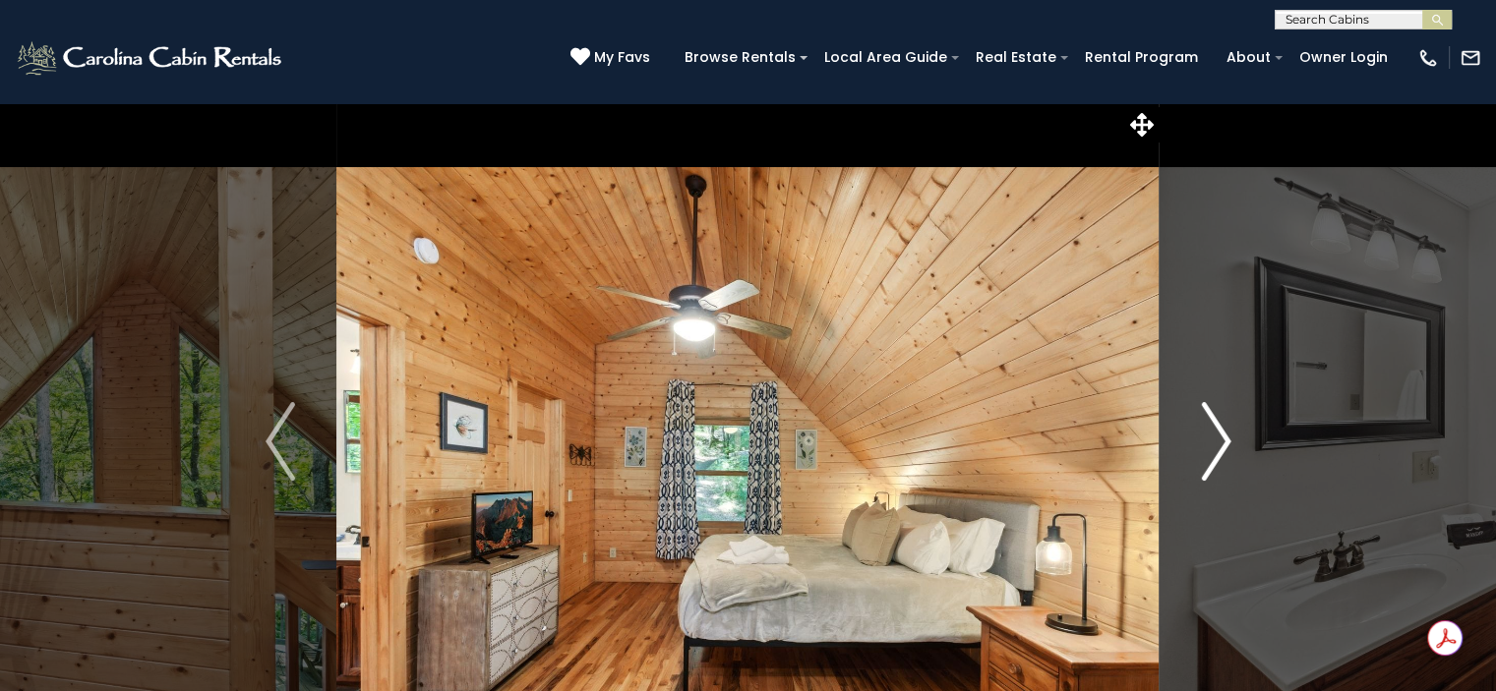
click at [1216, 446] on img "Next" at bounding box center [1216, 441] width 30 height 79
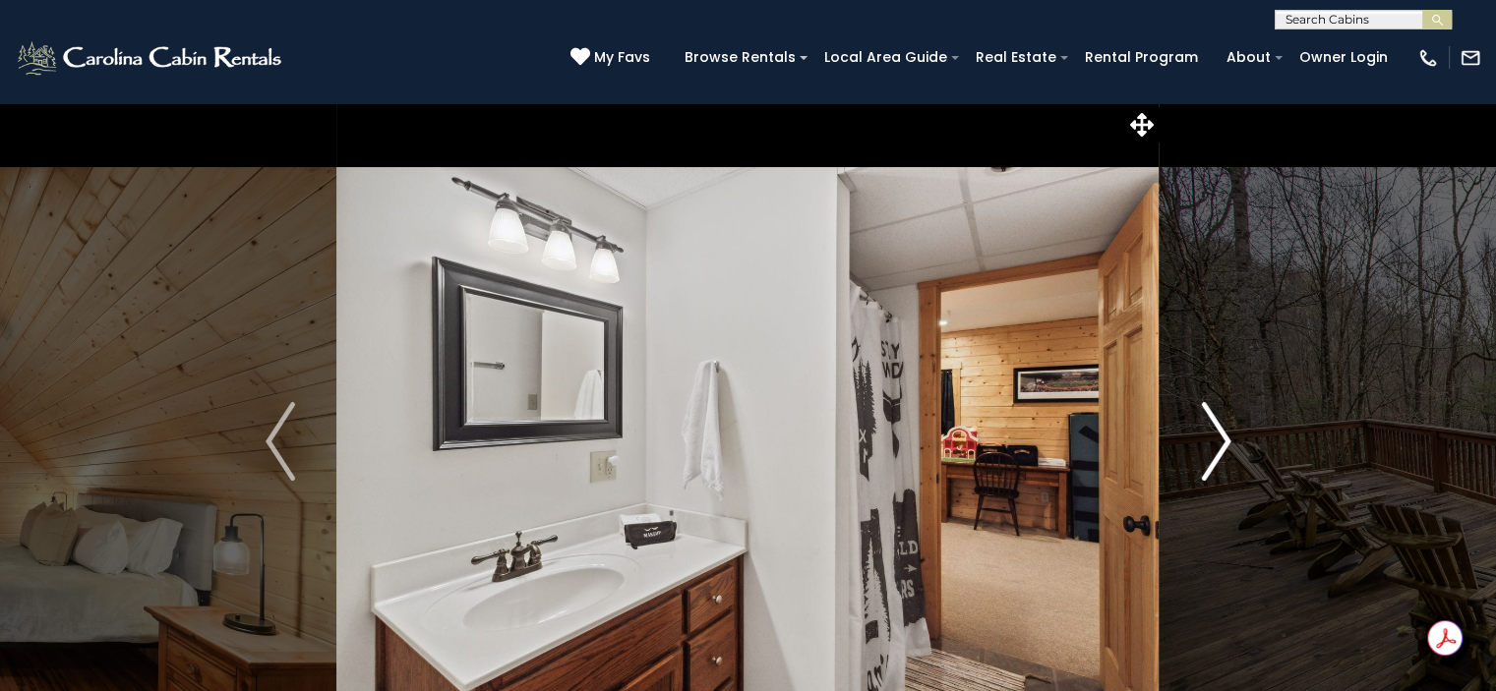
click at [1216, 446] on img "Next" at bounding box center [1216, 441] width 30 height 79
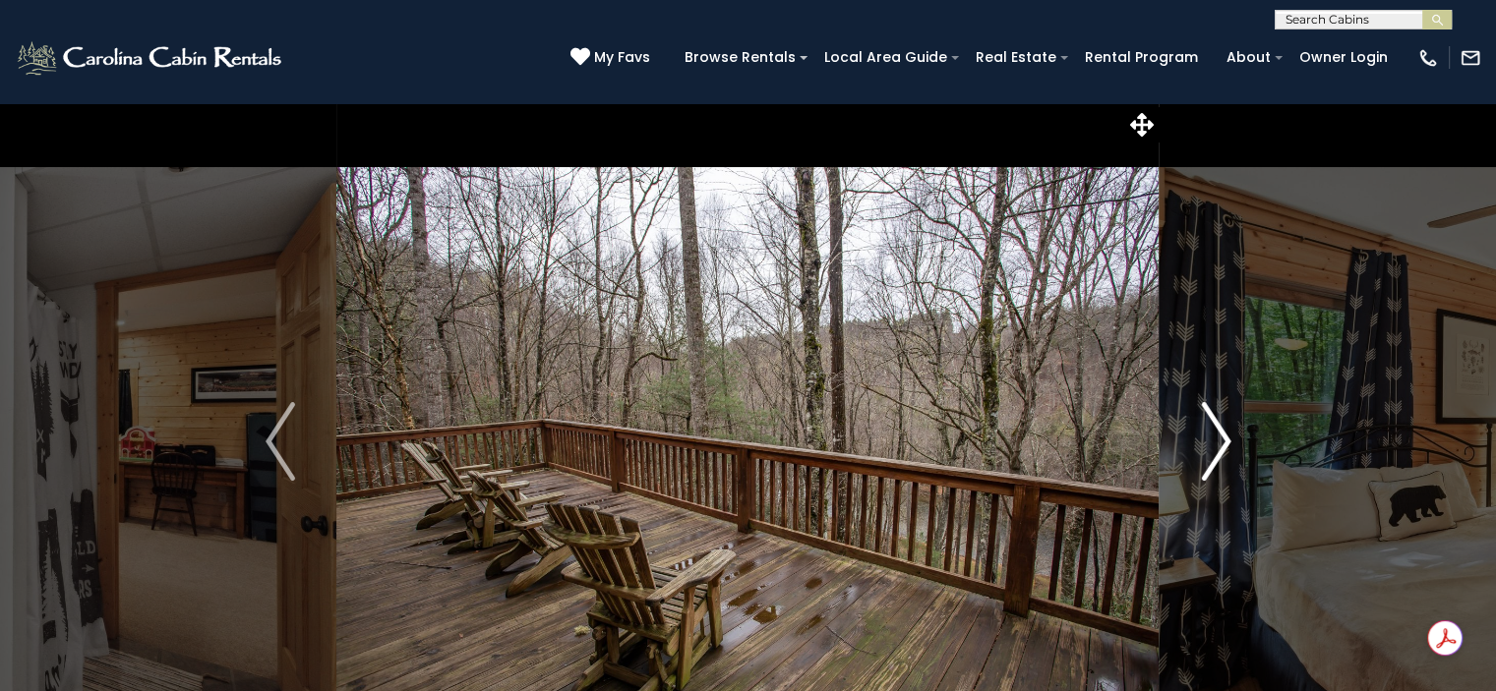
click at [1216, 446] on img "Next" at bounding box center [1216, 441] width 30 height 79
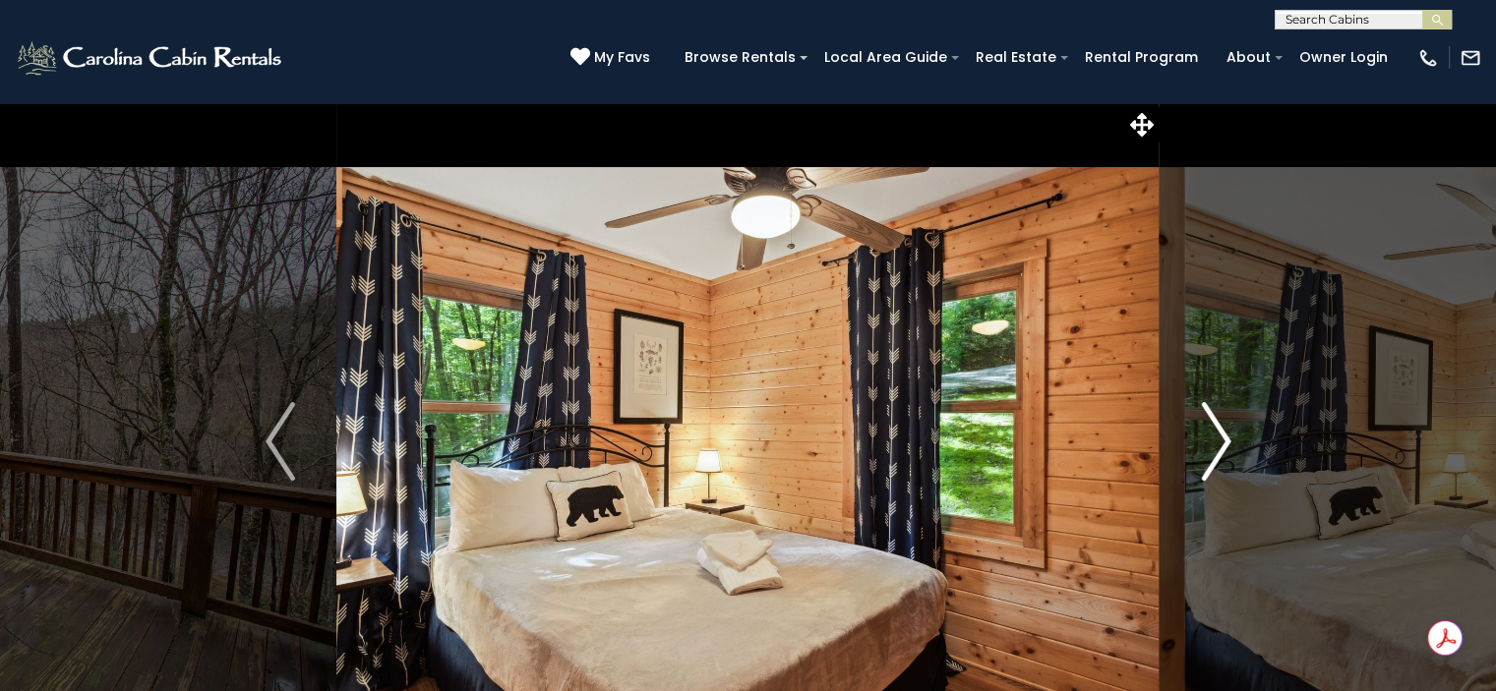
click at [1216, 446] on img "Next" at bounding box center [1216, 441] width 30 height 79
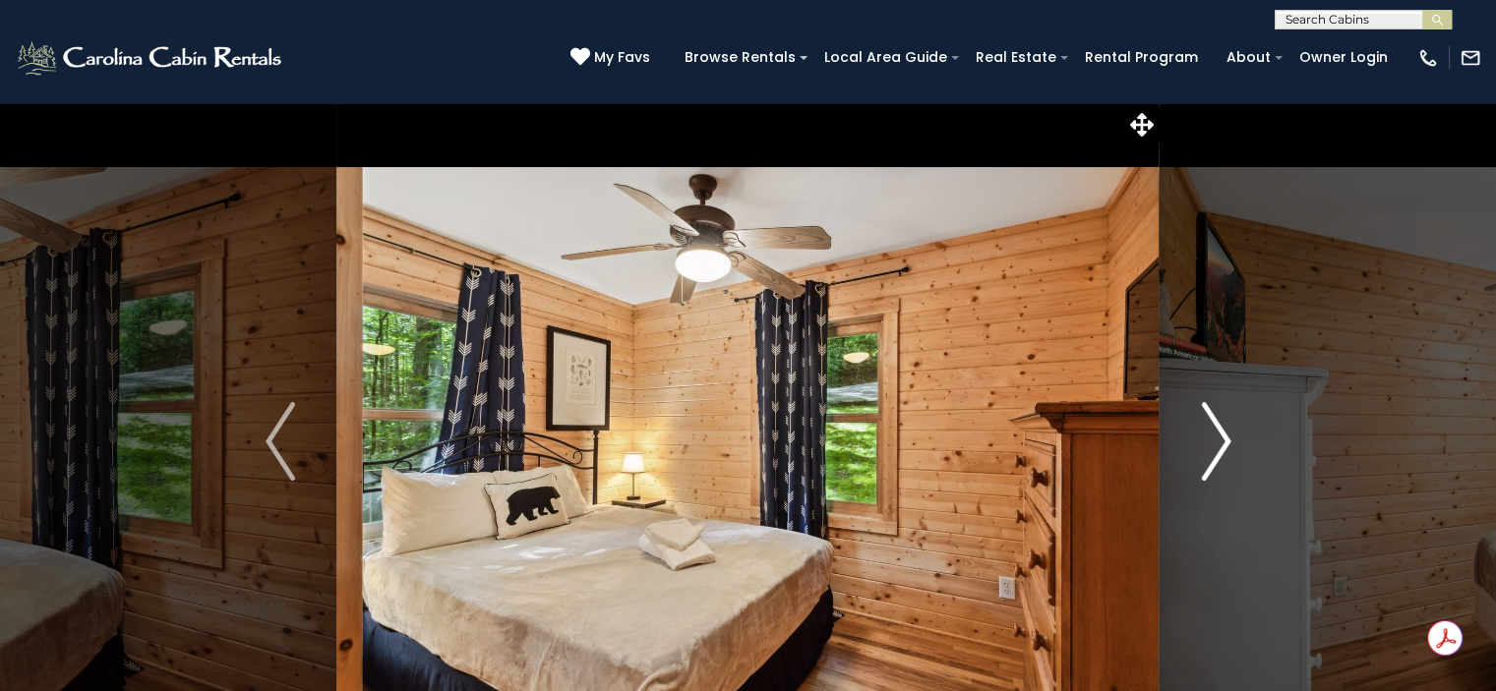
click at [1216, 446] on img "Next" at bounding box center [1216, 441] width 30 height 79
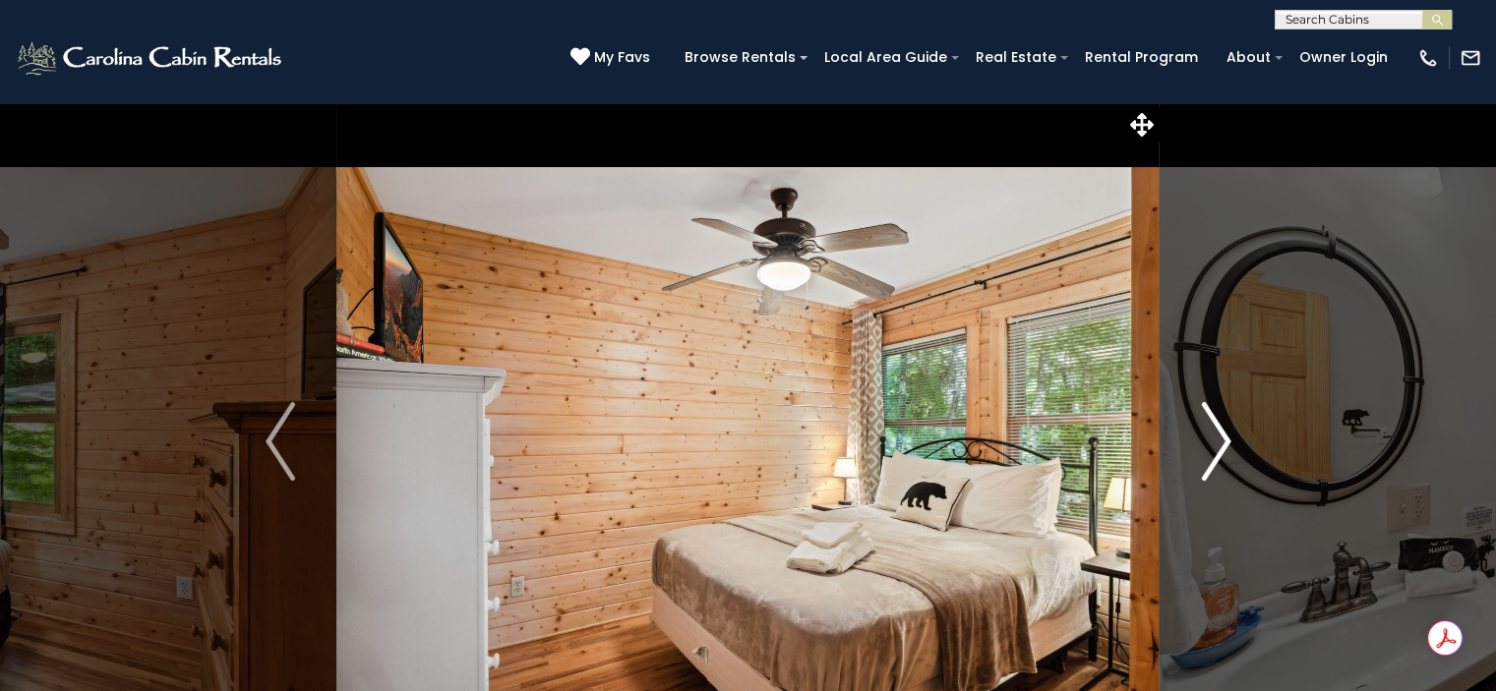
click at [1216, 446] on img "Next" at bounding box center [1216, 441] width 30 height 79
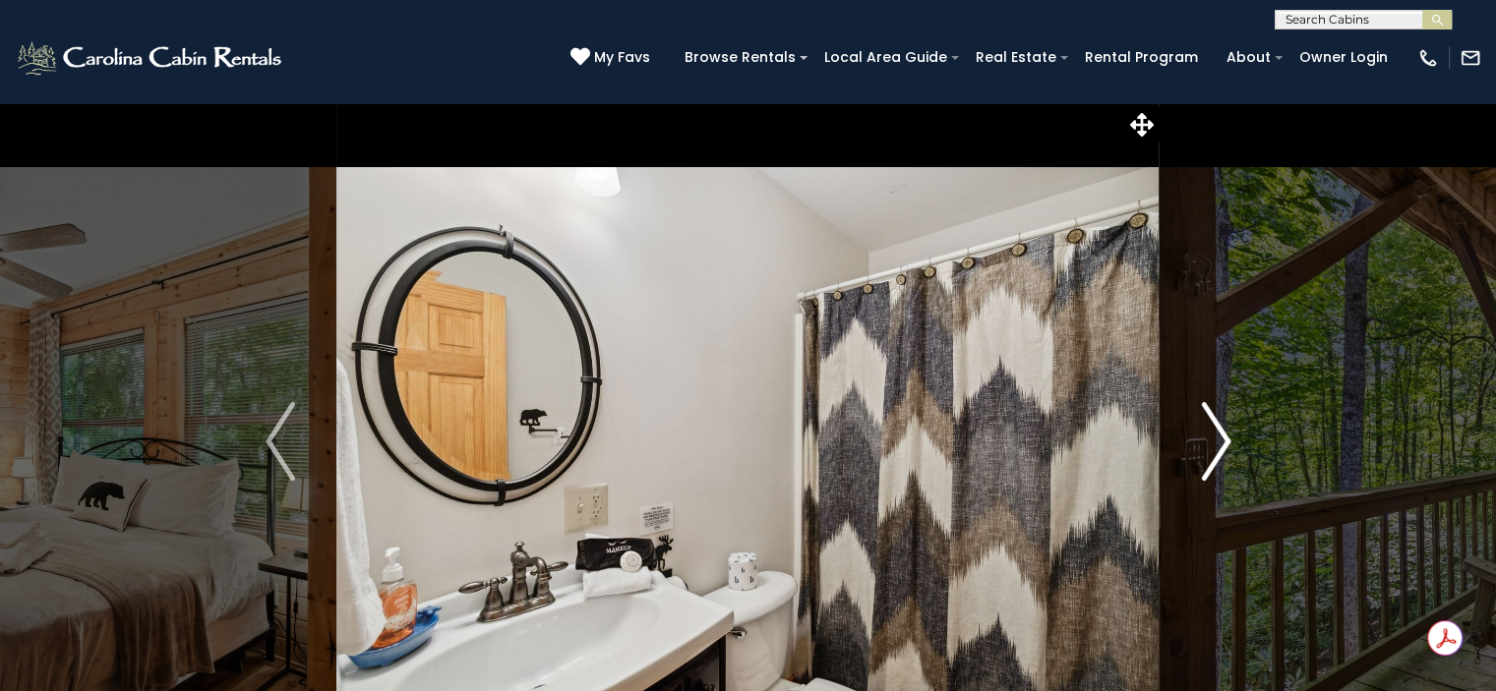
click at [1216, 446] on img "Next" at bounding box center [1216, 441] width 30 height 79
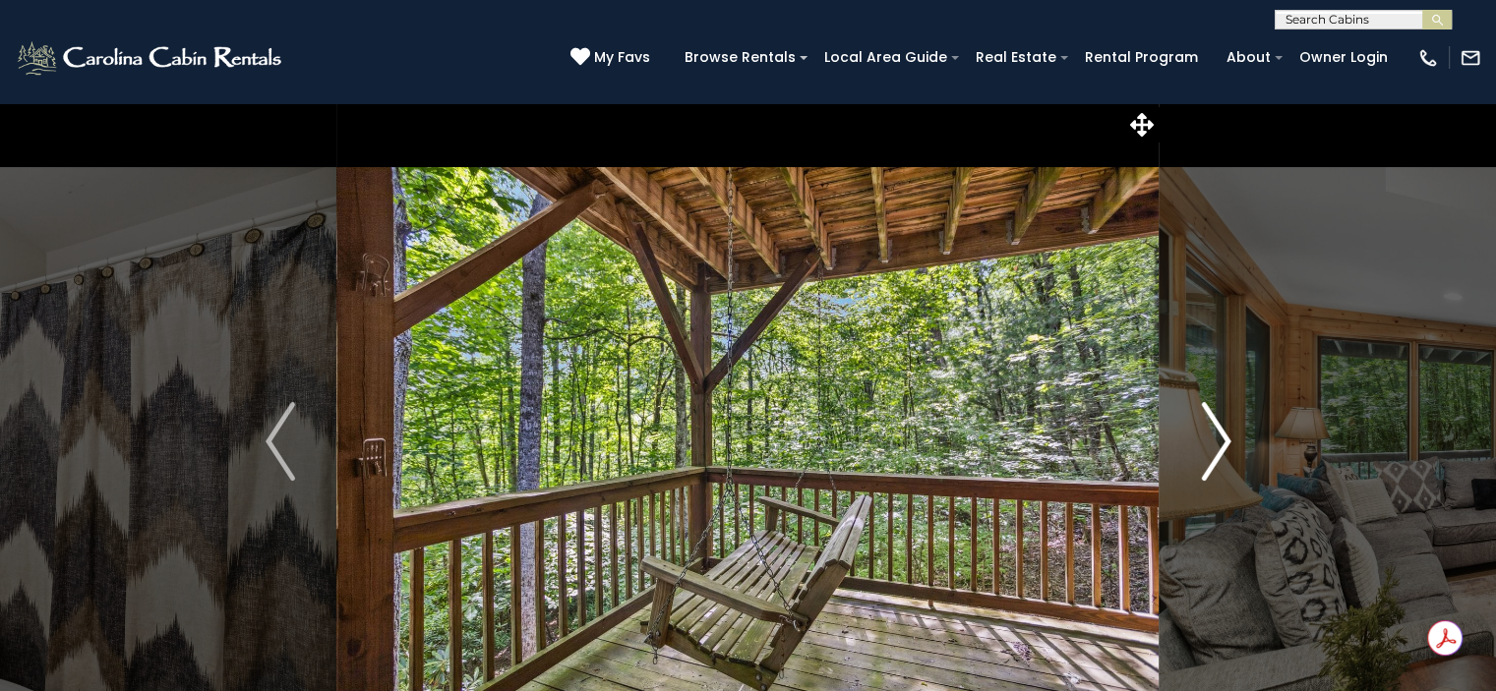
click at [1216, 446] on img "Next" at bounding box center [1216, 441] width 30 height 79
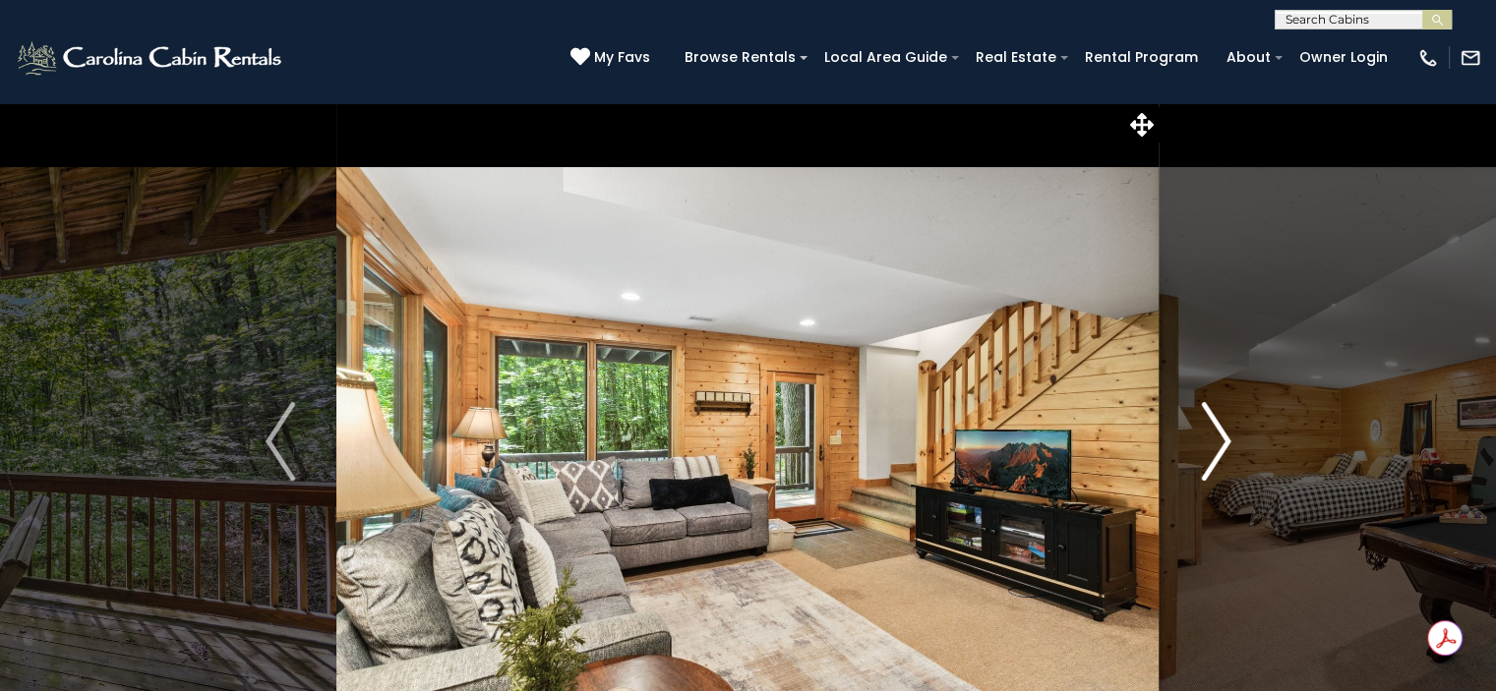
click at [1216, 446] on img "Next" at bounding box center [1216, 441] width 30 height 79
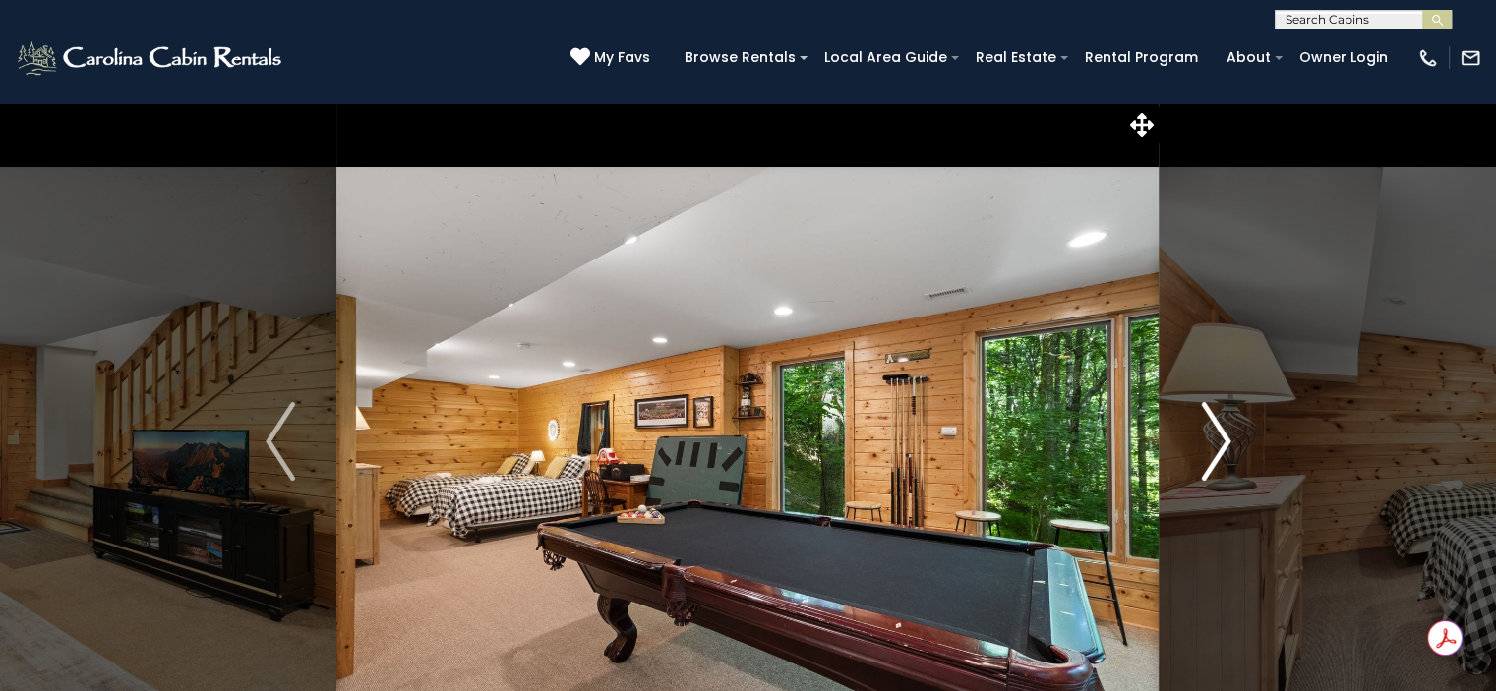
click at [1216, 446] on img "Next" at bounding box center [1216, 441] width 30 height 79
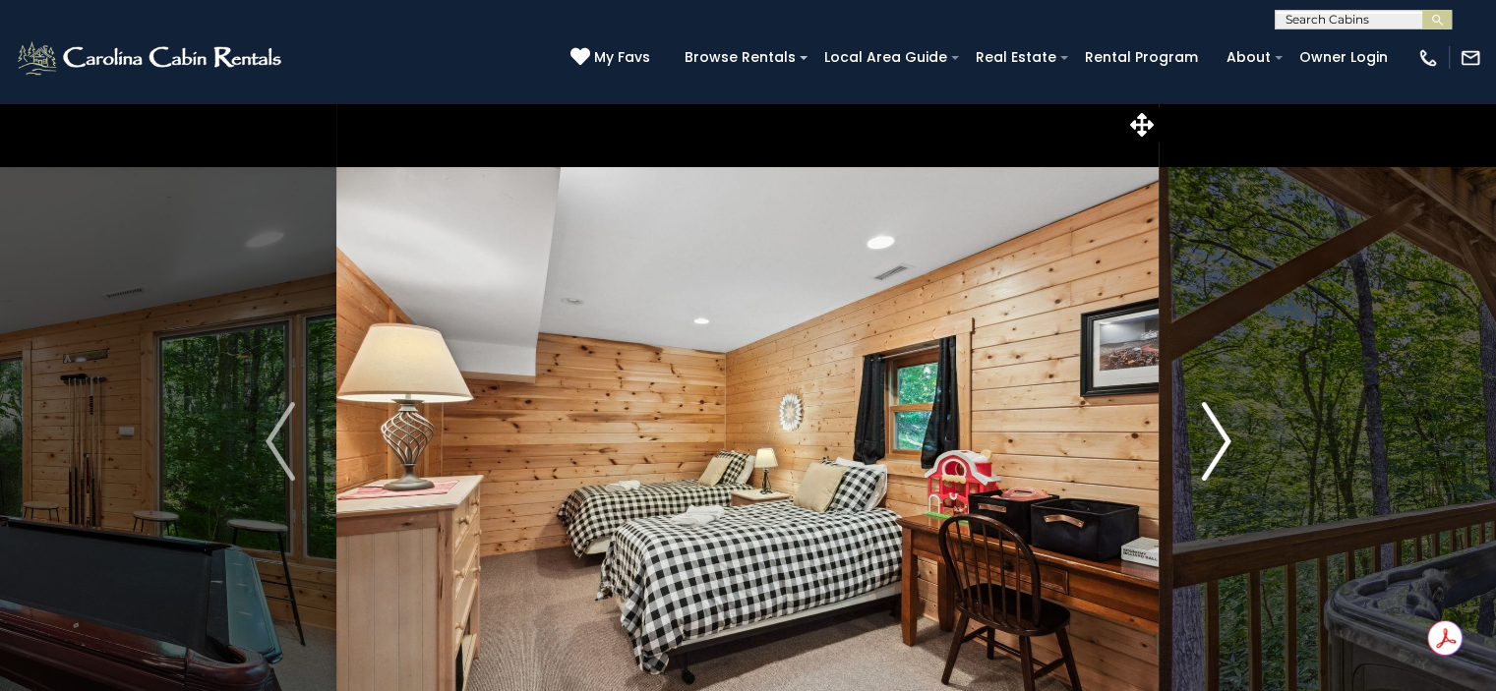
click at [1216, 446] on img "Next" at bounding box center [1216, 441] width 30 height 79
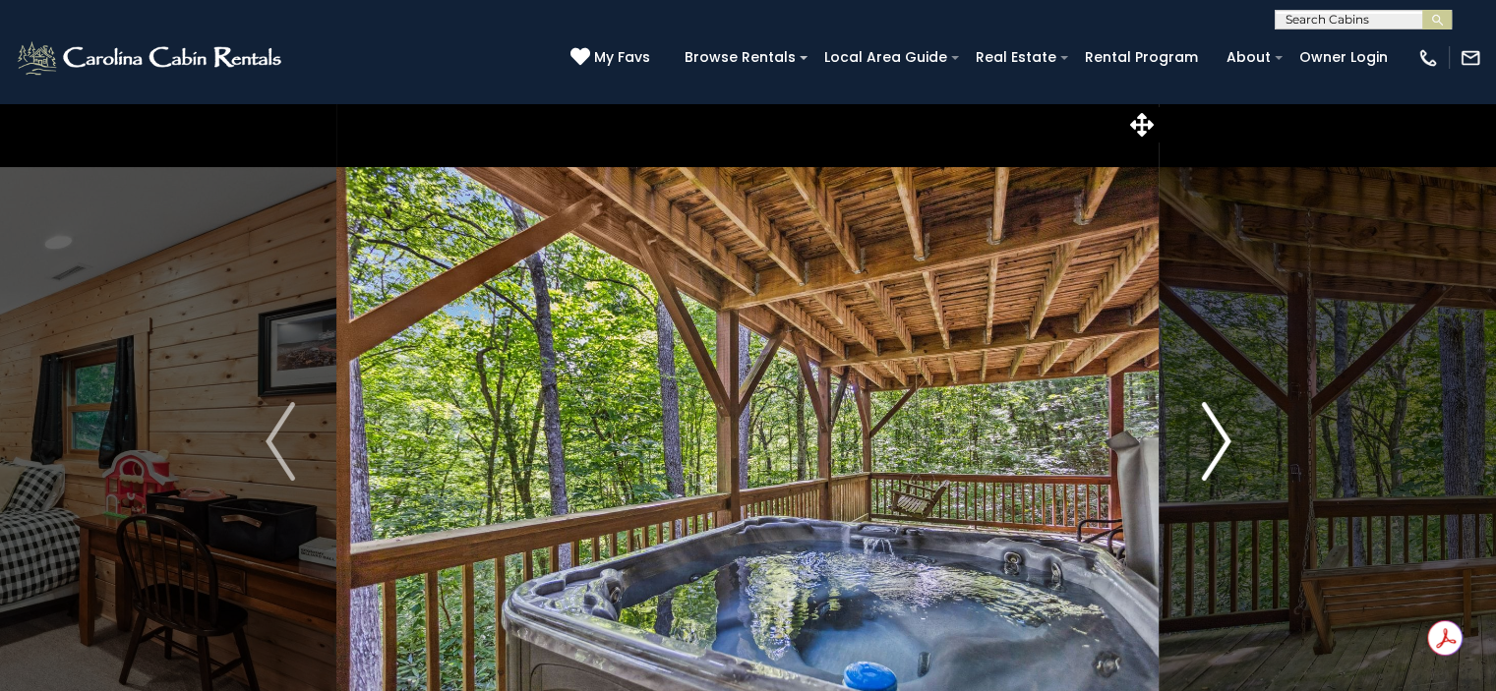
click at [1216, 446] on img "Next" at bounding box center [1216, 441] width 30 height 79
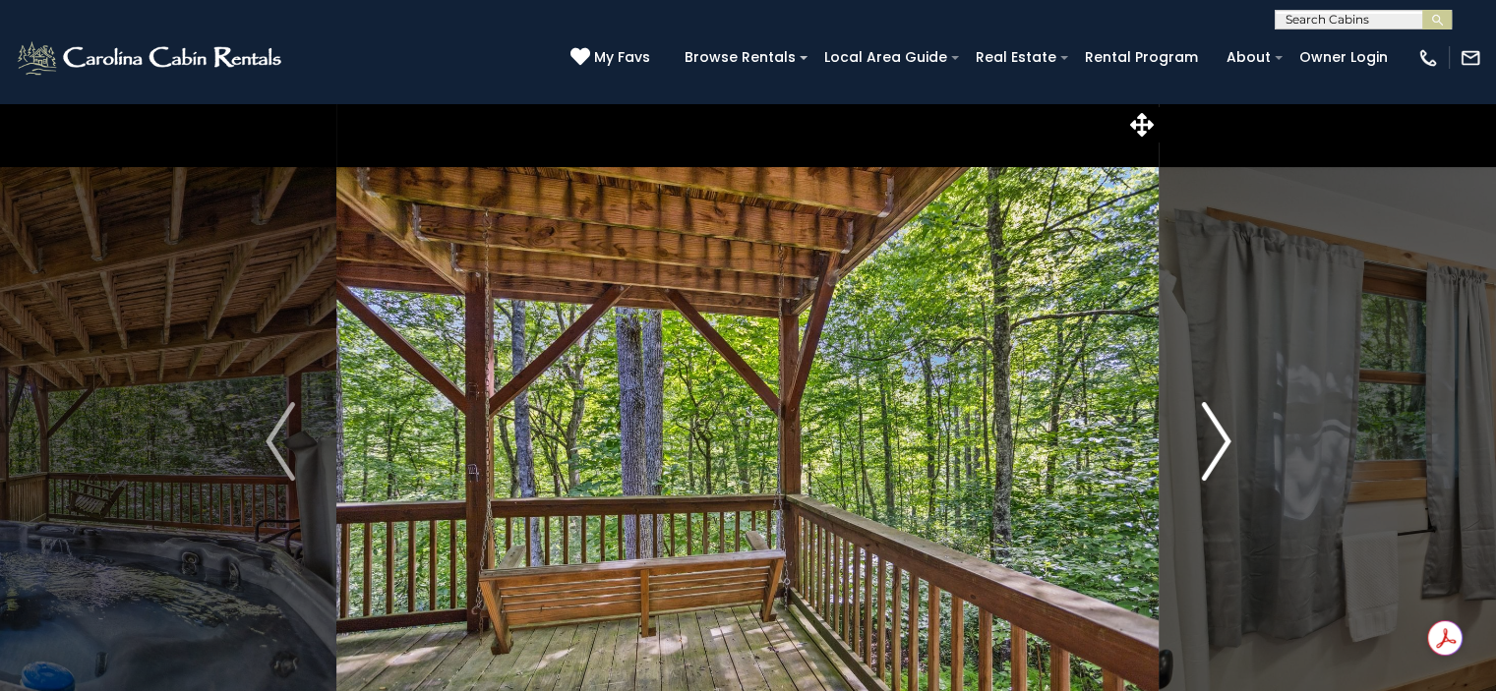
click at [1216, 446] on img "Next" at bounding box center [1216, 441] width 30 height 79
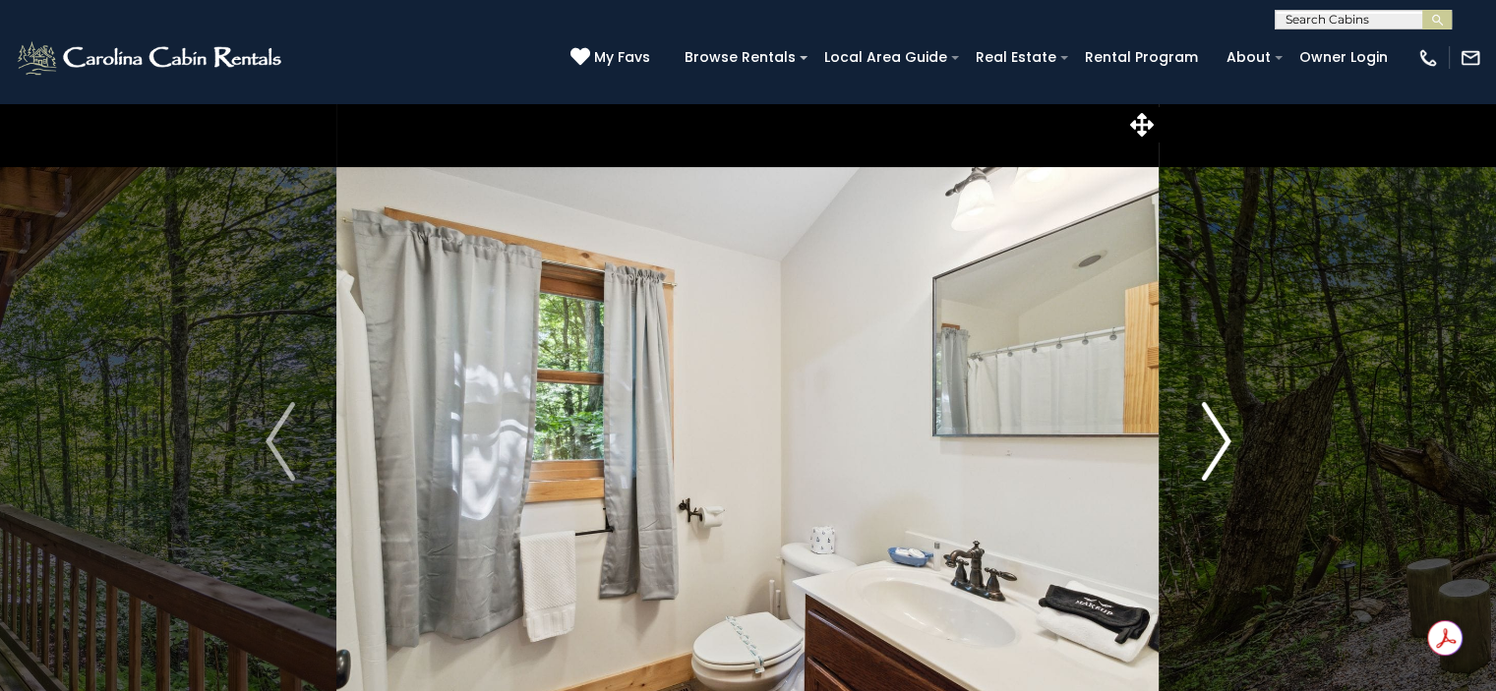
click at [1216, 446] on img "Next" at bounding box center [1216, 441] width 30 height 79
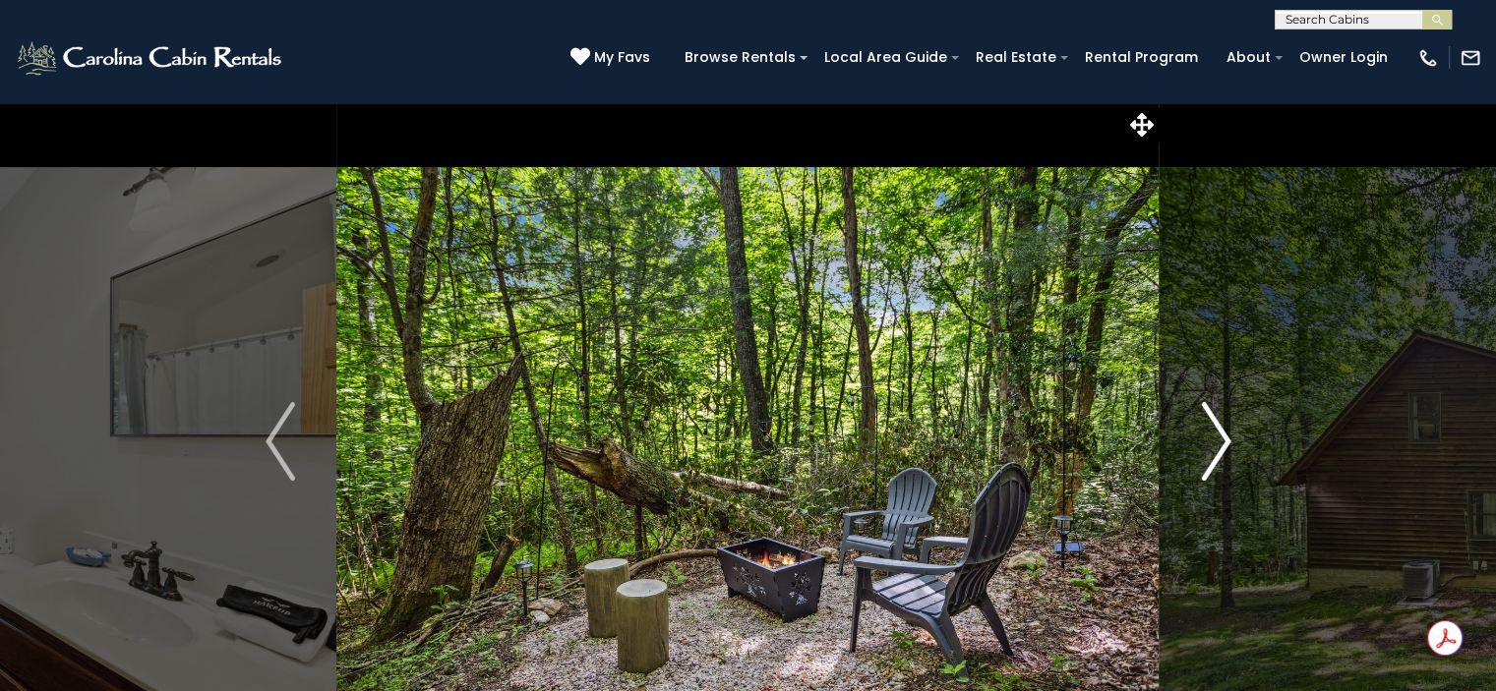
click at [1216, 446] on img "Next" at bounding box center [1216, 441] width 30 height 79
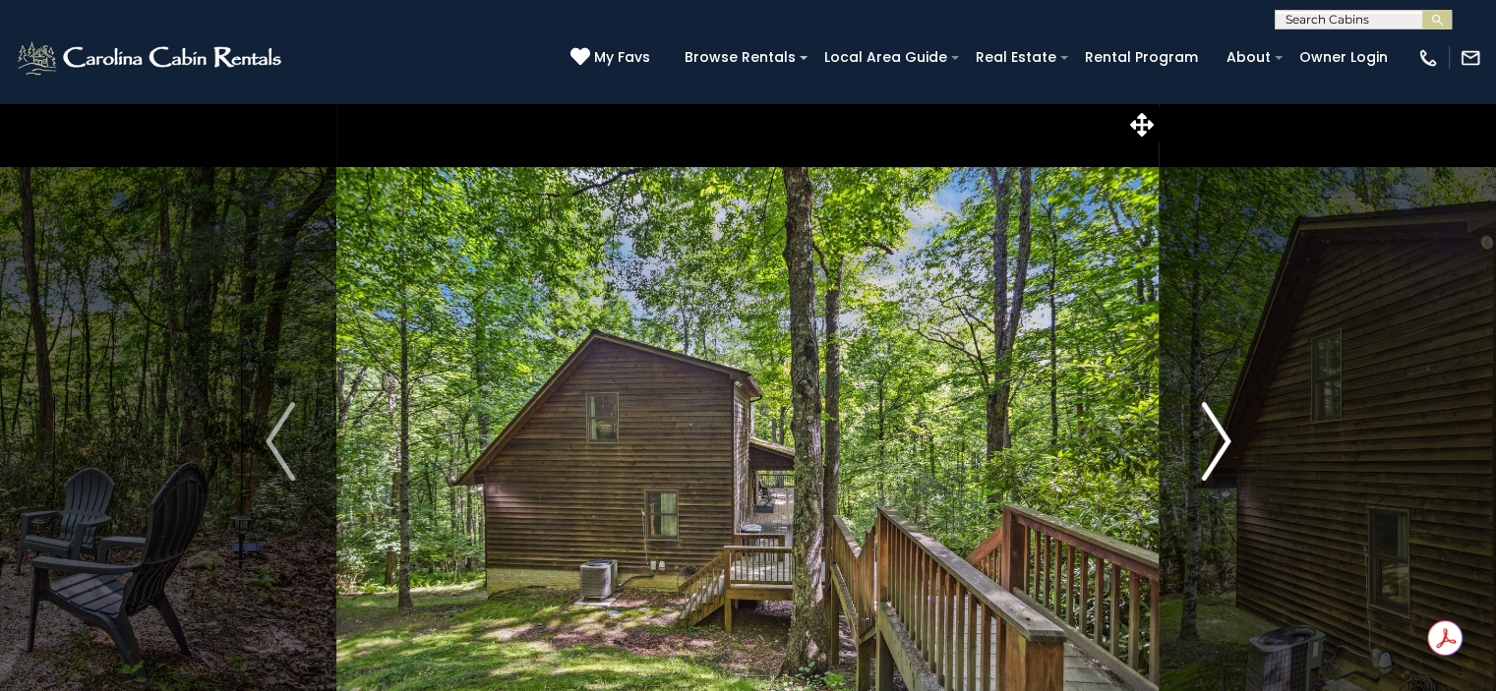
click at [1216, 446] on img "Next" at bounding box center [1216, 441] width 30 height 79
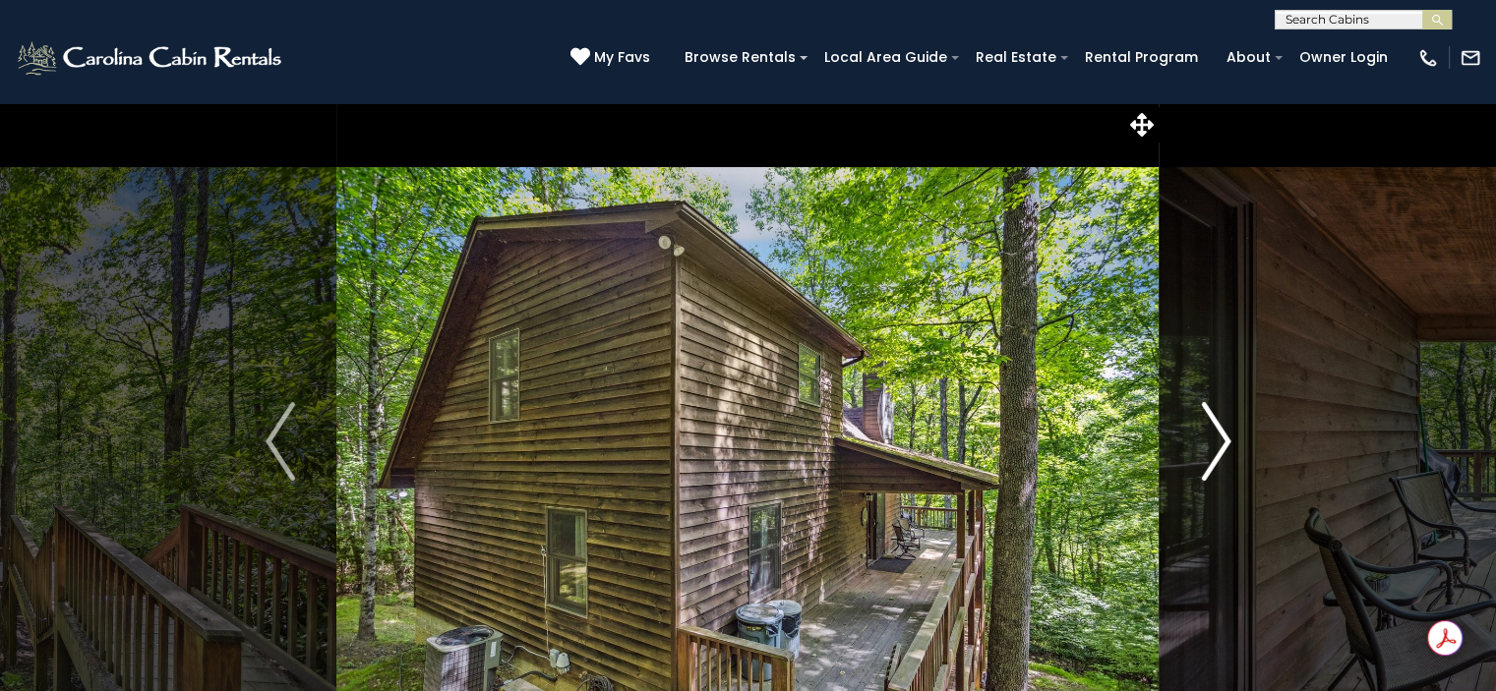
click at [1216, 446] on img "Next" at bounding box center [1216, 441] width 30 height 79
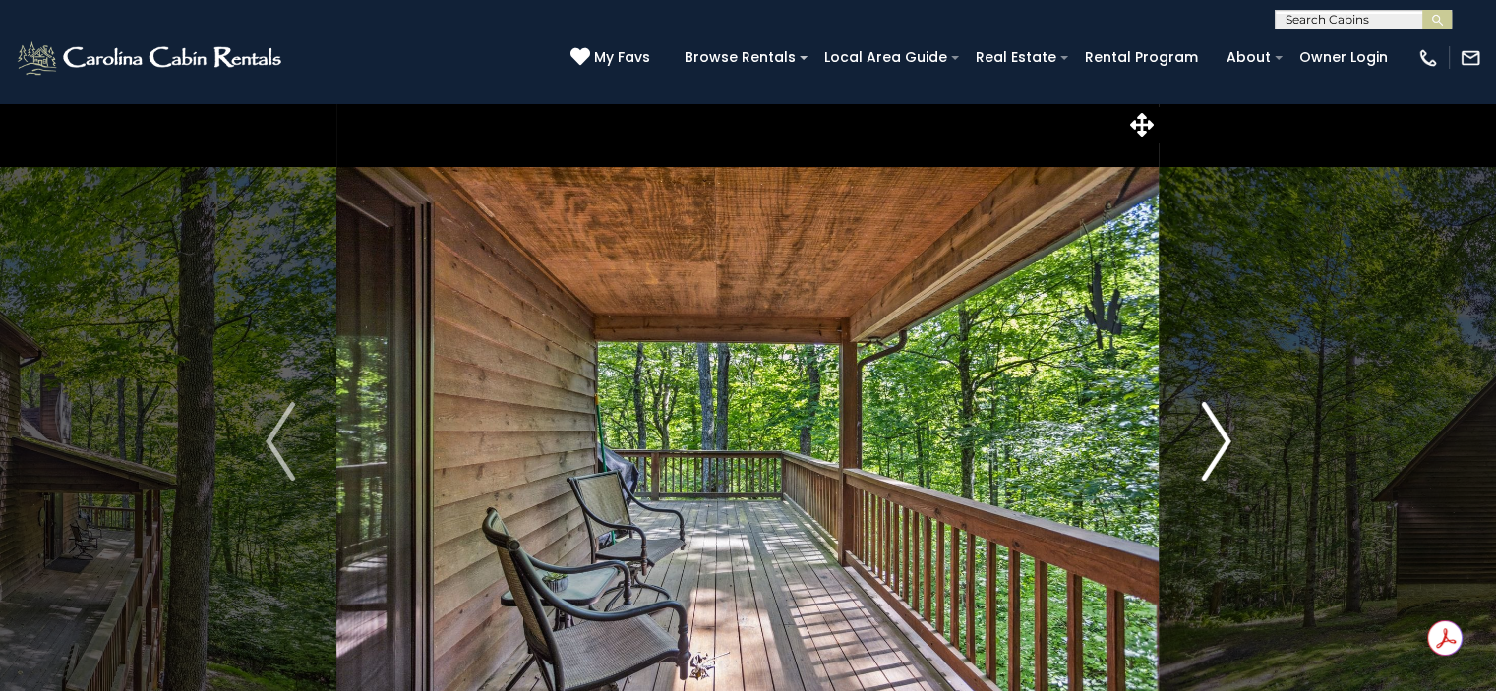
click at [1216, 446] on img "Next" at bounding box center [1216, 441] width 30 height 79
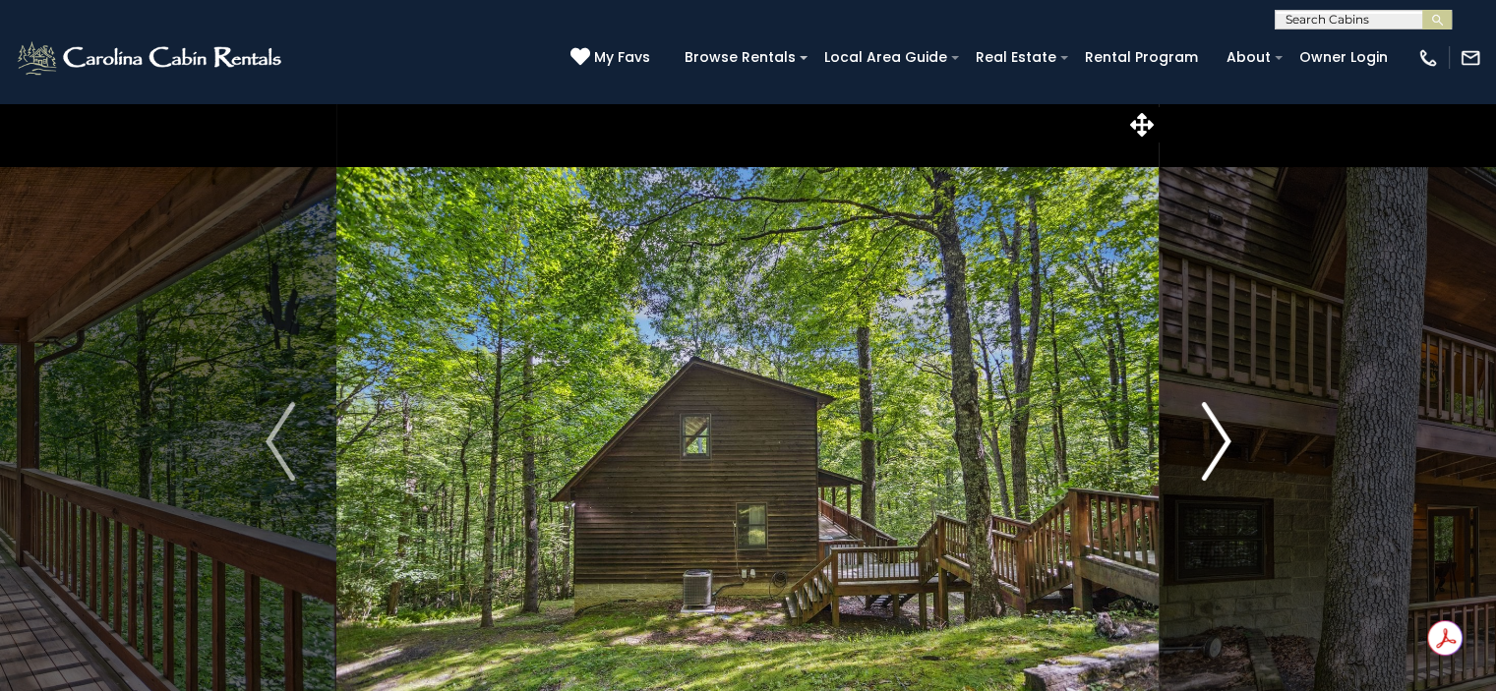
click at [1216, 446] on img "Next" at bounding box center [1216, 441] width 30 height 79
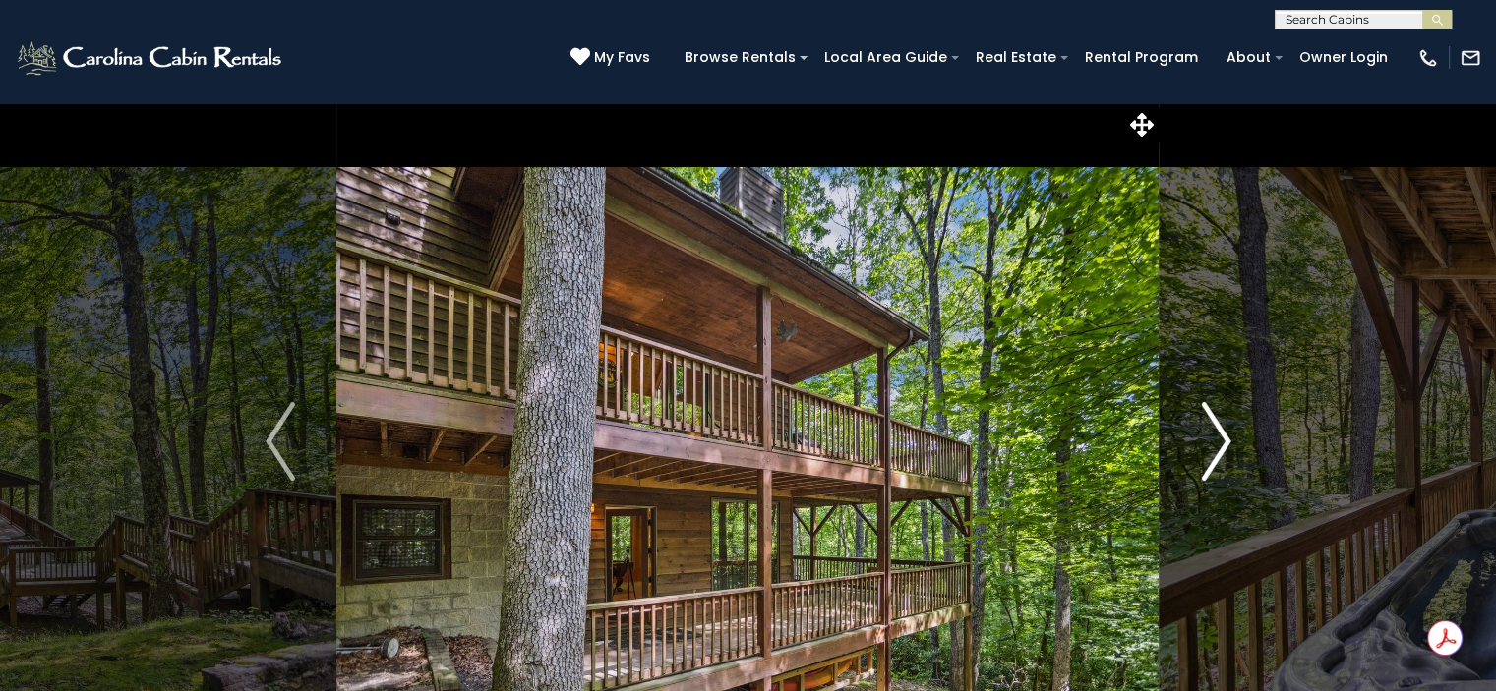
click at [1216, 446] on img "Next" at bounding box center [1216, 441] width 30 height 79
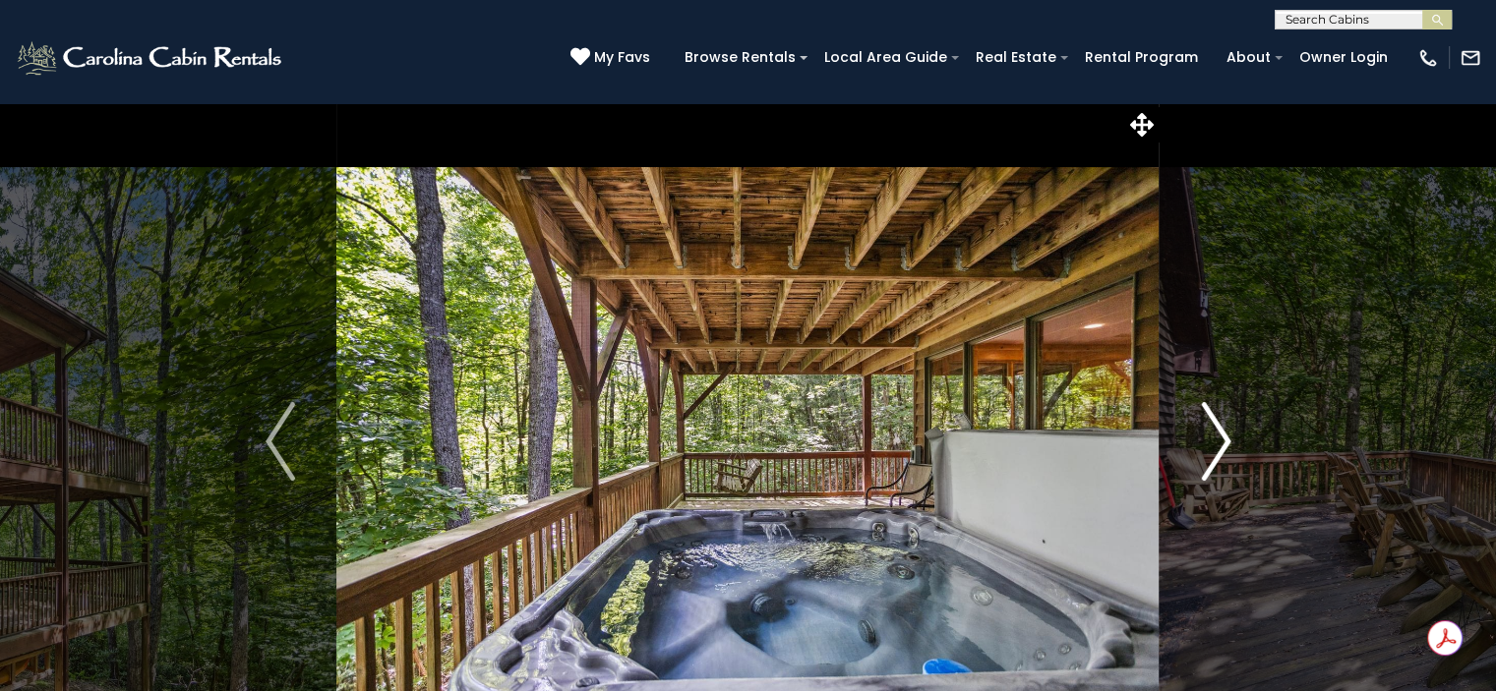
click at [1216, 446] on img "Next" at bounding box center [1216, 441] width 30 height 79
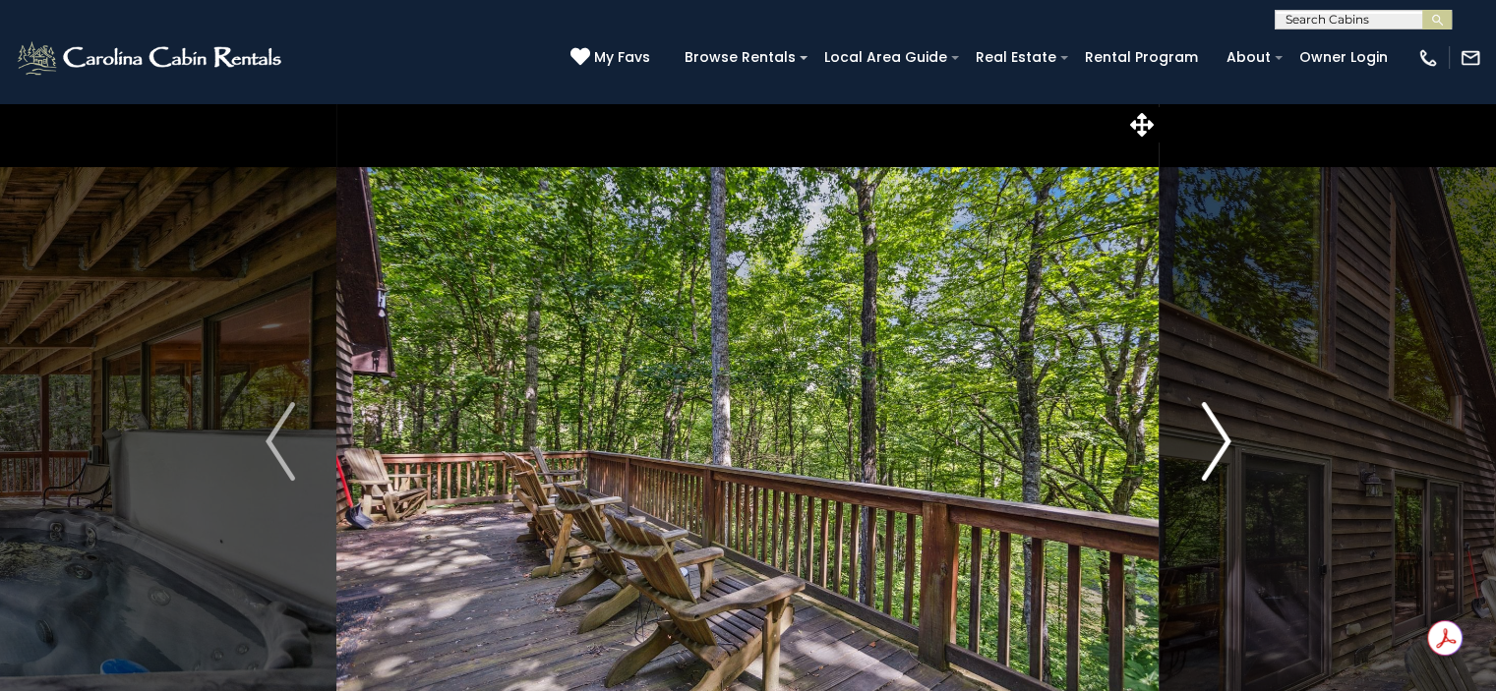
click at [1216, 446] on img "Next" at bounding box center [1216, 441] width 30 height 79
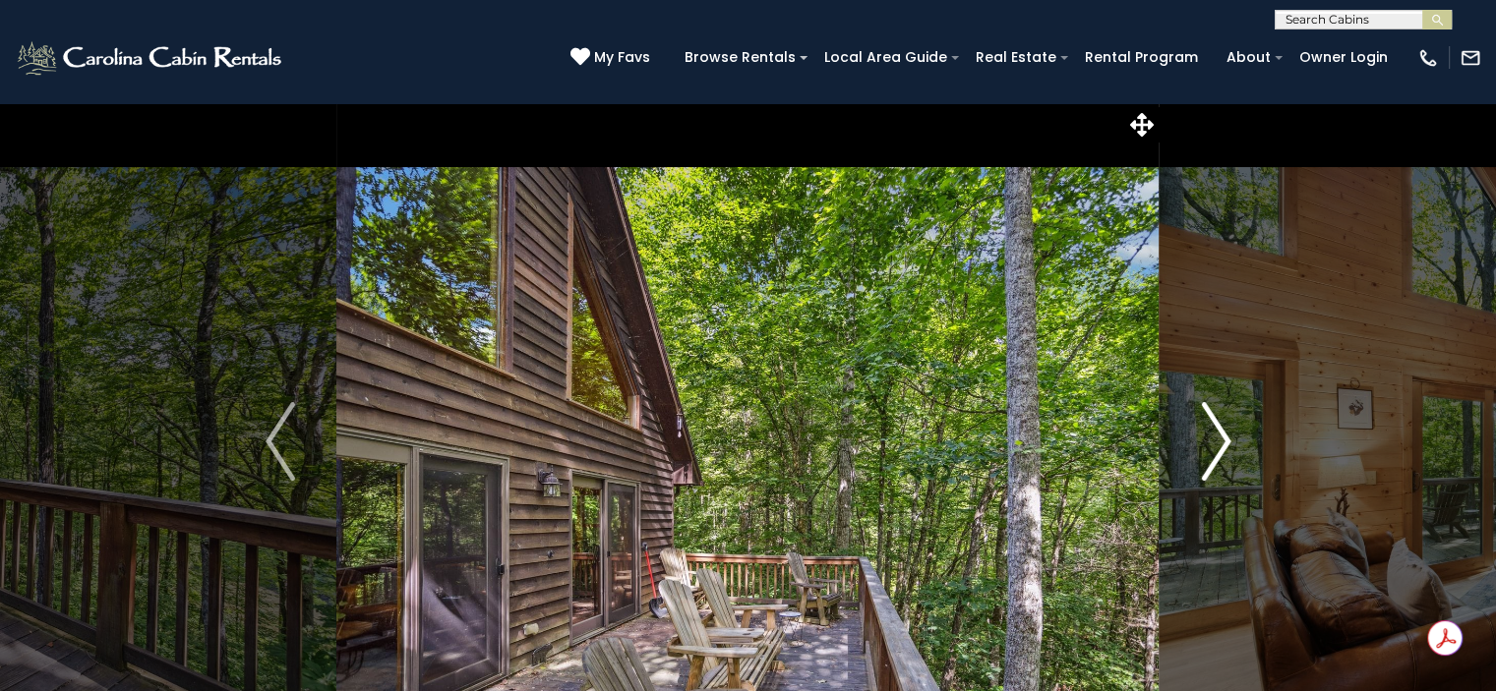
click at [1216, 446] on img "Next" at bounding box center [1216, 441] width 30 height 79
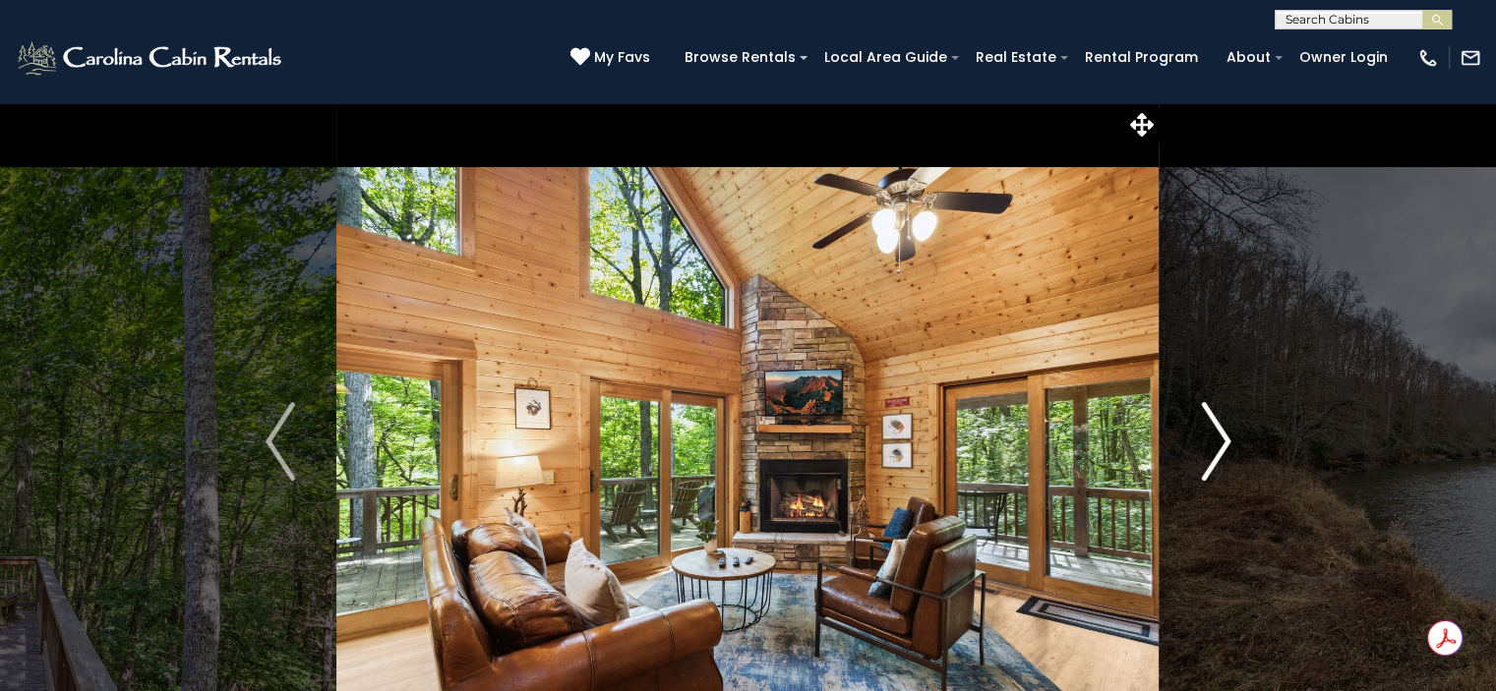
click at [1216, 446] on img "Next" at bounding box center [1216, 441] width 30 height 79
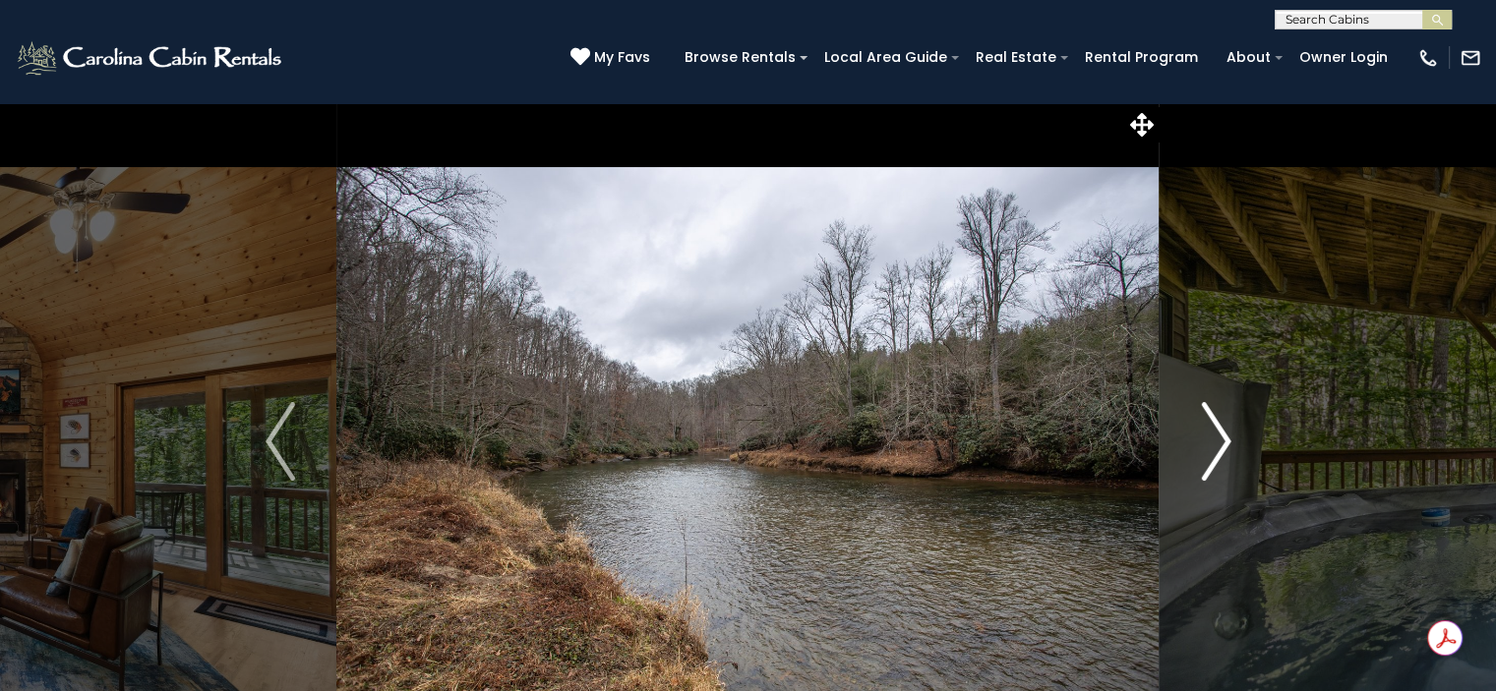
click at [1216, 446] on img "Next" at bounding box center [1216, 441] width 30 height 79
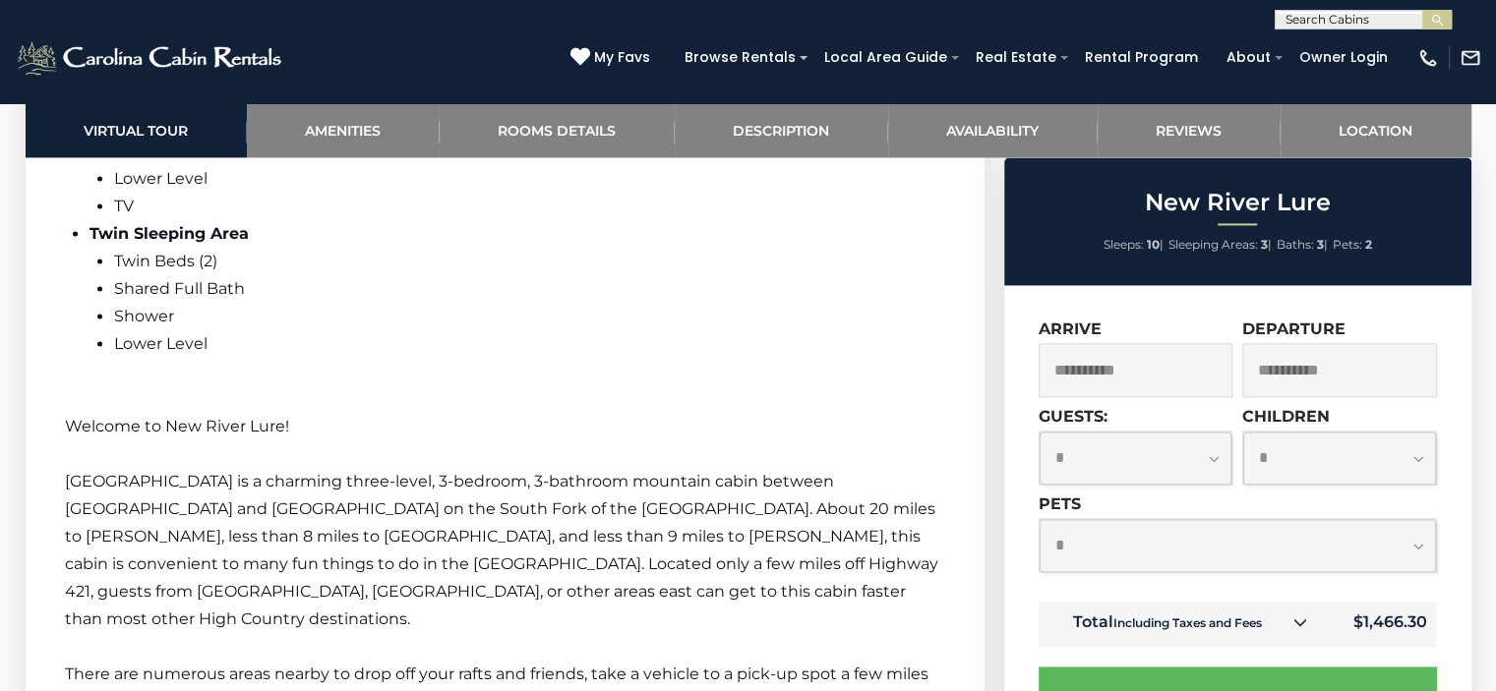
scroll to position [2964, 0]
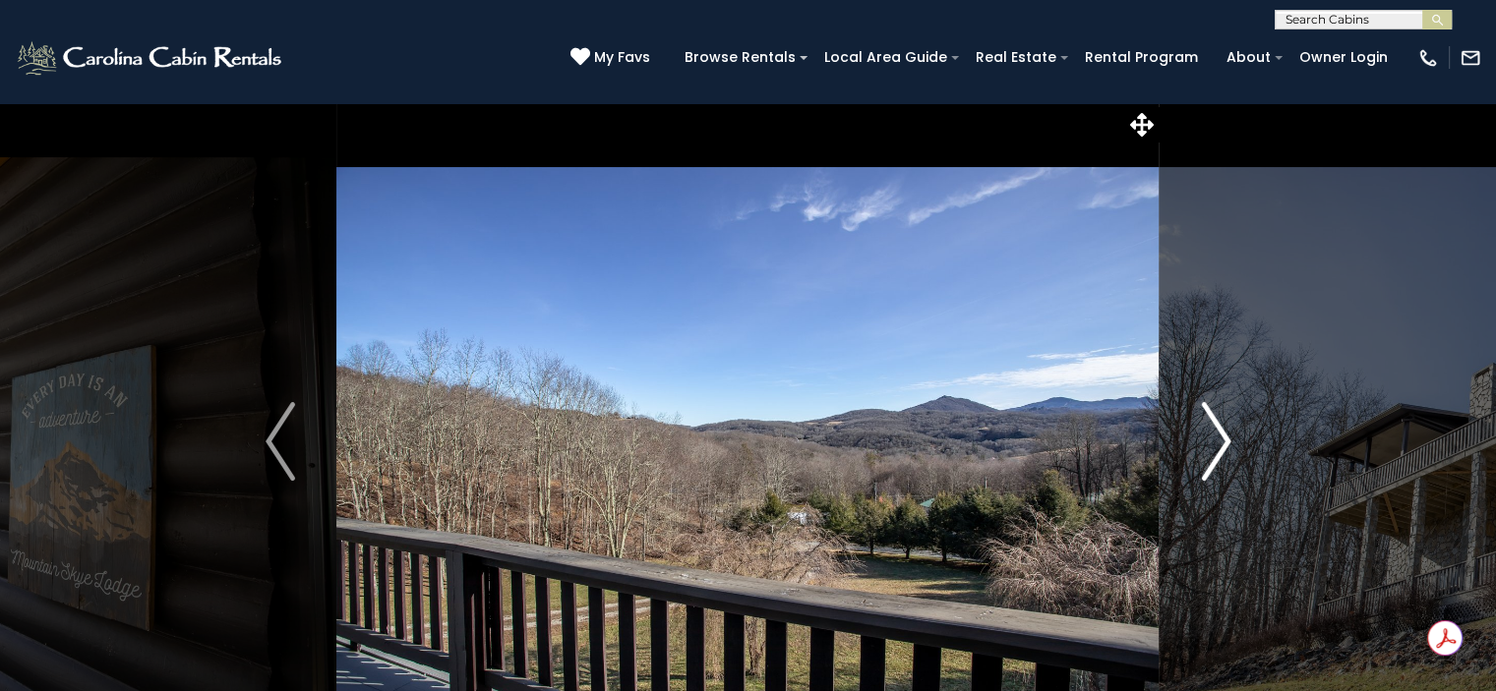
click at [1211, 433] on img "Next" at bounding box center [1216, 441] width 30 height 79
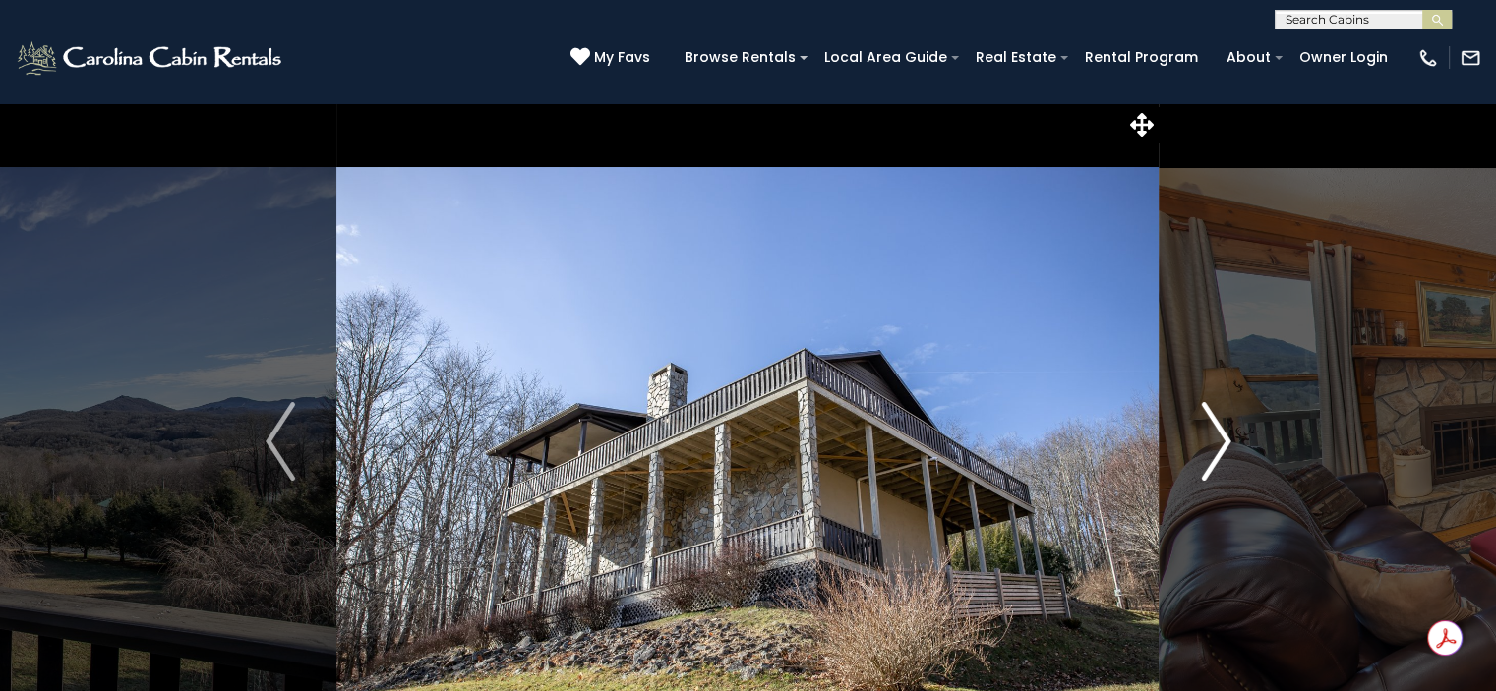
click at [1211, 433] on img "Next" at bounding box center [1216, 441] width 30 height 79
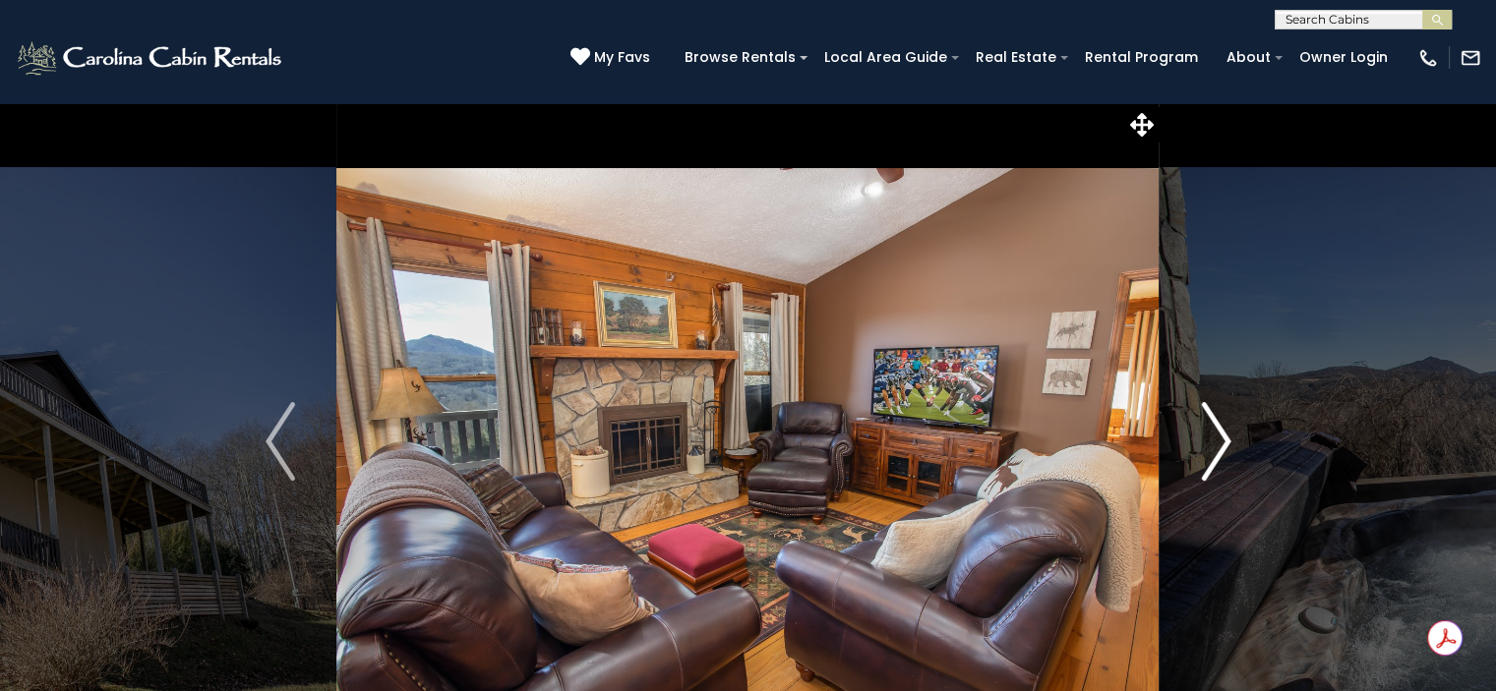
click at [1211, 433] on img "Next" at bounding box center [1216, 441] width 30 height 79
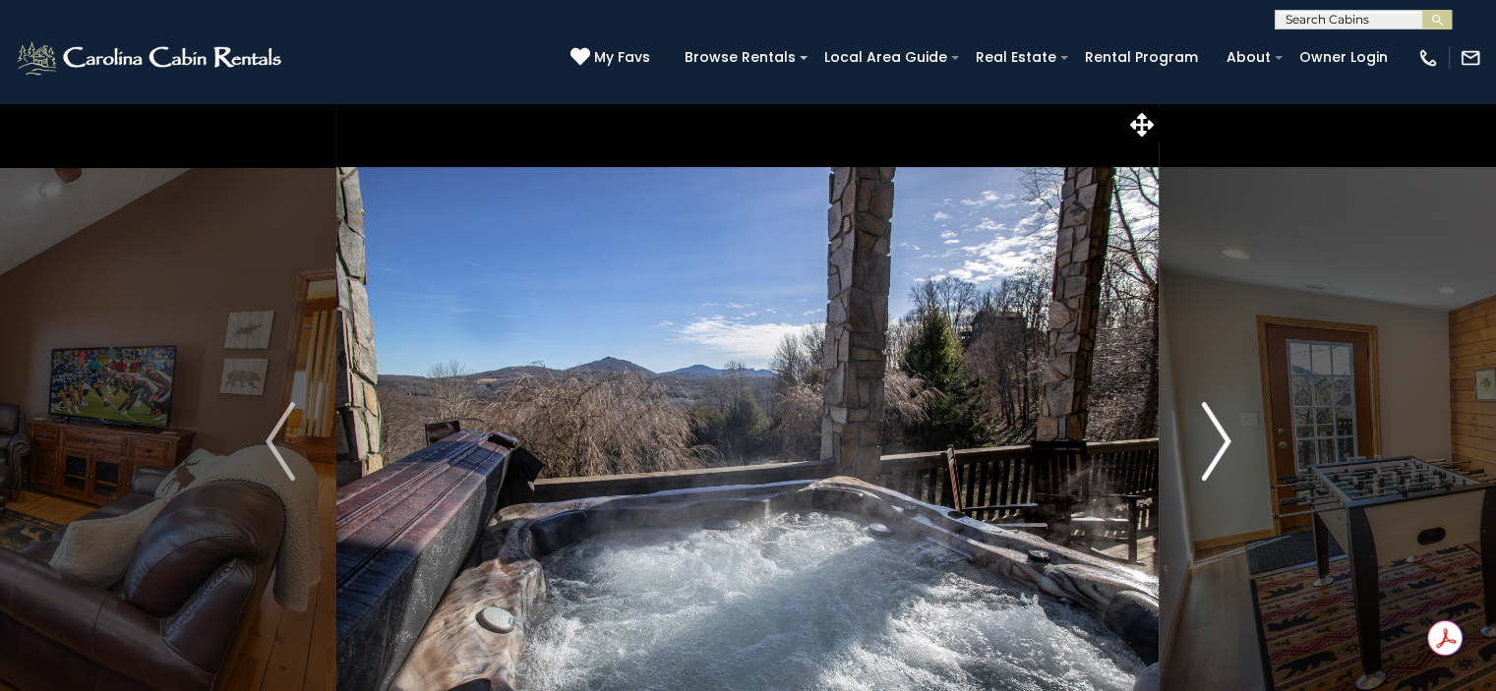
click at [1211, 433] on img "Next" at bounding box center [1216, 441] width 30 height 79
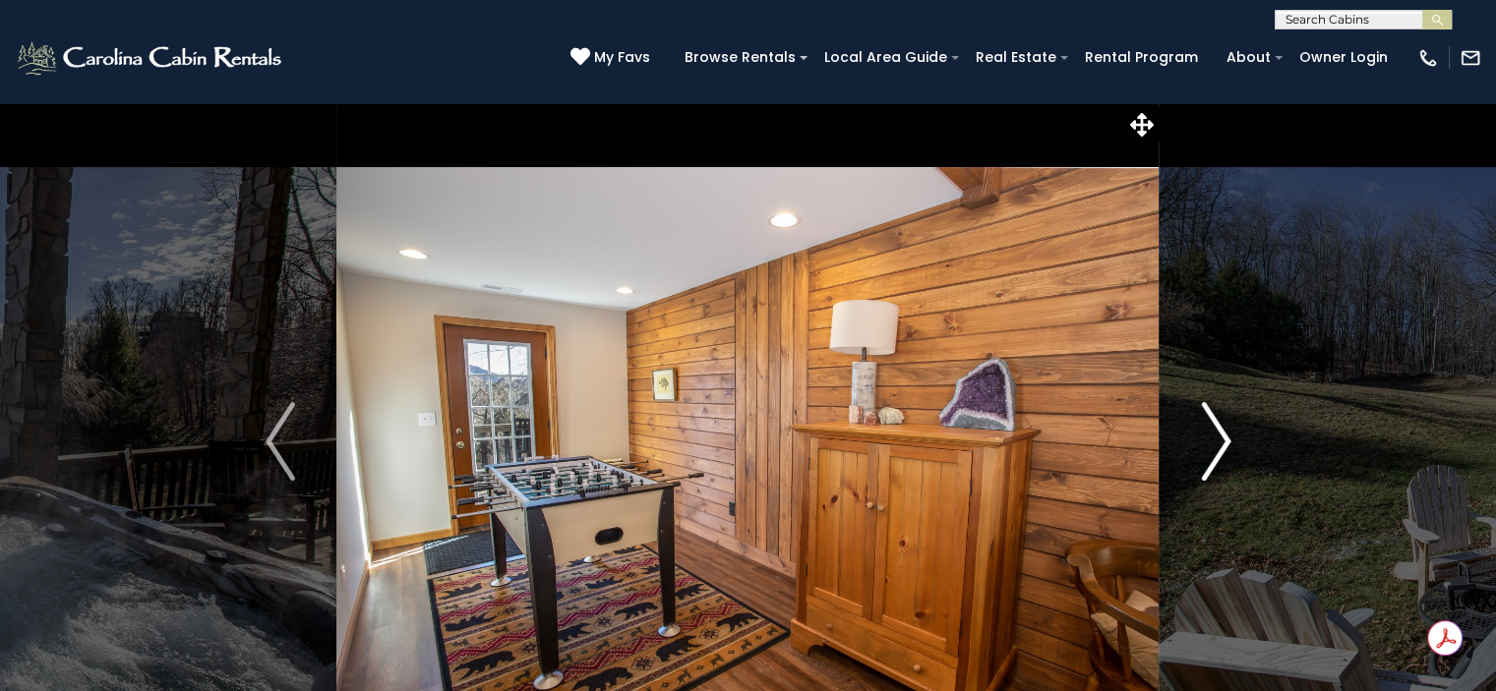
click at [1211, 433] on img "Next" at bounding box center [1216, 441] width 30 height 79
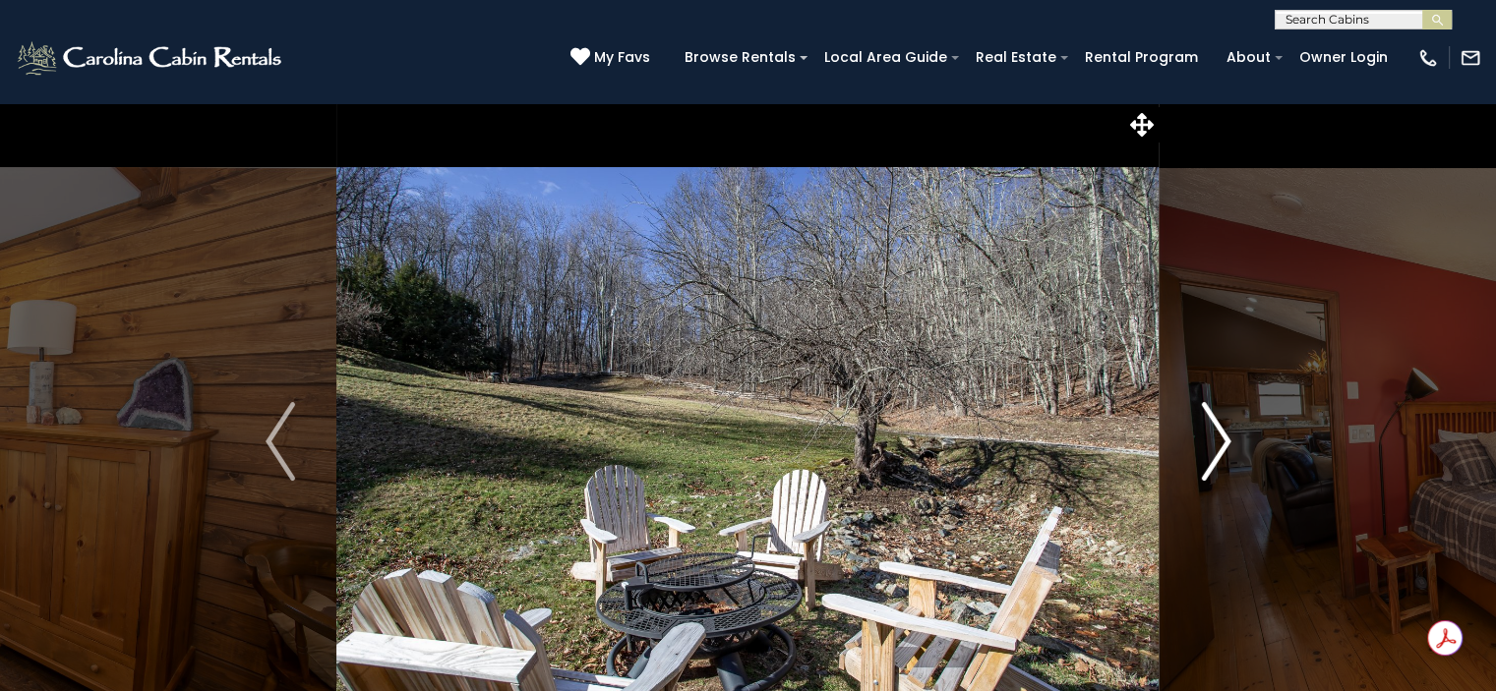
click at [1211, 433] on img "Next" at bounding box center [1216, 441] width 30 height 79
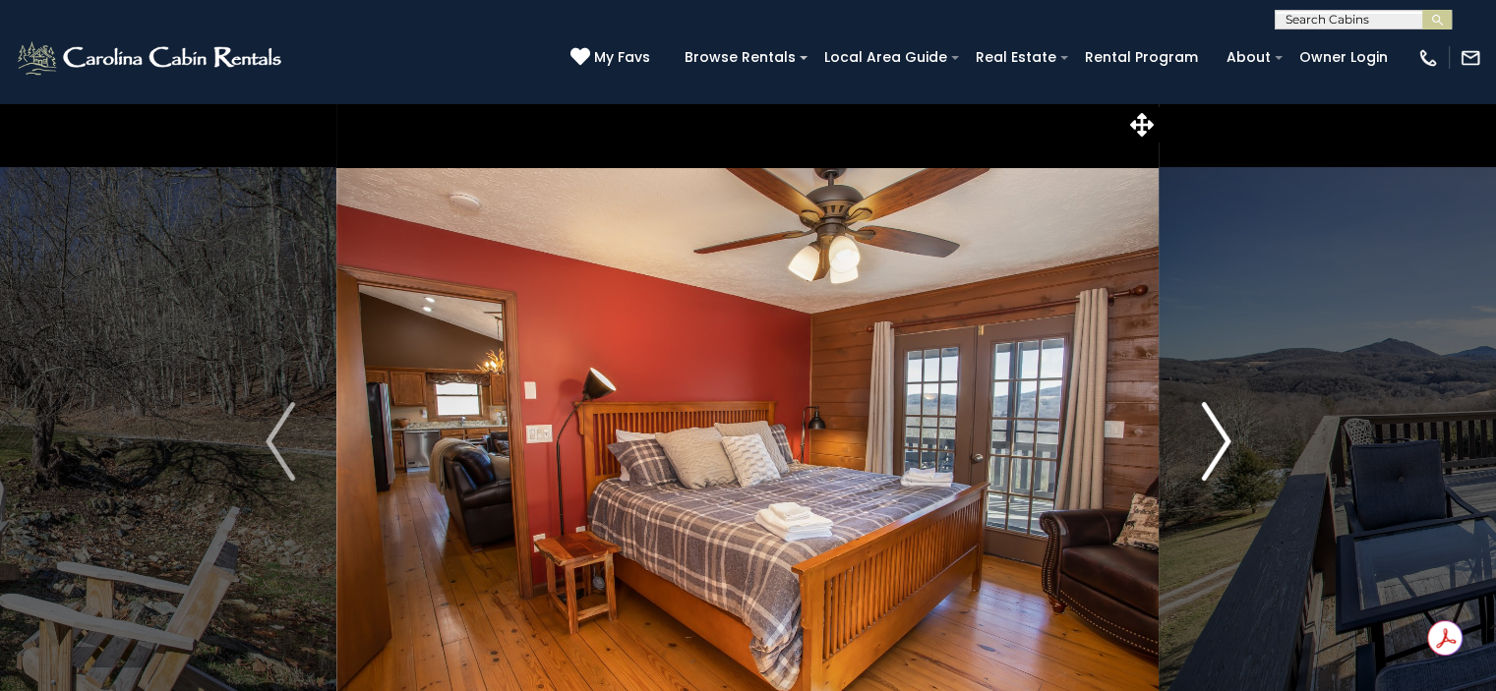
click at [1211, 433] on img "Next" at bounding box center [1216, 441] width 30 height 79
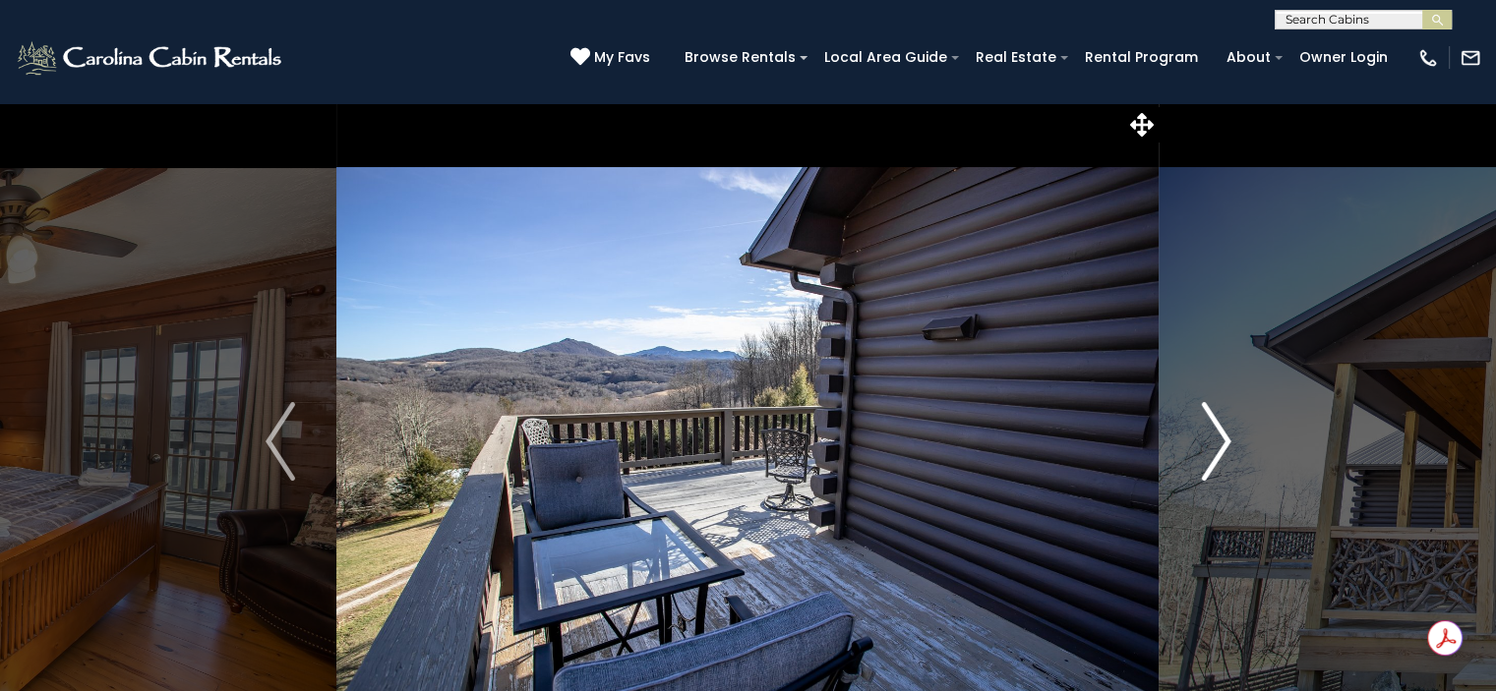
click at [1211, 433] on img "Next" at bounding box center [1216, 441] width 30 height 79
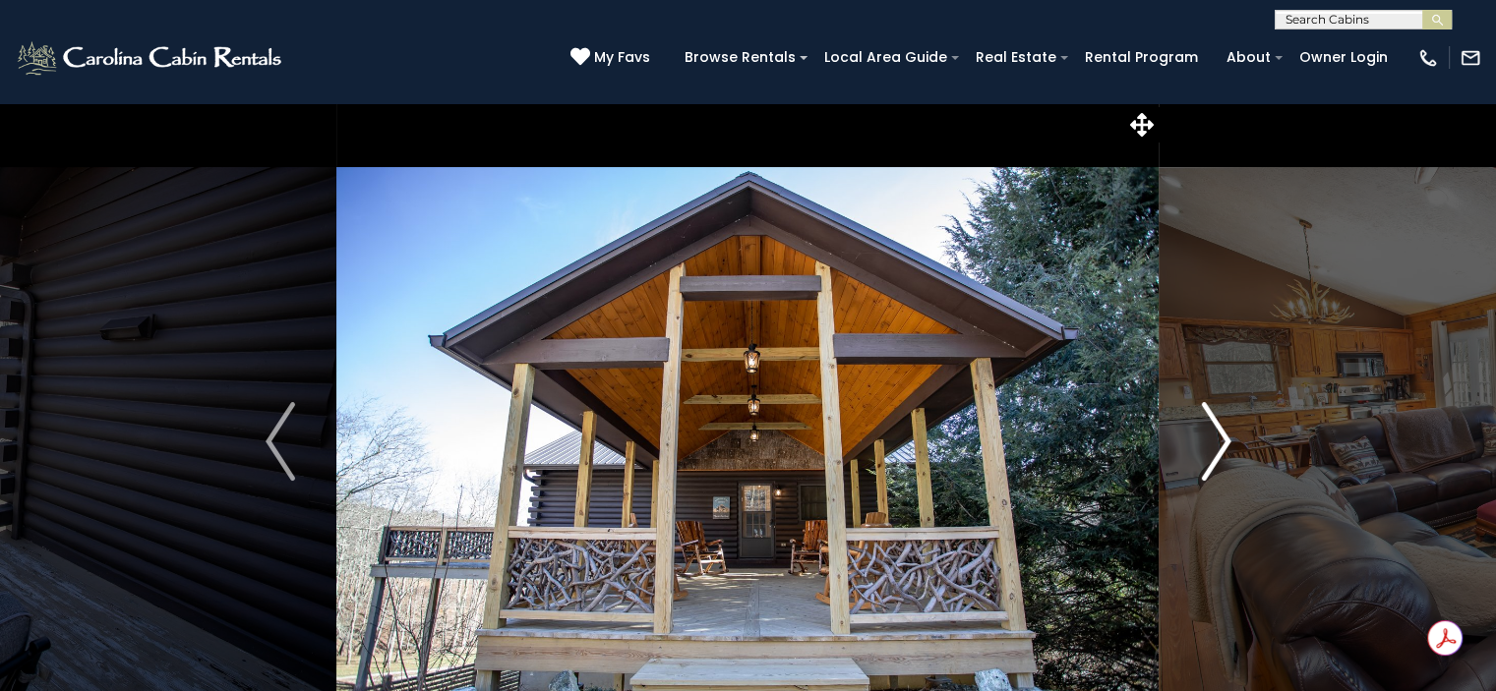
click at [1211, 433] on img "Next" at bounding box center [1216, 441] width 30 height 79
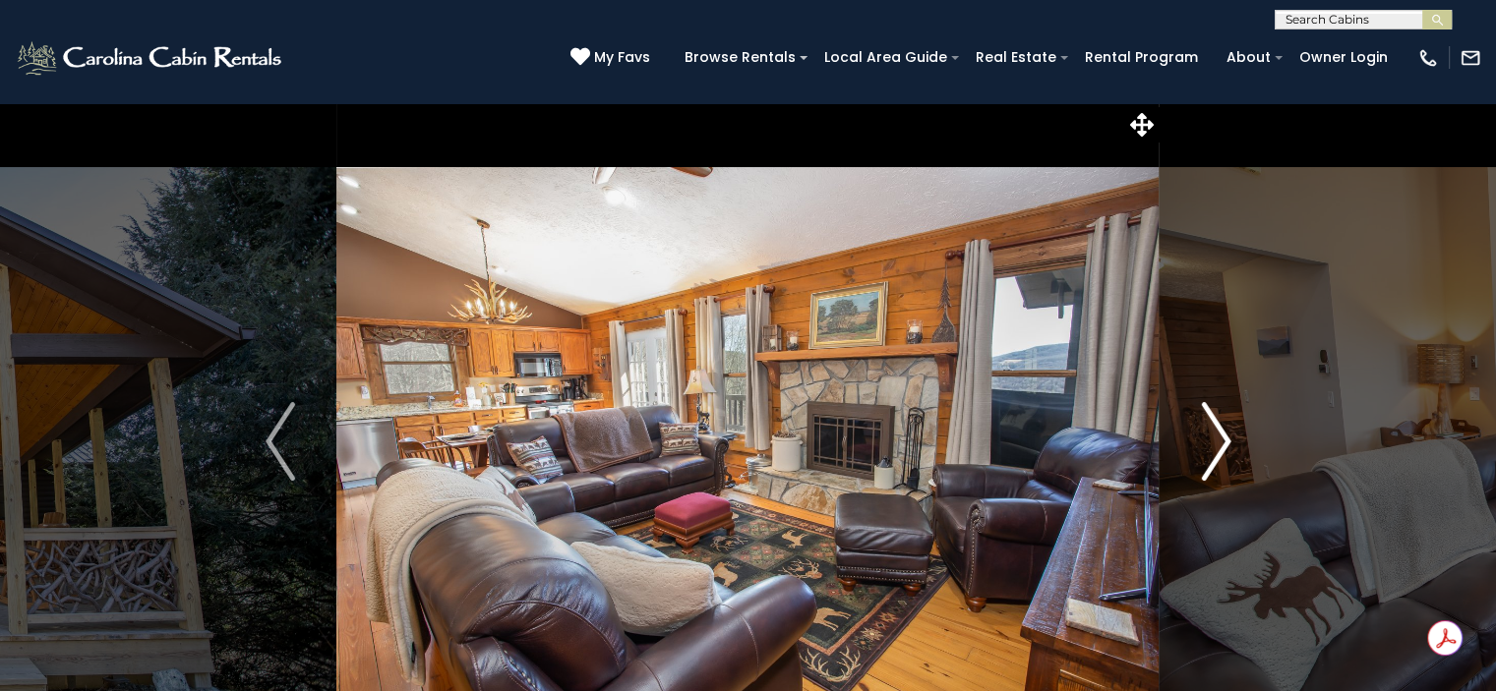
click at [1211, 433] on img "Next" at bounding box center [1216, 441] width 30 height 79
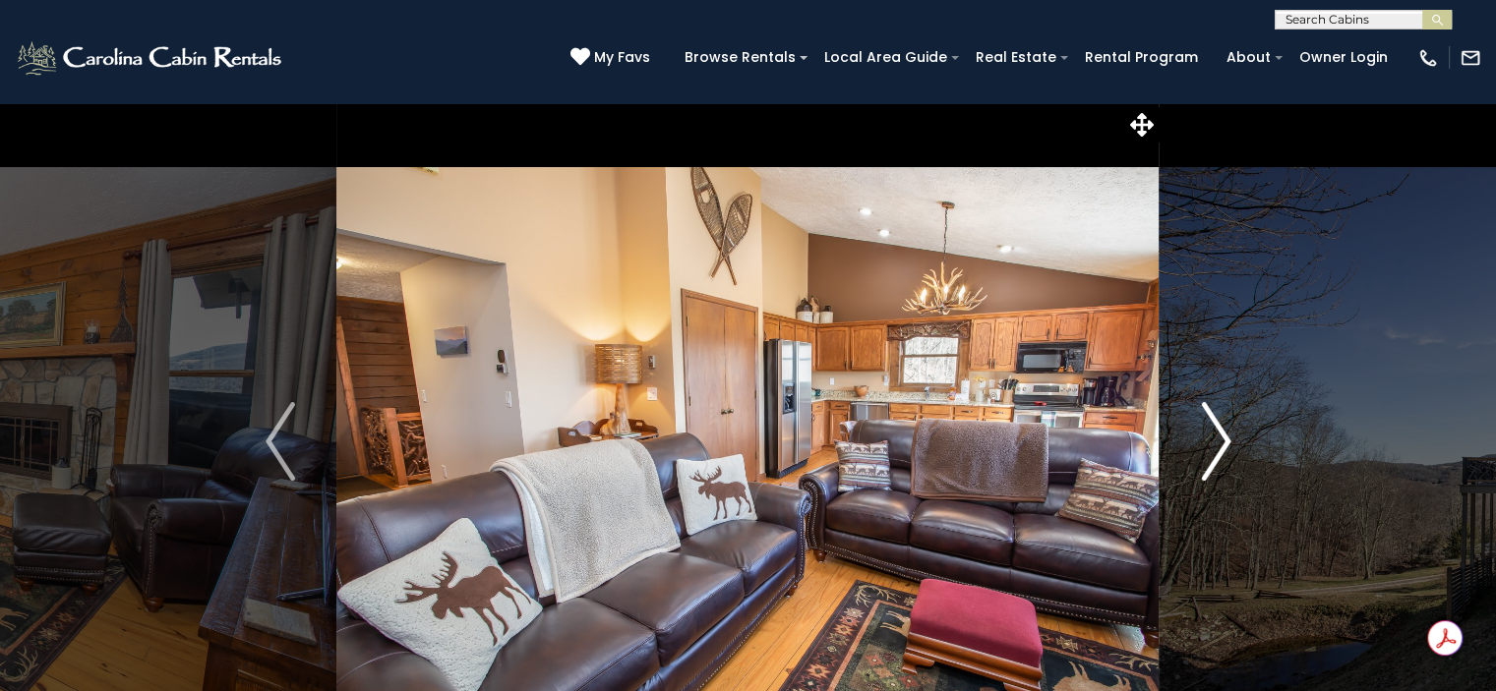
click at [1211, 433] on img "Next" at bounding box center [1216, 441] width 30 height 79
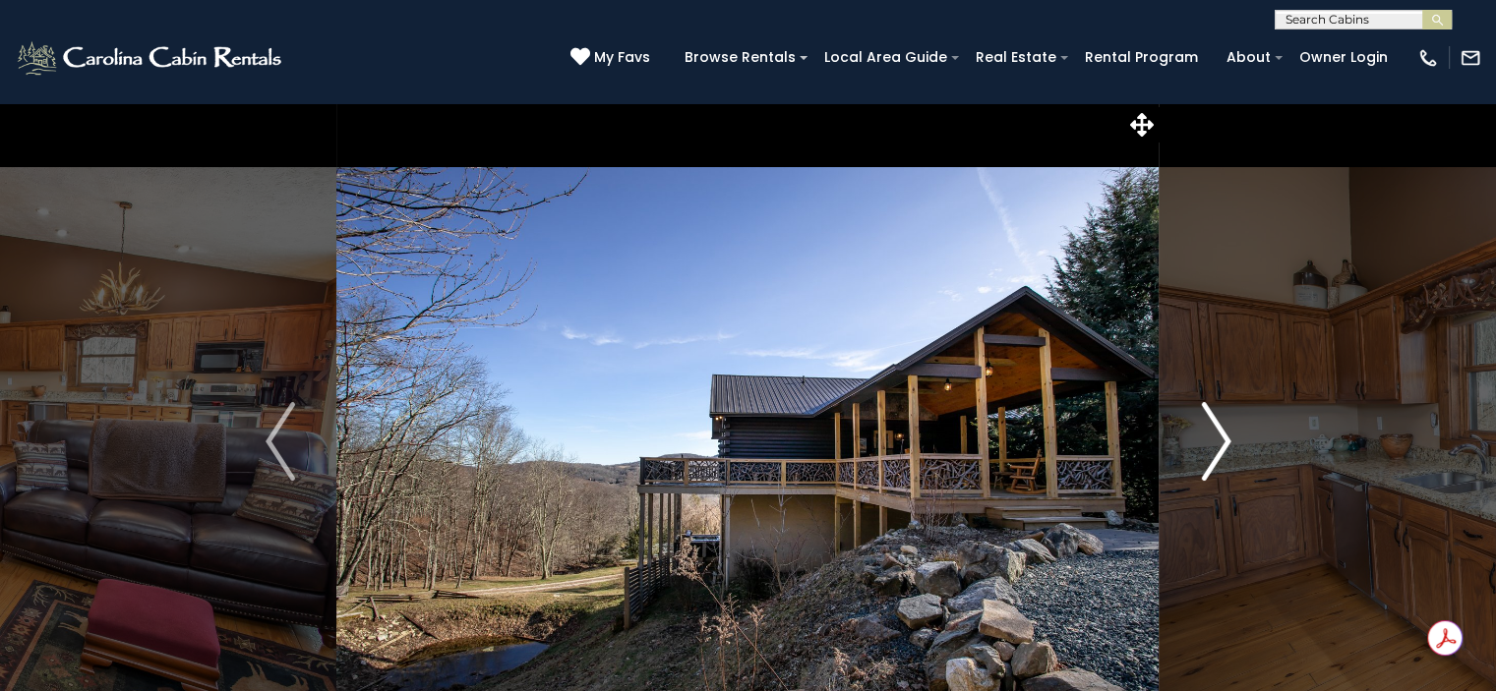
click at [1211, 433] on img "Next" at bounding box center [1216, 441] width 30 height 79
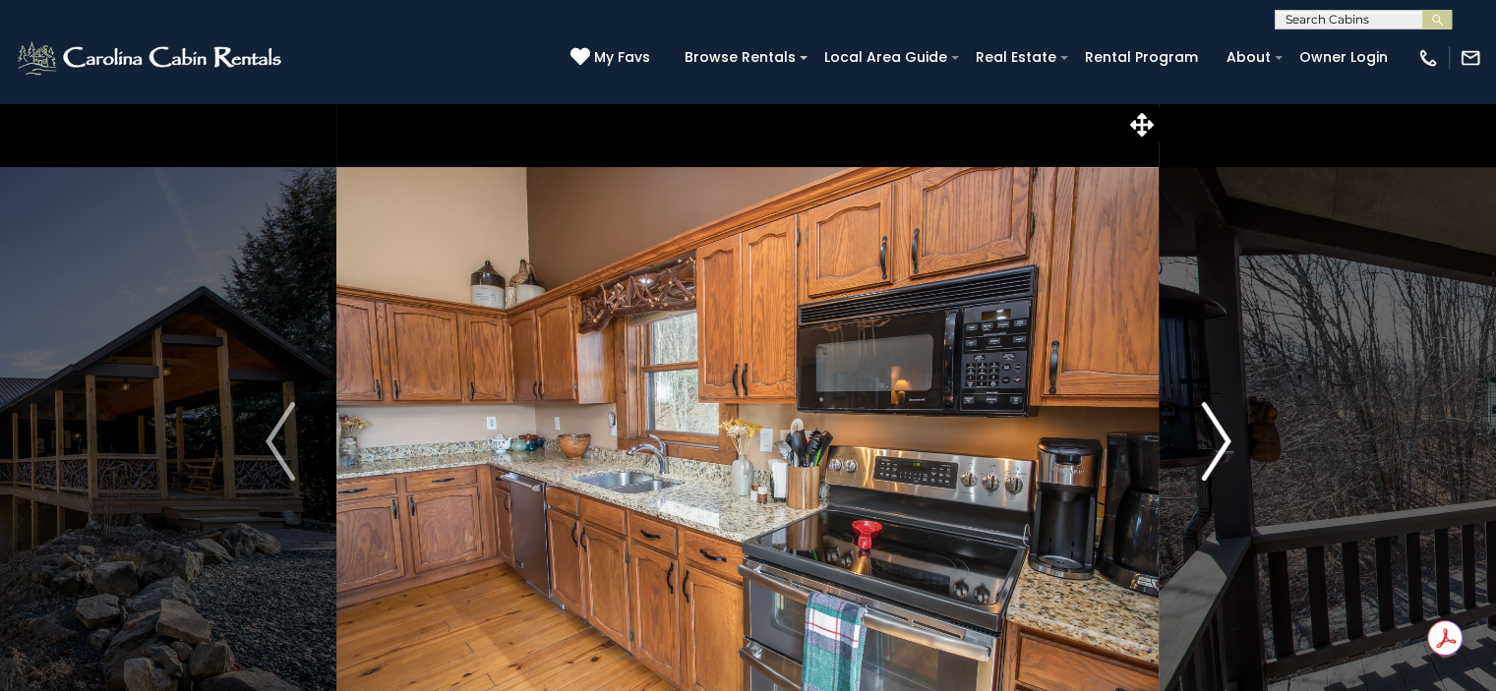
click at [1211, 433] on img "Next" at bounding box center [1216, 441] width 30 height 79
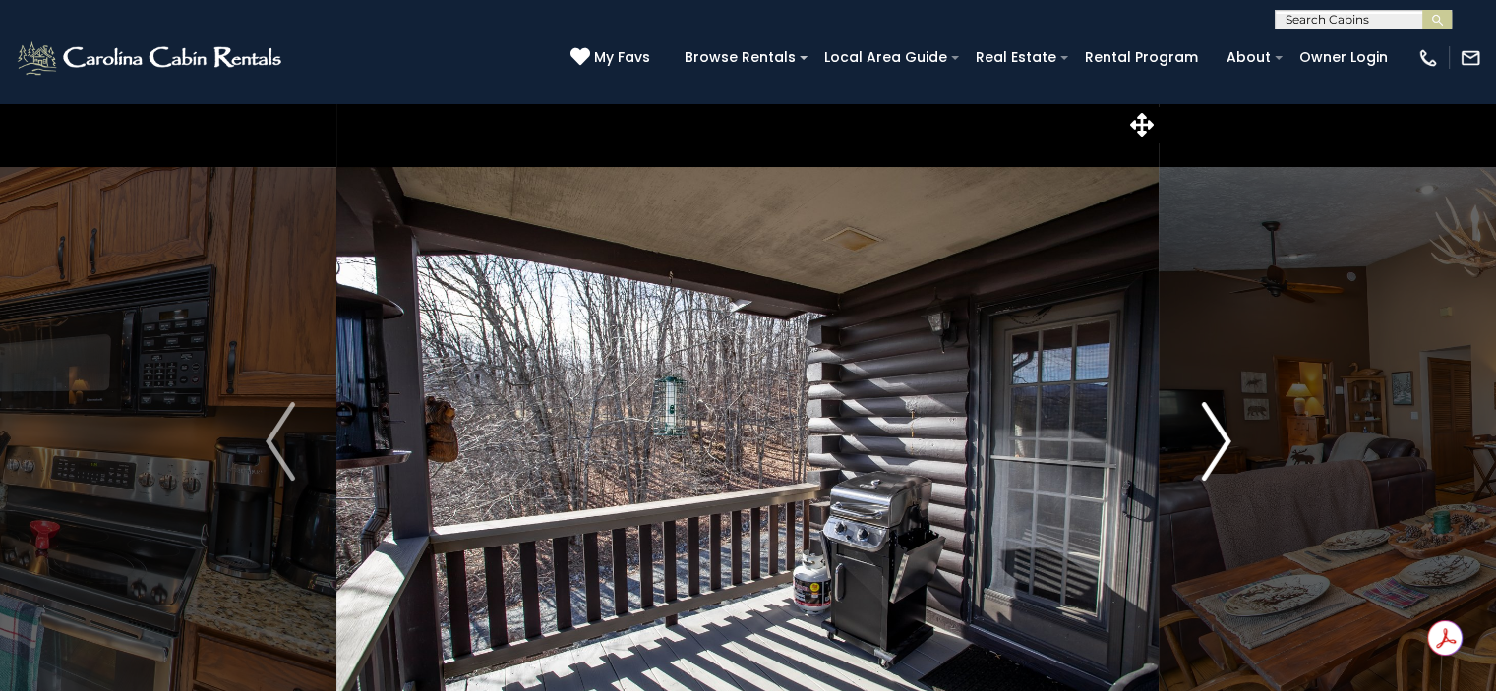
click at [1211, 433] on img "Next" at bounding box center [1216, 441] width 30 height 79
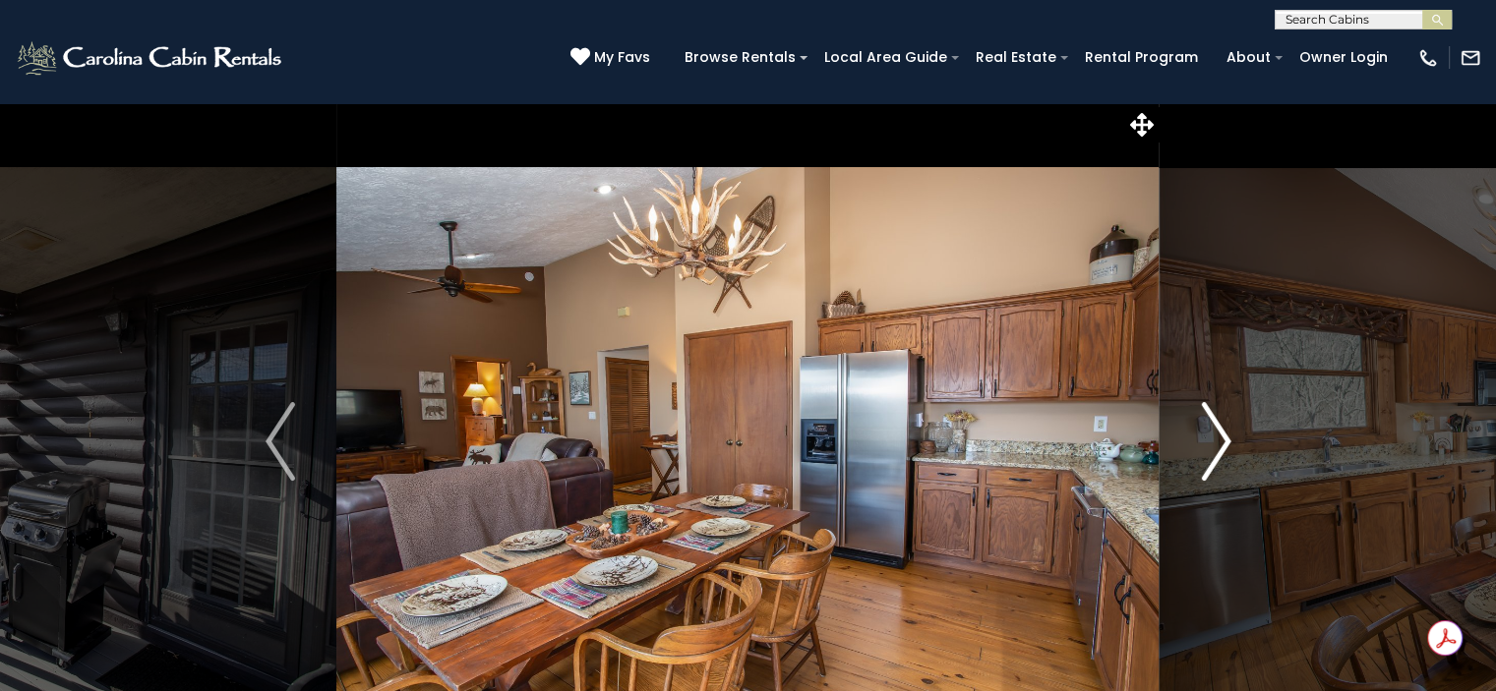
click at [1211, 433] on img "Next" at bounding box center [1216, 441] width 30 height 79
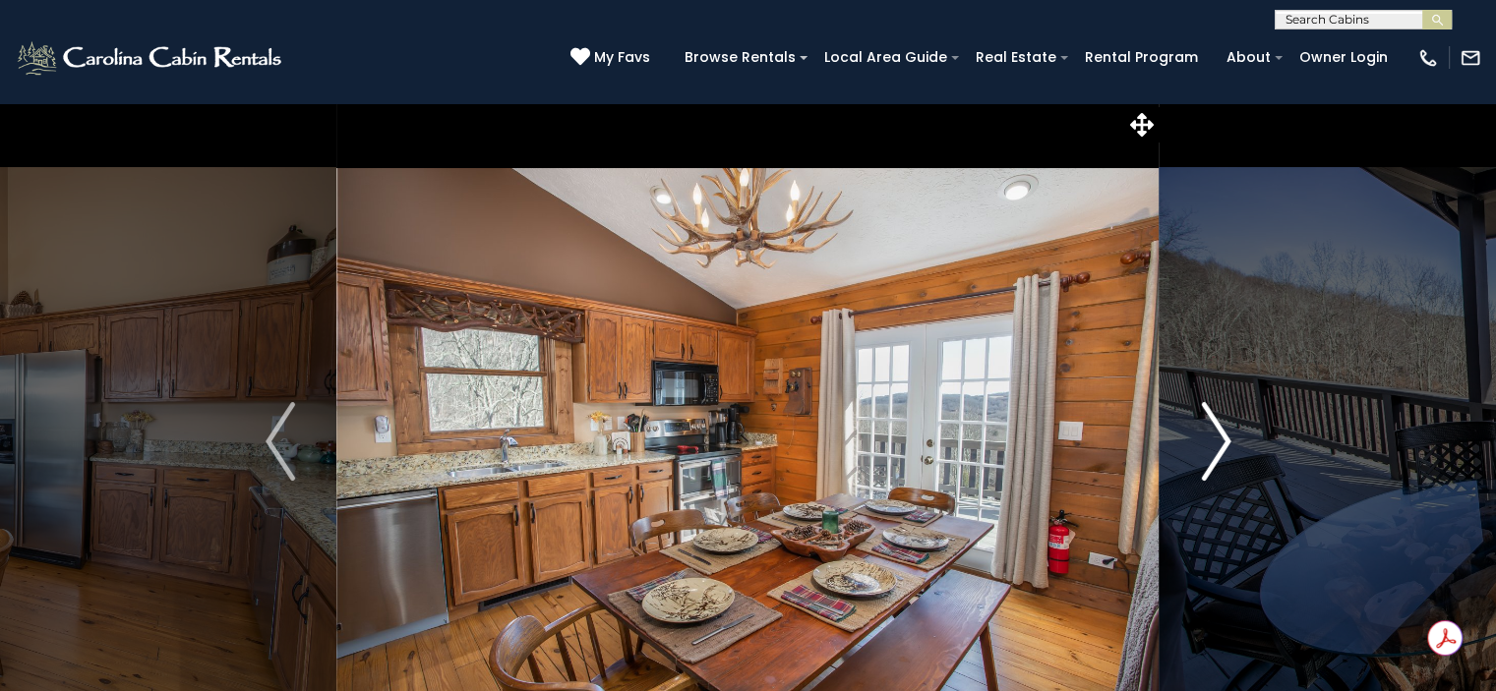
click at [1211, 433] on img "Next" at bounding box center [1216, 441] width 30 height 79
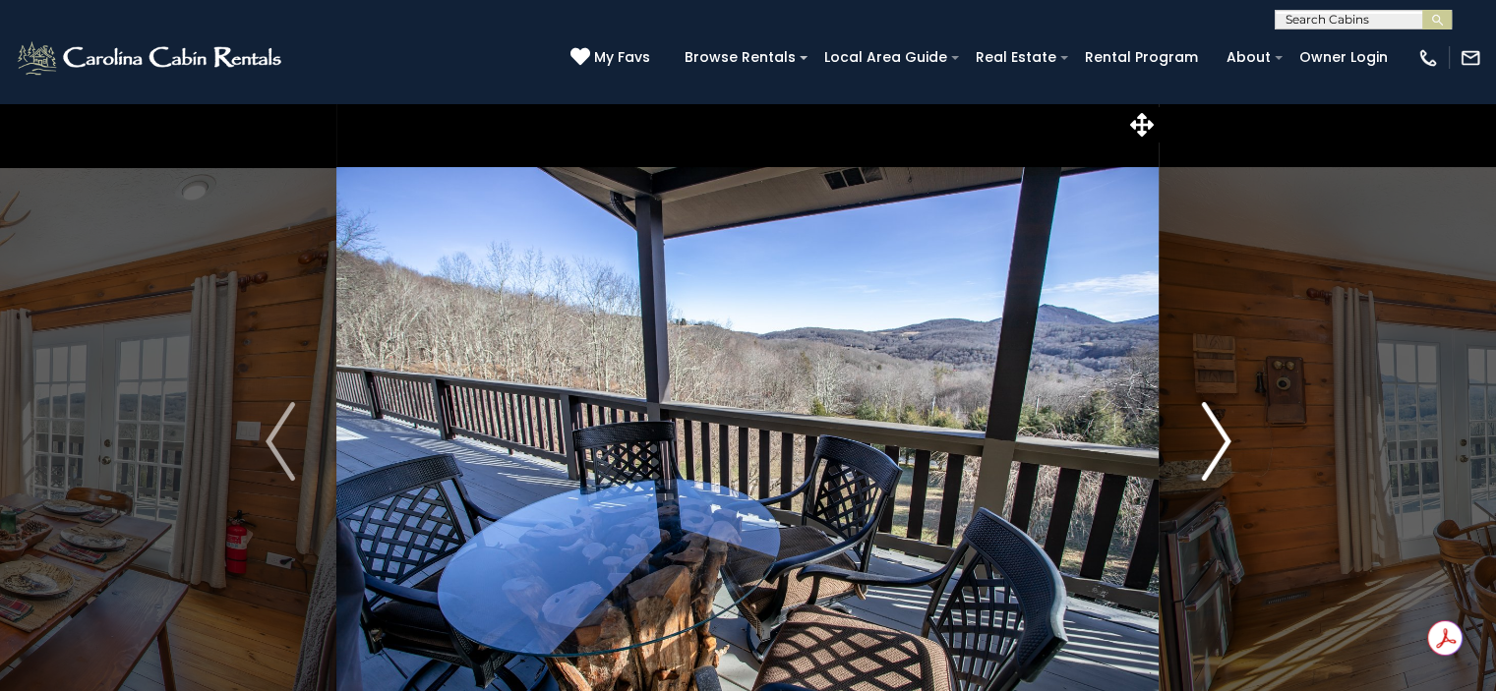
click at [1211, 433] on img "Next" at bounding box center [1216, 441] width 30 height 79
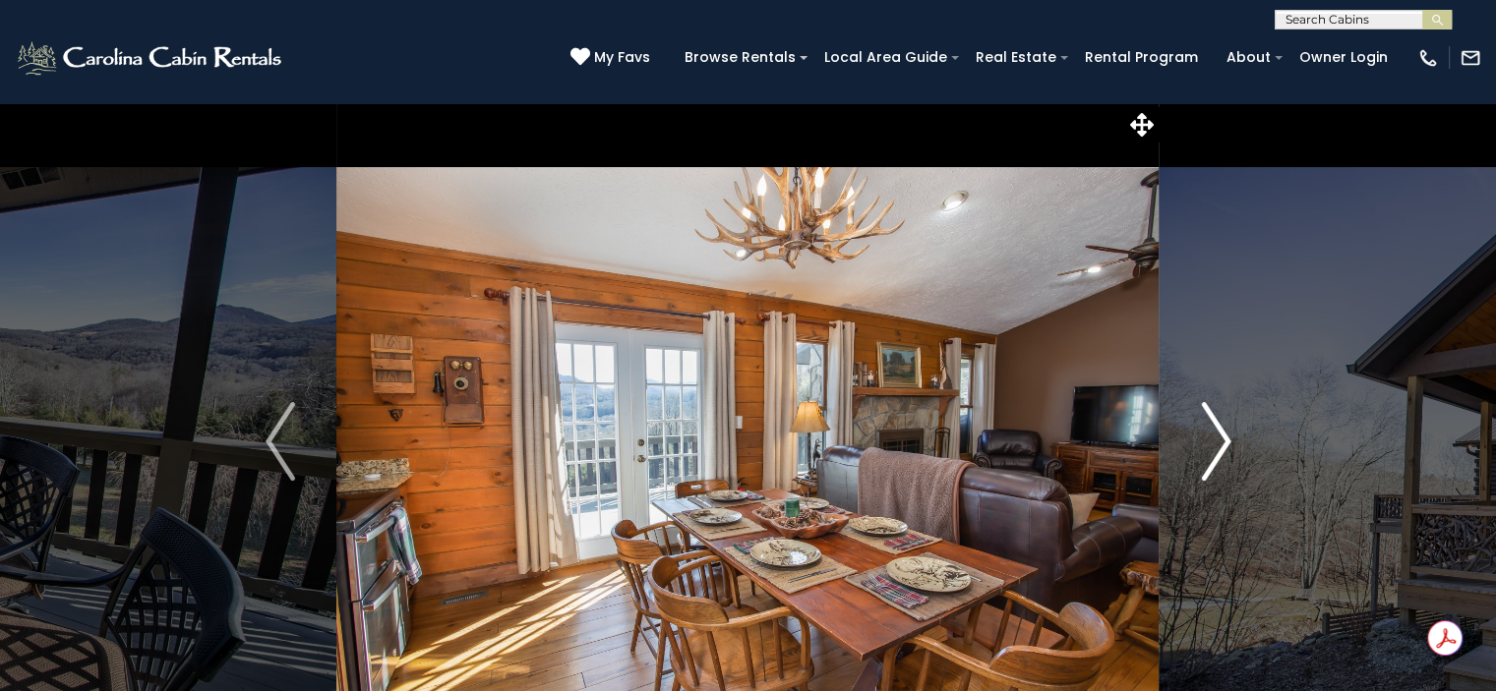
click at [1211, 433] on img "Next" at bounding box center [1216, 441] width 30 height 79
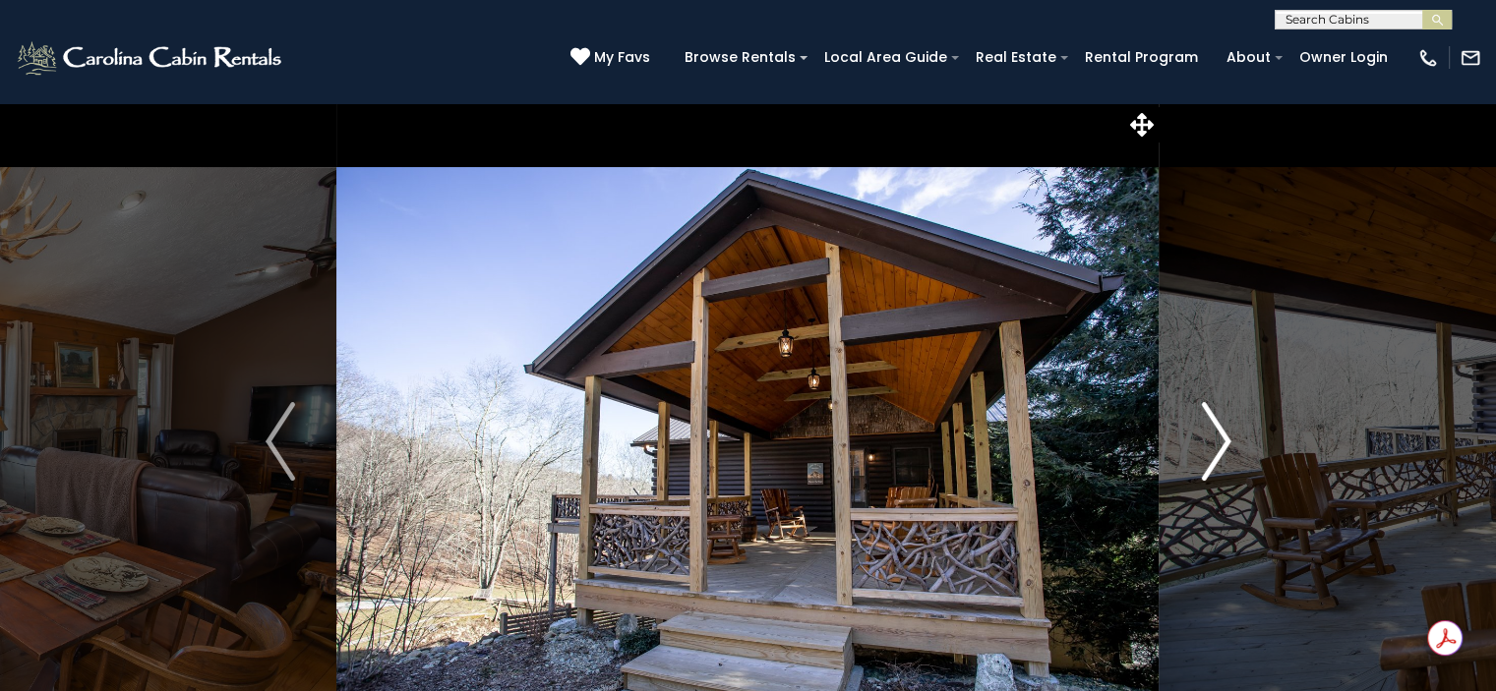
click at [1211, 433] on img "Next" at bounding box center [1216, 441] width 30 height 79
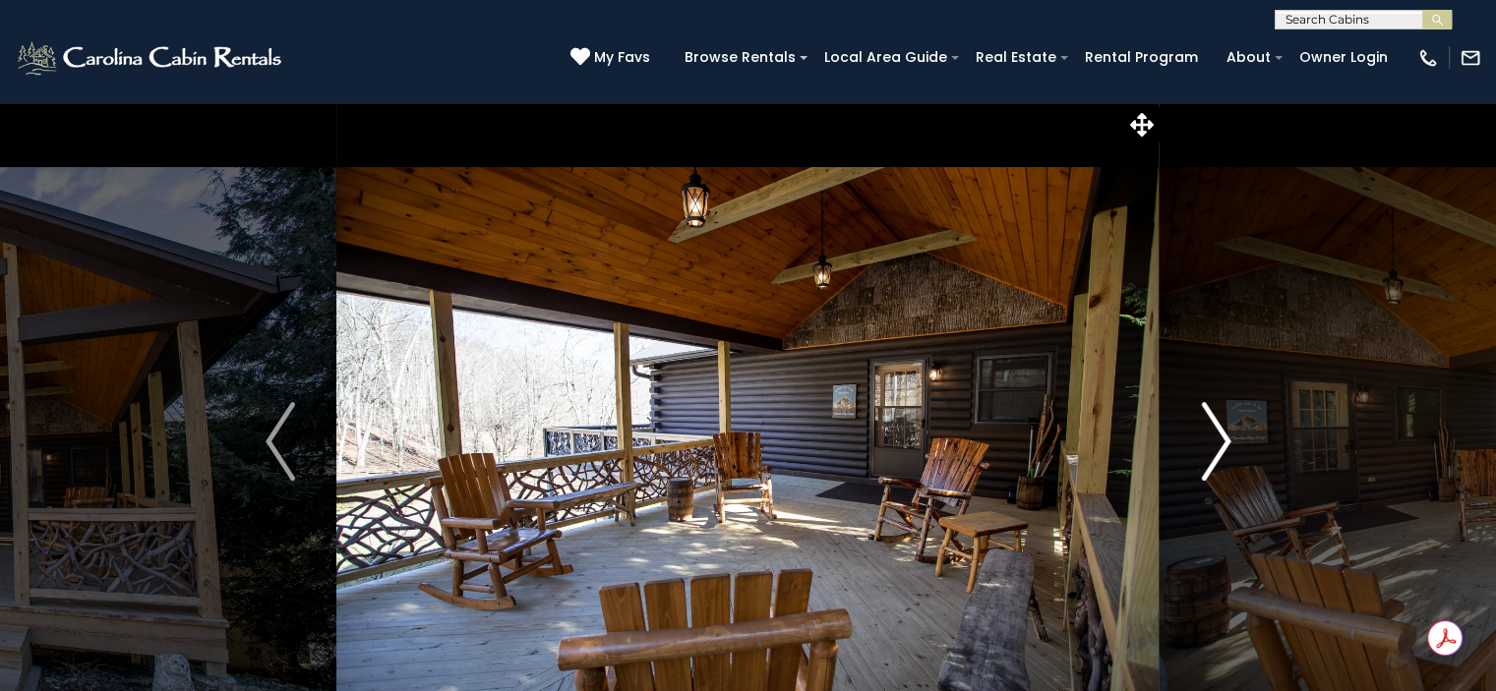
click at [1211, 433] on img "Next" at bounding box center [1216, 441] width 30 height 79
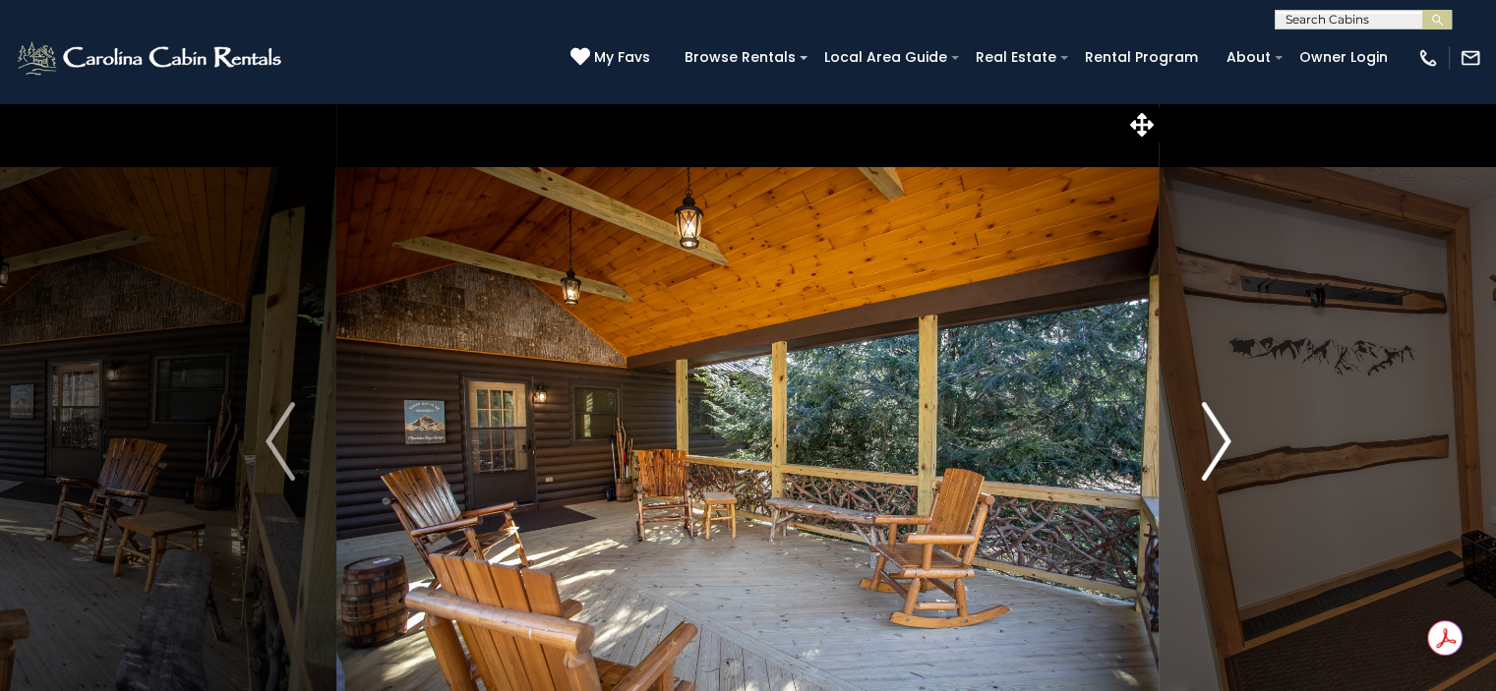
click at [1211, 433] on img "Next" at bounding box center [1216, 441] width 30 height 79
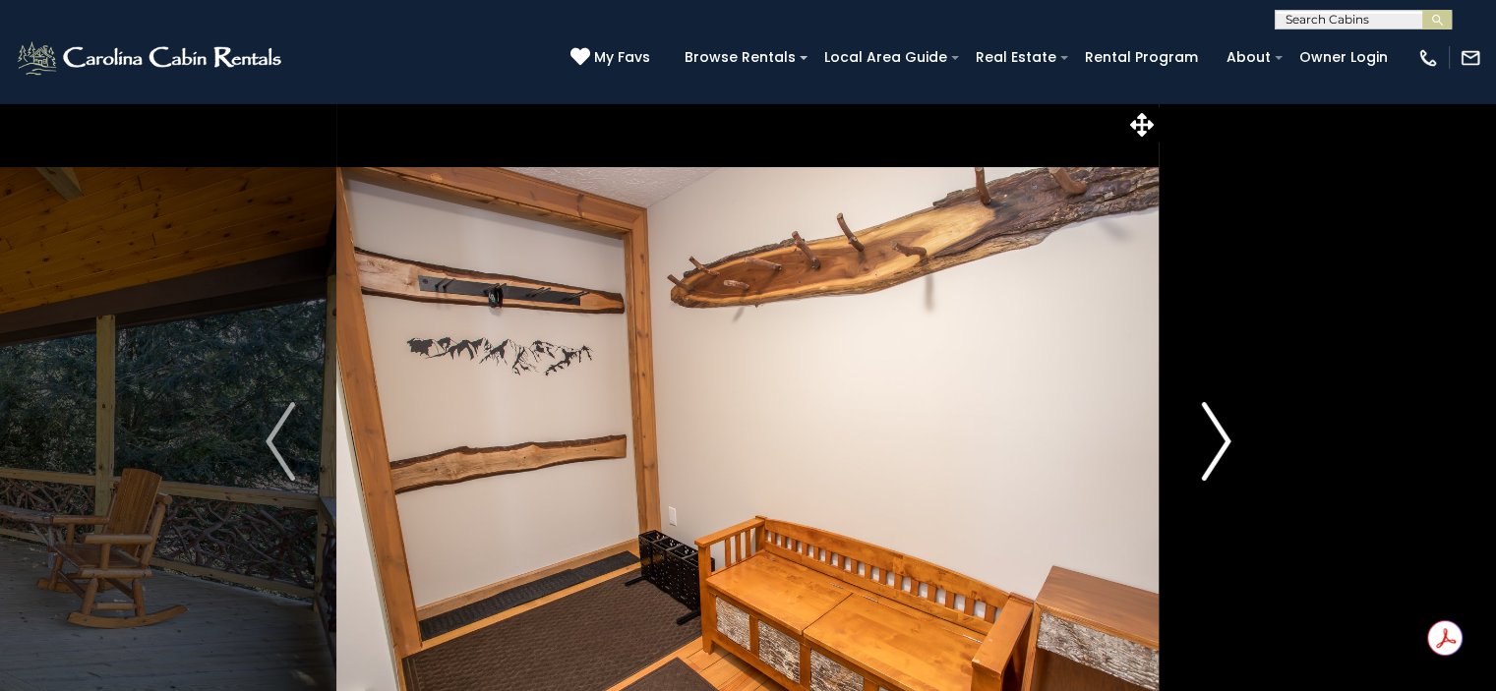
click at [1211, 433] on img "Next" at bounding box center [1216, 441] width 30 height 79
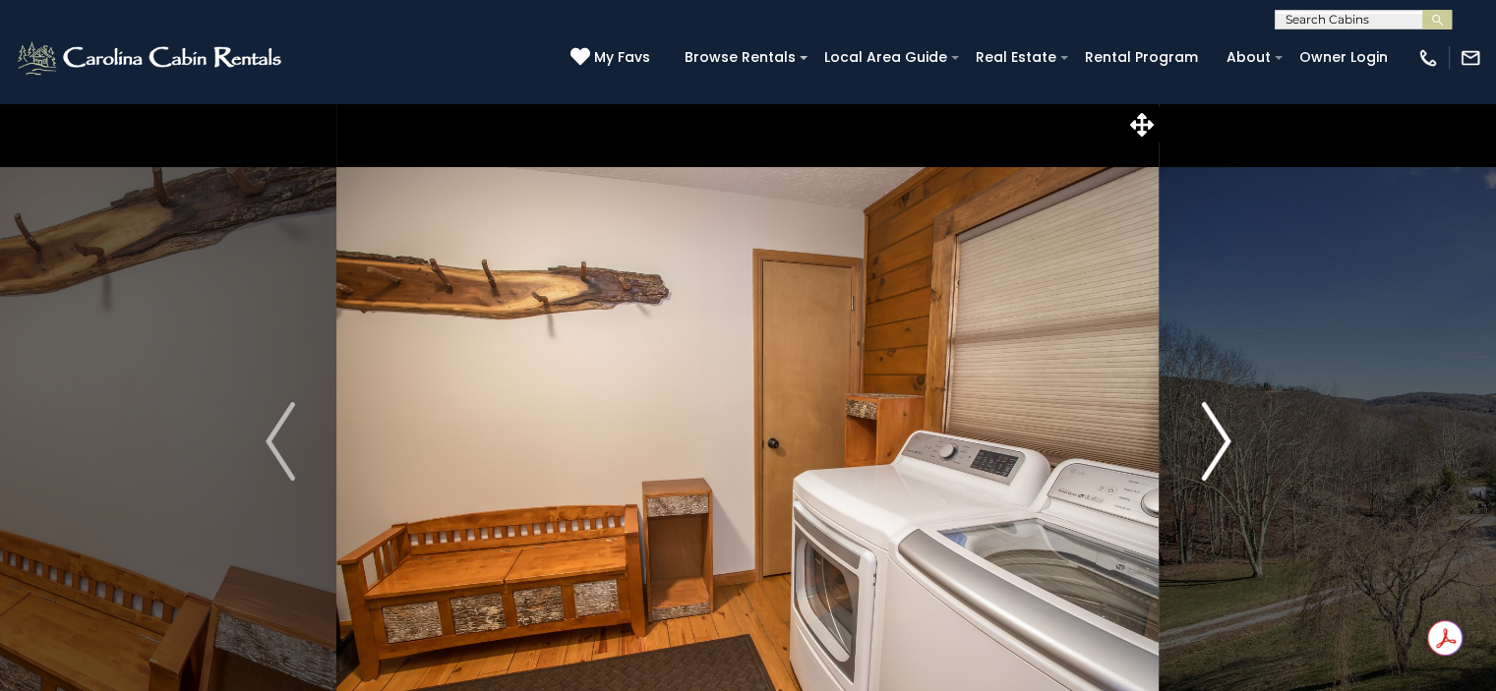
click at [1211, 433] on img "Next" at bounding box center [1216, 441] width 30 height 79
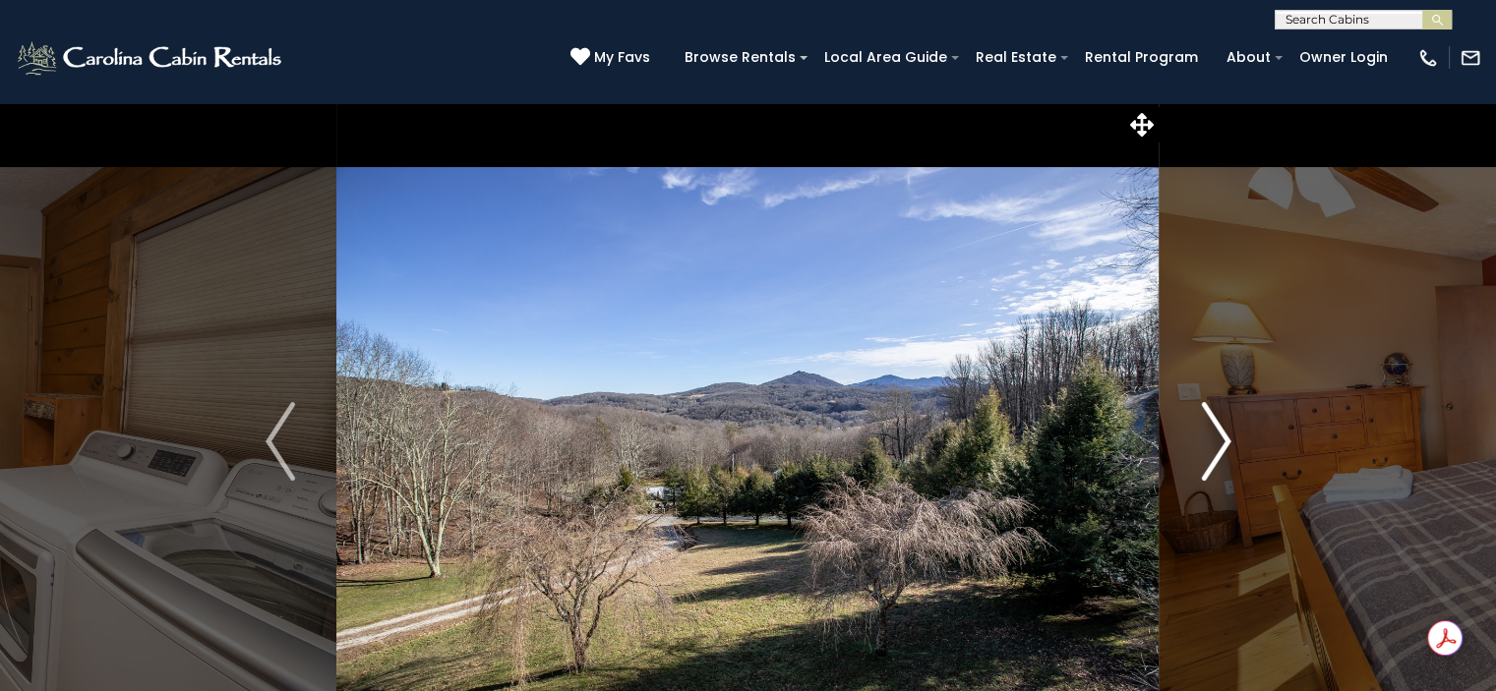
click at [1211, 433] on img "Next" at bounding box center [1216, 441] width 30 height 79
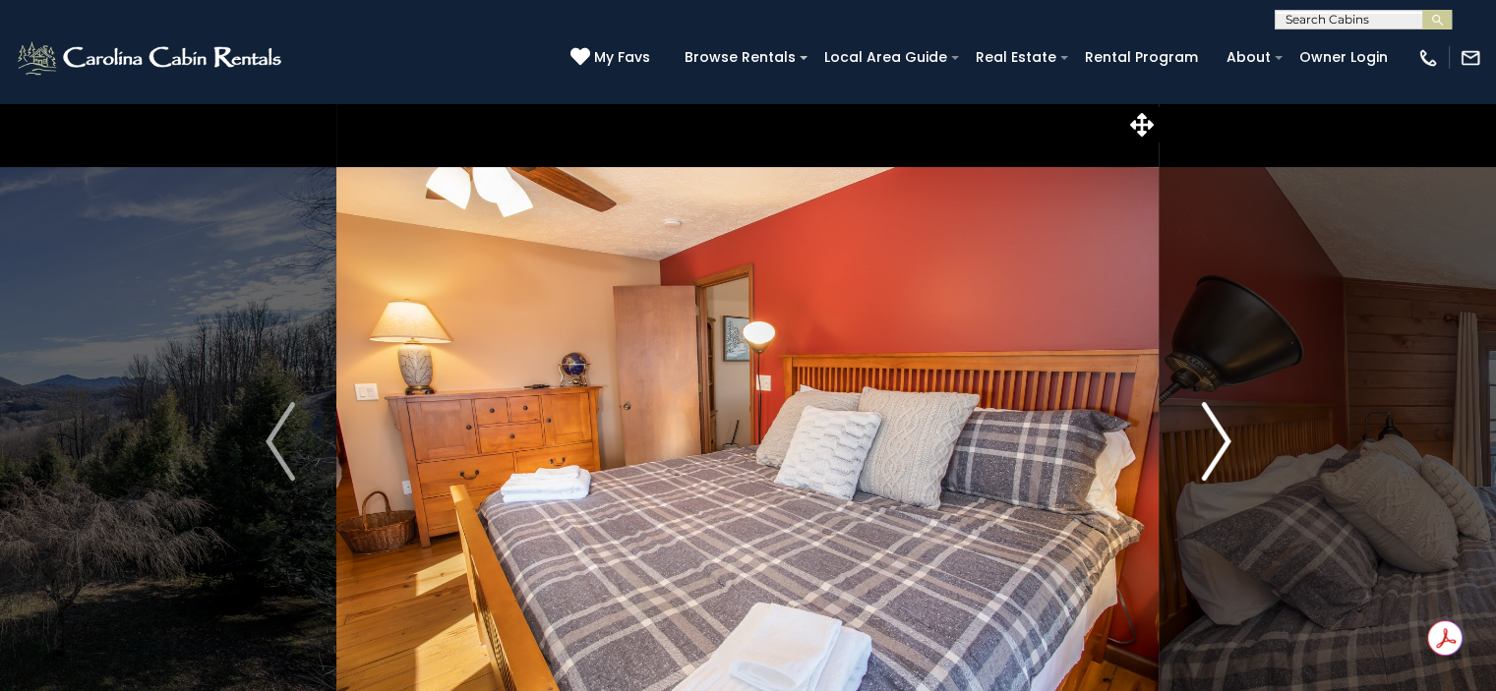
click at [1211, 433] on img "Next" at bounding box center [1216, 441] width 30 height 79
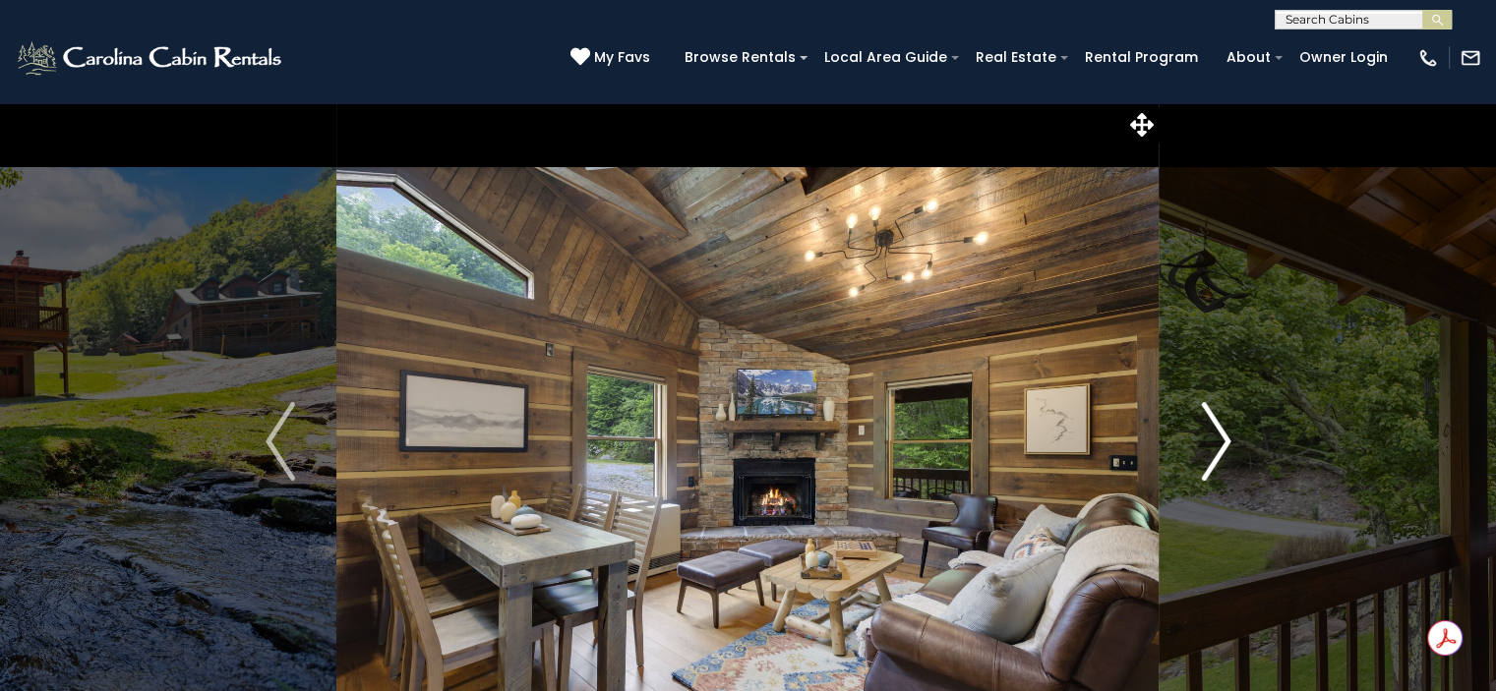
click at [1217, 445] on img "Next" at bounding box center [1216, 441] width 30 height 79
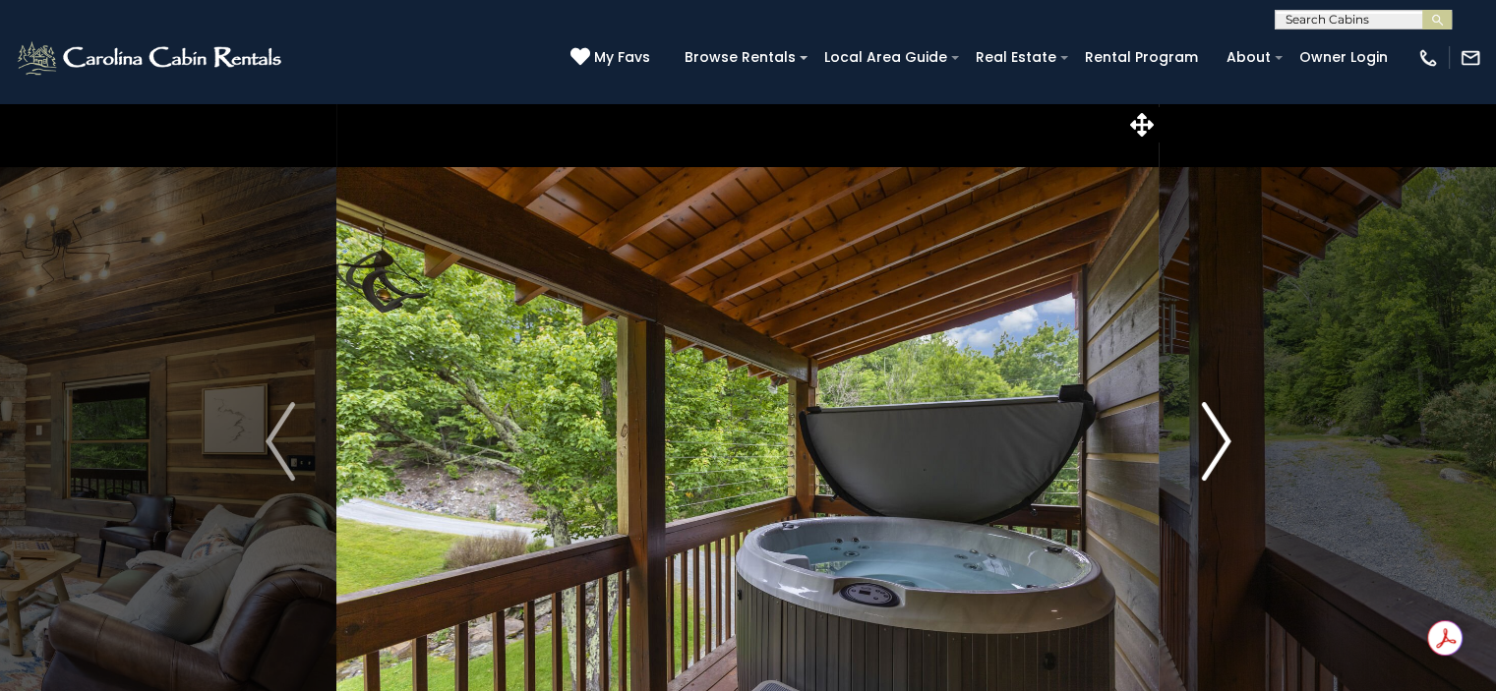
click at [1217, 445] on img "Next" at bounding box center [1216, 441] width 30 height 79
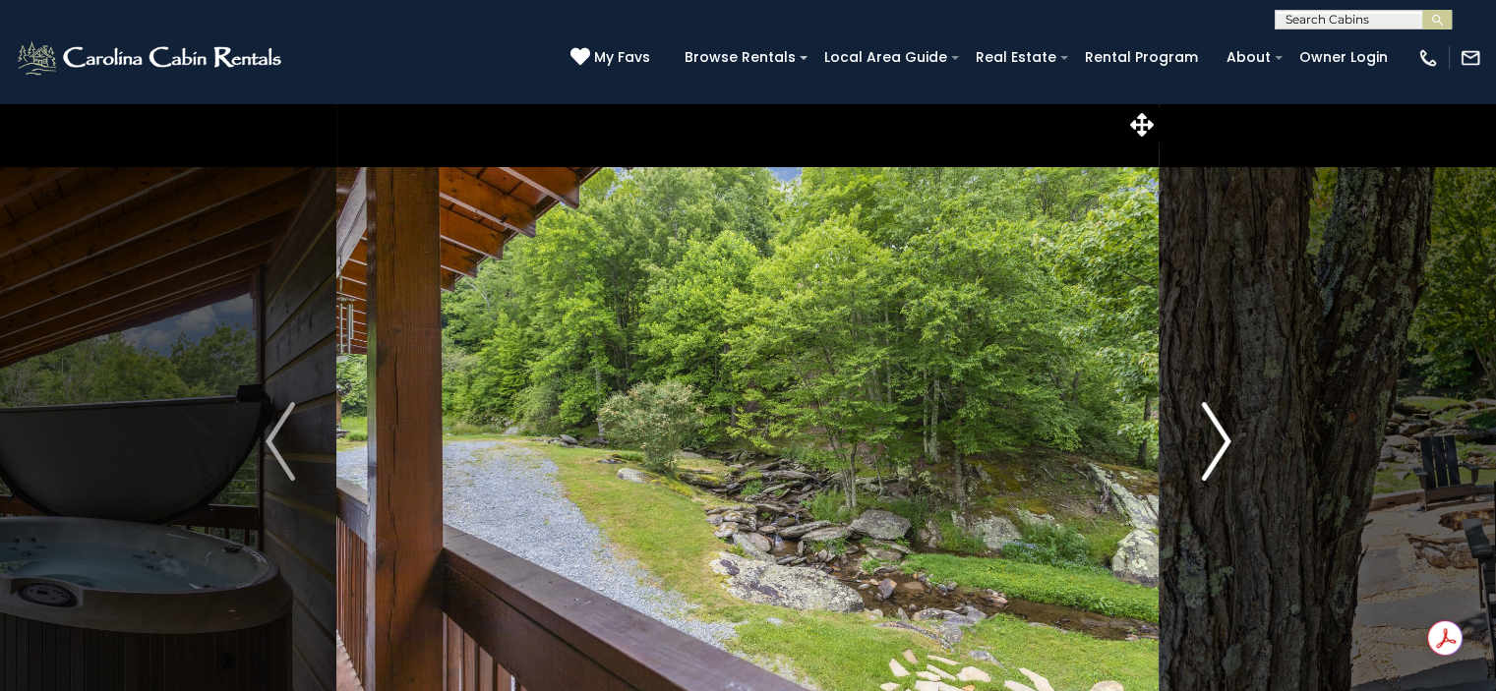
click at [1217, 445] on img "Next" at bounding box center [1216, 441] width 30 height 79
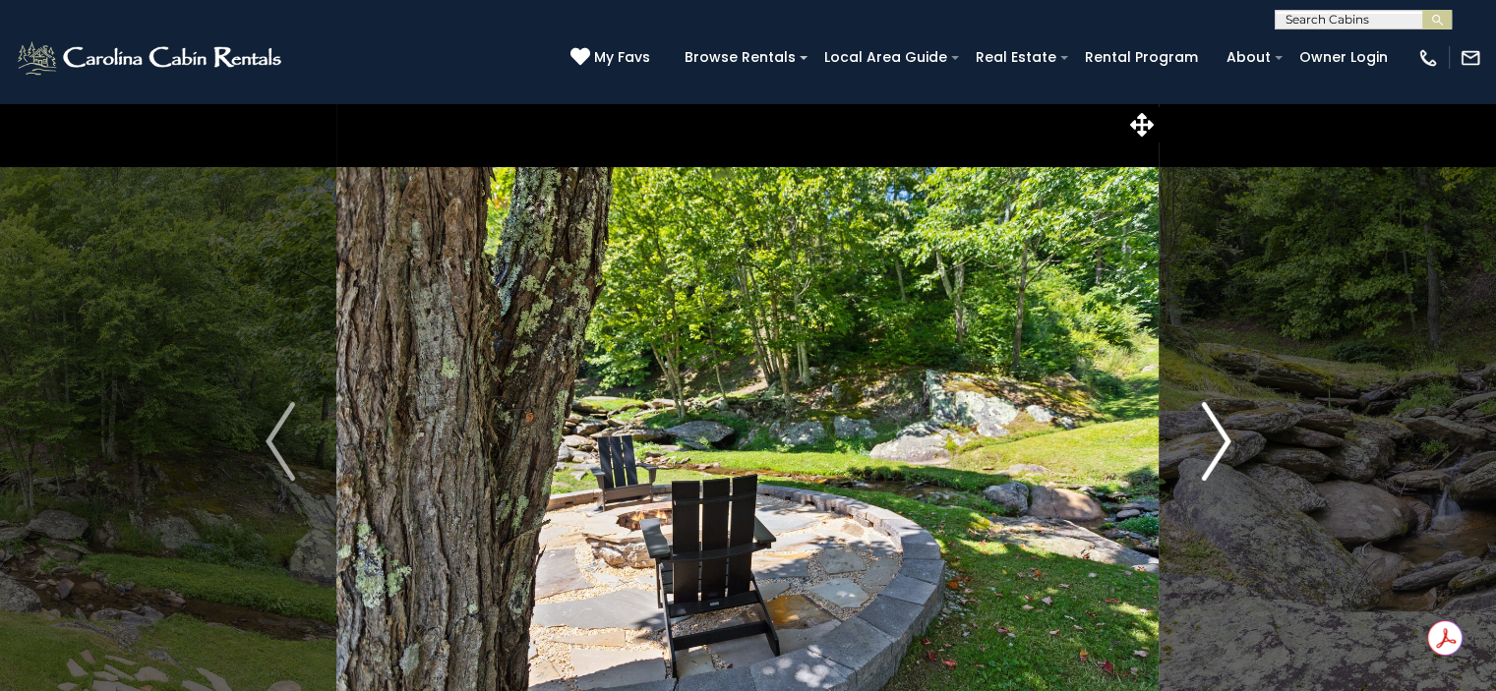
click at [1217, 445] on img "Next" at bounding box center [1216, 441] width 30 height 79
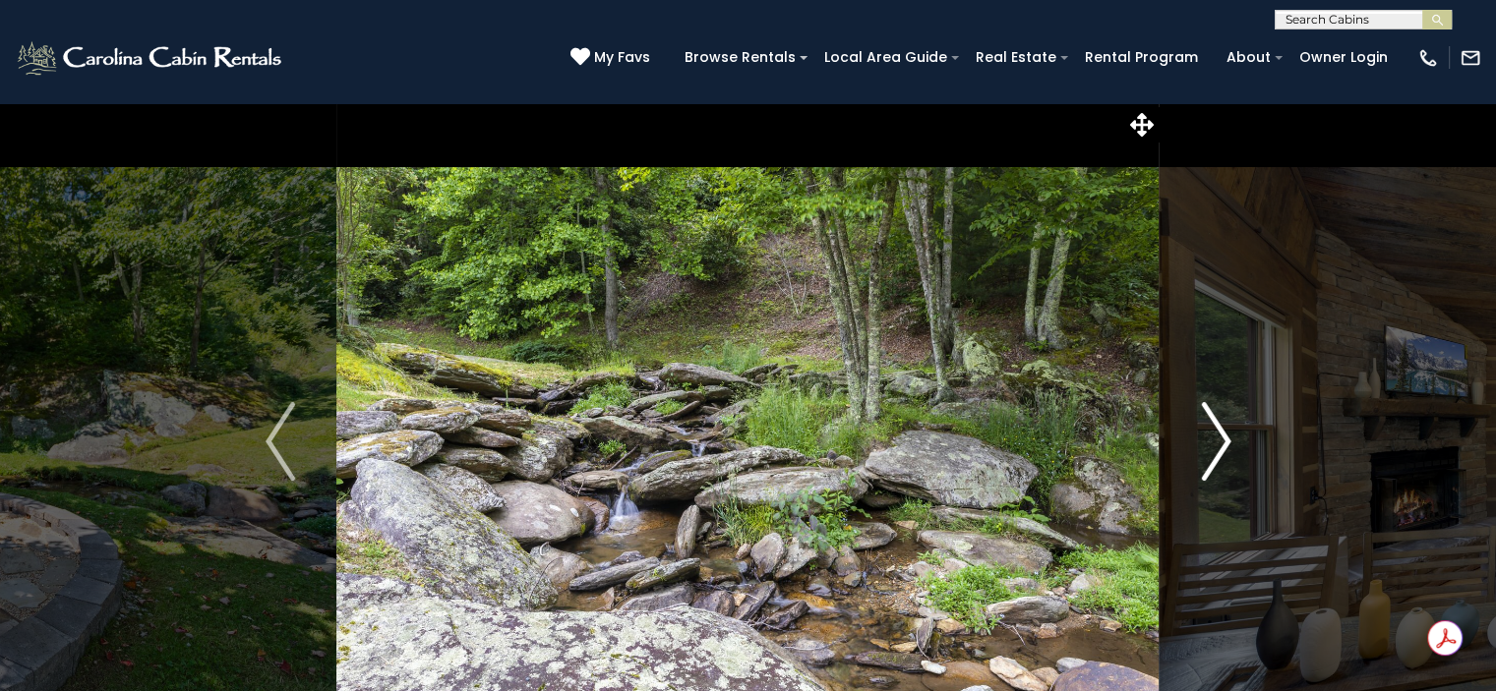
click at [1217, 445] on img "Next" at bounding box center [1216, 441] width 30 height 79
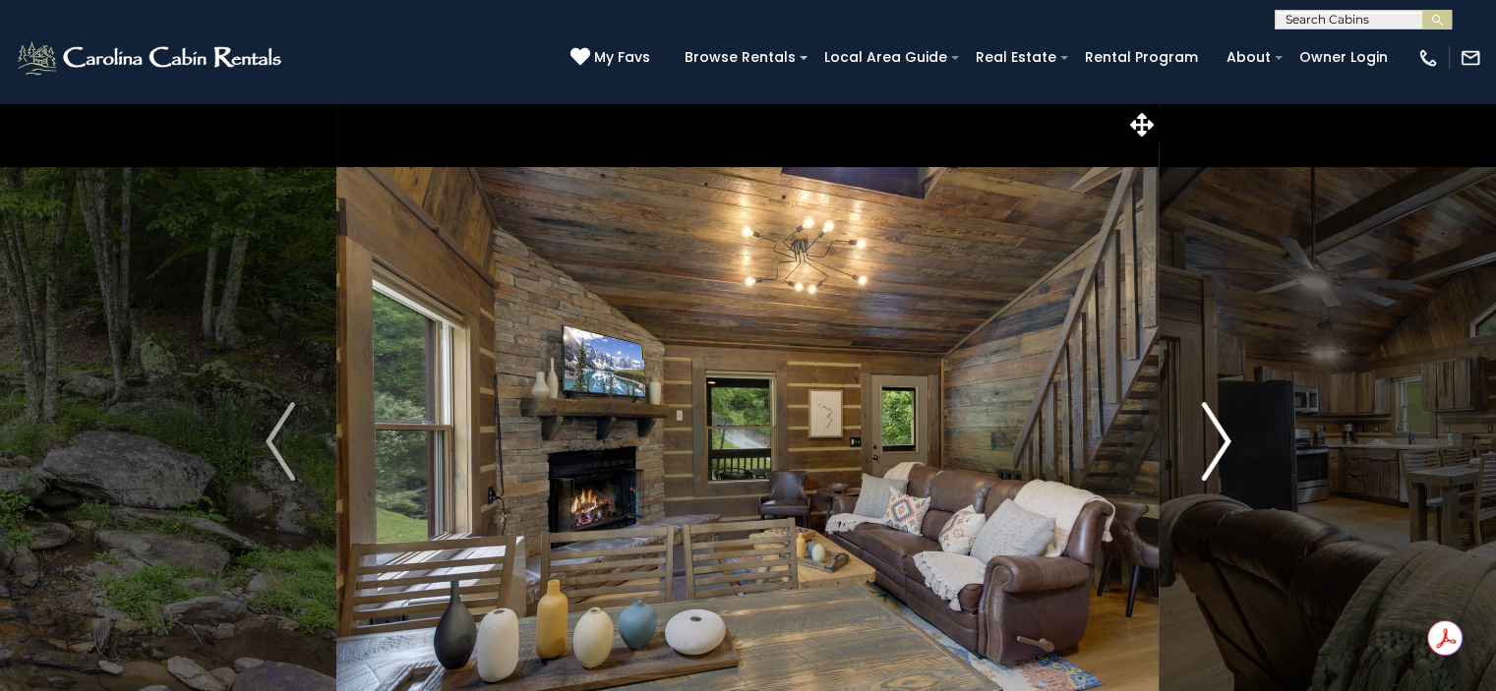
click at [1217, 445] on img "Next" at bounding box center [1216, 441] width 30 height 79
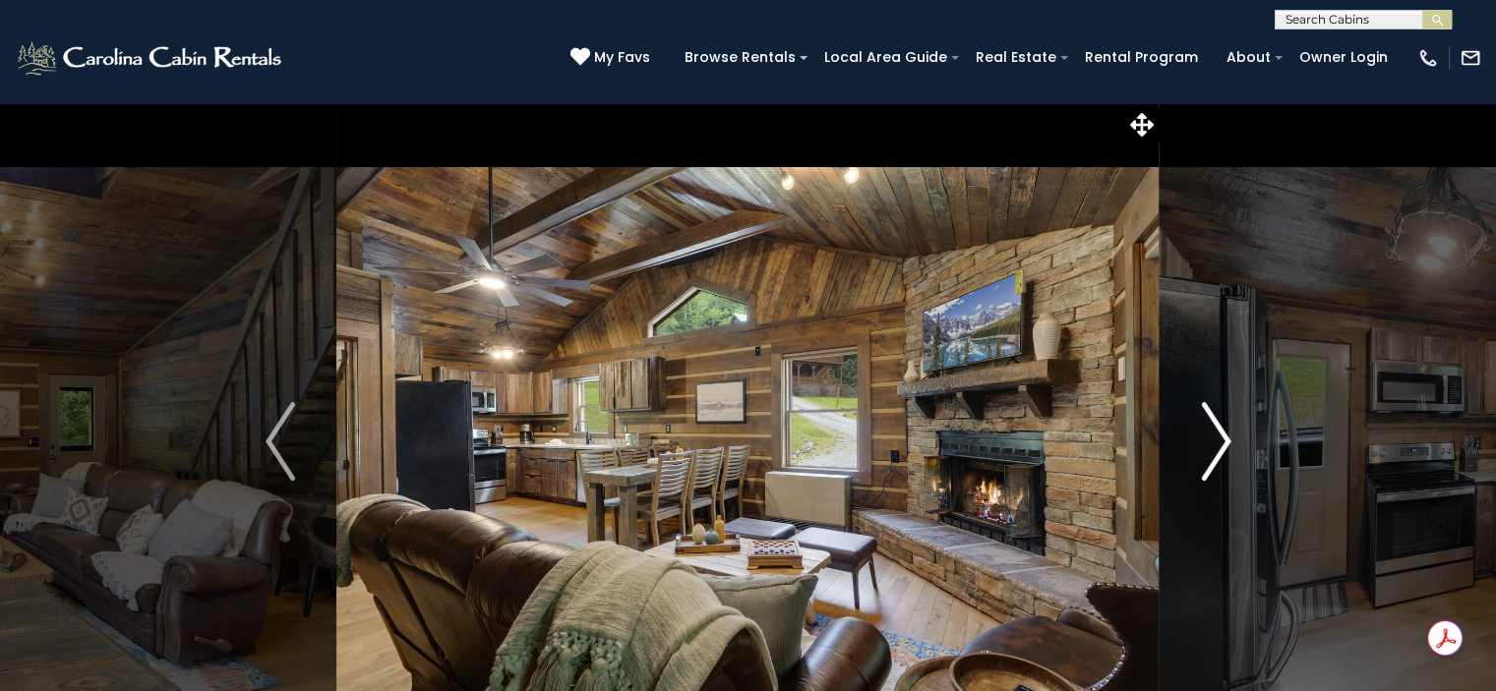
click at [1217, 445] on img "Next" at bounding box center [1216, 441] width 30 height 79
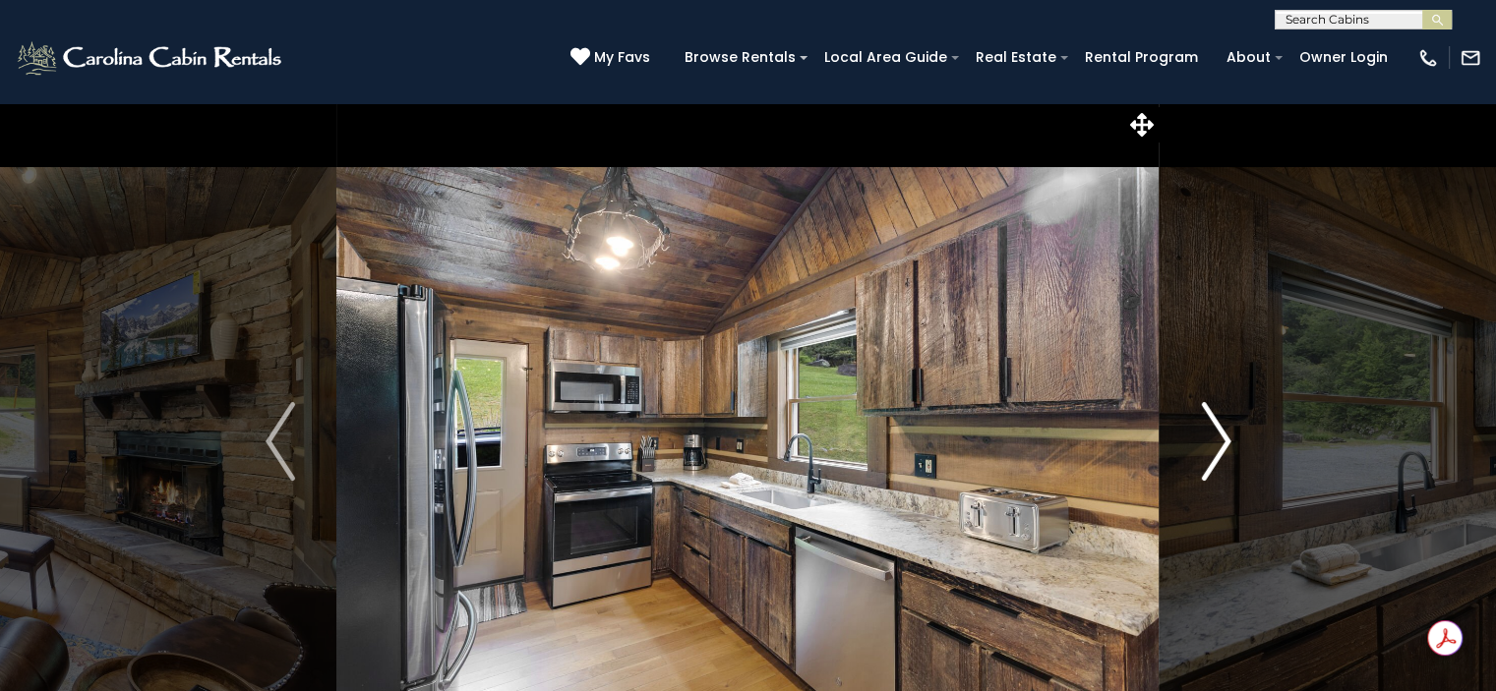
click at [1217, 445] on img "Next" at bounding box center [1216, 441] width 30 height 79
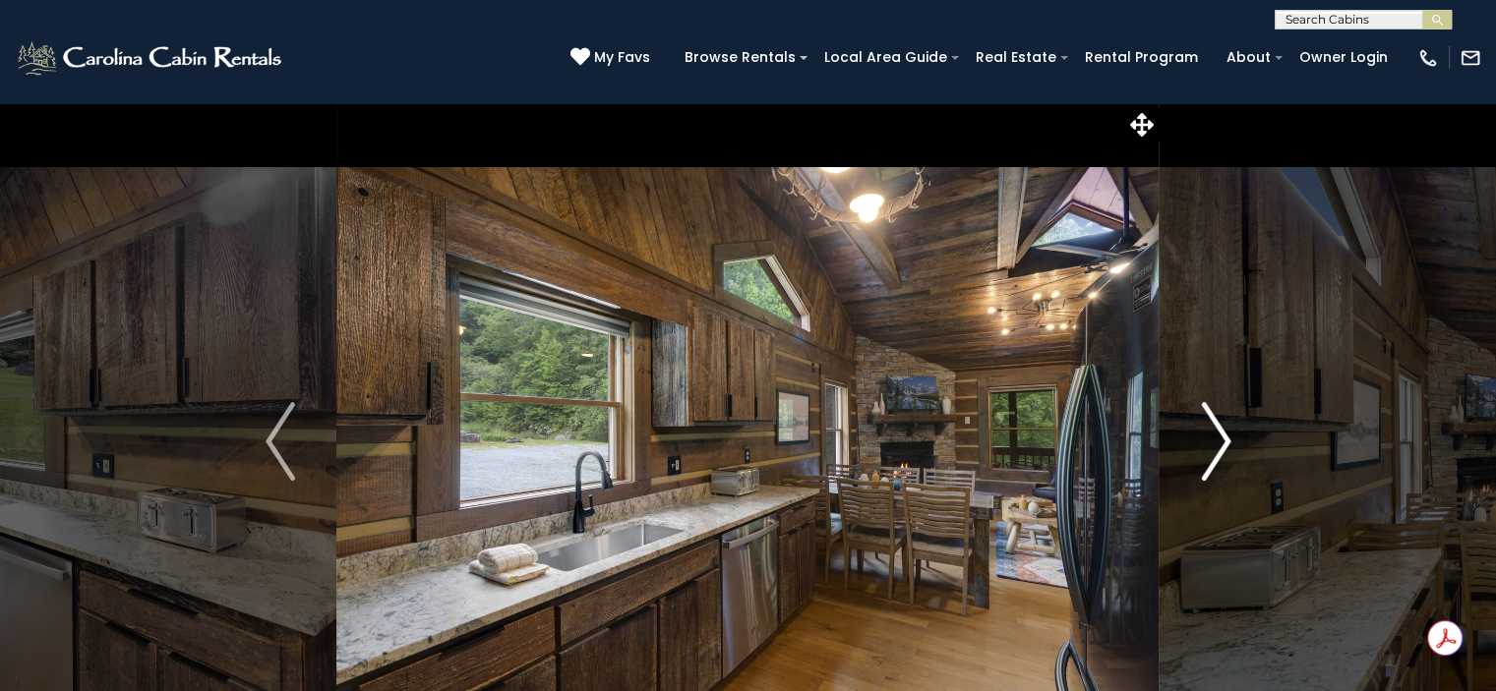
click at [1217, 445] on img "Next" at bounding box center [1216, 441] width 30 height 79
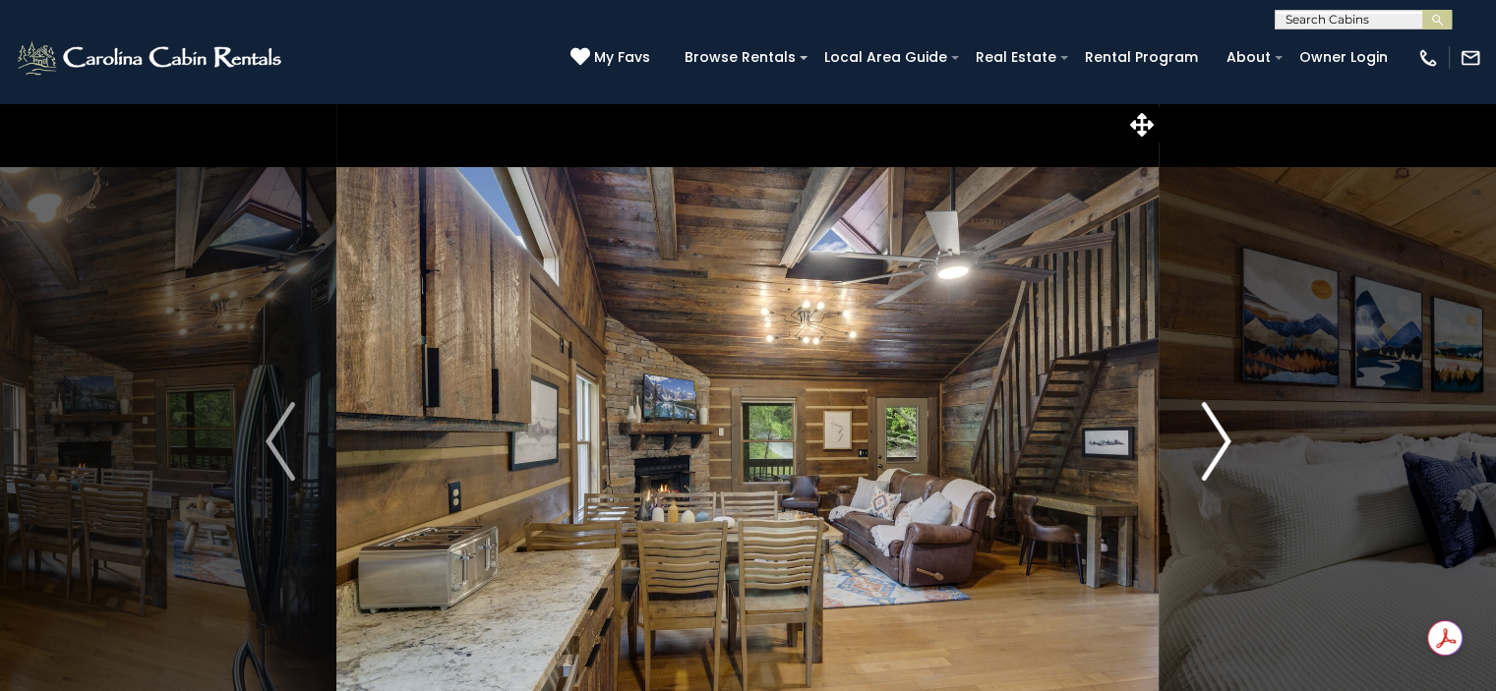
click at [1217, 445] on img "Next" at bounding box center [1216, 441] width 30 height 79
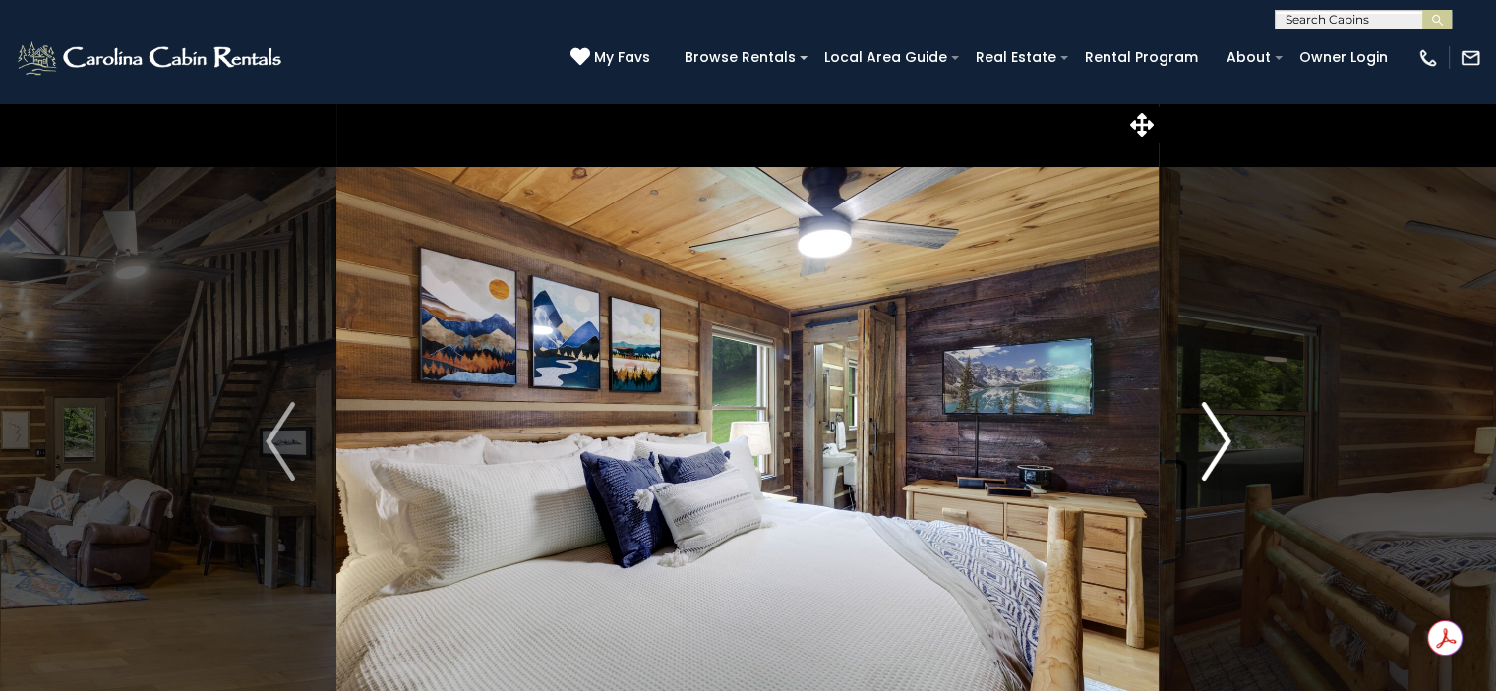
click at [1217, 445] on img "Next" at bounding box center [1216, 441] width 30 height 79
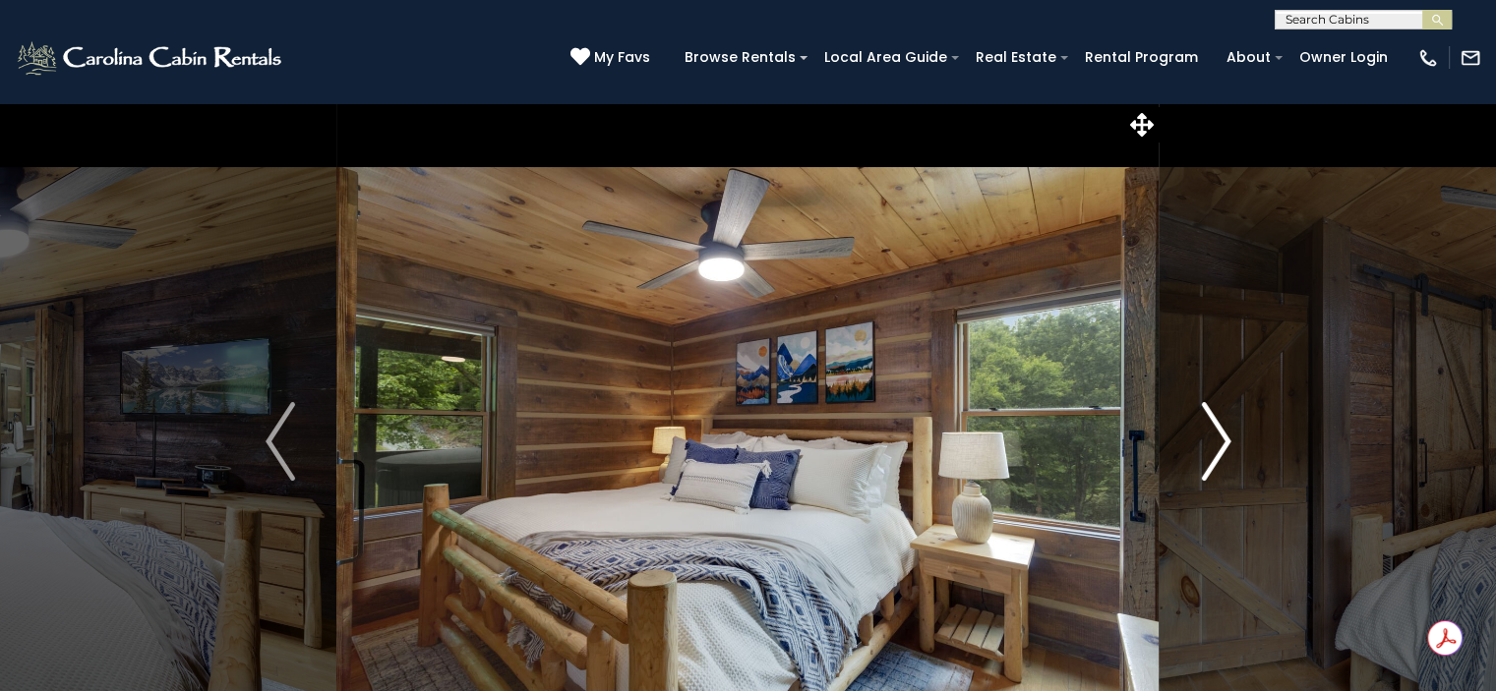
click at [1217, 445] on img "Next" at bounding box center [1216, 441] width 30 height 79
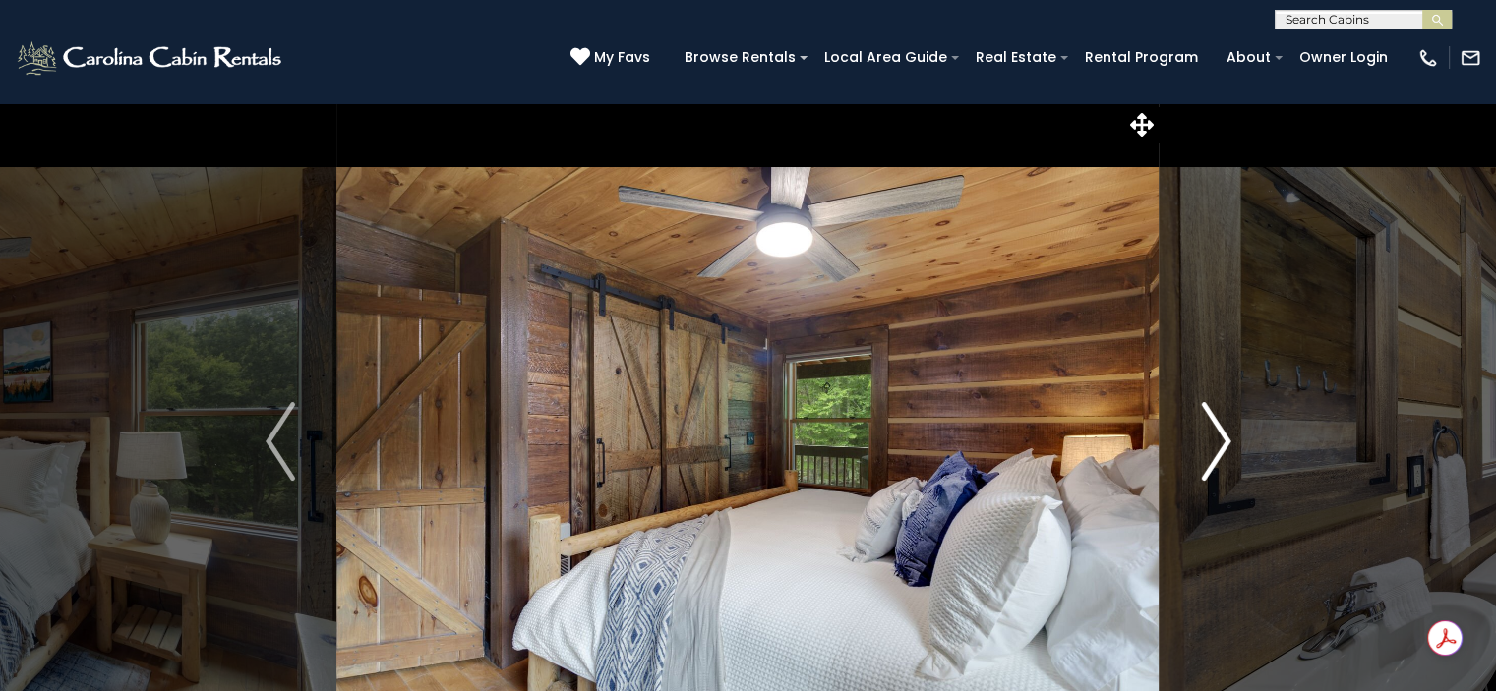
click at [1217, 445] on img "Next" at bounding box center [1216, 441] width 30 height 79
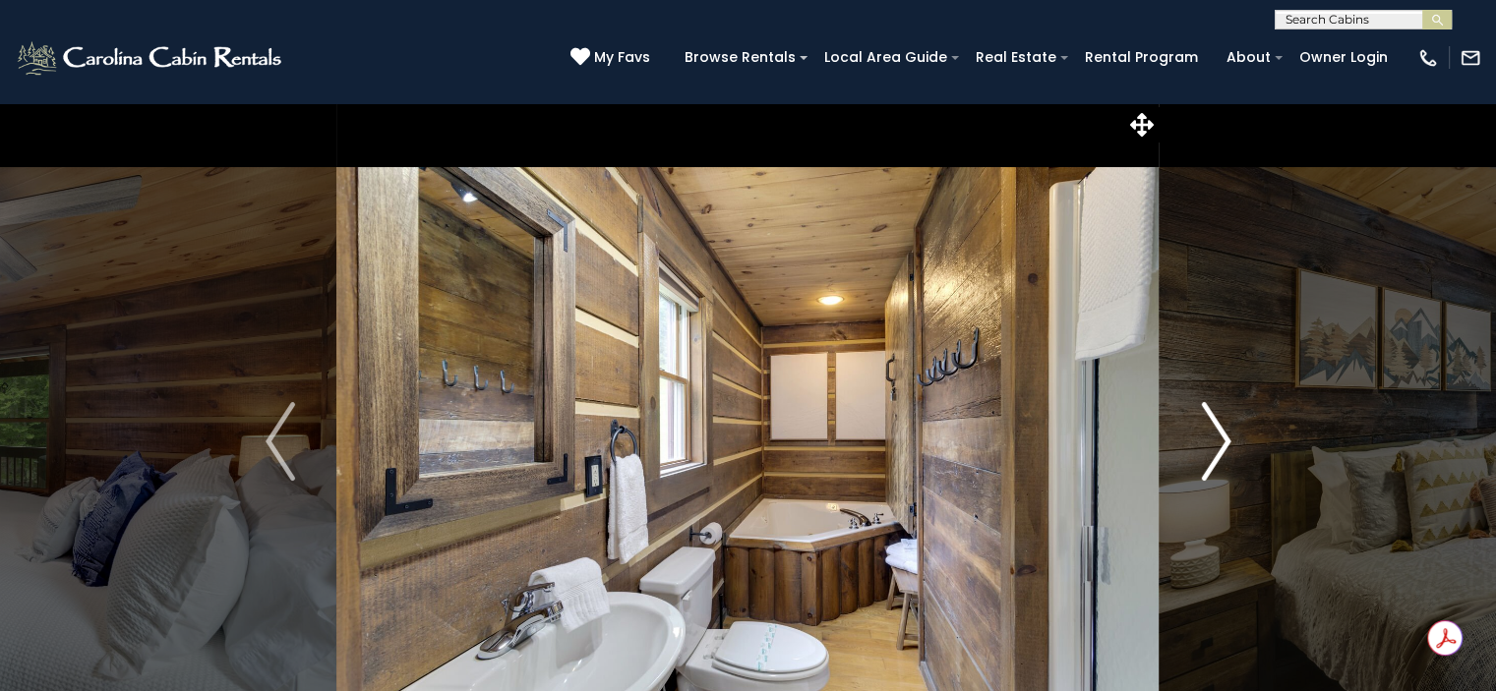
click at [1217, 445] on img "Next" at bounding box center [1216, 441] width 30 height 79
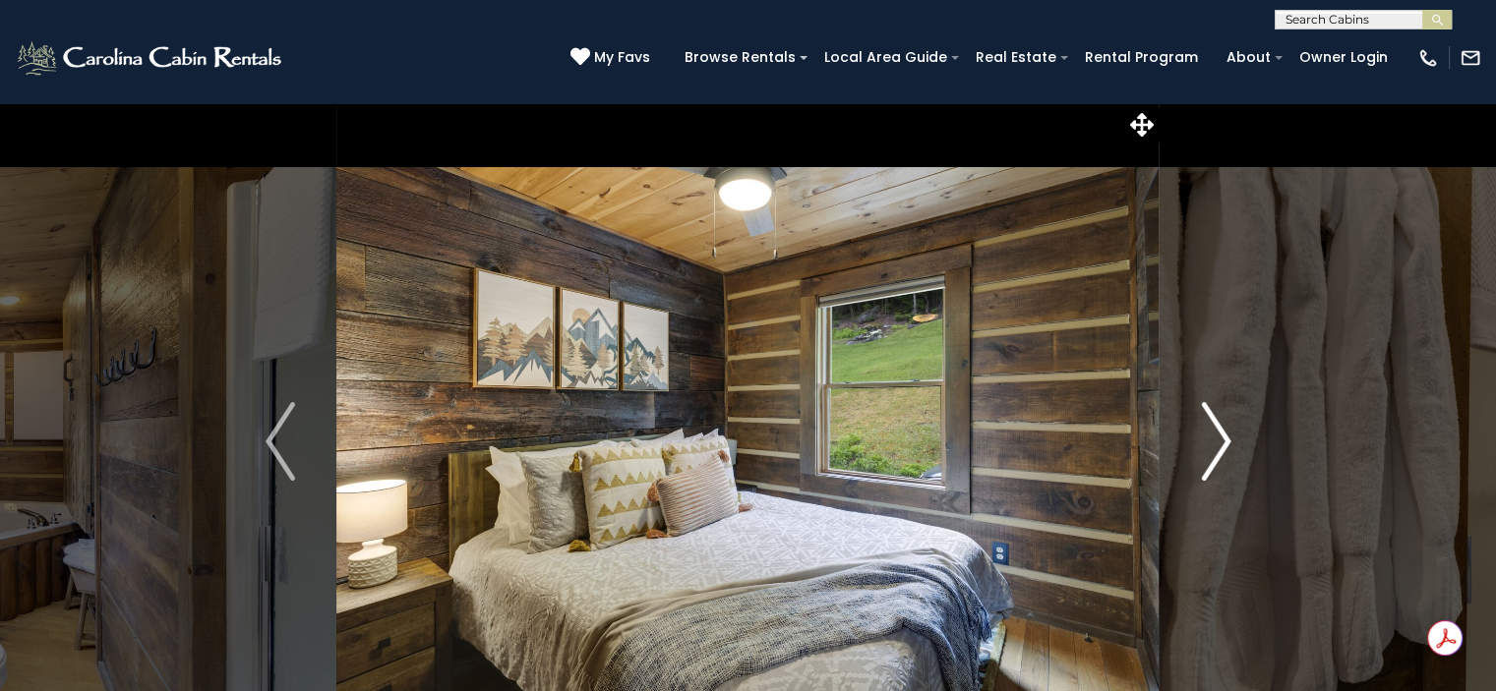
click at [1217, 445] on img "Next" at bounding box center [1216, 441] width 30 height 79
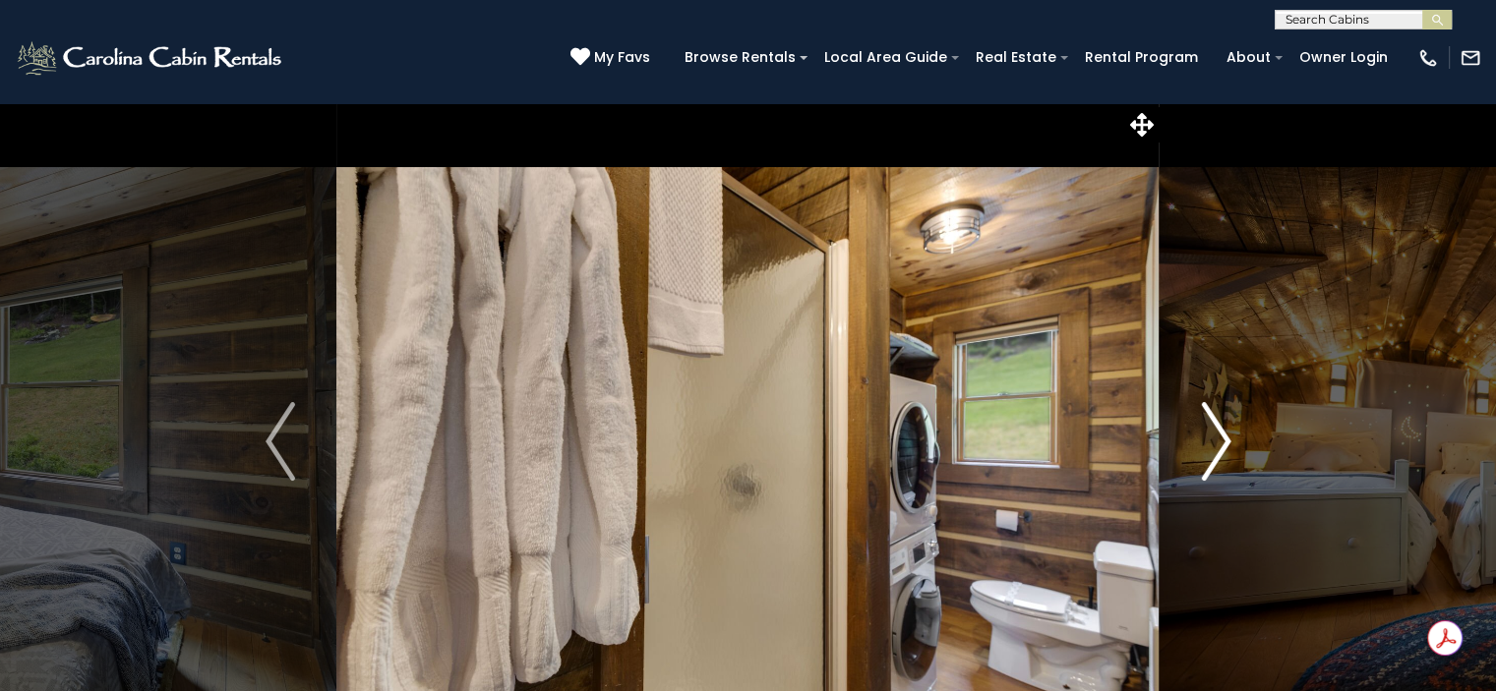
click at [1217, 445] on img "Next" at bounding box center [1216, 441] width 30 height 79
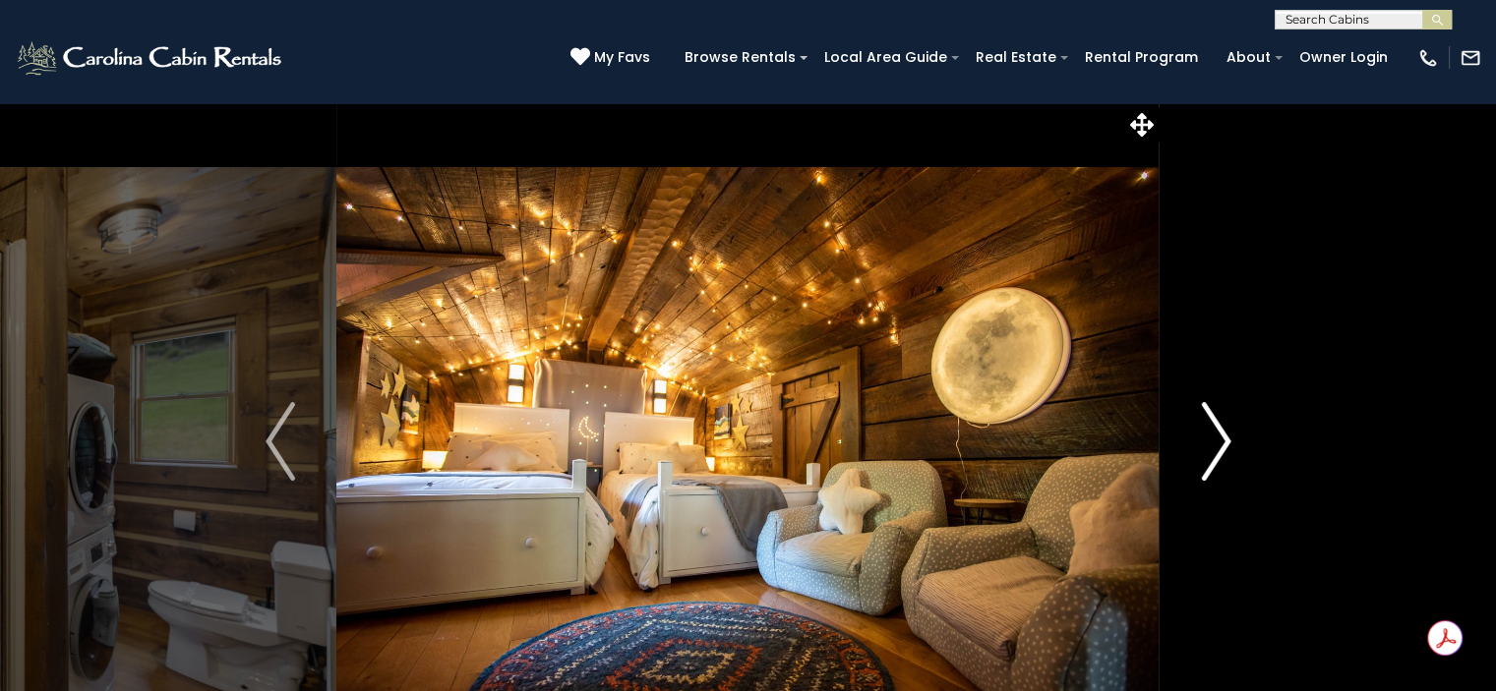
click at [1217, 445] on img "Next" at bounding box center [1216, 441] width 30 height 79
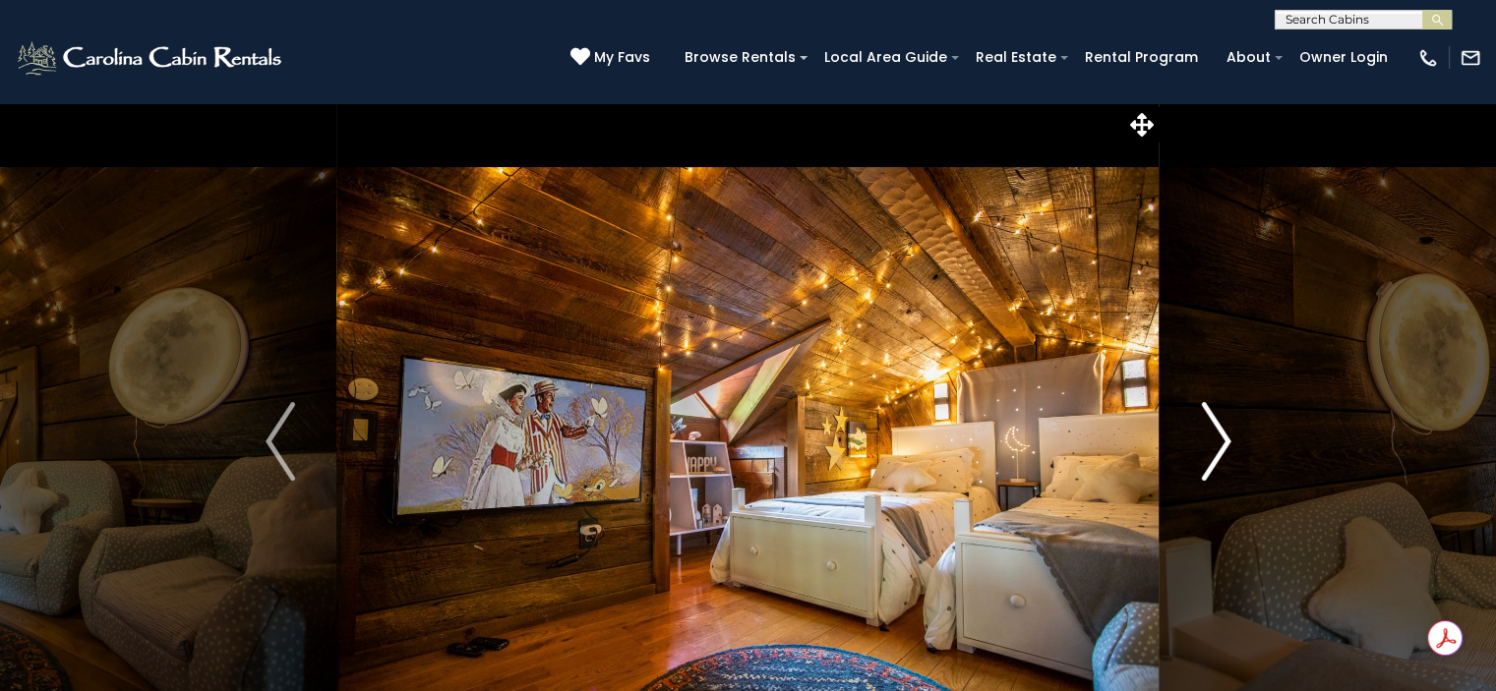
click at [1217, 445] on img "Next" at bounding box center [1216, 441] width 30 height 79
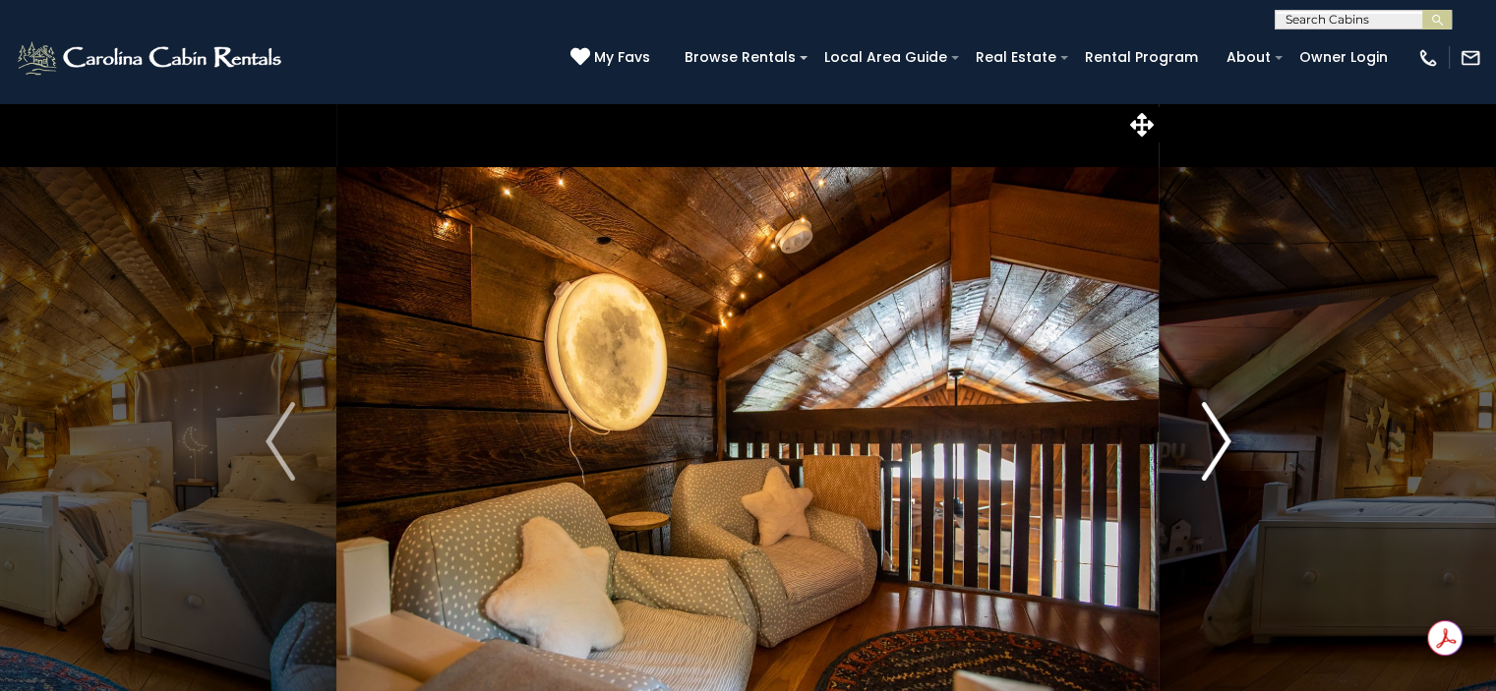
click at [1217, 445] on img "Next" at bounding box center [1216, 441] width 30 height 79
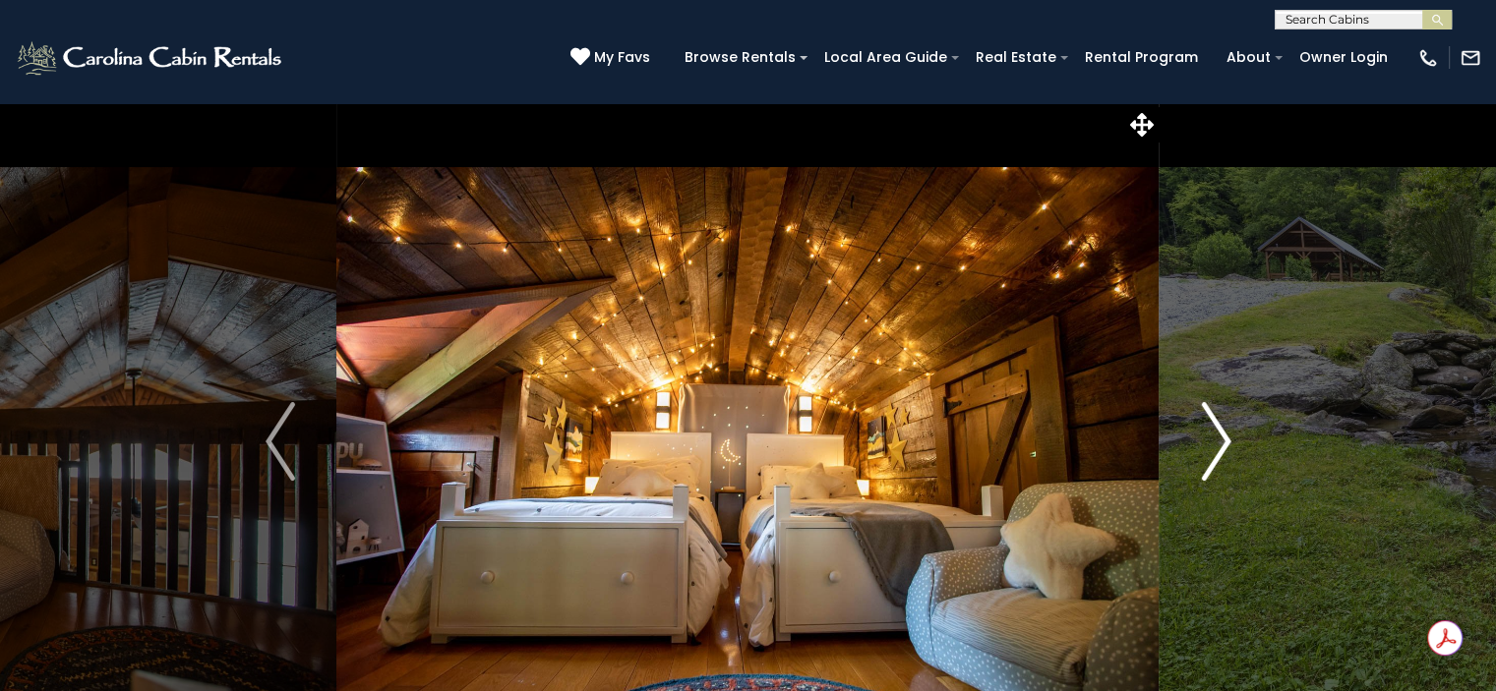
click at [1217, 445] on img "Next" at bounding box center [1216, 441] width 30 height 79
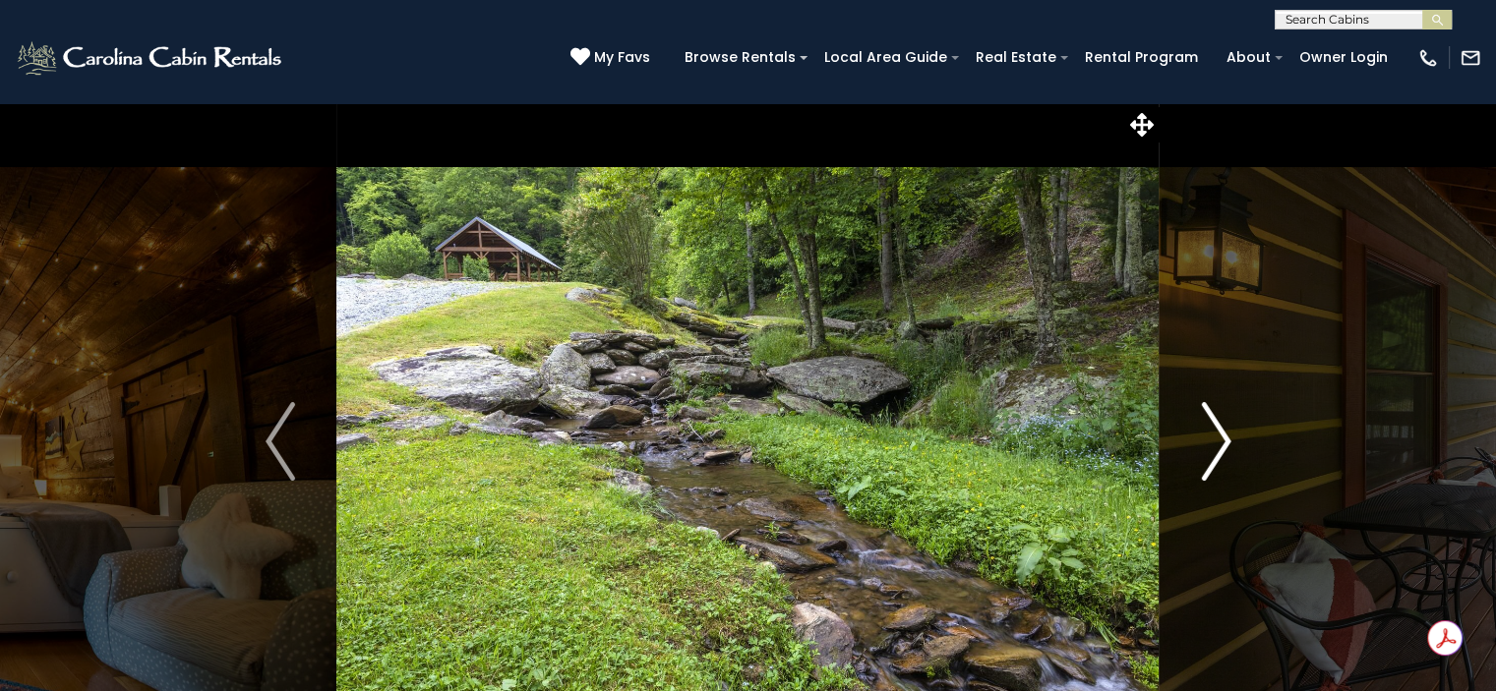
click at [1217, 445] on img "Next" at bounding box center [1216, 441] width 30 height 79
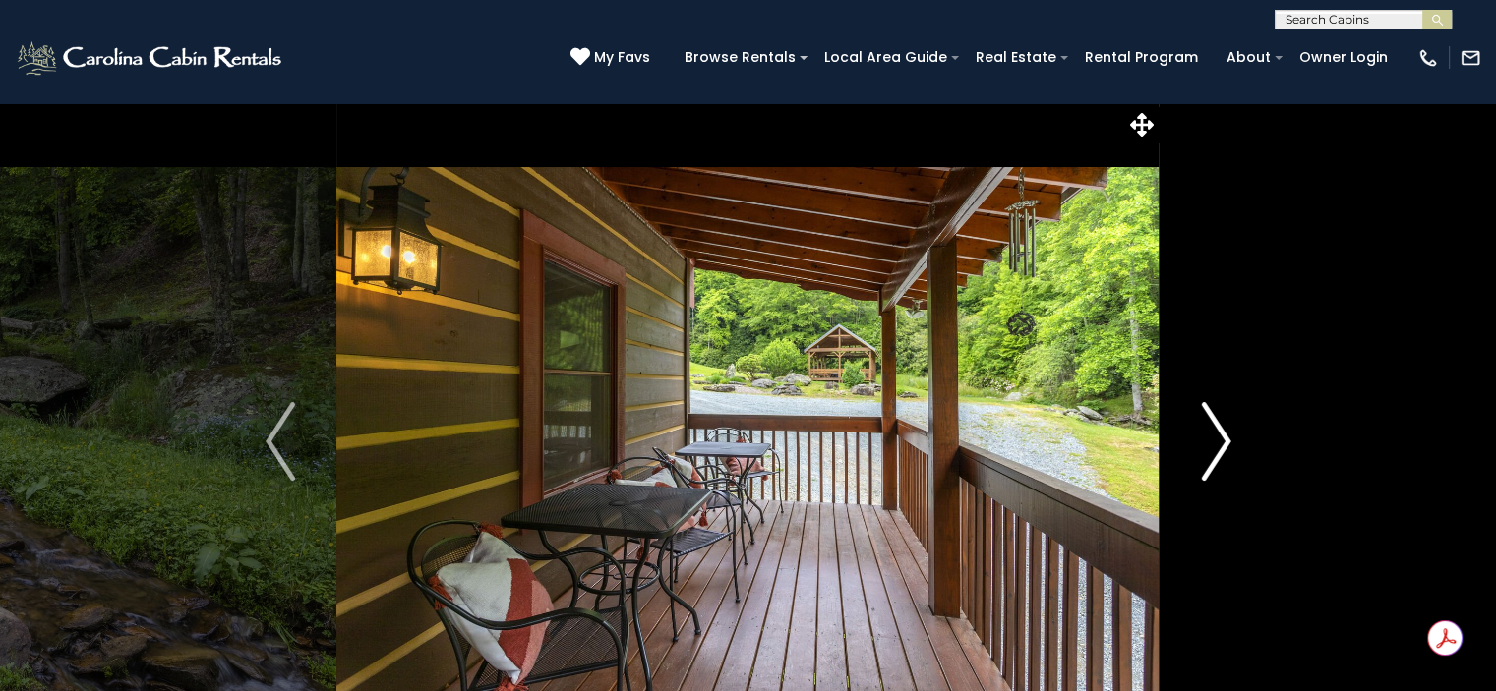
click at [1217, 445] on img "Next" at bounding box center [1216, 441] width 30 height 79
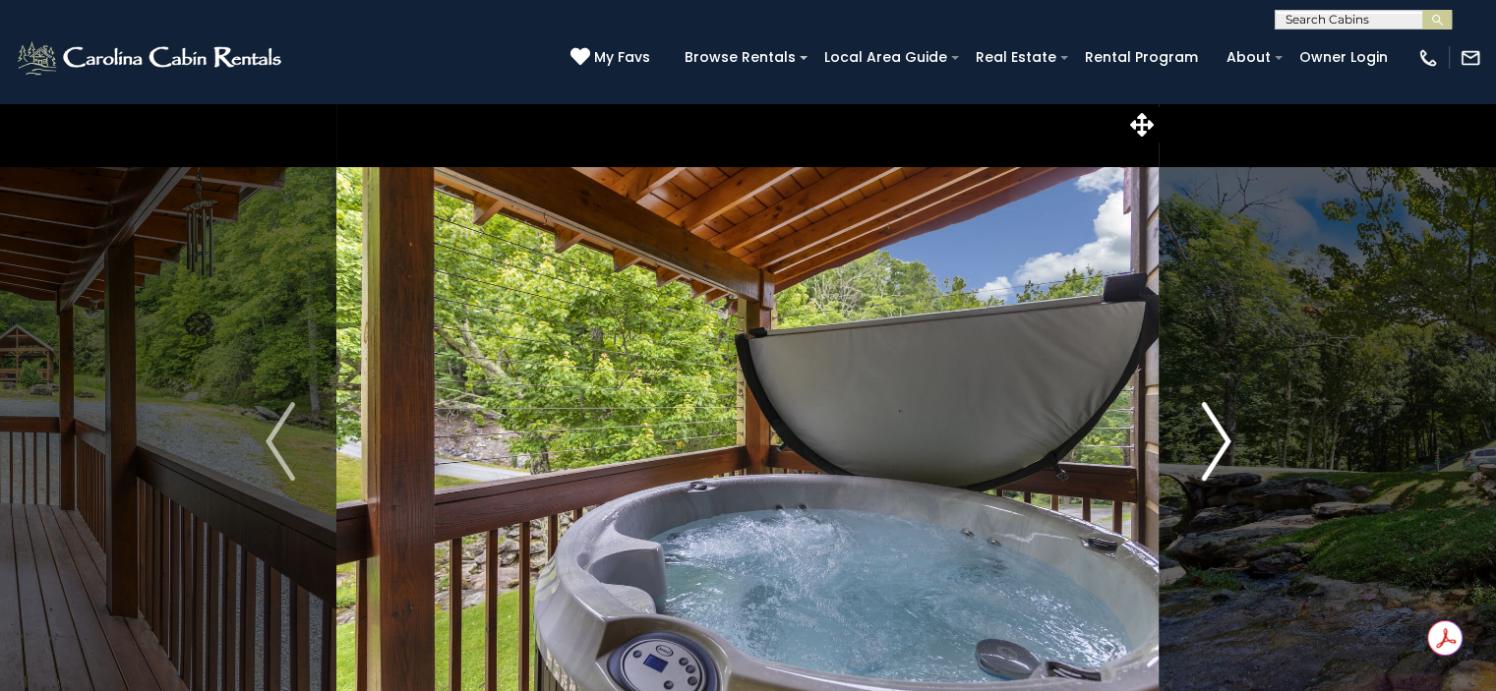
click at [1217, 445] on img "Next" at bounding box center [1216, 441] width 30 height 79
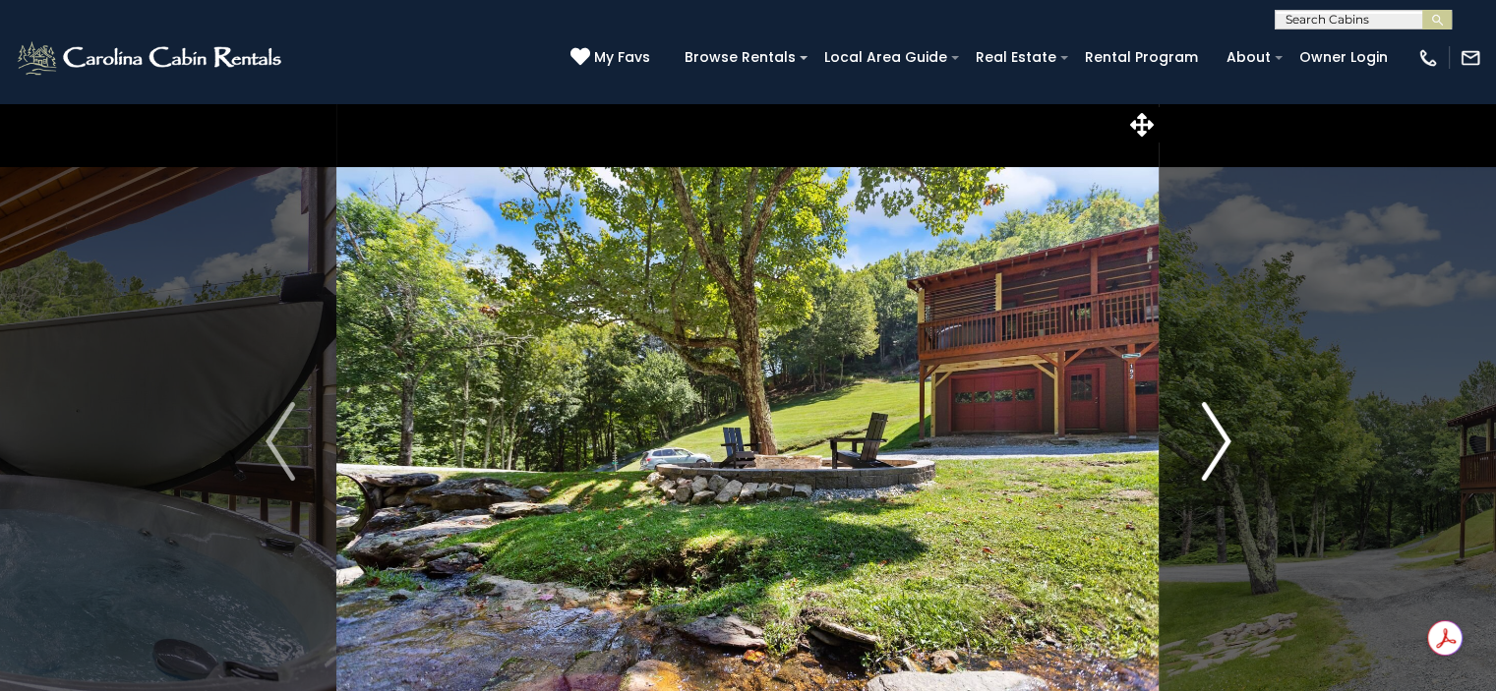
click at [1217, 445] on img "Next" at bounding box center [1216, 441] width 30 height 79
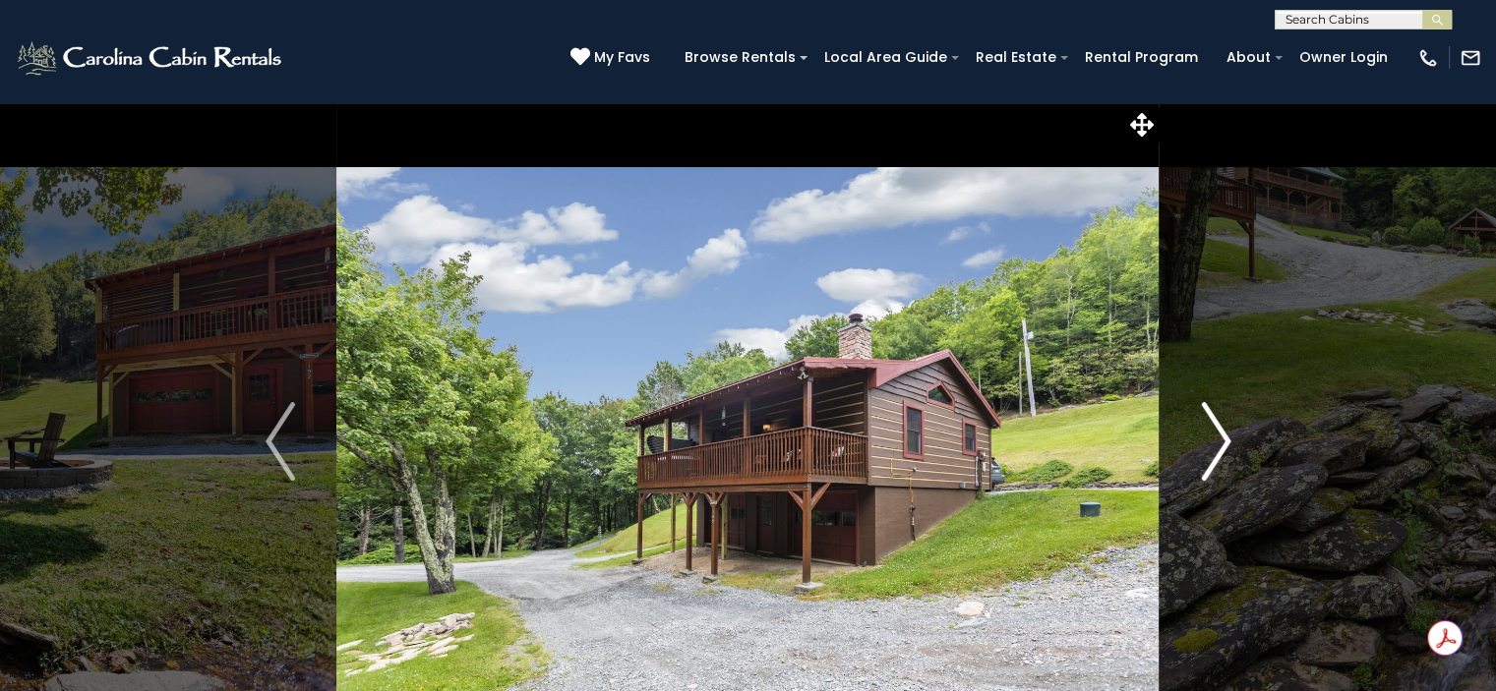
click at [1217, 445] on img "Next" at bounding box center [1216, 441] width 30 height 79
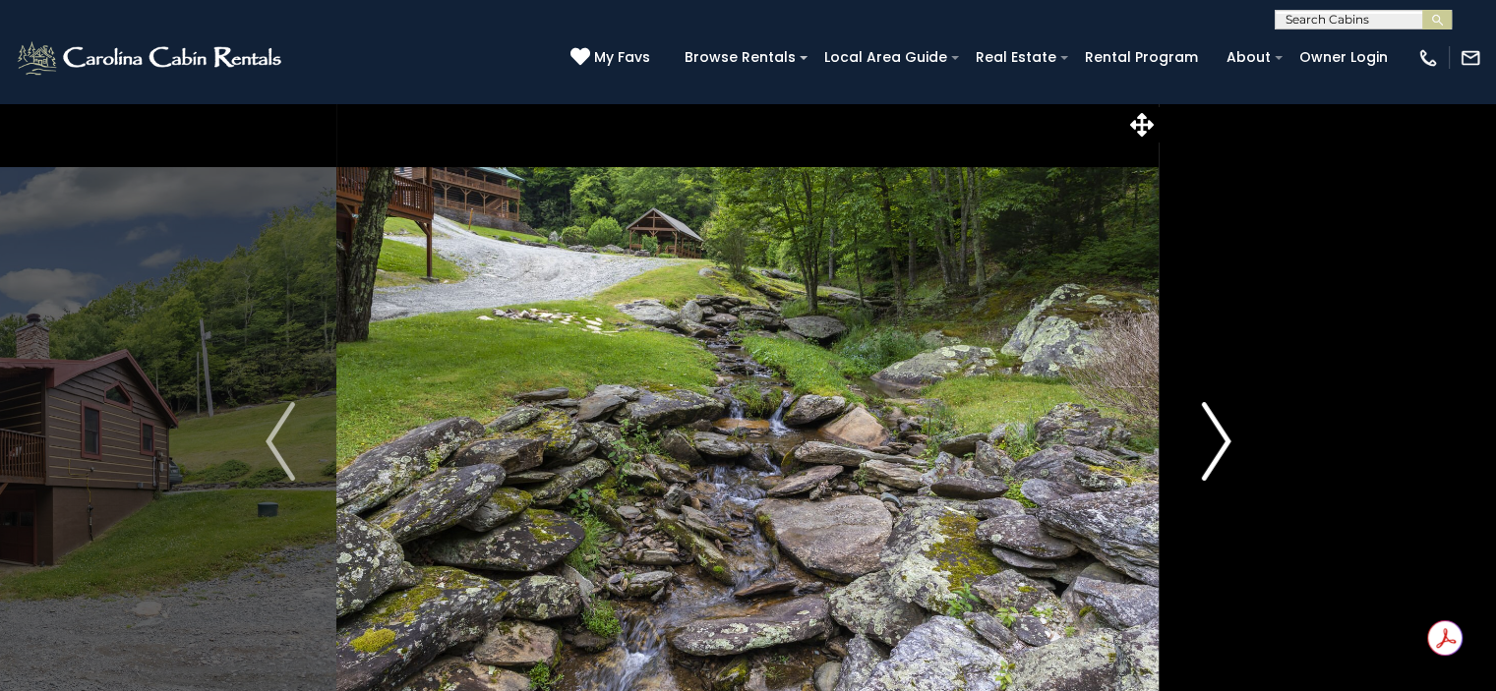
click at [1217, 445] on img "Next" at bounding box center [1216, 441] width 30 height 79
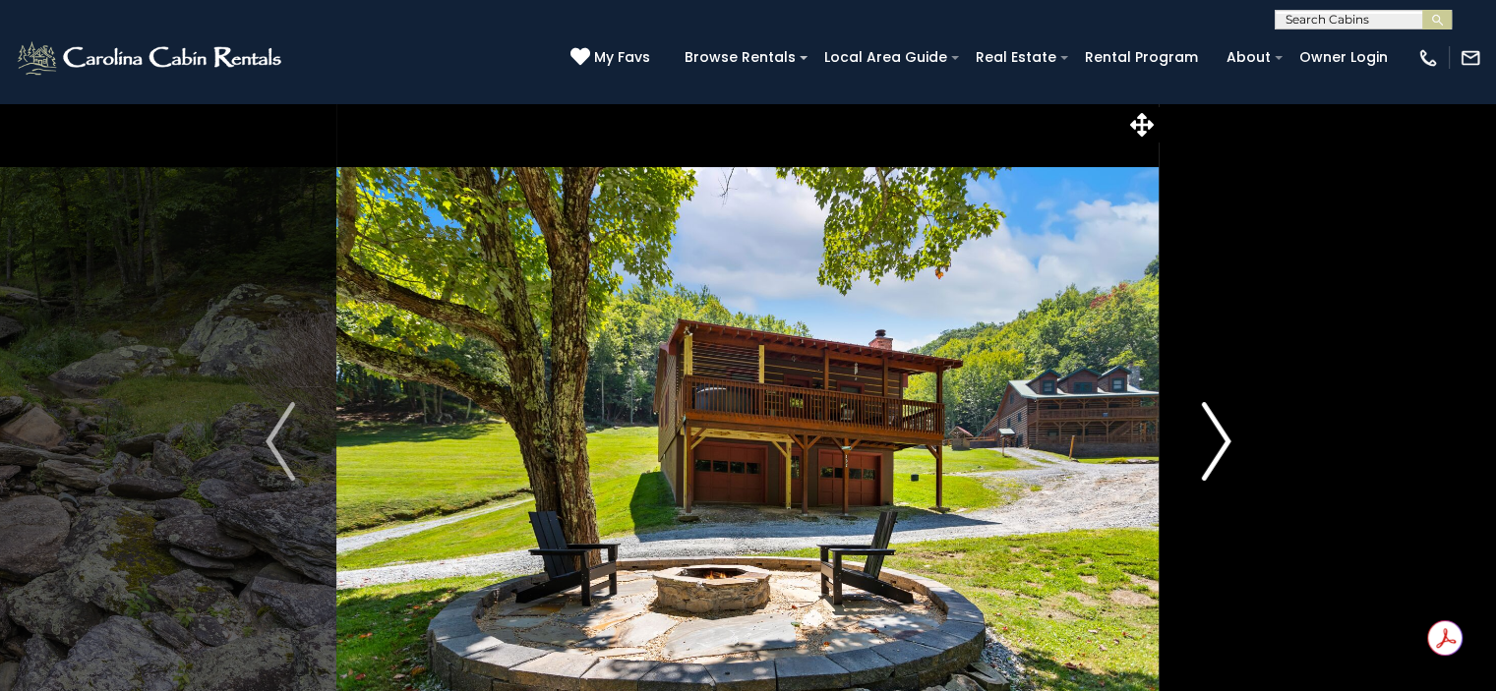
click at [1217, 445] on img "Next" at bounding box center [1216, 441] width 30 height 79
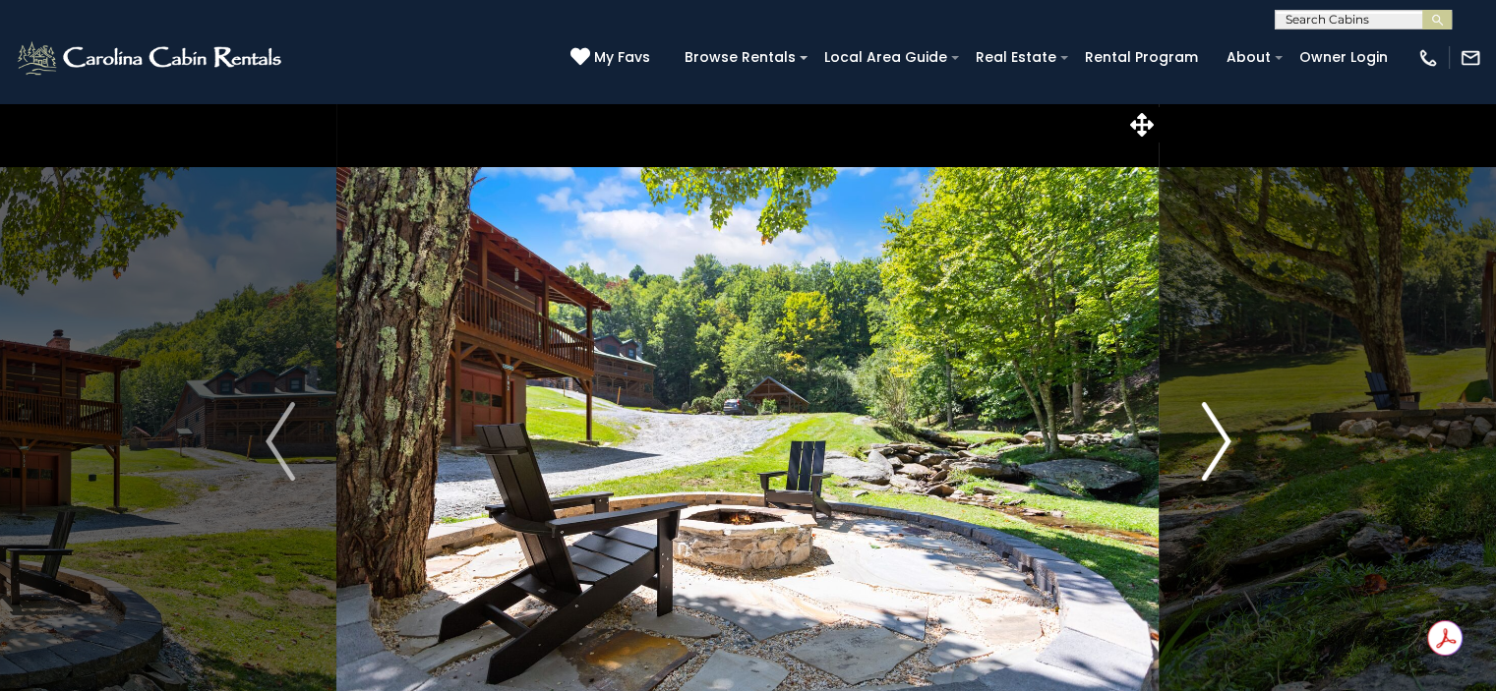
click at [1217, 445] on img "Next" at bounding box center [1216, 441] width 30 height 79
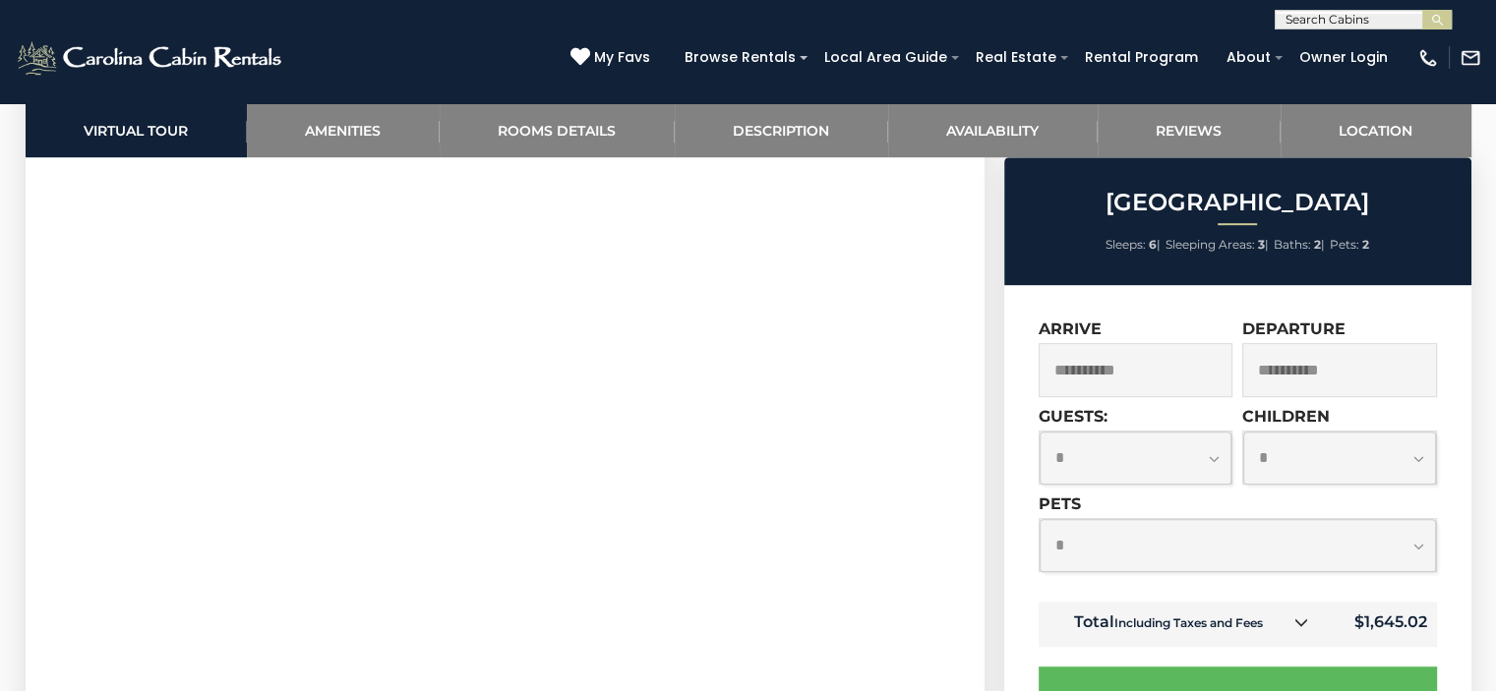
scroll to position [1014, 0]
click at [1166, 125] on link "Reviews" at bounding box center [1189, 130] width 183 height 54
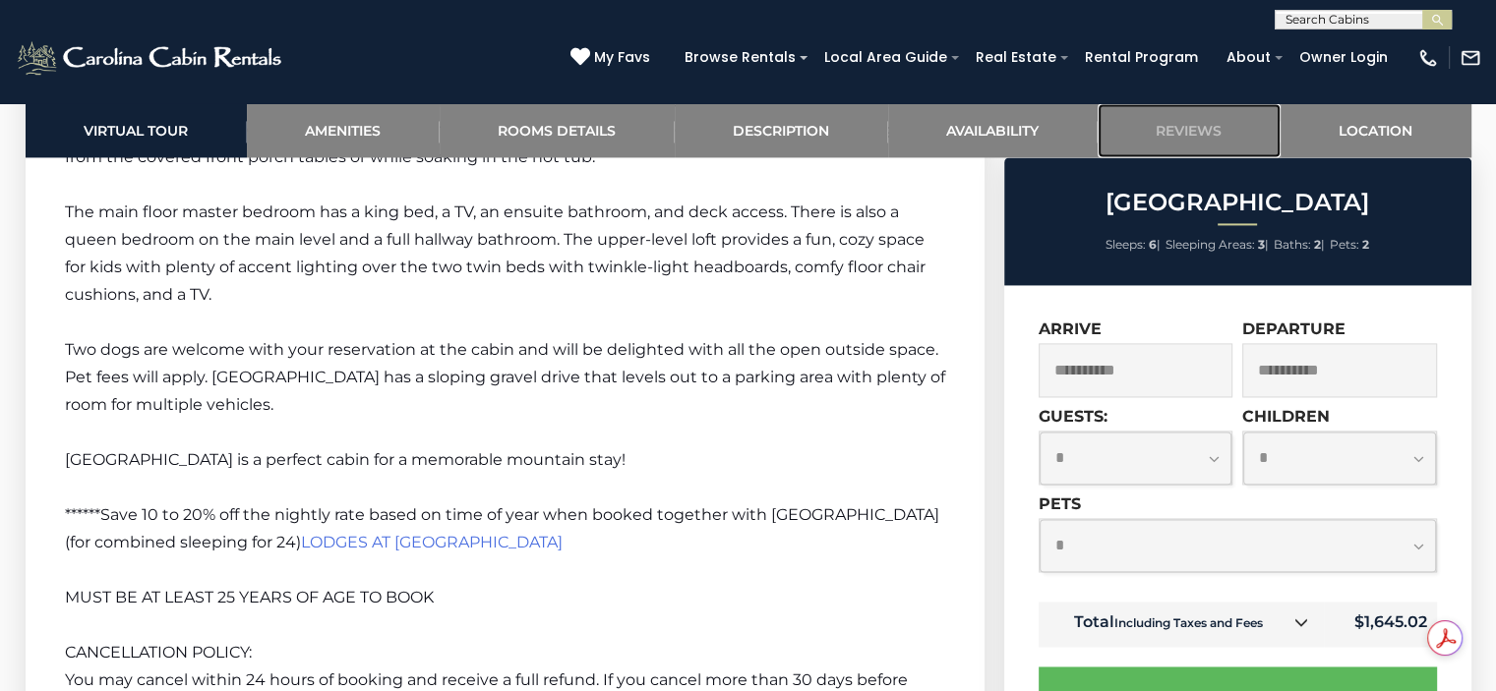
scroll to position [2891, 0]
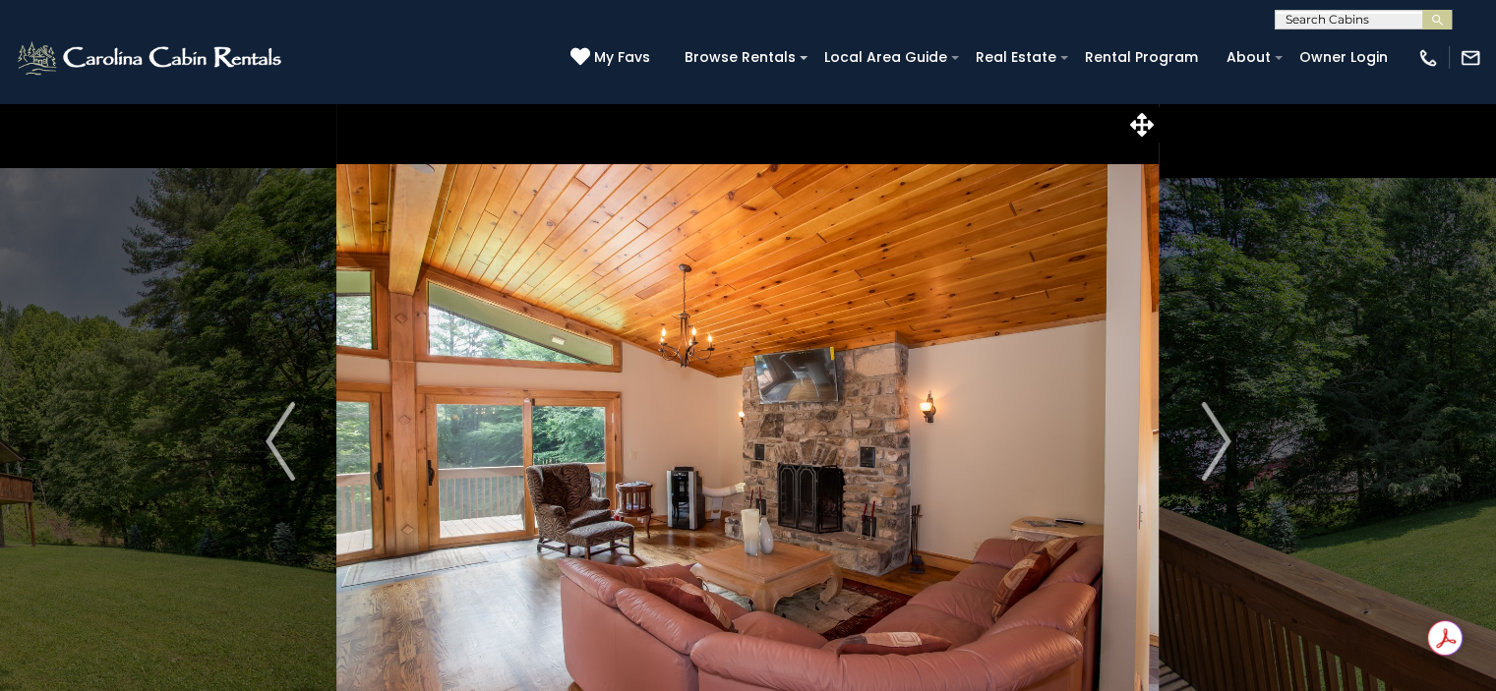
click at [1129, 379] on img at bounding box center [747, 441] width 822 height 679
click at [1218, 452] on img "Next" at bounding box center [1216, 441] width 30 height 79
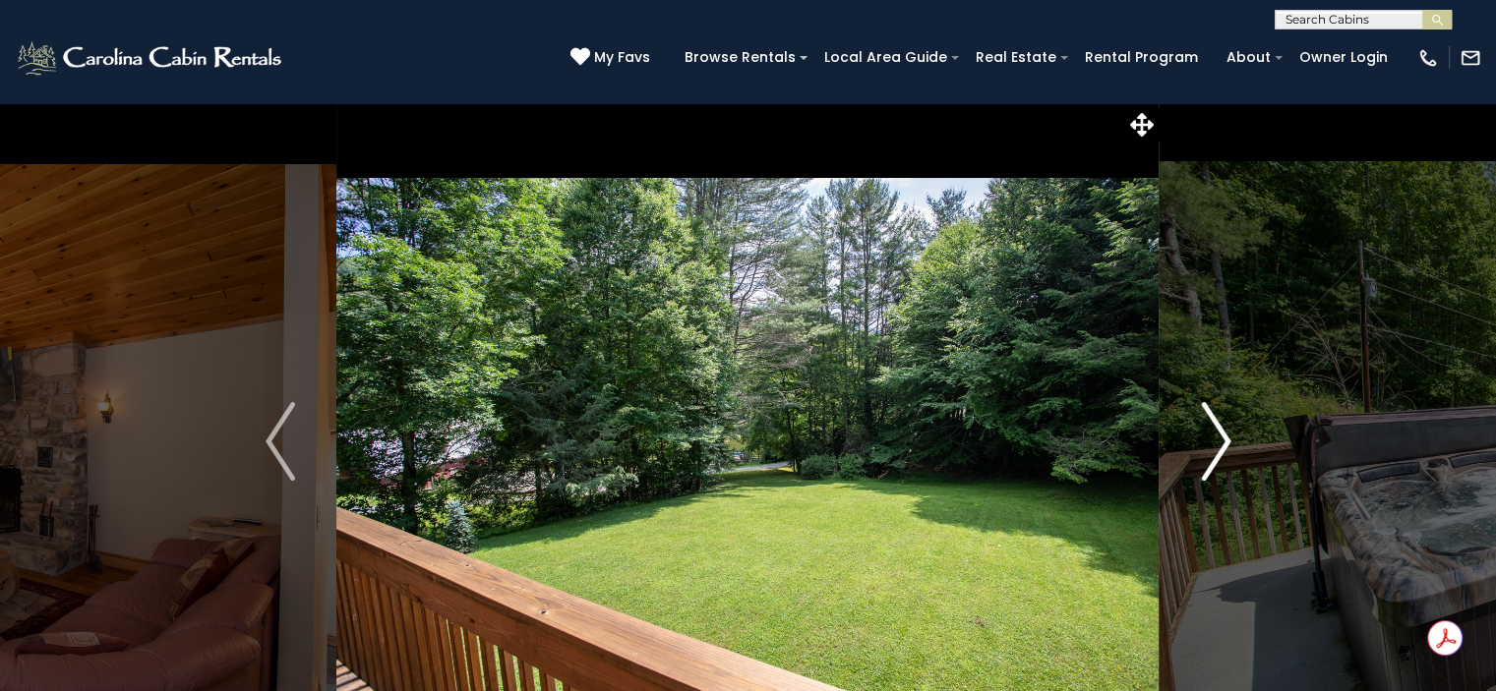
click at [1218, 452] on img "Next" at bounding box center [1216, 441] width 30 height 79
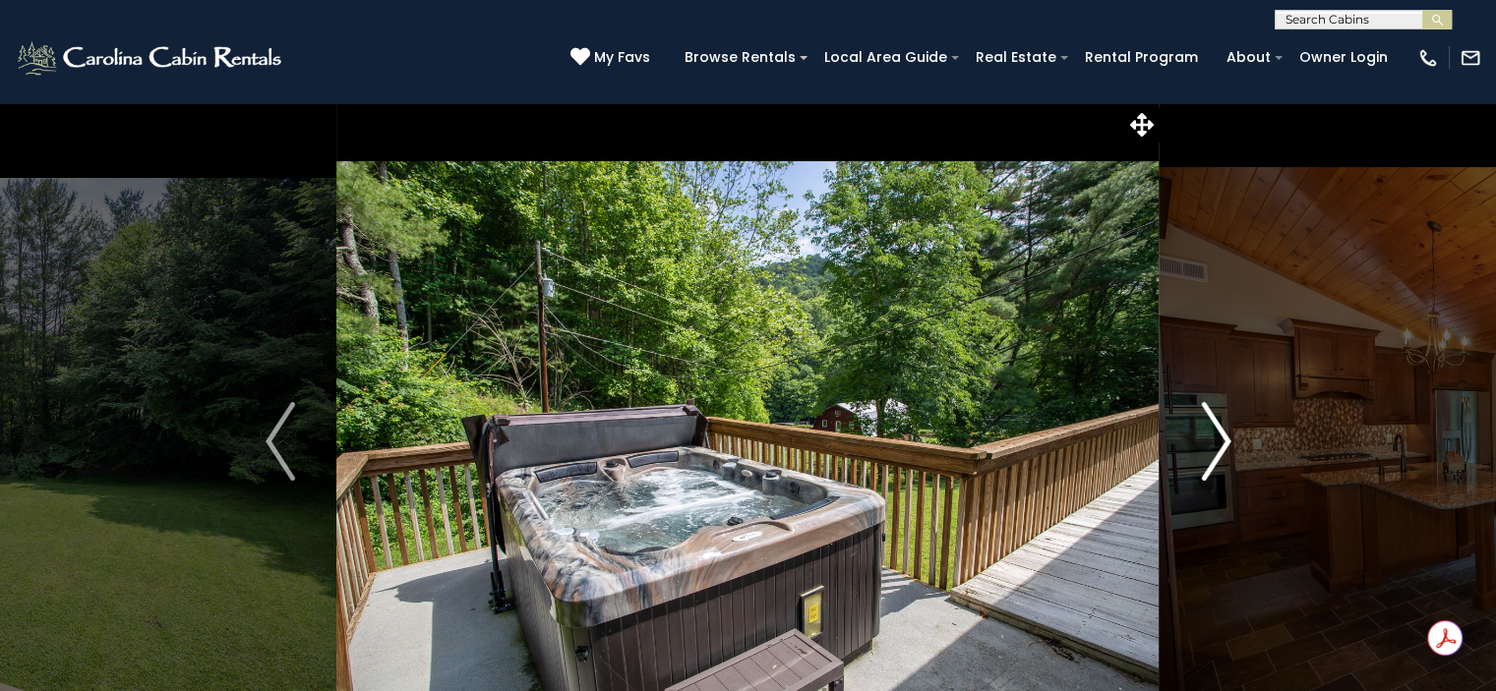
click at [1218, 452] on img "Next" at bounding box center [1216, 441] width 30 height 79
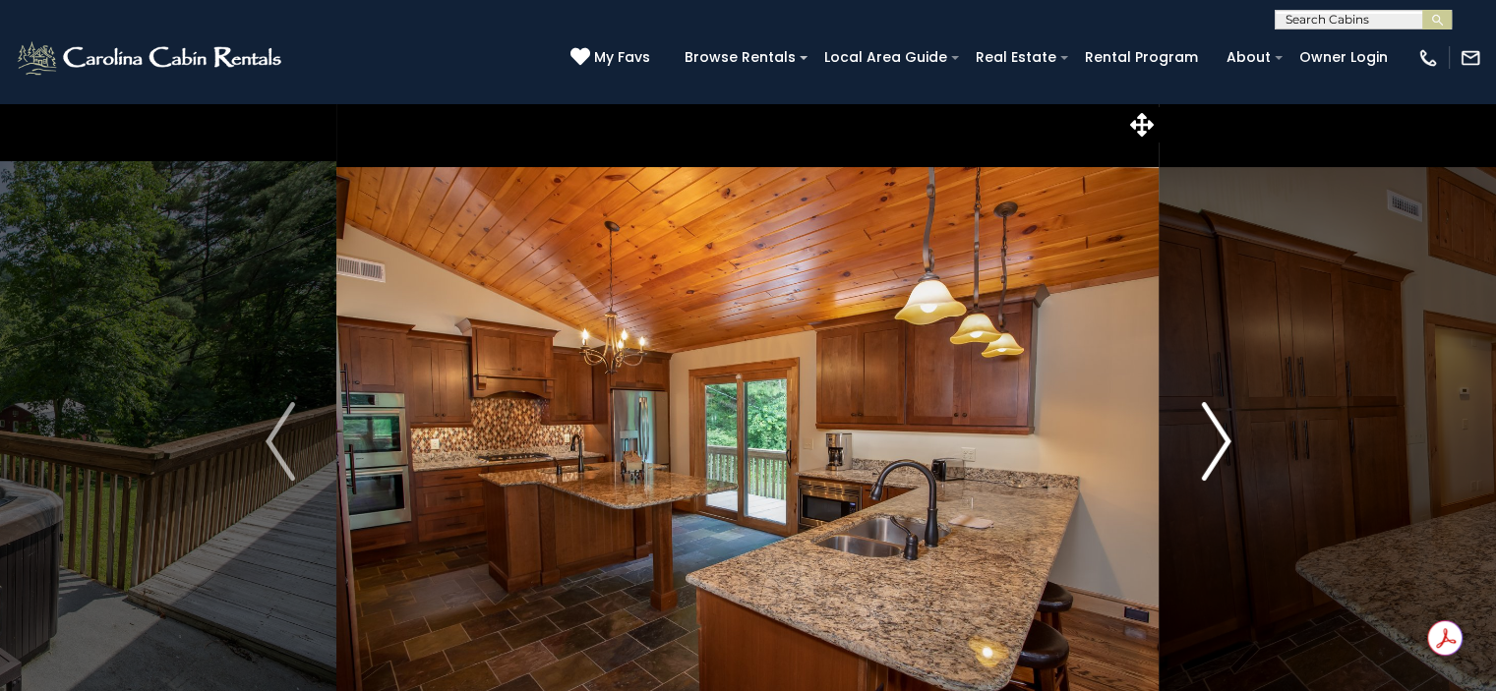
click at [1218, 452] on img "Next" at bounding box center [1216, 441] width 30 height 79
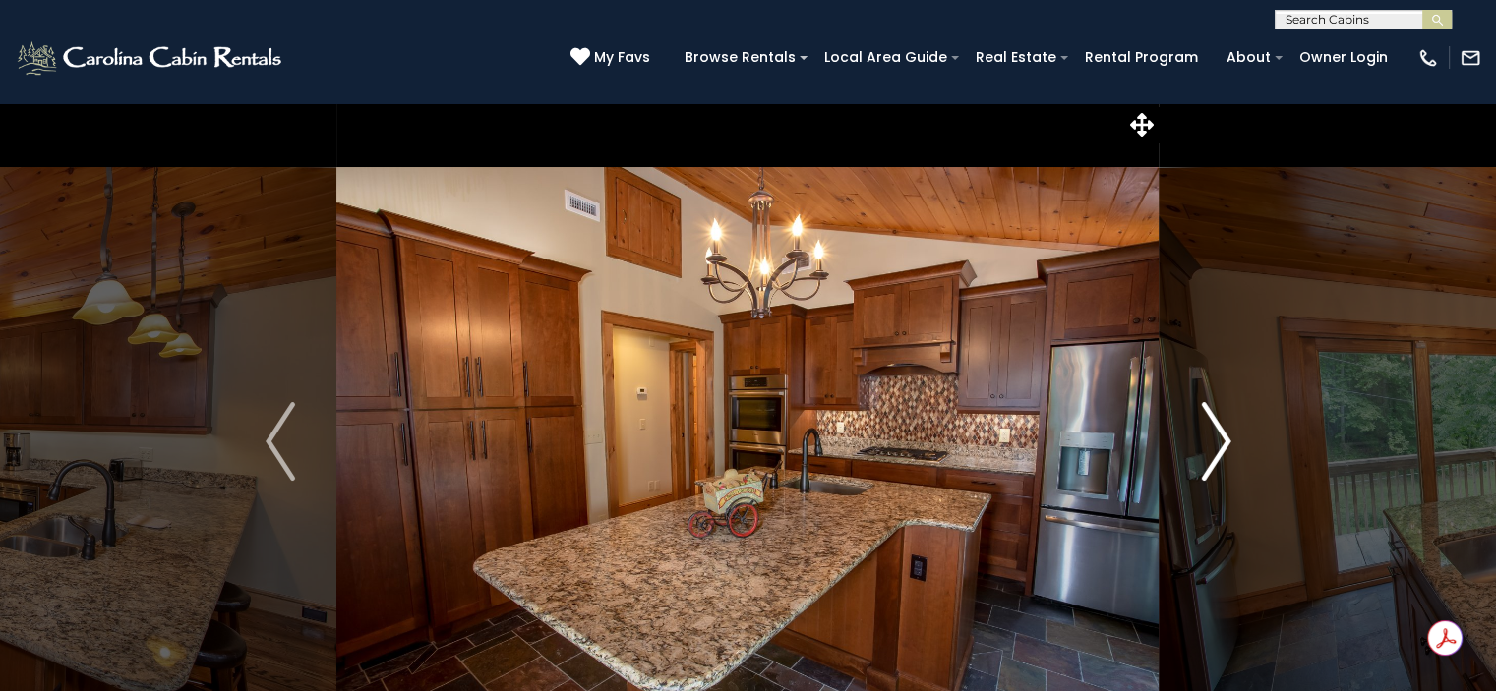
click at [1218, 452] on img "Next" at bounding box center [1216, 441] width 30 height 79
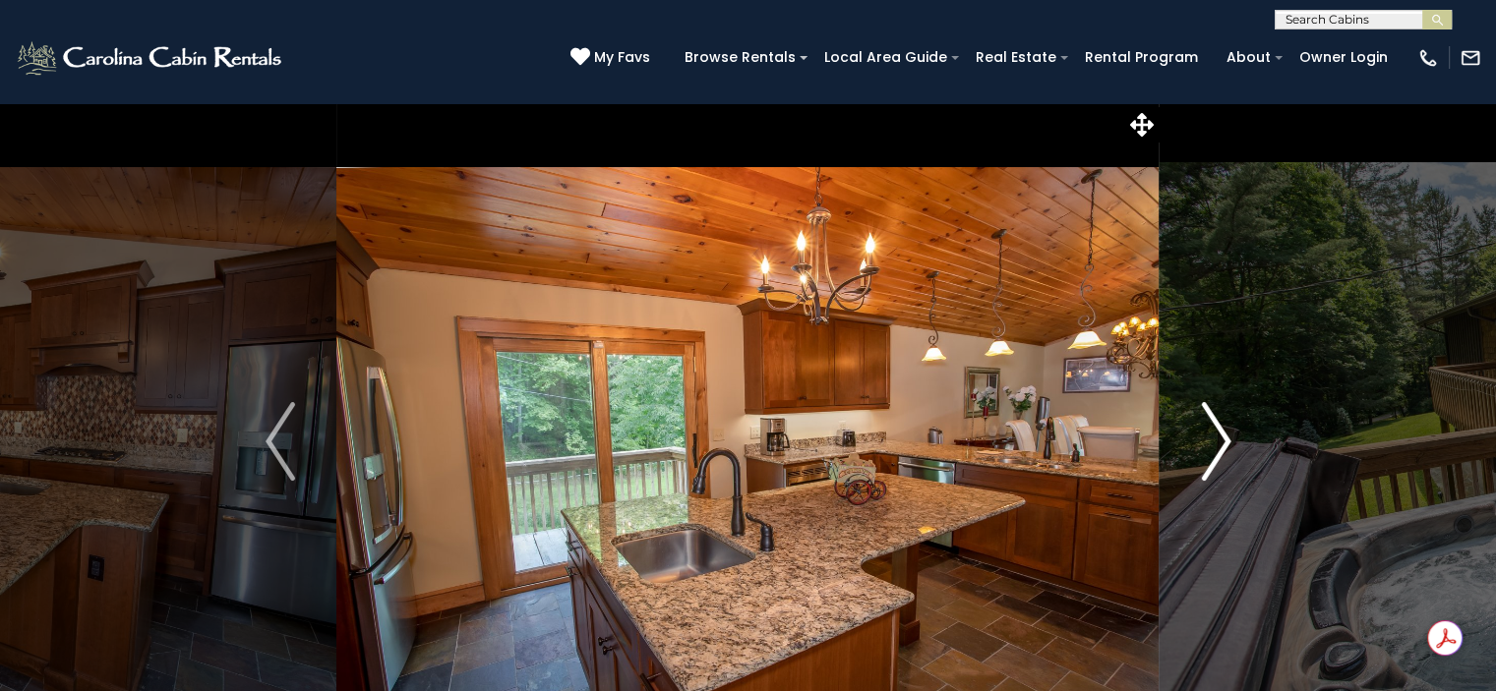
click at [1218, 452] on img "Next" at bounding box center [1216, 441] width 30 height 79
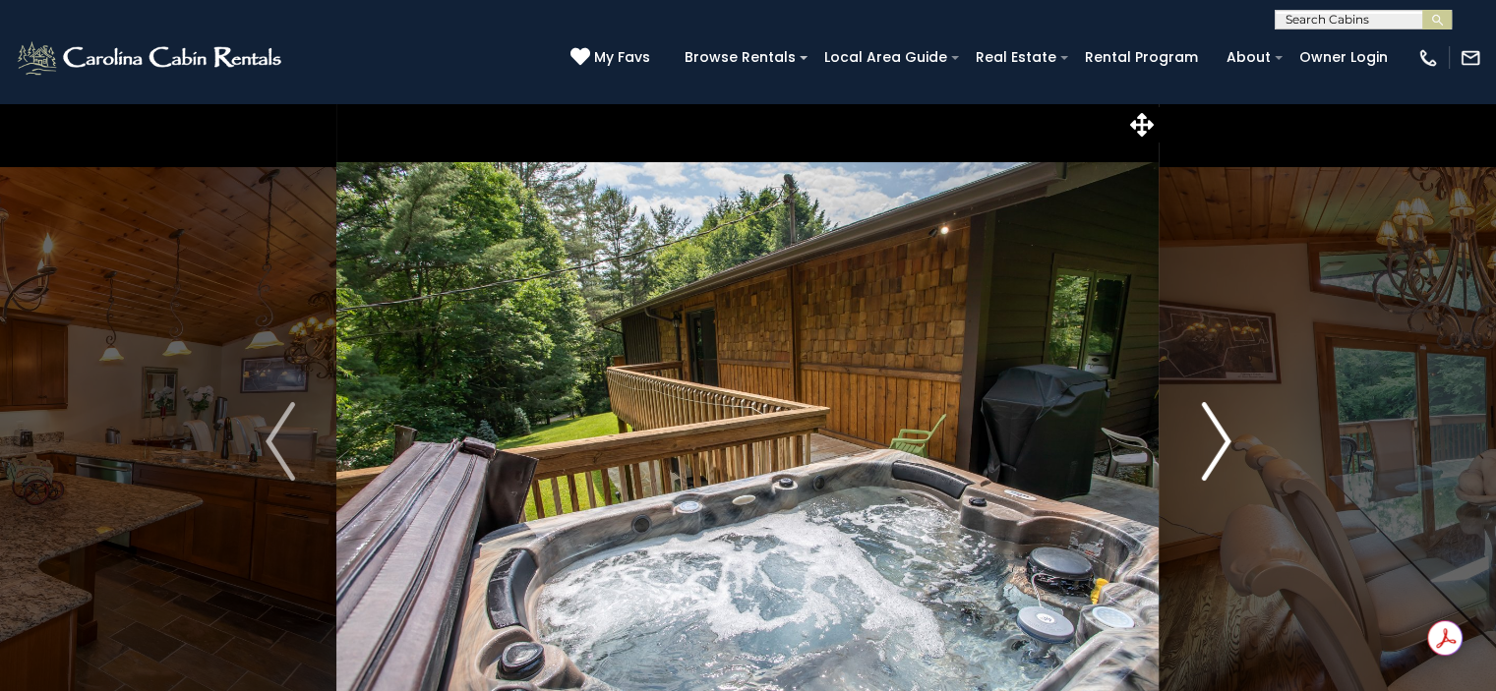
click at [1218, 452] on img "Next" at bounding box center [1216, 441] width 30 height 79
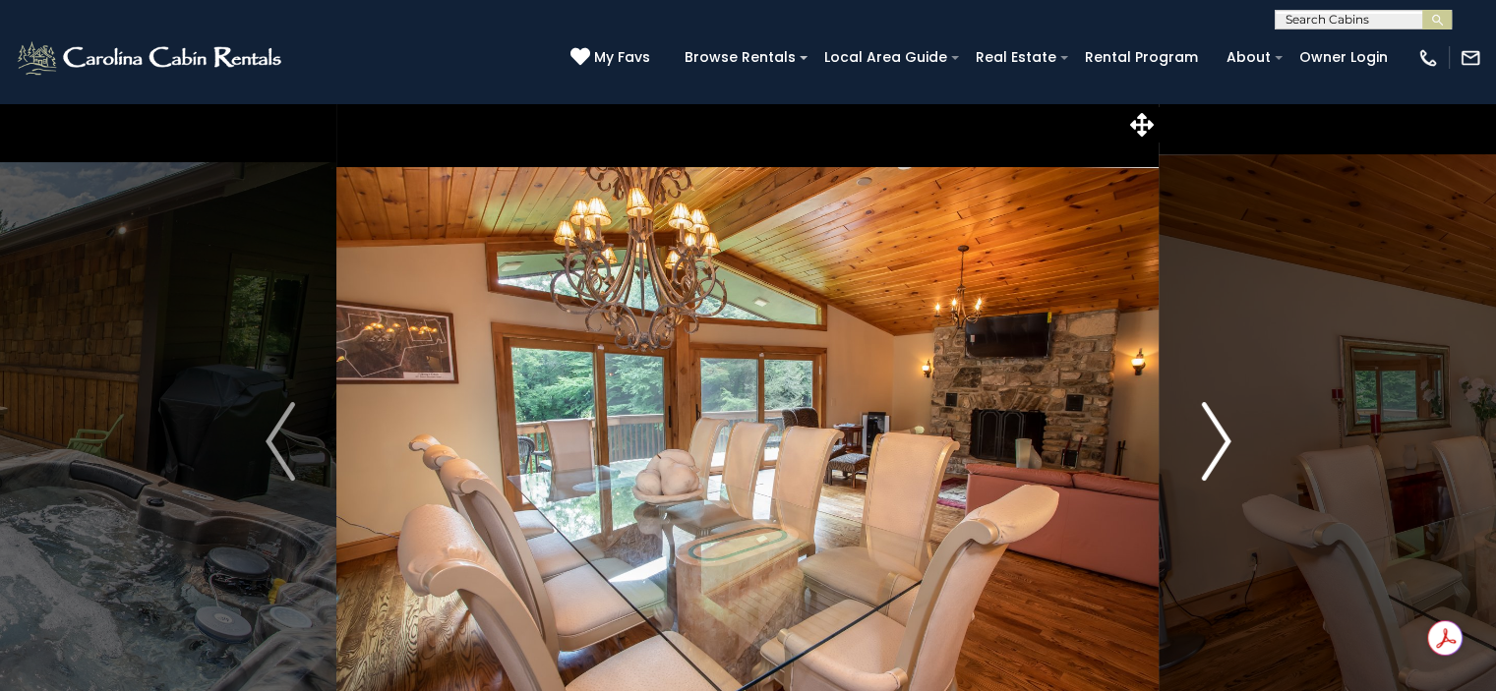
click at [1218, 452] on img "Next" at bounding box center [1216, 441] width 30 height 79
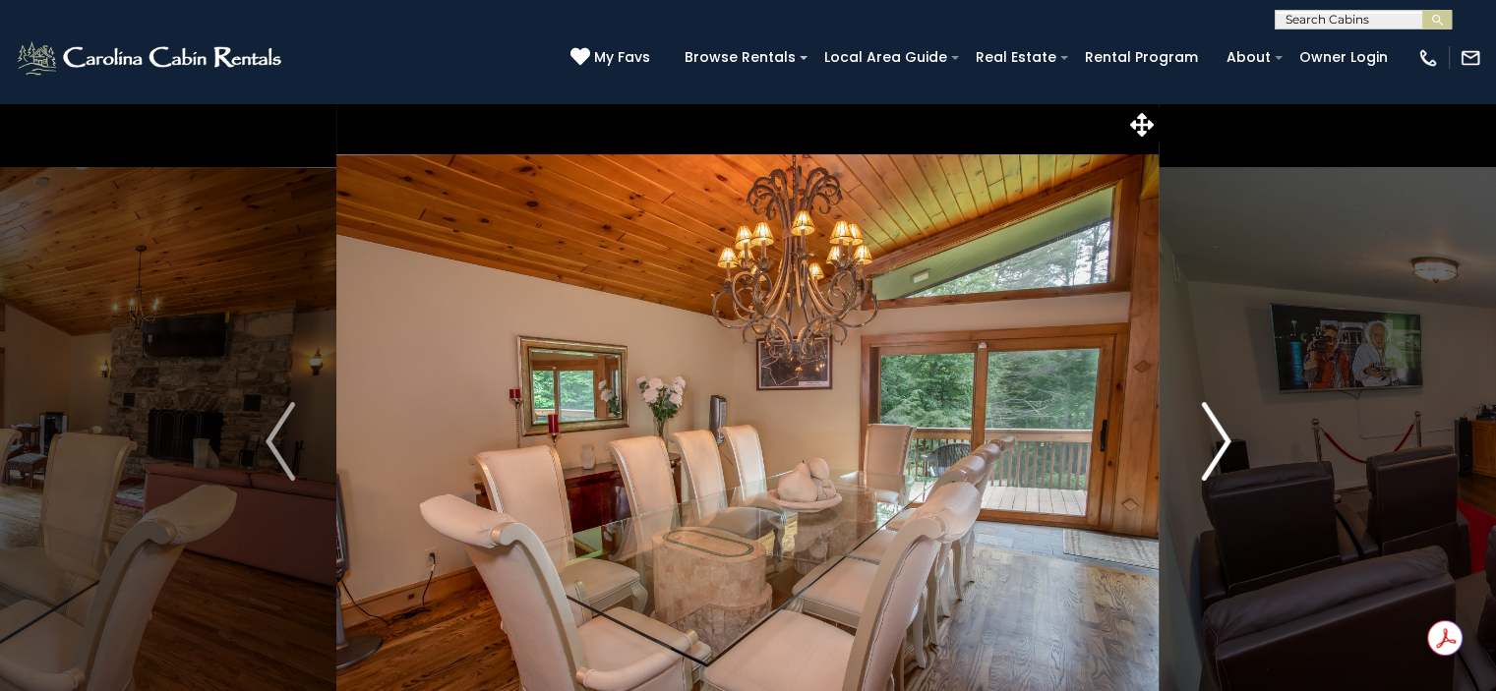
click at [1218, 452] on img "Next" at bounding box center [1216, 441] width 30 height 79
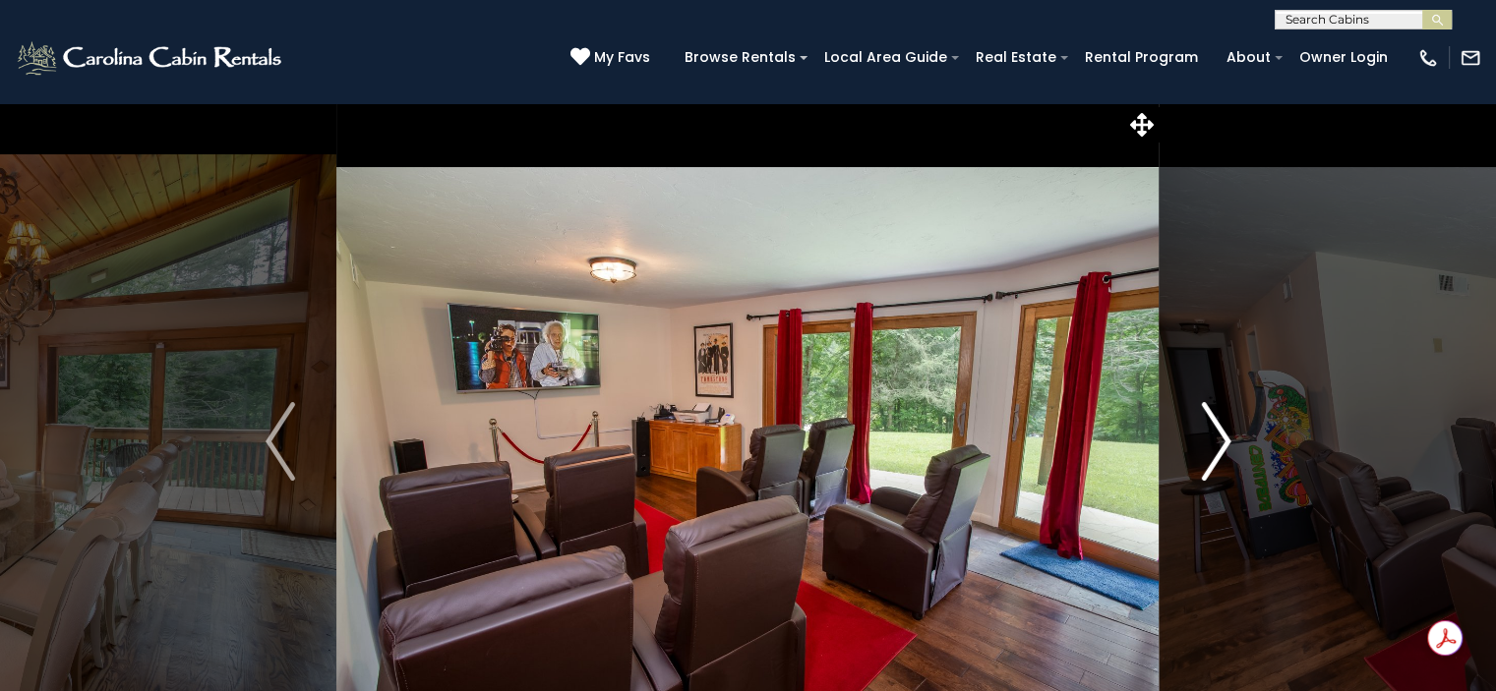
click at [1218, 452] on img "Next" at bounding box center [1216, 441] width 30 height 79
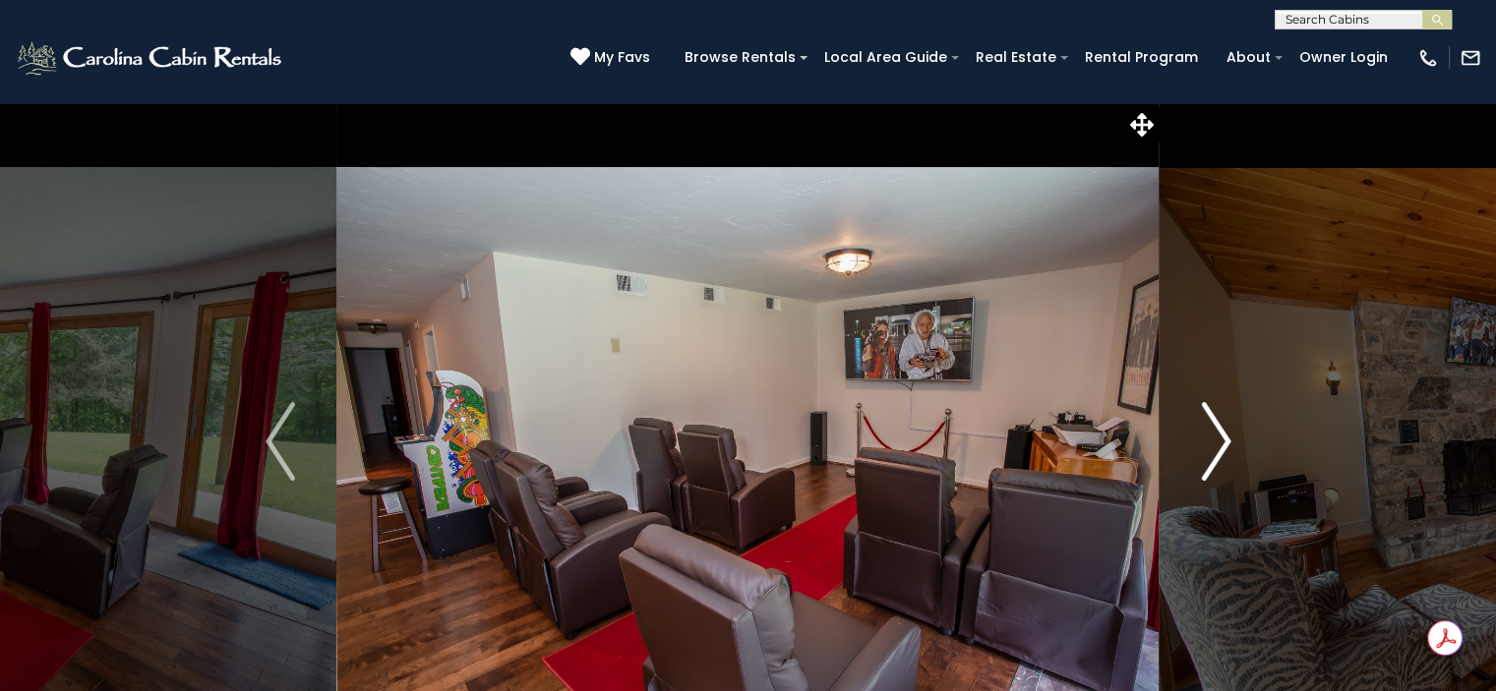
click at [1218, 452] on img "Next" at bounding box center [1216, 441] width 30 height 79
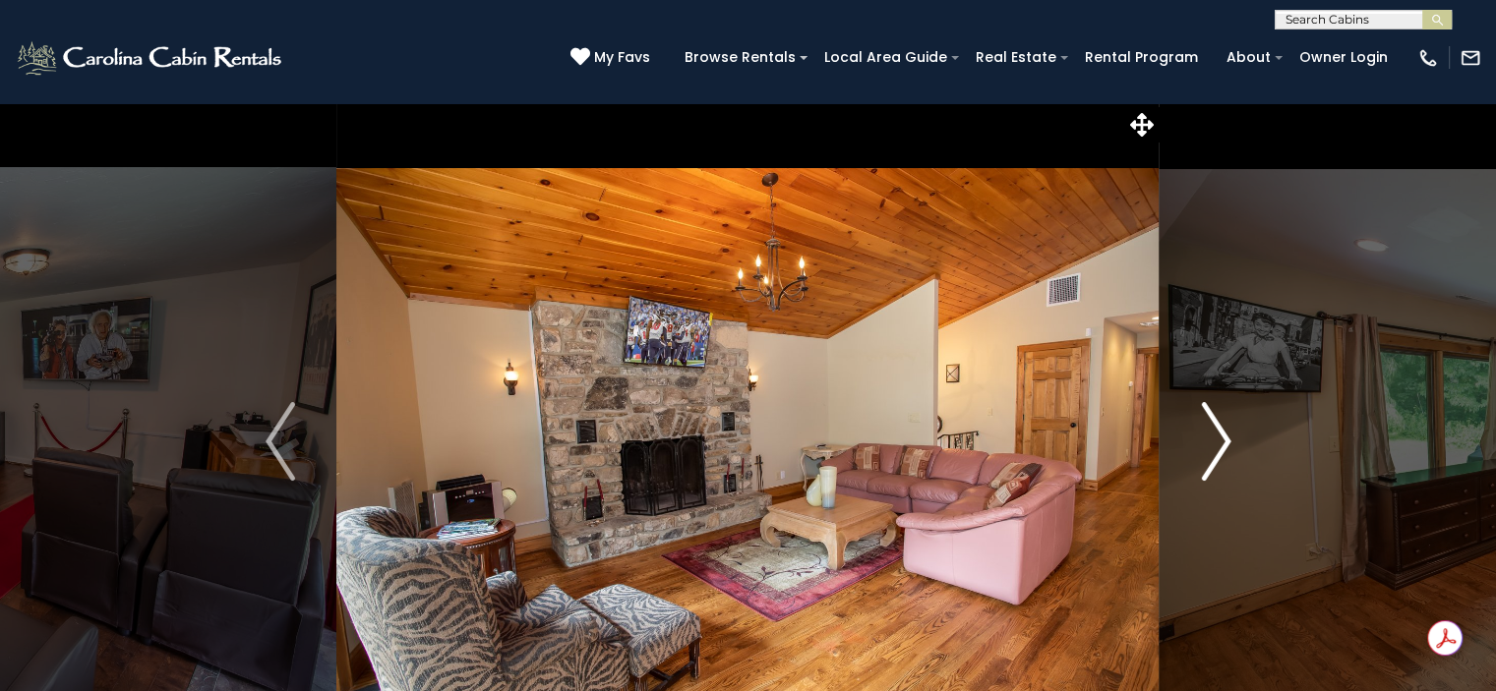
click at [1218, 452] on img "Next" at bounding box center [1216, 441] width 30 height 79
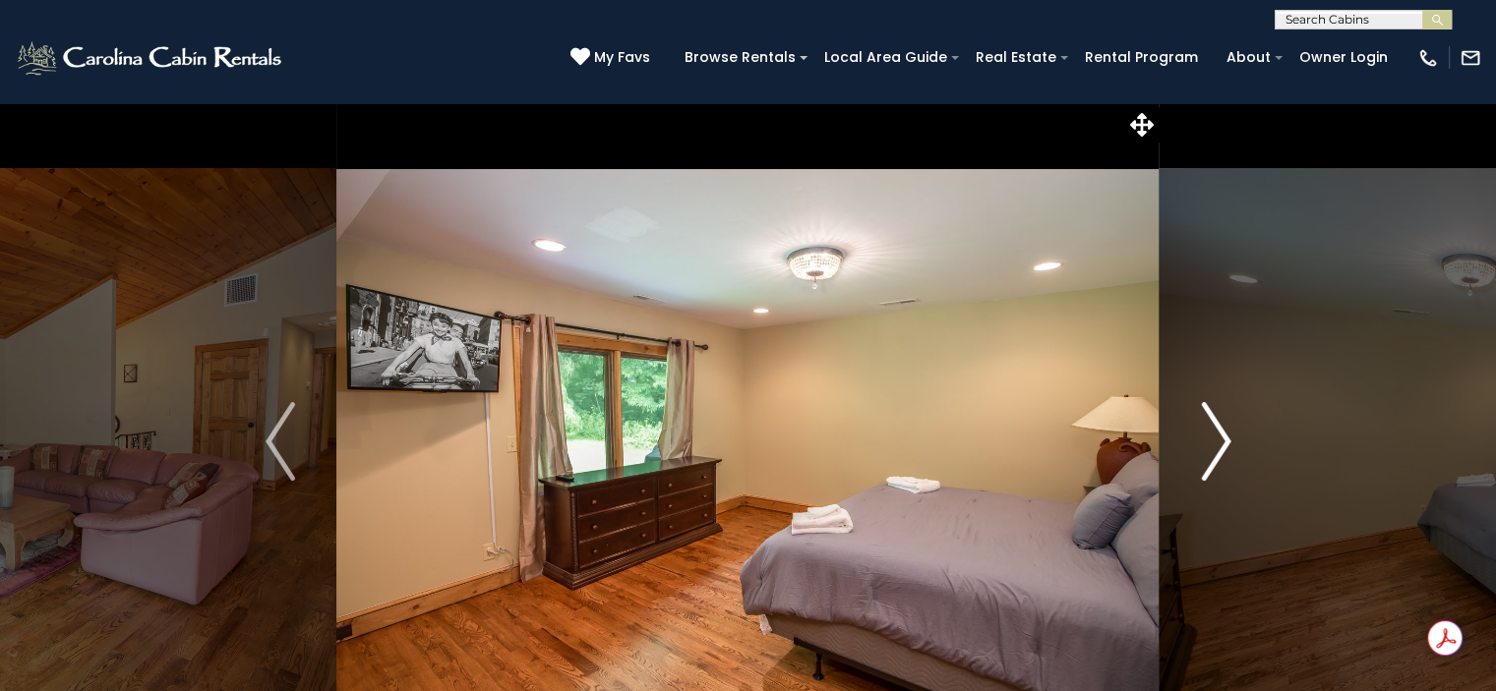
click at [1218, 452] on img "Next" at bounding box center [1216, 441] width 30 height 79
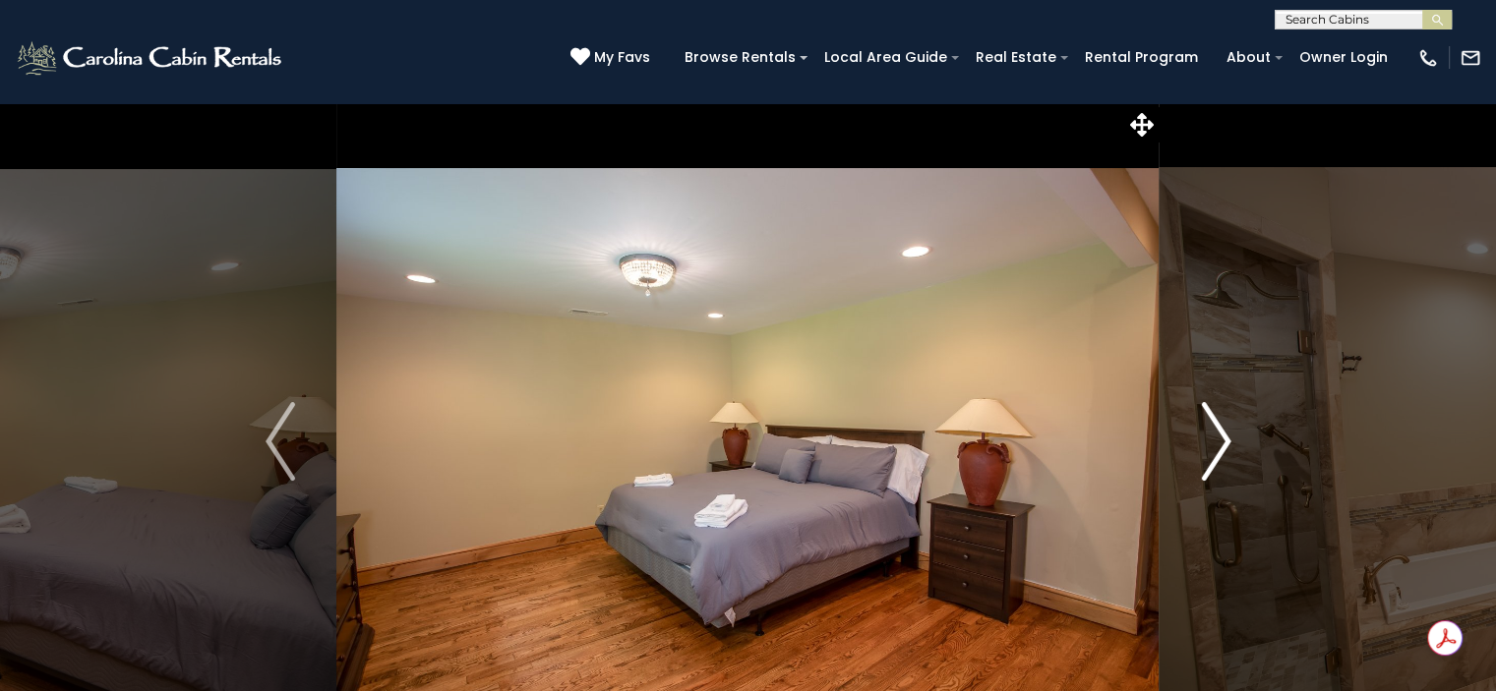
click at [1218, 452] on img "Next" at bounding box center [1216, 441] width 30 height 79
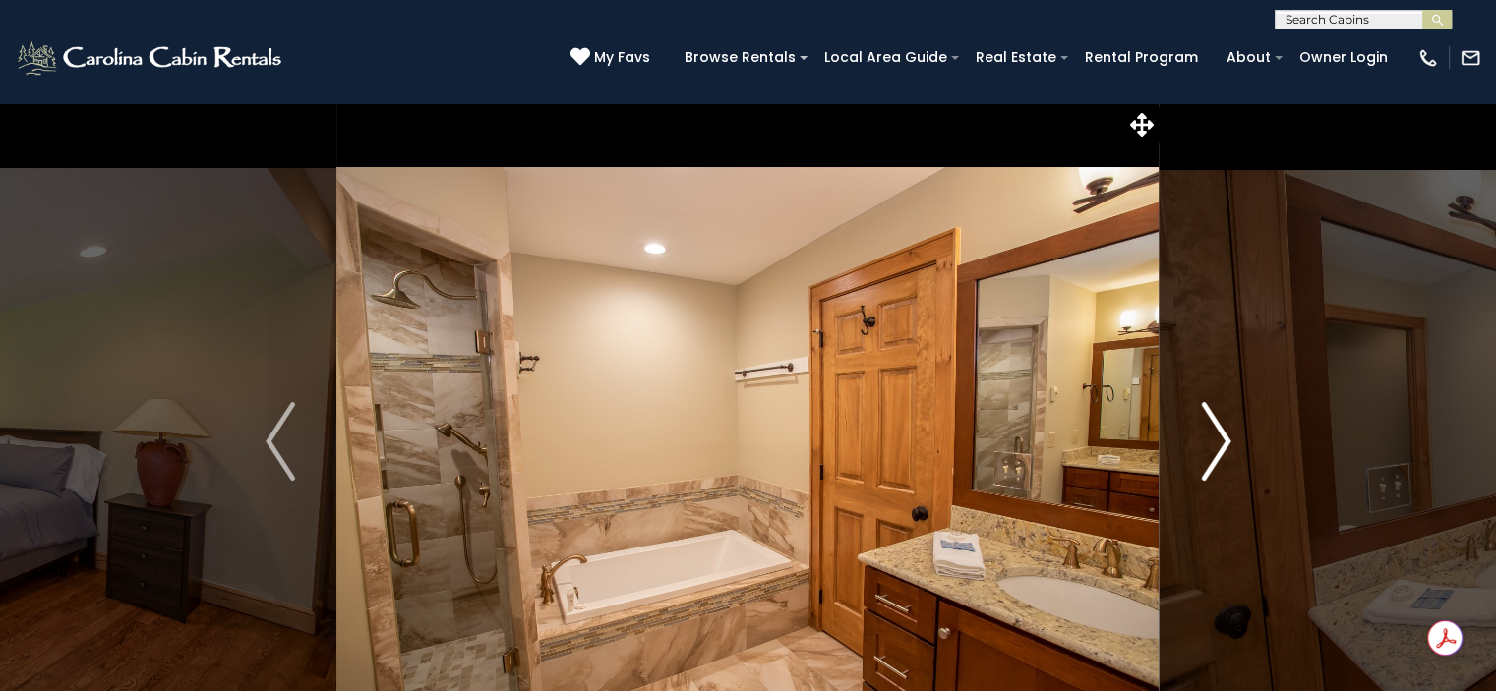
click at [1218, 452] on img "Next" at bounding box center [1216, 441] width 30 height 79
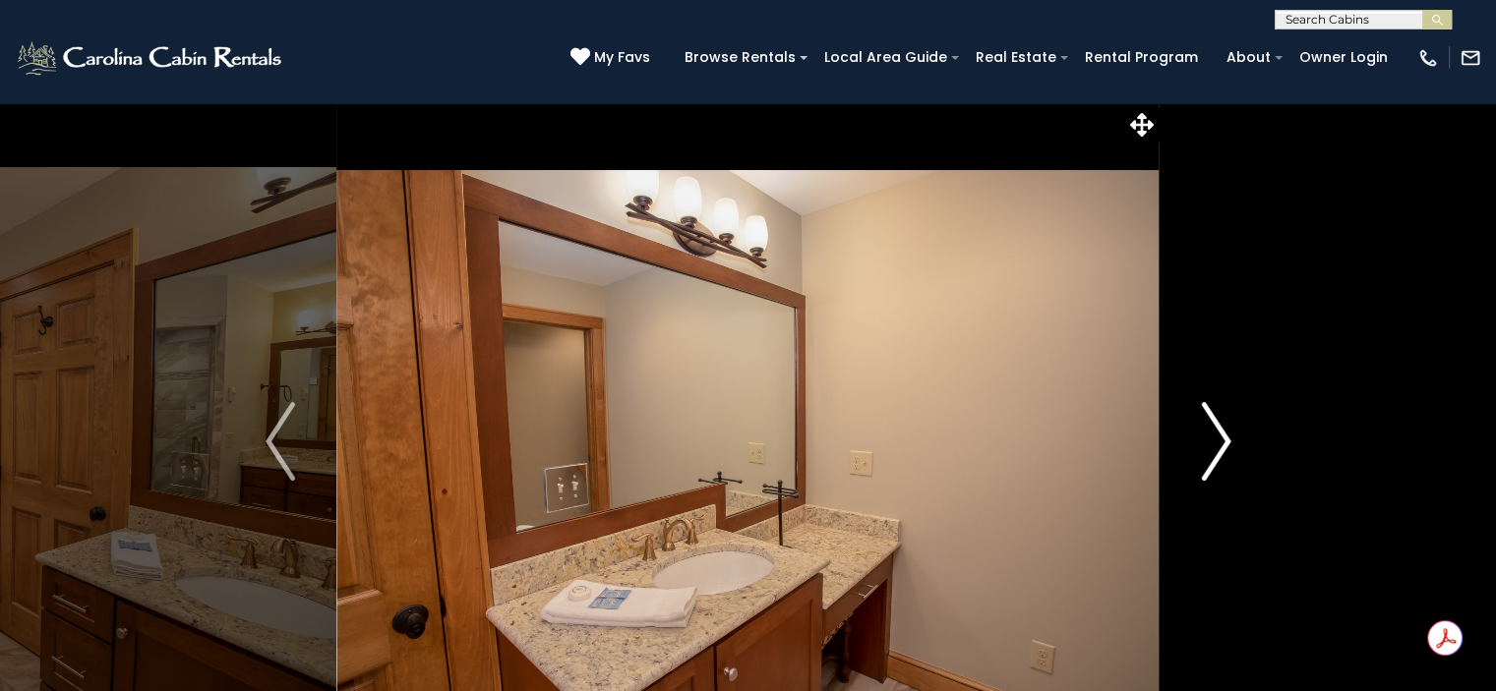
click at [1218, 452] on img "Next" at bounding box center [1216, 441] width 30 height 79
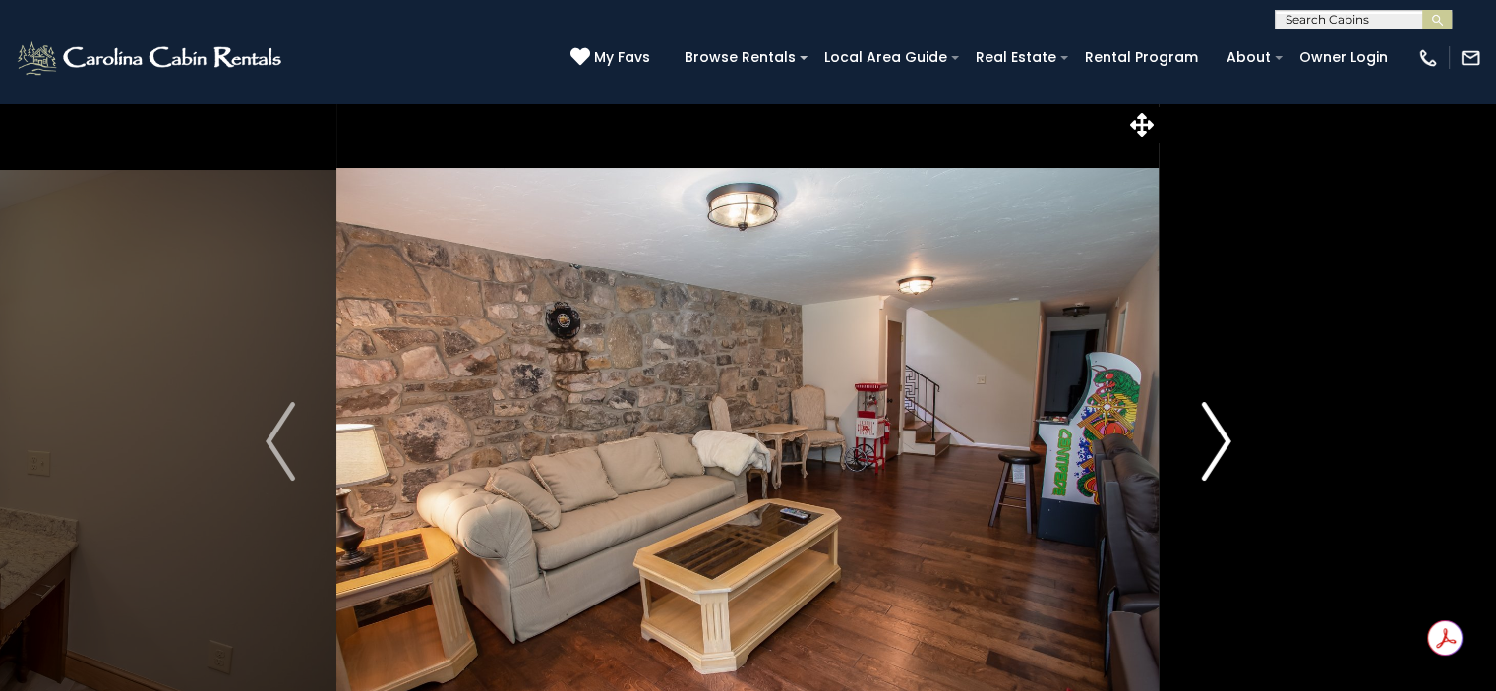
click at [1218, 452] on img "Next" at bounding box center [1216, 441] width 30 height 79
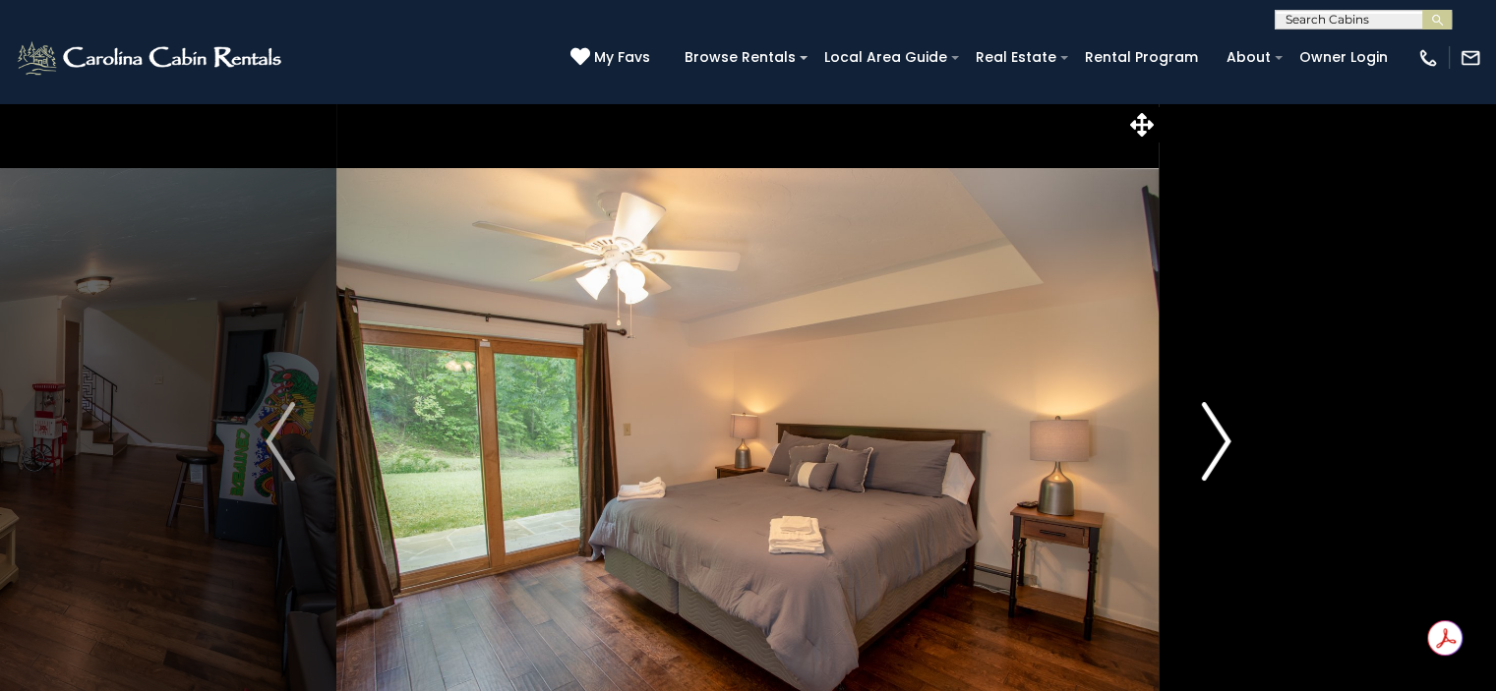
click at [1218, 452] on img "Next" at bounding box center [1216, 441] width 30 height 79
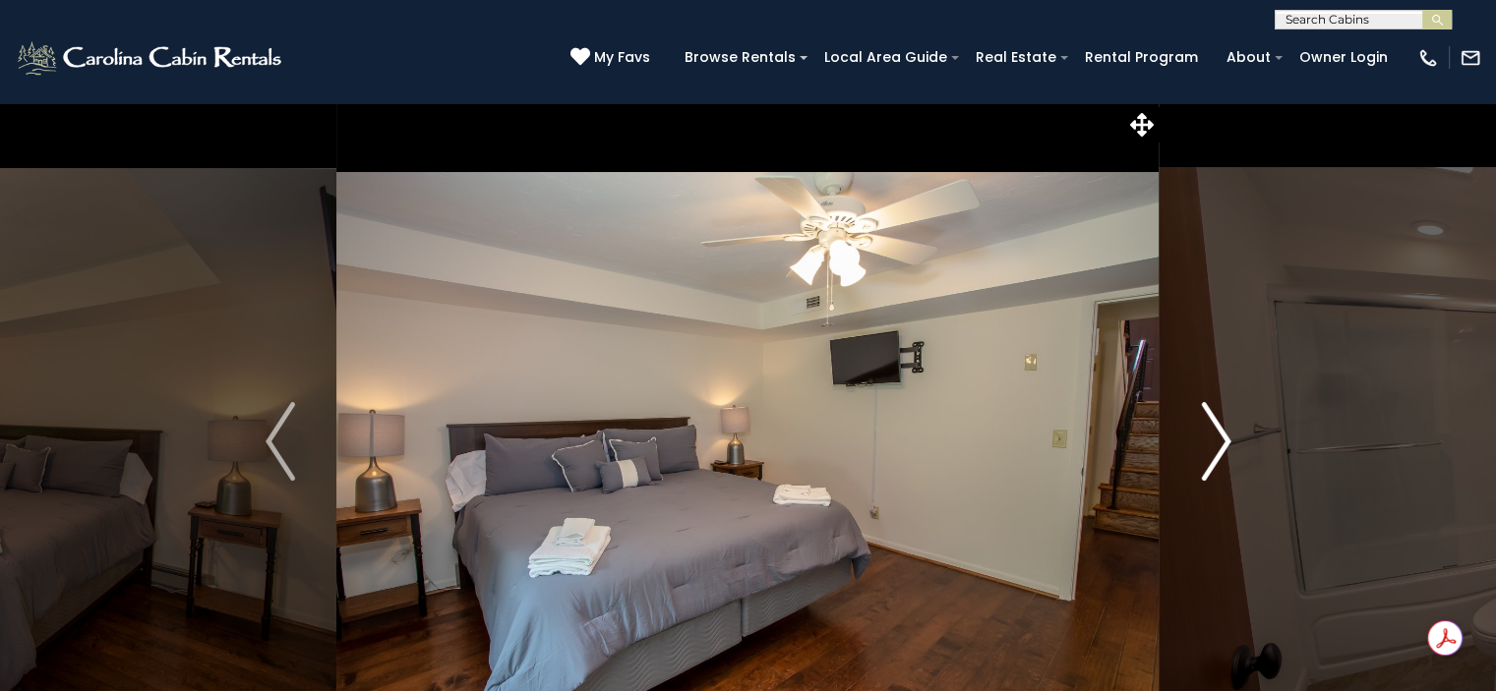
click at [1218, 452] on img "Next" at bounding box center [1216, 441] width 30 height 79
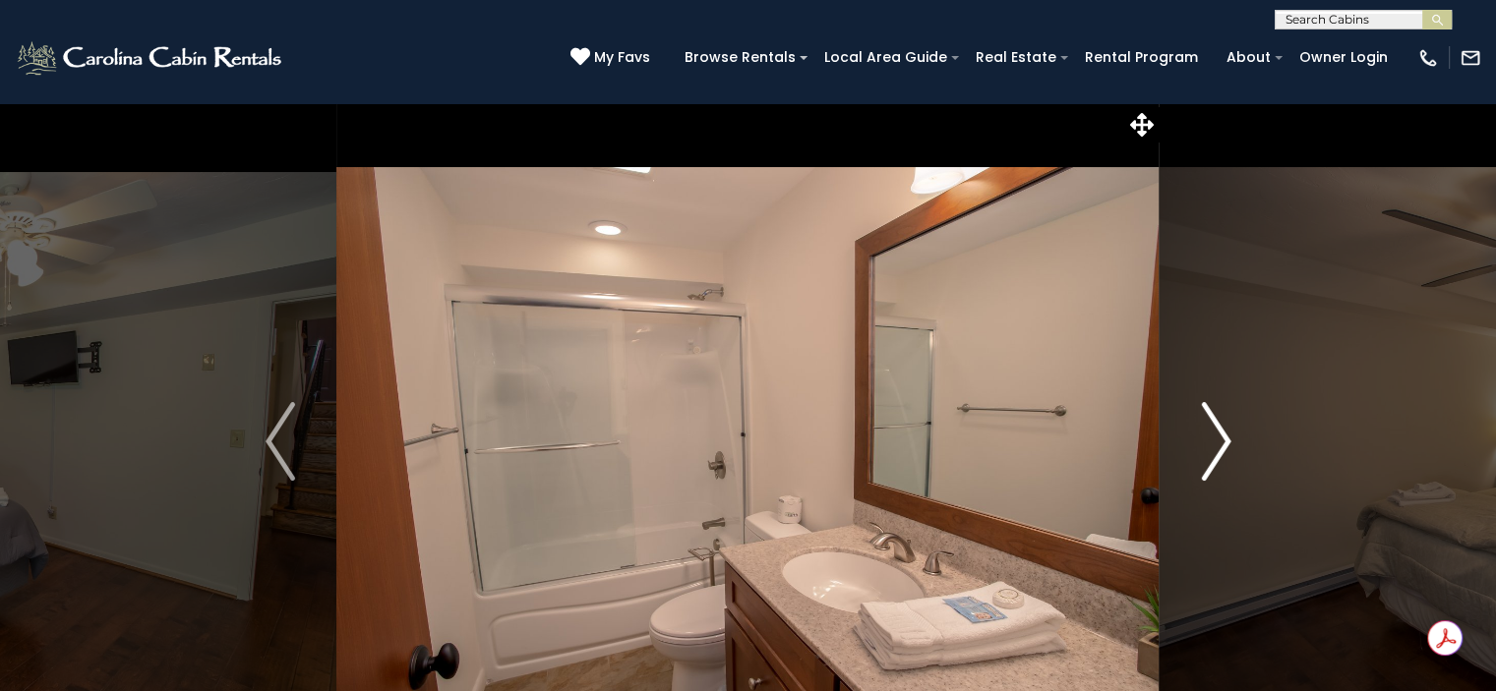
click at [1218, 452] on img "Next" at bounding box center [1216, 441] width 30 height 79
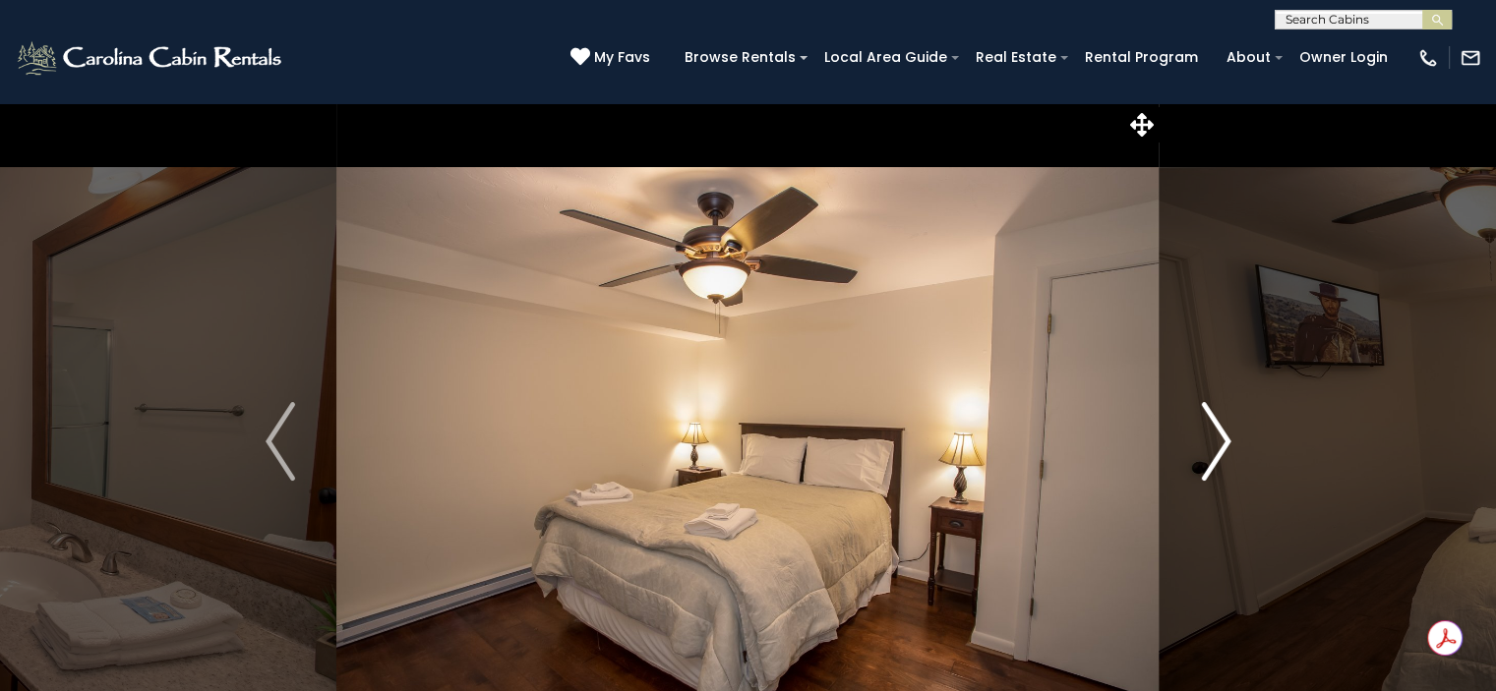
click at [1218, 452] on img "Next" at bounding box center [1216, 441] width 30 height 79
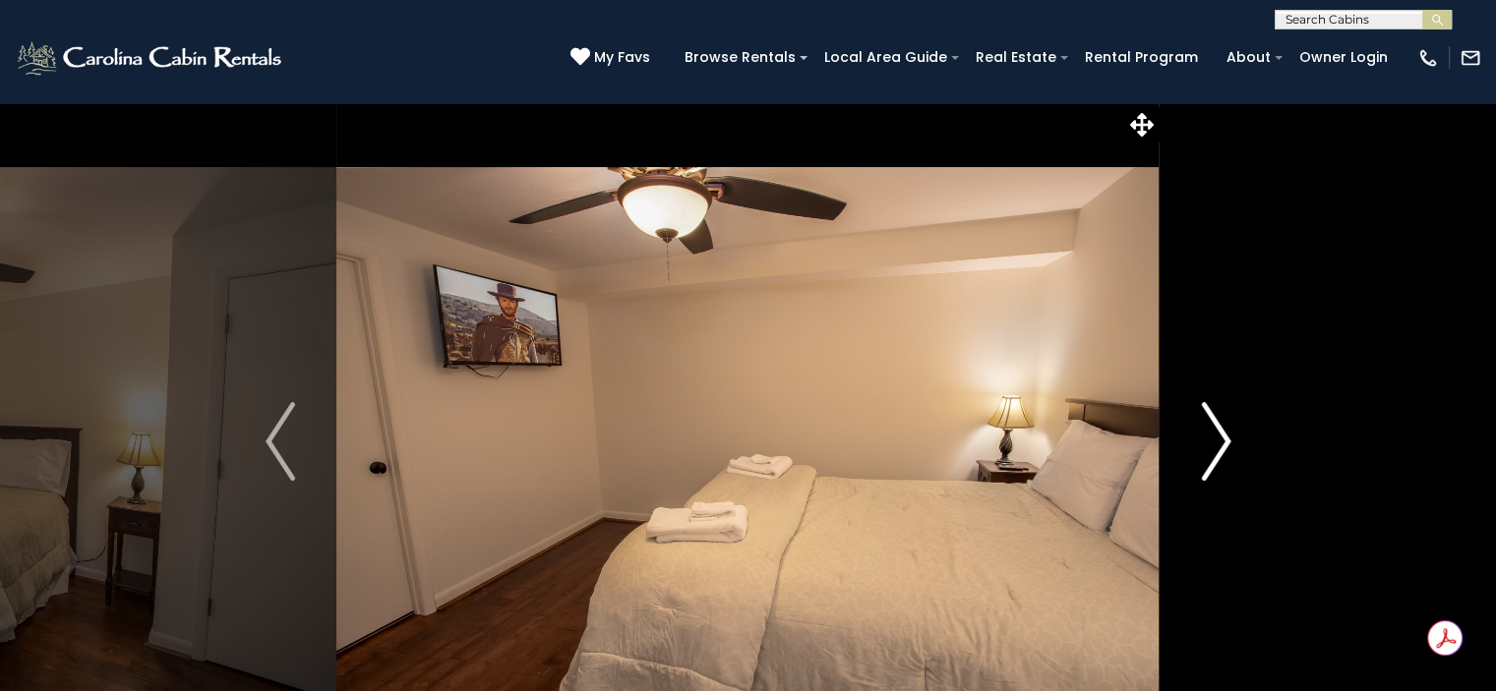
click at [1218, 452] on img "Next" at bounding box center [1216, 441] width 30 height 79
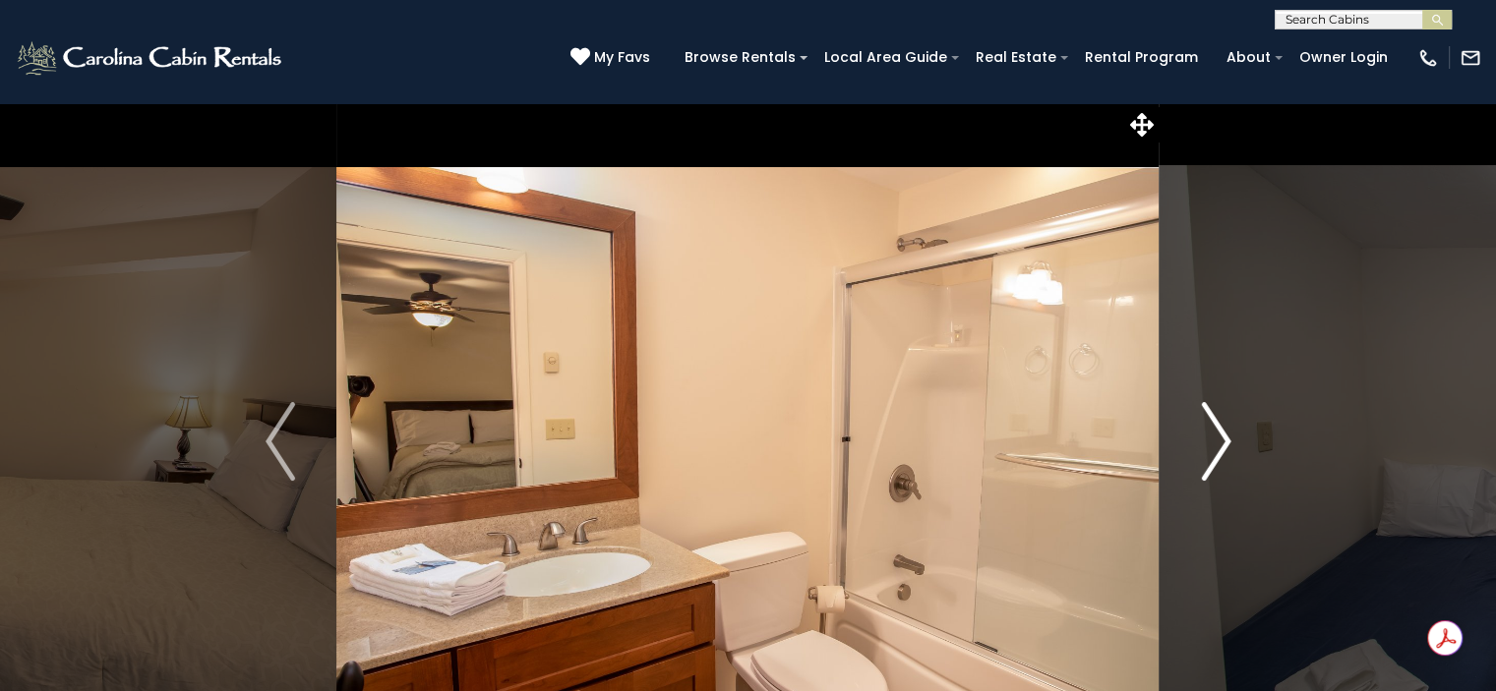
click at [1218, 452] on img "Next" at bounding box center [1216, 441] width 30 height 79
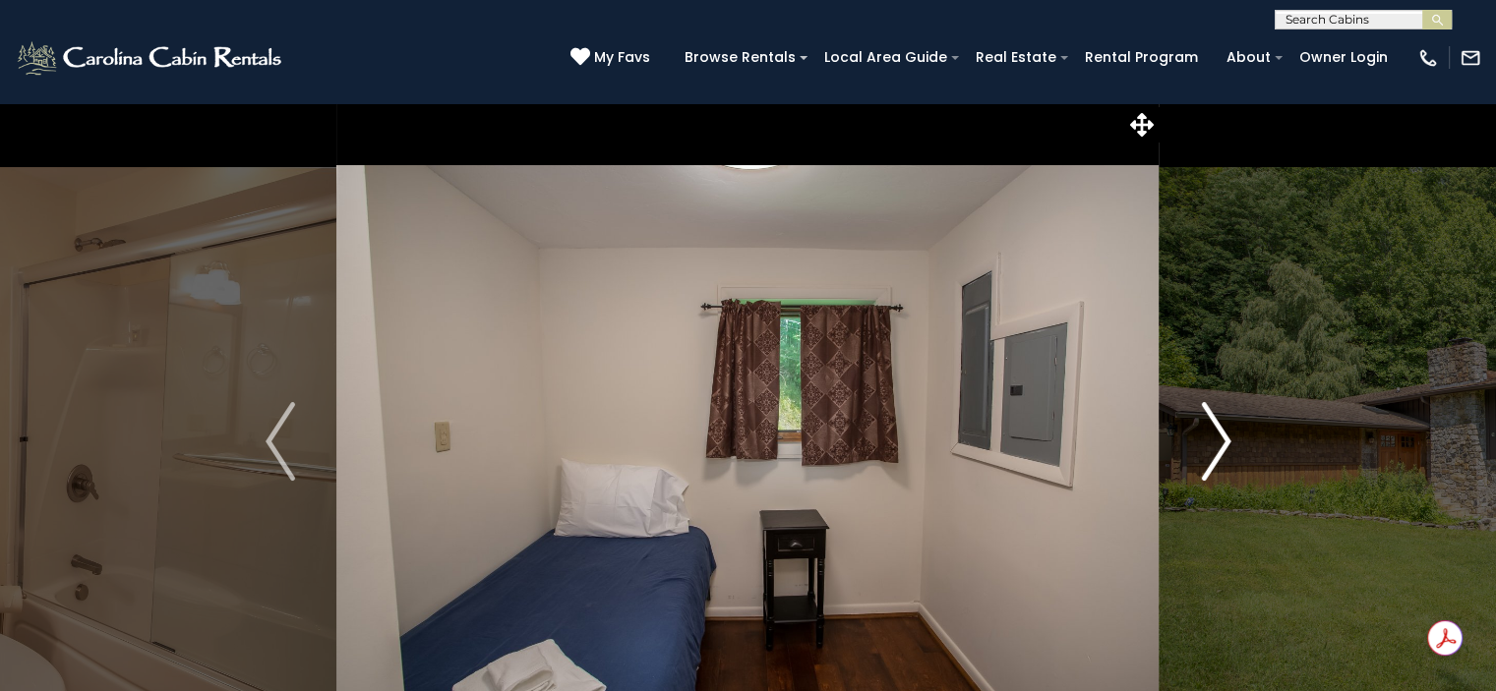
click at [1218, 452] on img "Next" at bounding box center [1216, 441] width 30 height 79
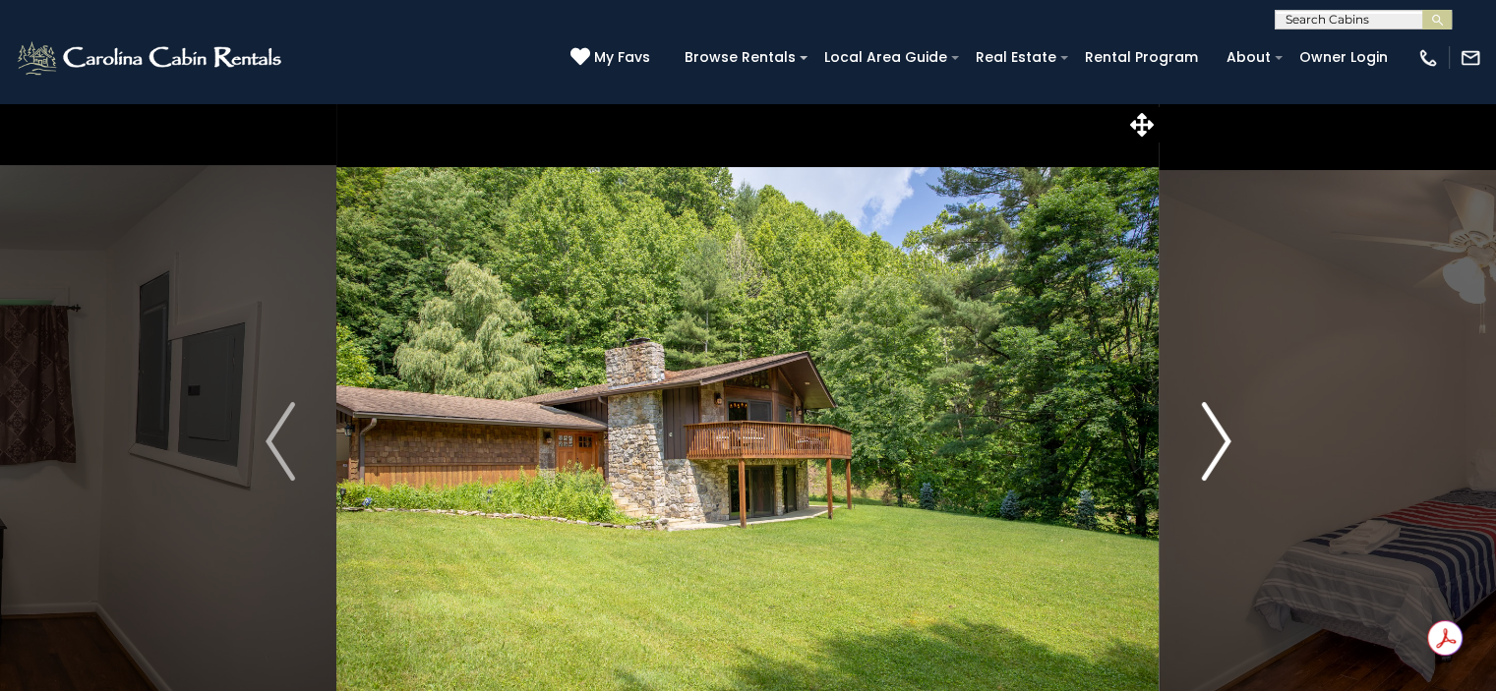
click at [1218, 452] on img "Next" at bounding box center [1216, 441] width 30 height 79
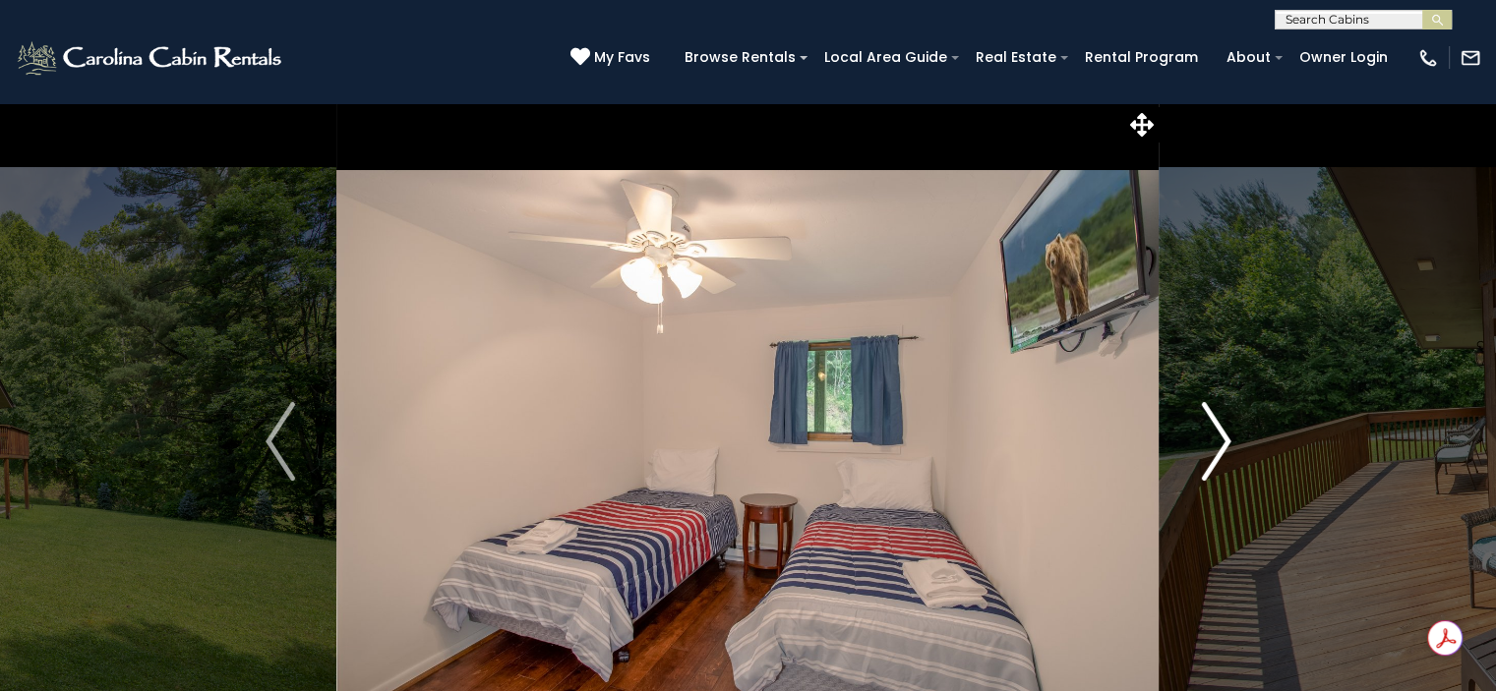
click at [1218, 452] on img "Next" at bounding box center [1216, 441] width 30 height 79
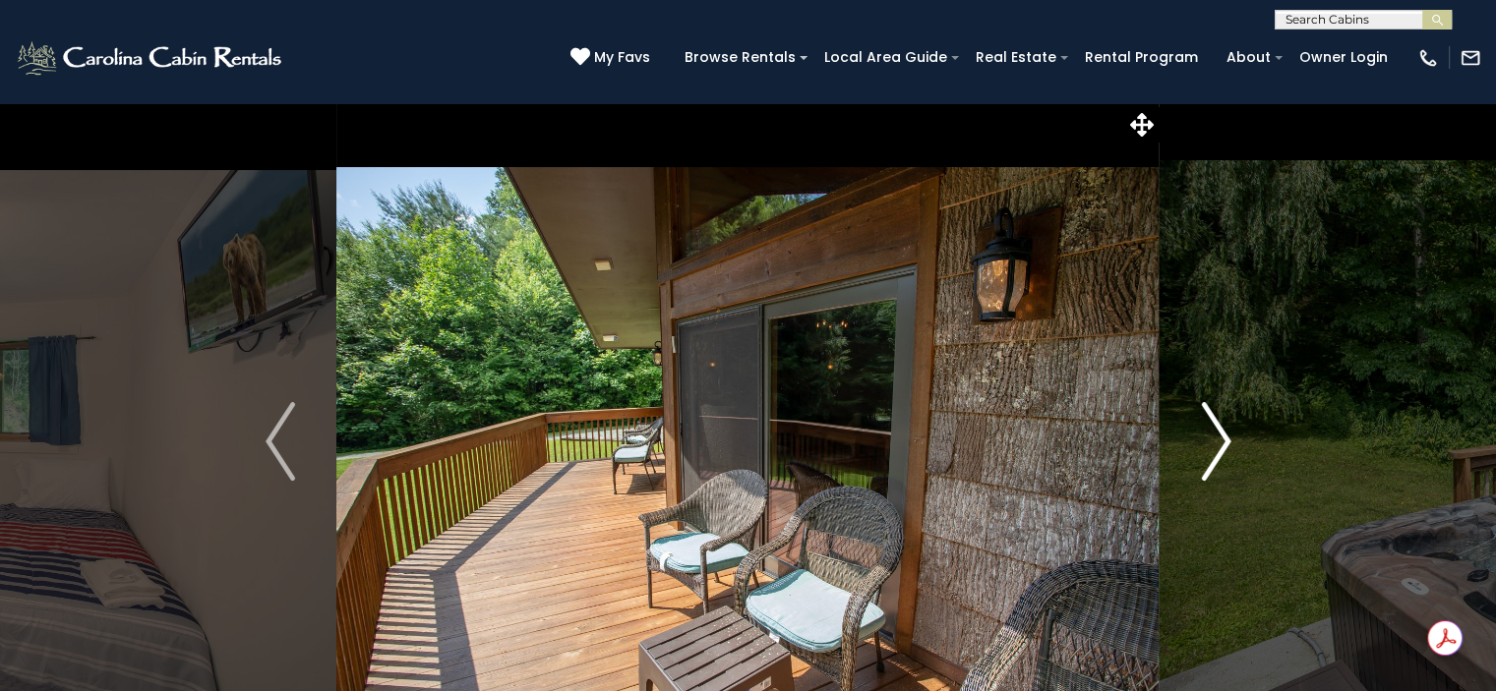
click at [1218, 452] on img "Next" at bounding box center [1216, 441] width 30 height 79
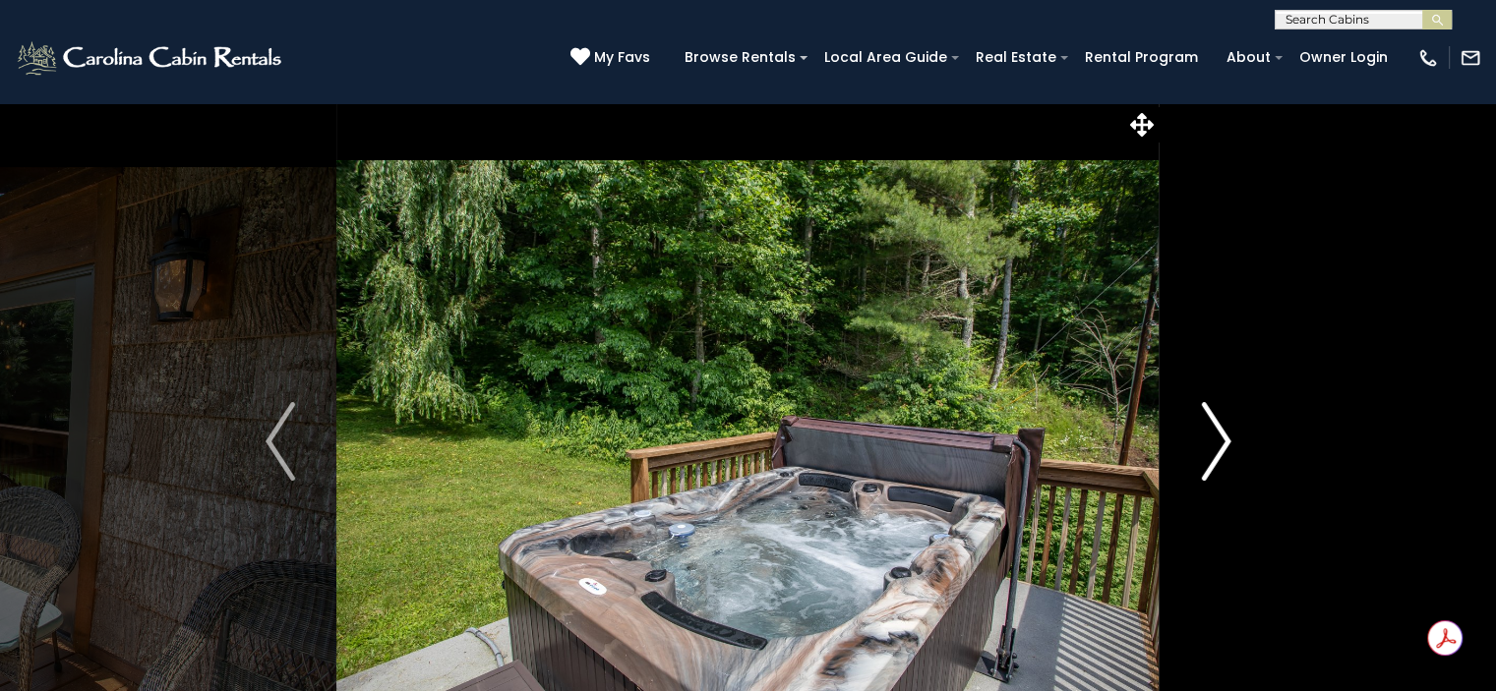
click at [1218, 452] on img "Next" at bounding box center [1216, 441] width 30 height 79
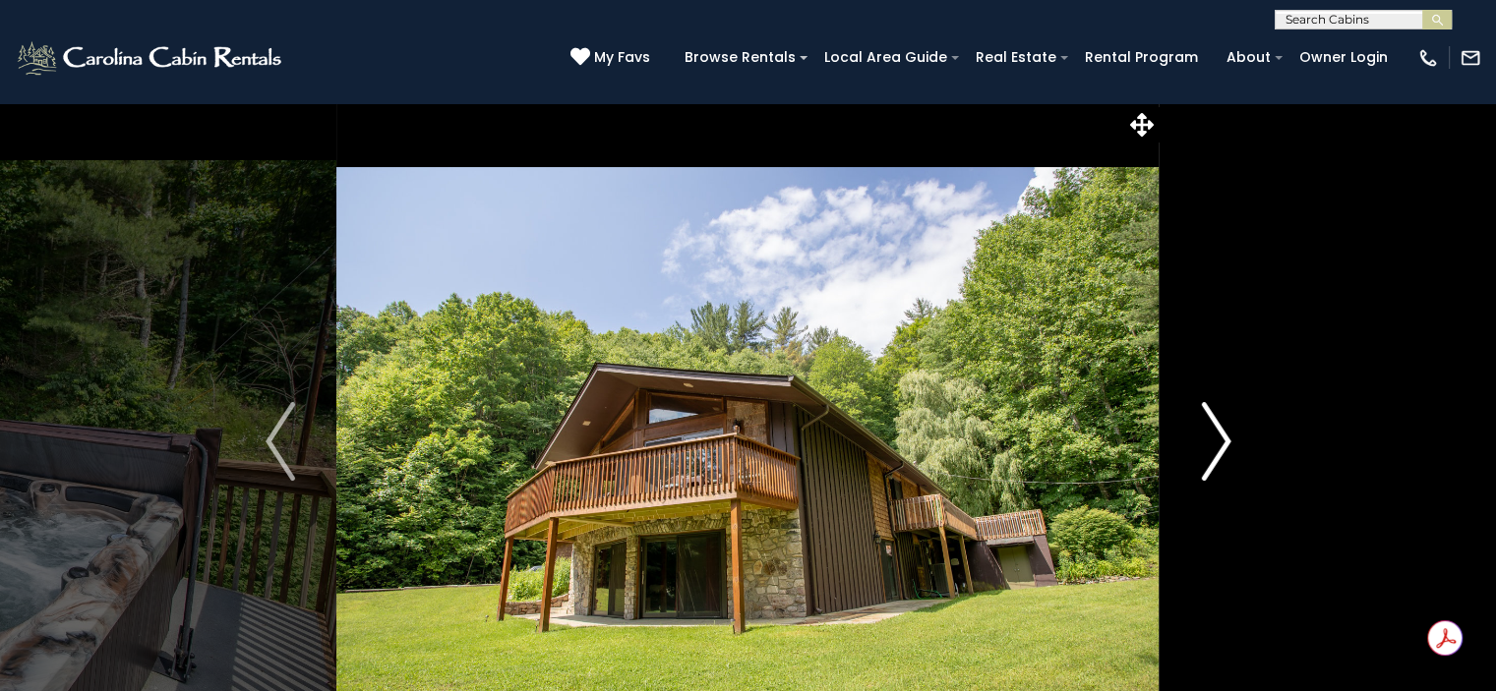
click at [1218, 452] on img "Next" at bounding box center [1216, 441] width 30 height 79
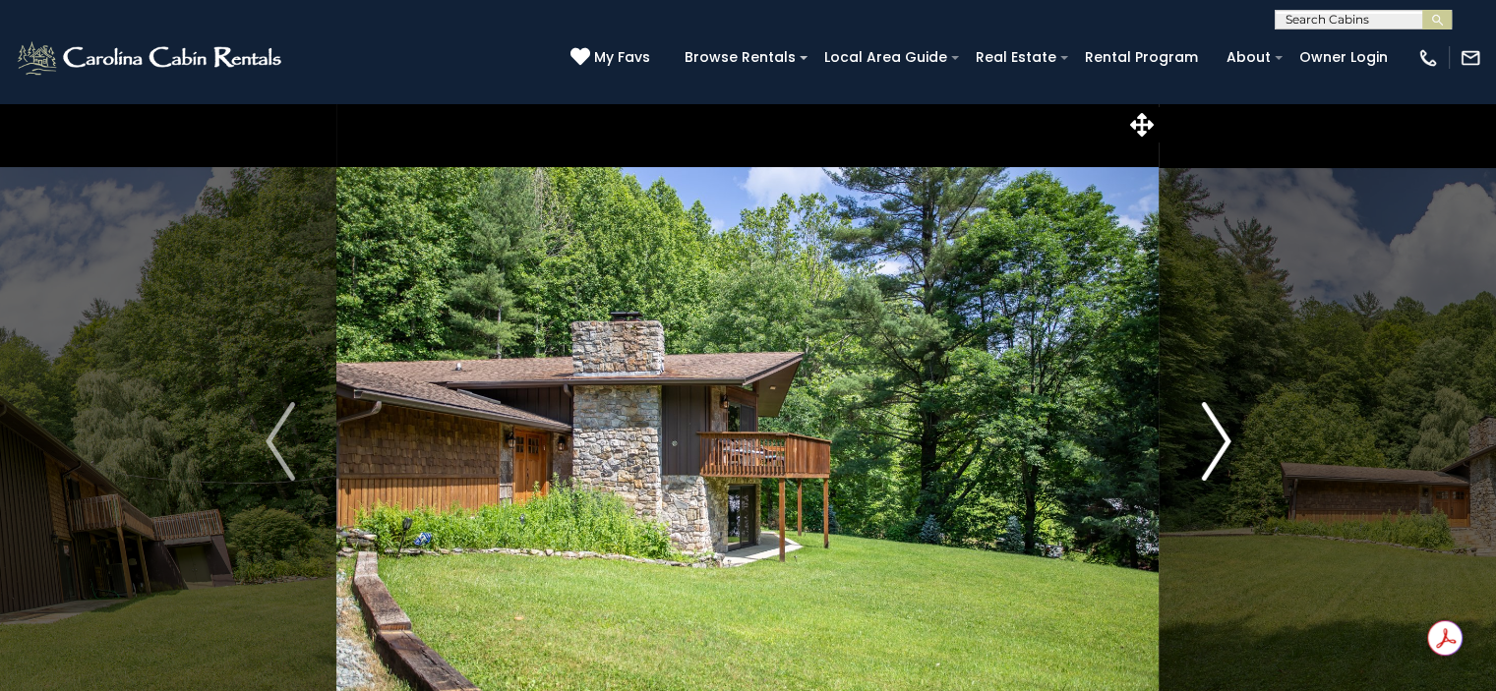
click at [1218, 452] on img "Next" at bounding box center [1216, 441] width 30 height 79
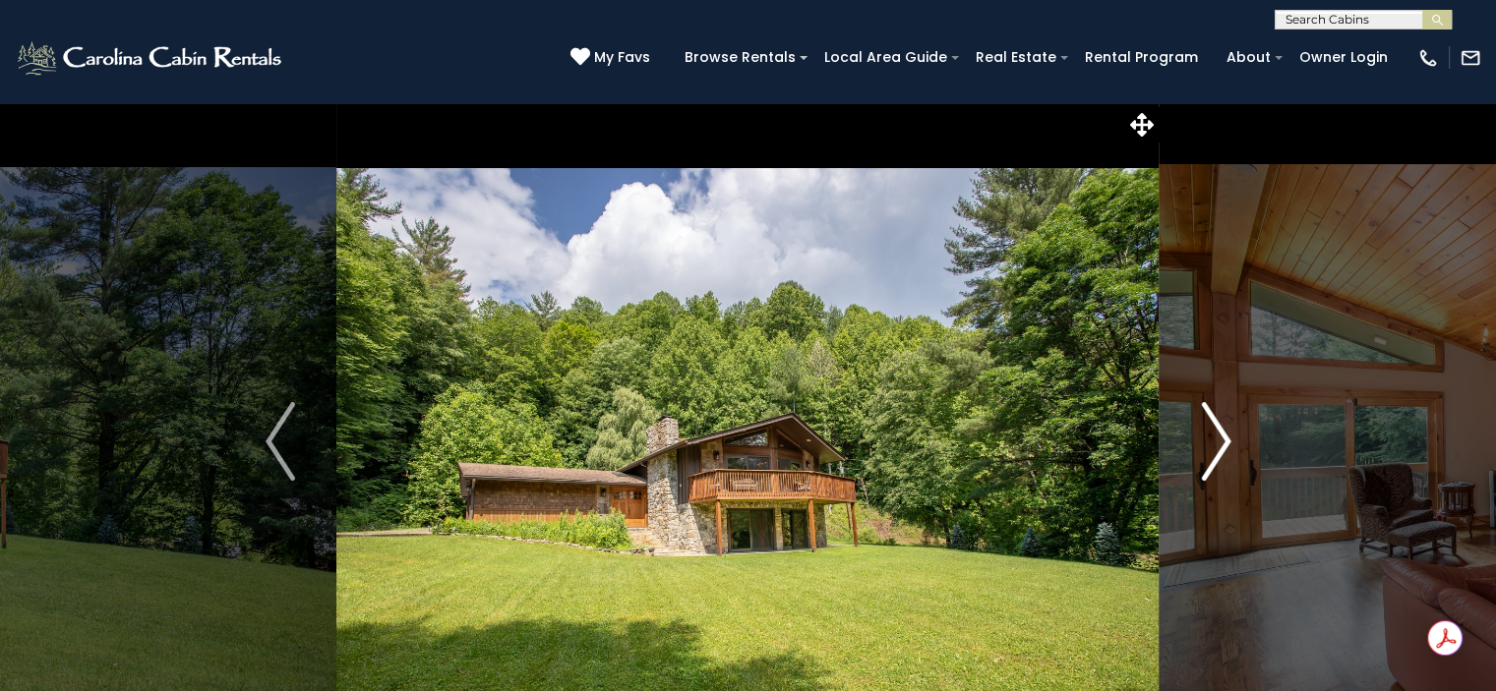
click at [1218, 452] on img "Next" at bounding box center [1216, 441] width 30 height 79
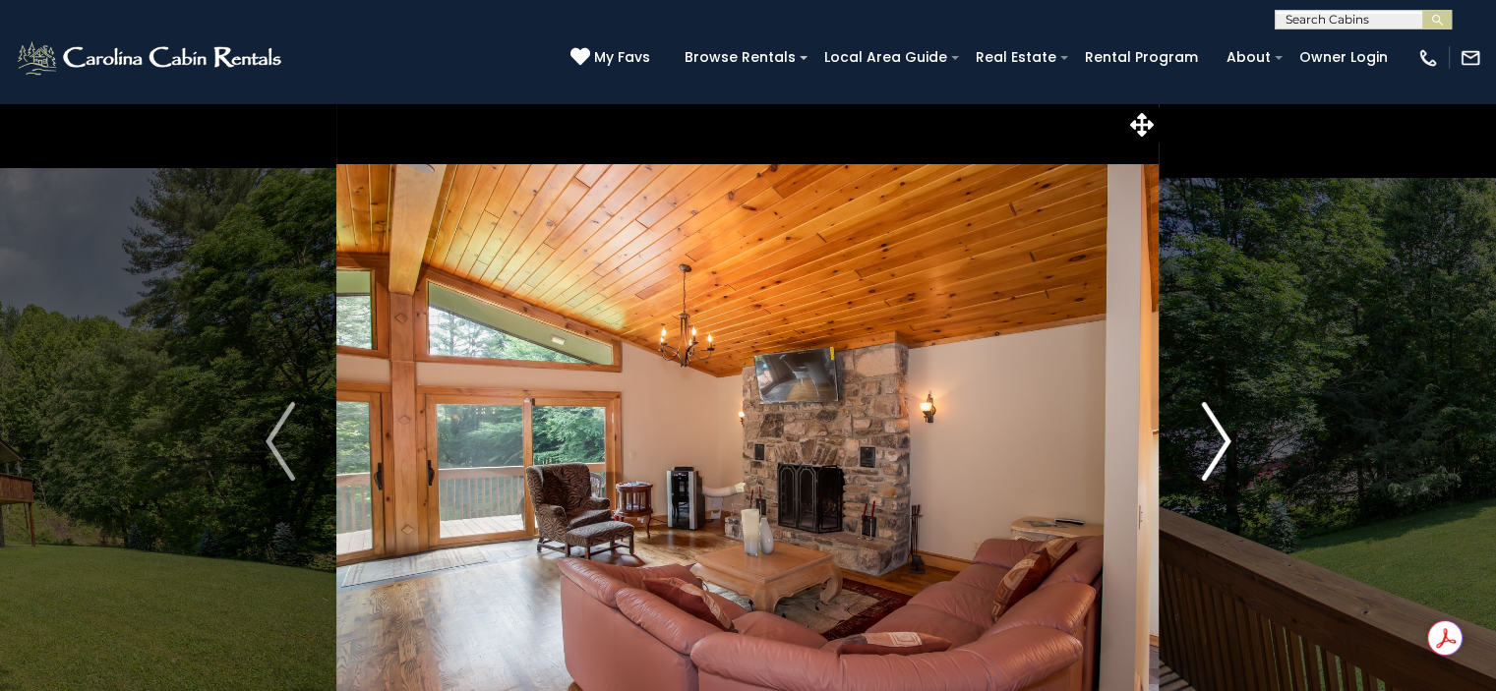
click at [1218, 452] on img "Next" at bounding box center [1216, 441] width 30 height 79
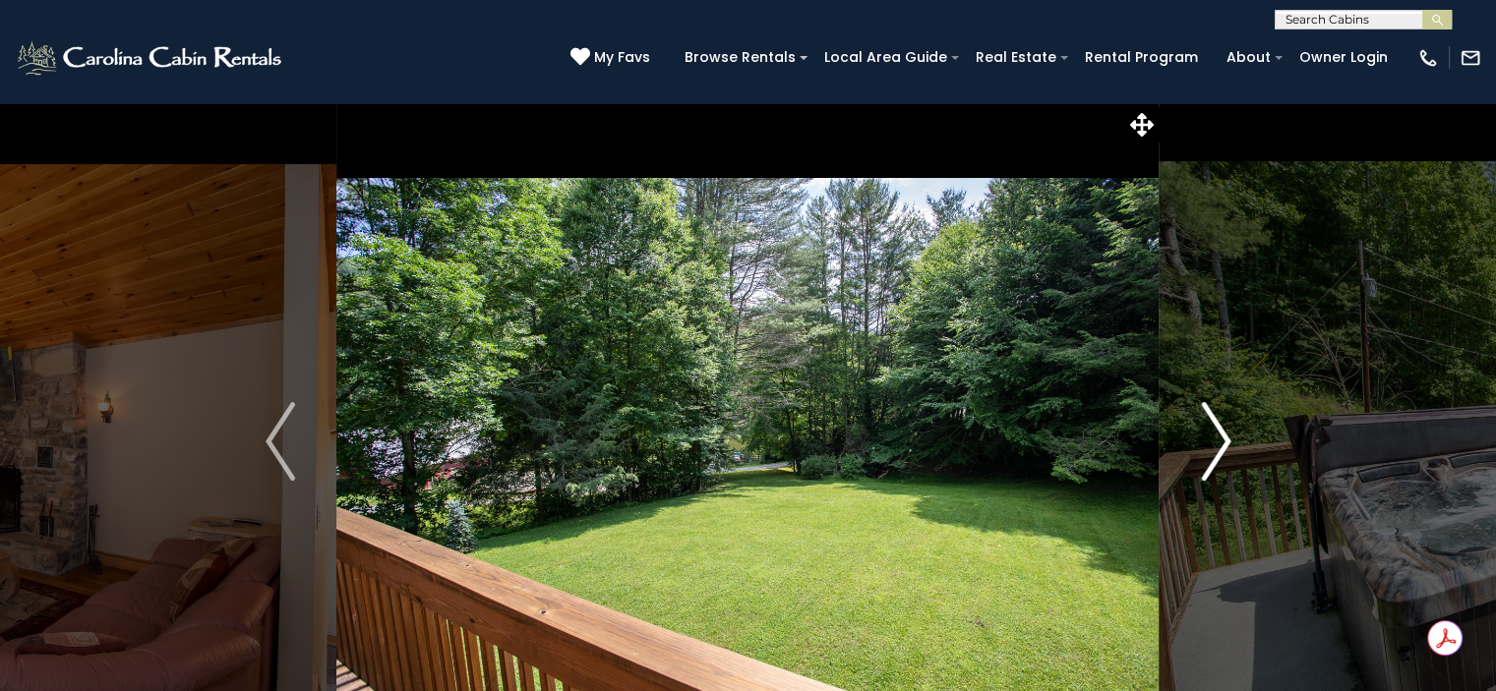
click at [1218, 452] on img "Next" at bounding box center [1216, 441] width 30 height 79
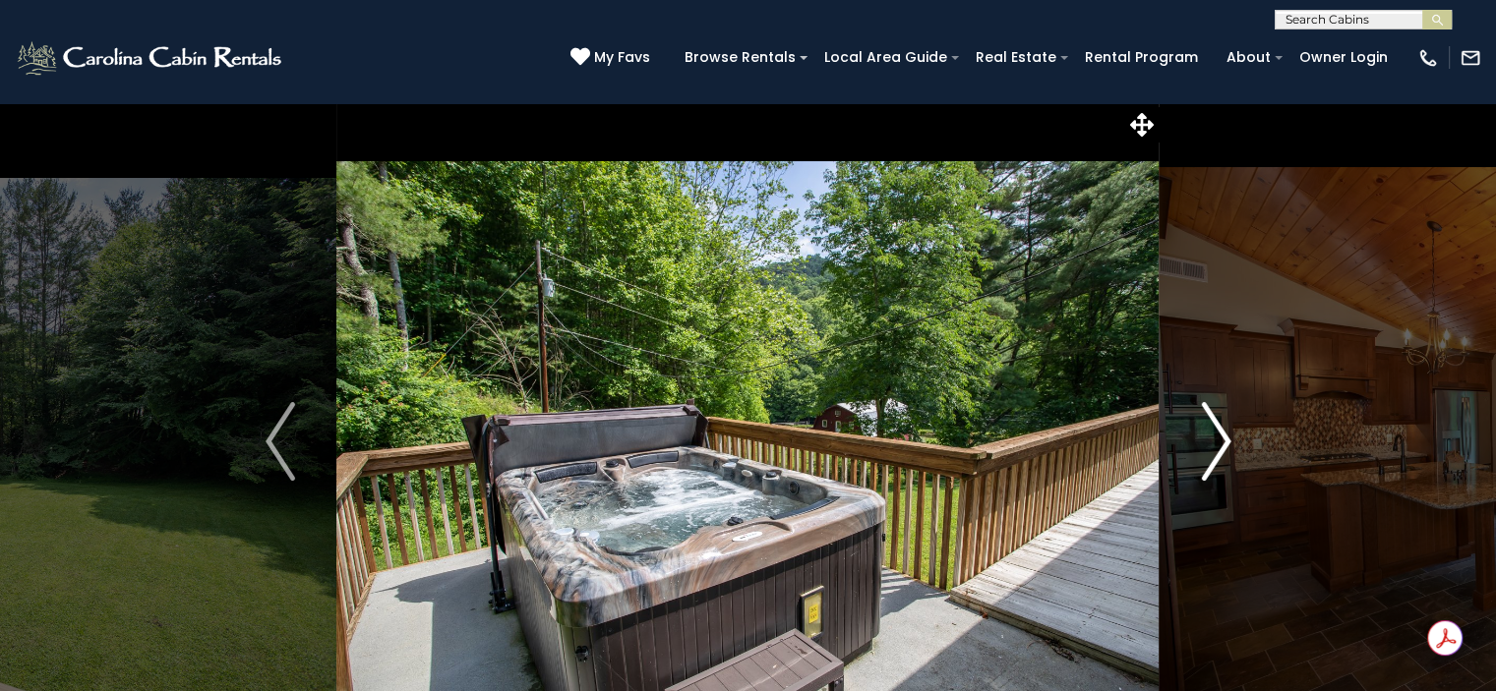
click at [1218, 452] on img "Next" at bounding box center [1216, 441] width 30 height 79
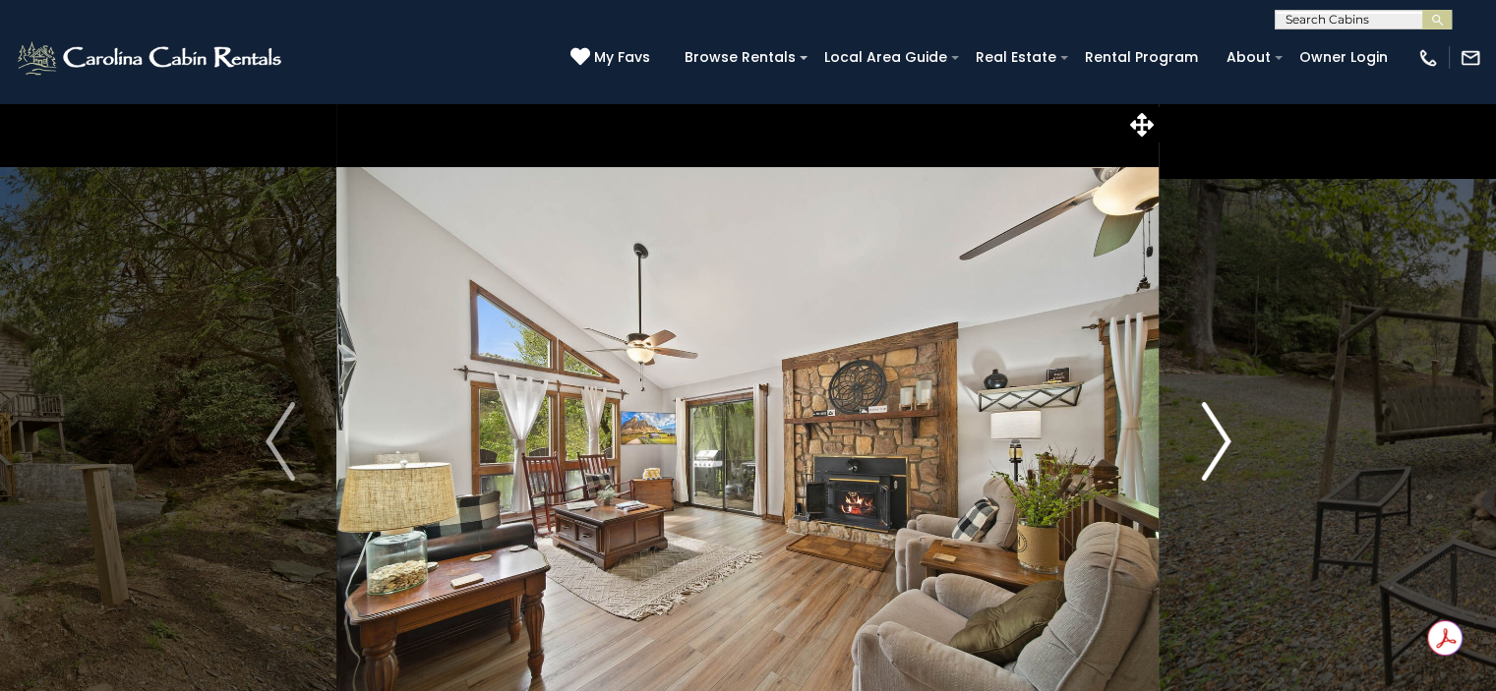
click at [1210, 464] on img "Next" at bounding box center [1216, 441] width 30 height 79
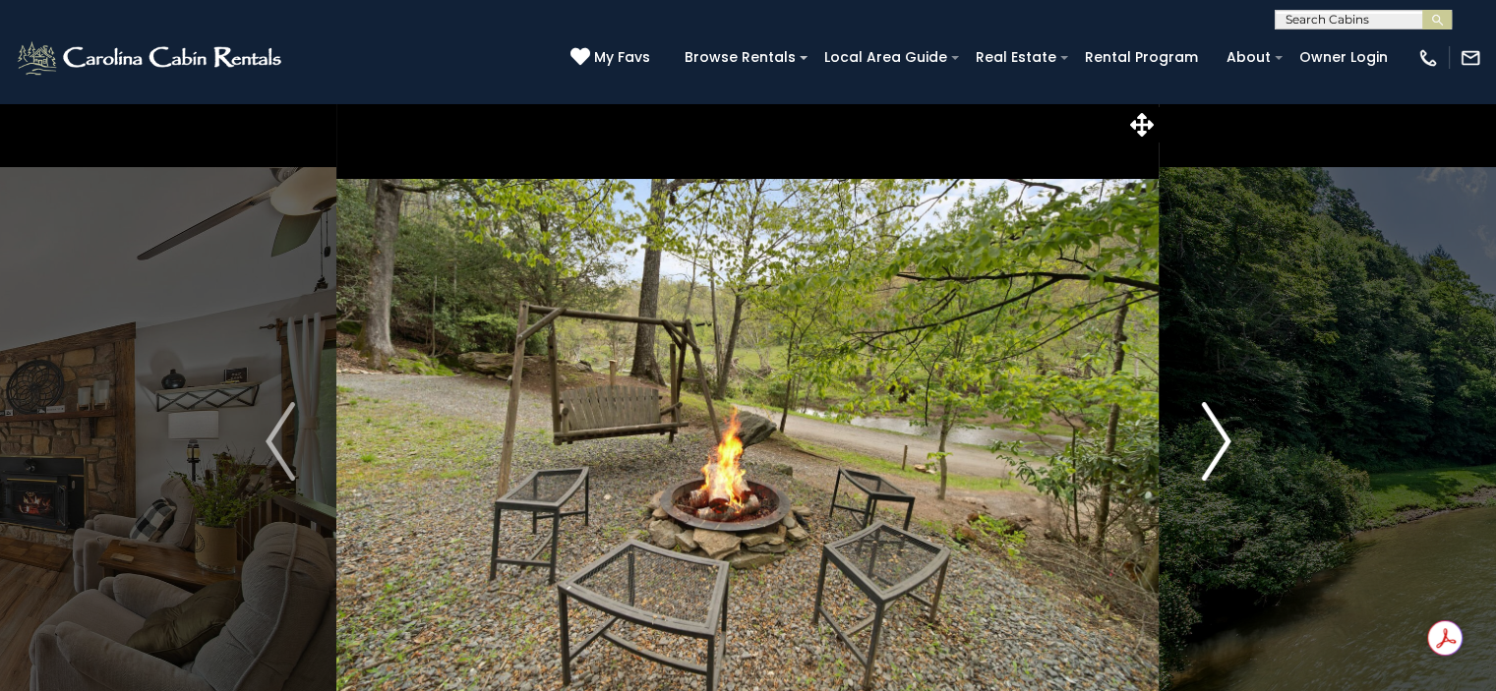
click at [1210, 464] on img "Next" at bounding box center [1216, 441] width 30 height 79
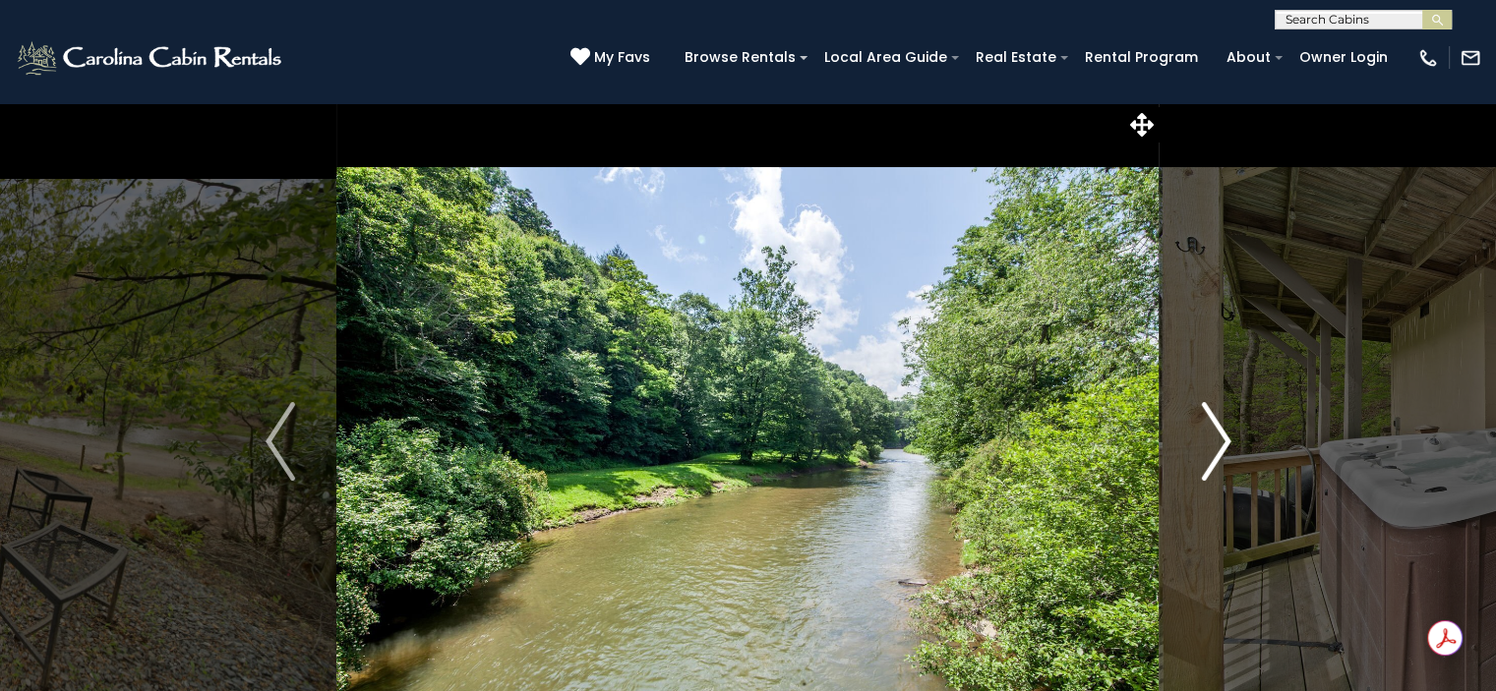
click at [1210, 464] on img "Next" at bounding box center [1216, 441] width 30 height 79
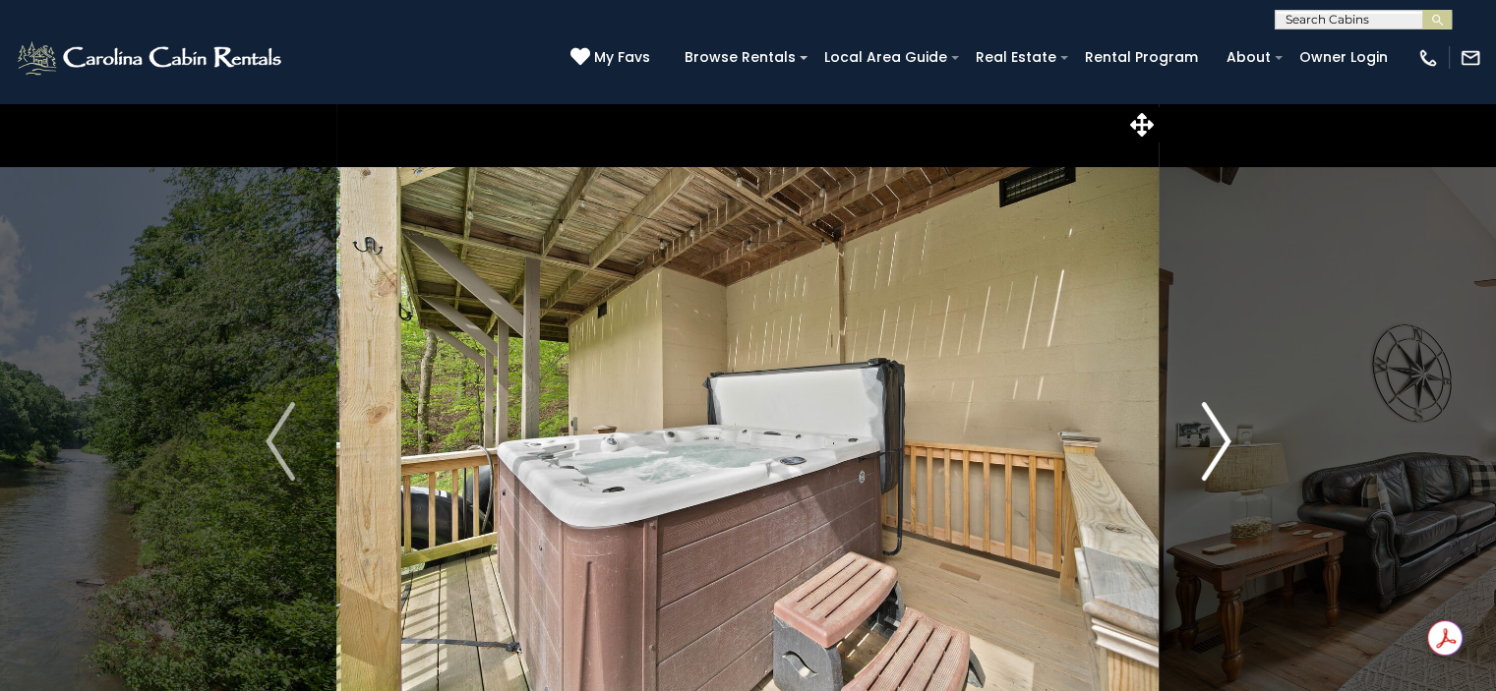
click at [1210, 464] on img "Next" at bounding box center [1216, 441] width 30 height 79
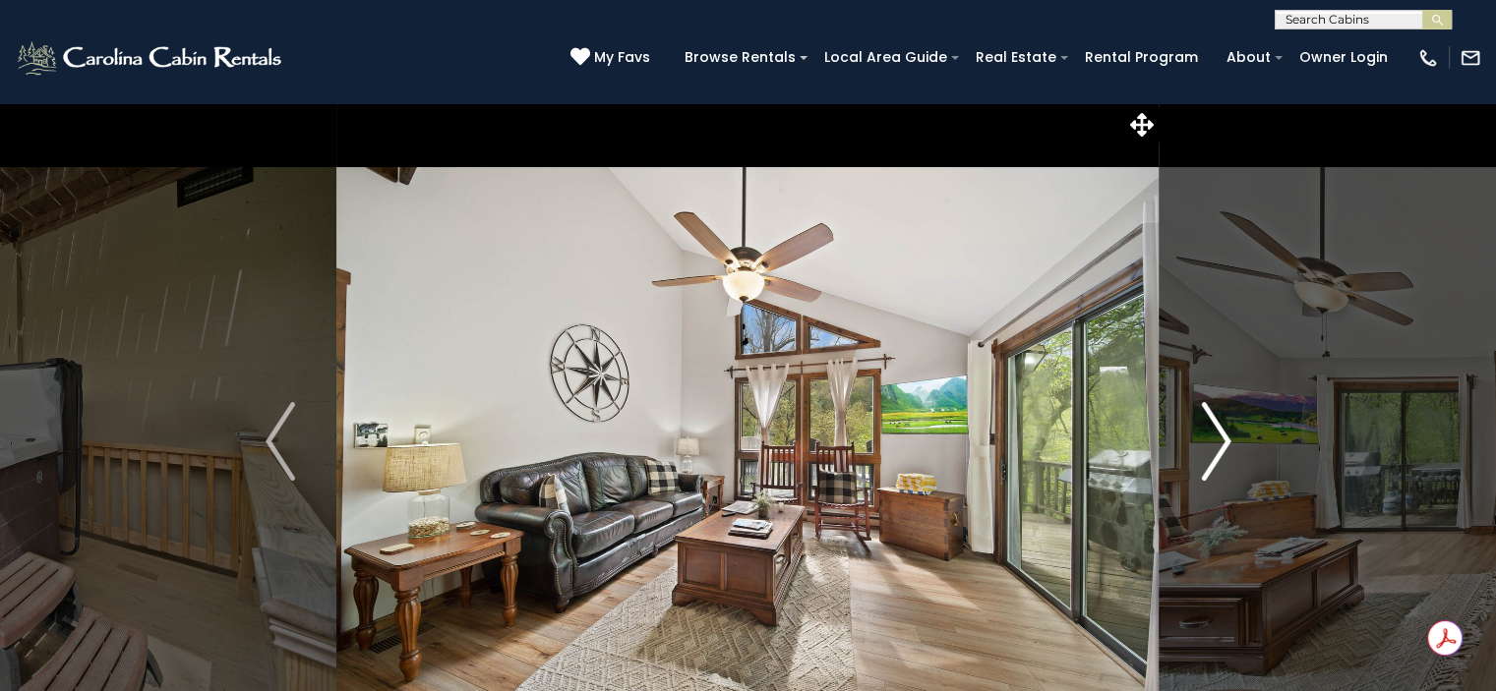
click at [1210, 464] on img "Next" at bounding box center [1216, 441] width 30 height 79
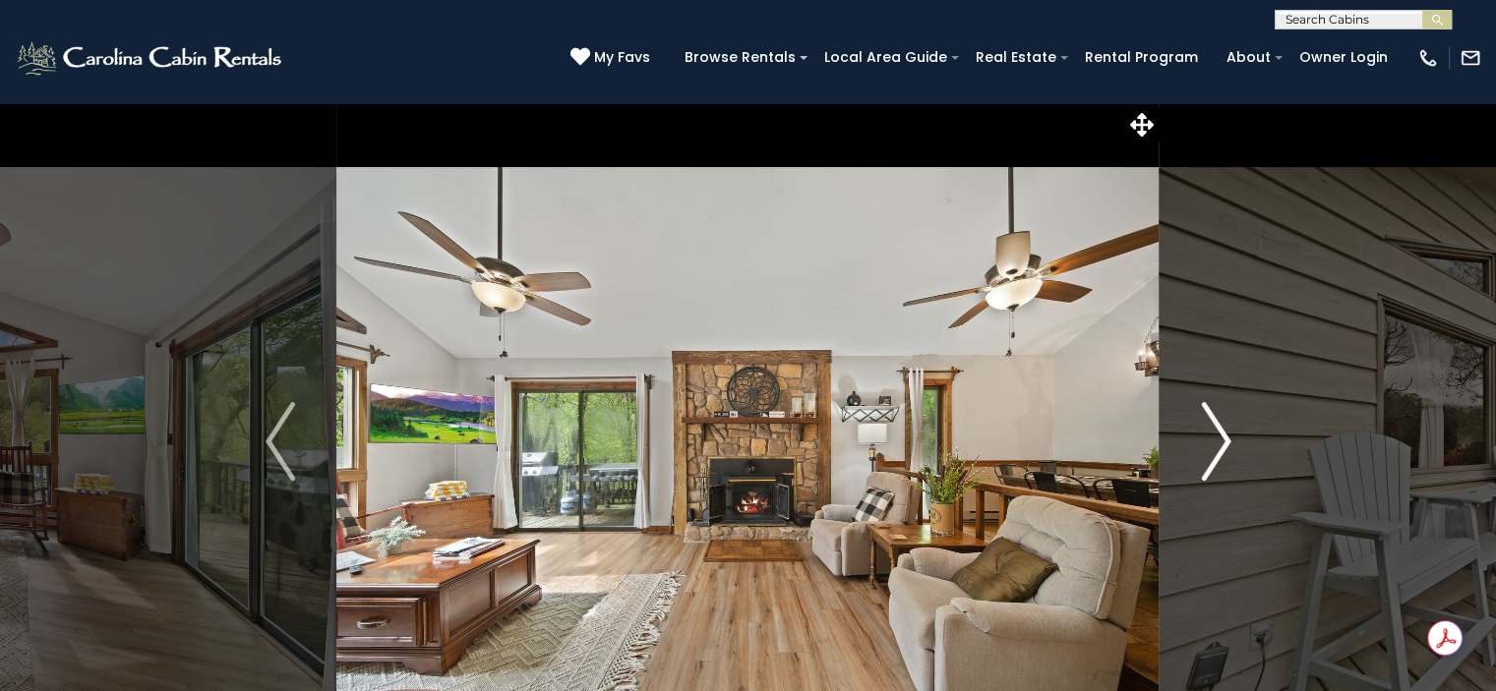
click at [1210, 464] on img "Next" at bounding box center [1216, 441] width 30 height 79
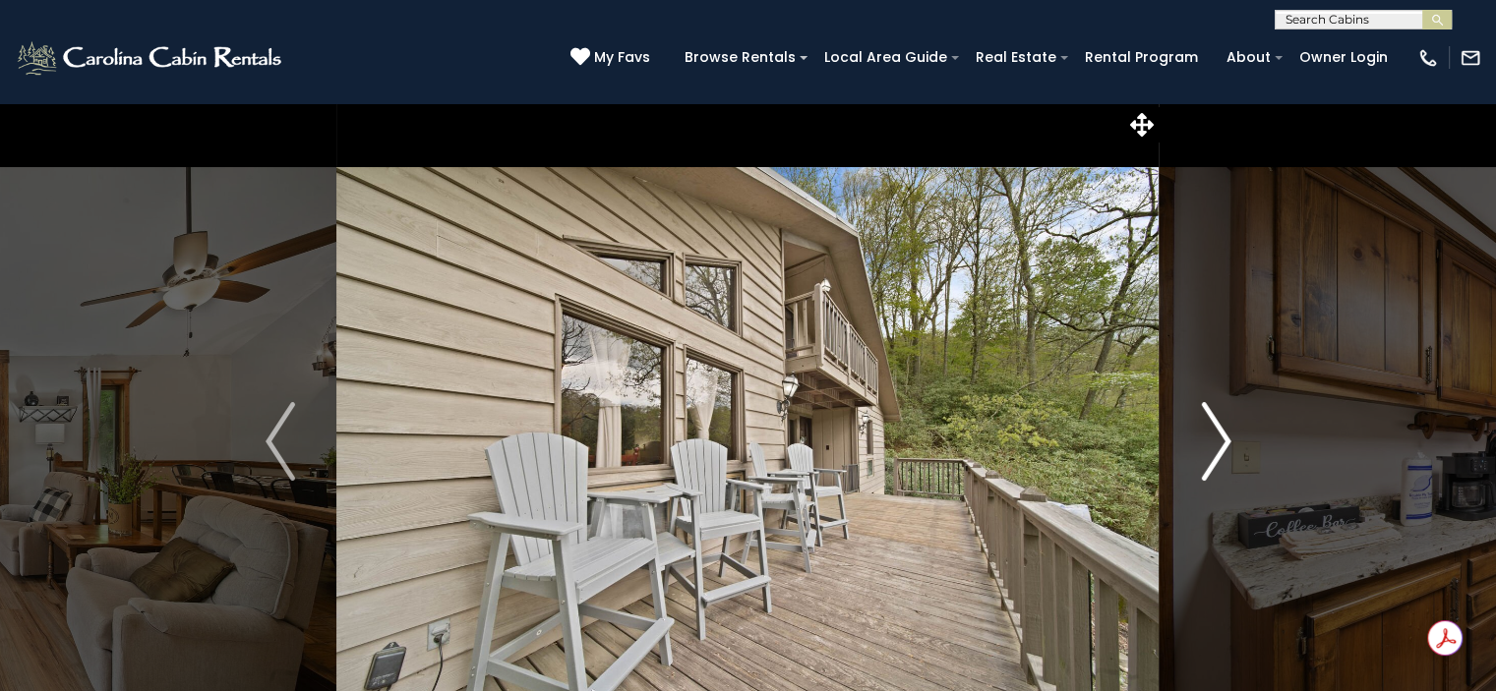
click at [1210, 464] on img "Next" at bounding box center [1216, 441] width 30 height 79
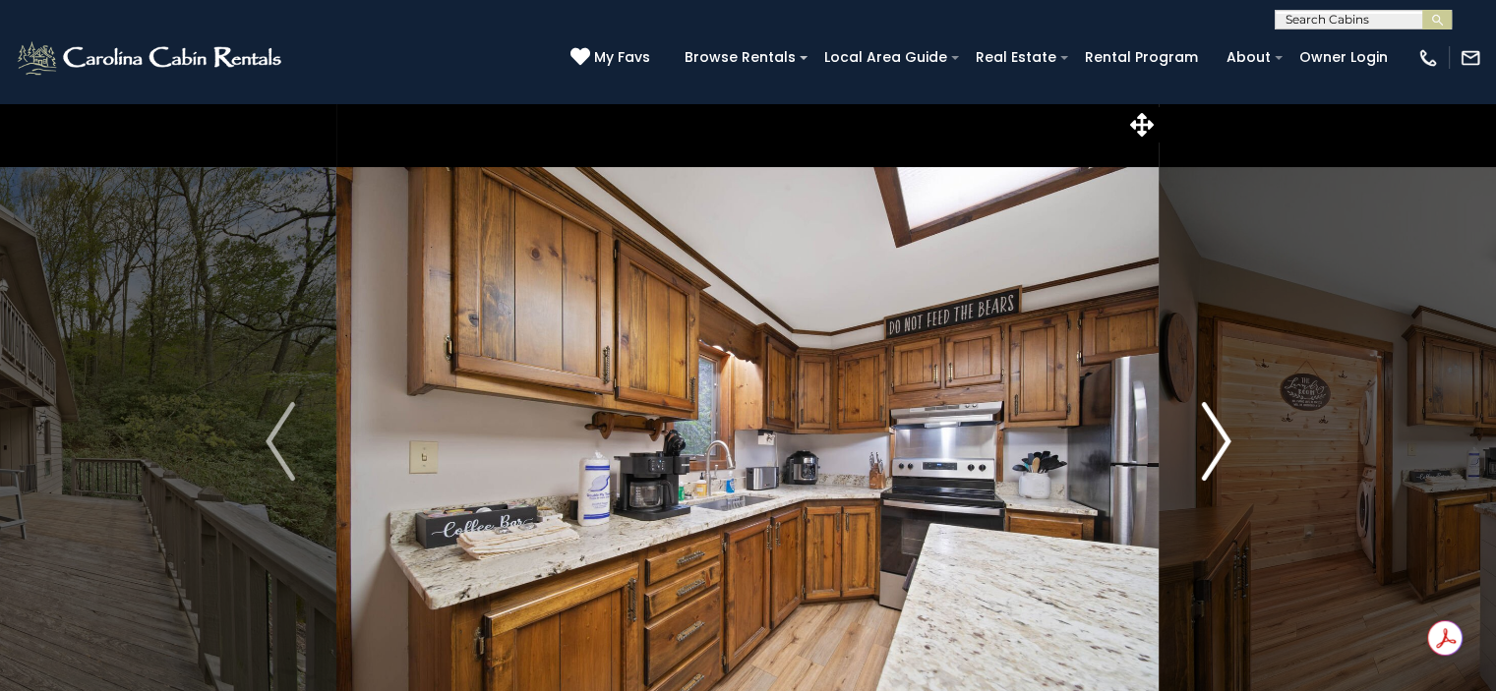
click at [1210, 464] on img "Next" at bounding box center [1216, 441] width 30 height 79
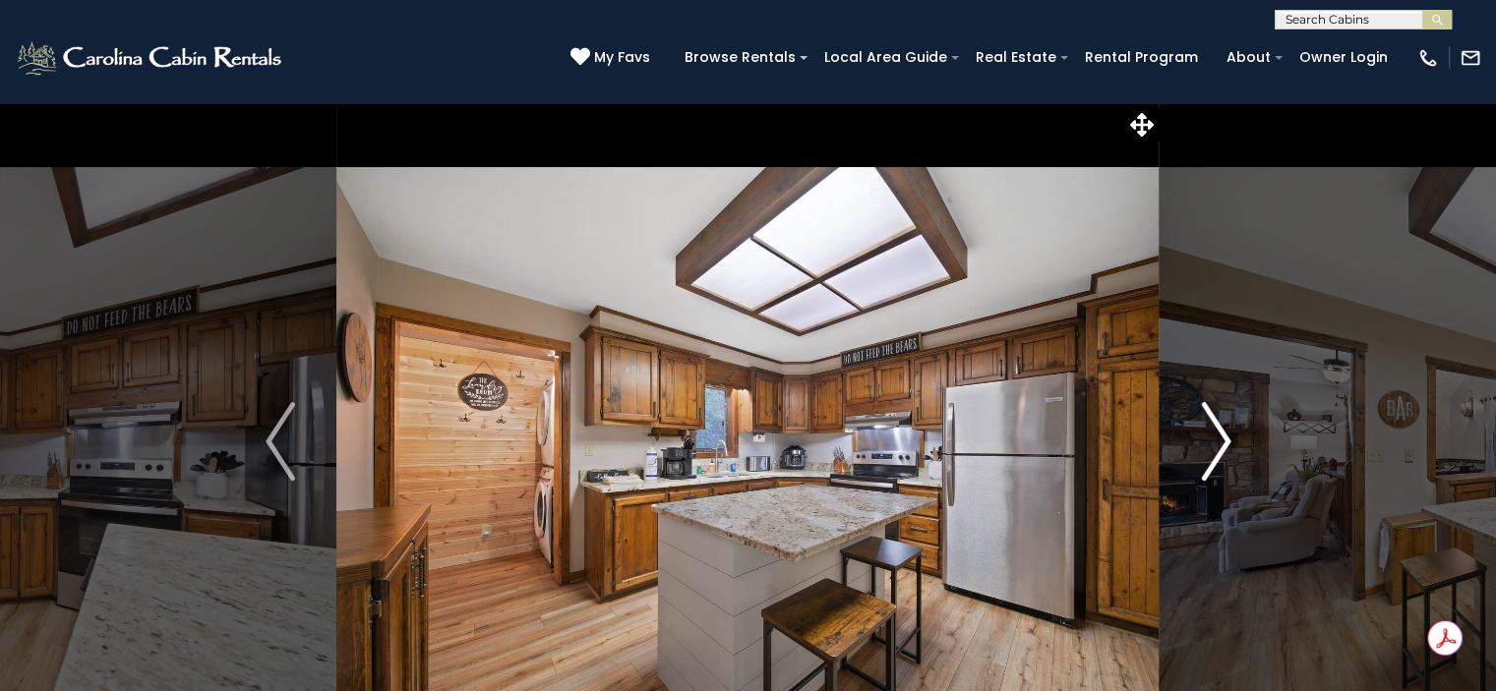
click at [1210, 464] on img "Next" at bounding box center [1216, 441] width 30 height 79
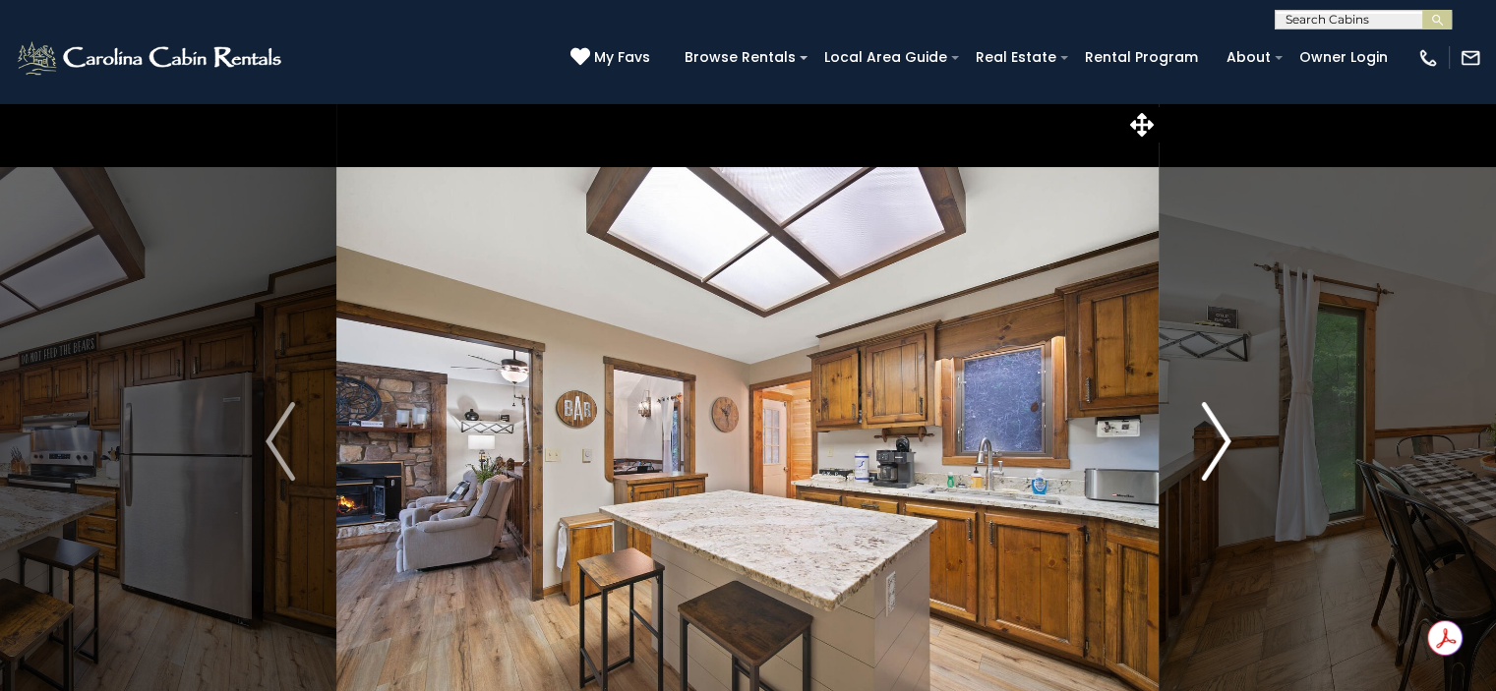
click at [1210, 464] on img "Next" at bounding box center [1216, 441] width 30 height 79
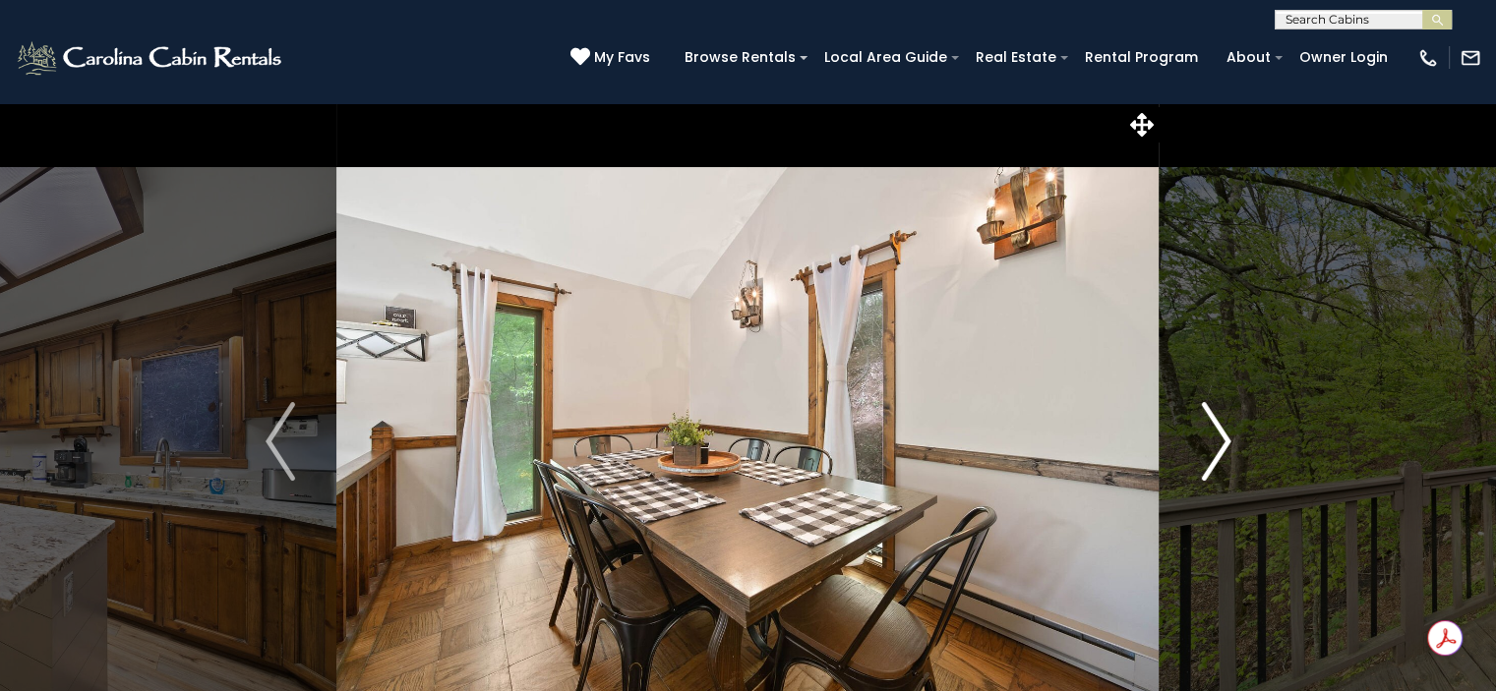
click at [1210, 464] on img "Next" at bounding box center [1216, 441] width 30 height 79
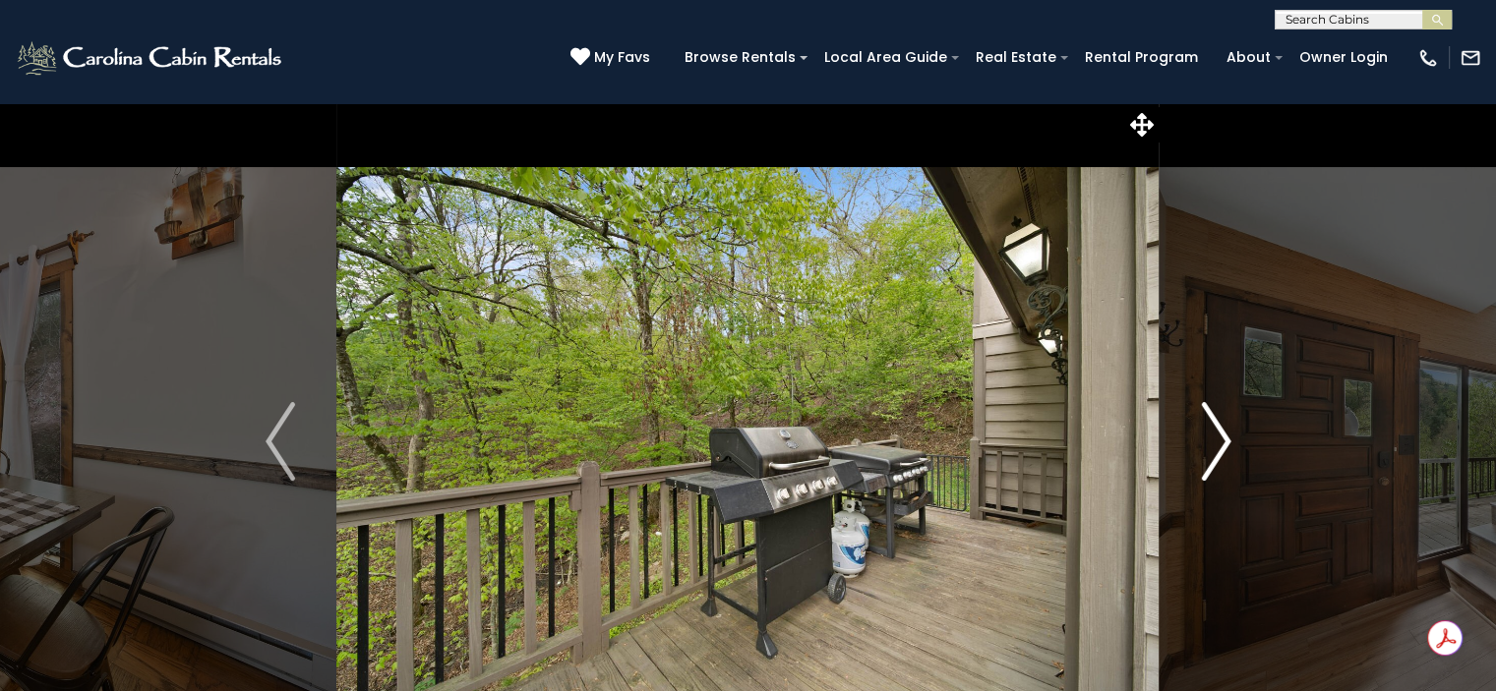
click at [1210, 464] on img "Next" at bounding box center [1216, 441] width 30 height 79
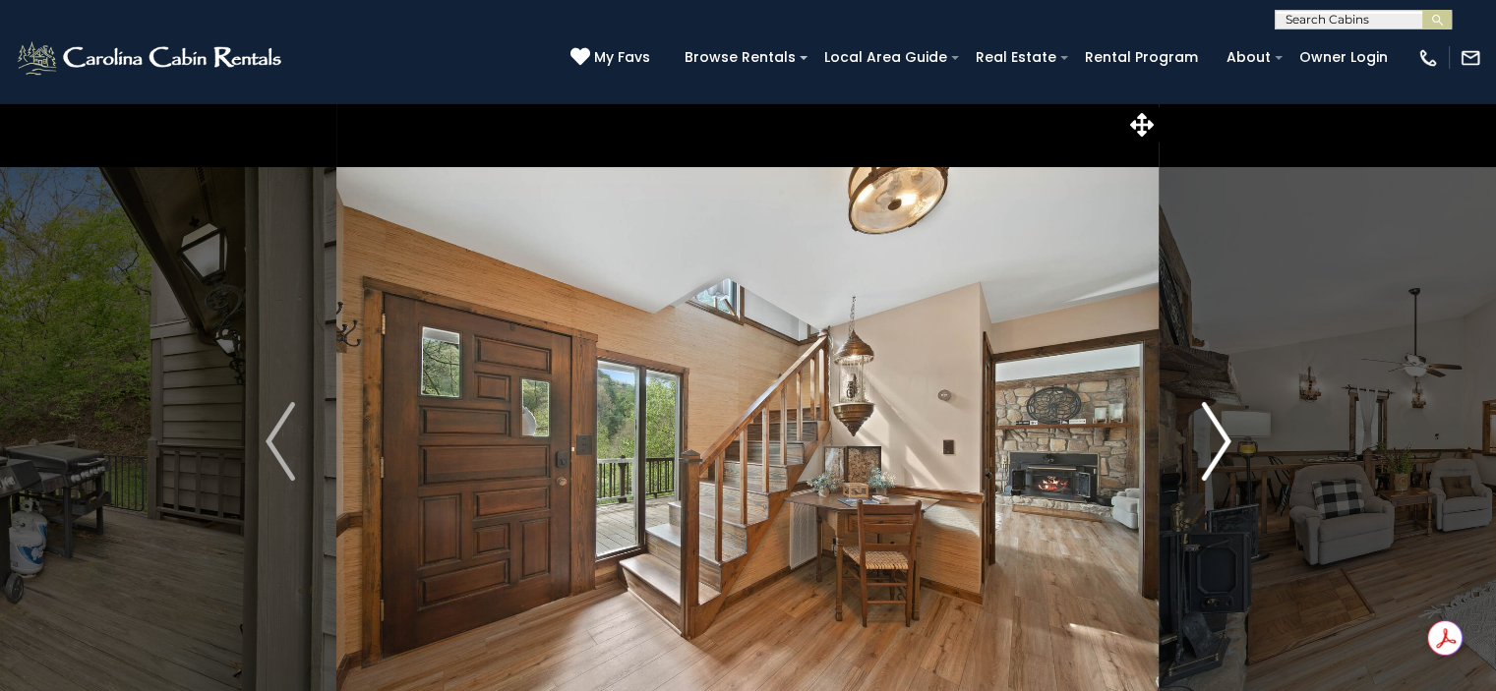
click at [1210, 464] on img "Next" at bounding box center [1216, 441] width 30 height 79
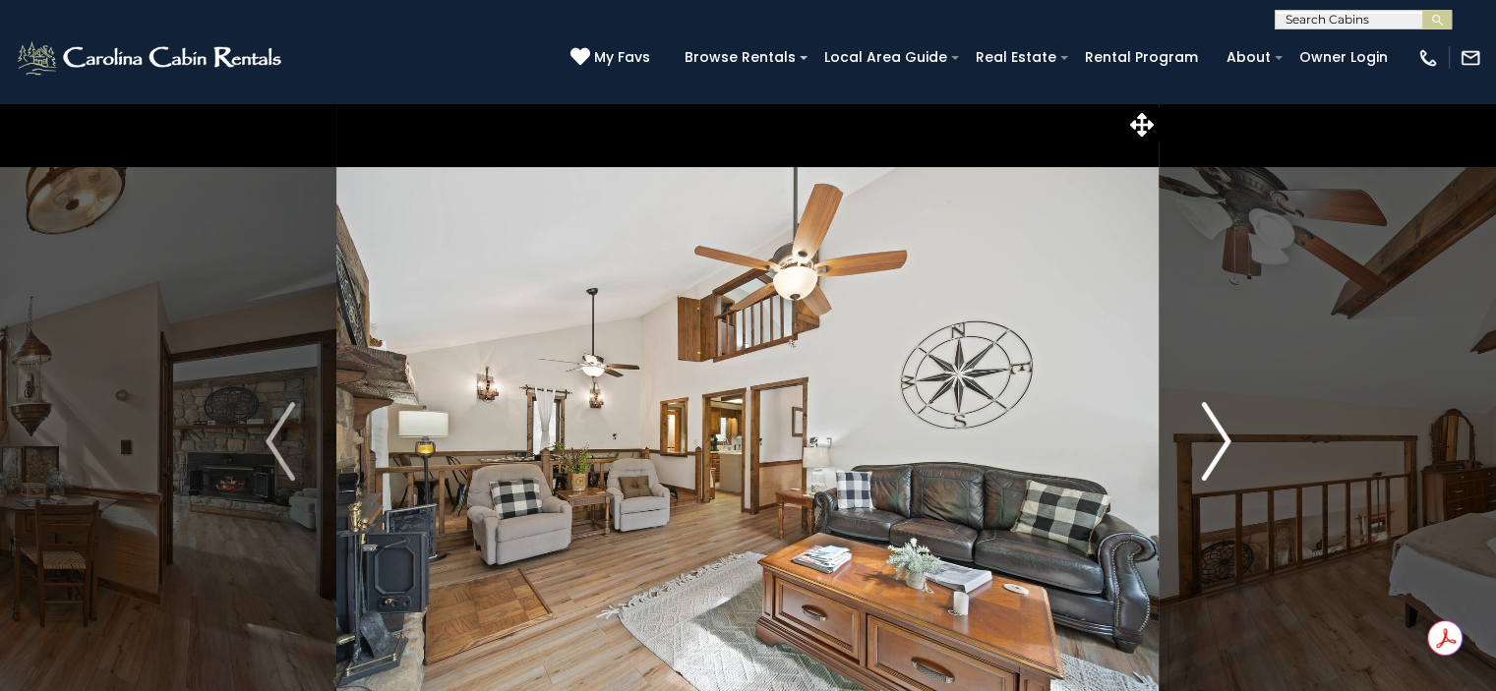
click at [1210, 464] on img "Next" at bounding box center [1216, 441] width 30 height 79
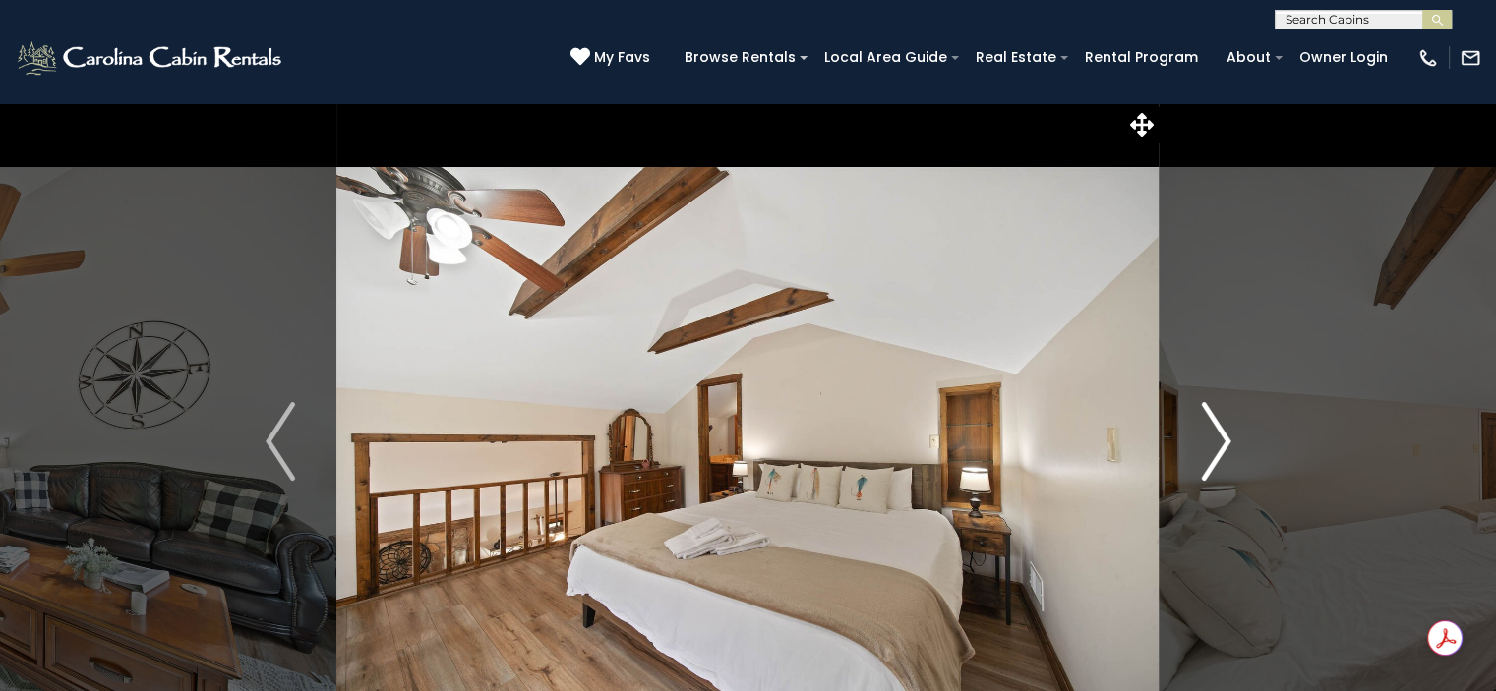
click at [1210, 464] on img "Next" at bounding box center [1216, 441] width 30 height 79
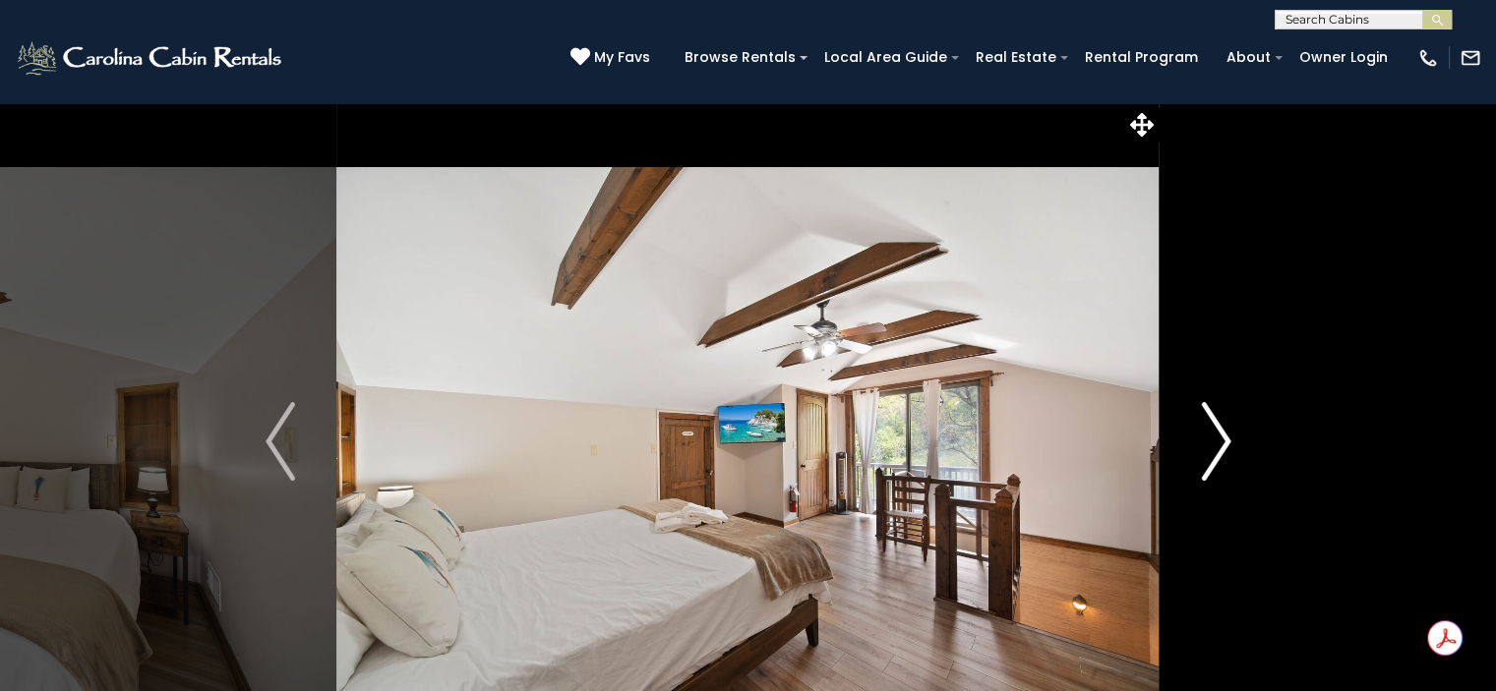
click at [1210, 464] on img "Next" at bounding box center [1216, 441] width 30 height 79
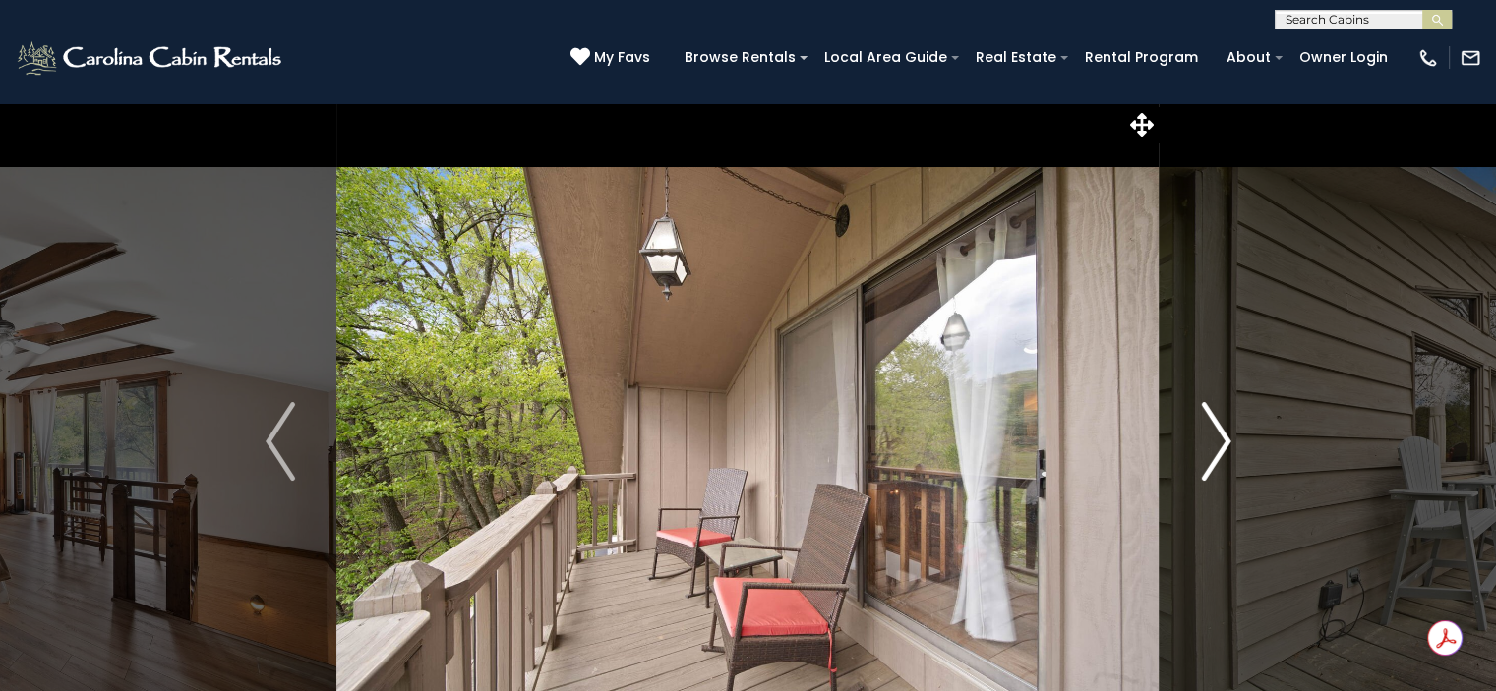
click at [1210, 464] on img "Next" at bounding box center [1216, 441] width 30 height 79
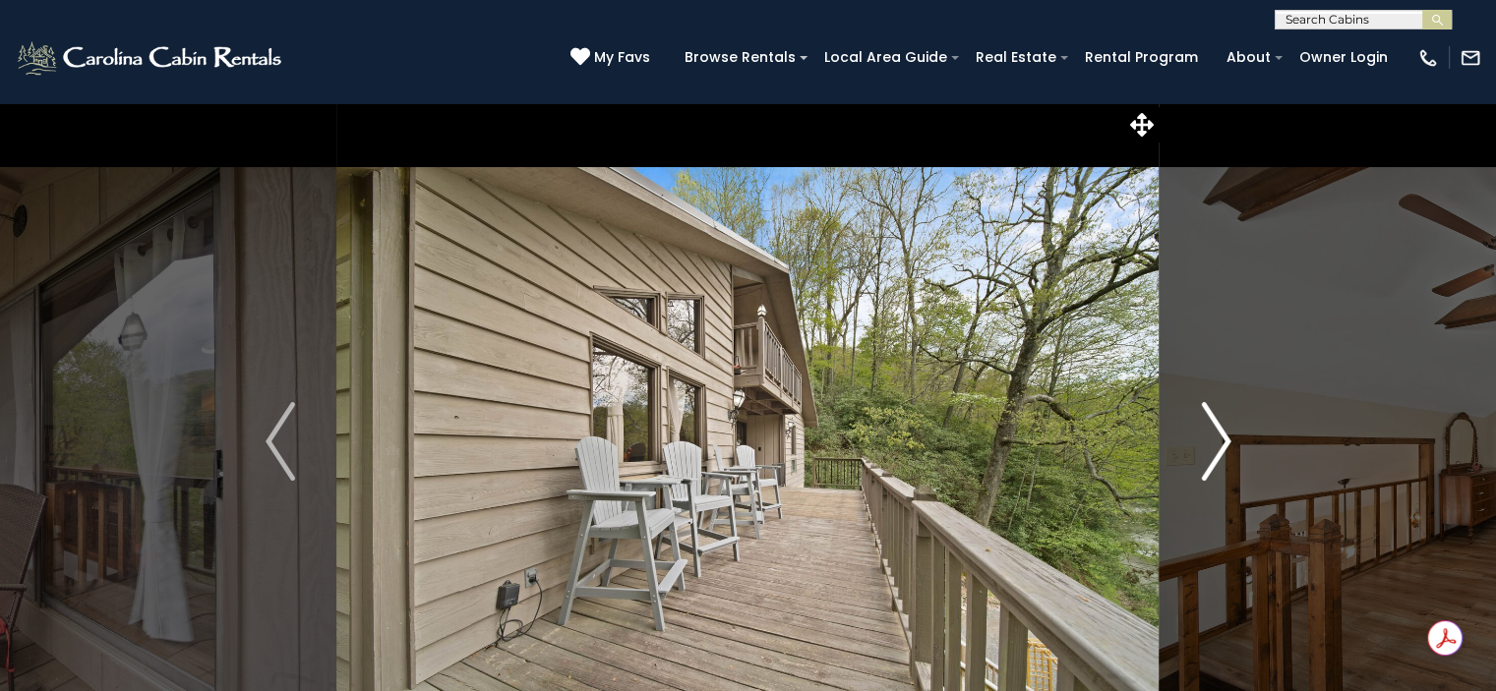
click at [1210, 464] on img "Next" at bounding box center [1216, 441] width 30 height 79
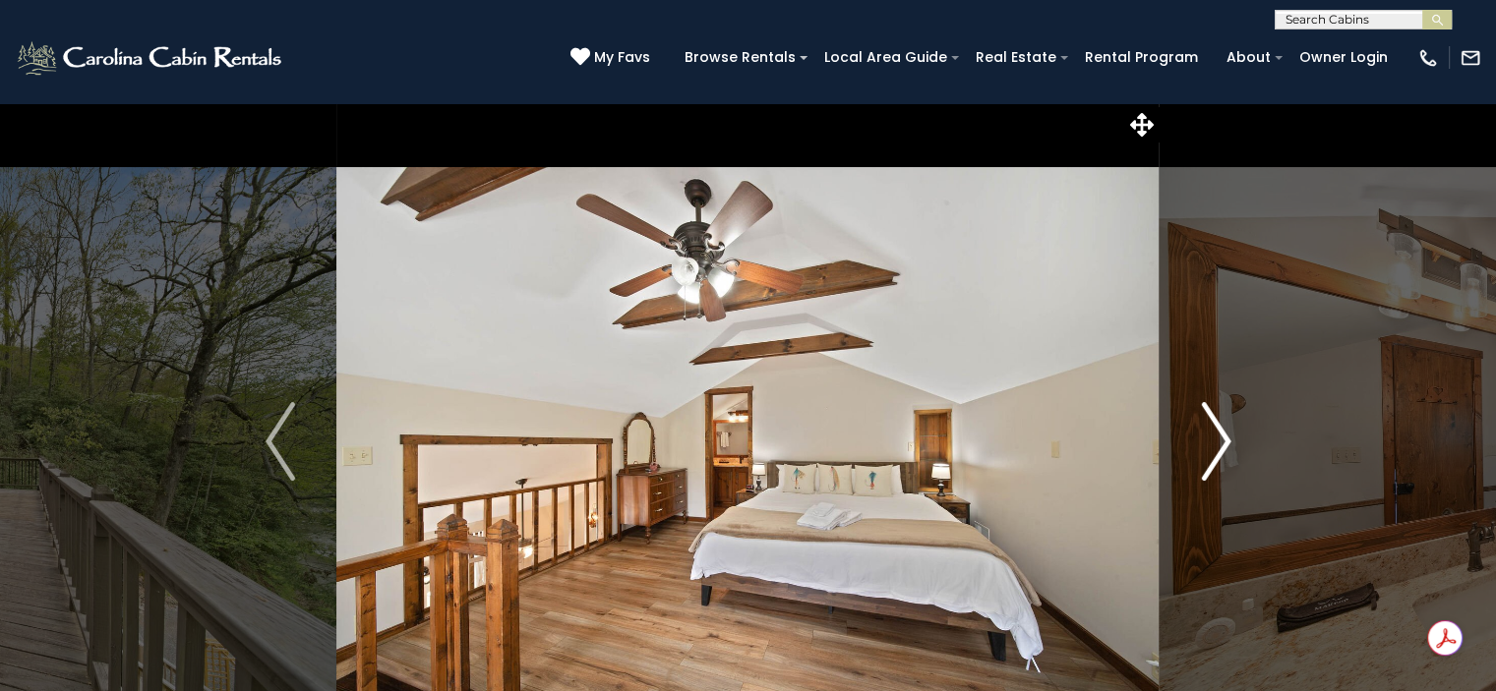
click at [1210, 464] on img "Next" at bounding box center [1216, 441] width 30 height 79
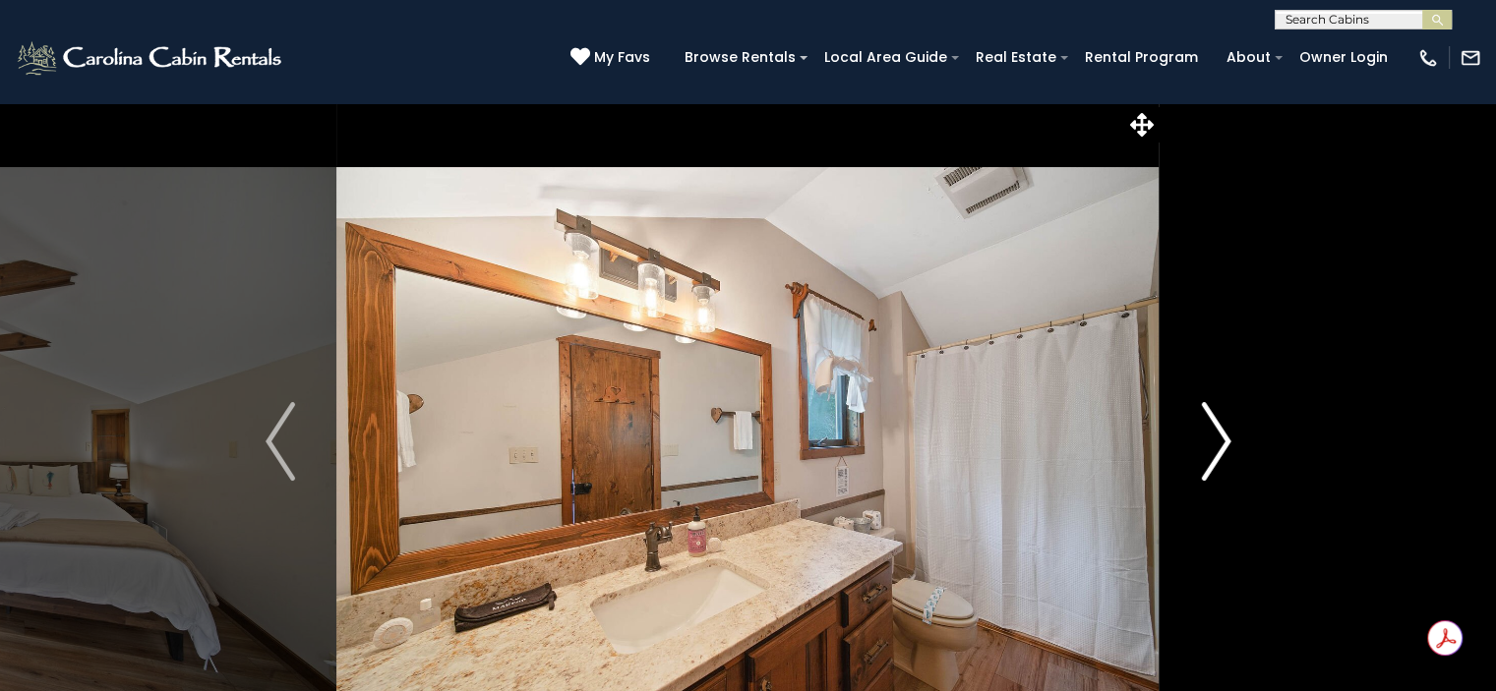
click at [1210, 464] on img "Next" at bounding box center [1216, 441] width 30 height 79
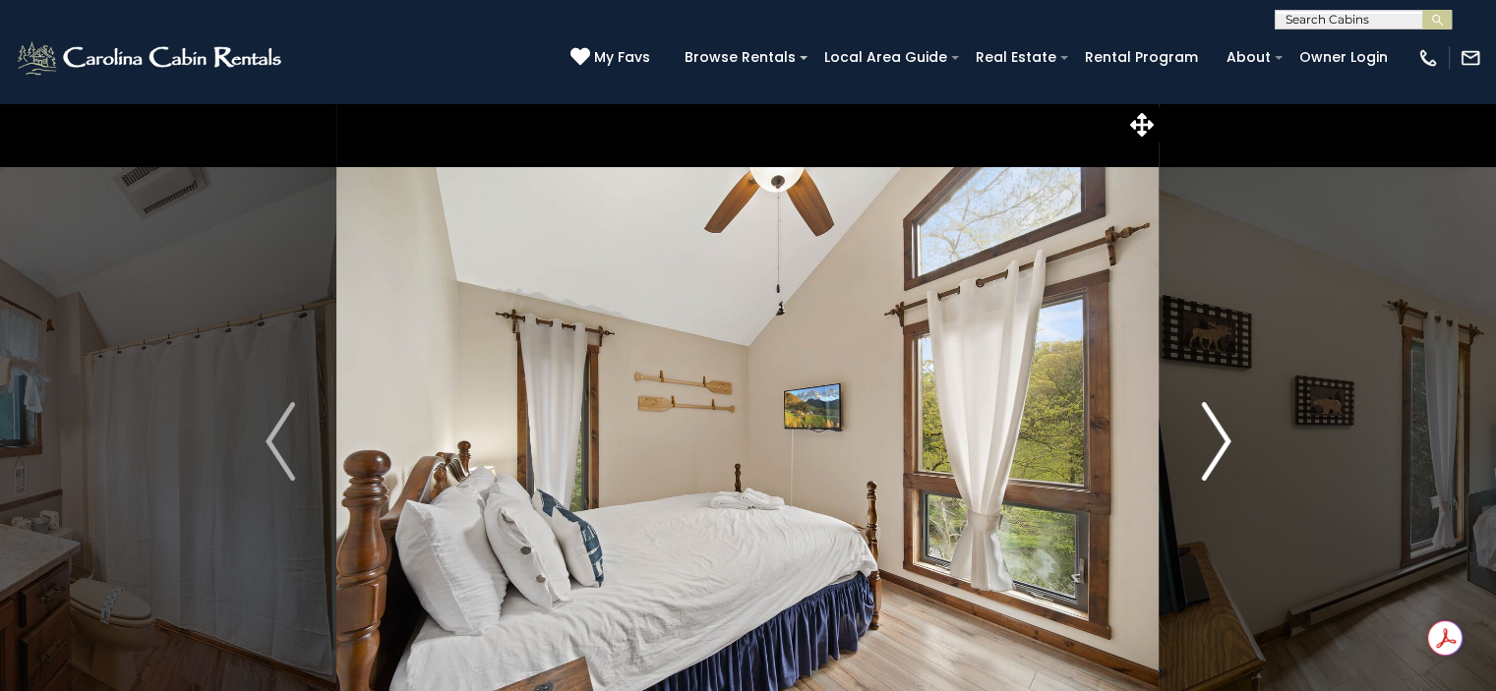
click at [1210, 464] on img "Next" at bounding box center [1216, 441] width 30 height 79
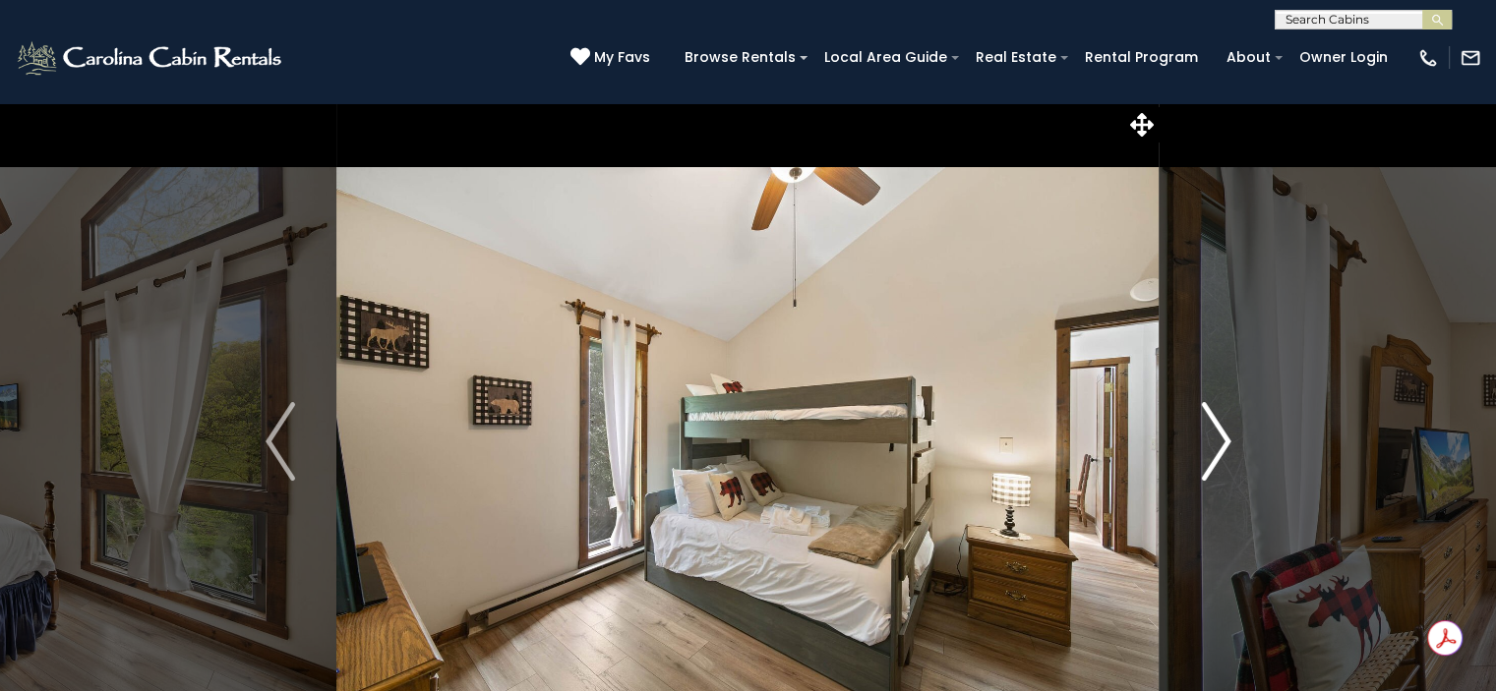
click at [1210, 464] on img "Next" at bounding box center [1216, 441] width 30 height 79
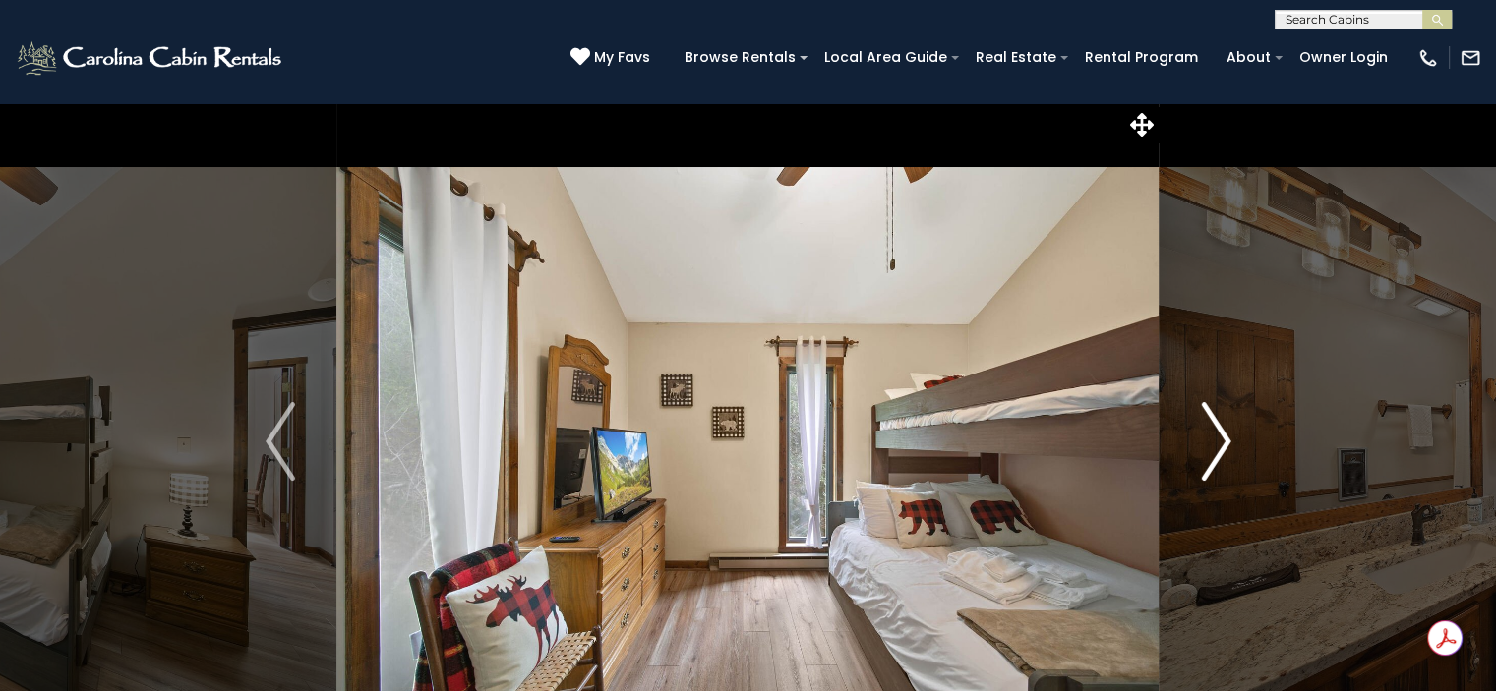
click at [1210, 464] on img "Next" at bounding box center [1216, 441] width 30 height 79
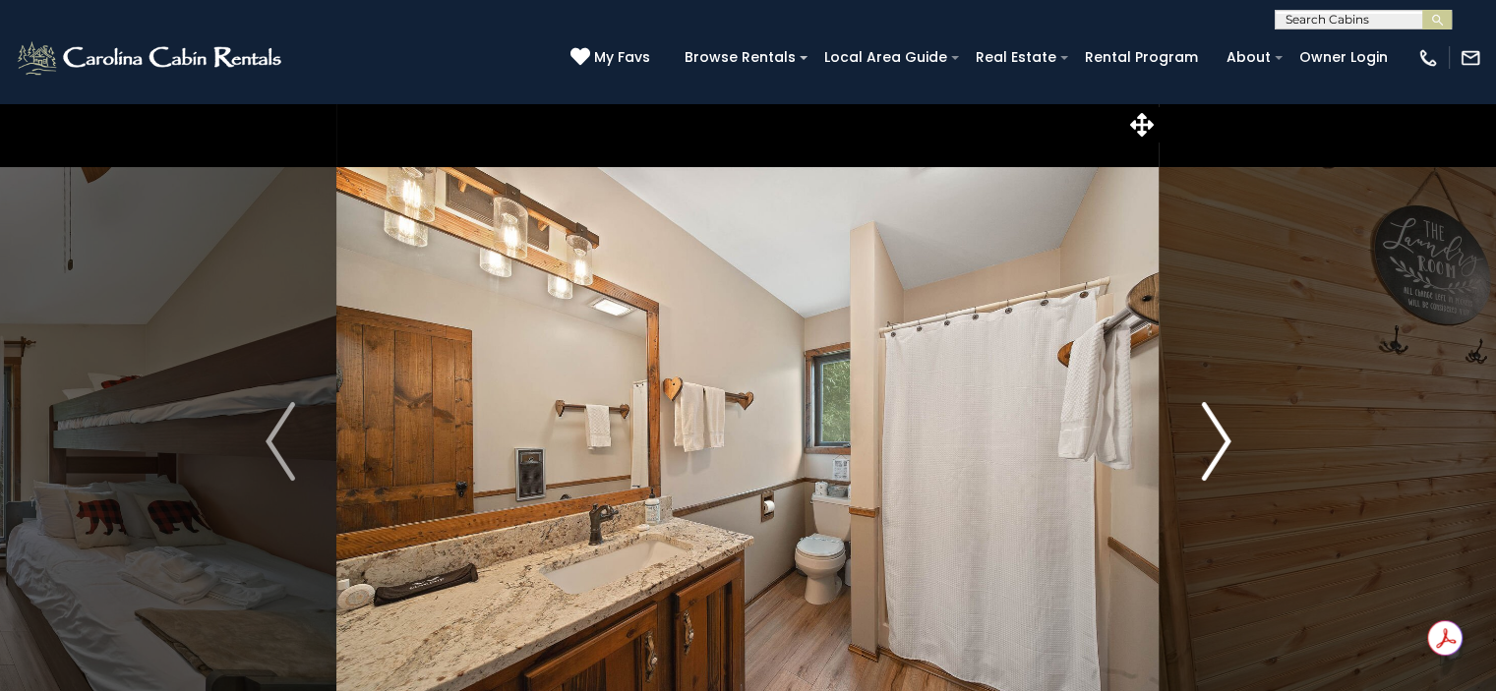
click at [1210, 464] on img "Next" at bounding box center [1216, 441] width 30 height 79
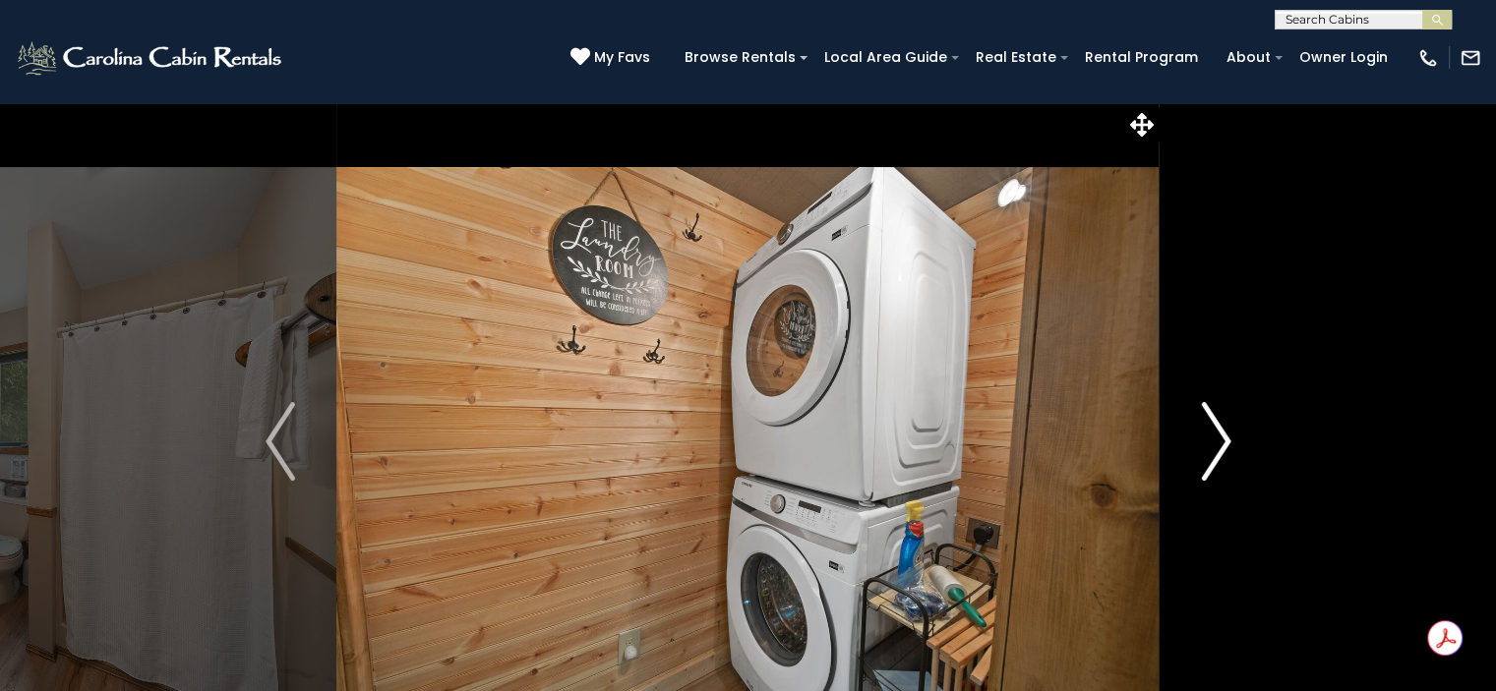
click at [1210, 464] on img "Next" at bounding box center [1216, 441] width 30 height 79
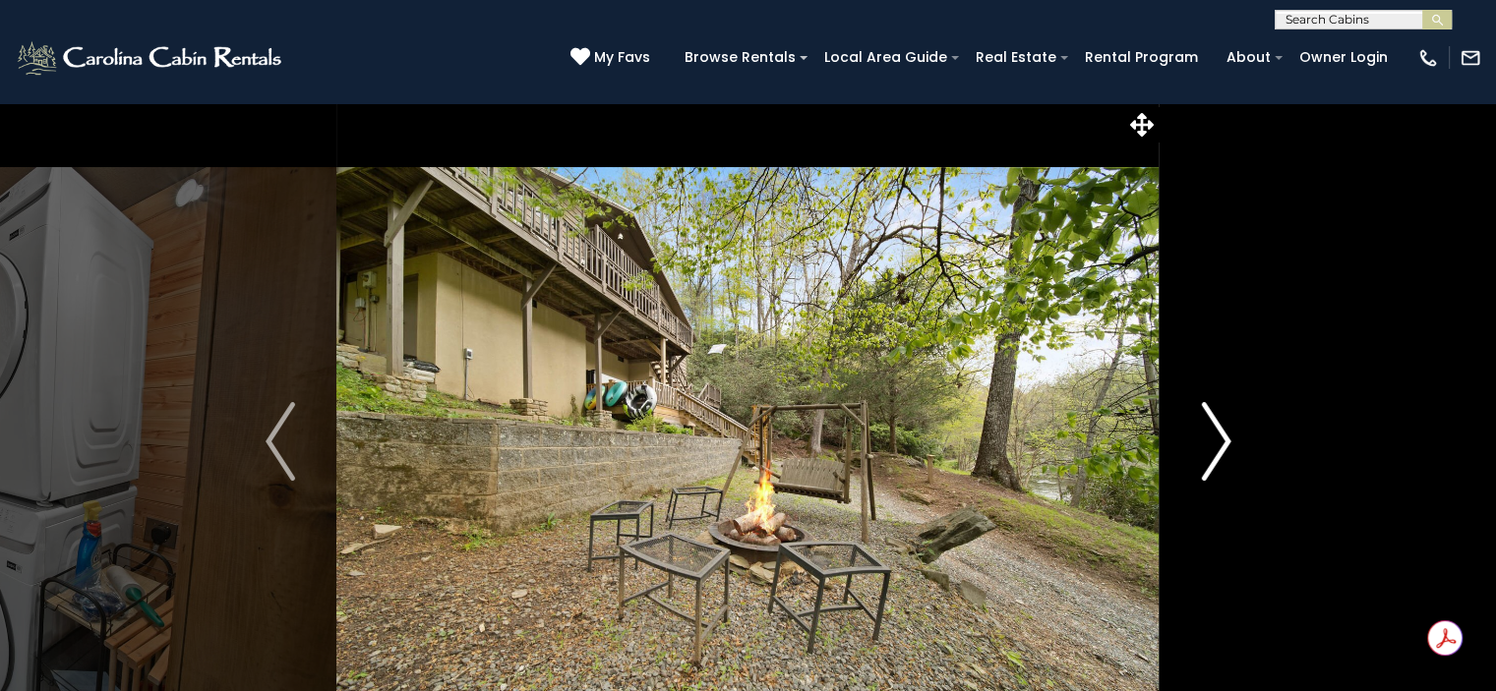
click at [1210, 464] on img "Next" at bounding box center [1216, 441] width 30 height 79
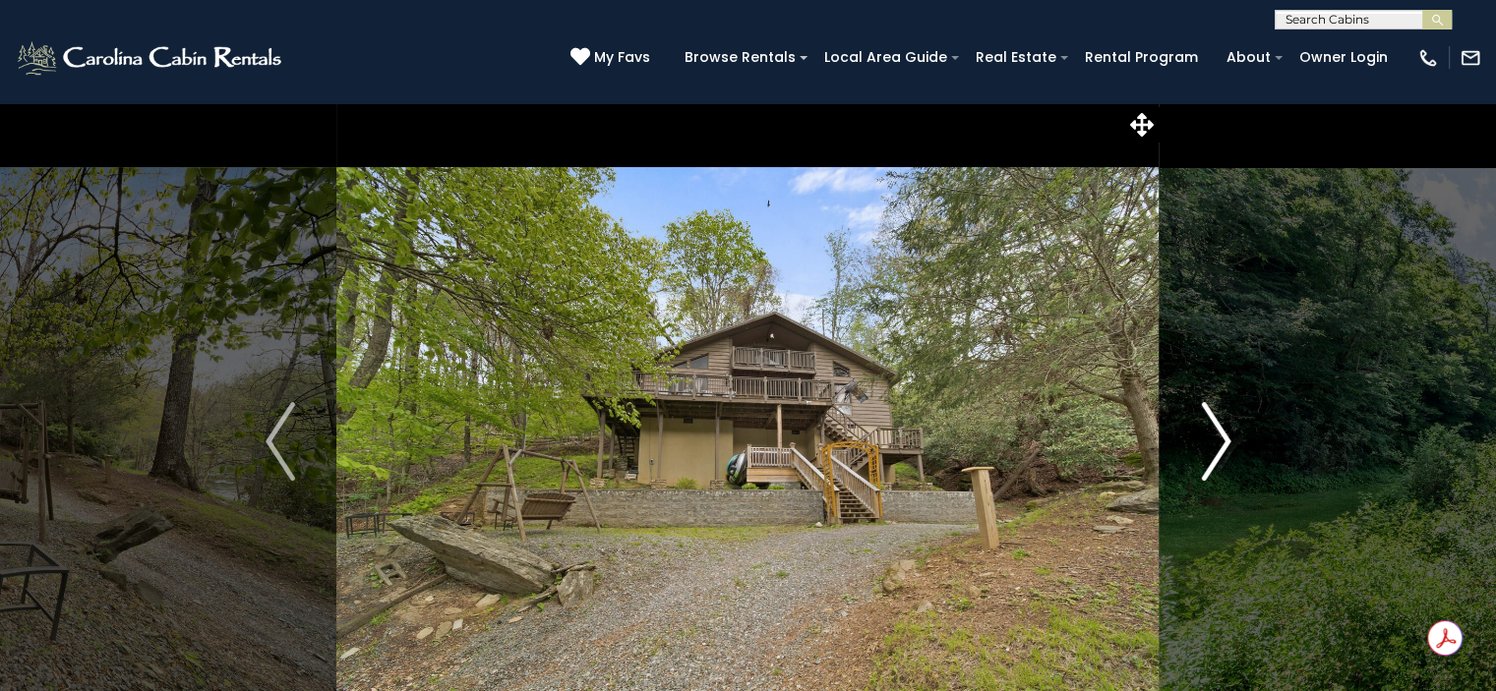
click at [1210, 464] on img "Next" at bounding box center [1216, 441] width 30 height 79
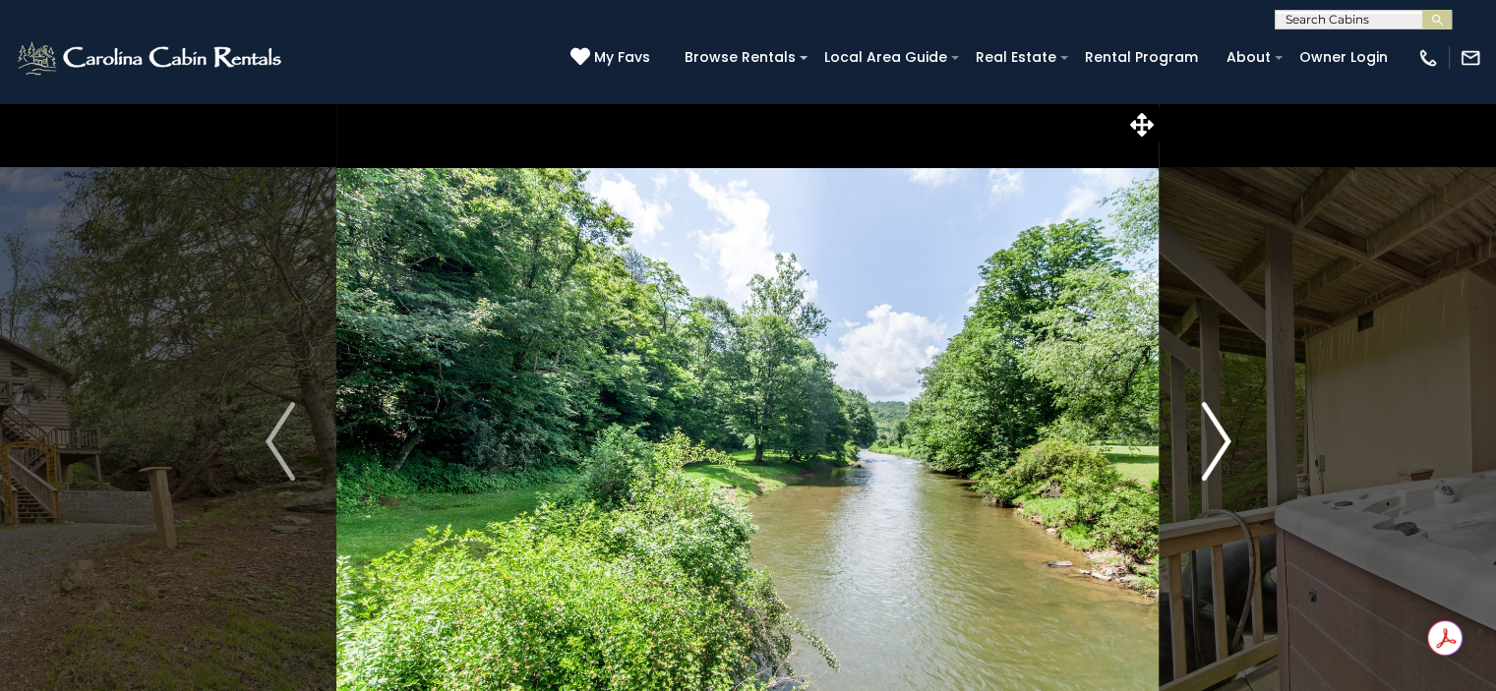
click at [1210, 464] on img "Next" at bounding box center [1216, 441] width 30 height 79
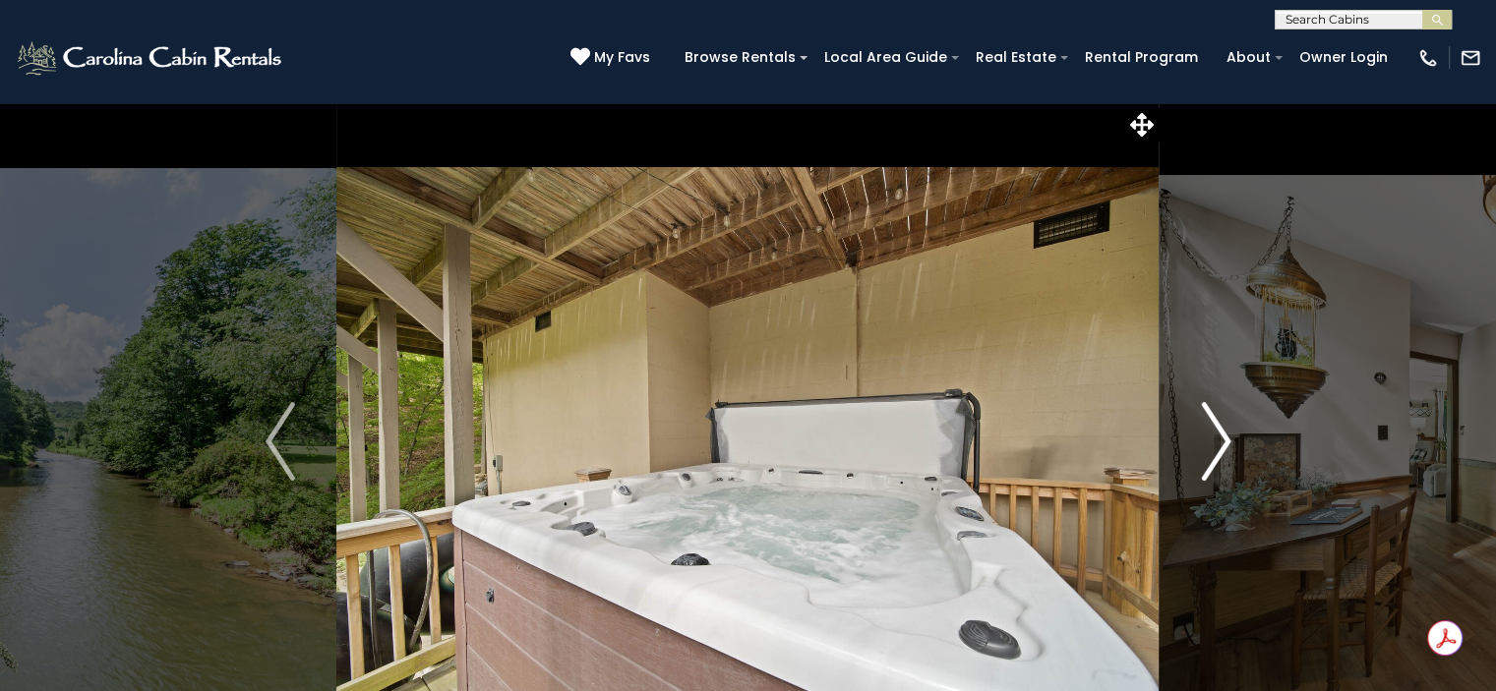
click at [1210, 464] on img "Next" at bounding box center [1216, 441] width 30 height 79
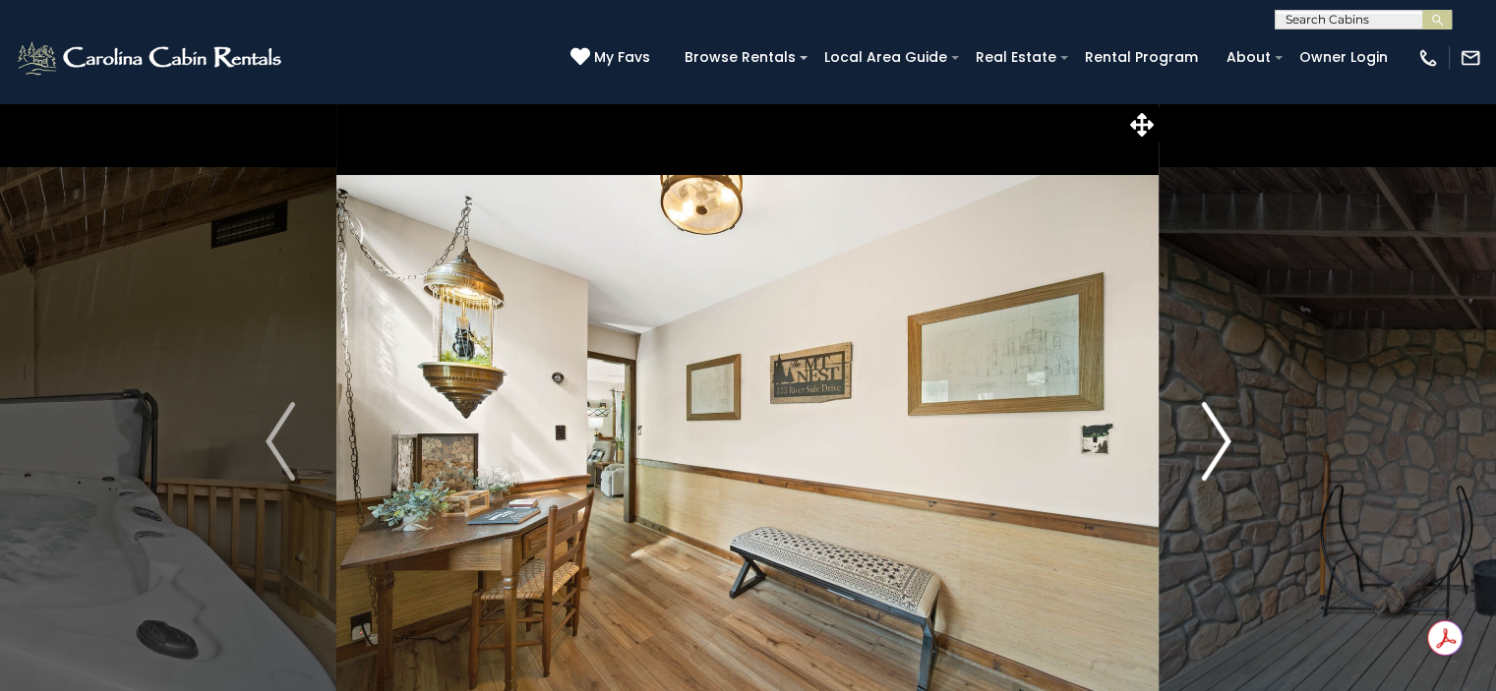
click at [1210, 464] on img "Next" at bounding box center [1216, 441] width 30 height 79
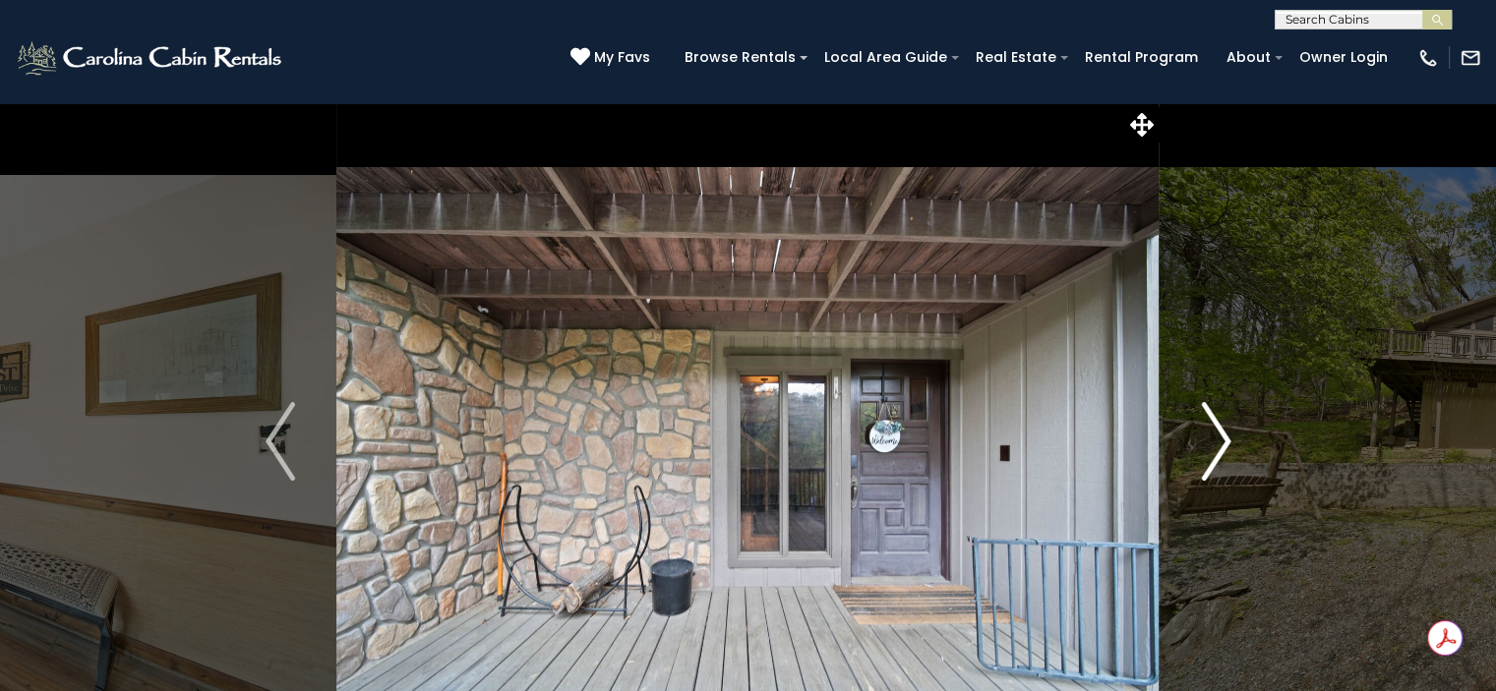
click at [1210, 464] on img "Next" at bounding box center [1216, 441] width 30 height 79
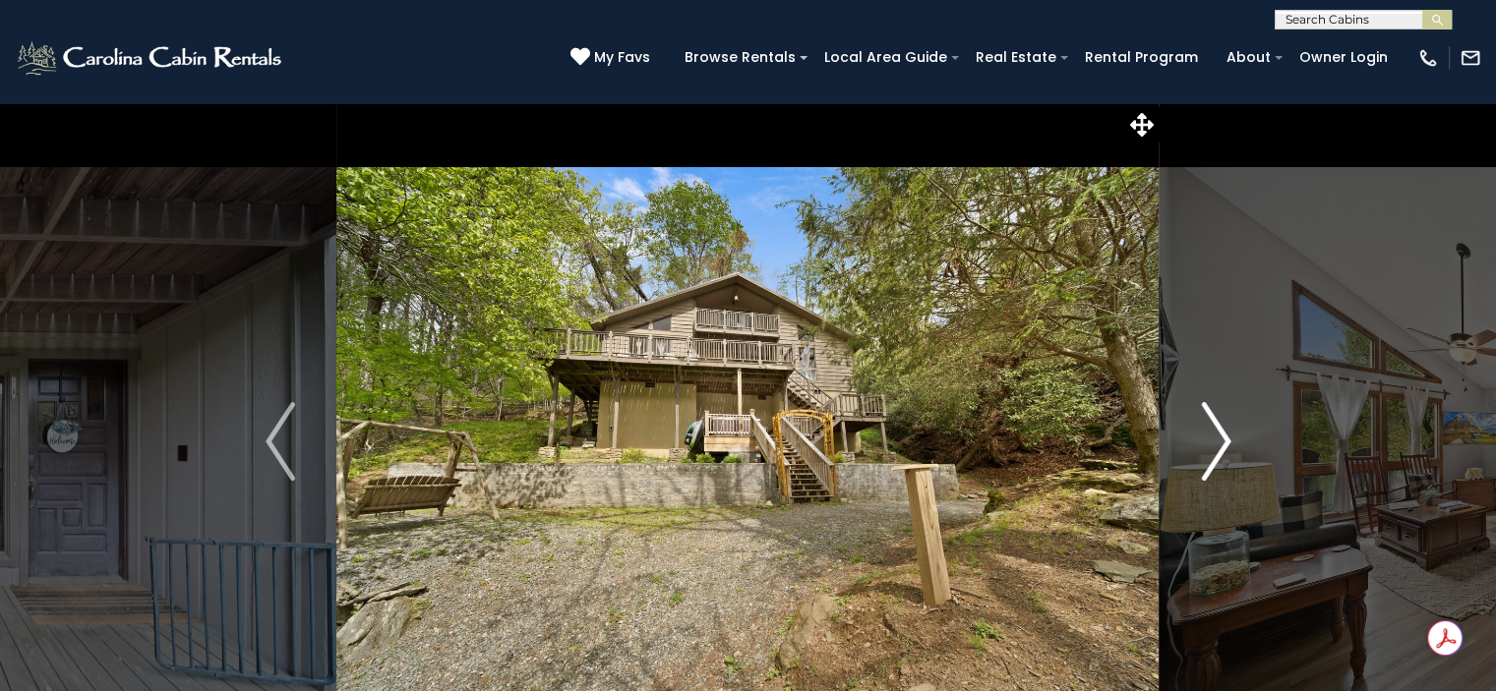
click at [1210, 464] on img "Next" at bounding box center [1216, 441] width 30 height 79
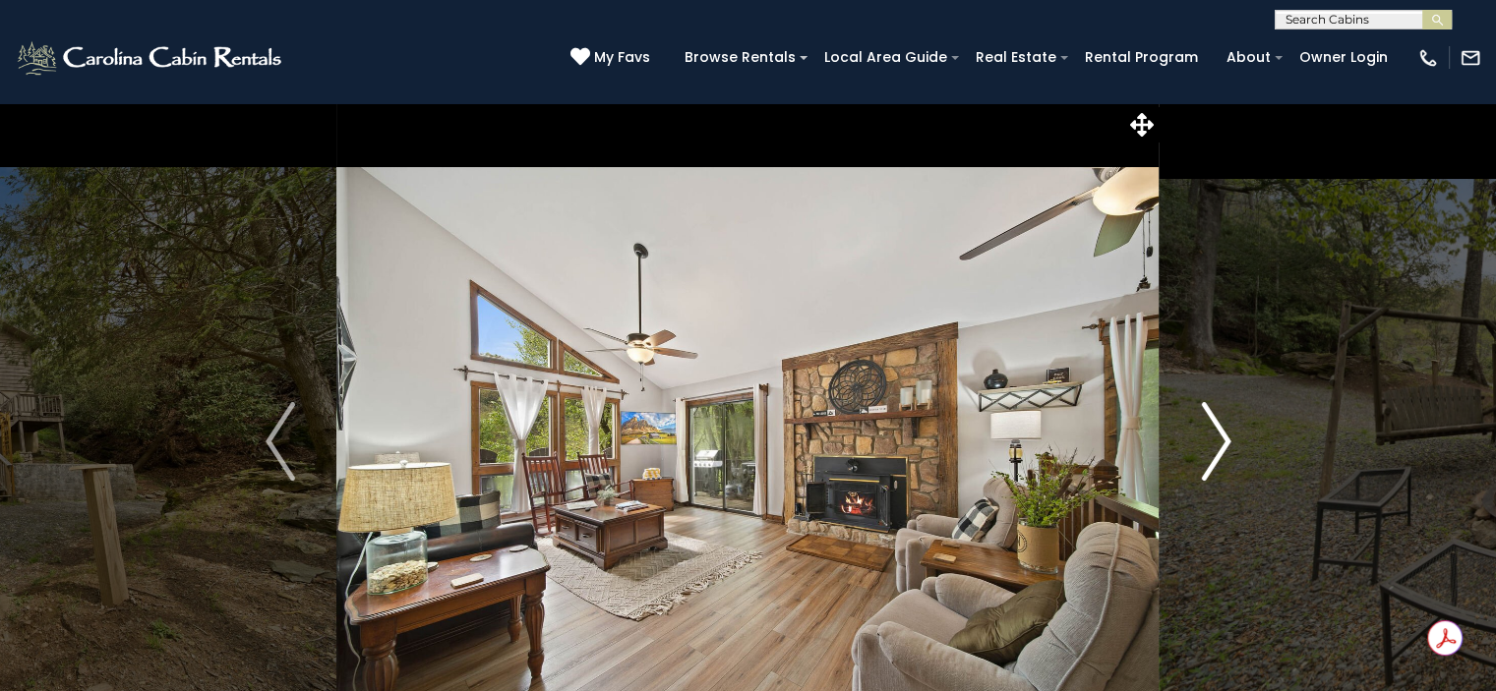
click at [1210, 464] on img "Next" at bounding box center [1216, 441] width 30 height 79
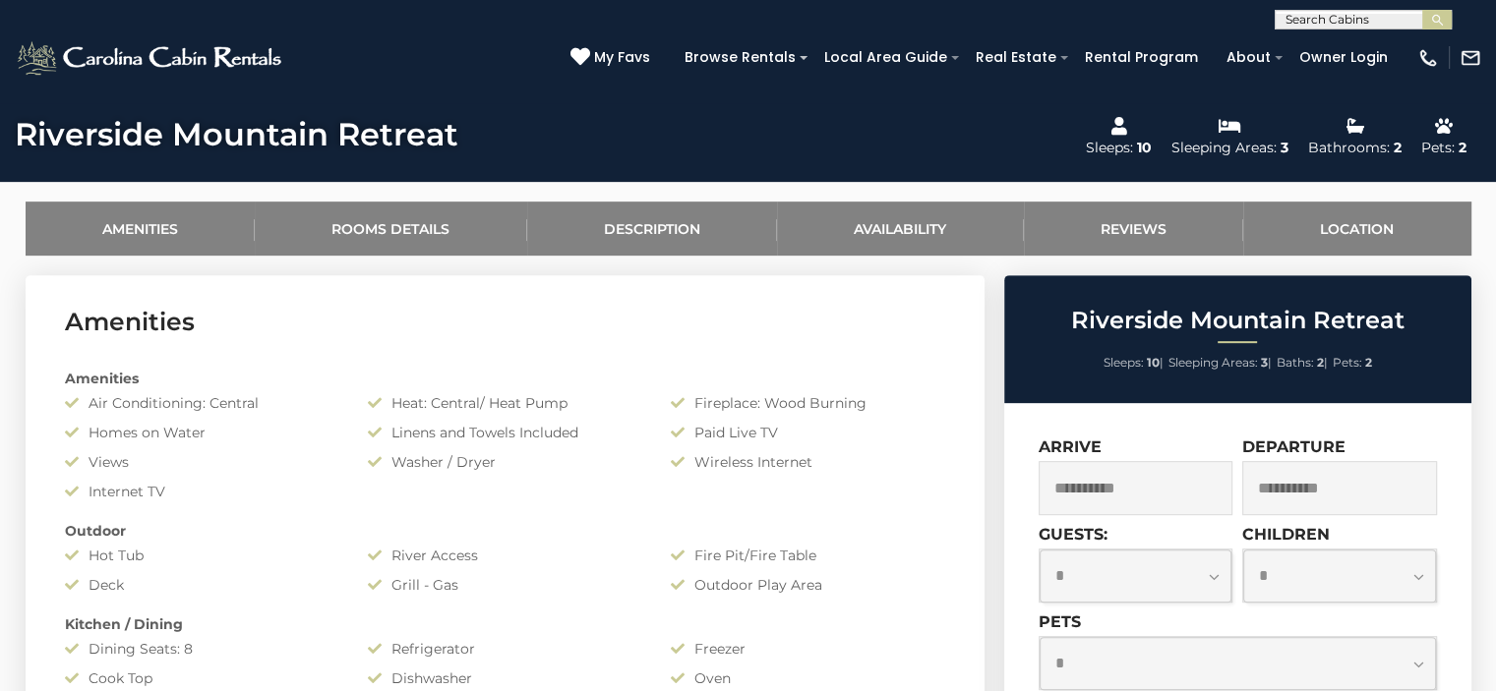
scroll to position [610, 0]
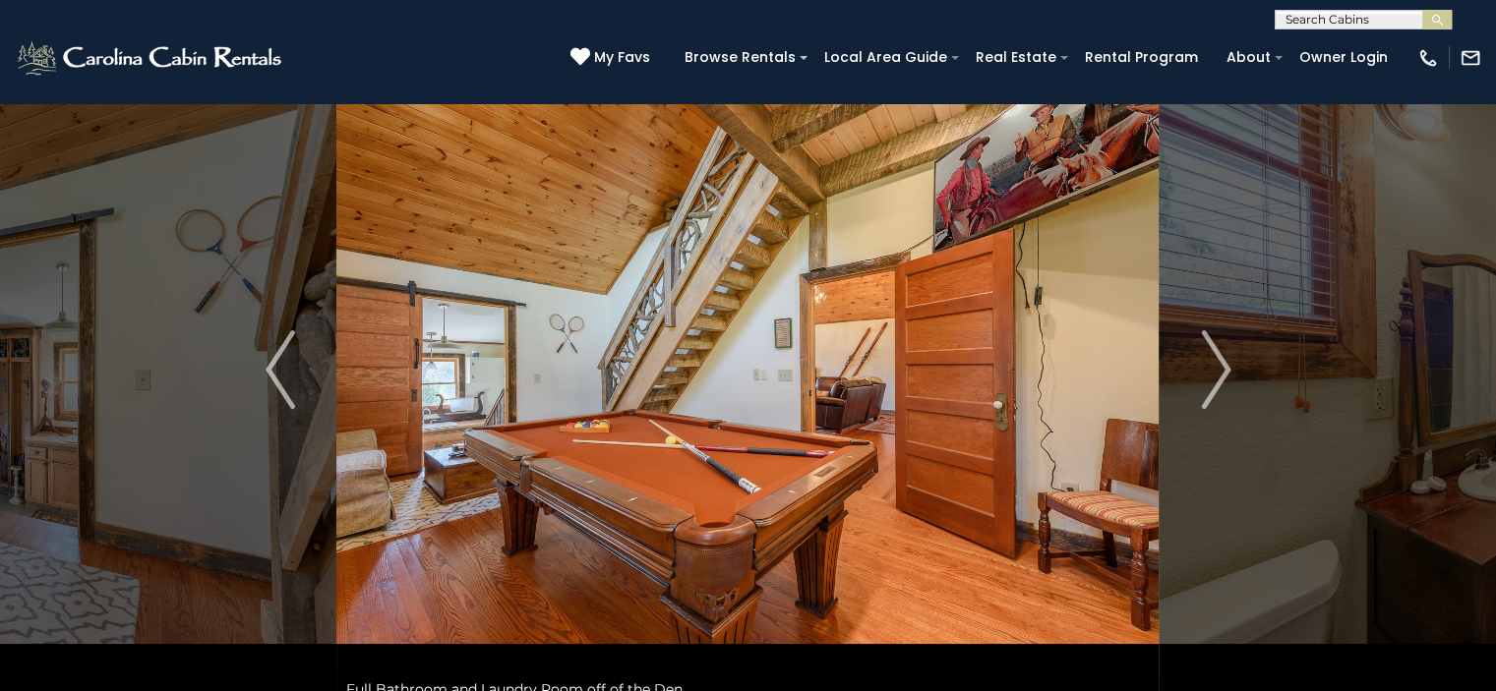
scroll to position [72, 0]
click at [1196, 355] on button "Next" at bounding box center [1216, 369] width 113 height 679
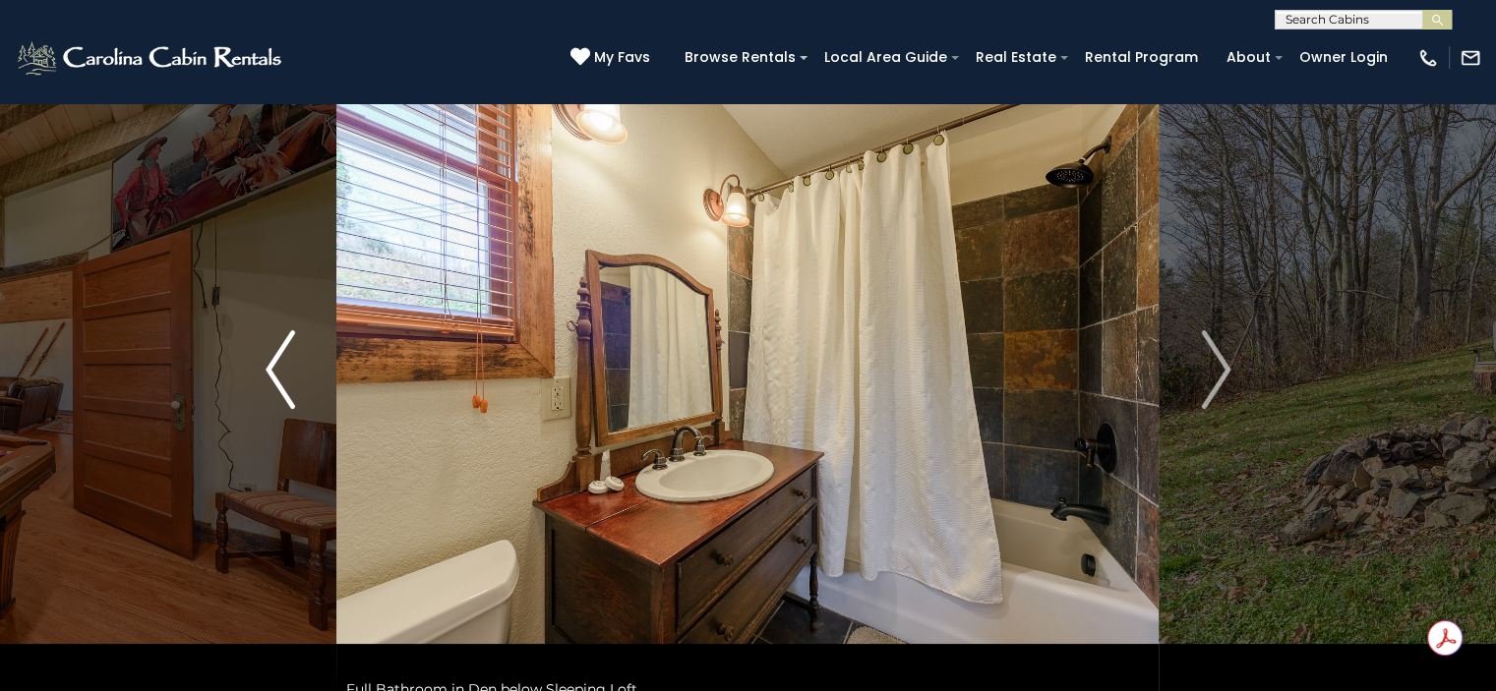
click at [282, 357] on img "Previous" at bounding box center [281, 369] width 30 height 79
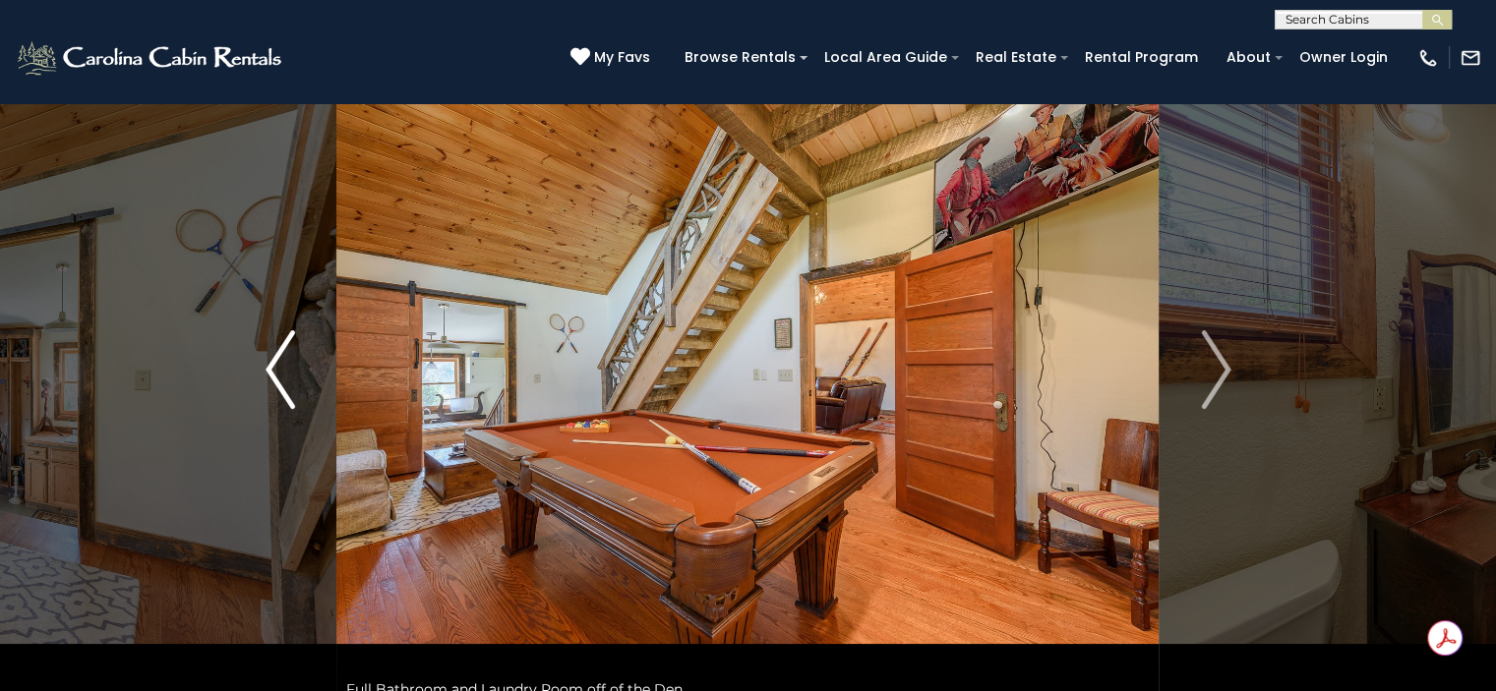
click at [282, 357] on img "Previous" at bounding box center [281, 369] width 30 height 79
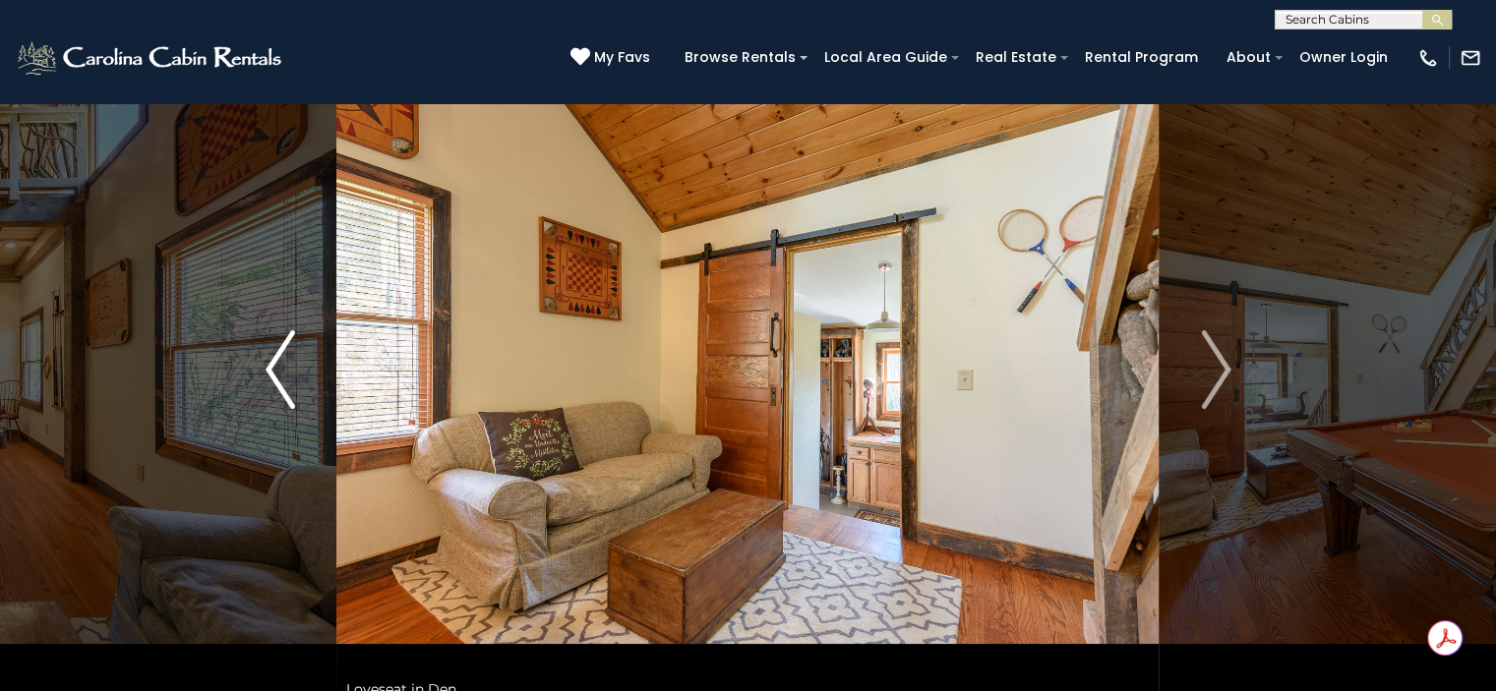
click at [282, 357] on img "Previous" at bounding box center [281, 369] width 30 height 79
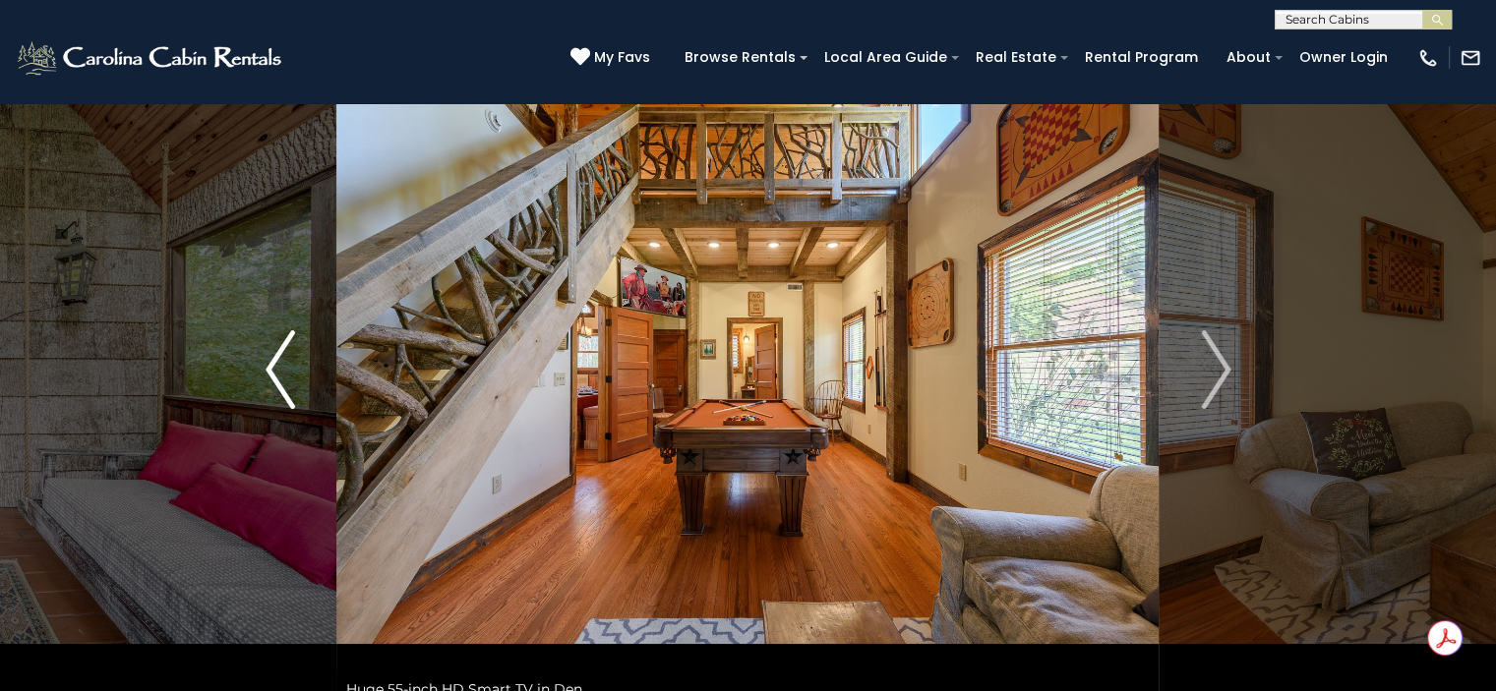
click at [282, 357] on img "Previous" at bounding box center [281, 369] width 30 height 79
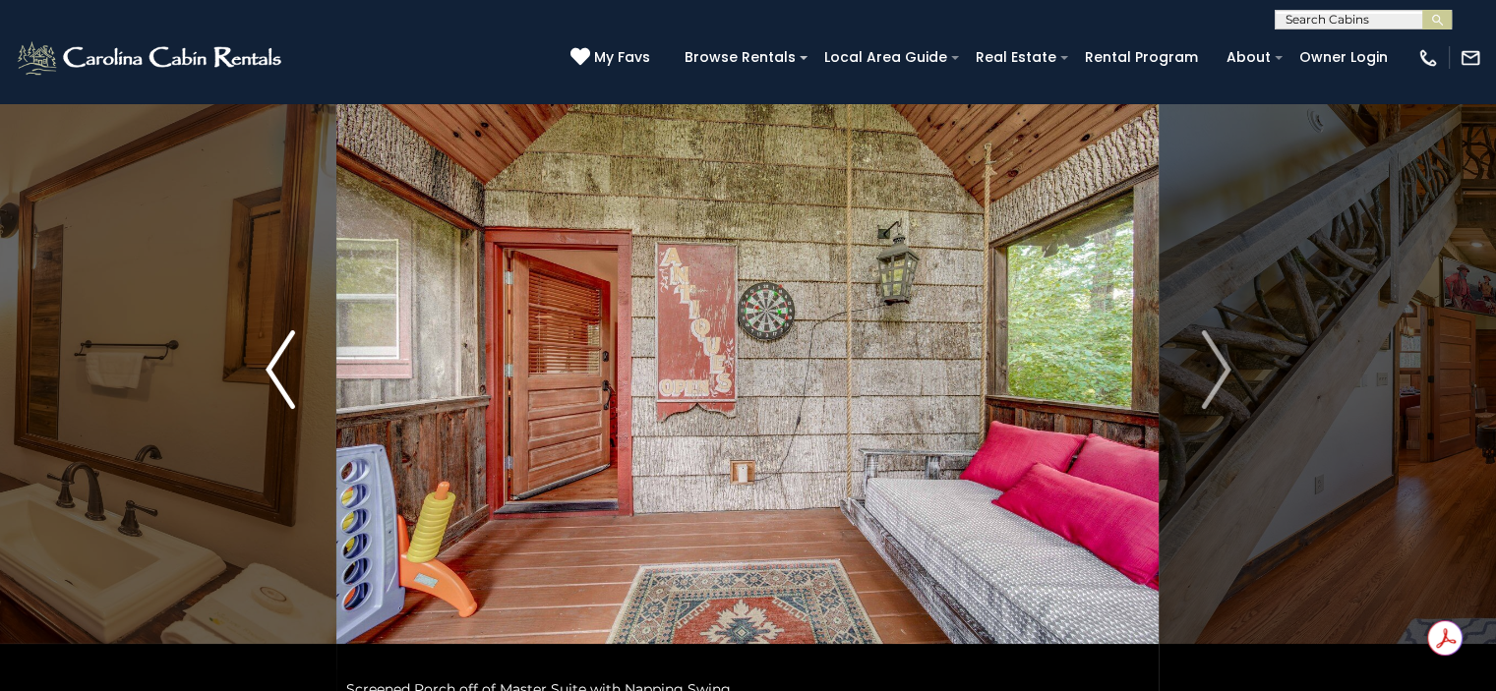
click at [282, 357] on img "Previous" at bounding box center [281, 369] width 30 height 79
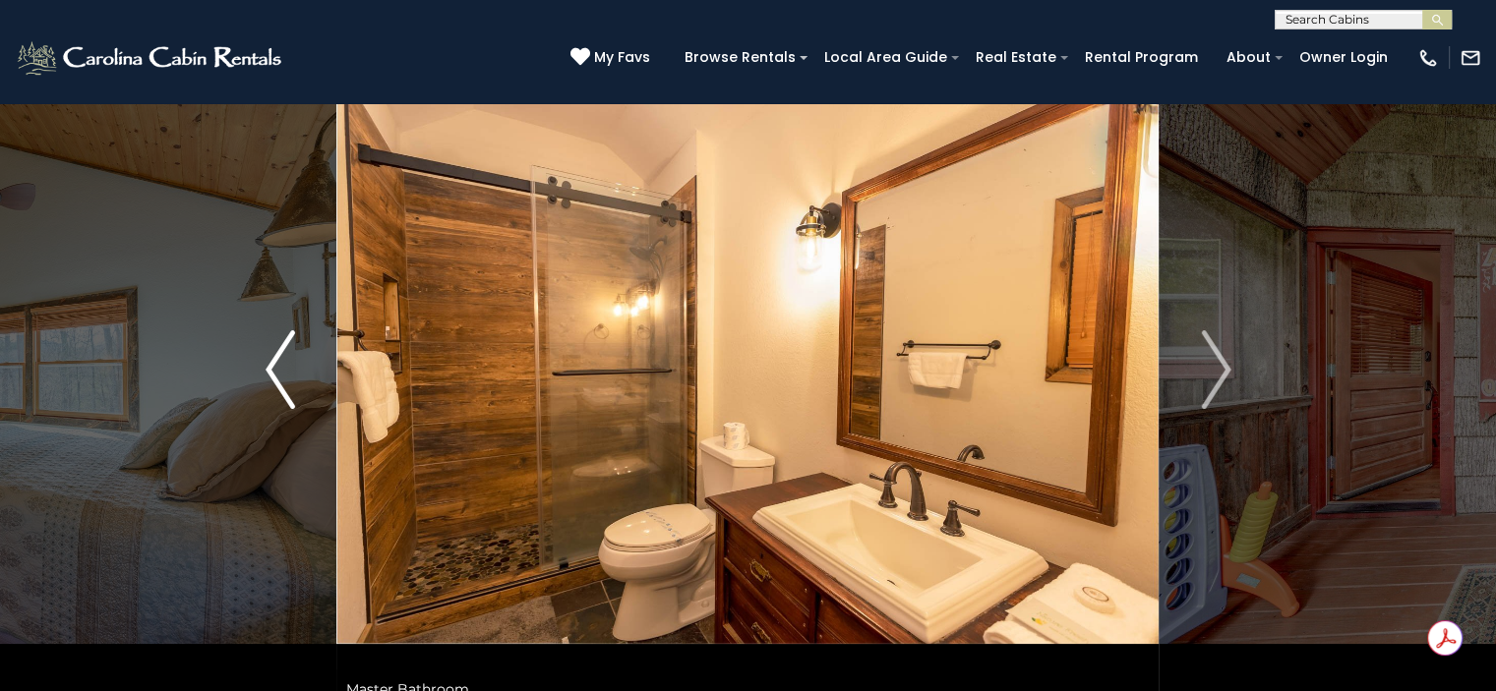
click at [282, 357] on img "Previous" at bounding box center [281, 369] width 30 height 79
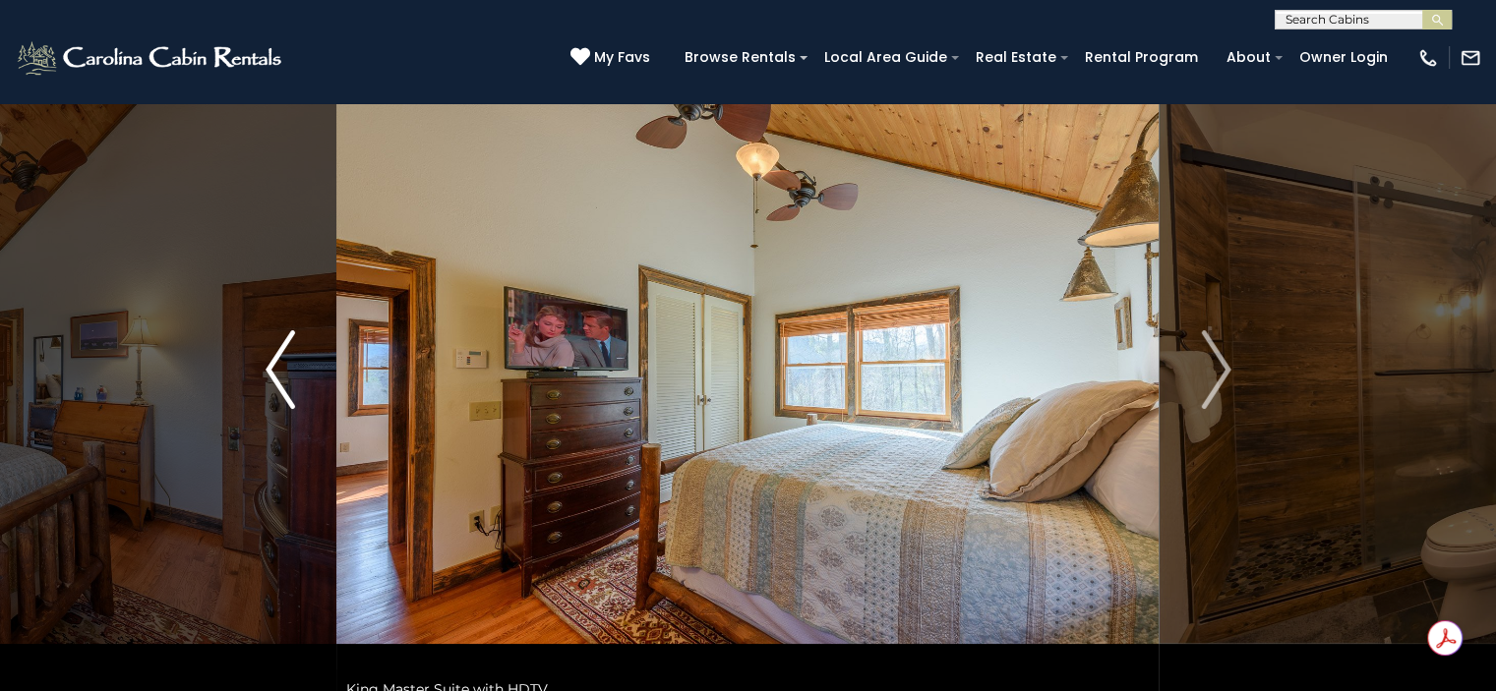
click at [282, 357] on img "Previous" at bounding box center [281, 369] width 30 height 79
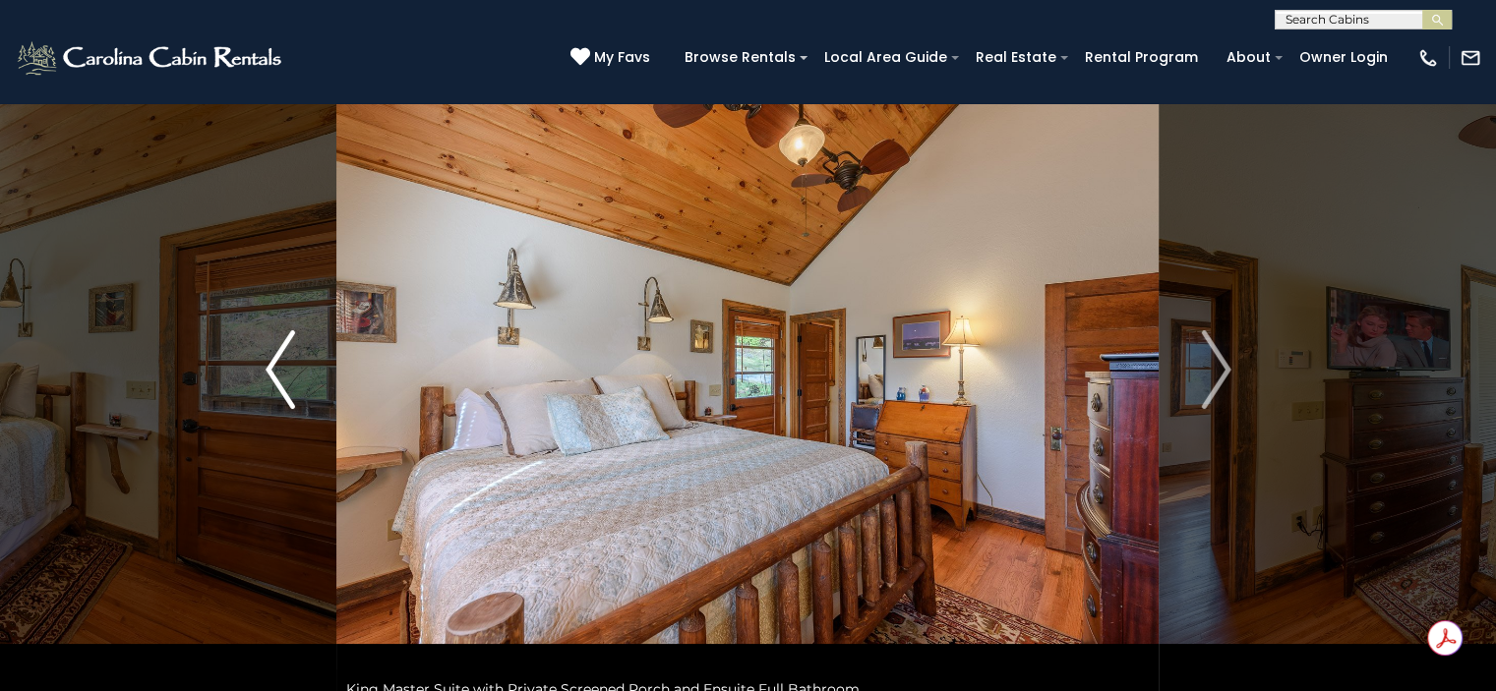
click at [282, 357] on img "Previous" at bounding box center [281, 369] width 30 height 79
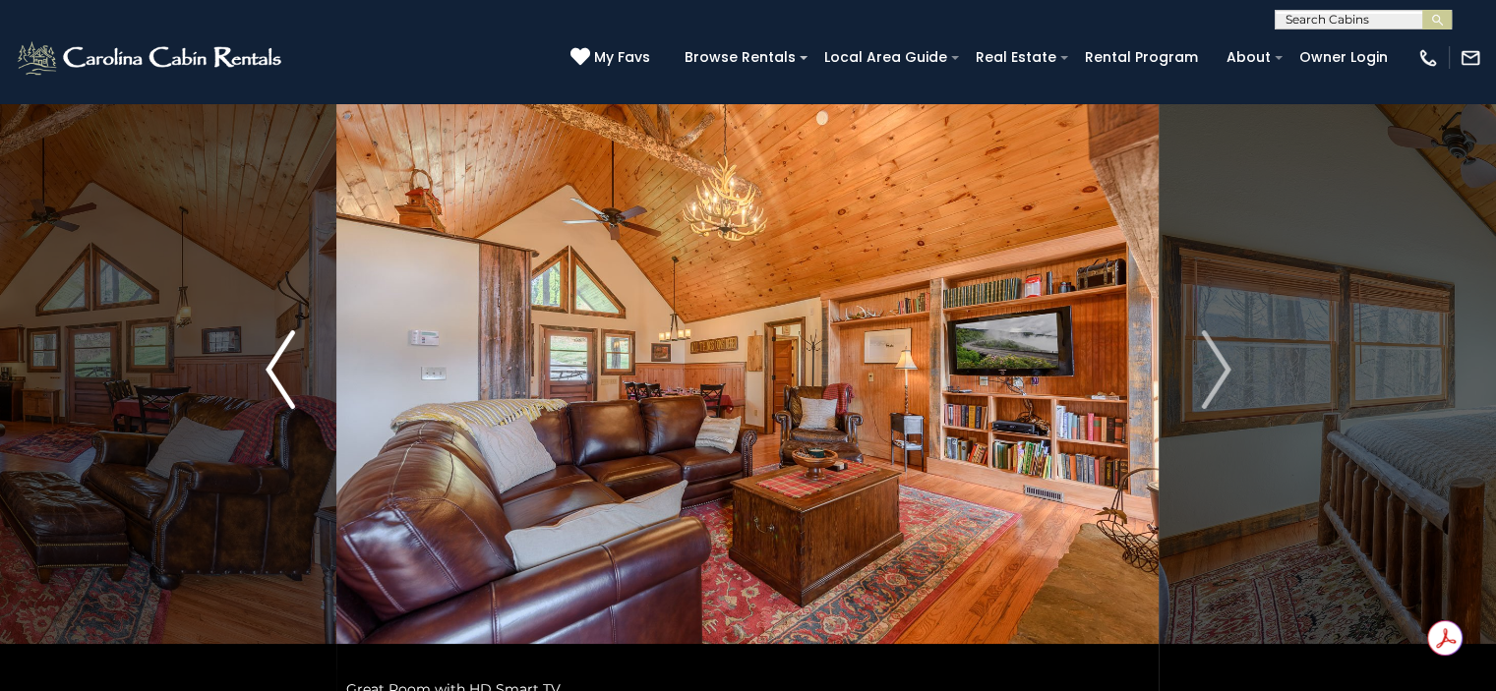
click at [282, 357] on img "Previous" at bounding box center [281, 369] width 30 height 79
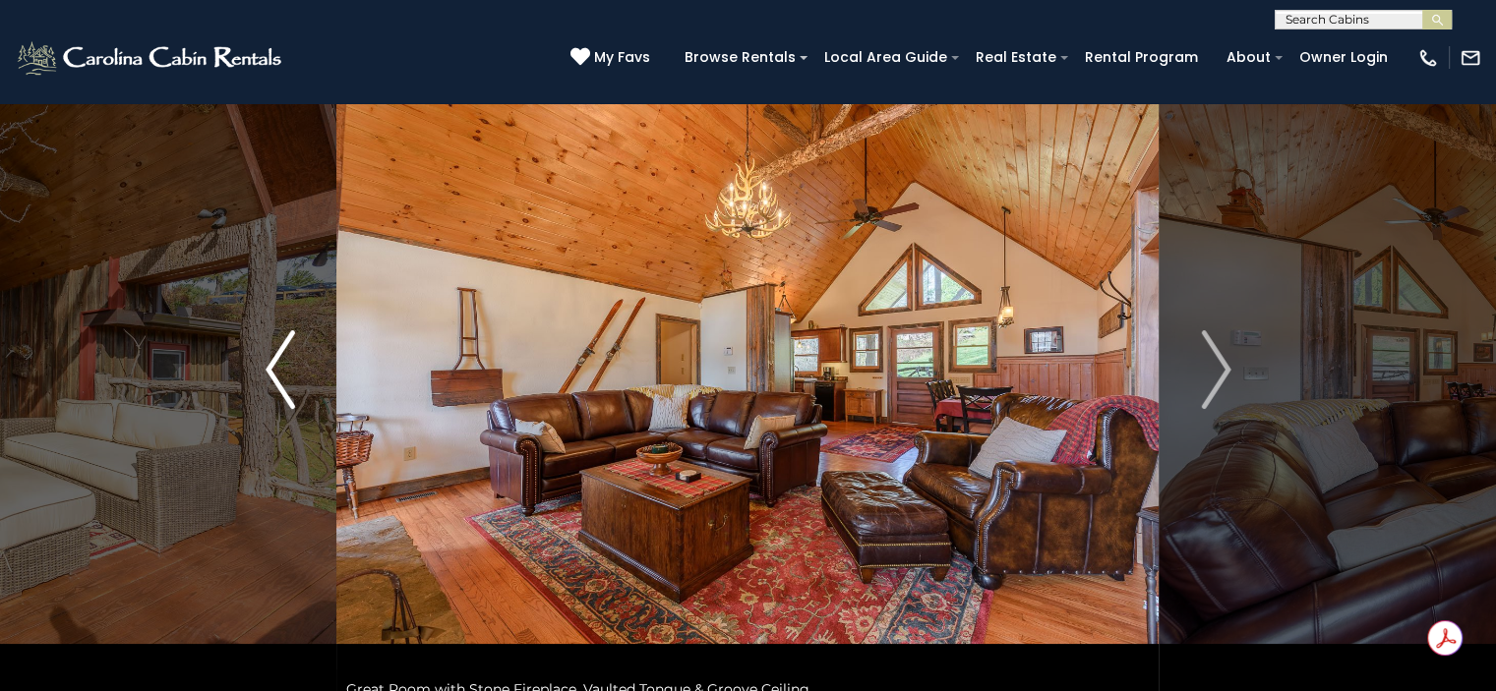
click at [282, 357] on img "Previous" at bounding box center [281, 369] width 30 height 79
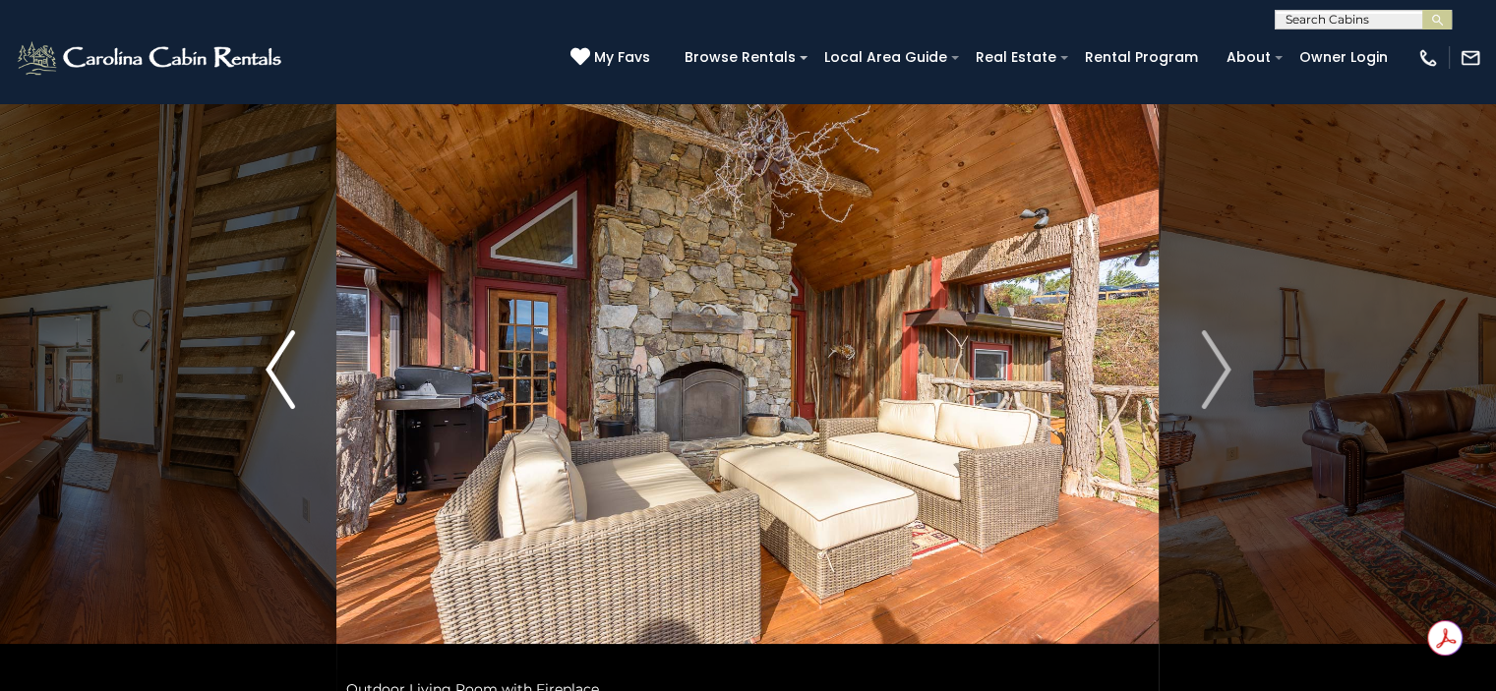
click at [282, 357] on img "Previous" at bounding box center [281, 369] width 30 height 79
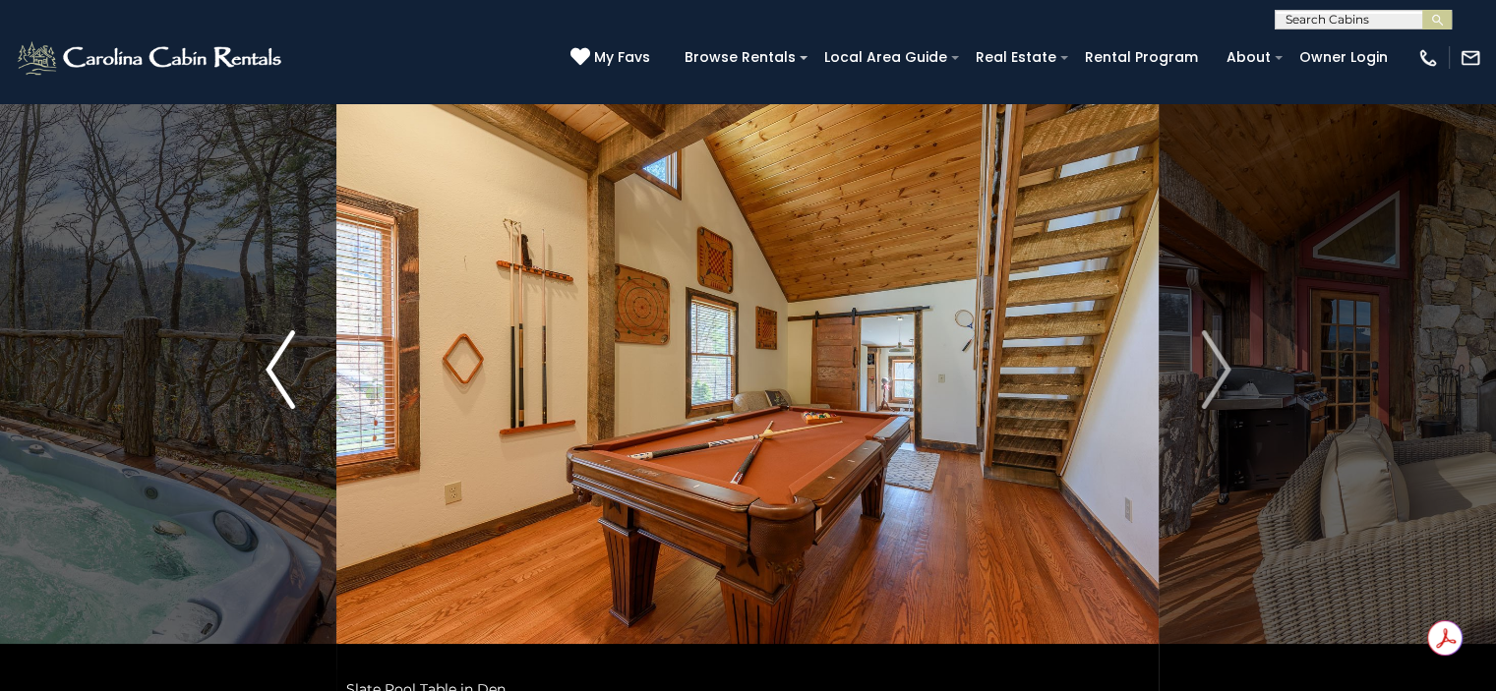
click at [282, 357] on img "Previous" at bounding box center [281, 369] width 30 height 79
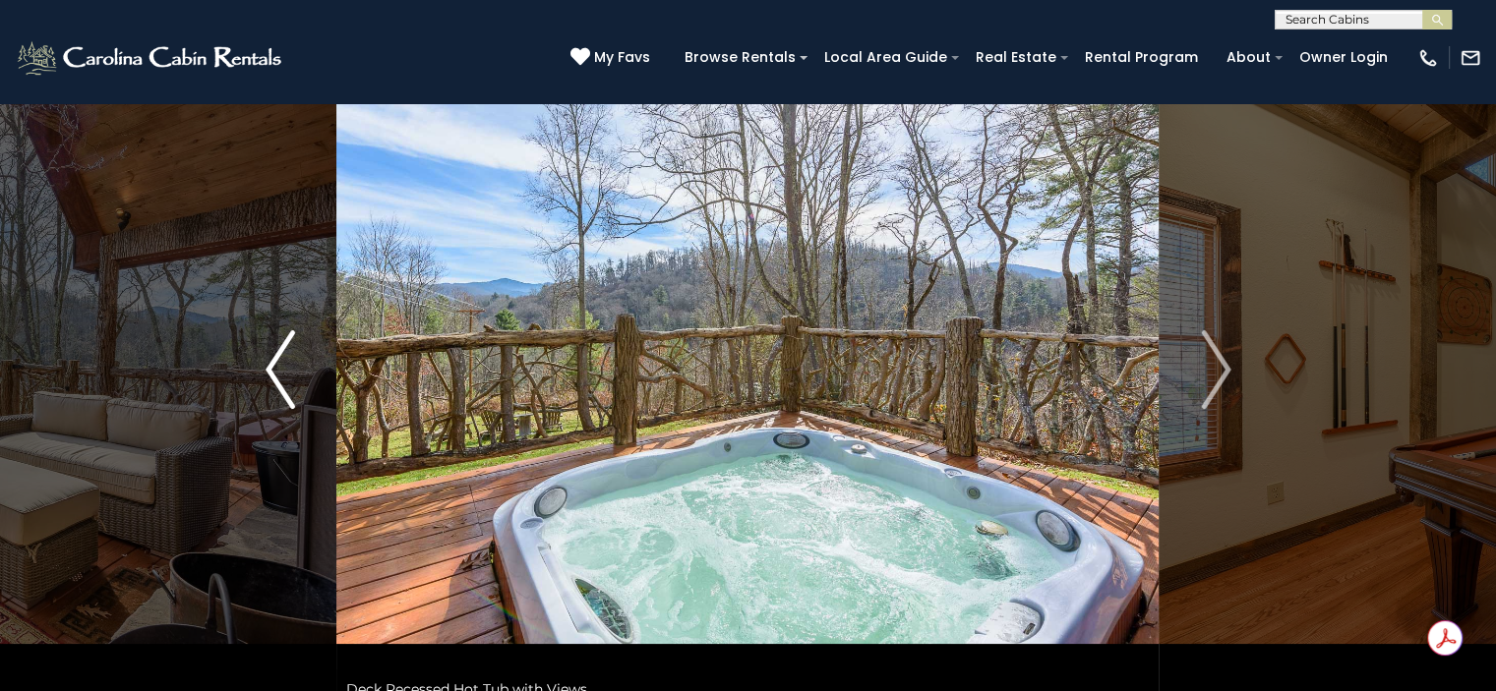
click at [282, 357] on img "Previous" at bounding box center [281, 369] width 30 height 79
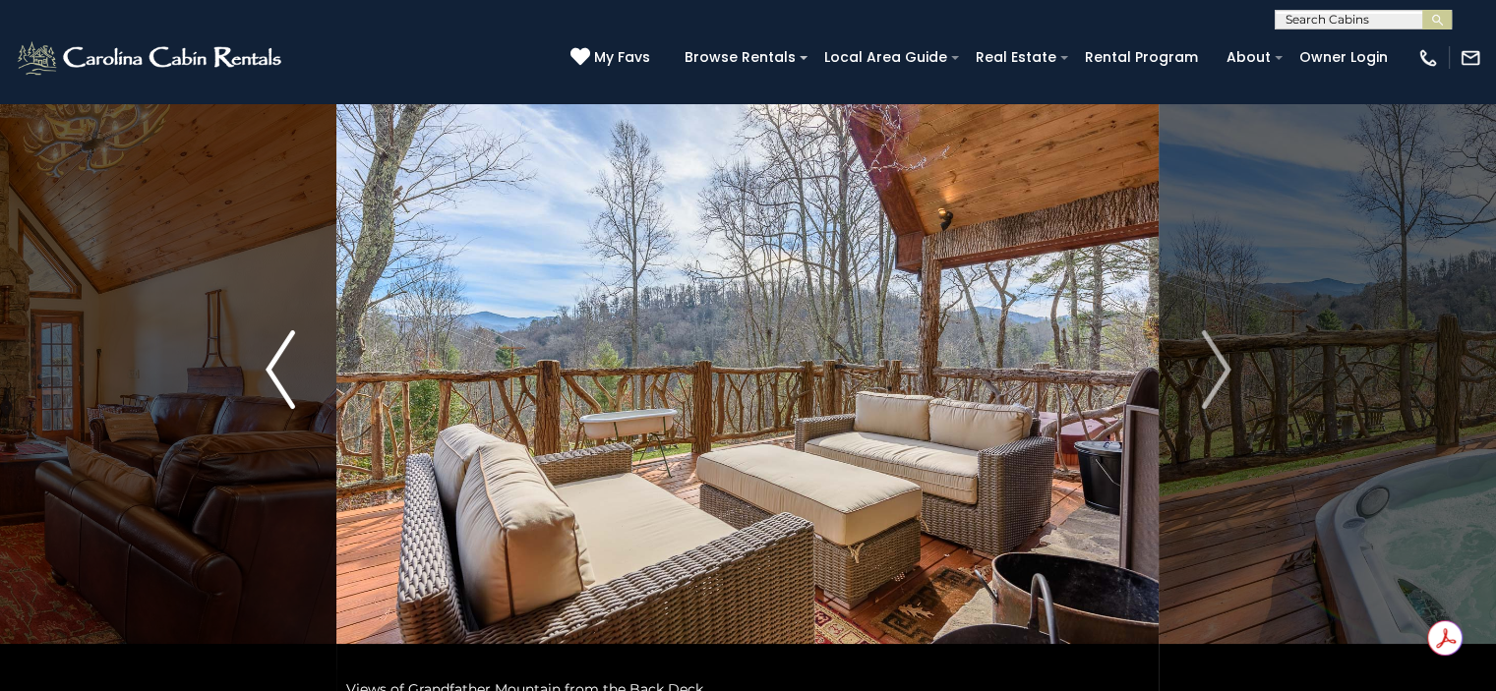
click at [282, 357] on img "Previous" at bounding box center [281, 369] width 30 height 79
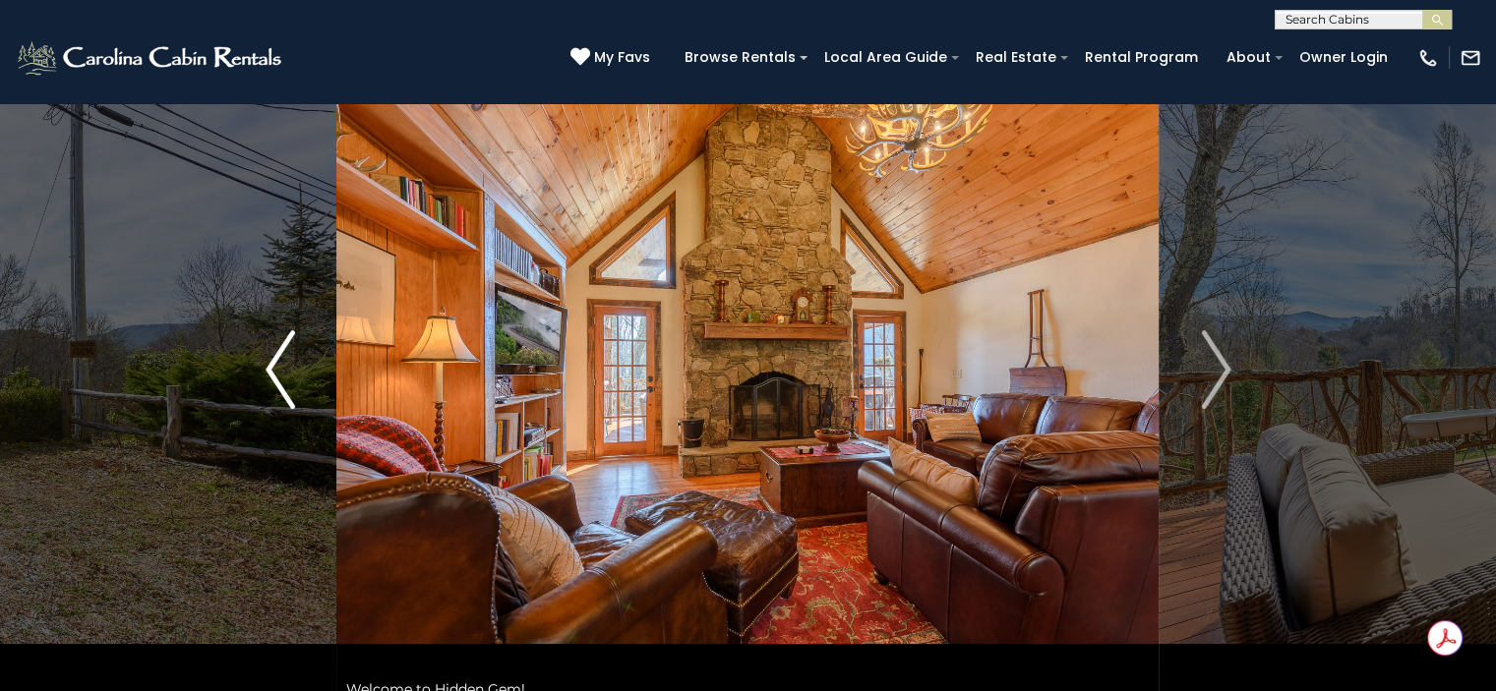
click at [282, 357] on img "Previous" at bounding box center [281, 369] width 30 height 79
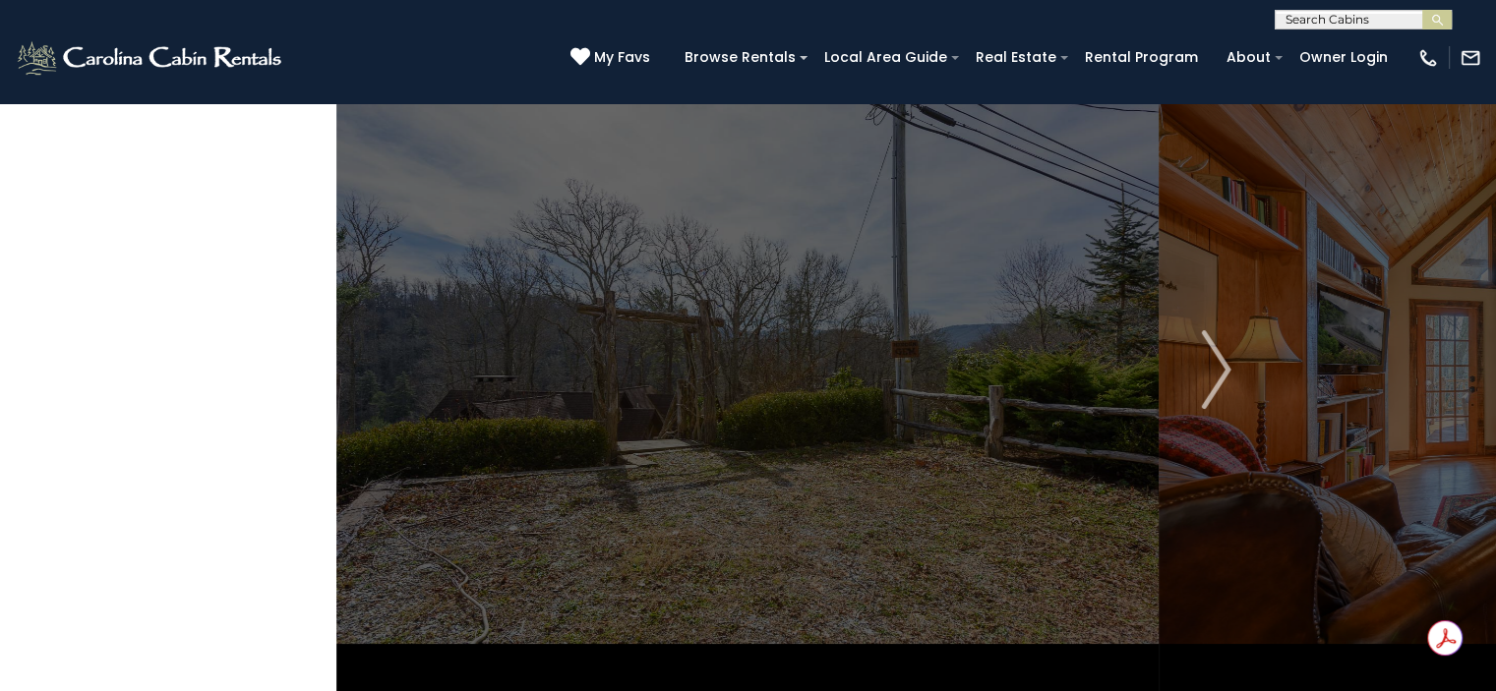
click at [282, 357] on img "Previous" at bounding box center [281, 369] width 30 height 79
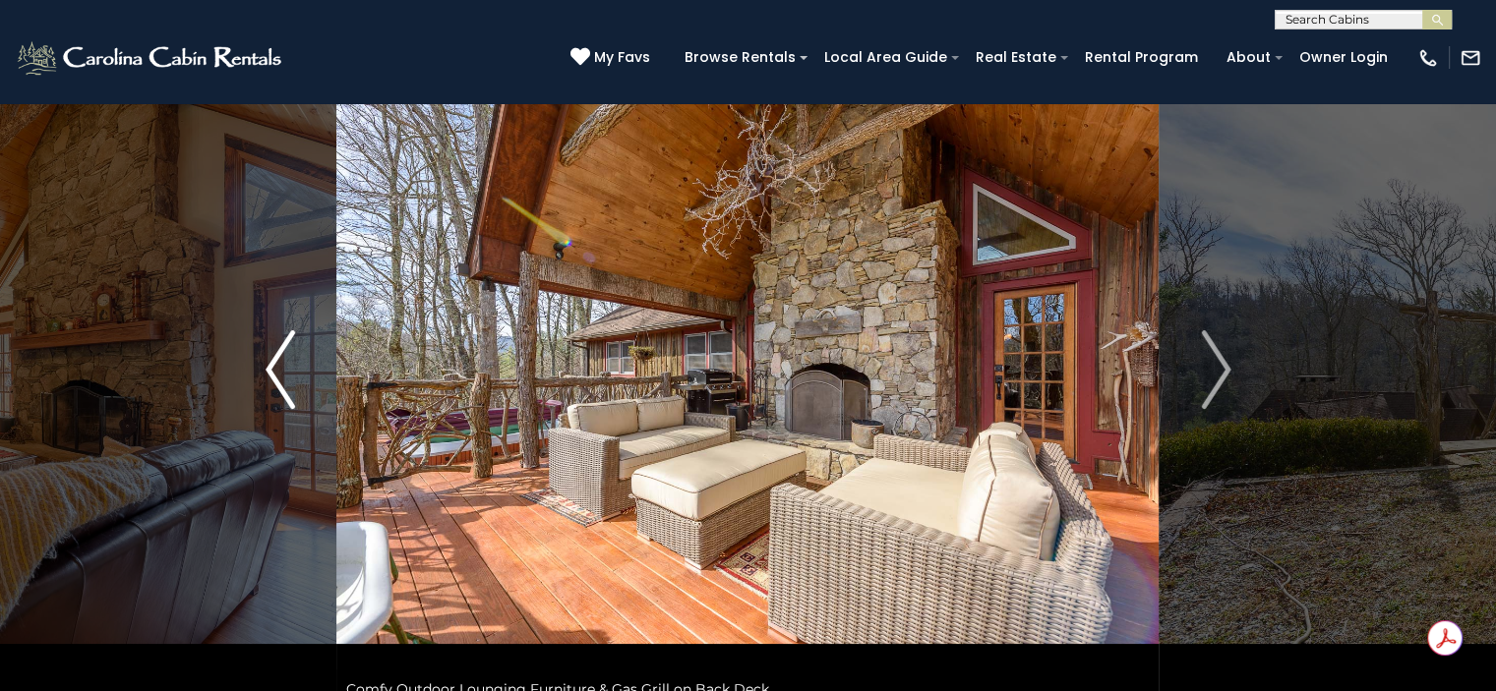
click at [282, 357] on img "Previous" at bounding box center [281, 369] width 30 height 79
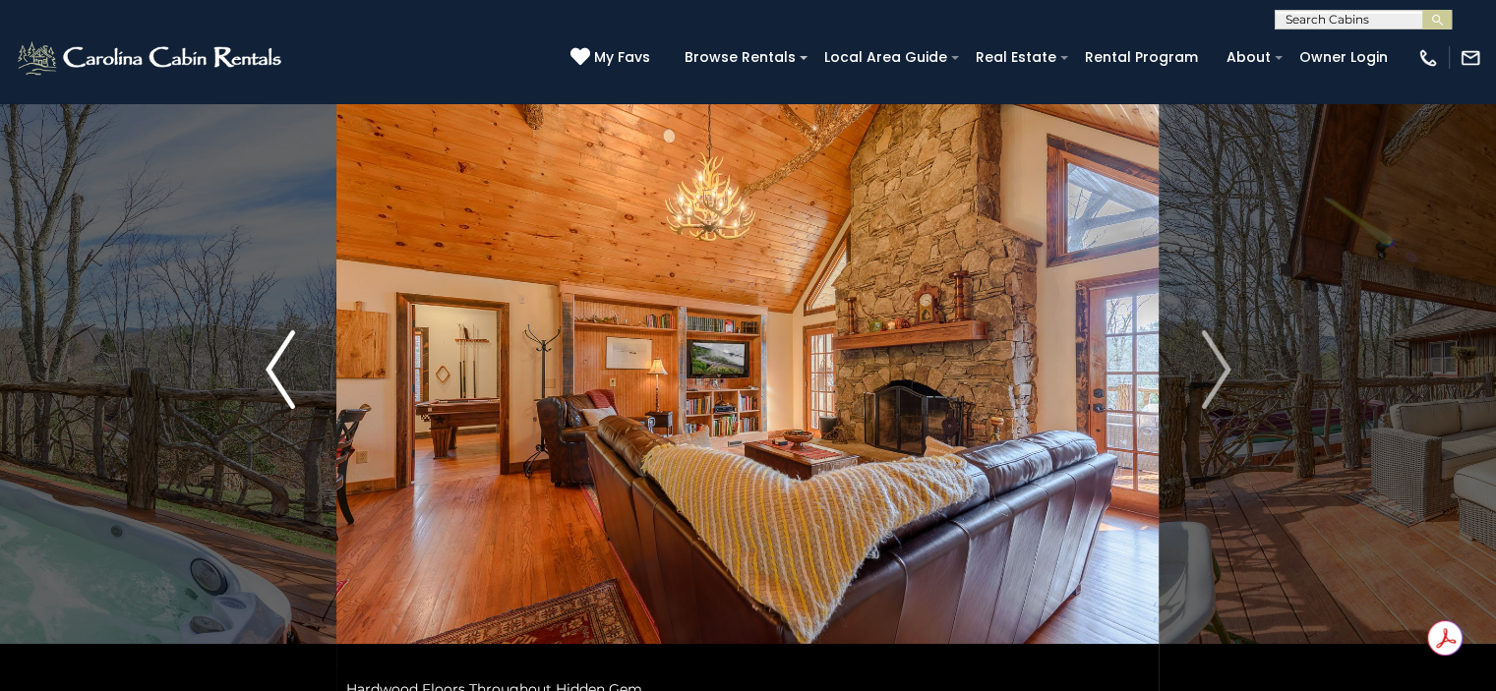
click at [294, 357] on img "Previous" at bounding box center [281, 369] width 30 height 79
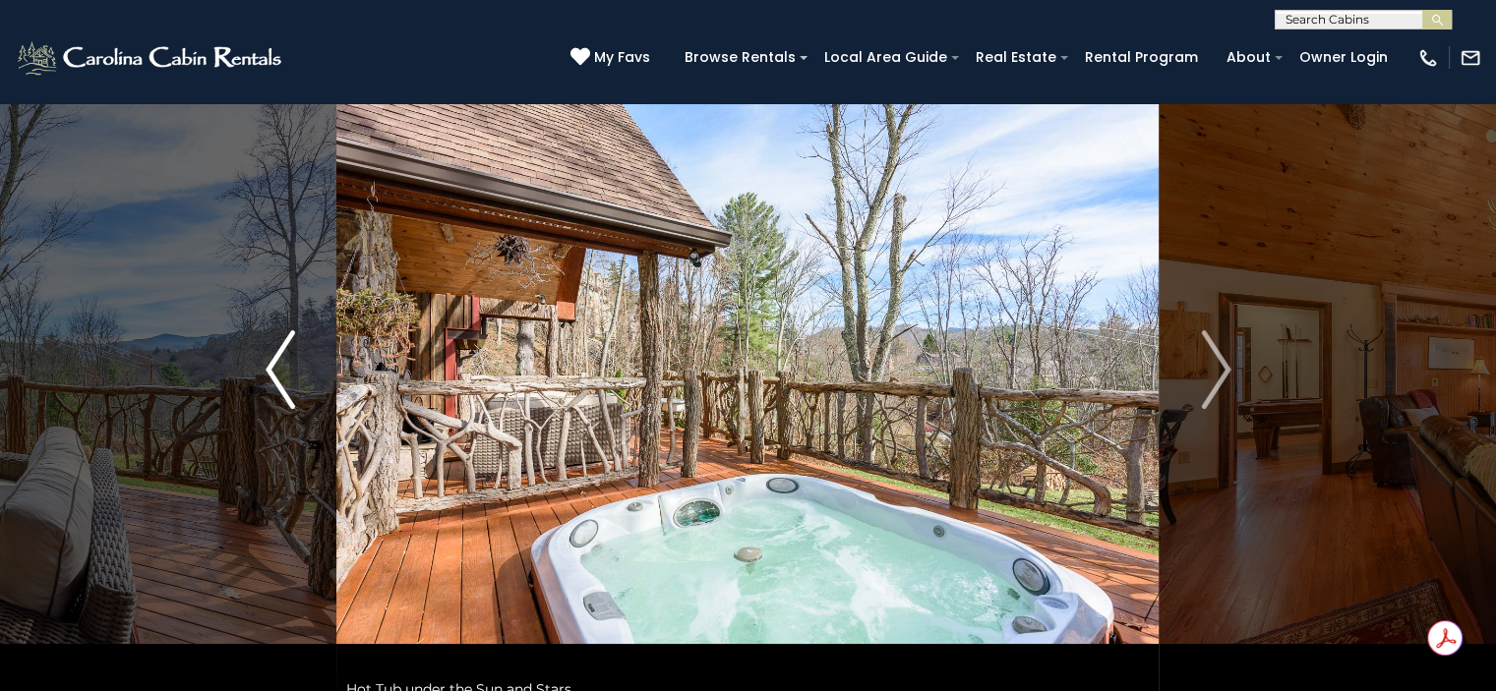
click at [294, 357] on img "Previous" at bounding box center [281, 369] width 30 height 79
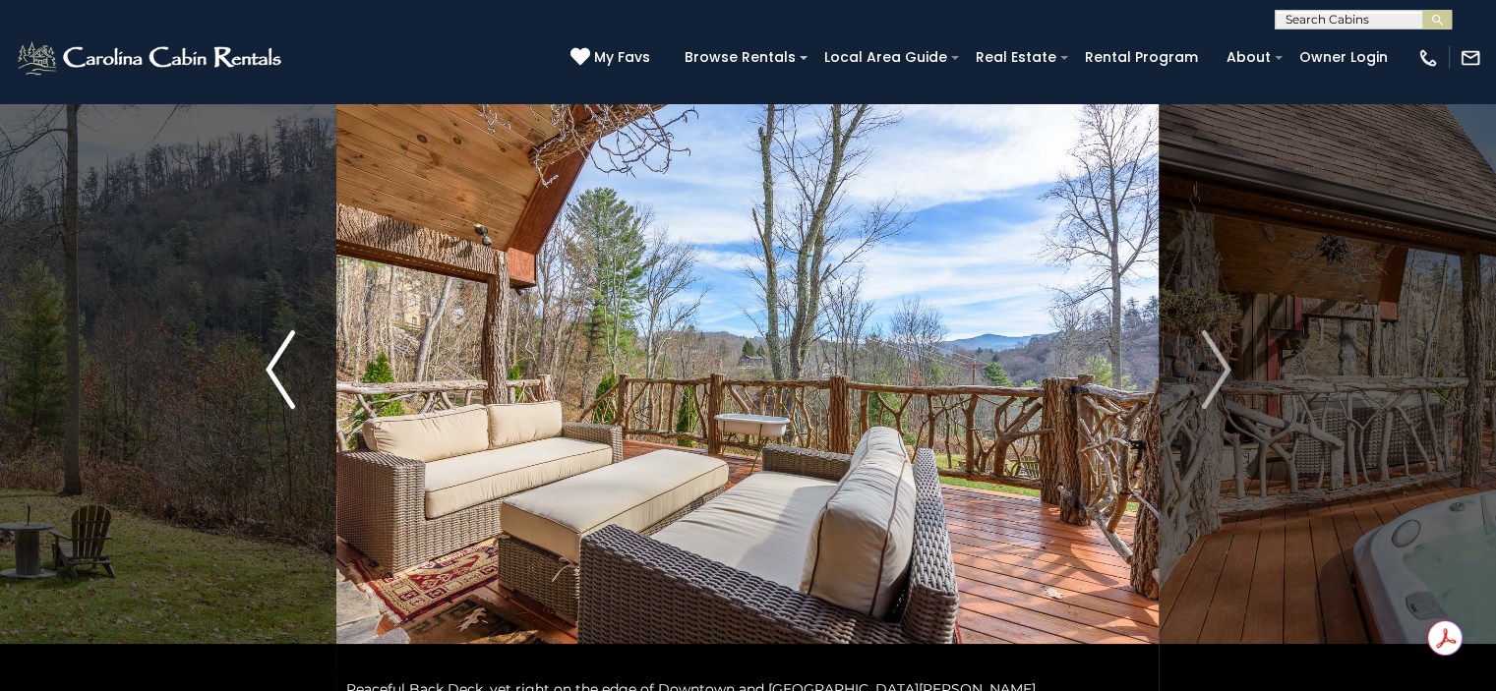
click at [294, 357] on img "Previous" at bounding box center [281, 369] width 30 height 79
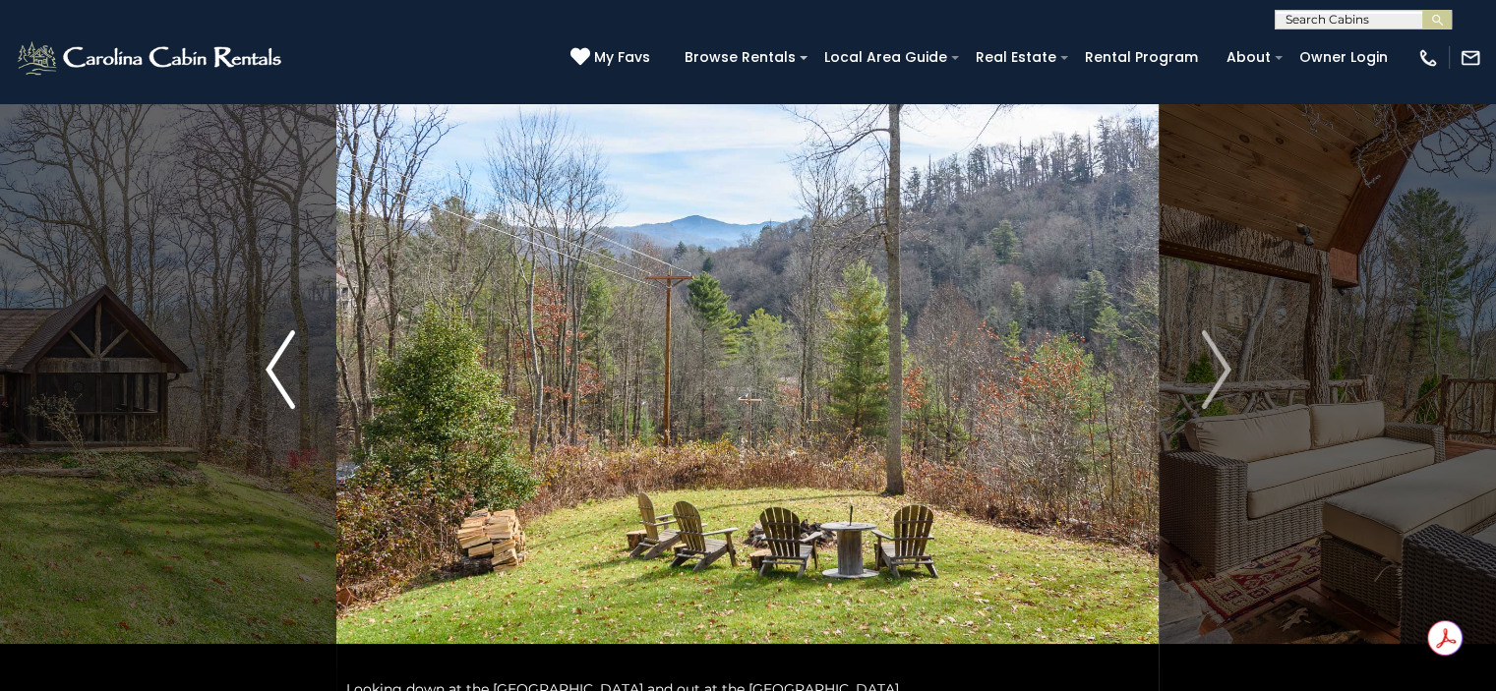
click at [294, 357] on img "Previous" at bounding box center [281, 369] width 30 height 79
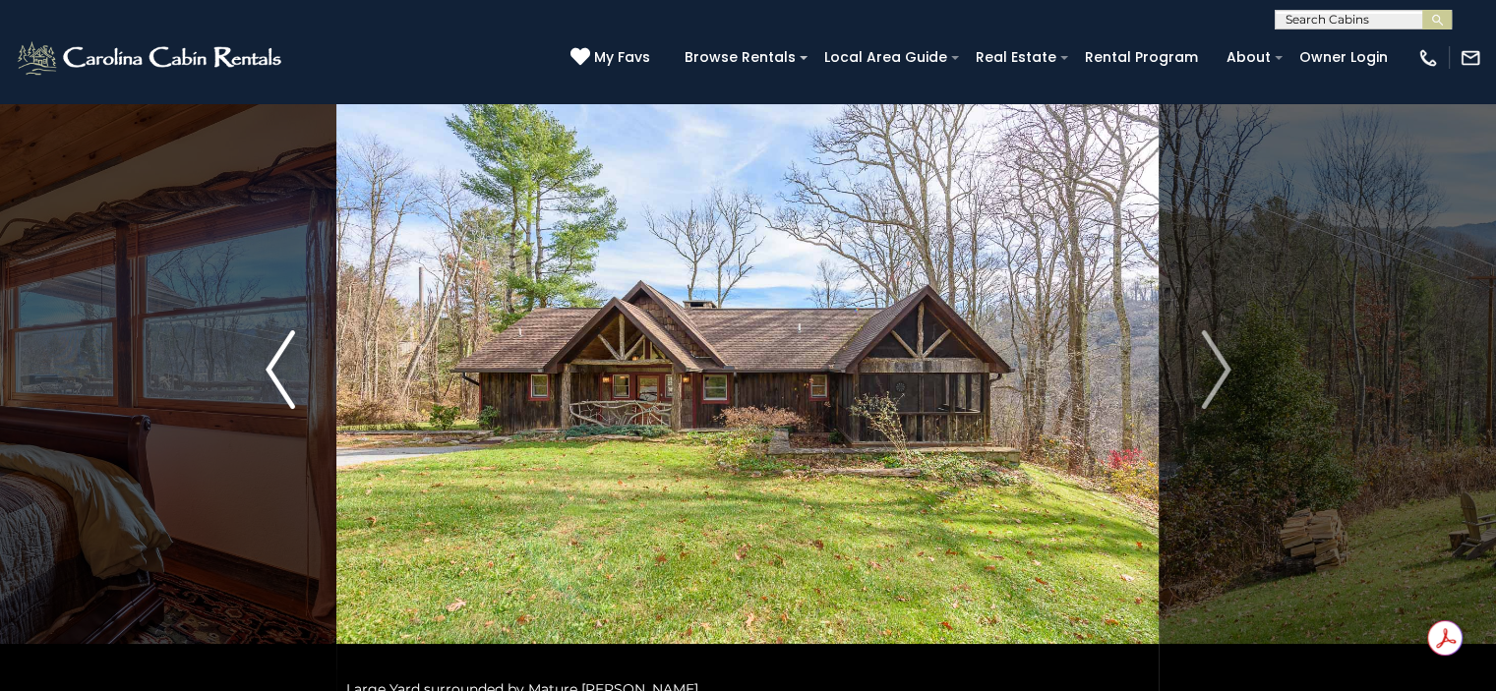
click at [294, 357] on img "Previous" at bounding box center [281, 369] width 30 height 79
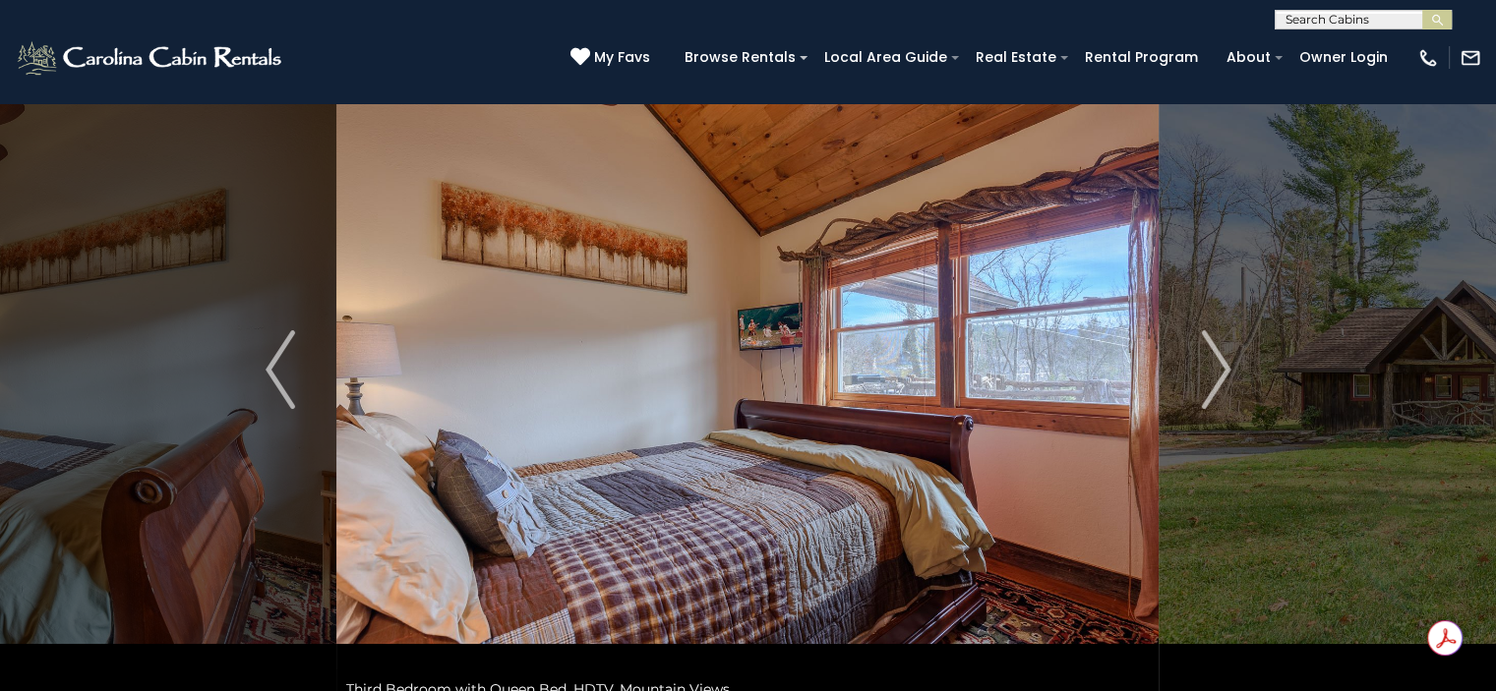
scroll to position [847, 0]
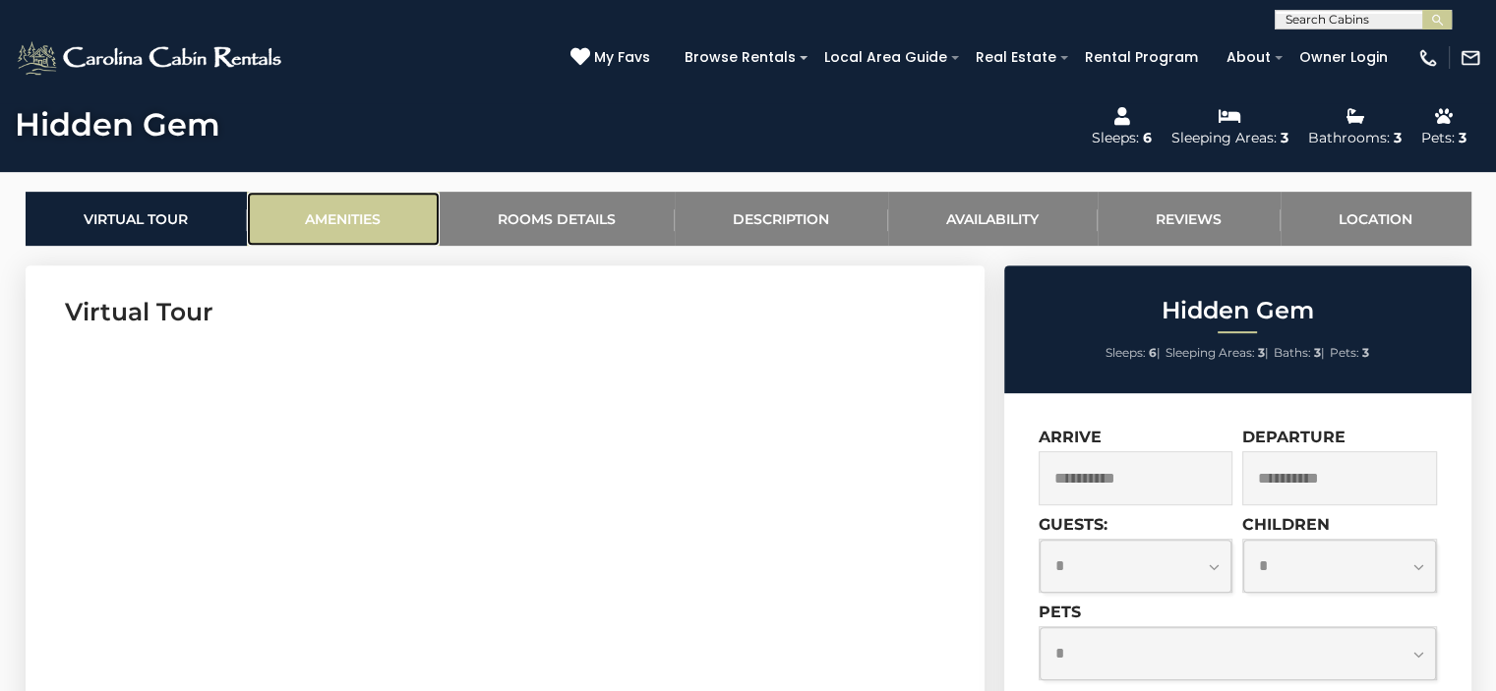
click at [325, 222] on link "Amenities" at bounding box center [343, 219] width 193 height 54
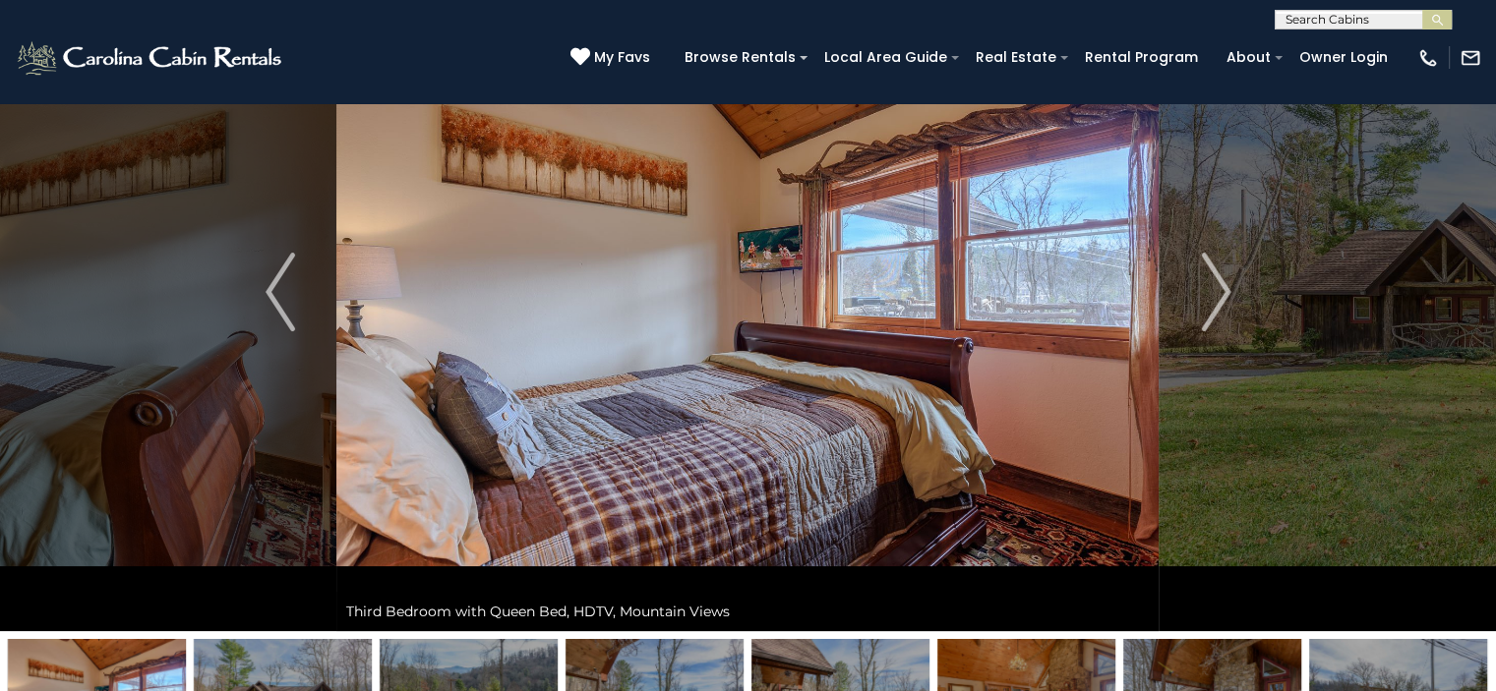
scroll to position [0, 0]
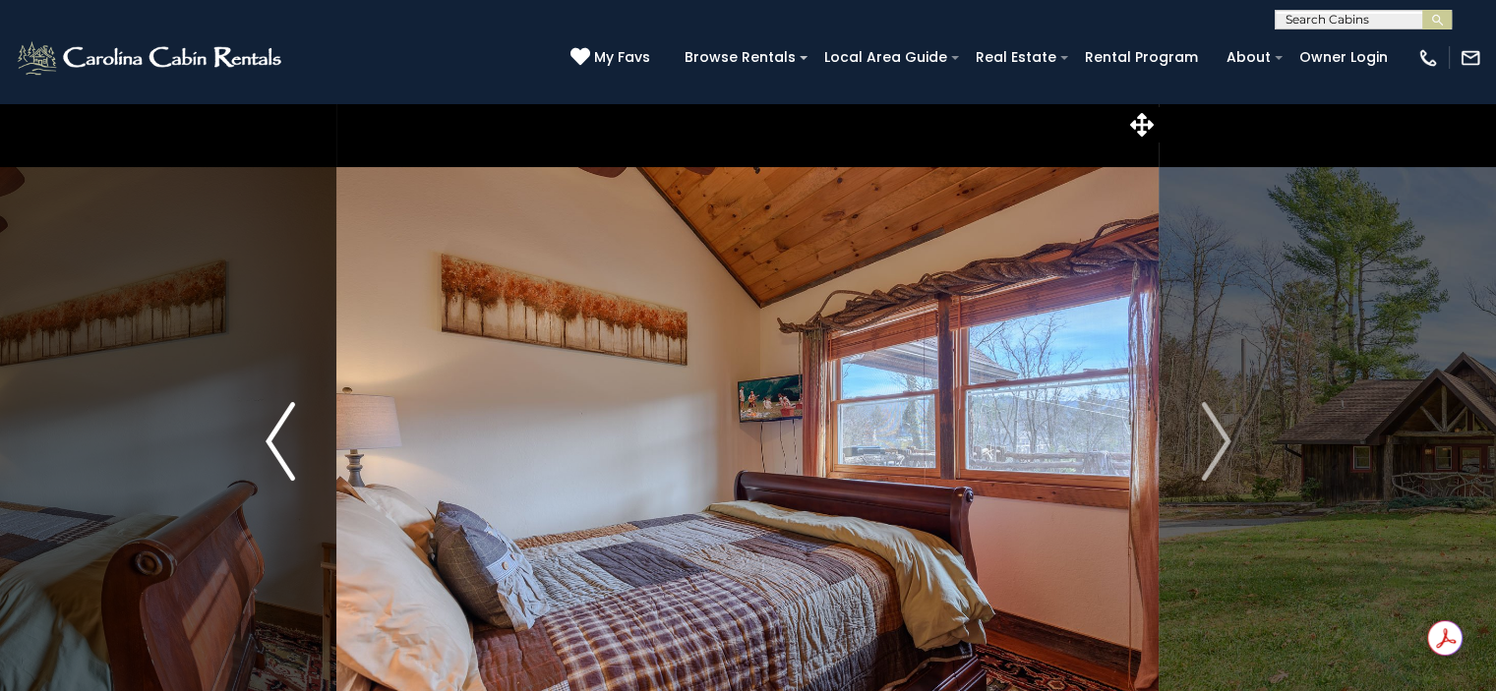
click at [231, 423] on button "Previous" at bounding box center [280, 441] width 113 height 679
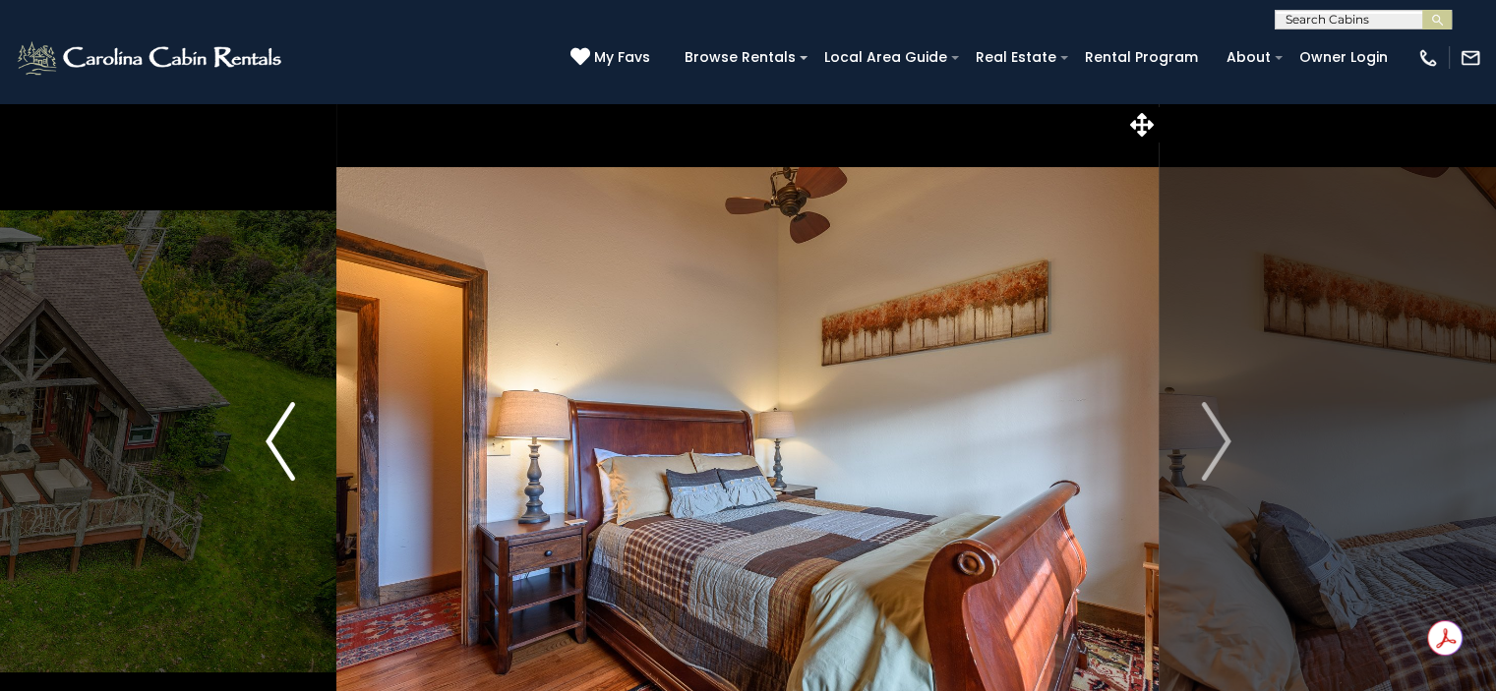
click at [231, 423] on button "Previous" at bounding box center [280, 441] width 113 height 679
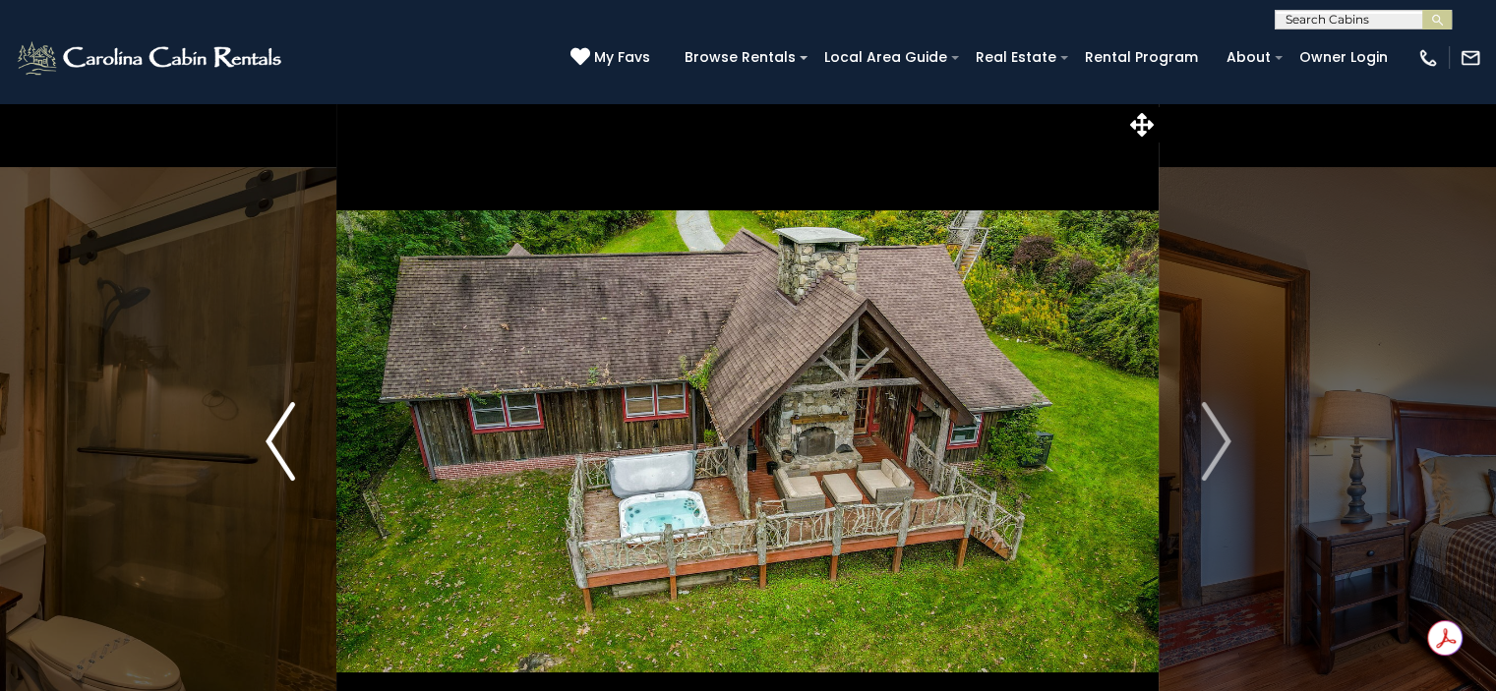
click at [231, 423] on button "Previous" at bounding box center [280, 441] width 113 height 679
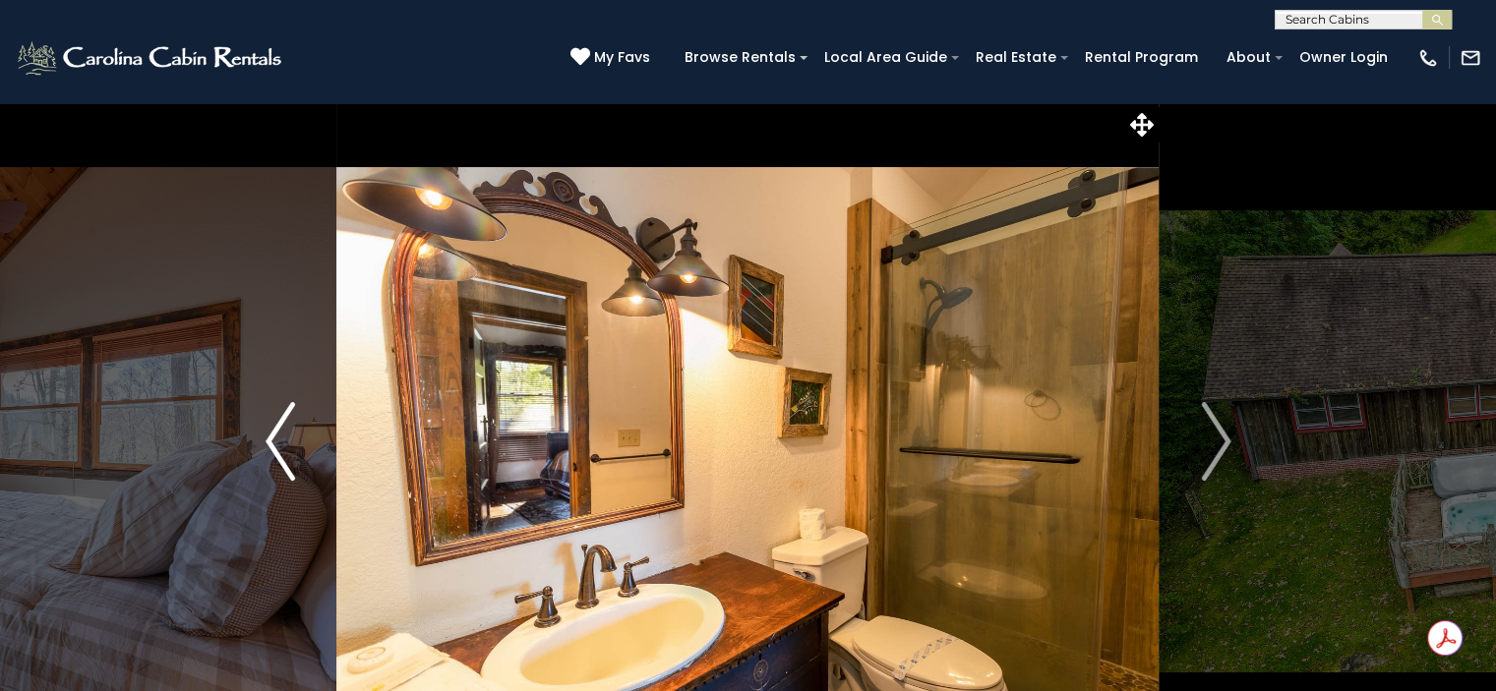
click at [231, 423] on button "Previous" at bounding box center [280, 441] width 113 height 679
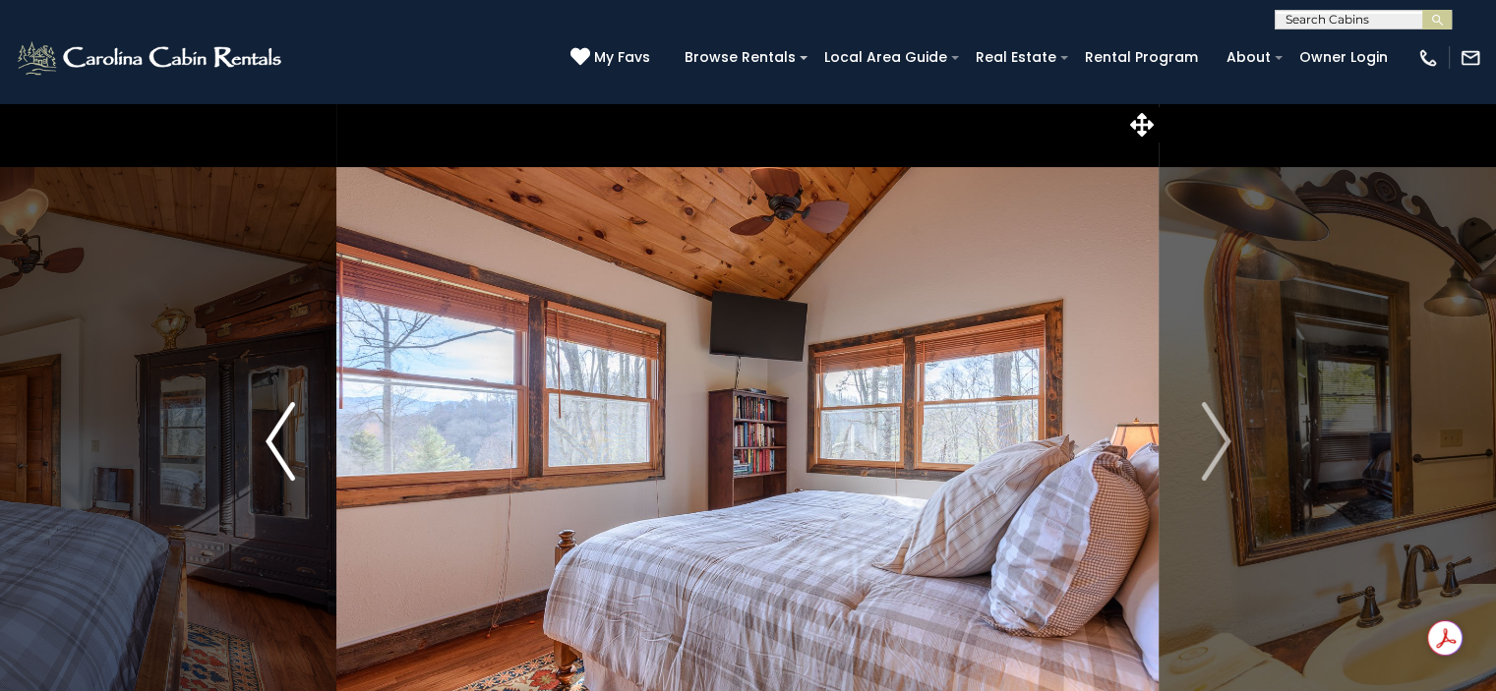
click at [231, 423] on button "Previous" at bounding box center [280, 441] width 113 height 679
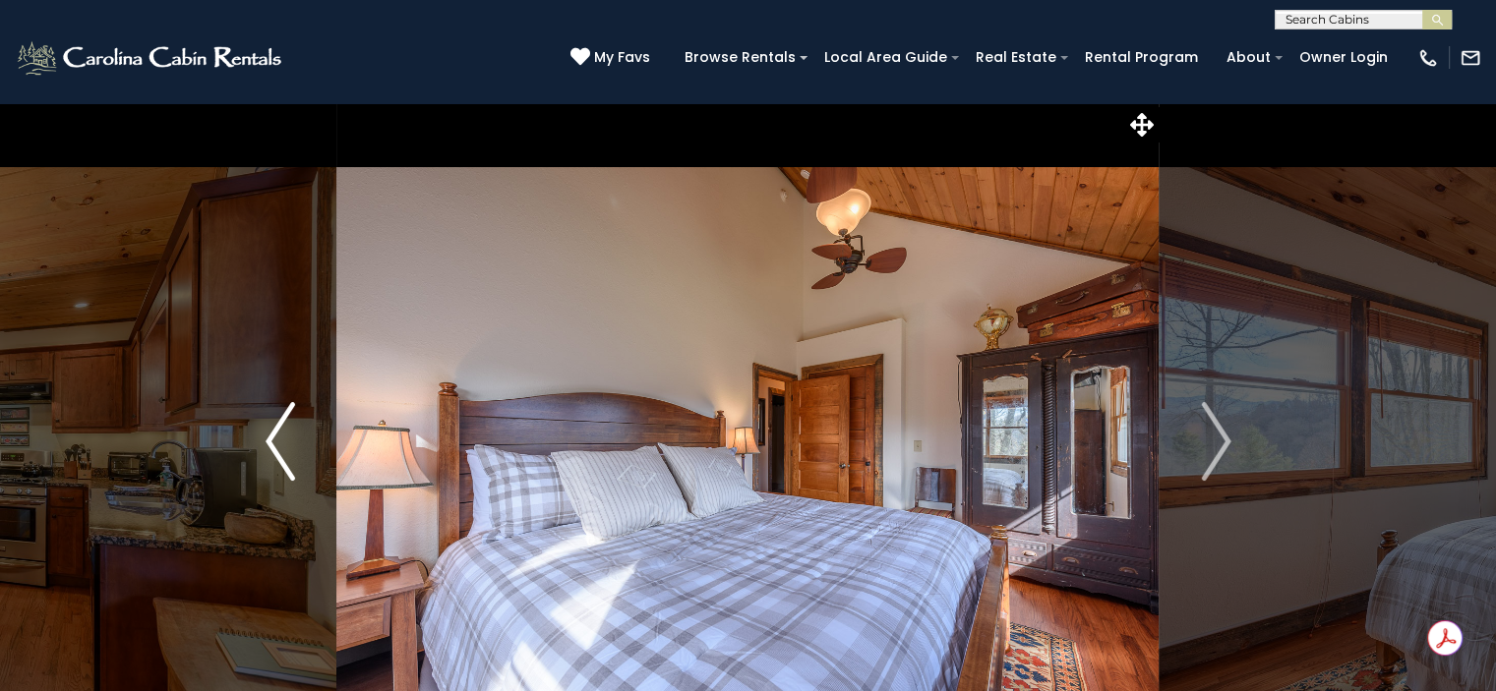
click at [231, 423] on button "Previous" at bounding box center [280, 441] width 113 height 679
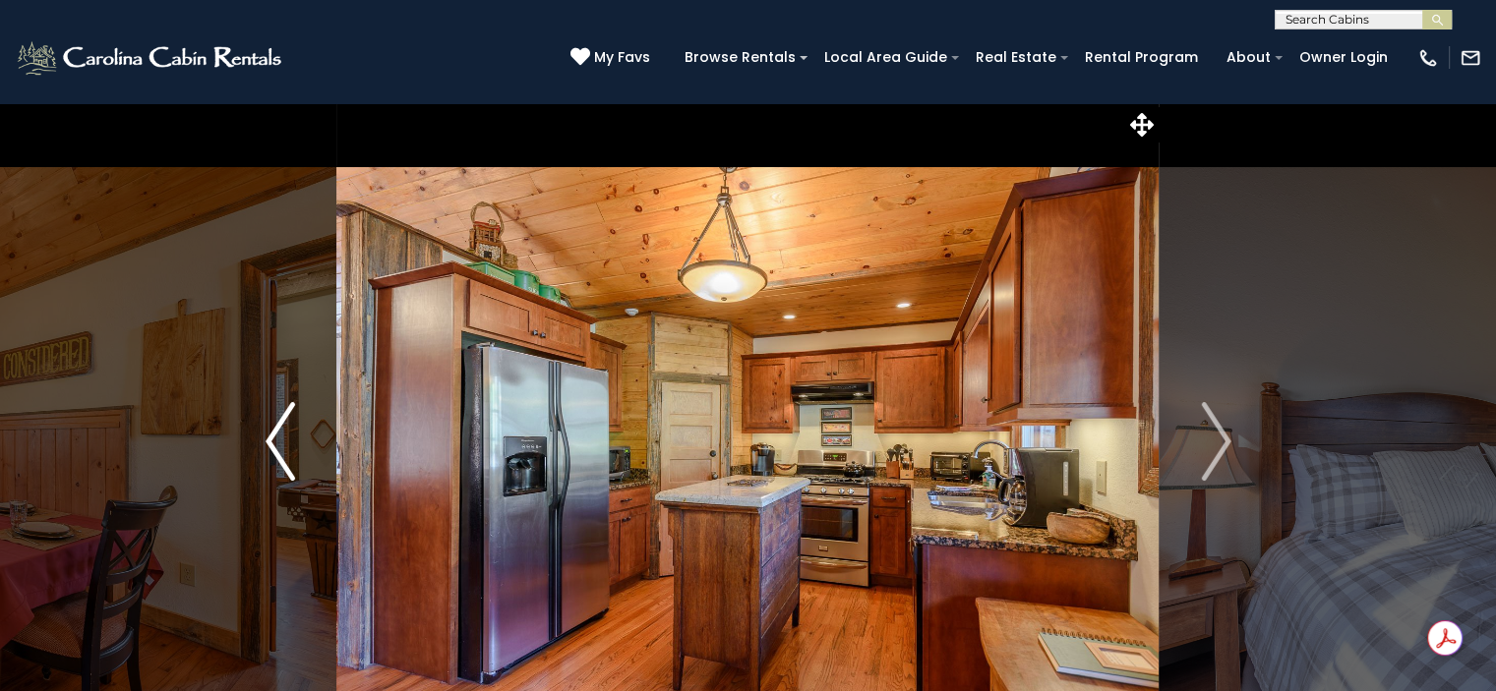
click at [231, 423] on button "Previous" at bounding box center [280, 441] width 113 height 679
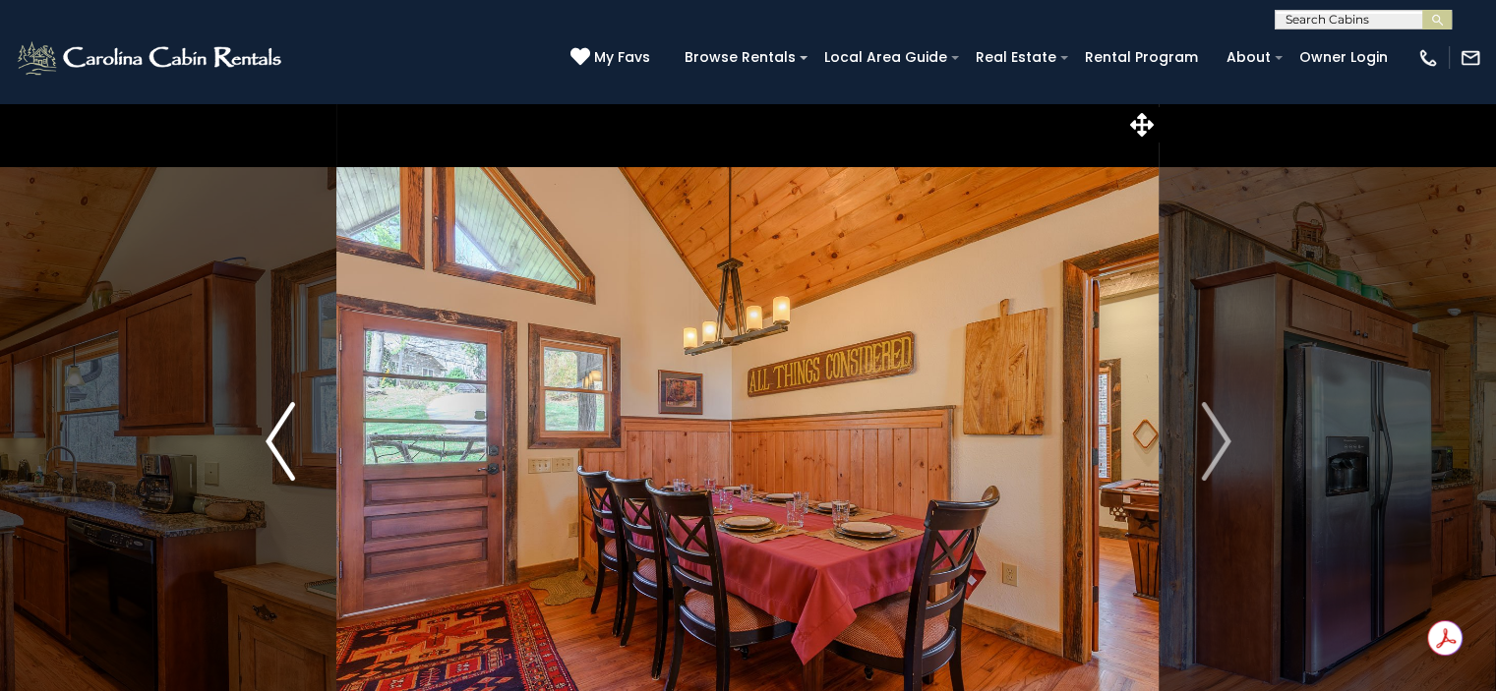
click at [231, 423] on button "Previous" at bounding box center [280, 441] width 113 height 679
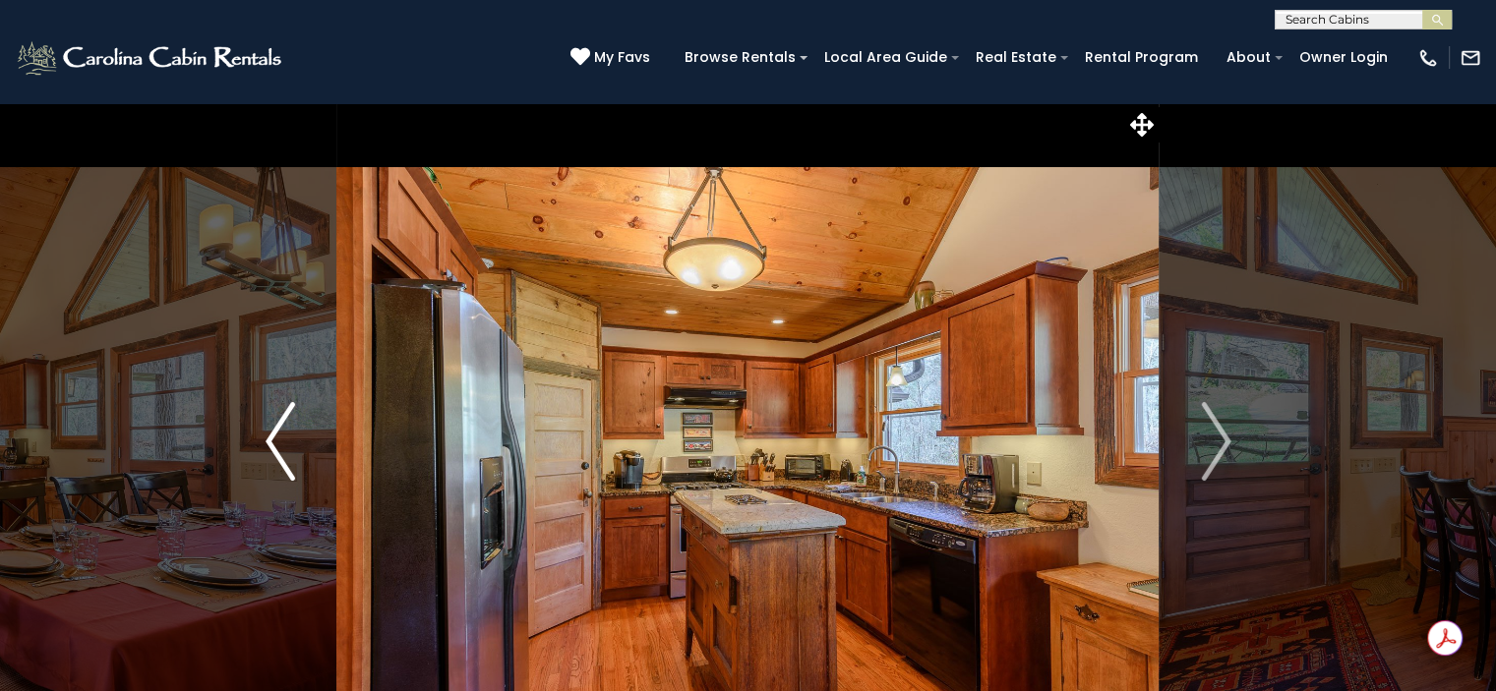
click at [231, 423] on button "Previous" at bounding box center [280, 441] width 113 height 679
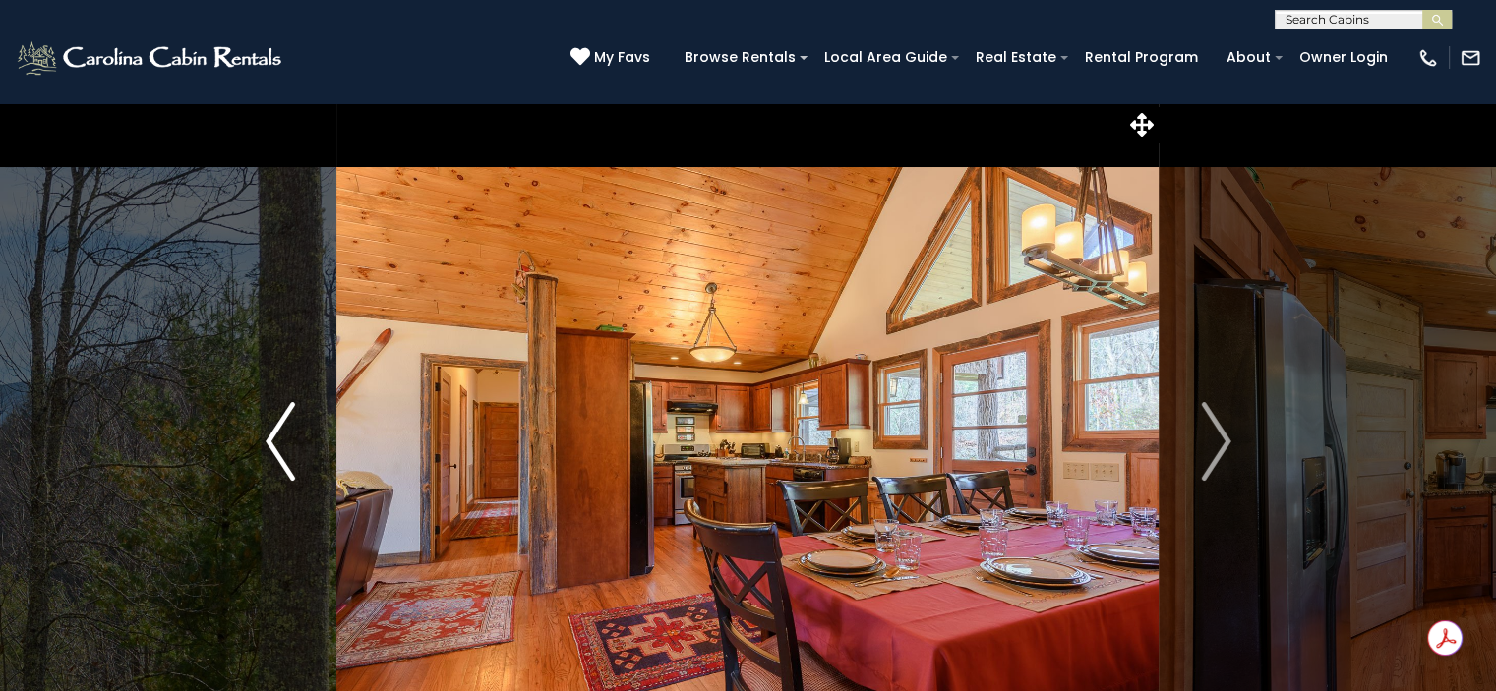
click at [231, 423] on button "Previous" at bounding box center [280, 441] width 113 height 679
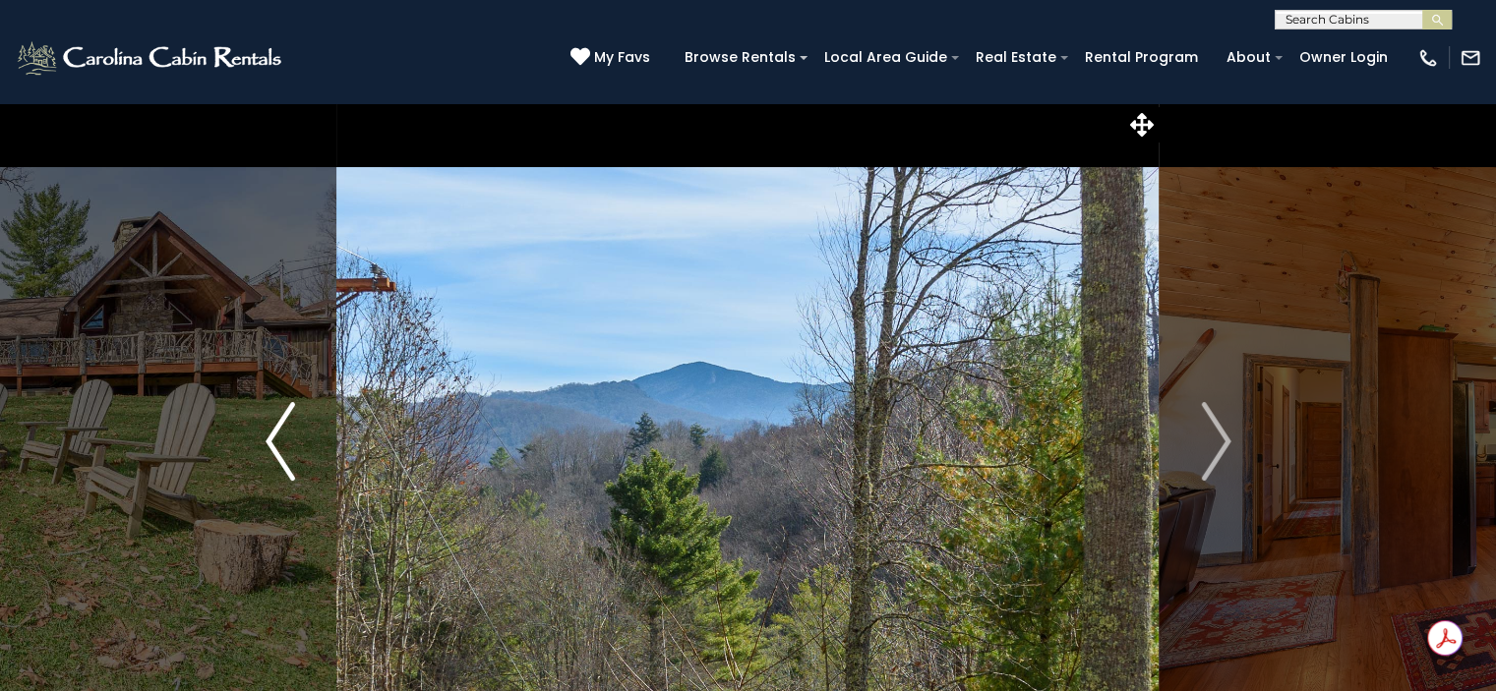
click at [231, 423] on button "Previous" at bounding box center [280, 441] width 113 height 679
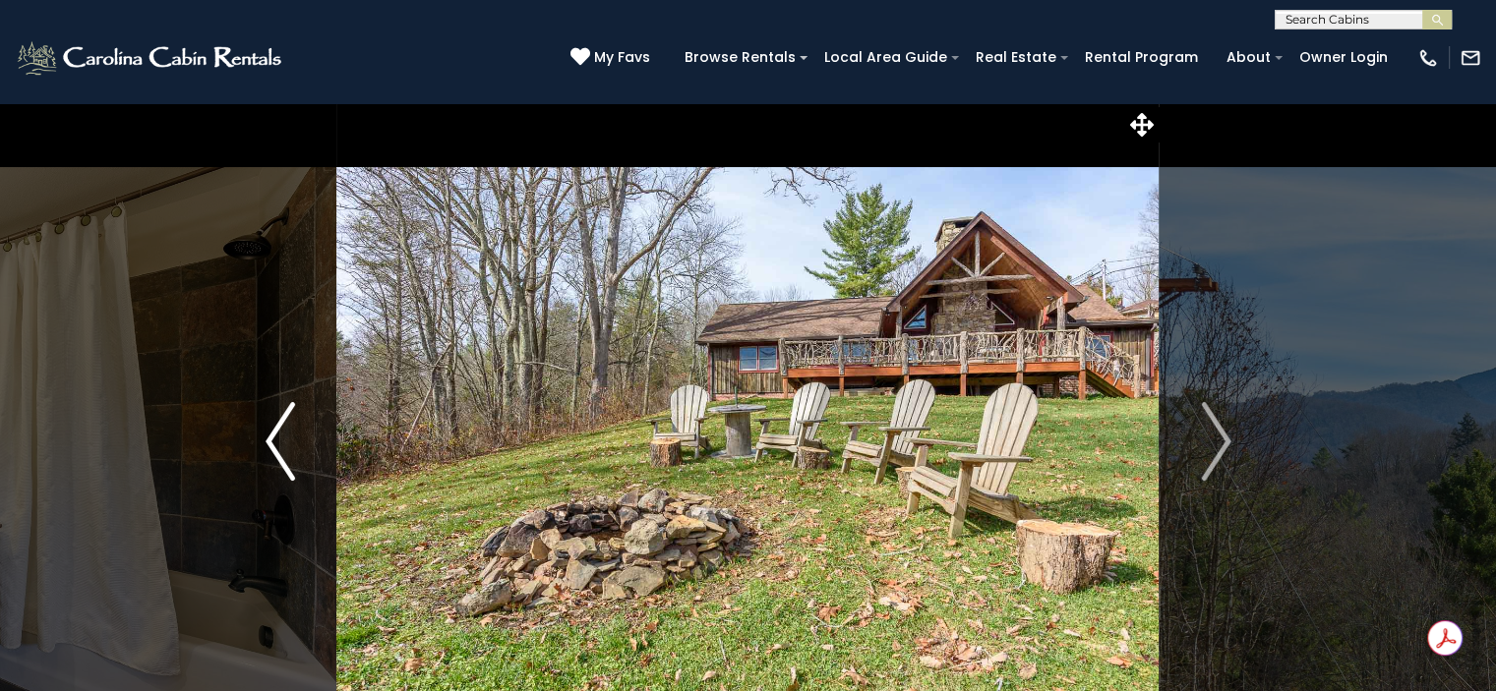
click at [231, 423] on button "Previous" at bounding box center [280, 441] width 113 height 679
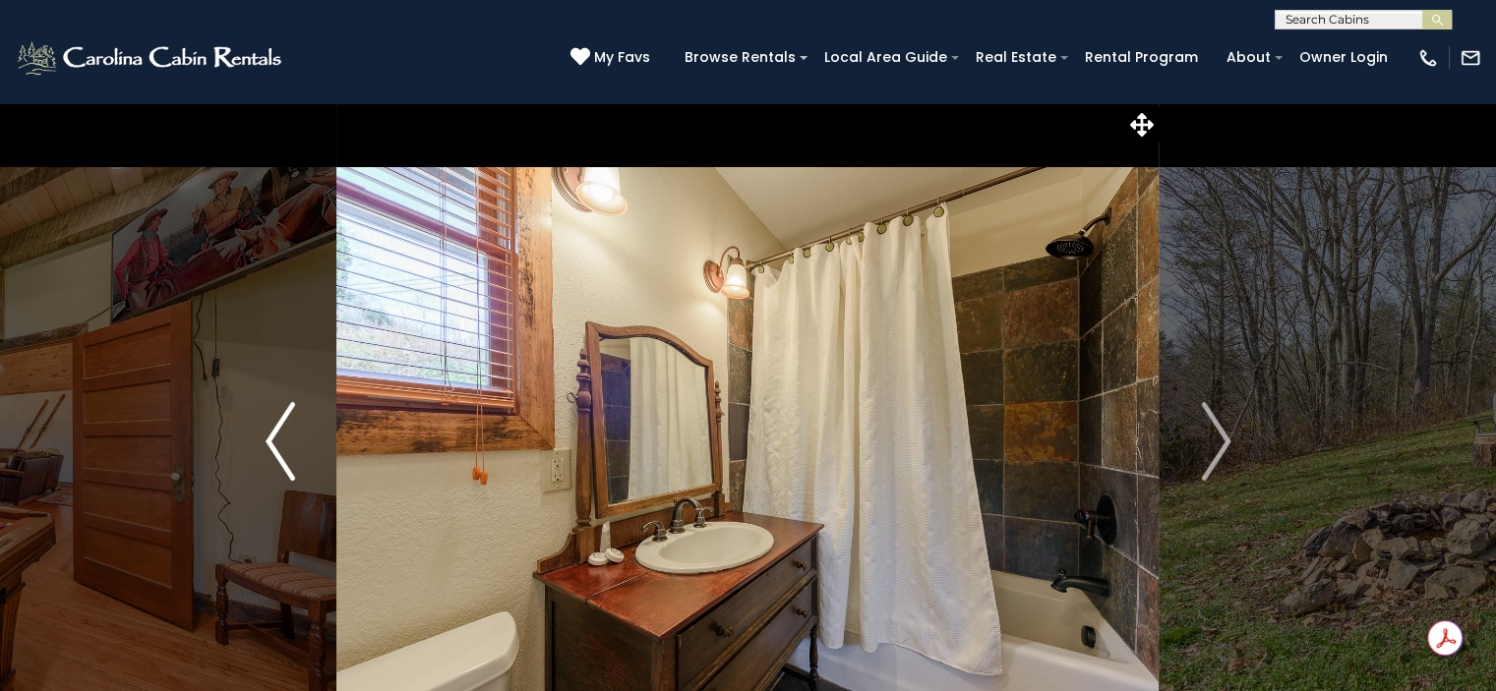
click at [231, 423] on button "Previous" at bounding box center [280, 441] width 113 height 679
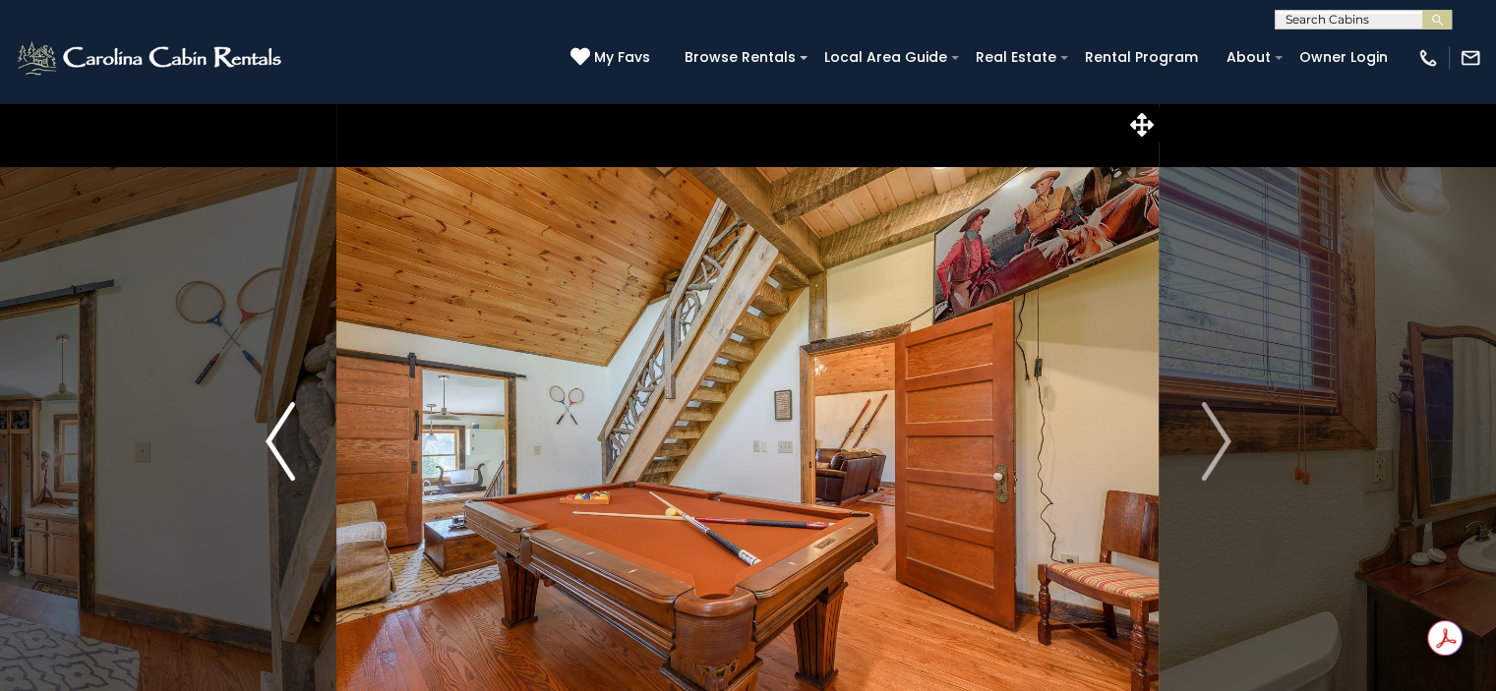
click at [231, 423] on button "Previous" at bounding box center [280, 441] width 113 height 679
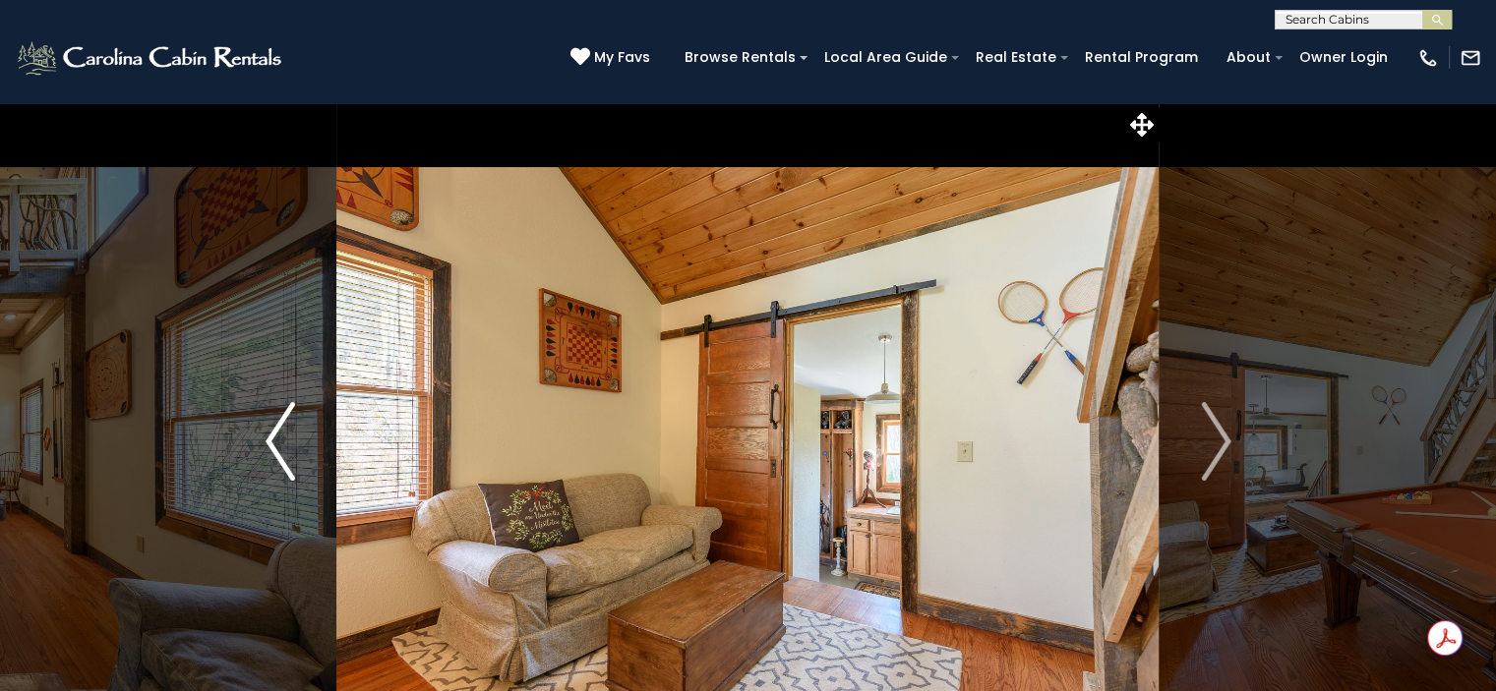
click at [231, 423] on button "Previous" at bounding box center [280, 441] width 113 height 679
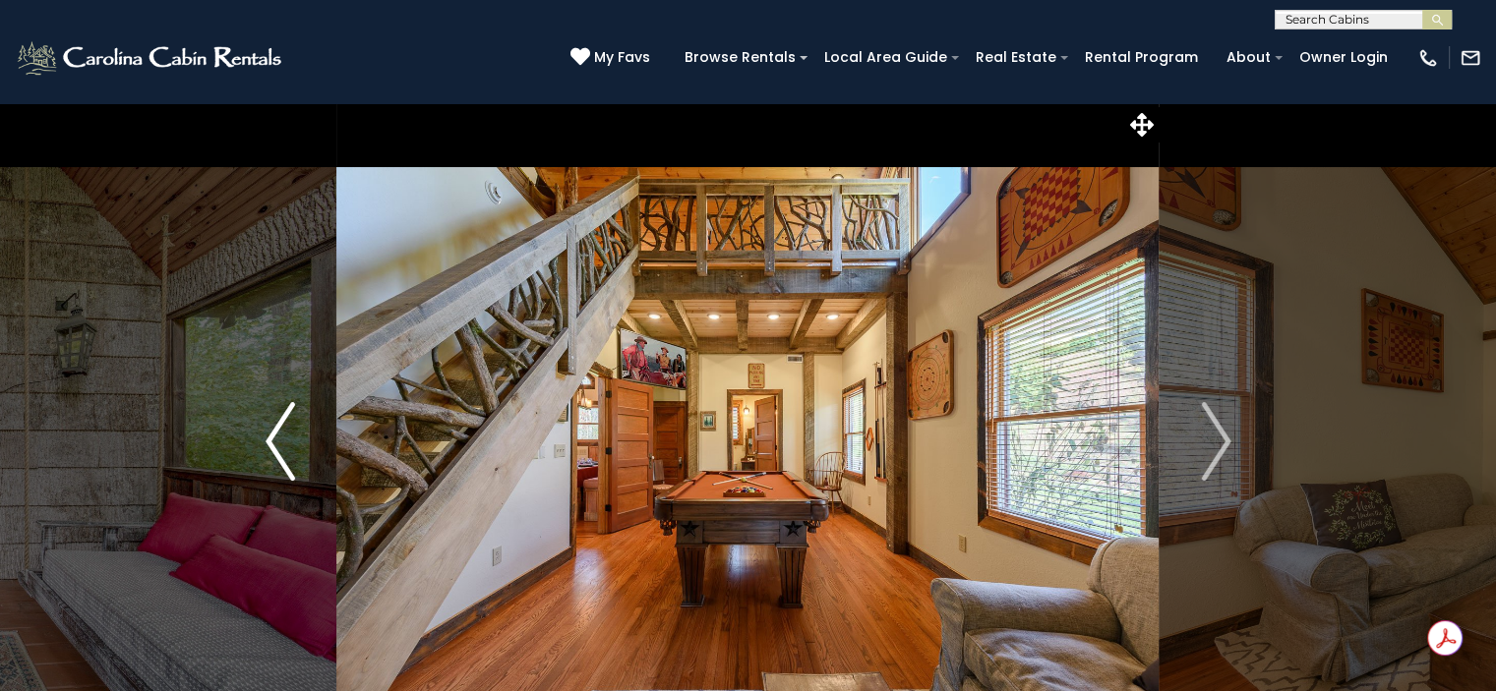
click at [231, 423] on button "Previous" at bounding box center [280, 441] width 113 height 679
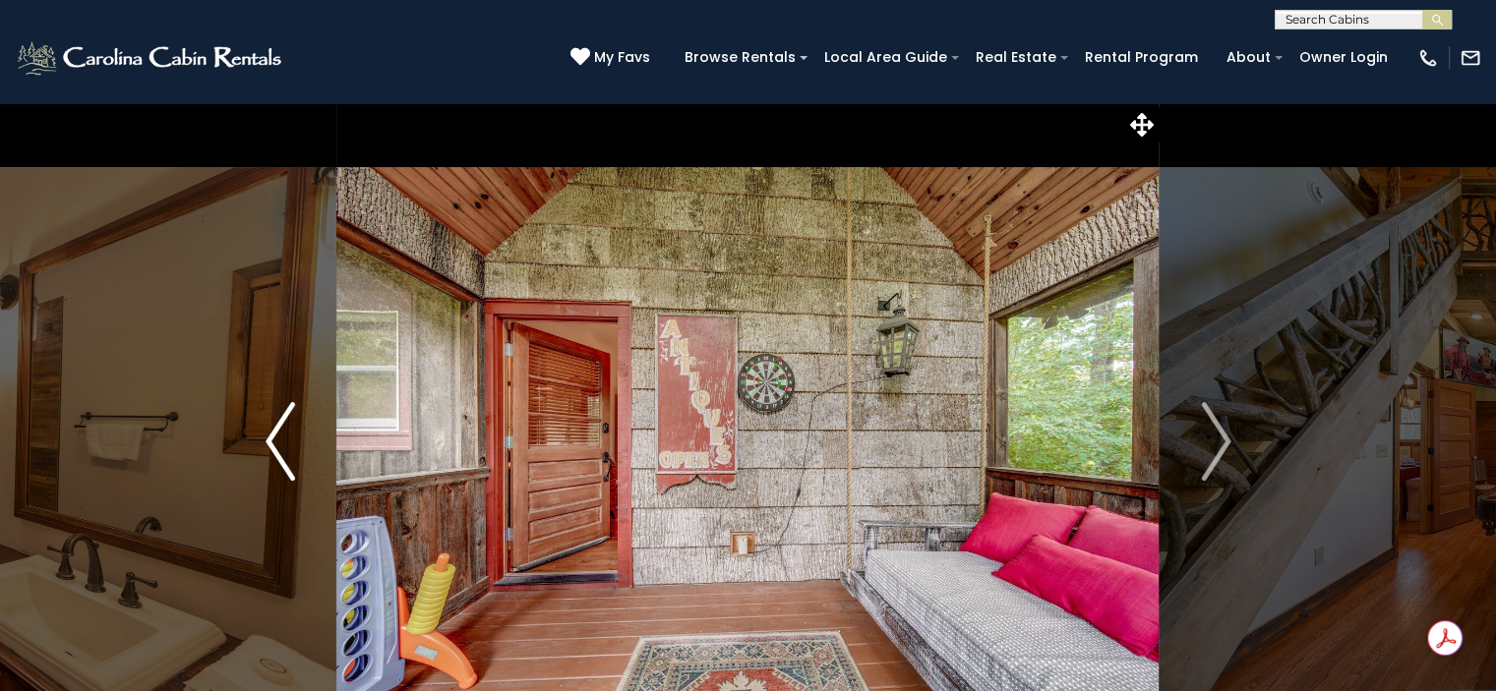
click at [231, 423] on button "Previous" at bounding box center [280, 441] width 113 height 679
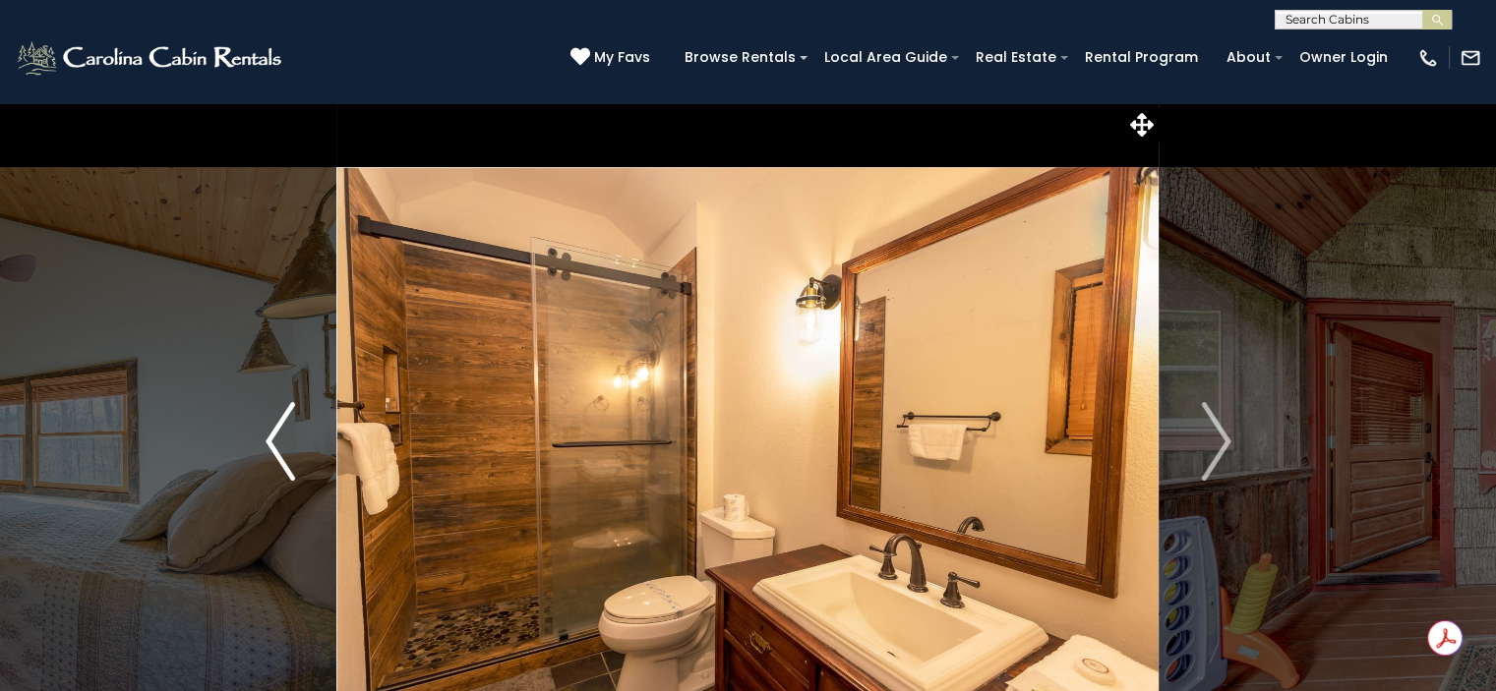
click at [231, 423] on button "Previous" at bounding box center [280, 441] width 113 height 679
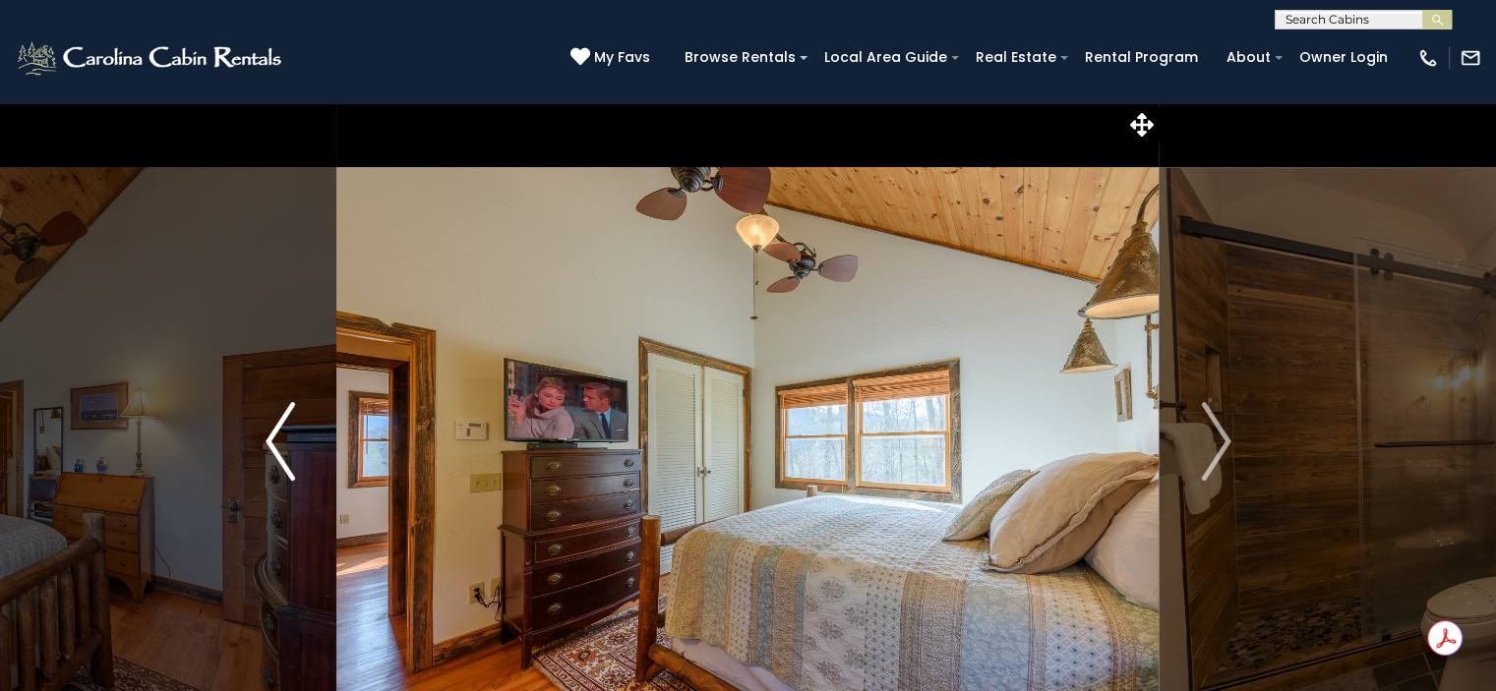
click at [231, 423] on button "Previous" at bounding box center [280, 441] width 113 height 679
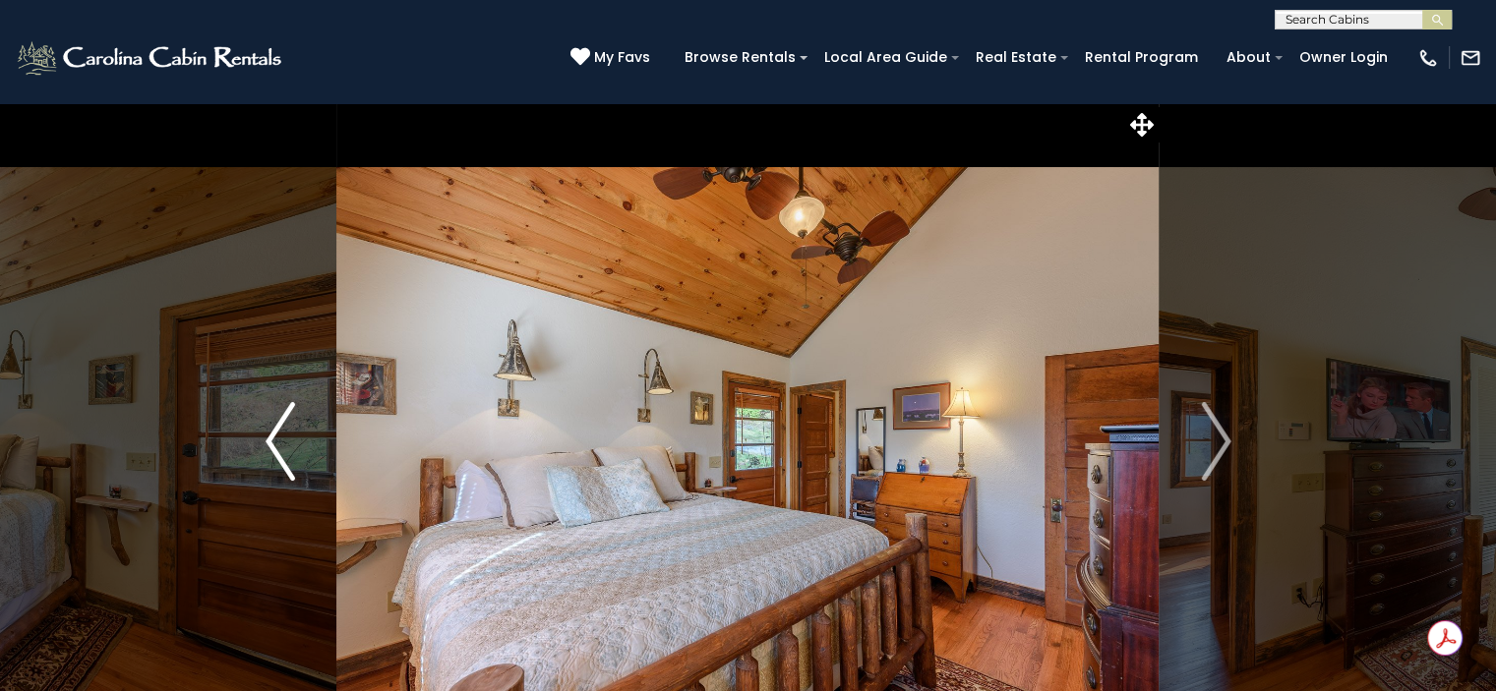
click at [231, 423] on button "Previous" at bounding box center [280, 441] width 113 height 679
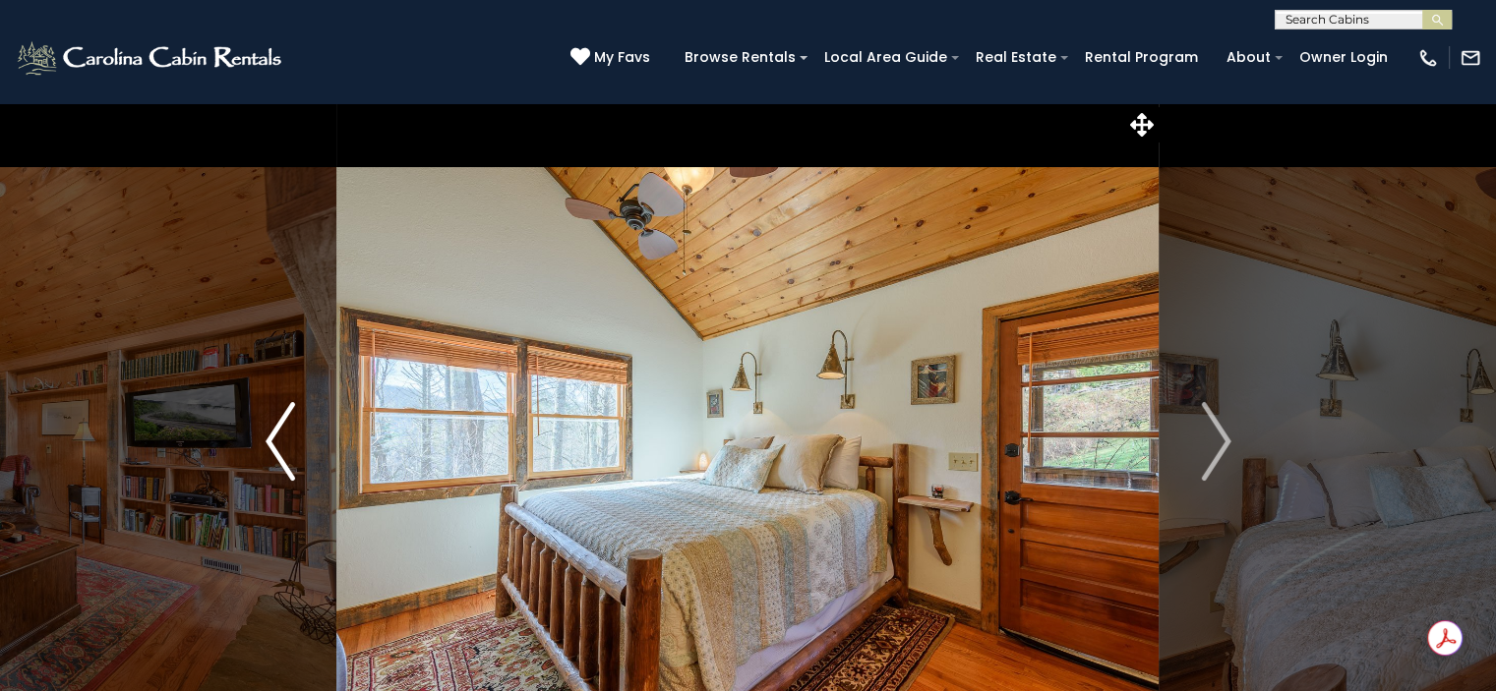
click at [231, 423] on button "Previous" at bounding box center [280, 441] width 113 height 679
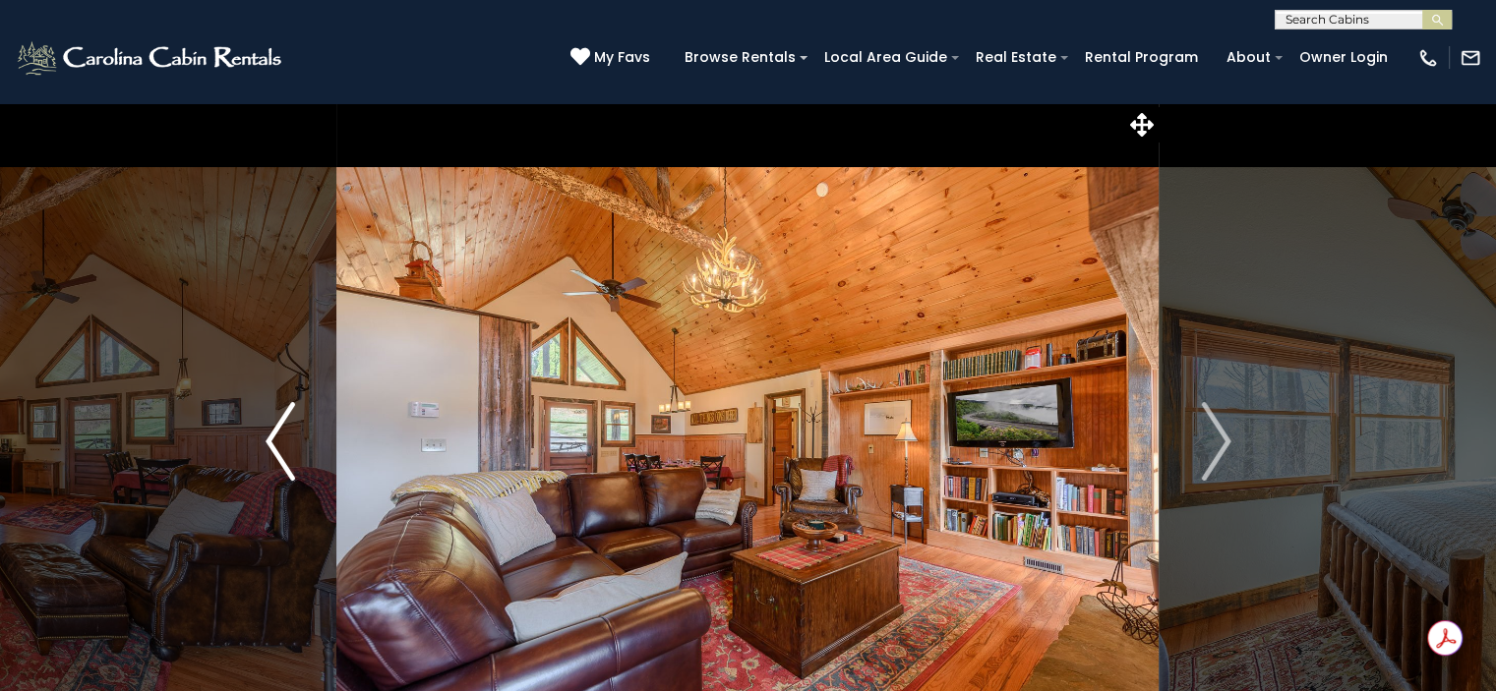
click at [231, 423] on button "Previous" at bounding box center [280, 441] width 113 height 679
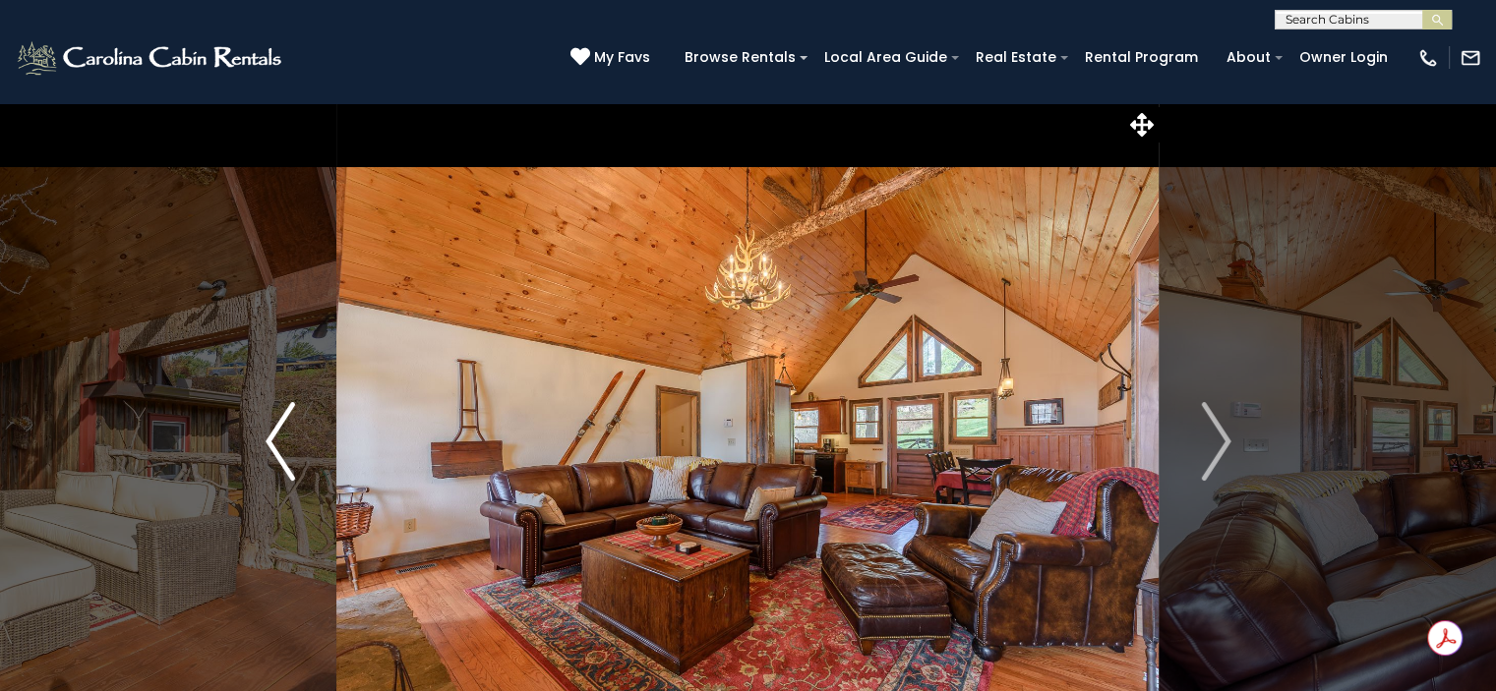
click at [231, 423] on button "Previous" at bounding box center [280, 441] width 113 height 679
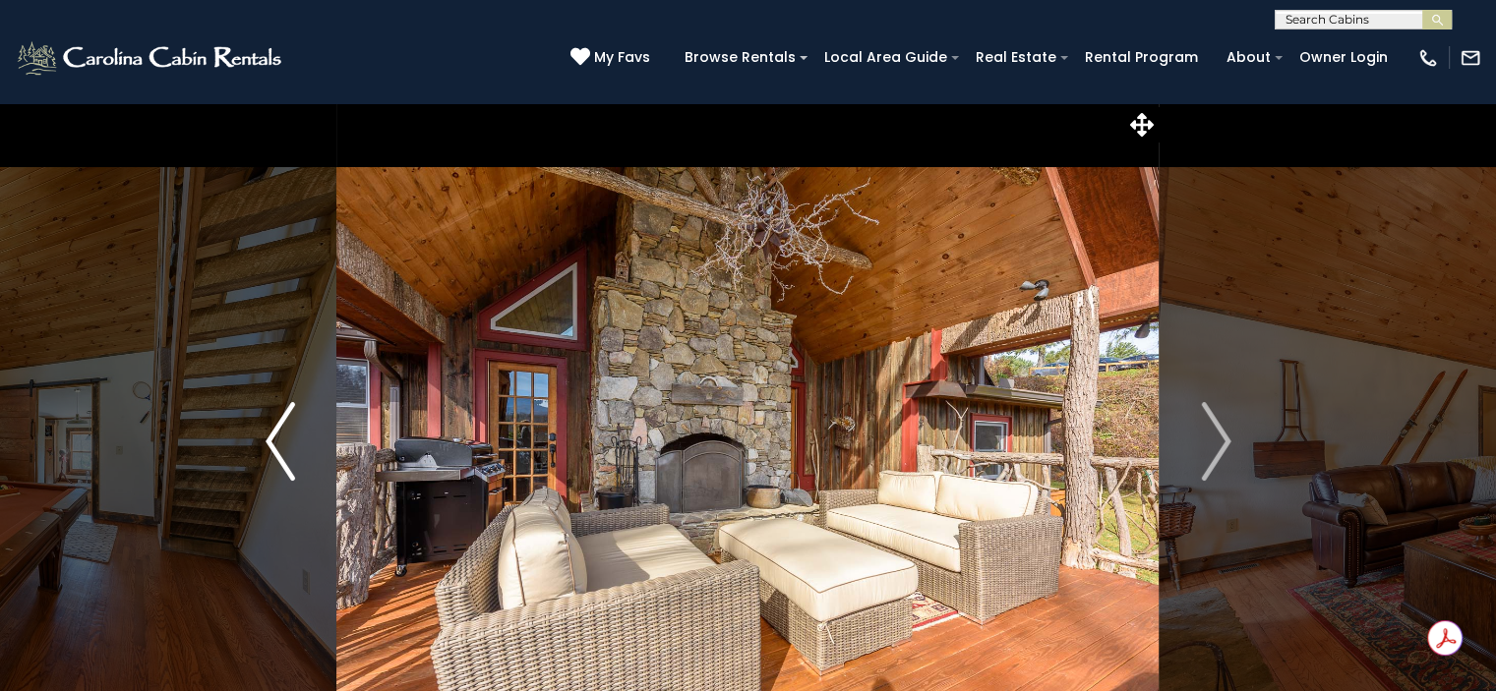
click at [231, 423] on button "Previous" at bounding box center [280, 441] width 113 height 679
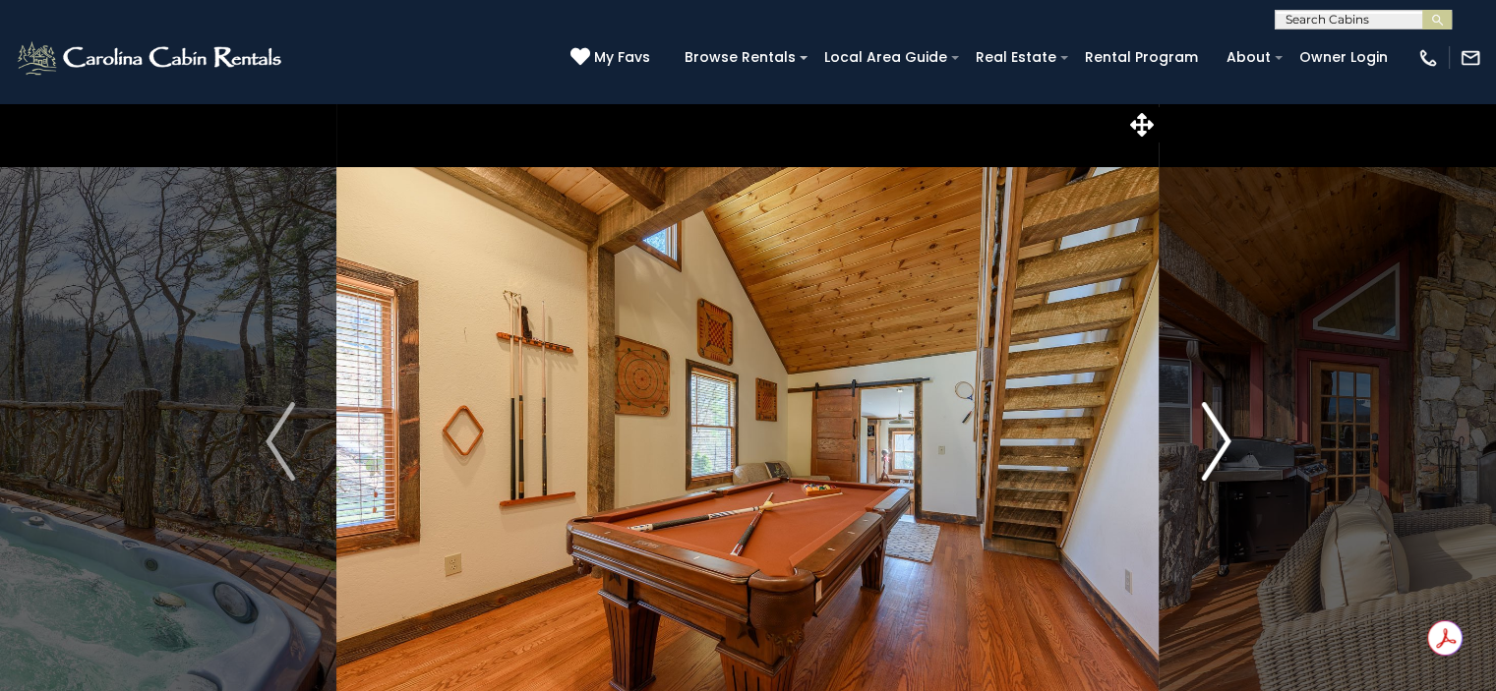
click at [1225, 447] on img "Next" at bounding box center [1216, 441] width 30 height 79
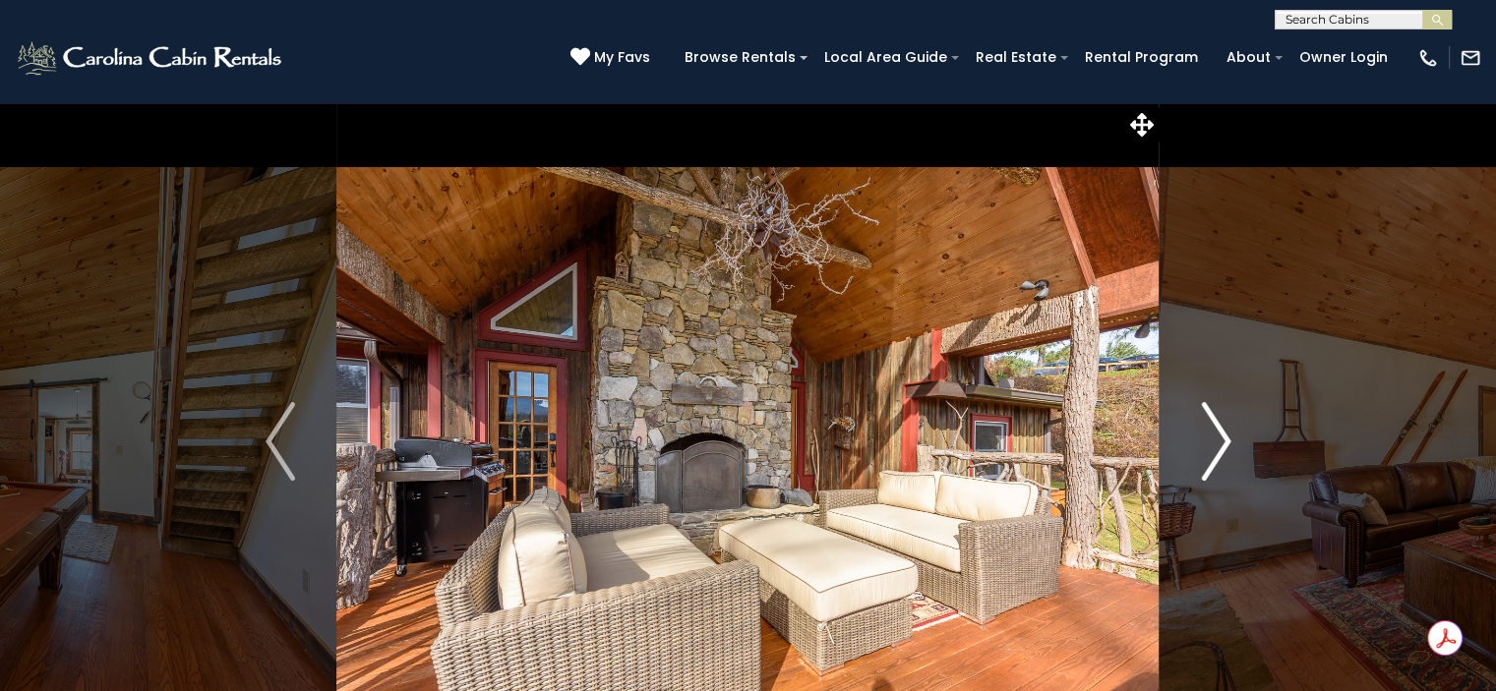
click at [1225, 447] on img "Next" at bounding box center [1216, 441] width 30 height 79
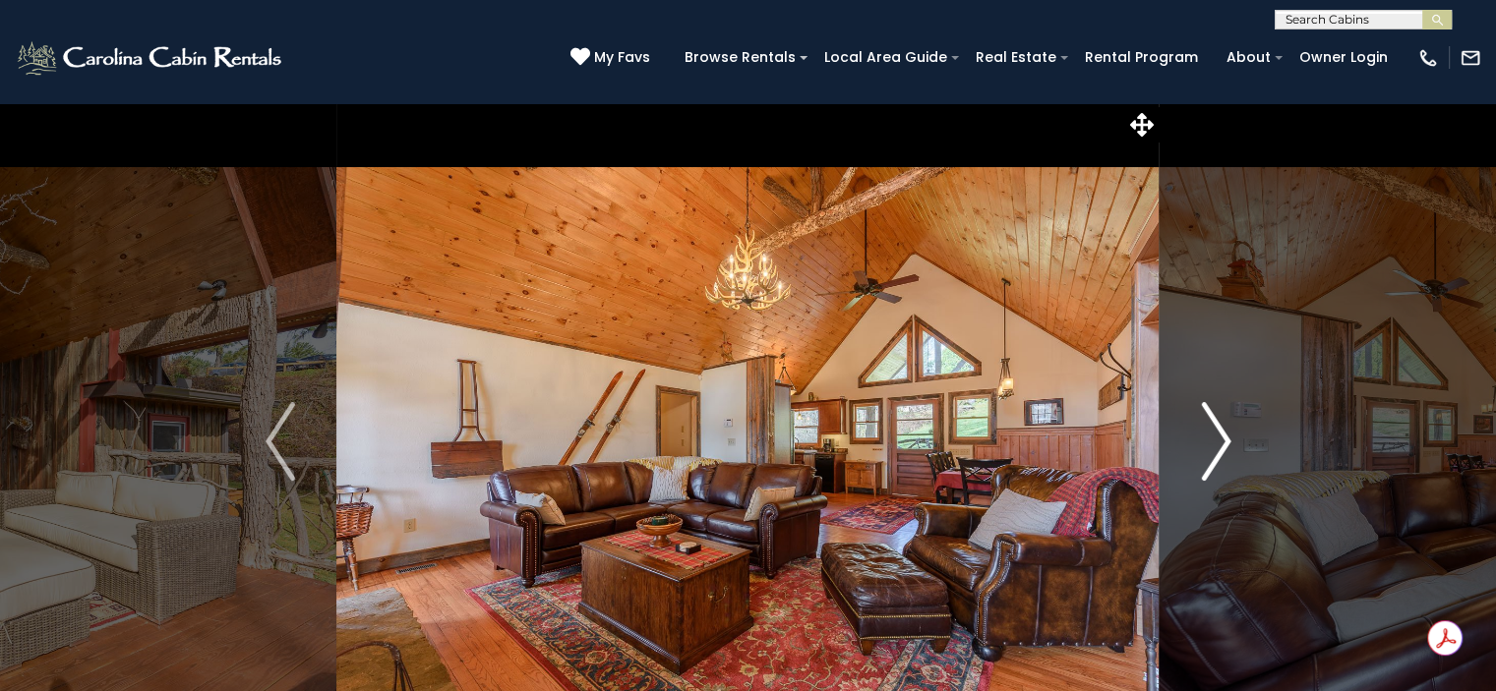
click at [1227, 442] on img "Next" at bounding box center [1216, 441] width 30 height 79
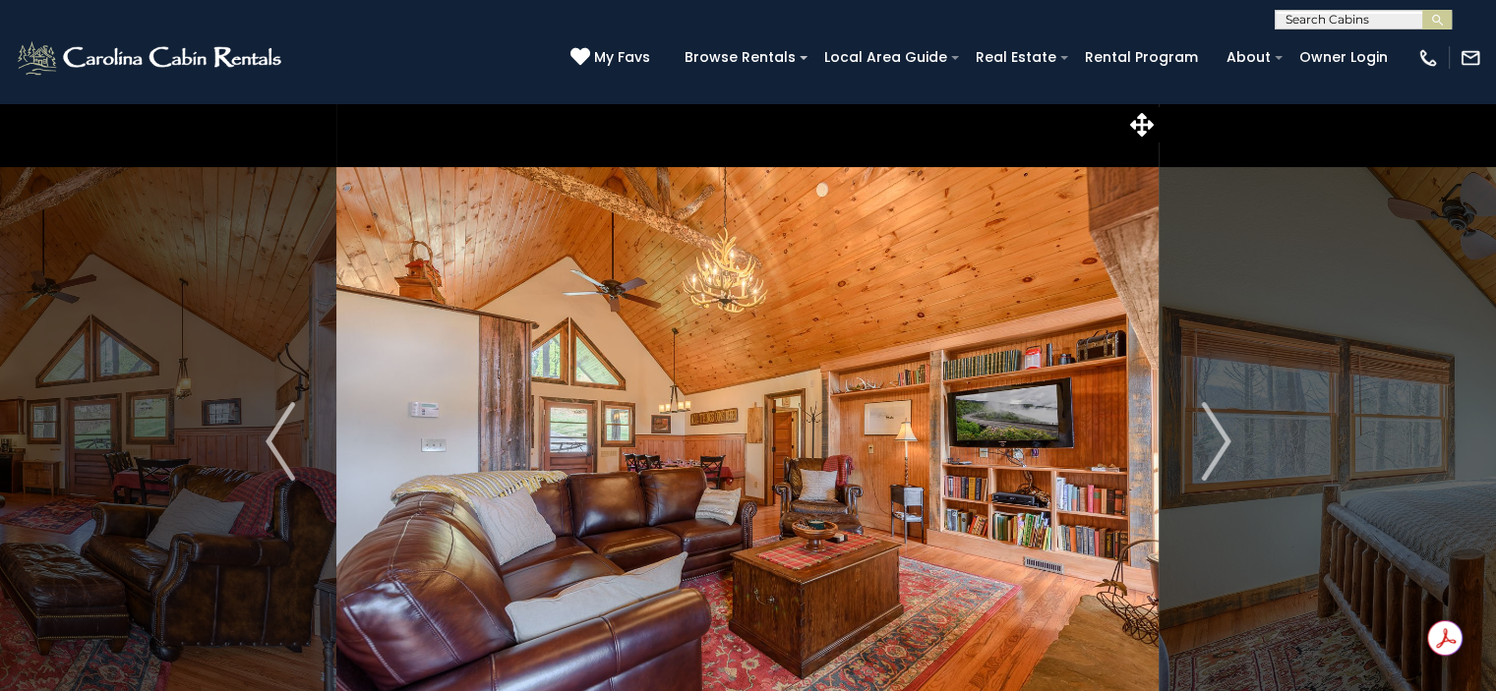
click at [1138, 127] on icon at bounding box center [1142, 125] width 24 height 24
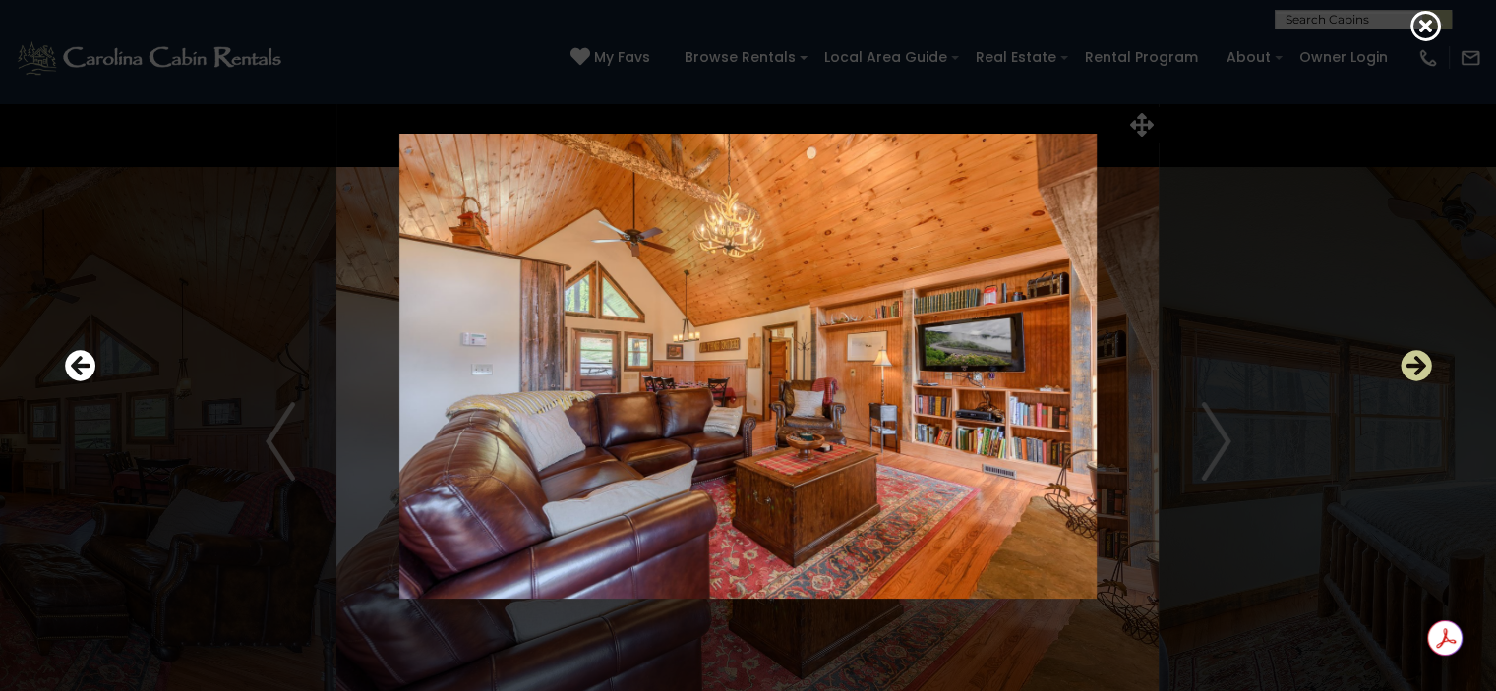
click at [1402, 361] on icon "Next" at bounding box center [1416, 365] width 31 height 31
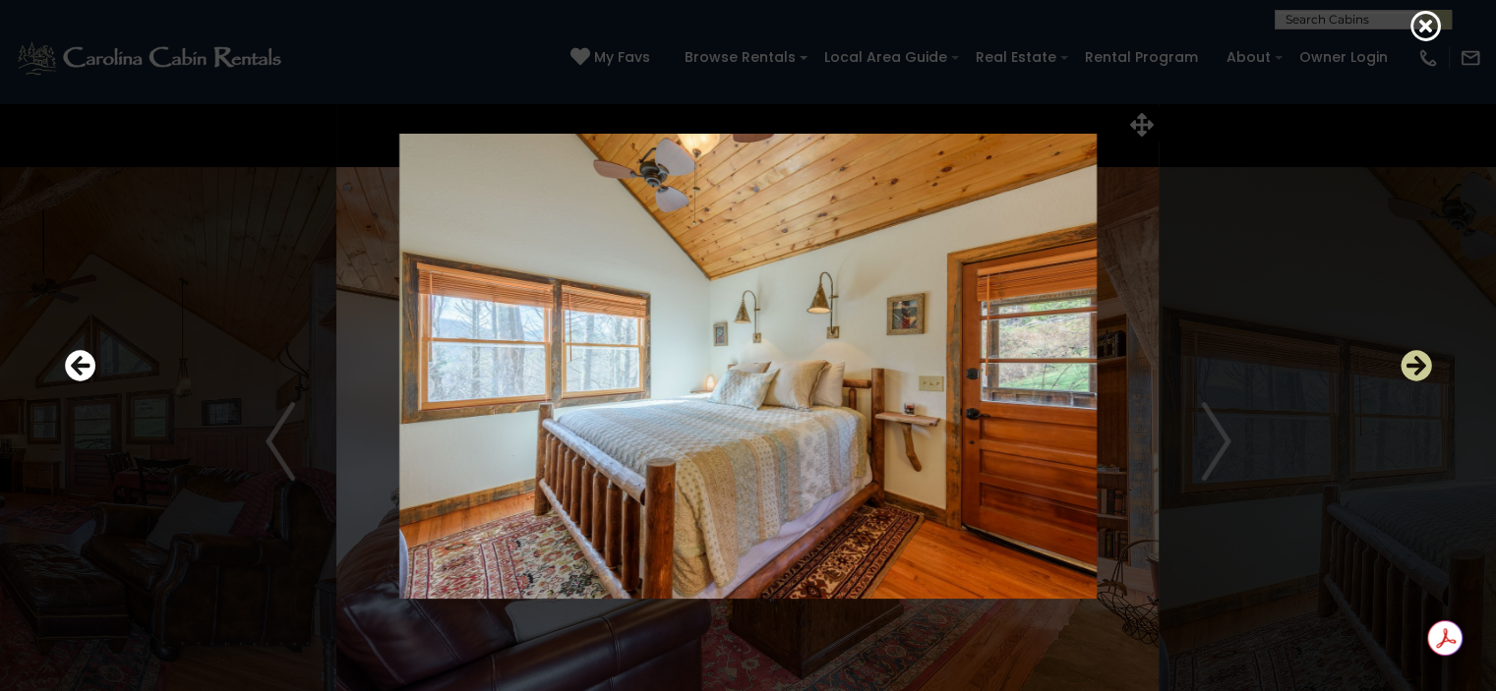
click at [1402, 361] on icon "Next" at bounding box center [1416, 365] width 31 height 31
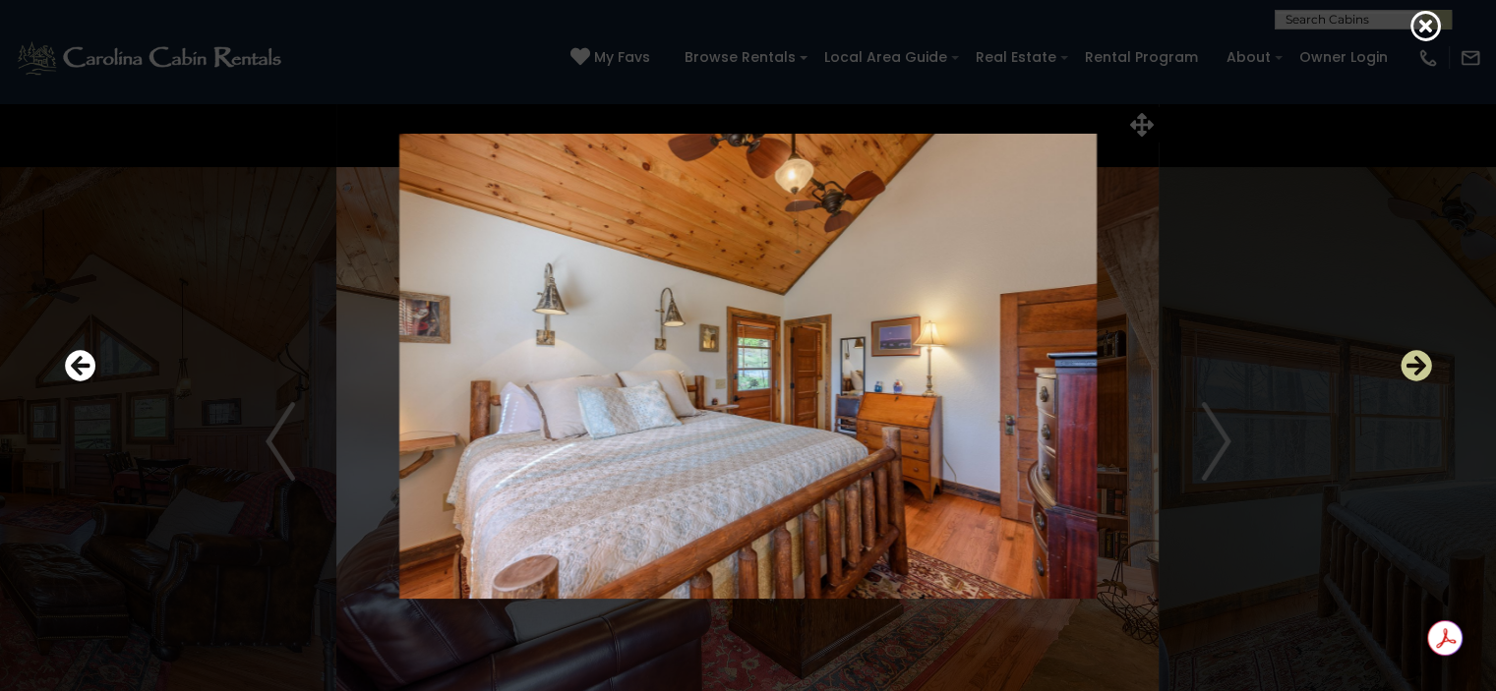
click at [1402, 361] on icon "Next" at bounding box center [1416, 365] width 31 height 31
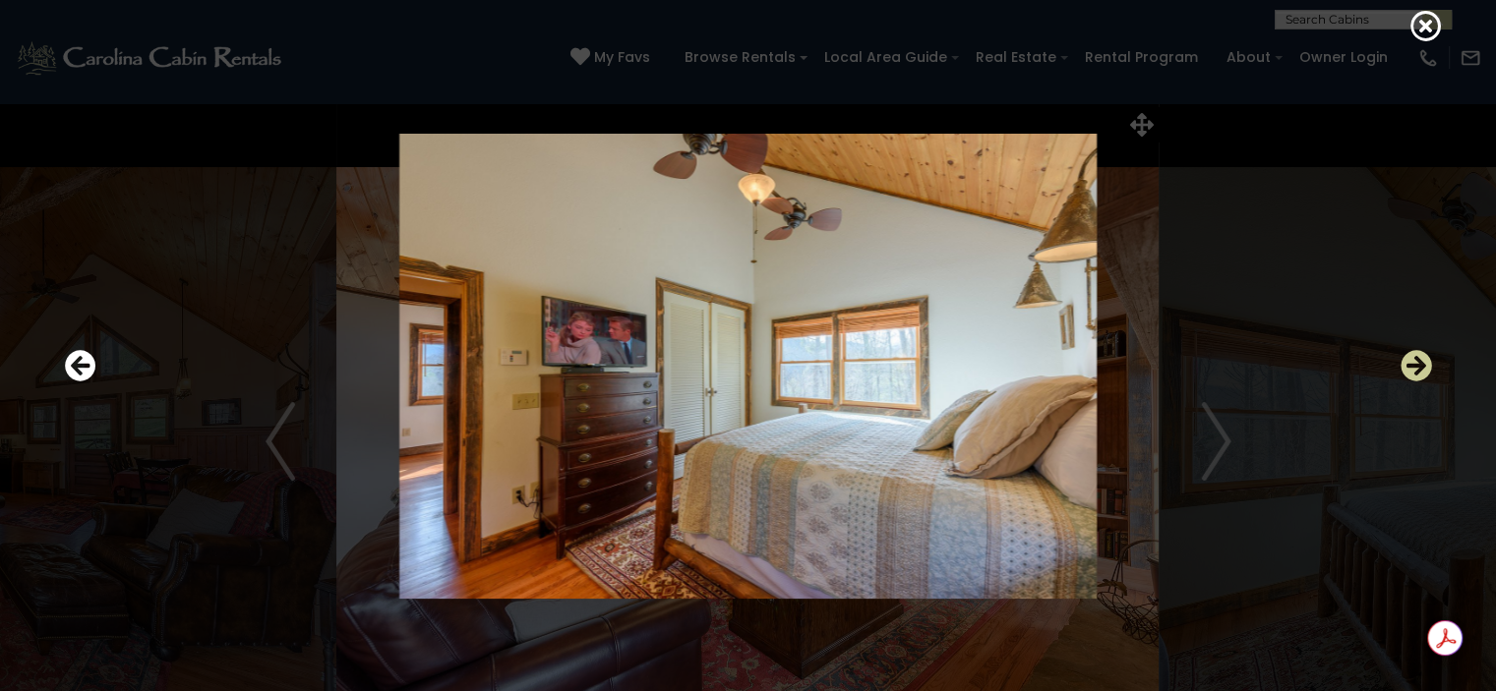
click at [1402, 361] on icon "Next" at bounding box center [1416, 365] width 31 height 31
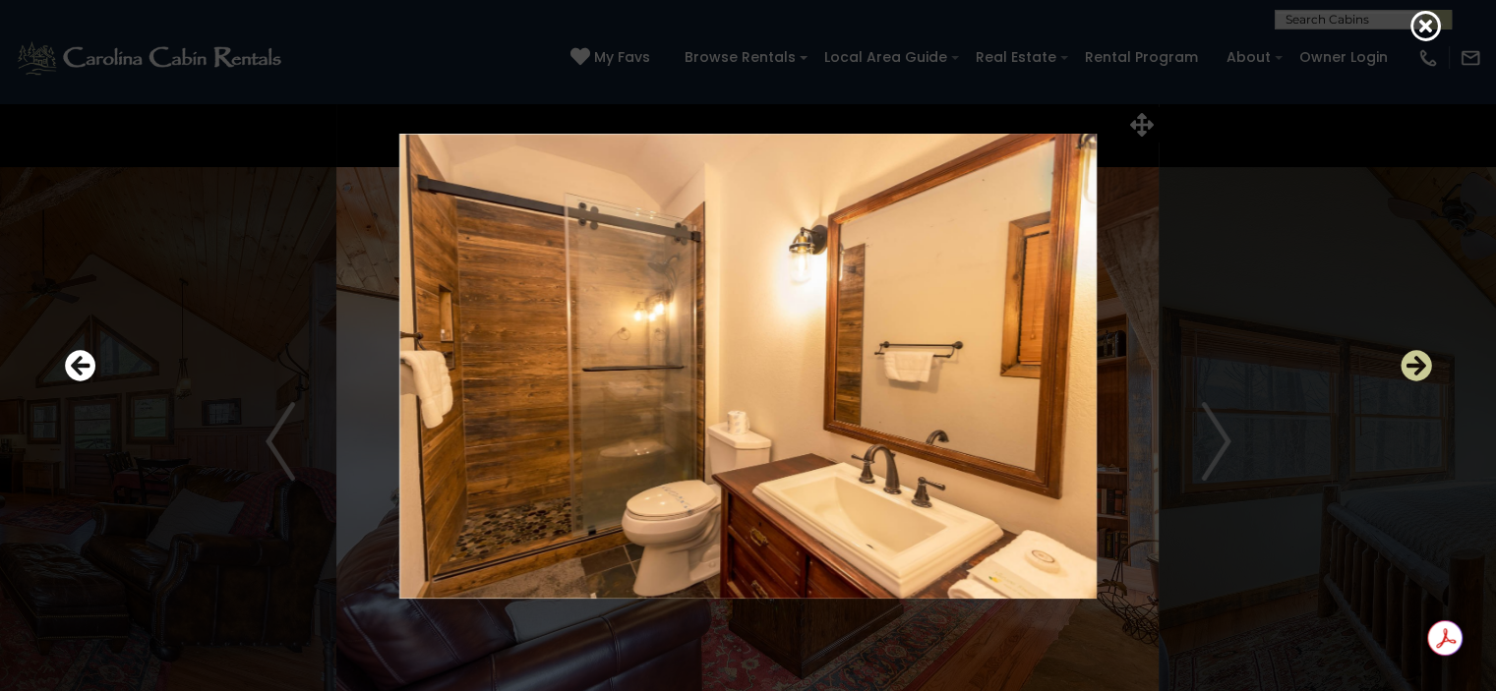
click at [1402, 361] on icon "Next" at bounding box center [1416, 365] width 31 height 31
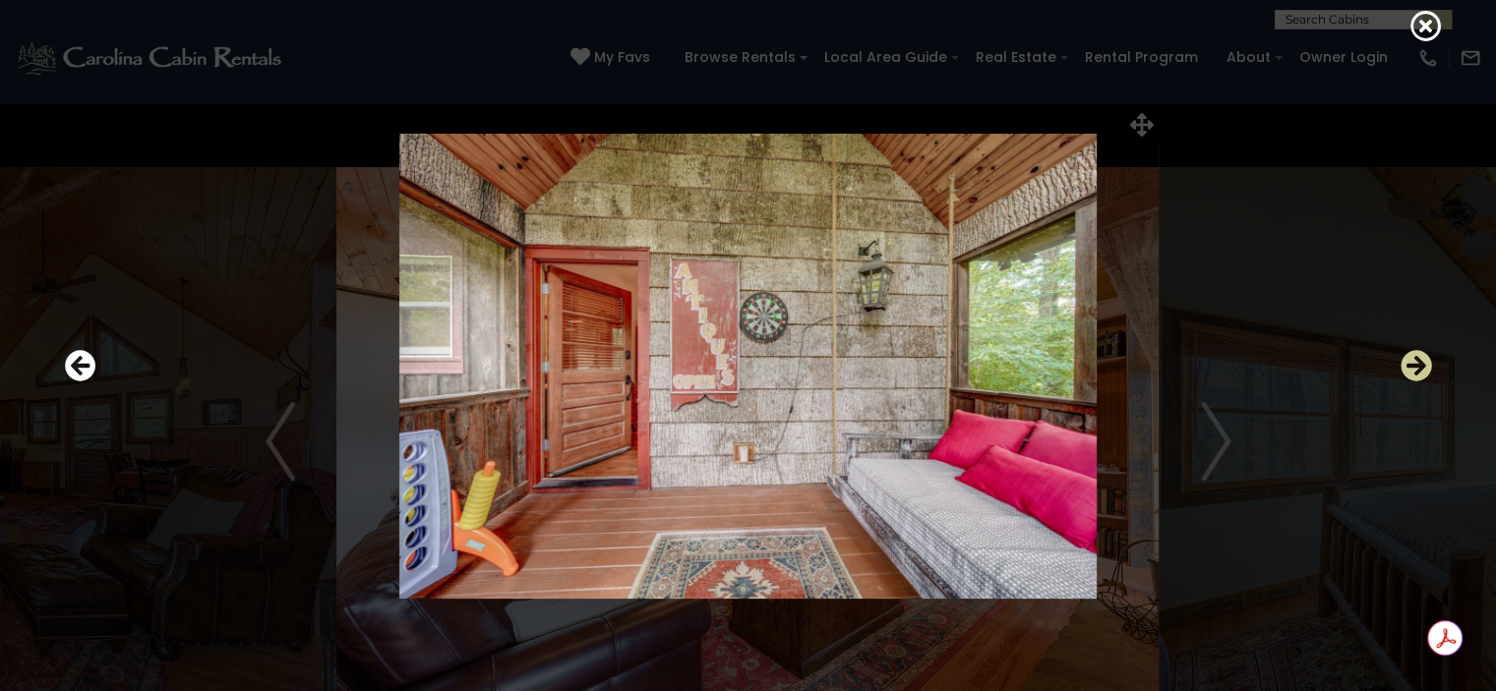
click at [1402, 361] on icon "Next" at bounding box center [1416, 365] width 31 height 31
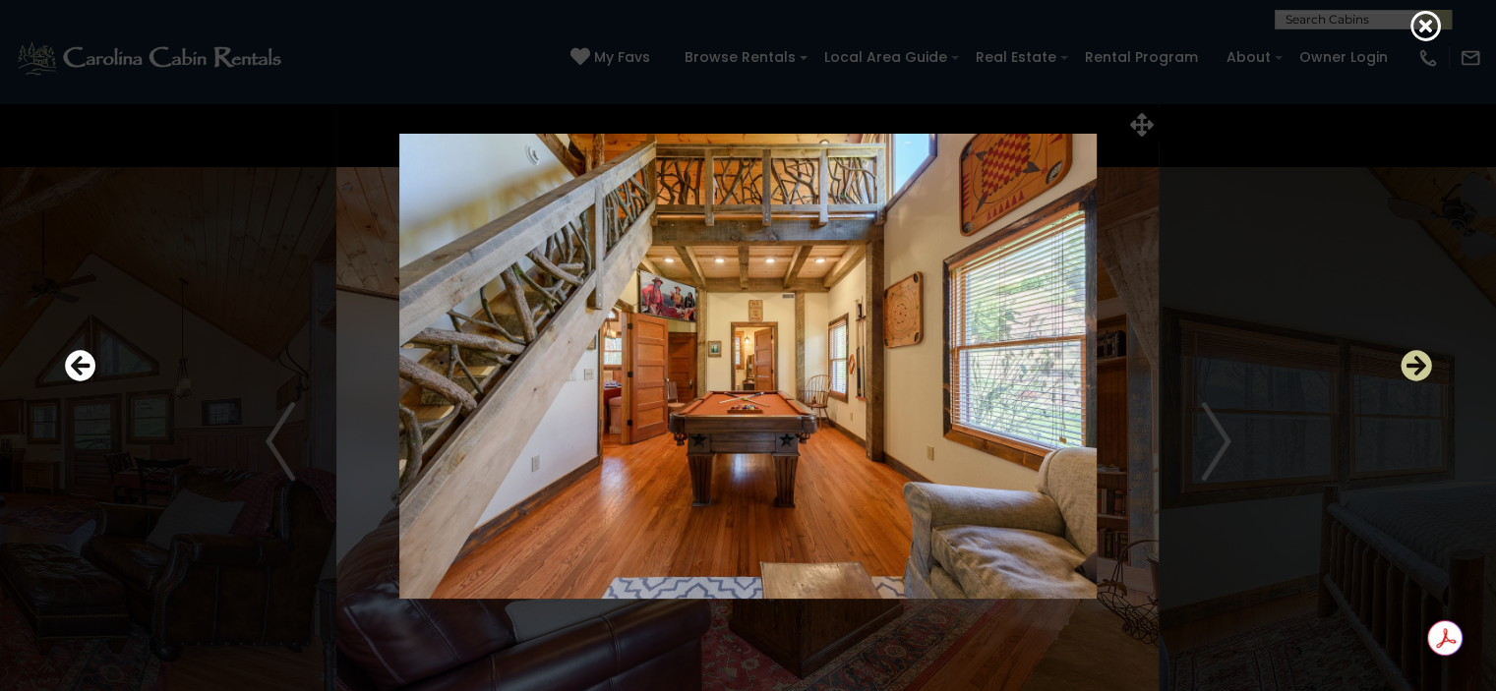
click at [1402, 361] on icon "Next" at bounding box center [1416, 365] width 31 height 31
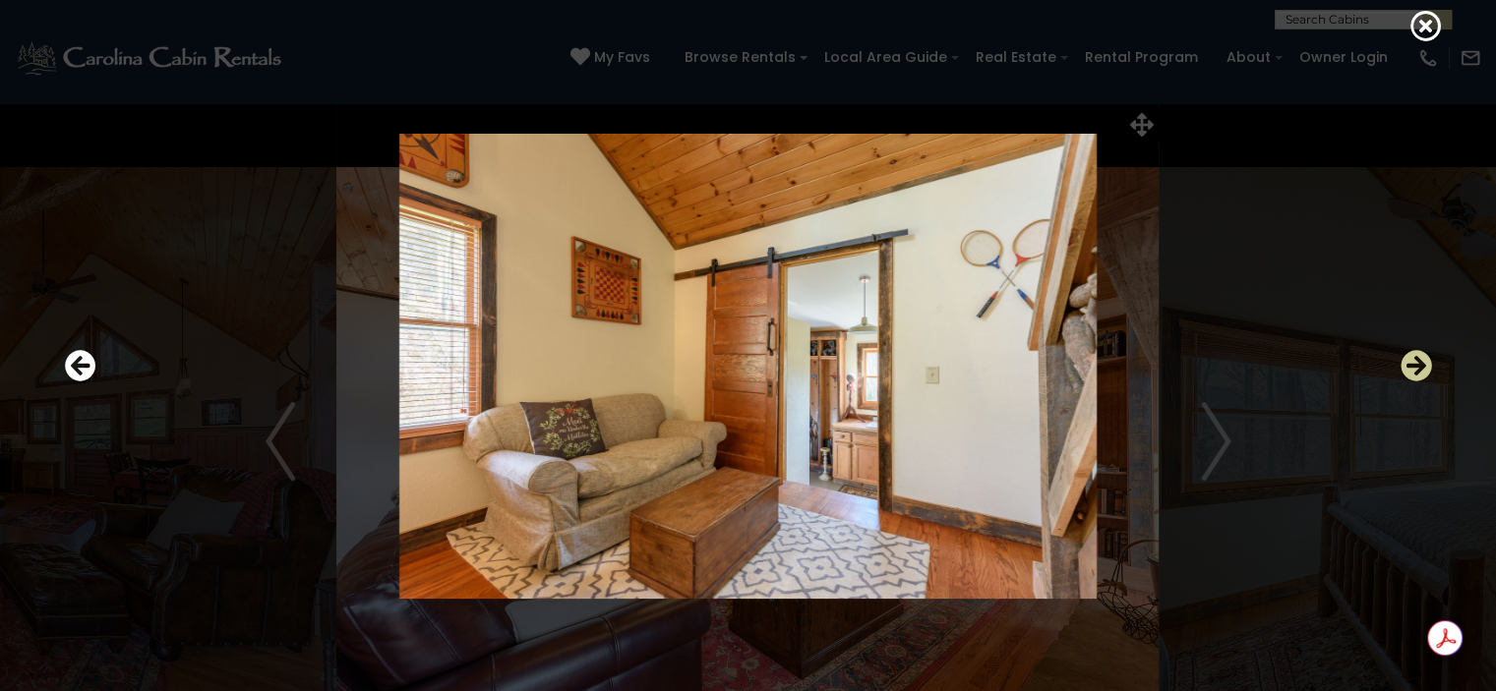
click at [1402, 361] on icon "Next" at bounding box center [1416, 365] width 31 height 31
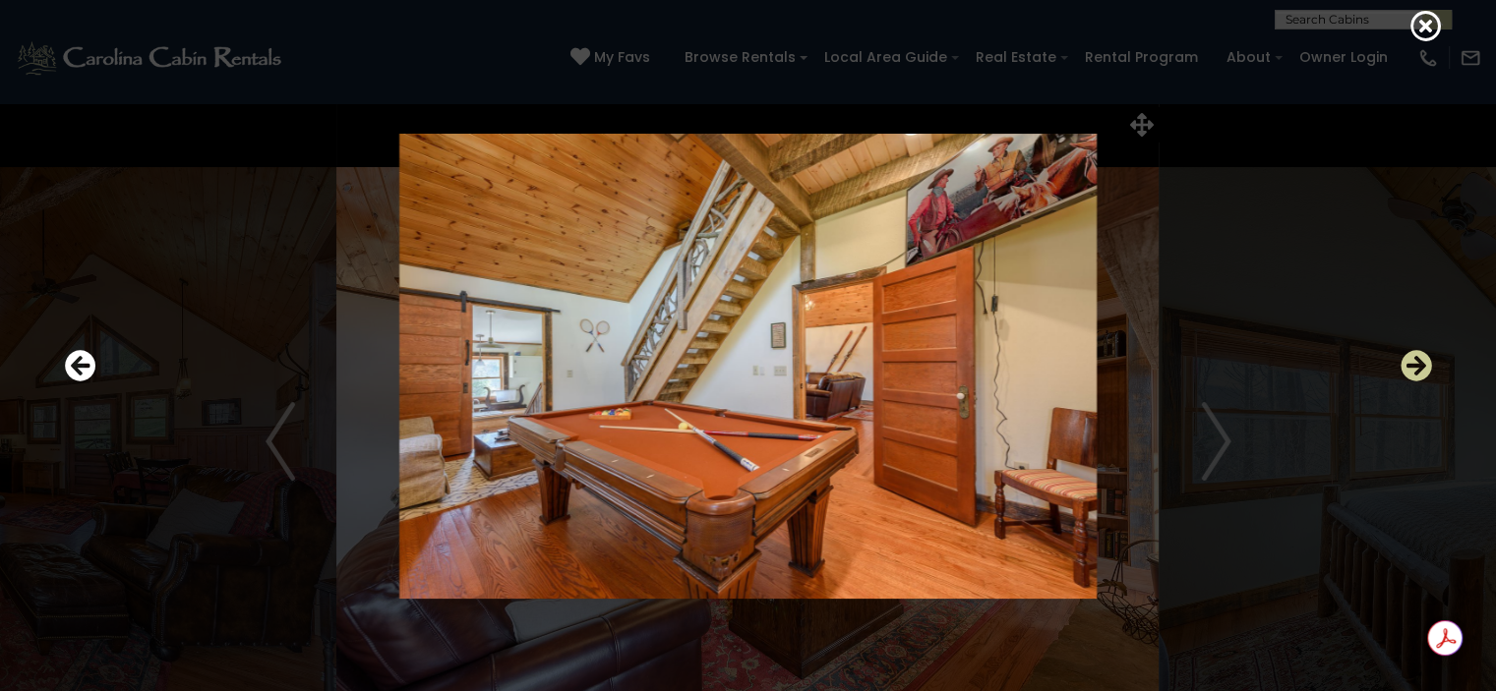
click at [1411, 362] on icon "Next" at bounding box center [1416, 365] width 31 height 31
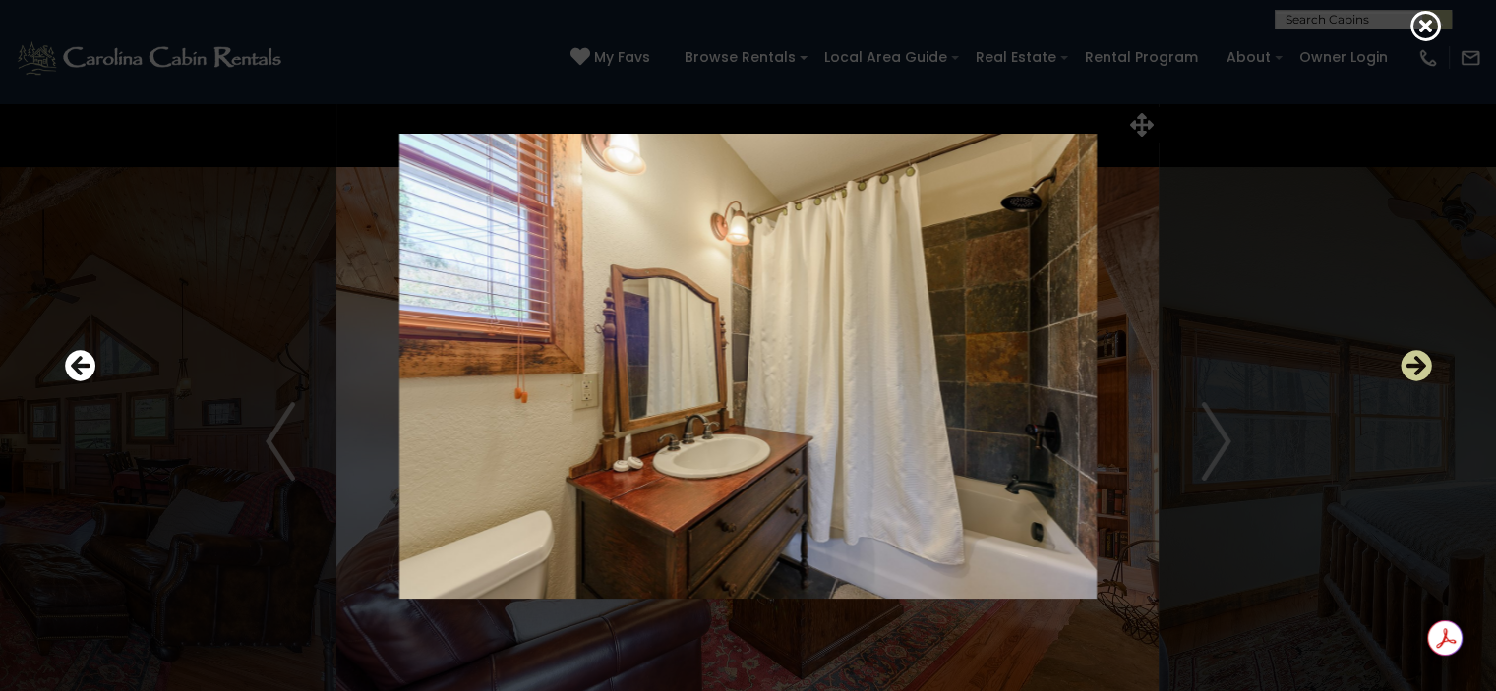
click at [1411, 362] on icon "Next" at bounding box center [1416, 365] width 31 height 31
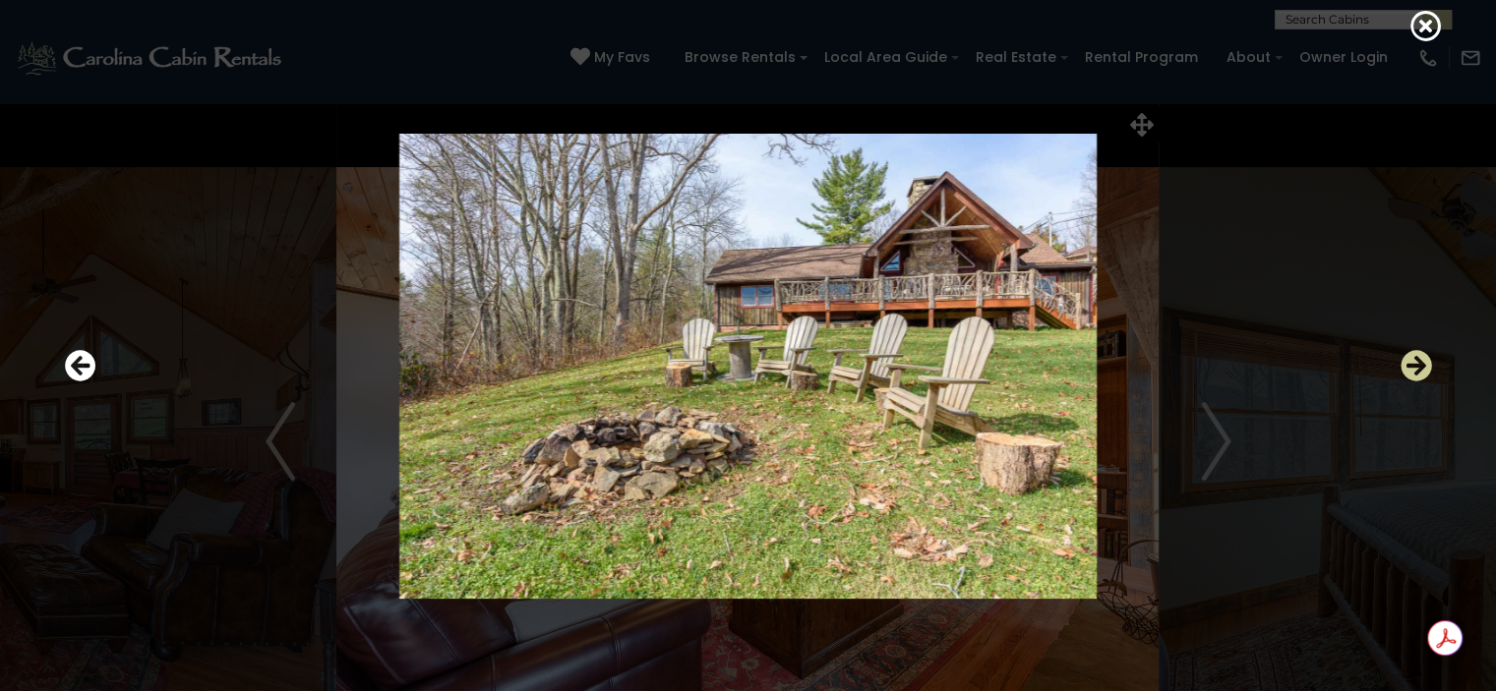
click at [1411, 362] on icon "Next" at bounding box center [1416, 365] width 31 height 31
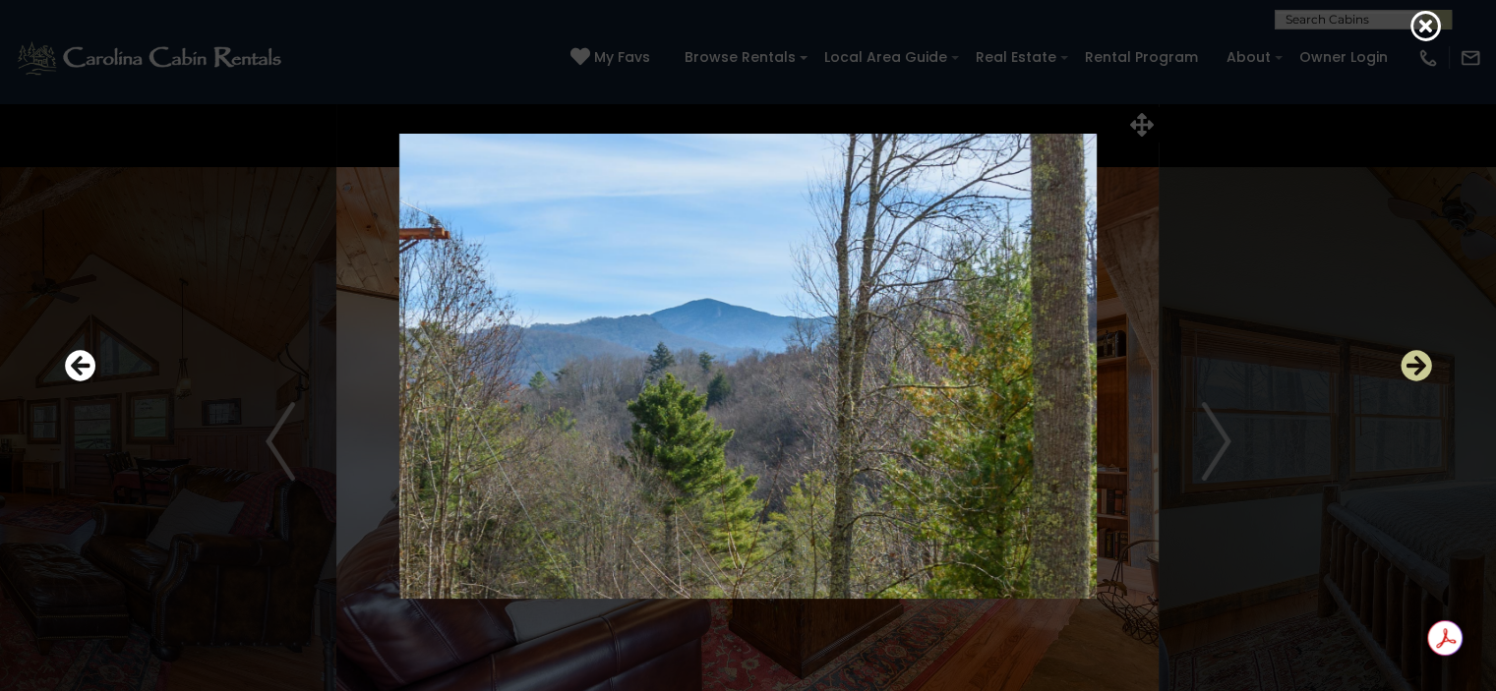
click at [1411, 362] on icon "Next" at bounding box center [1416, 365] width 31 height 31
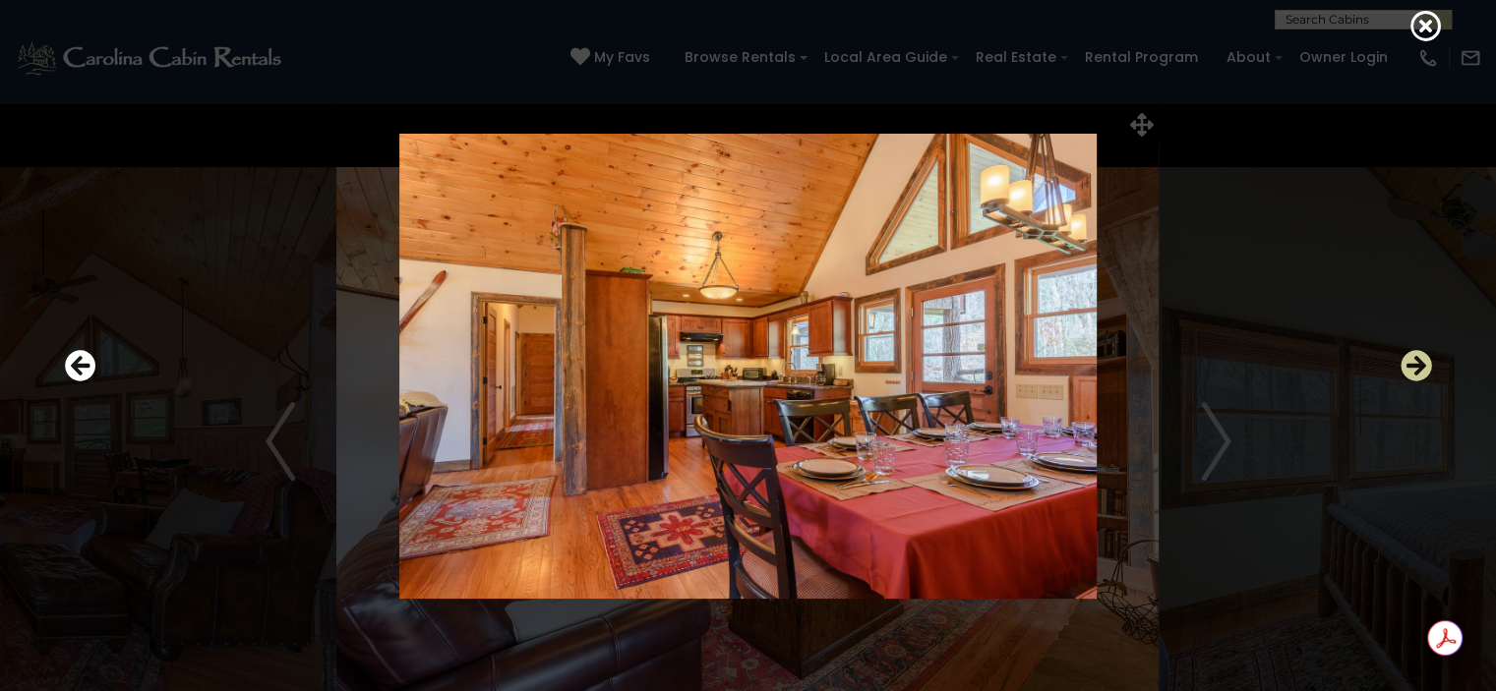
click at [1412, 368] on icon "Next" at bounding box center [1416, 365] width 31 height 31
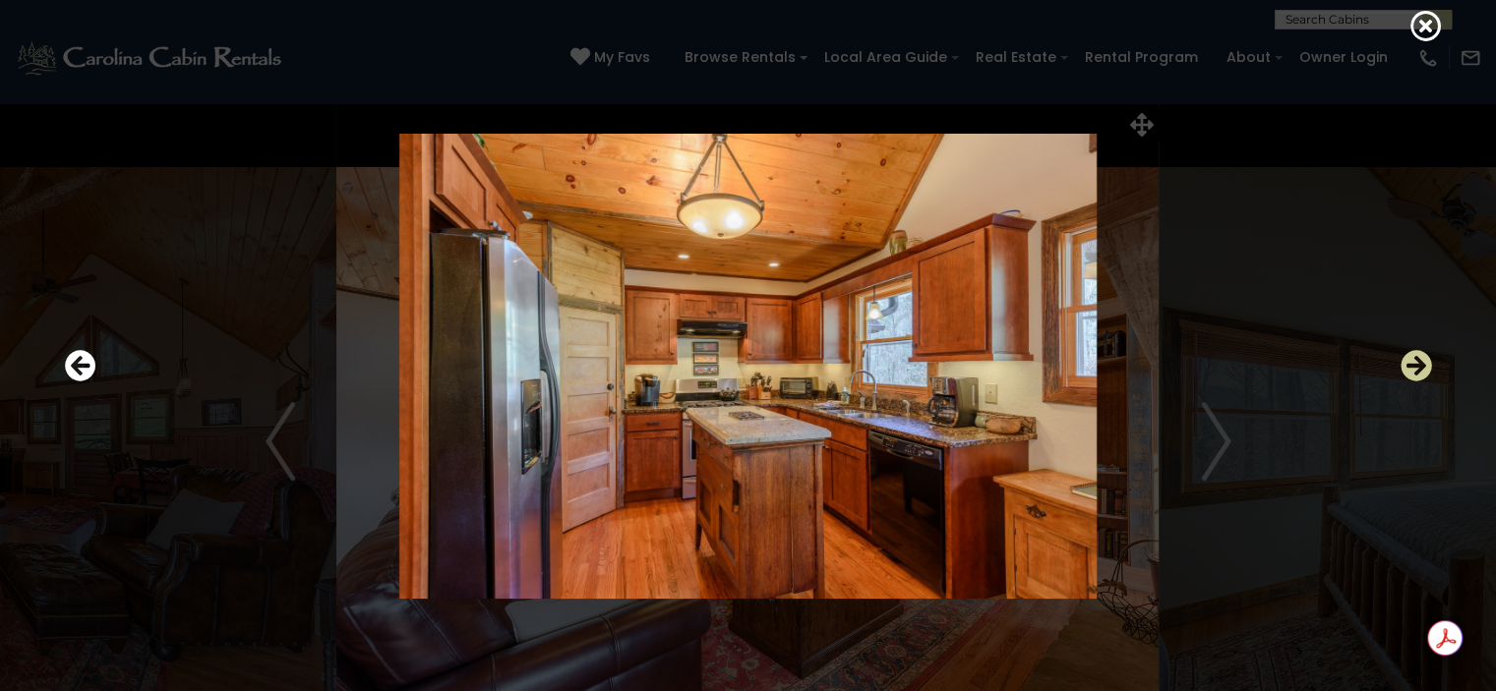
click at [1412, 368] on icon "Next" at bounding box center [1416, 365] width 31 height 31
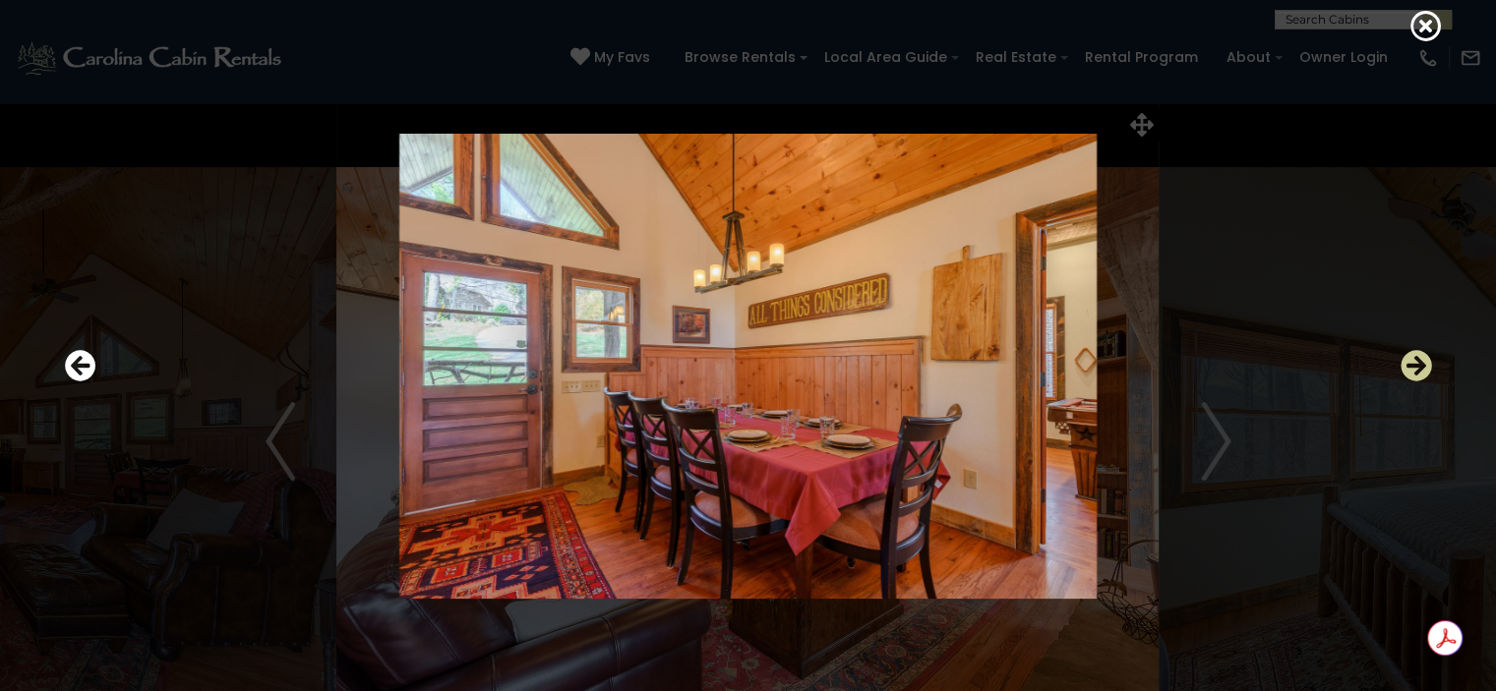
click at [1412, 368] on icon "Next" at bounding box center [1416, 365] width 31 height 31
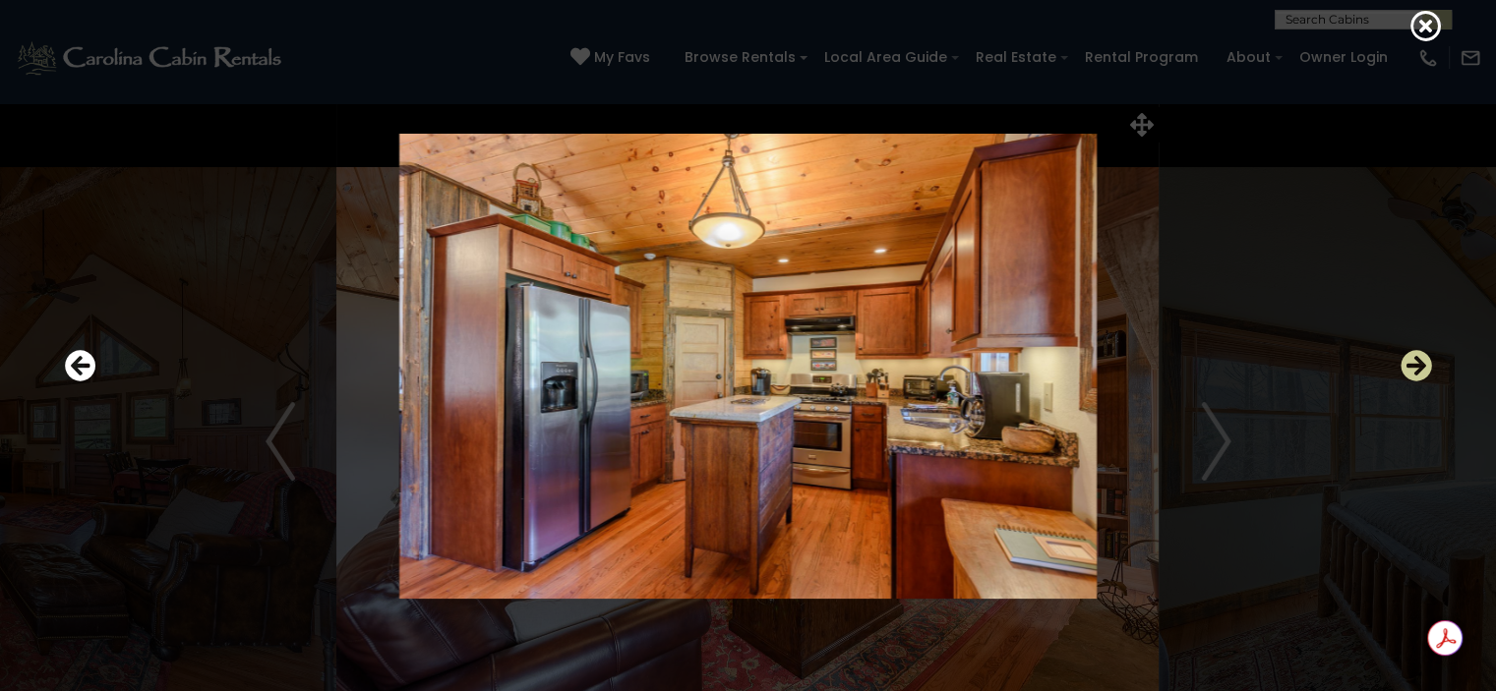
click at [1412, 368] on icon "Next" at bounding box center [1416, 365] width 31 height 31
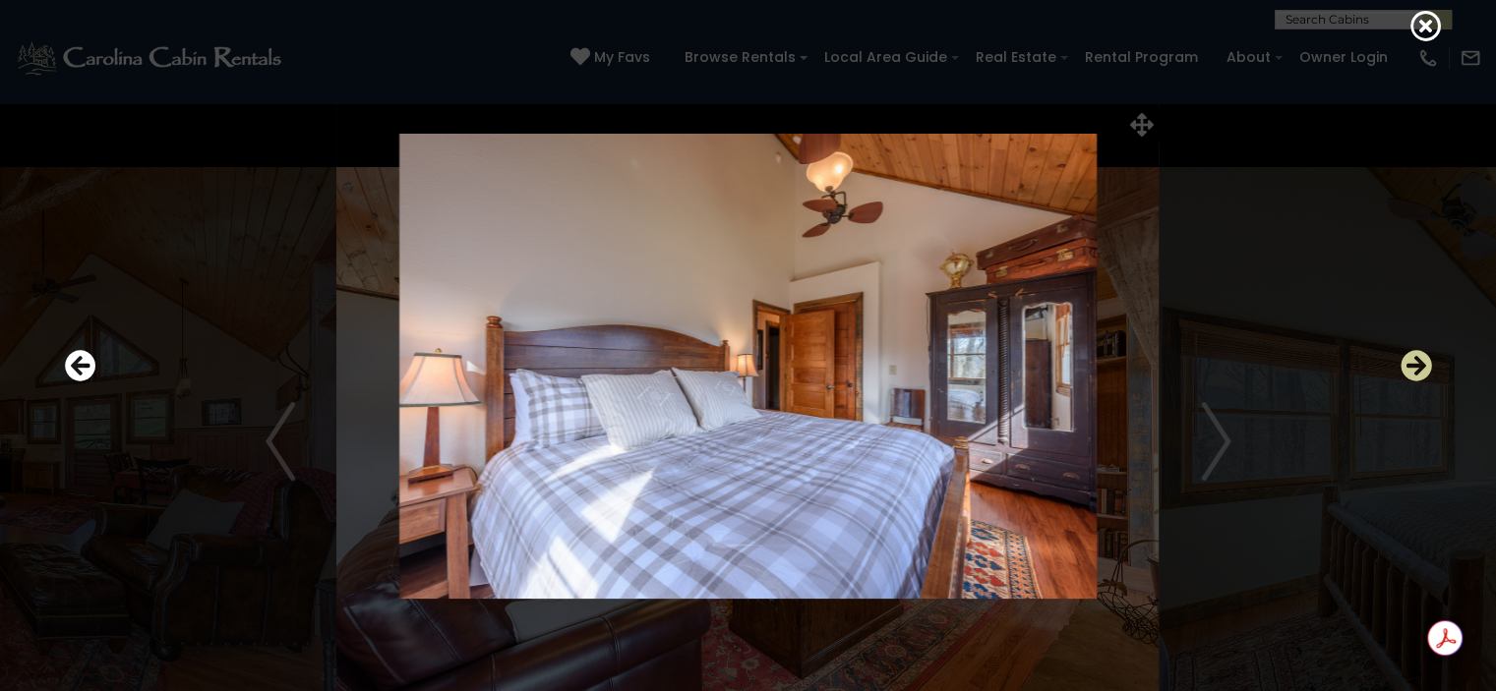
click at [1412, 368] on icon "Next" at bounding box center [1416, 365] width 31 height 31
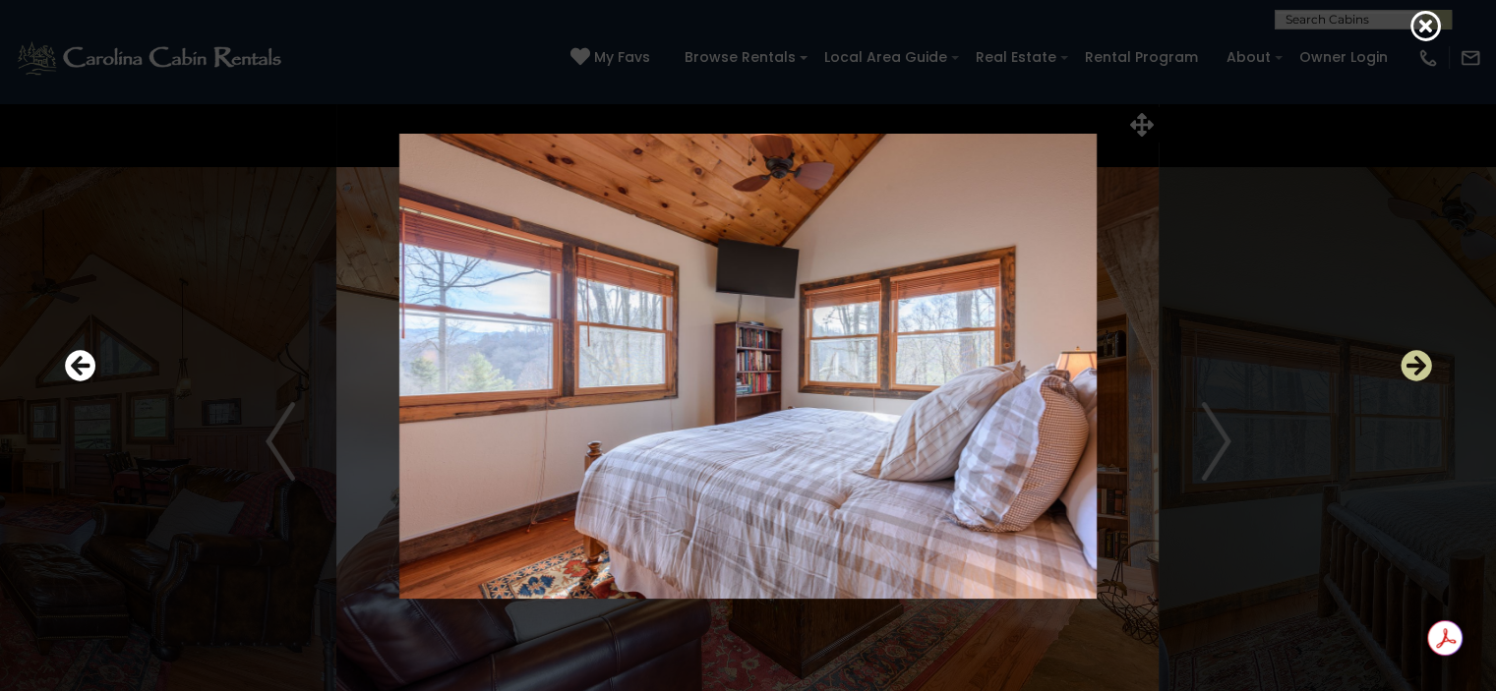
click at [1412, 368] on icon "Next" at bounding box center [1416, 365] width 31 height 31
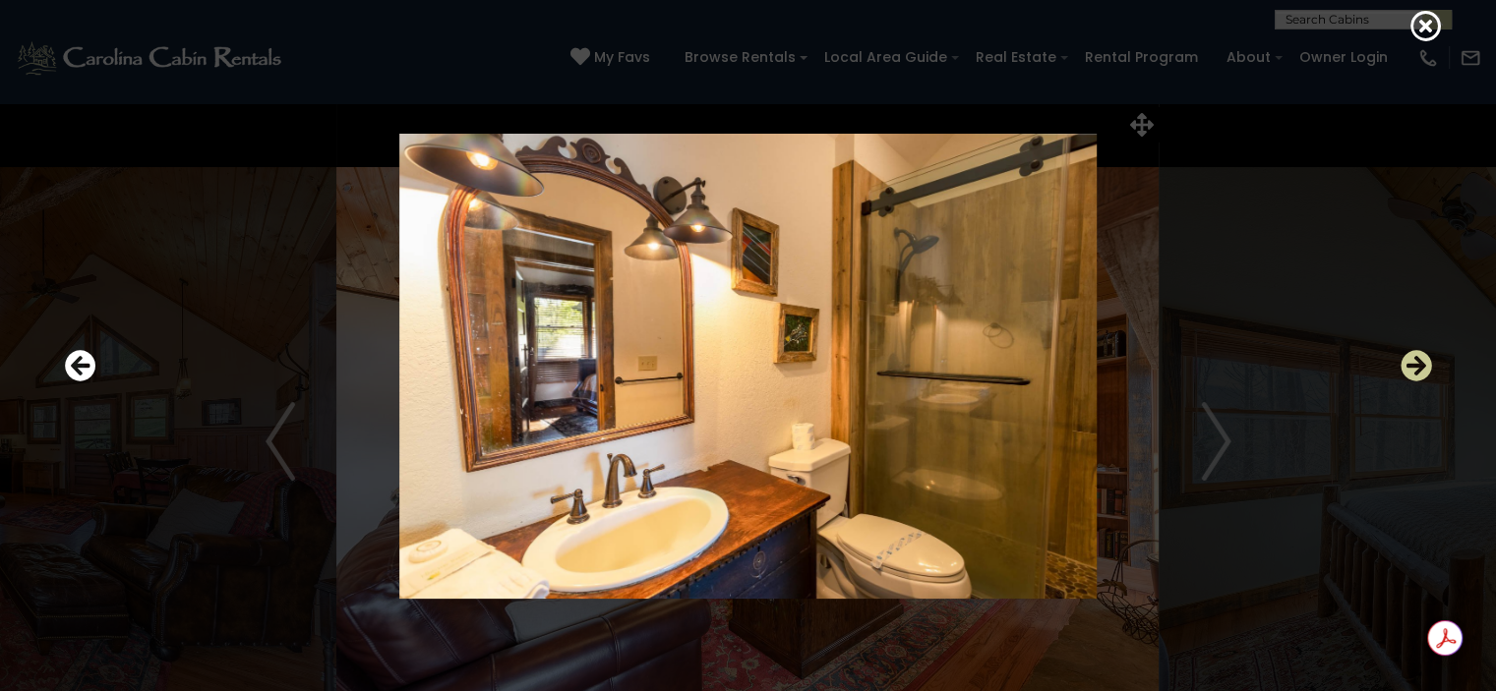
click at [1412, 368] on icon "Next" at bounding box center [1416, 365] width 31 height 31
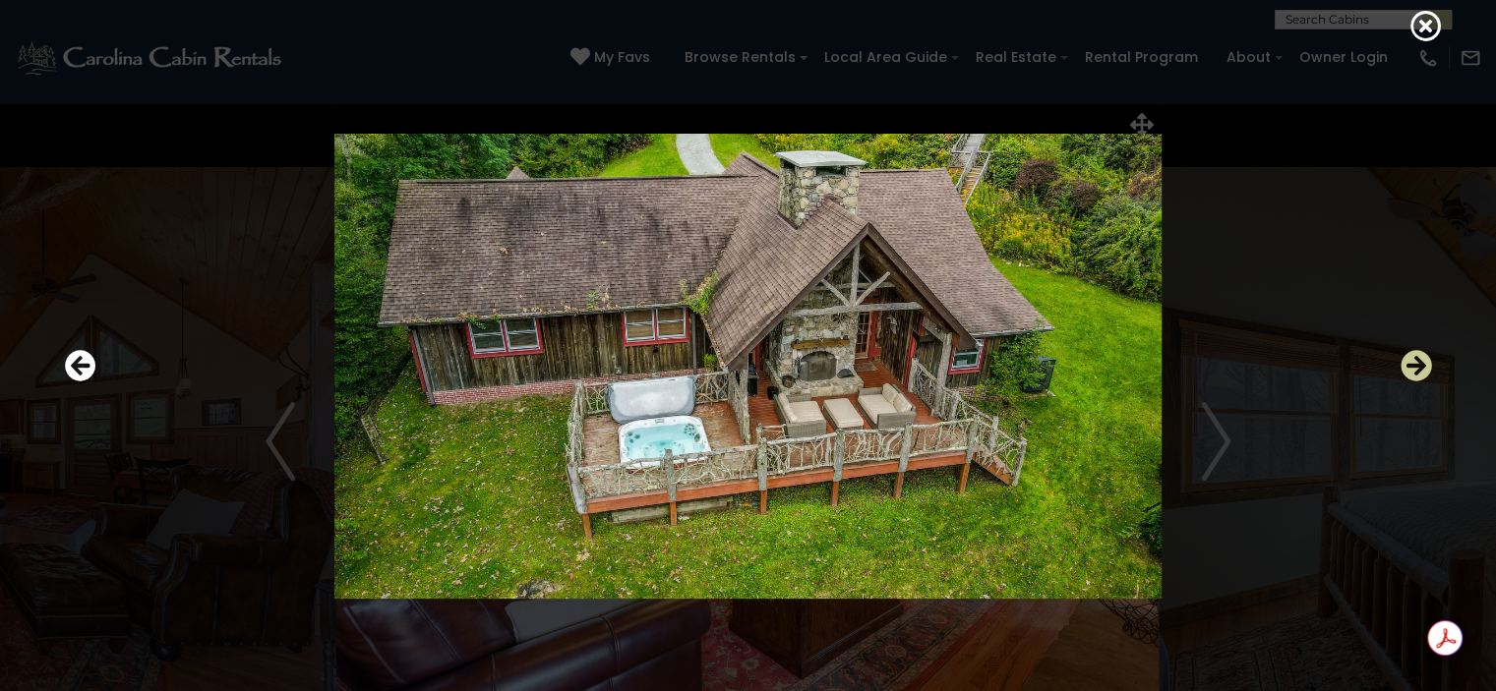
click at [1413, 365] on icon "Next" at bounding box center [1416, 365] width 31 height 31
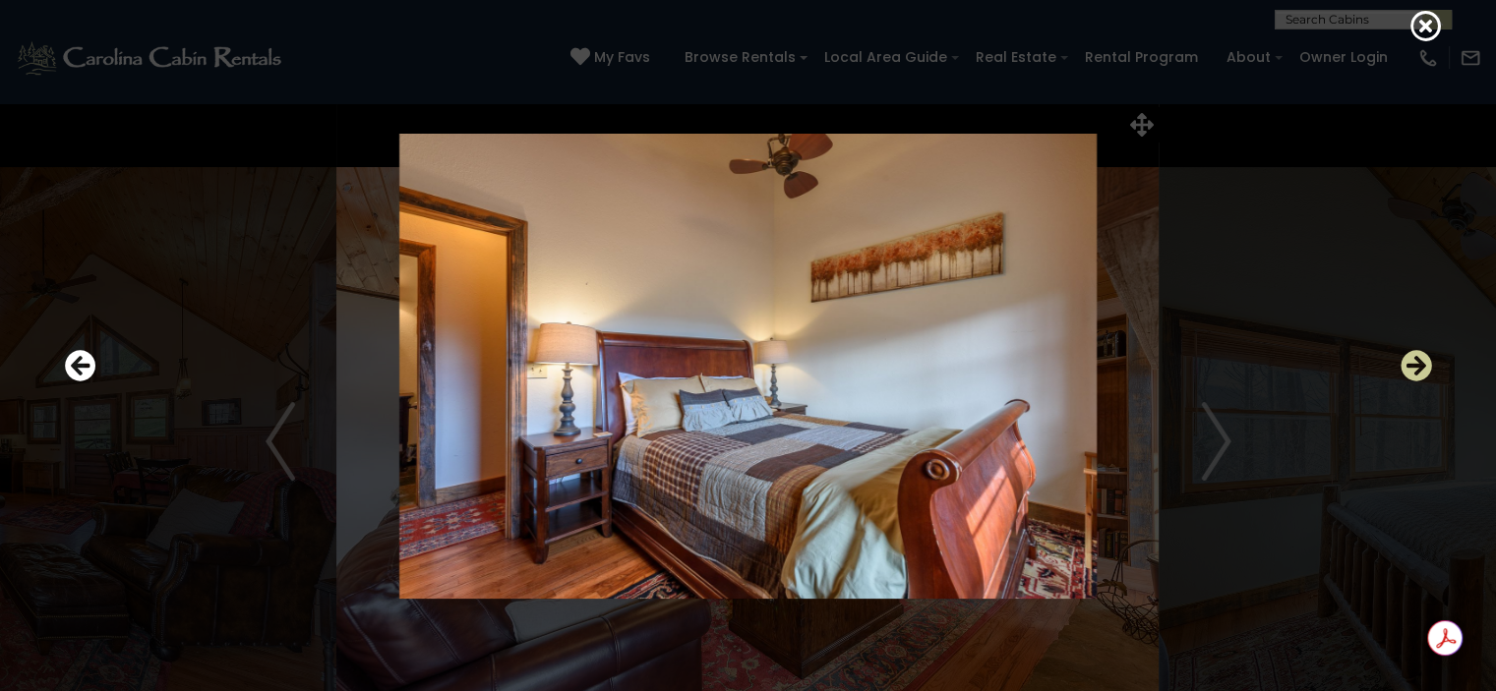
click at [1413, 365] on icon "Next" at bounding box center [1416, 365] width 31 height 31
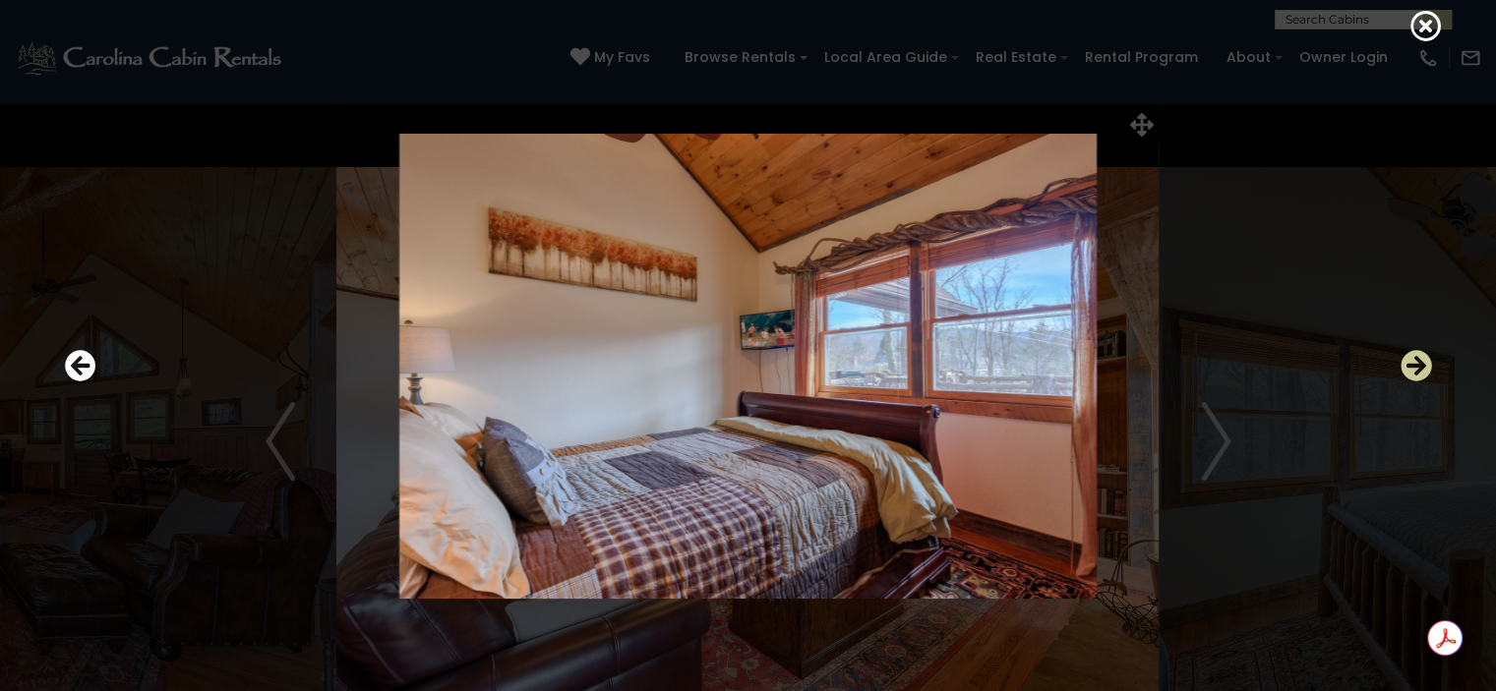
click at [1413, 365] on icon "Next" at bounding box center [1416, 365] width 31 height 31
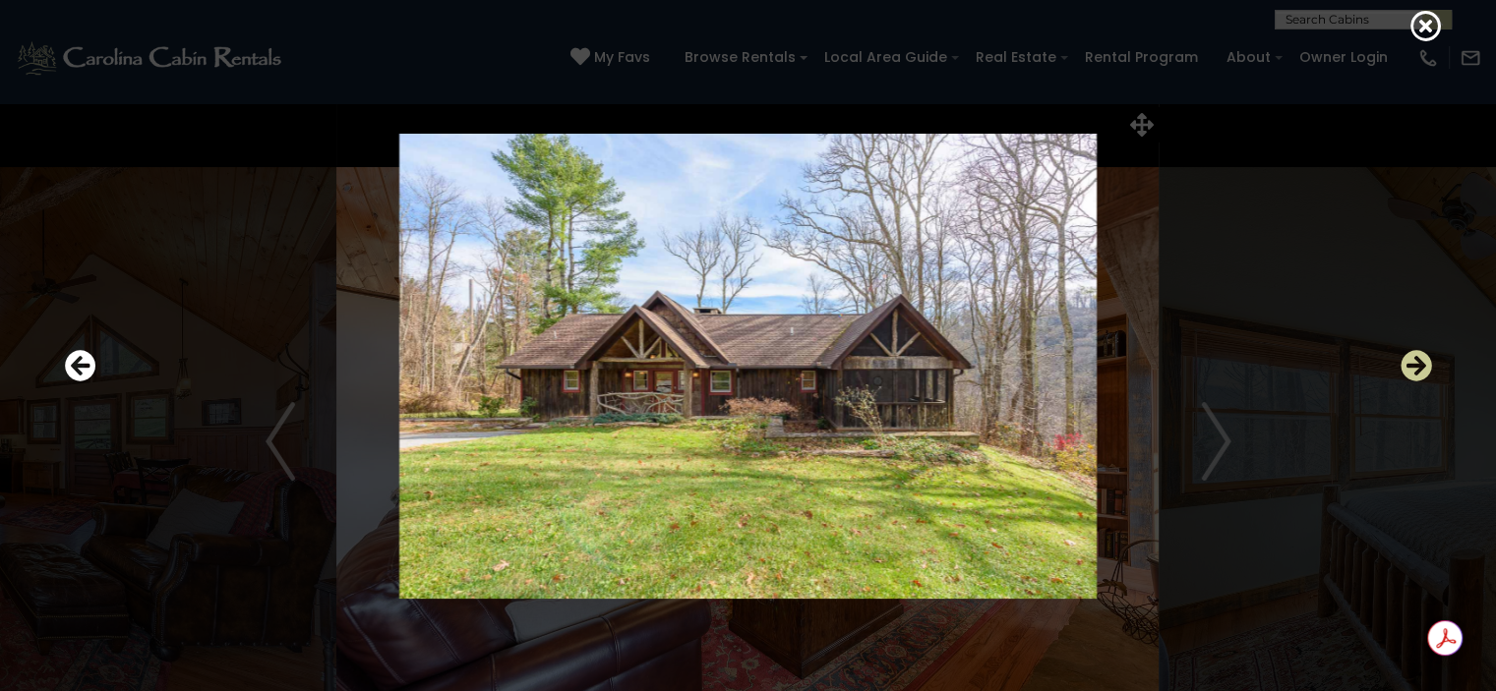
click at [1413, 365] on icon "Next" at bounding box center [1416, 365] width 31 height 31
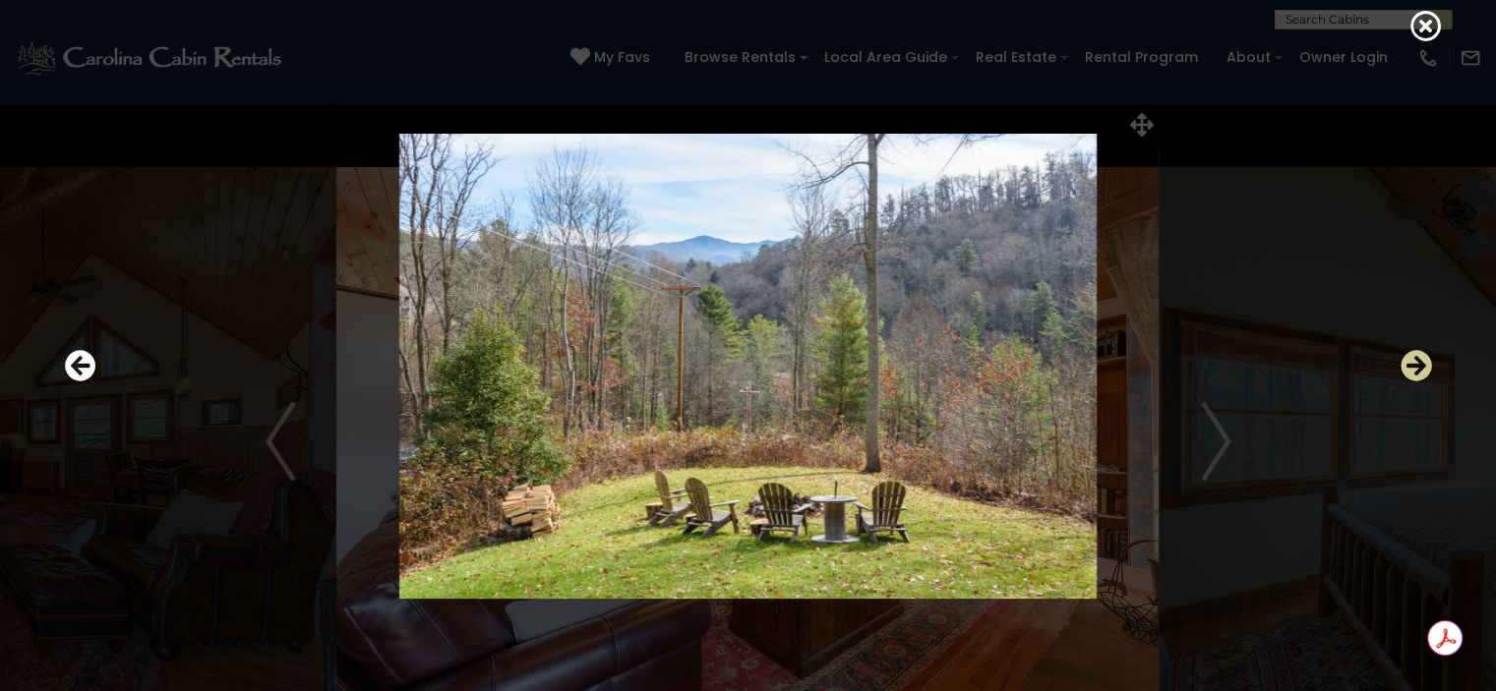
click at [1413, 365] on icon "Next" at bounding box center [1416, 365] width 31 height 31
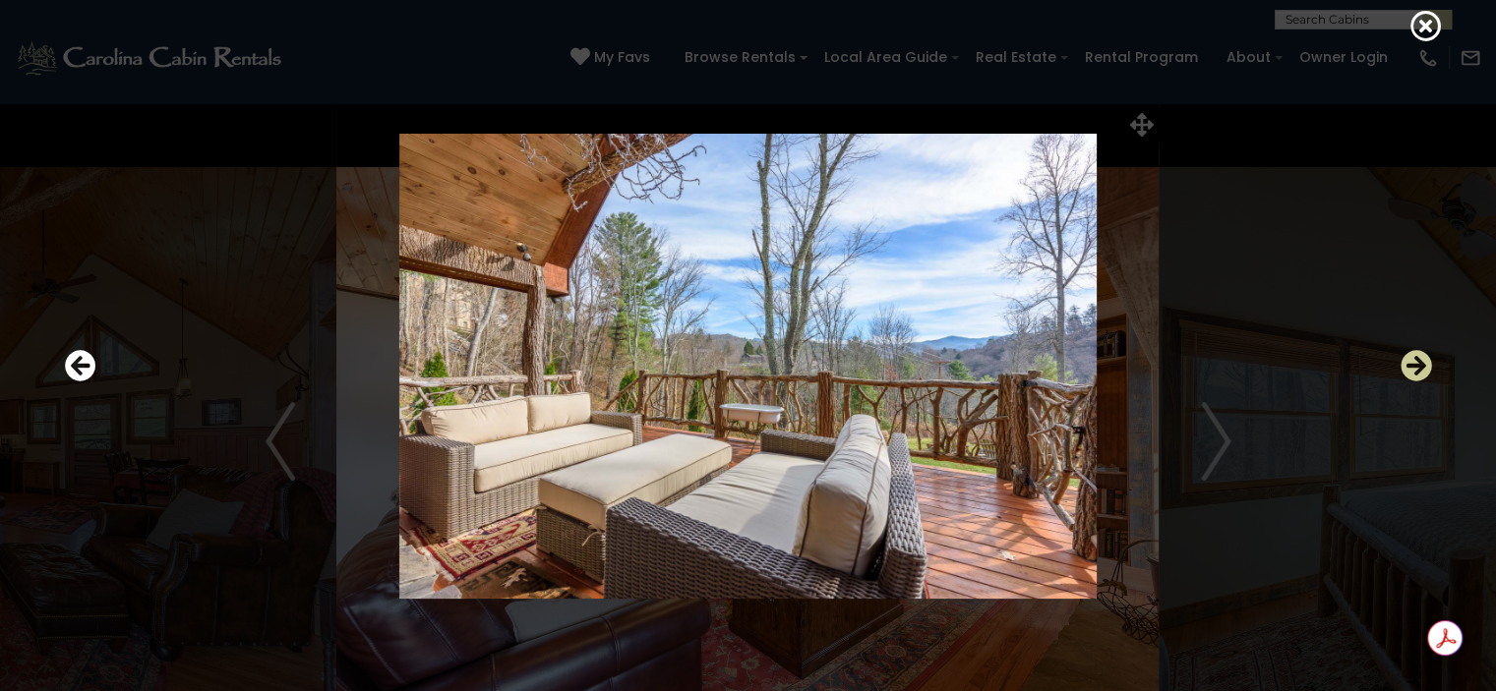
click at [1413, 365] on icon "Next" at bounding box center [1416, 365] width 31 height 31
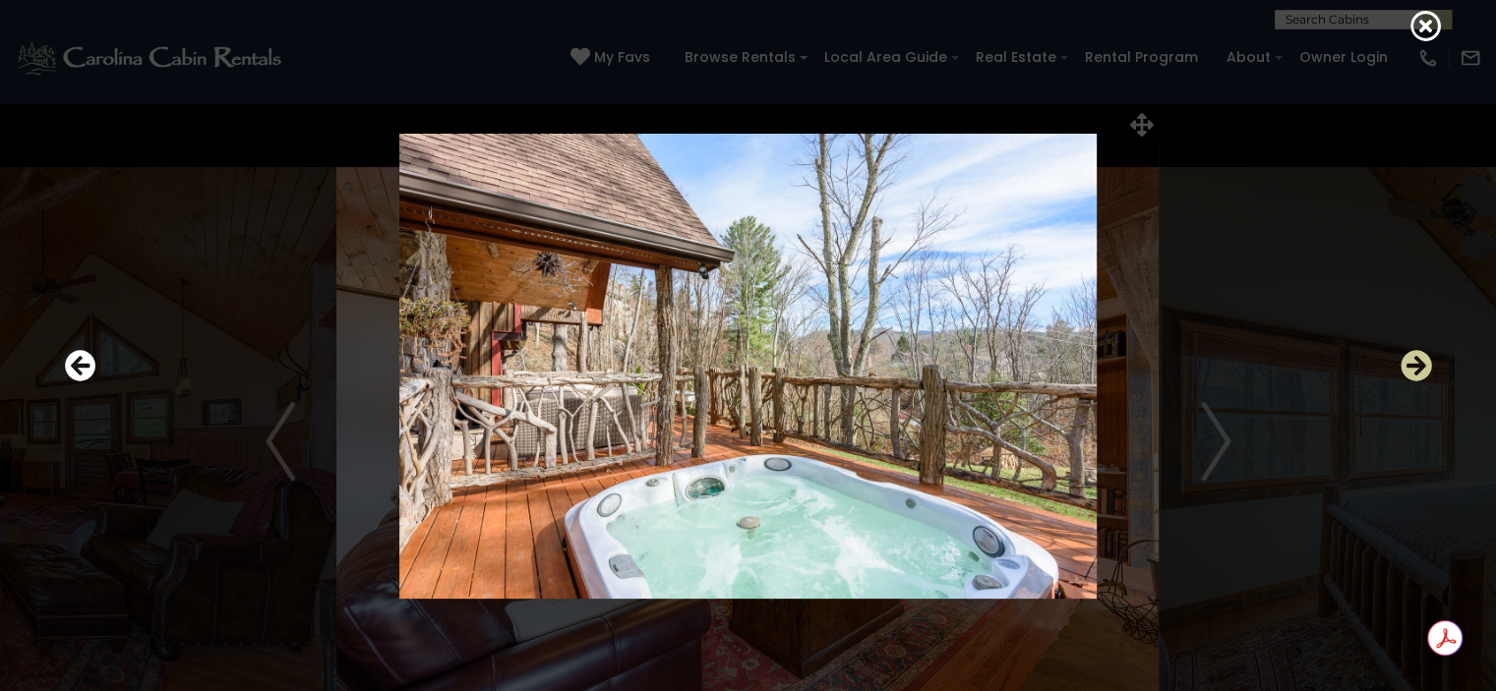
click at [1413, 365] on icon "Next" at bounding box center [1416, 365] width 31 height 31
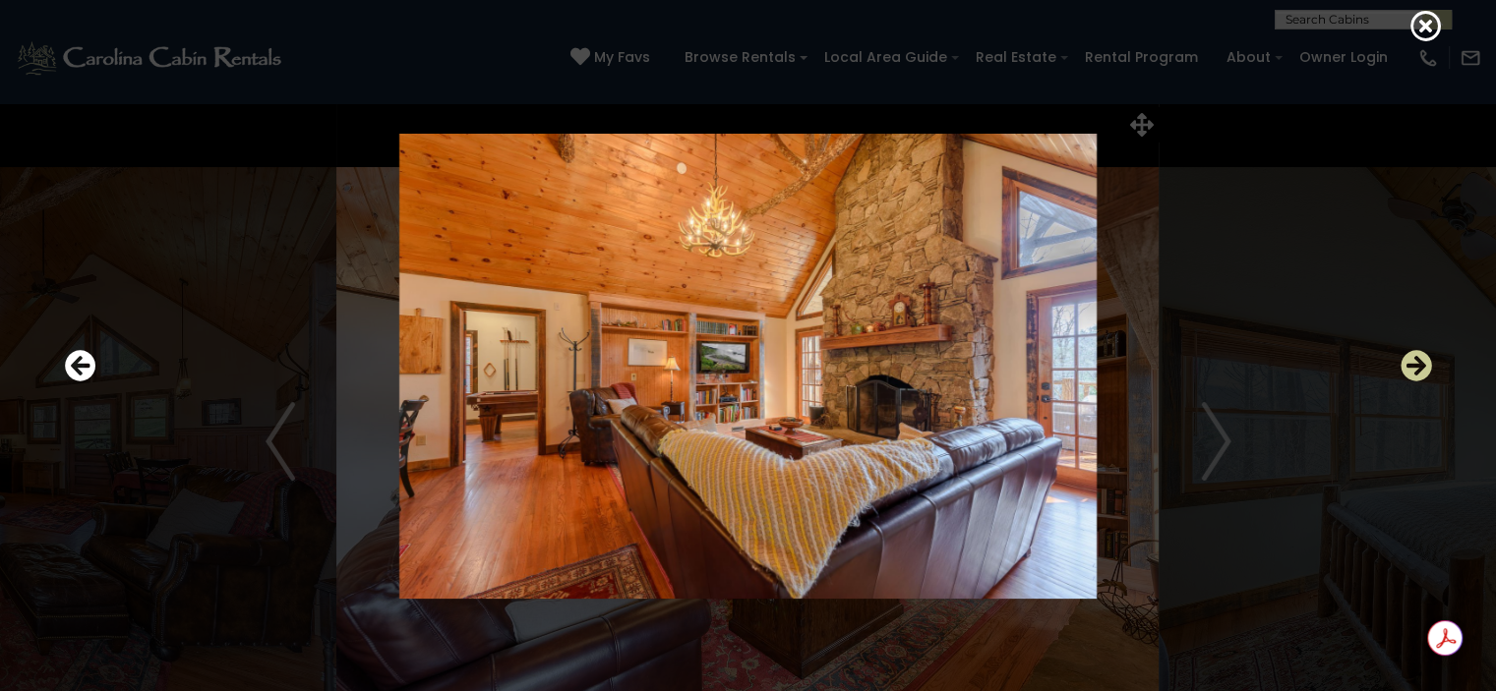
click at [1413, 365] on icon "Next" at bounding box center [1416, 365] width 31 height 31
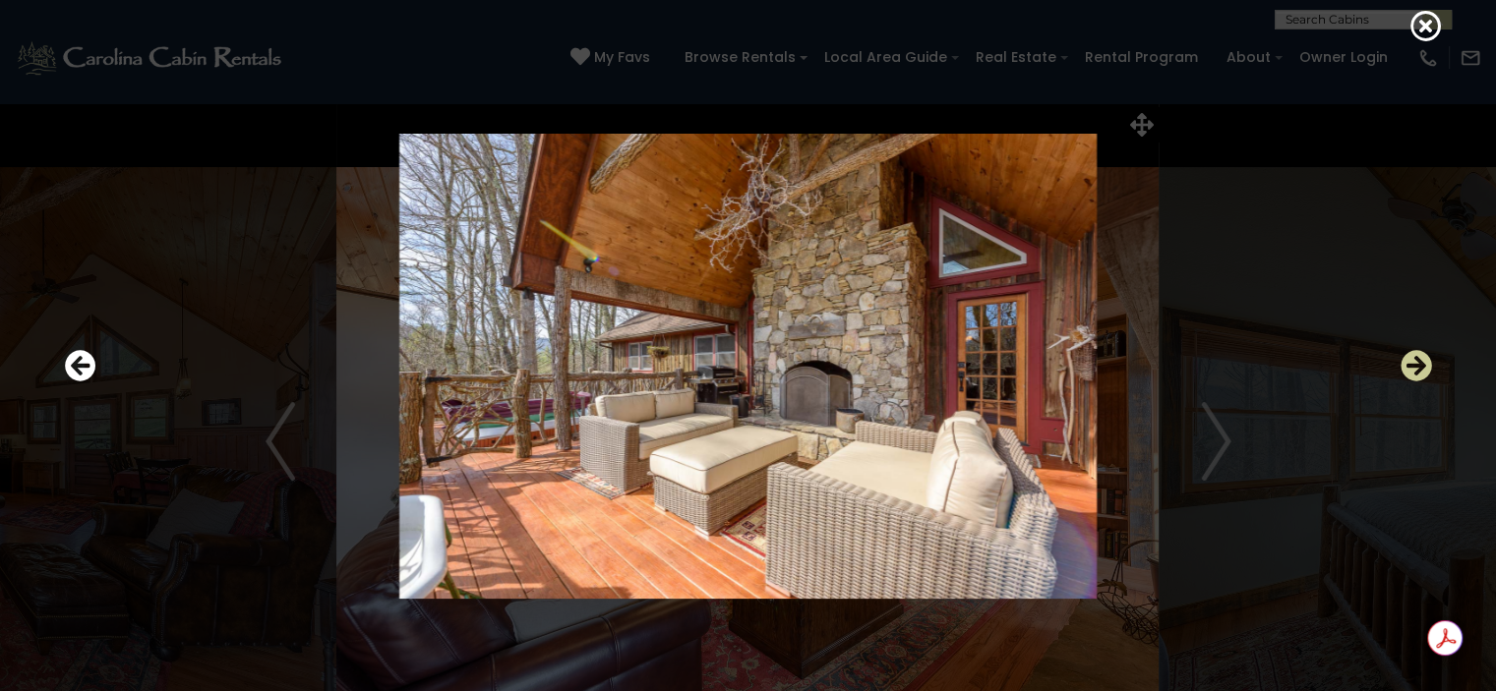
click at [1413, 365] on icon "Next" at bounding box center [1416, 365] width 31 height 31
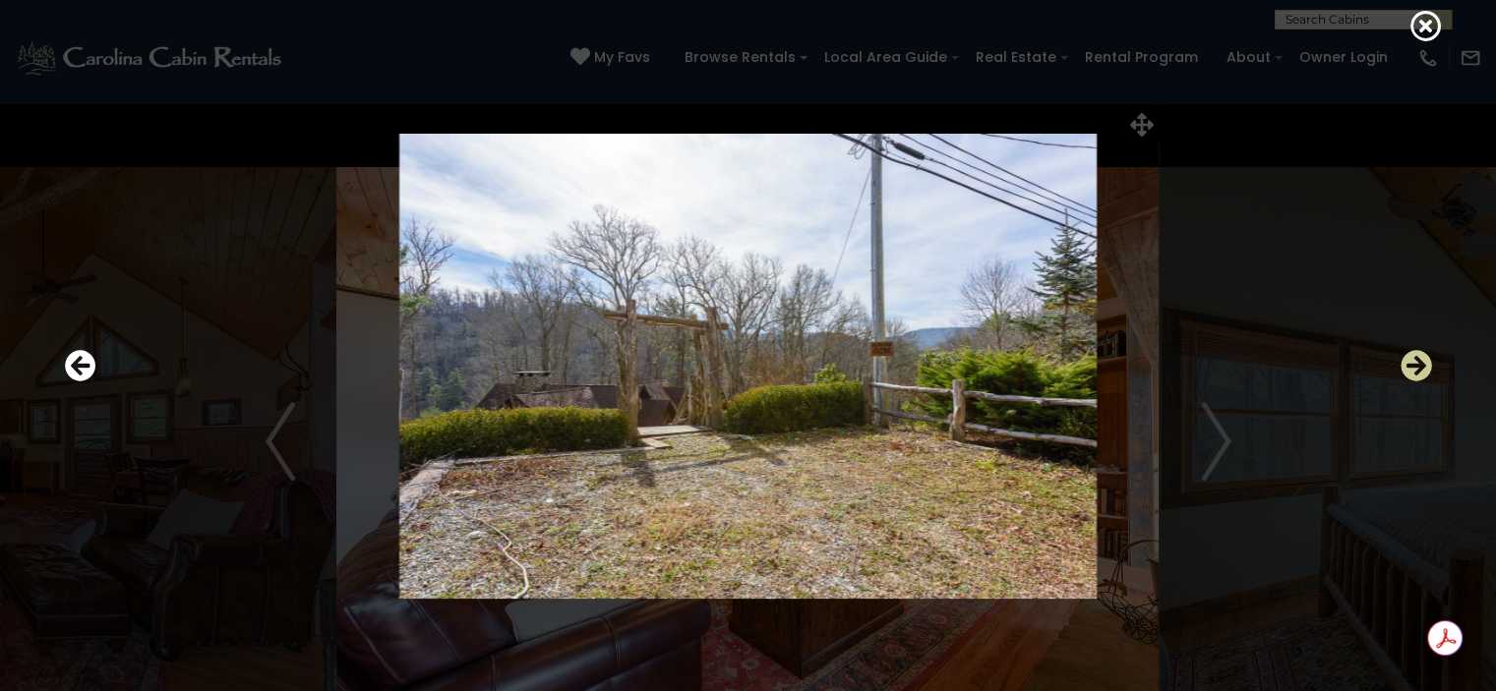
click at [1413, 365] on icon "Next" at bounding box center [1416, 365] width 31 height 31
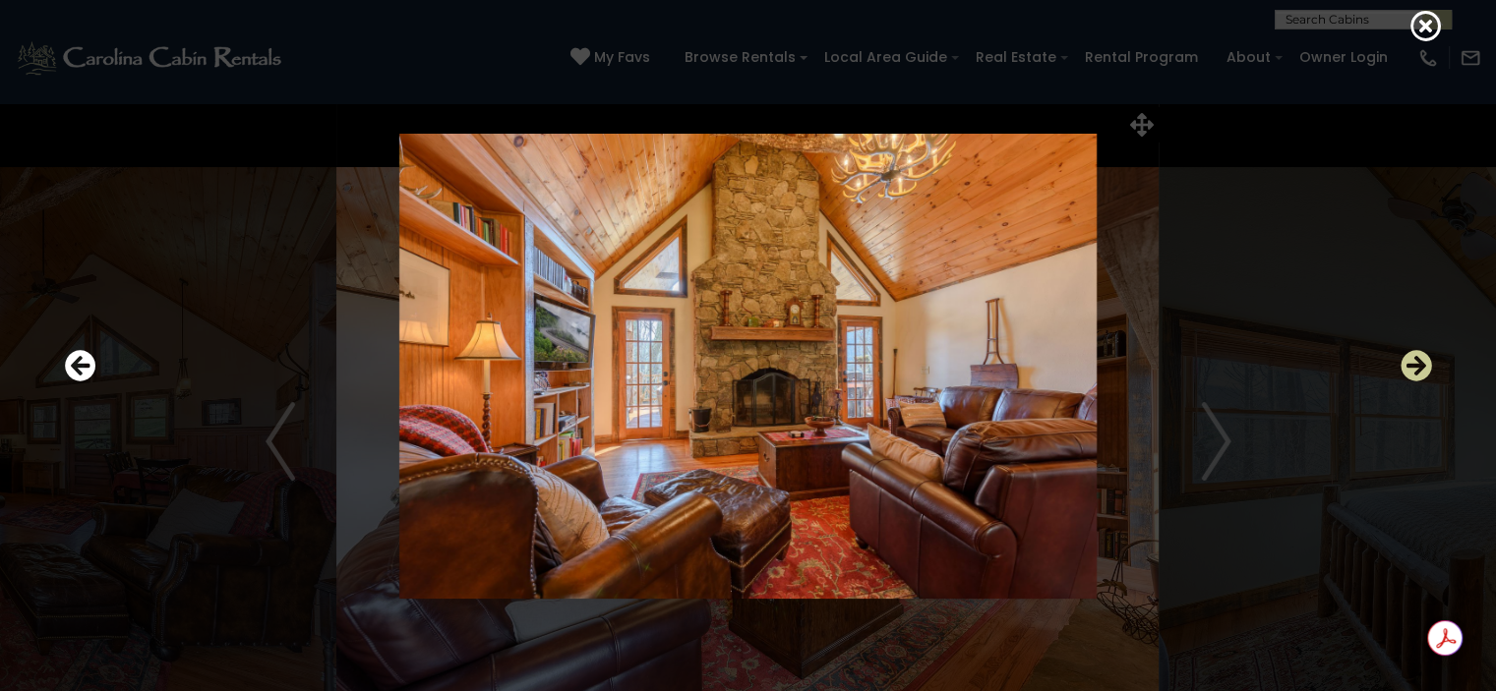
click at [1413, 365] on icon "Next" at bounding box center [1416, 365] width 31 height 31
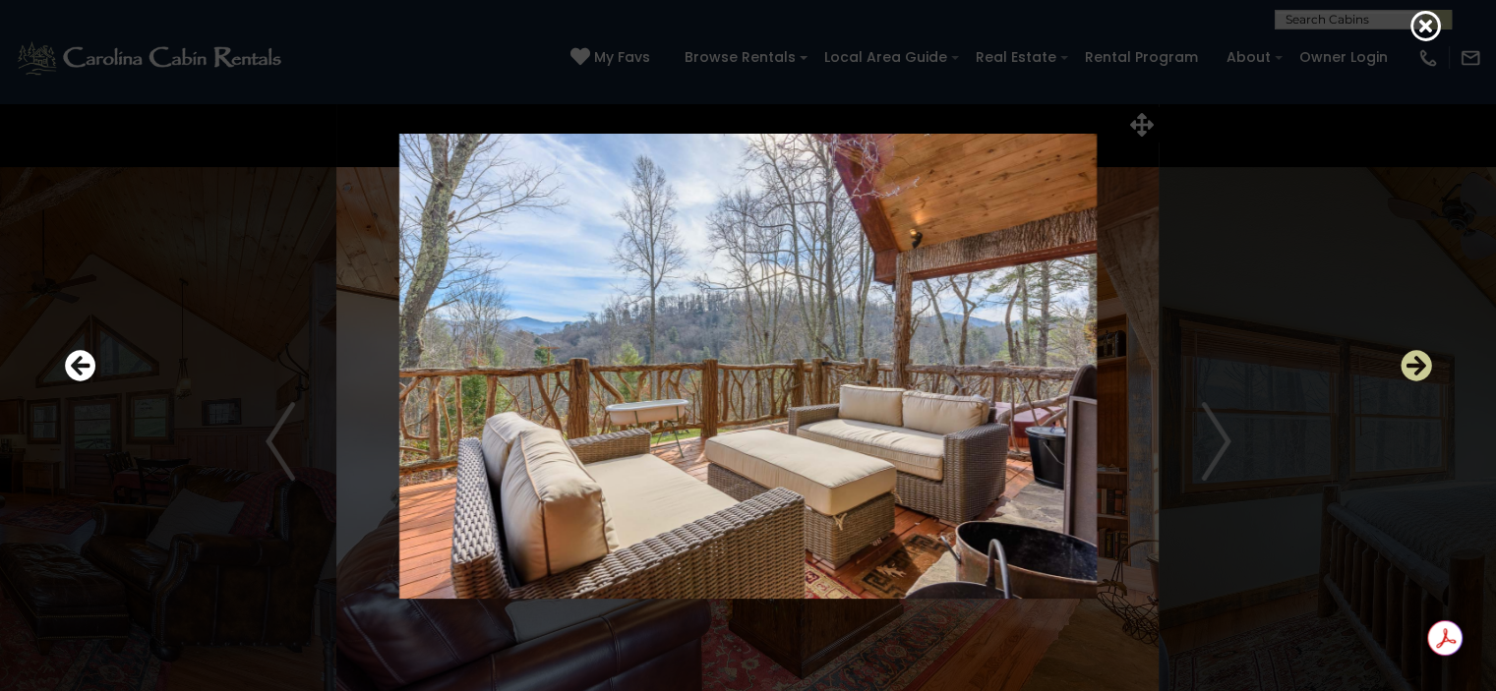
click at [1413, 365] on icon "Next" at bounding box center [1416, 365] width 31 height 31
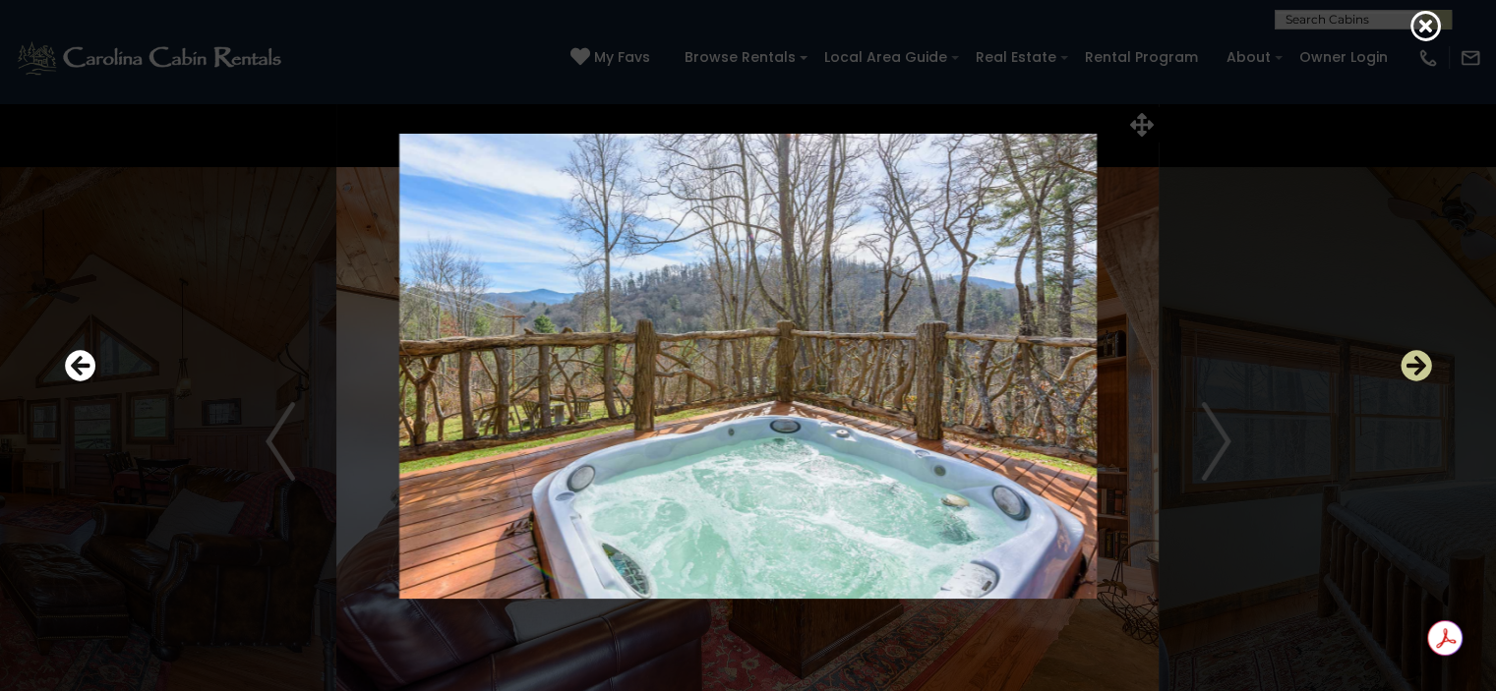
click at [1413, 365] on icon "Next" at bounding box center [1416, 365] width 31 height 31
